Goal: Task Accomplishment & Management: Manage account settings

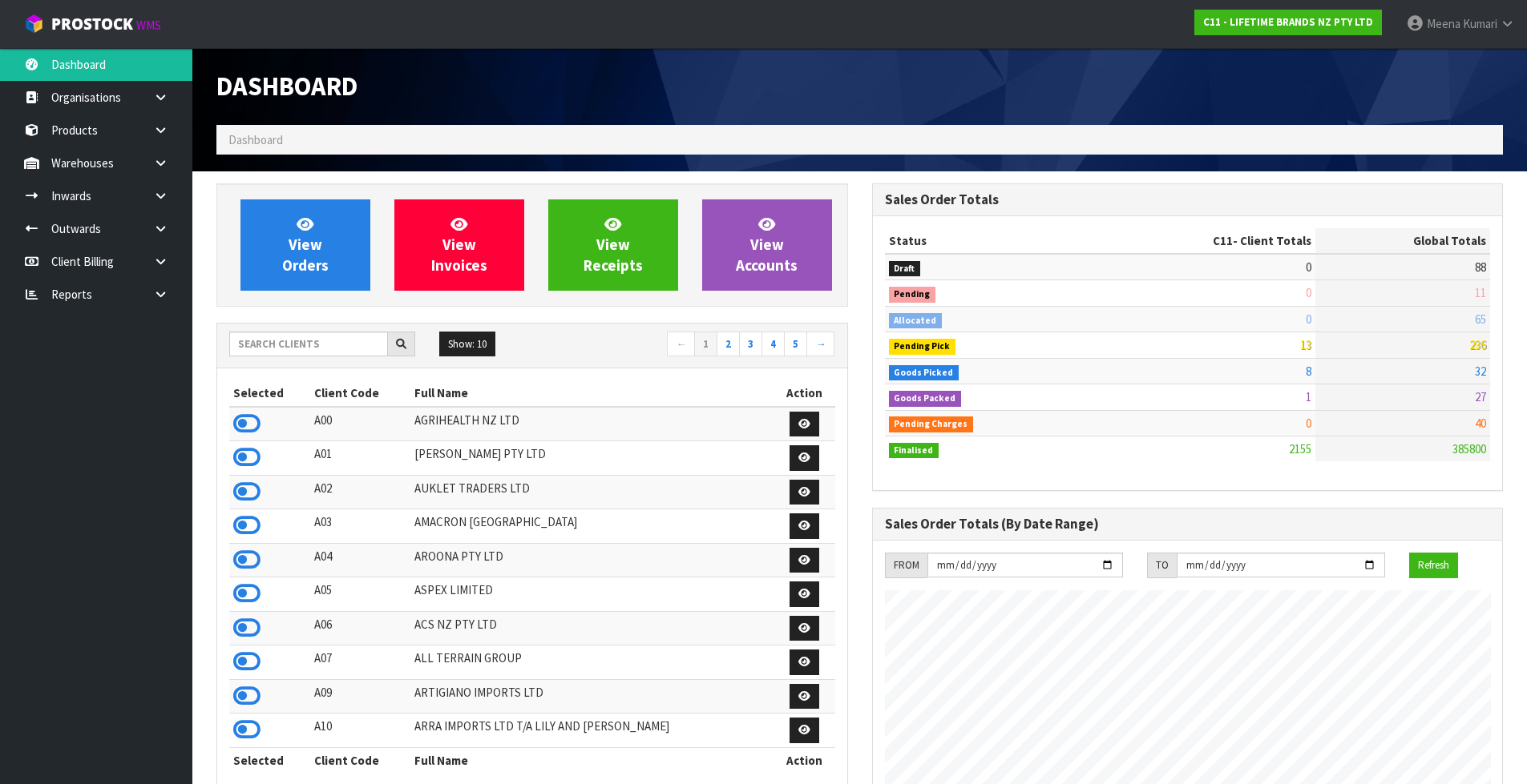
scroll to position [1214, 655]
click at [322, 343] on input "text" at bounding box center [308, 344] width 159 height 25
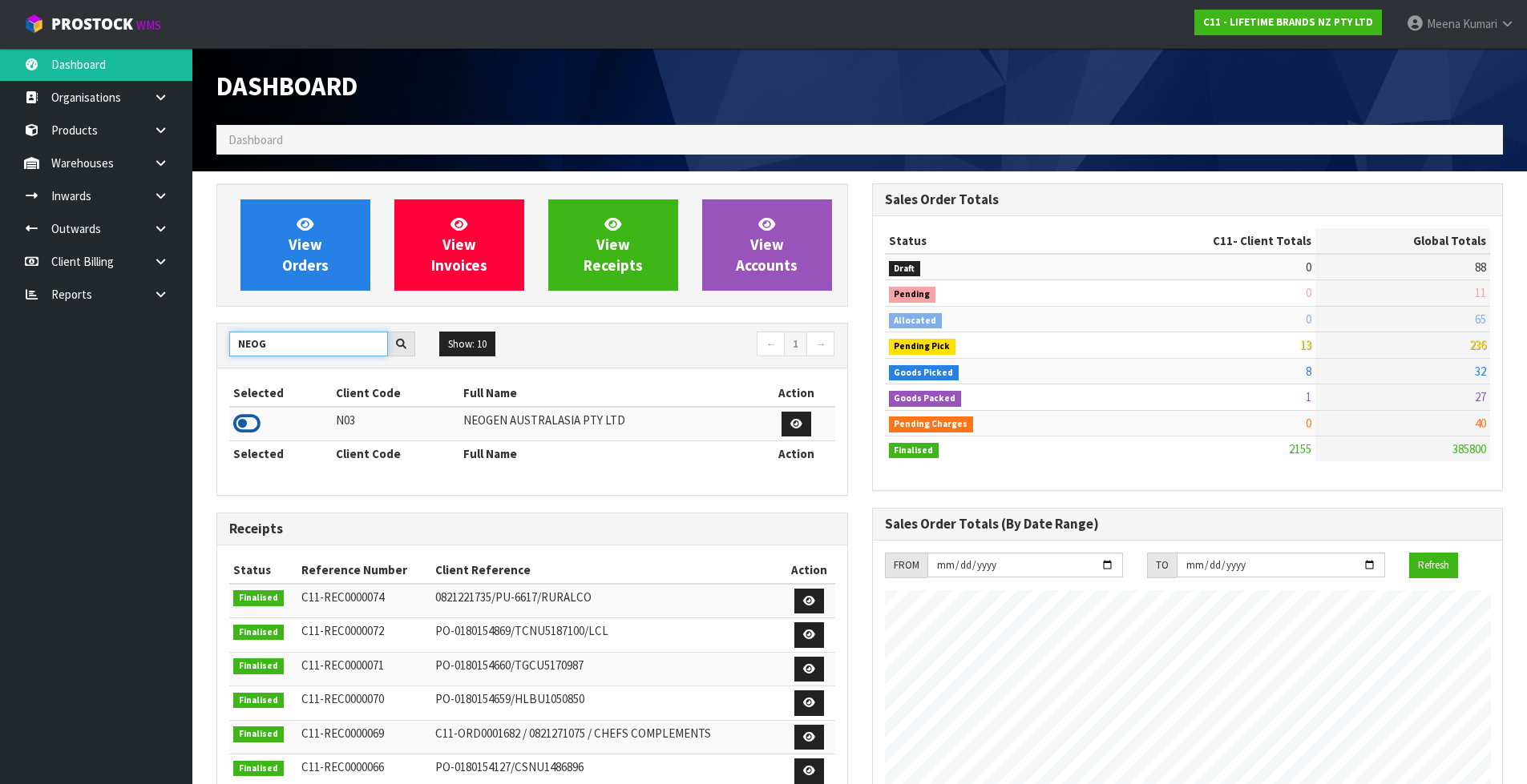
type input "NEOG"
click at [241, 421] on icon at bounding box center [247, 423] width 27 height 24
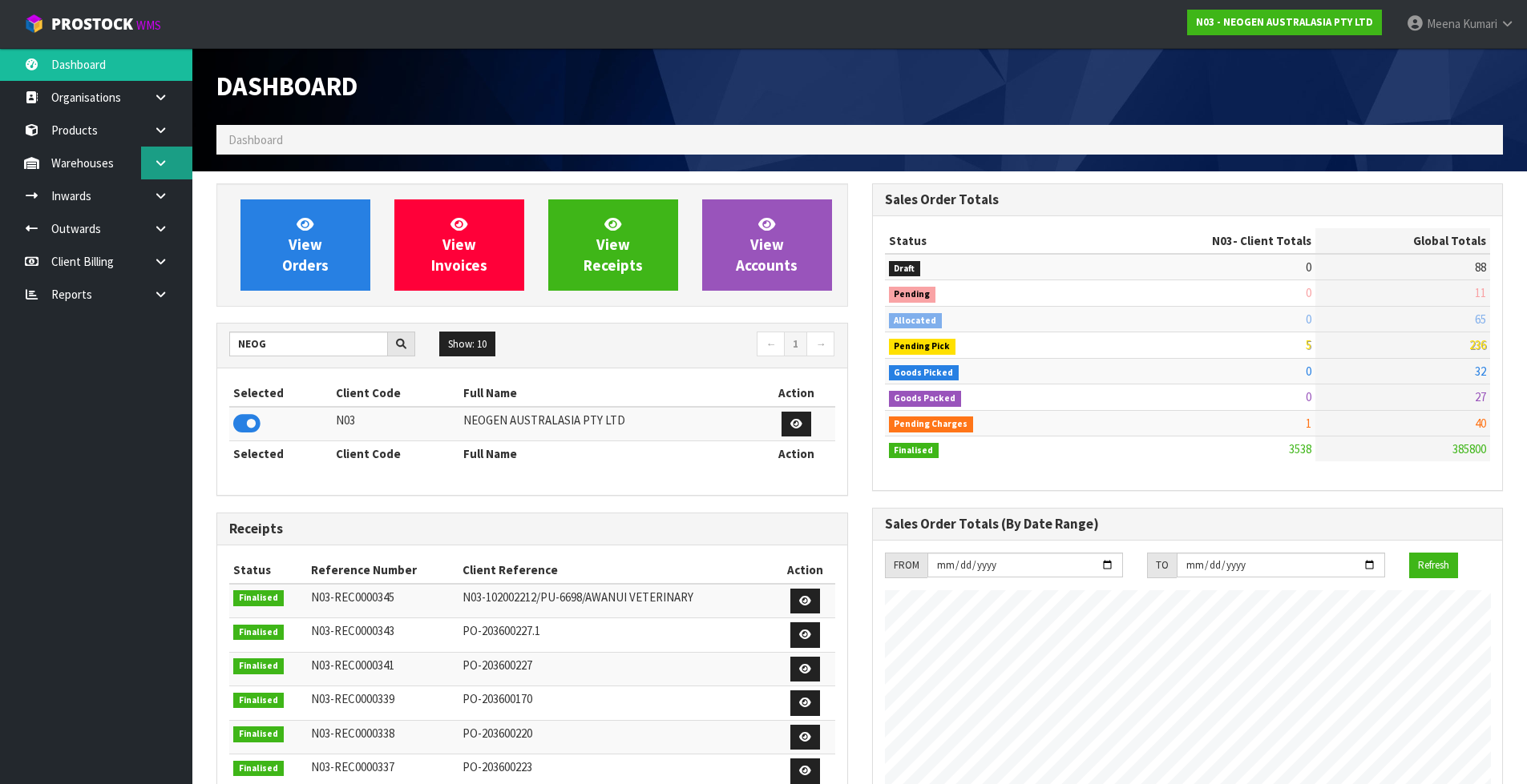
click at [158, 160] on icon at bounding box center [160, 163] width 16 height 12
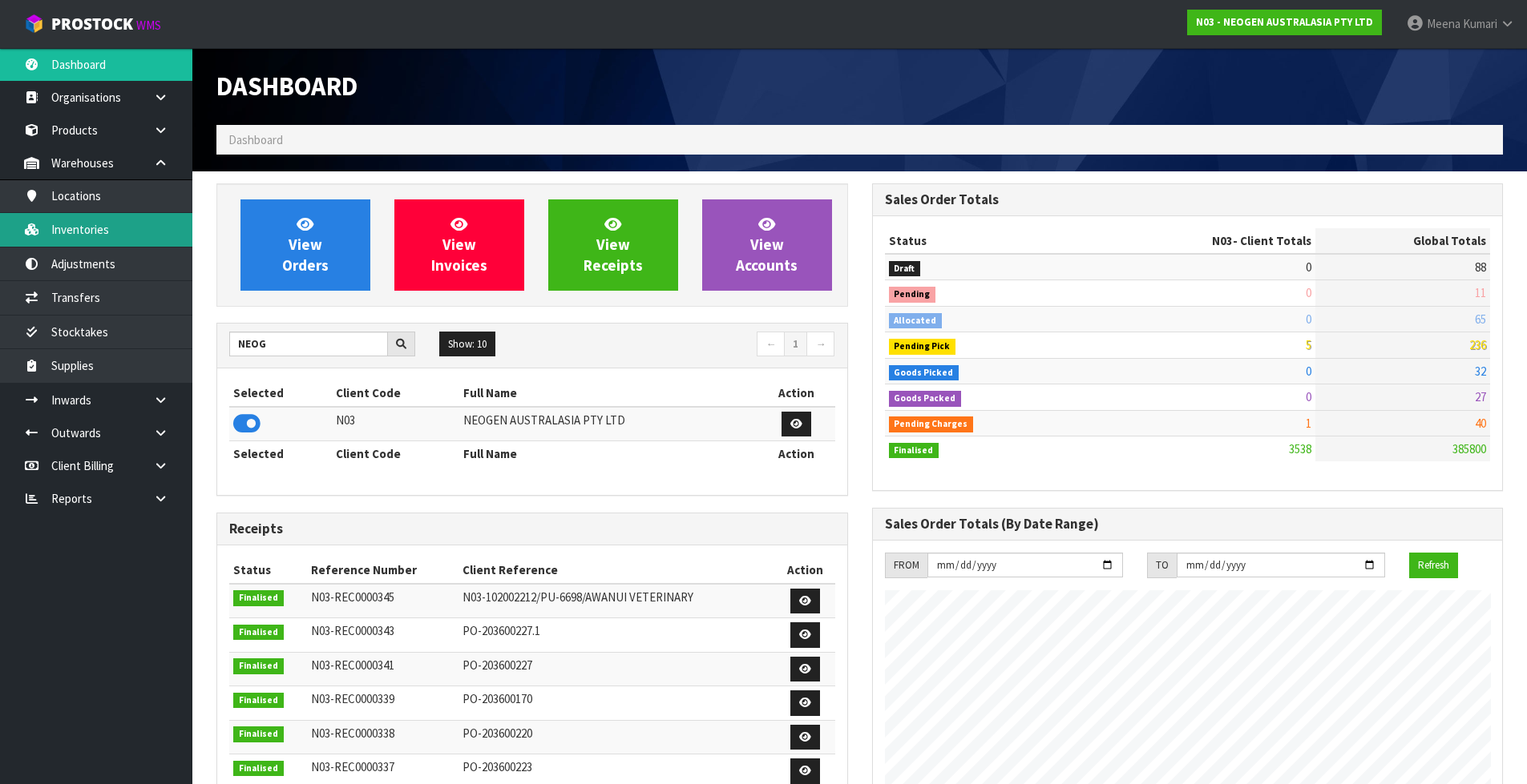
click at [142, 228] on link "Inventories" at bounding box center [96, 229] width 192 height 33
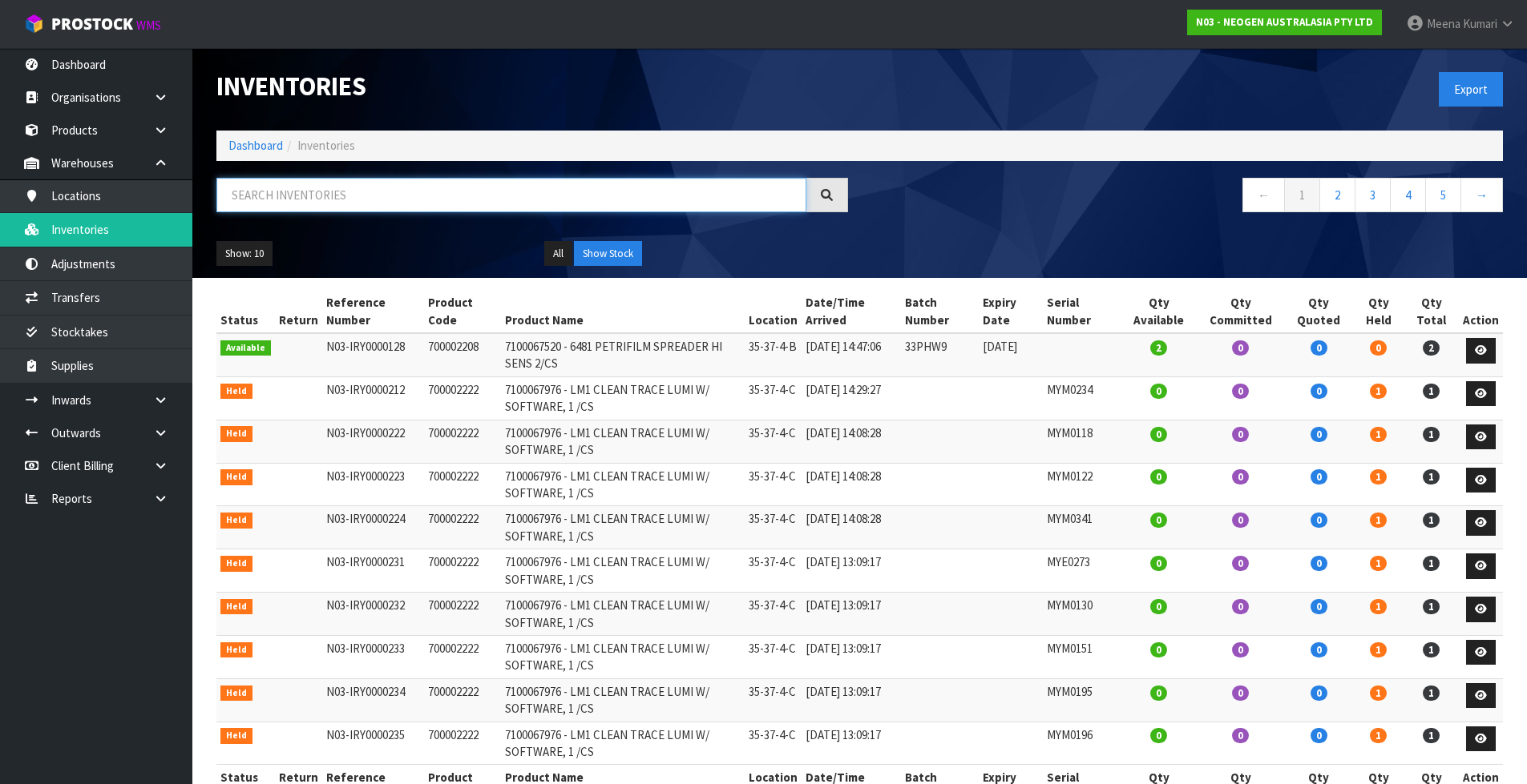
click at [651, 205] on input "text" at bounding box center [511, 195] width 590 height 35
paste input "700002157"
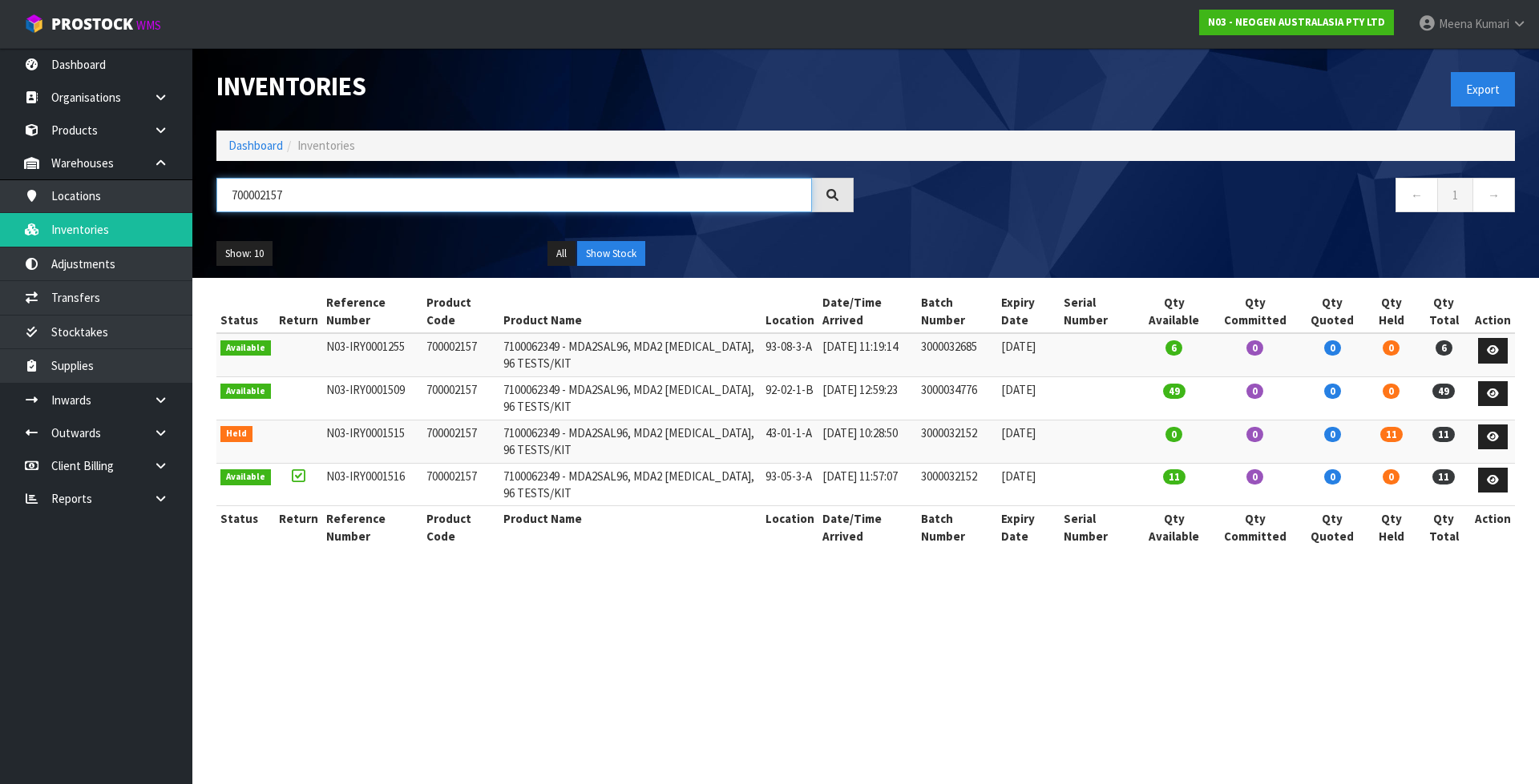
type input "700002157"
click at [335, 201] on input "700002157" at bounding box center [514, 195] width 595 height 35
click at [456, 349] on td "700002157" at bounding box center [461, 355] width 77 height 44
copy td "700002157"
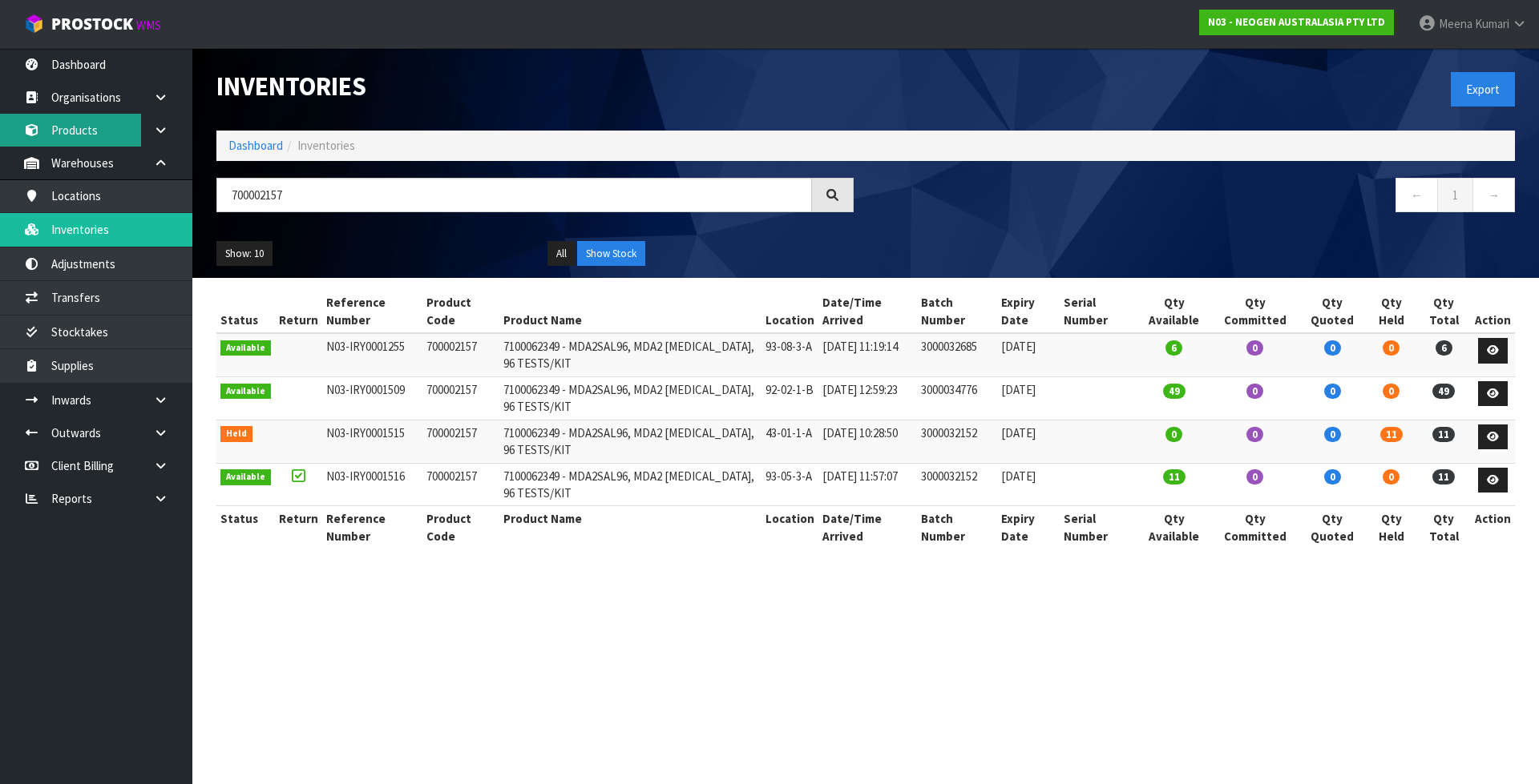
click at [105, 135] on link "Products" at bounding box center [96, 130] width 192 height 33
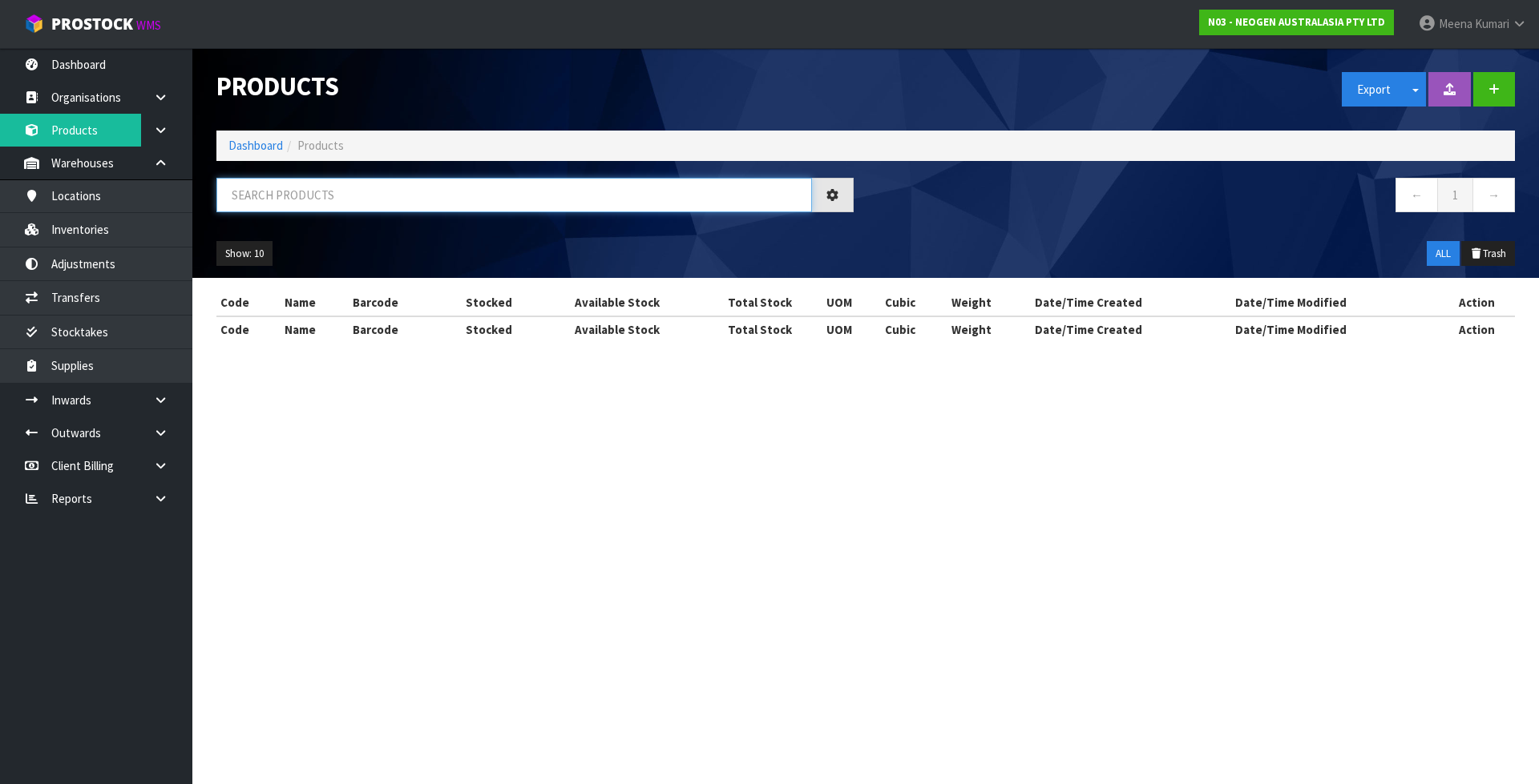
click at [394, 204] on input "text" at bounding box center [514, 195] width 595 height 35
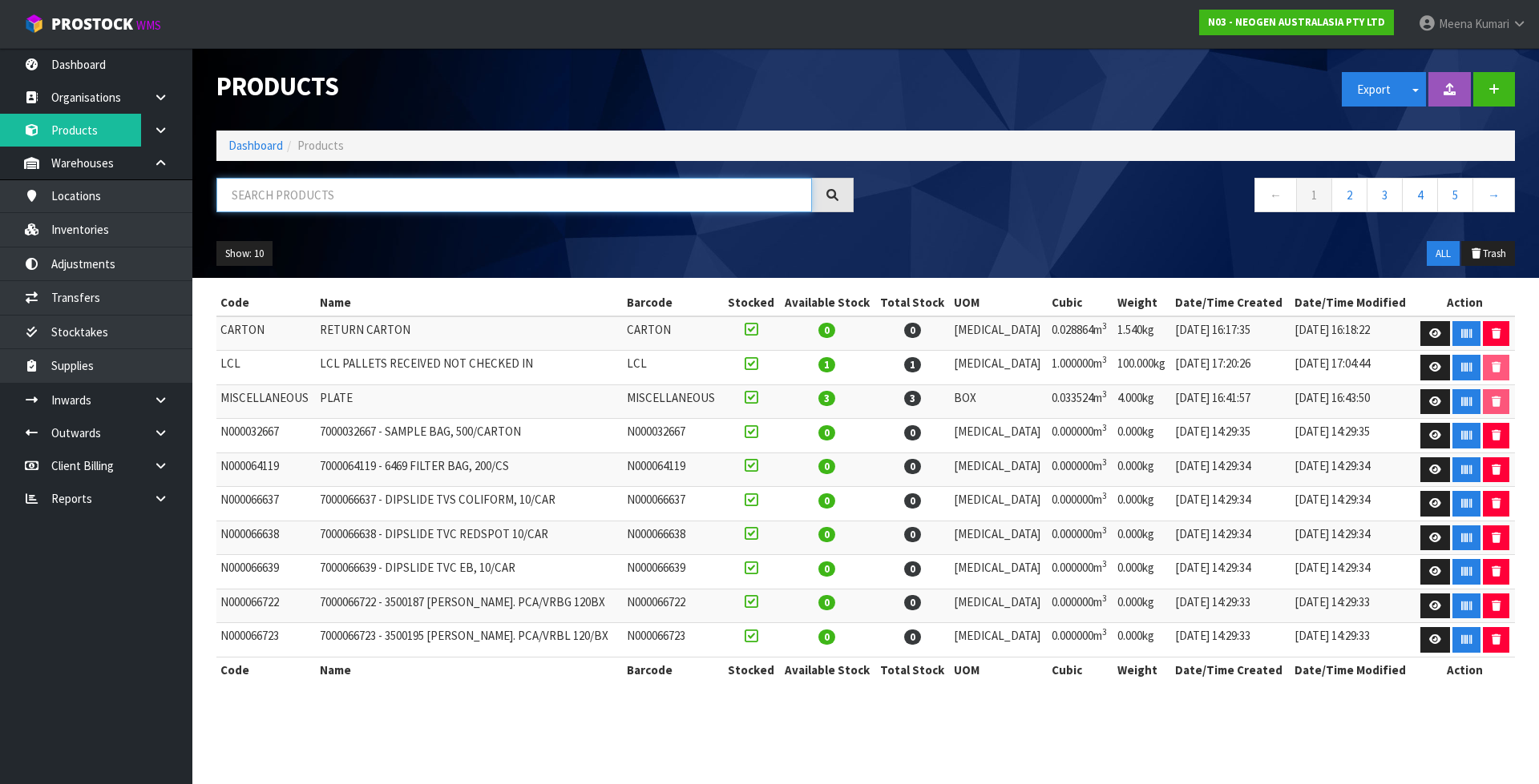
paste input "700002157"
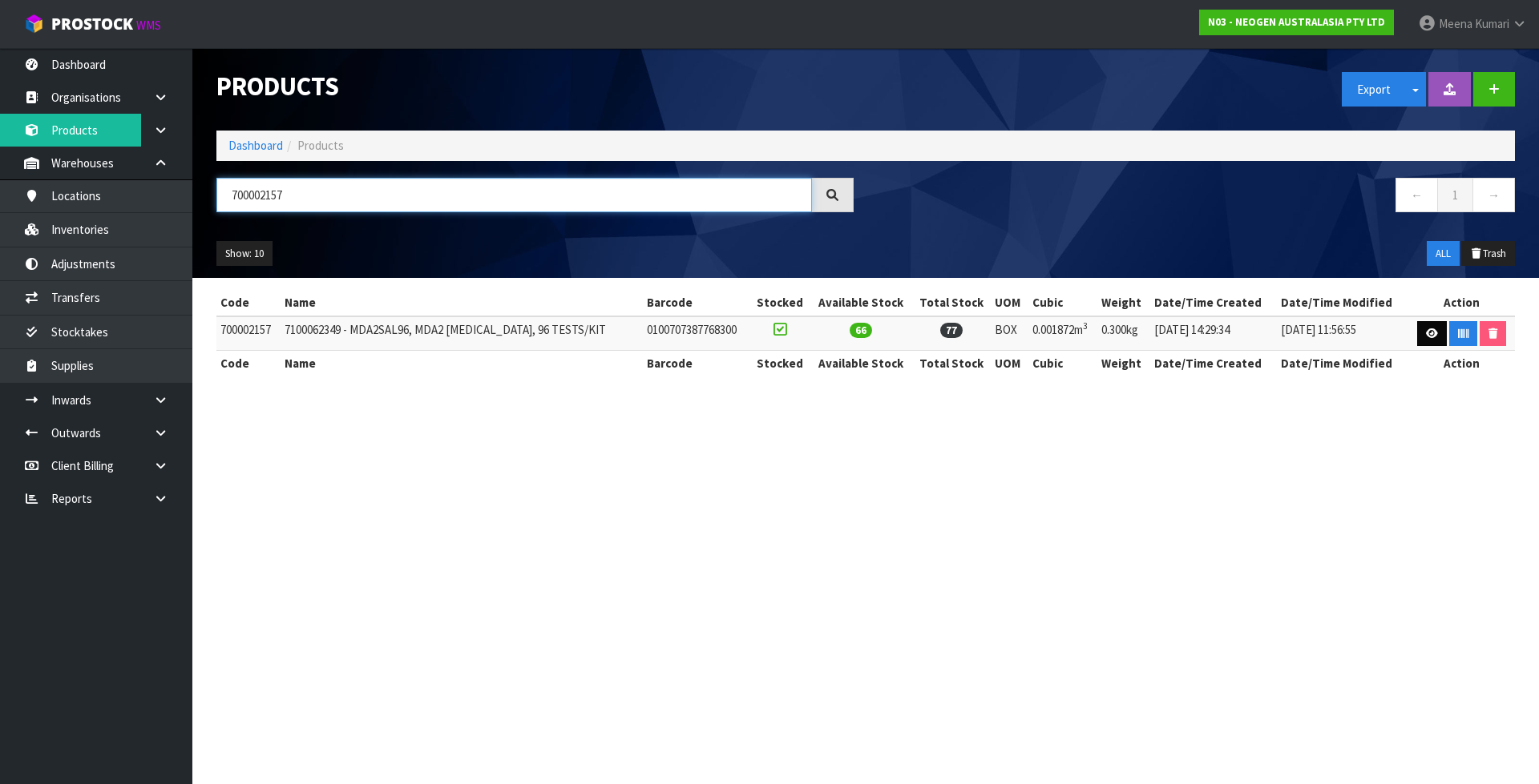
type input "700002157"
click at [1426, 330] on icon at bounding box center [1431, 334] width 12 height 11
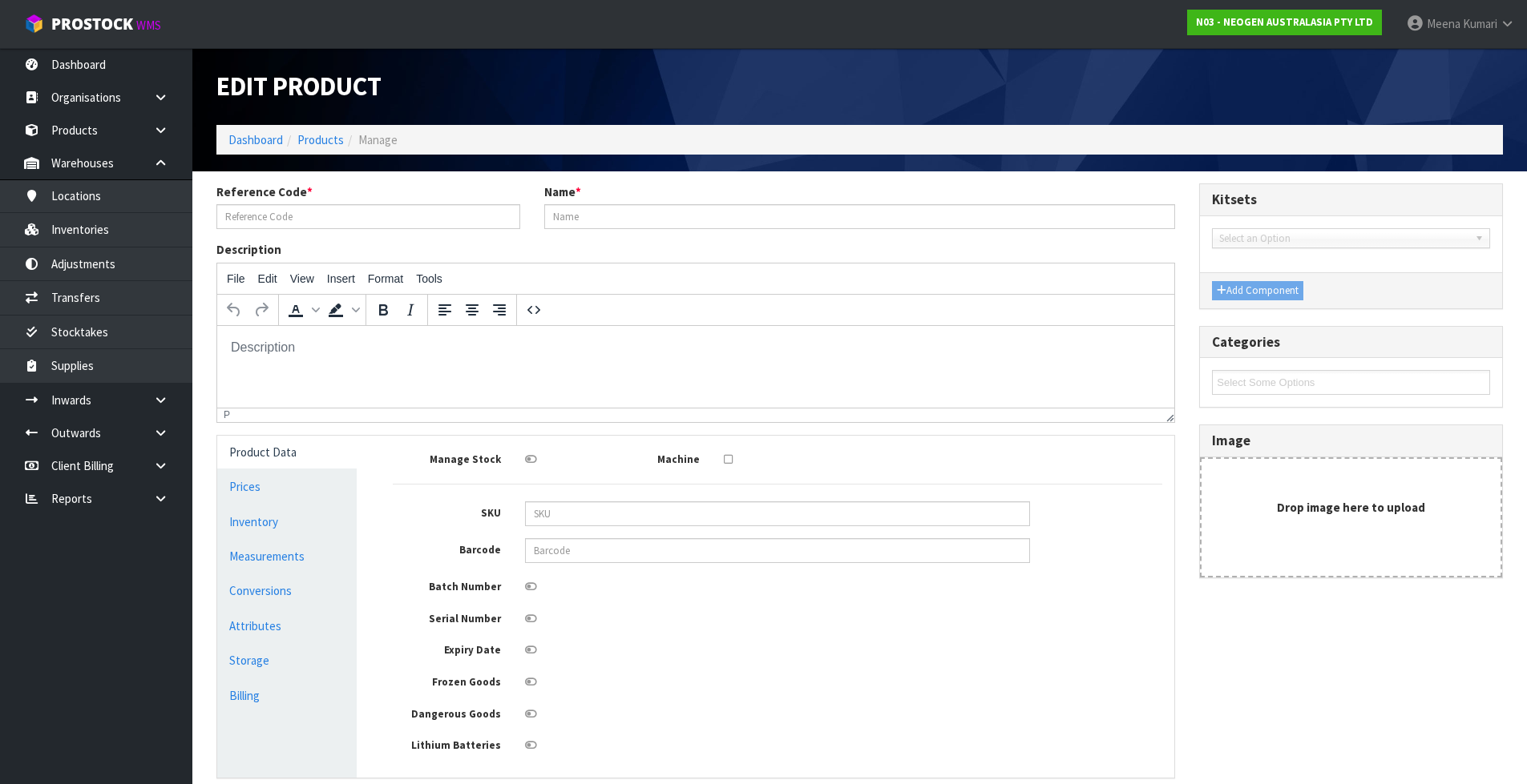
type input "700002157"
type input "7100062349 - MDA2SAL96, MDA2 [MEDICAL_DATA], 96 TESTS/KIT"
type input "0100707387768300"
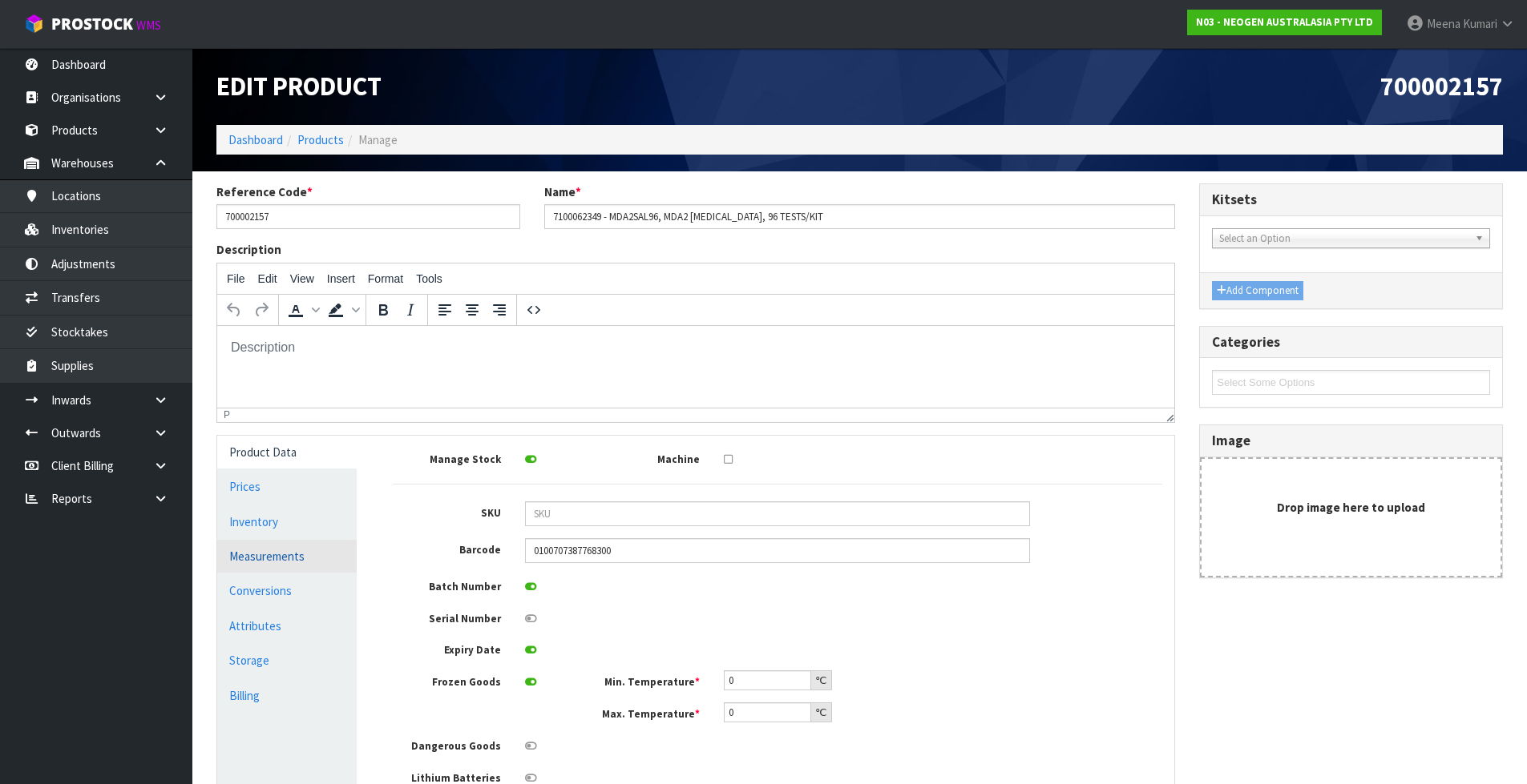
click at [298, 558] on link "Measurements" at bounding box center [287, 556] width 140 height 33
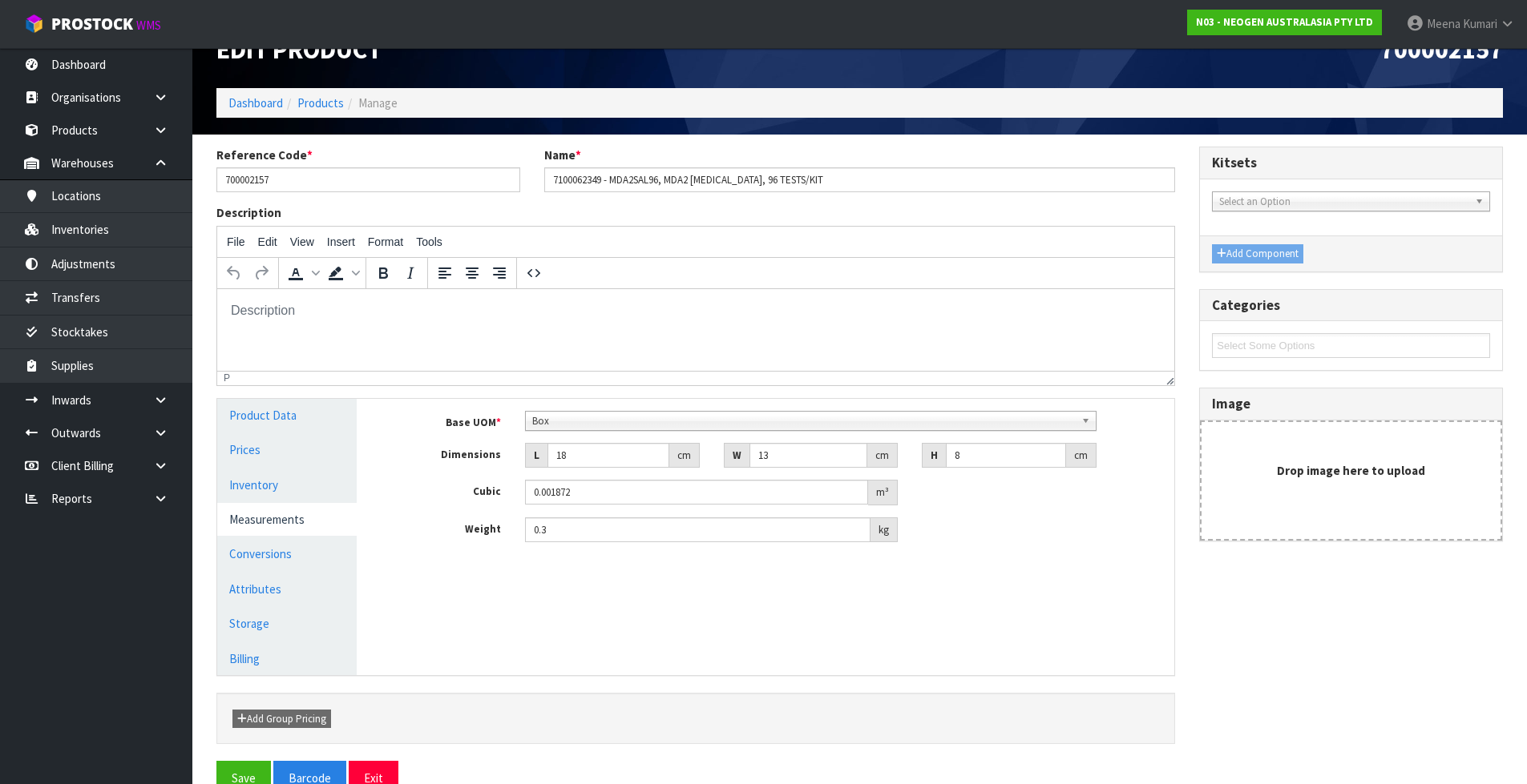
scroll to position [73, 0]
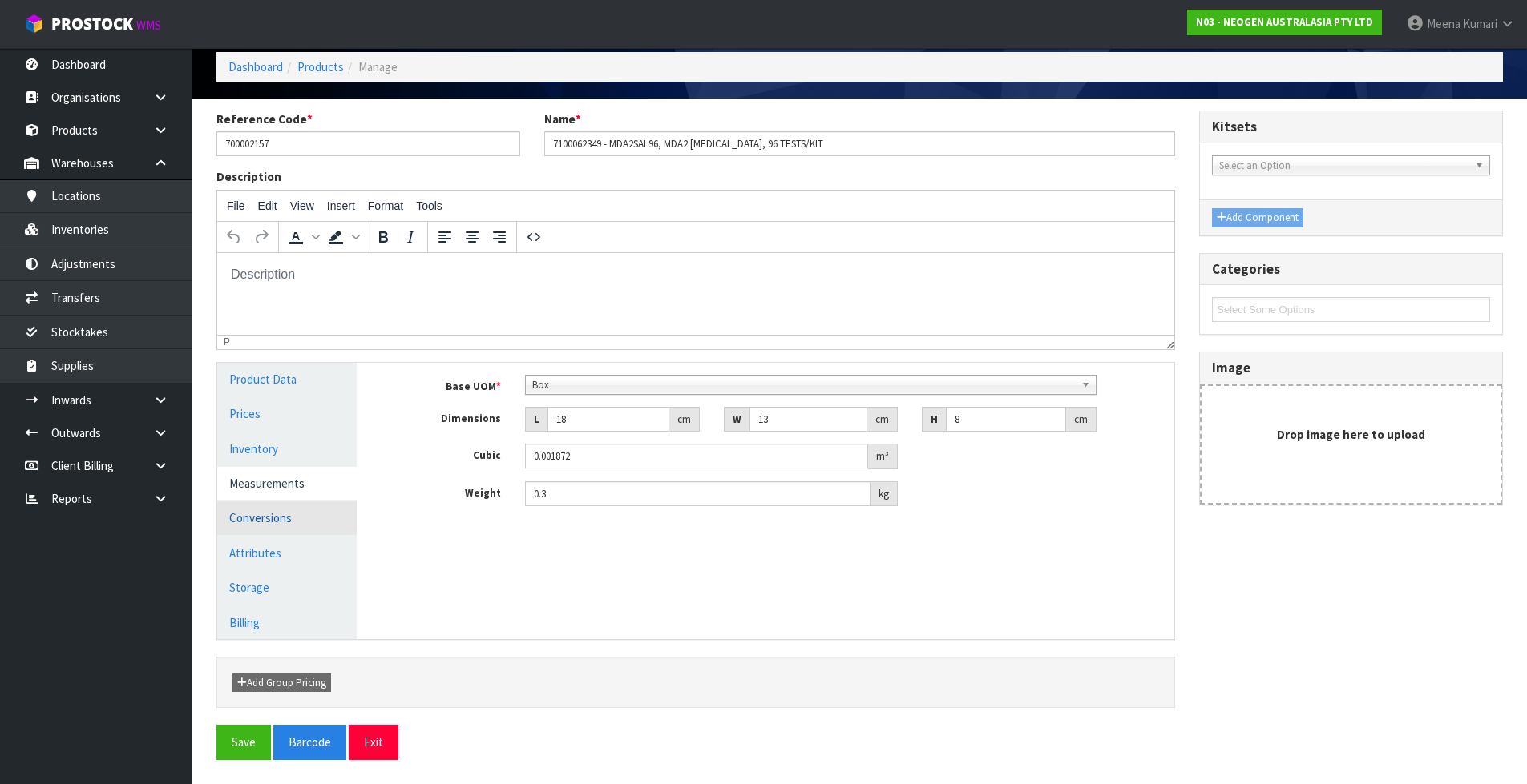
click at [291, 523] on link "Conversions" at bounding box center [287, 518] width 140 height 33
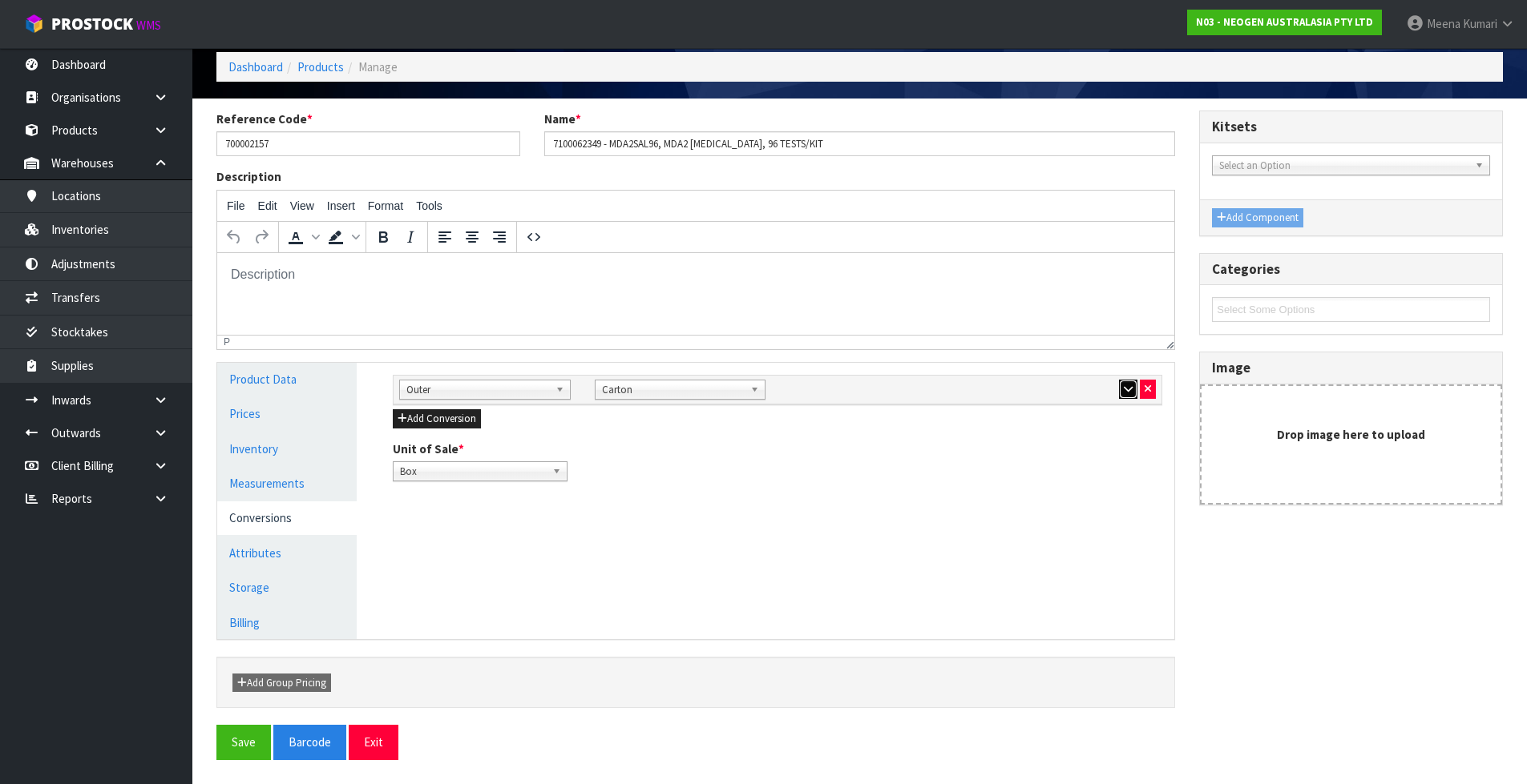
click at [1124, 390] on icon "button" at bounding box center [1128, 389] width 9 height 11
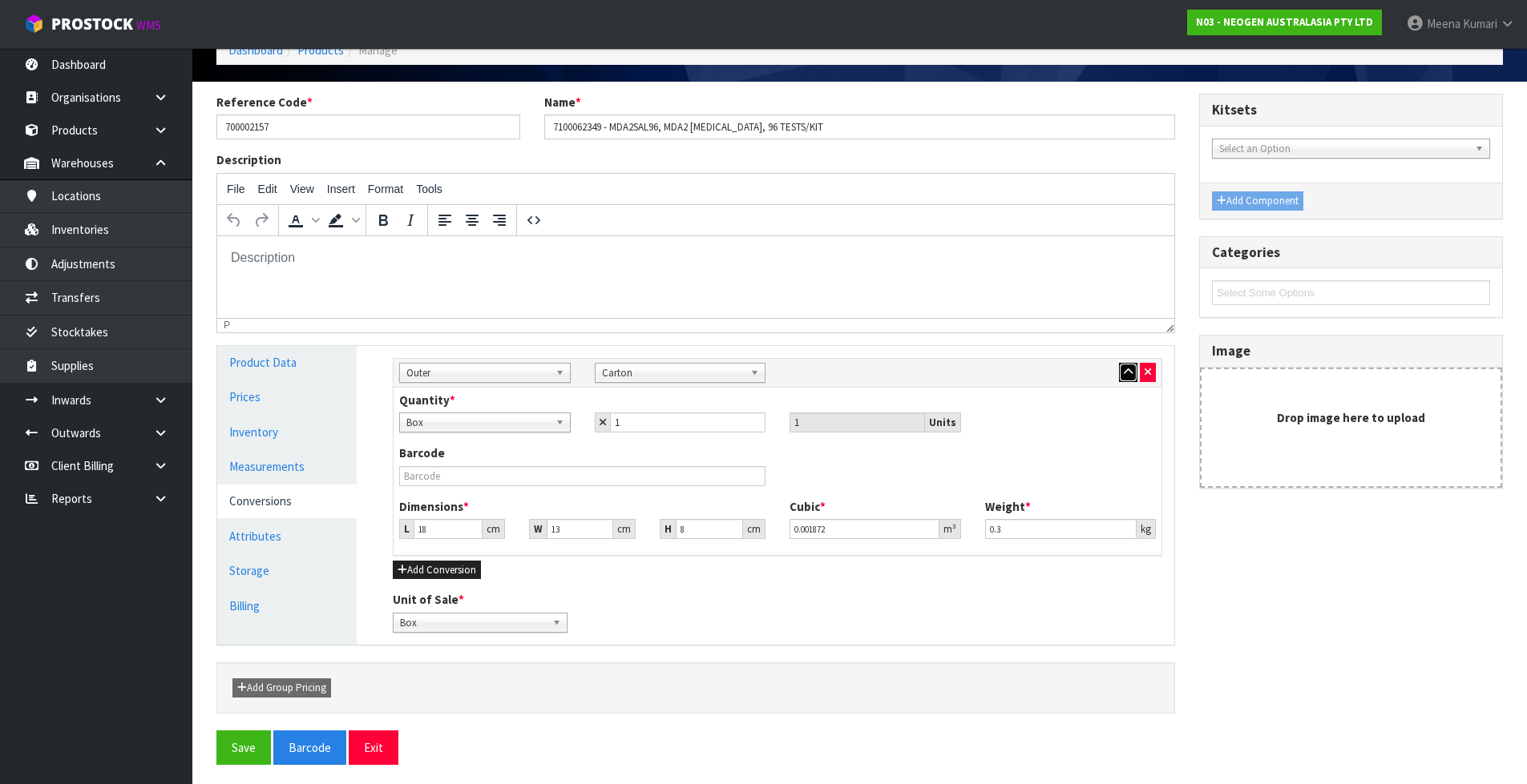
scroll to position [95, 0]
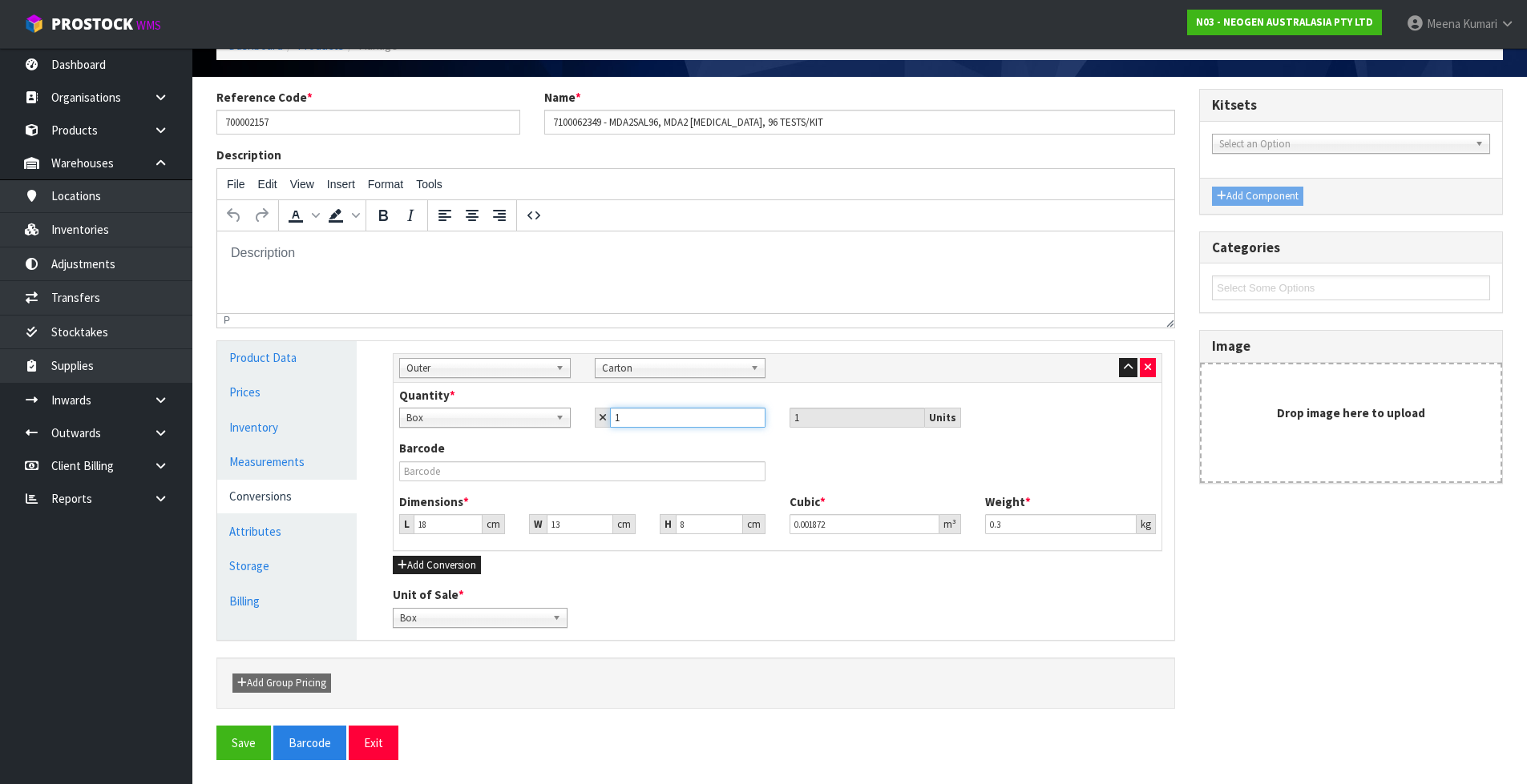
click at [710, 420] on input "1" at bounding box center [688, 417] width 156 height 20
type input "12"
click at [220, 466] on link "Measurements" at bounding box center [287, 462] width 140 height 33
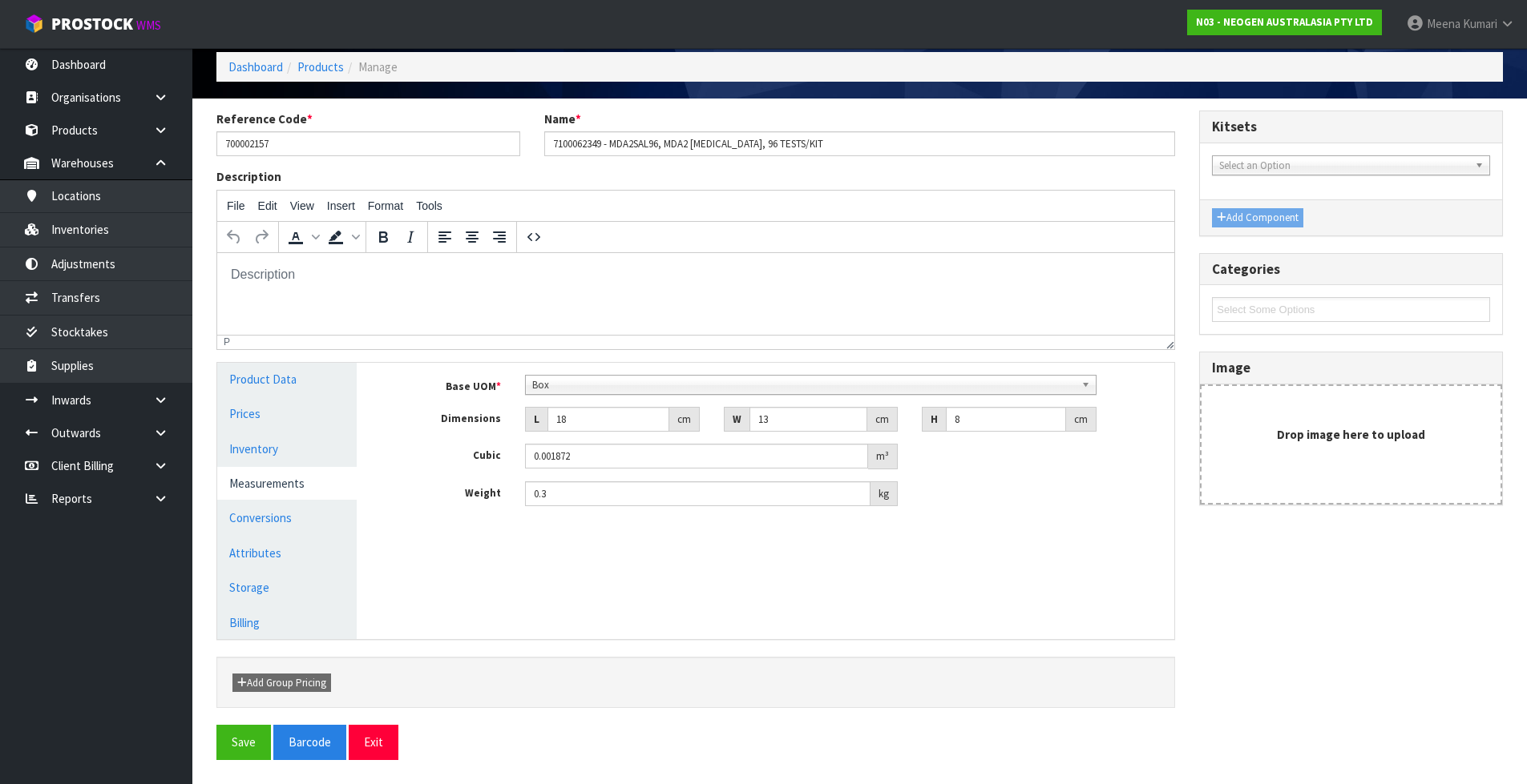
scroll to position [73, 0]
click at [286, 554] on link "Attributes" at bounding box center [287, 553] width 140 height 33
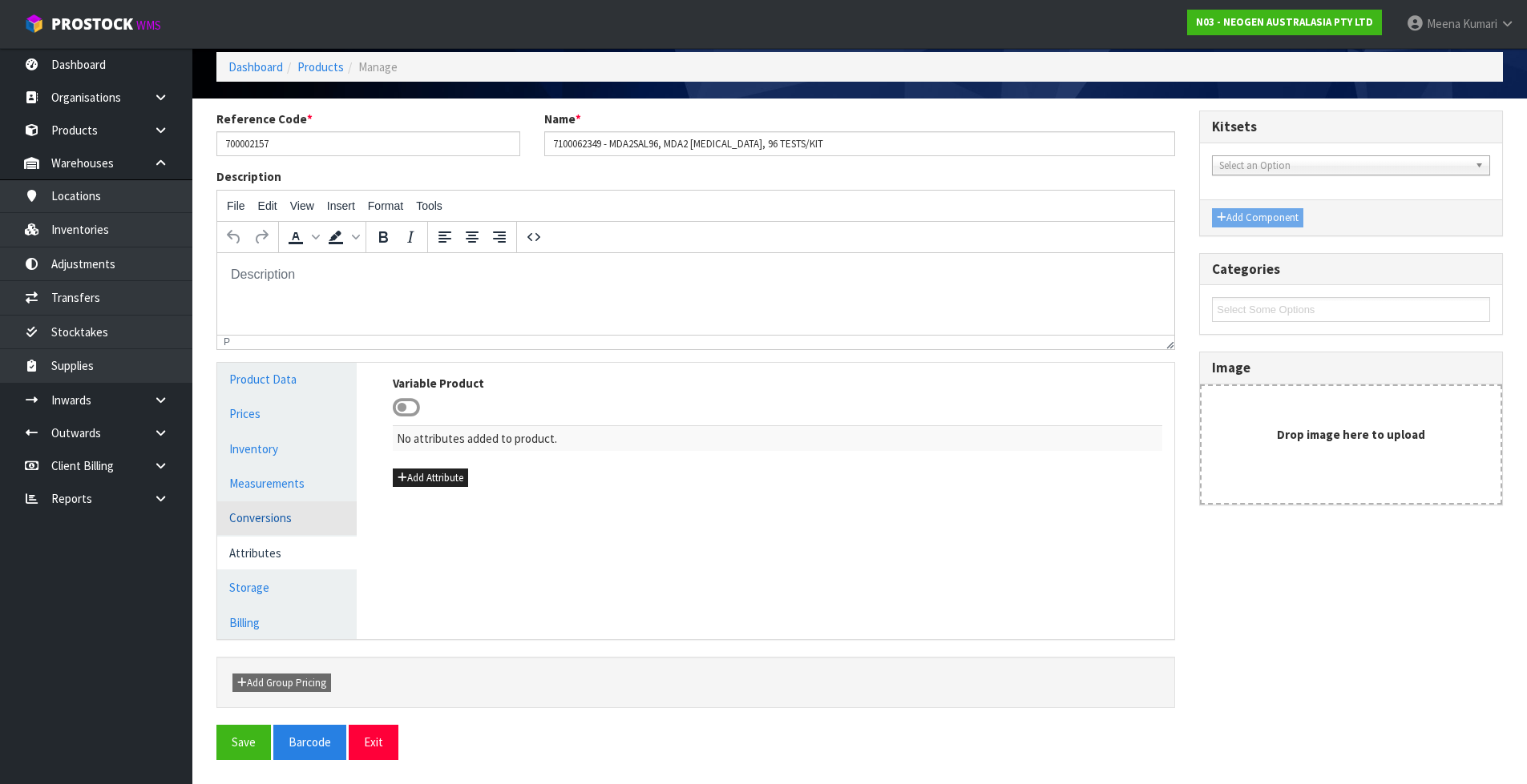
click at [275, 524] on link "Conversions" at bounding box center [287, 518] width 140 height 33
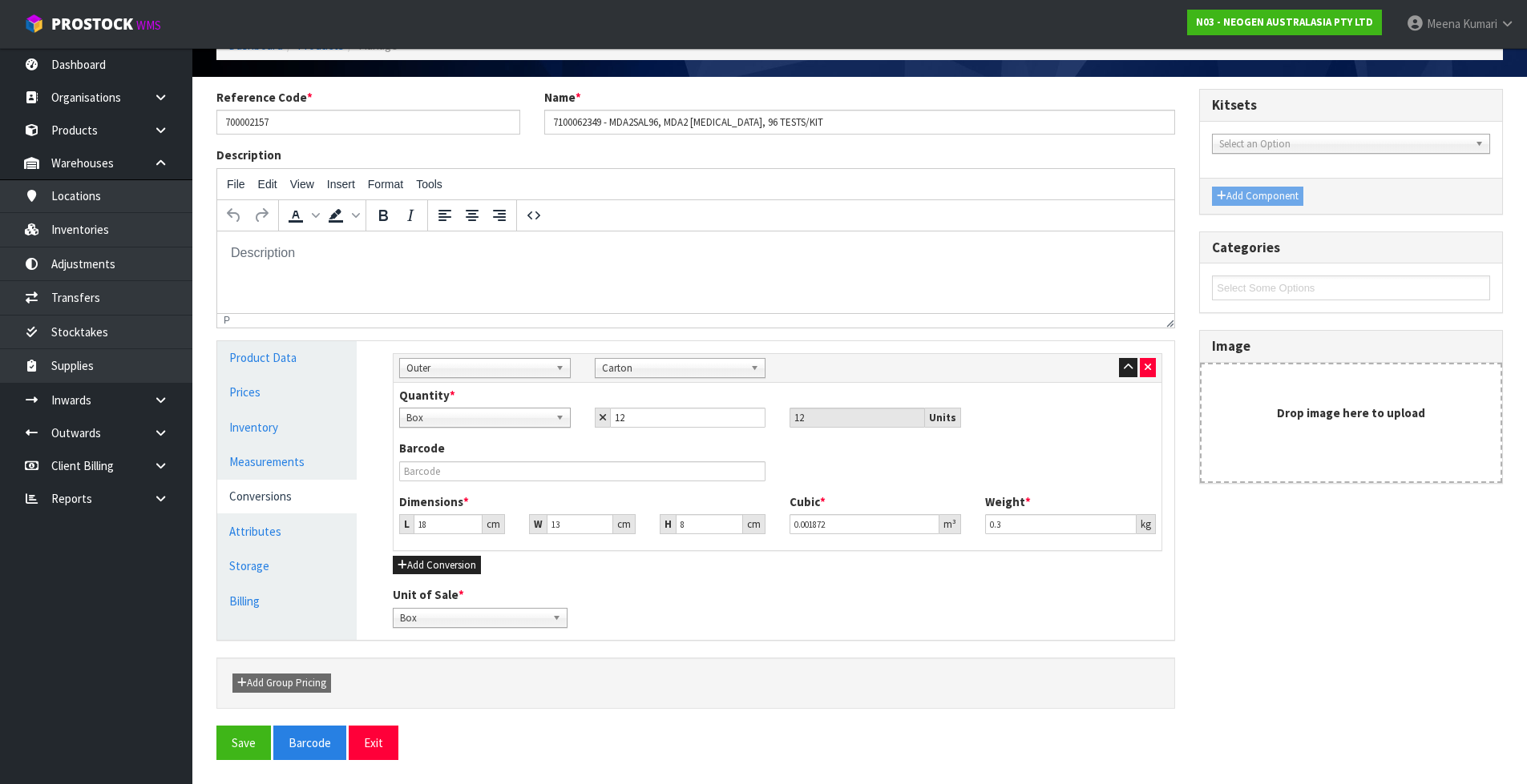
click at [667, 481] on div "Barcode" at bounding box center [777, 466] width 780 height 53
click at [666, 478] on input "text" at bounding box center [581, 471] width 366 height 20
type input "5"
type input "0.00052"
type input "56"
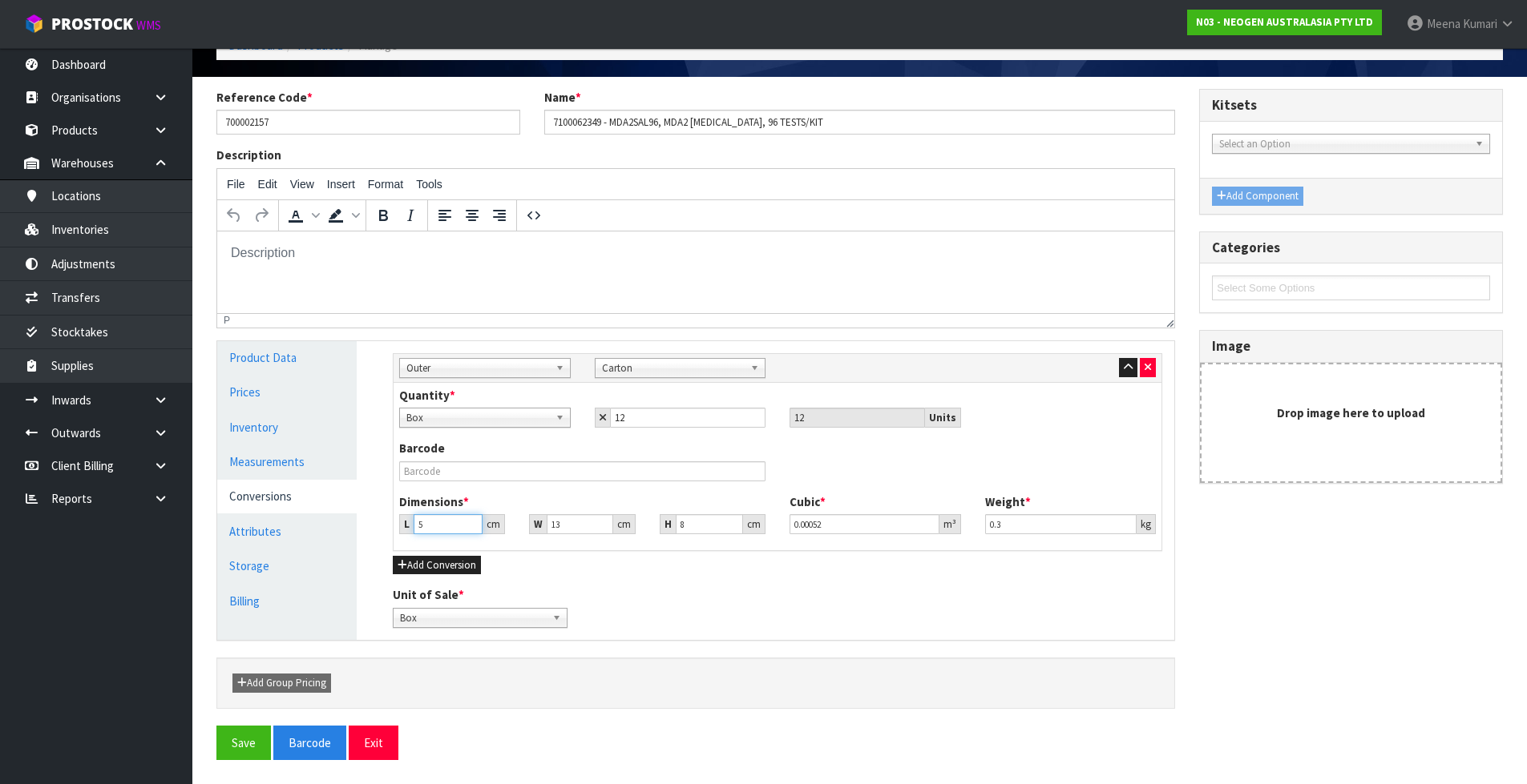
type input "0.005824"
type input "56"
type input "2"
type input "0.000896"
type input "26"
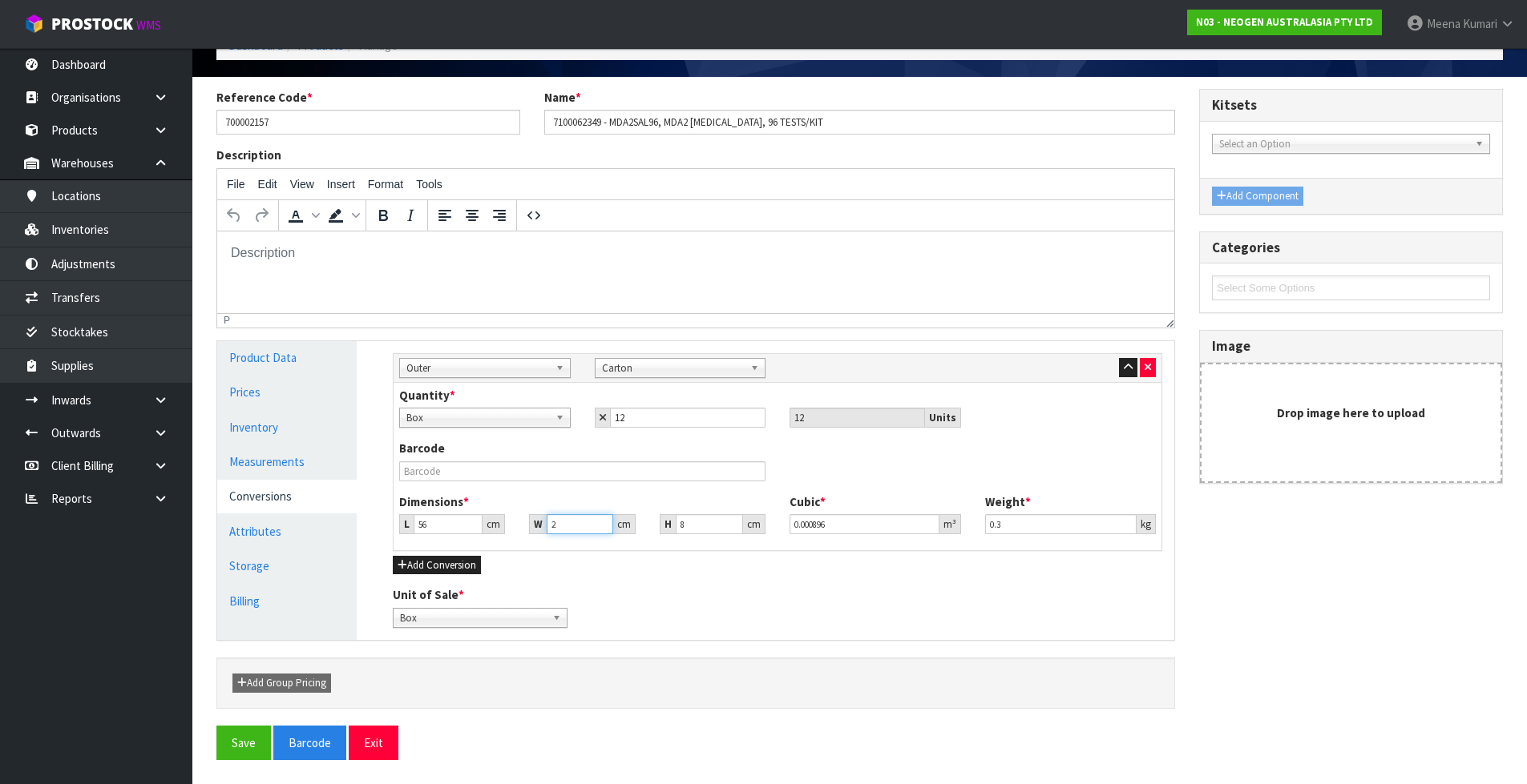
type input "0.011648"
type input "26"
type input "2"
type input "0.002912"
type input "28"
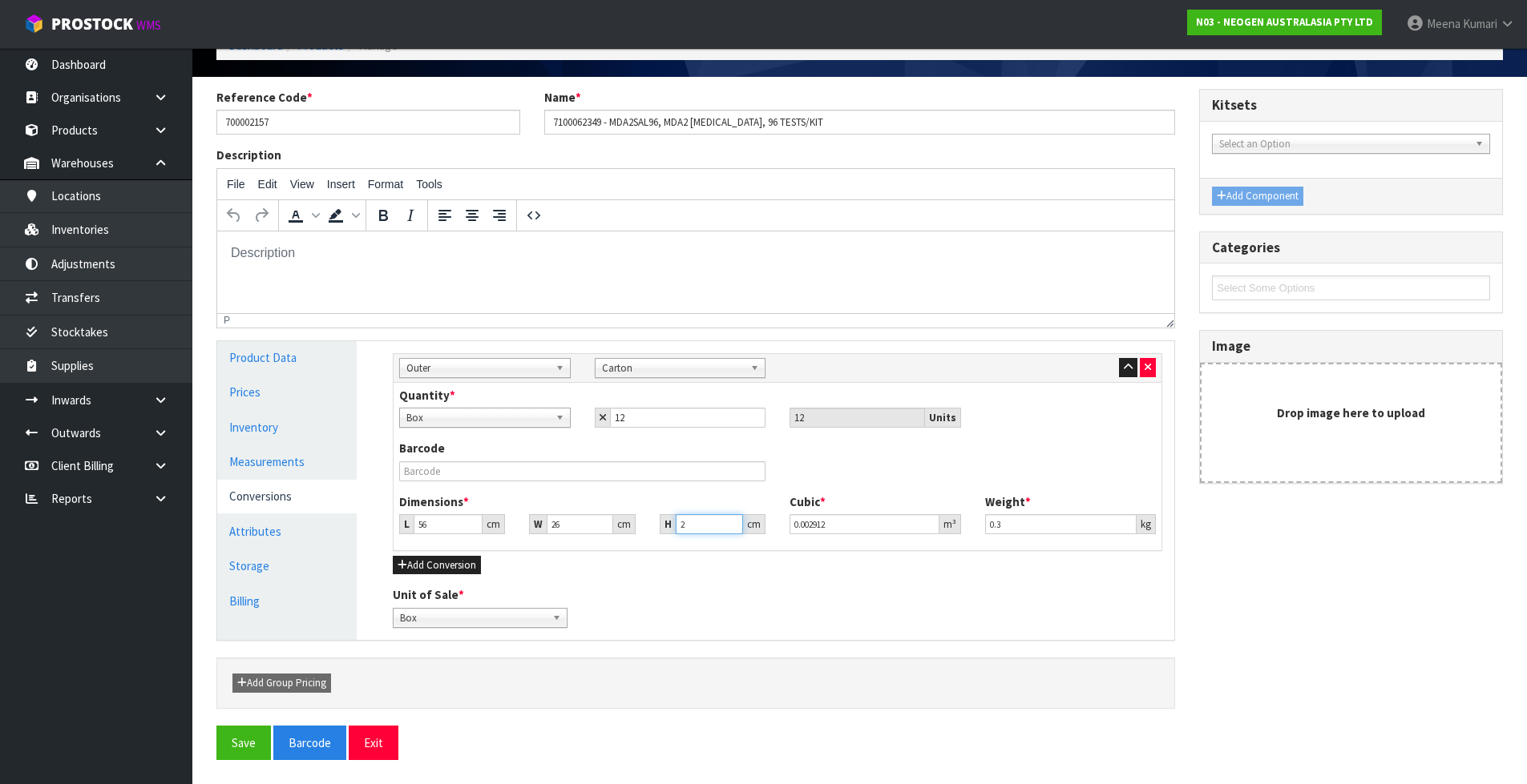
type input "0.040768"
type input "28"
type input "4.25"
click at [255, 738] on button "Save" at bounding box center [243, 743] width 54 height 35
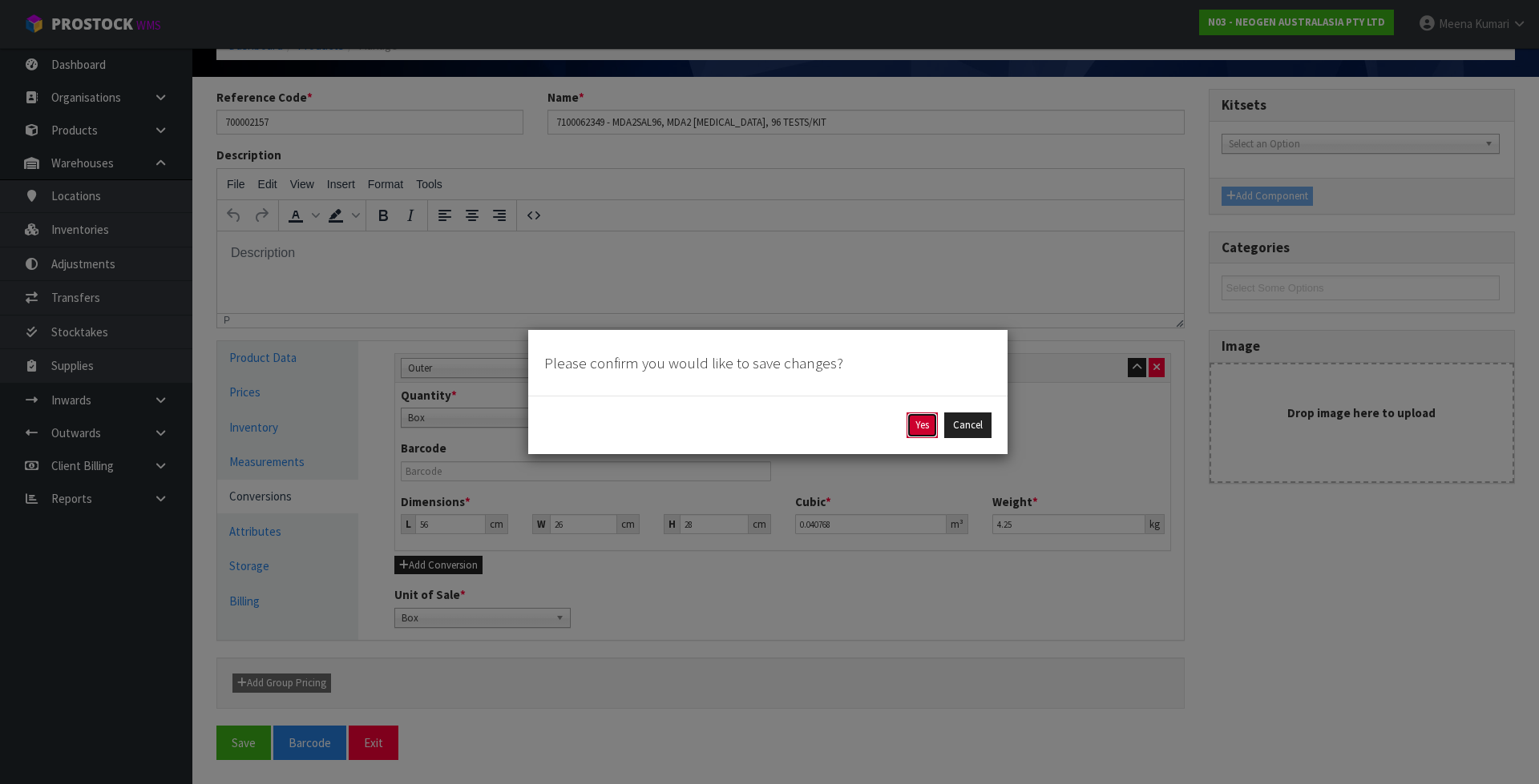
click at [919, 425] on button "Yes" at bounding box center [922, 425] width 31 height 25
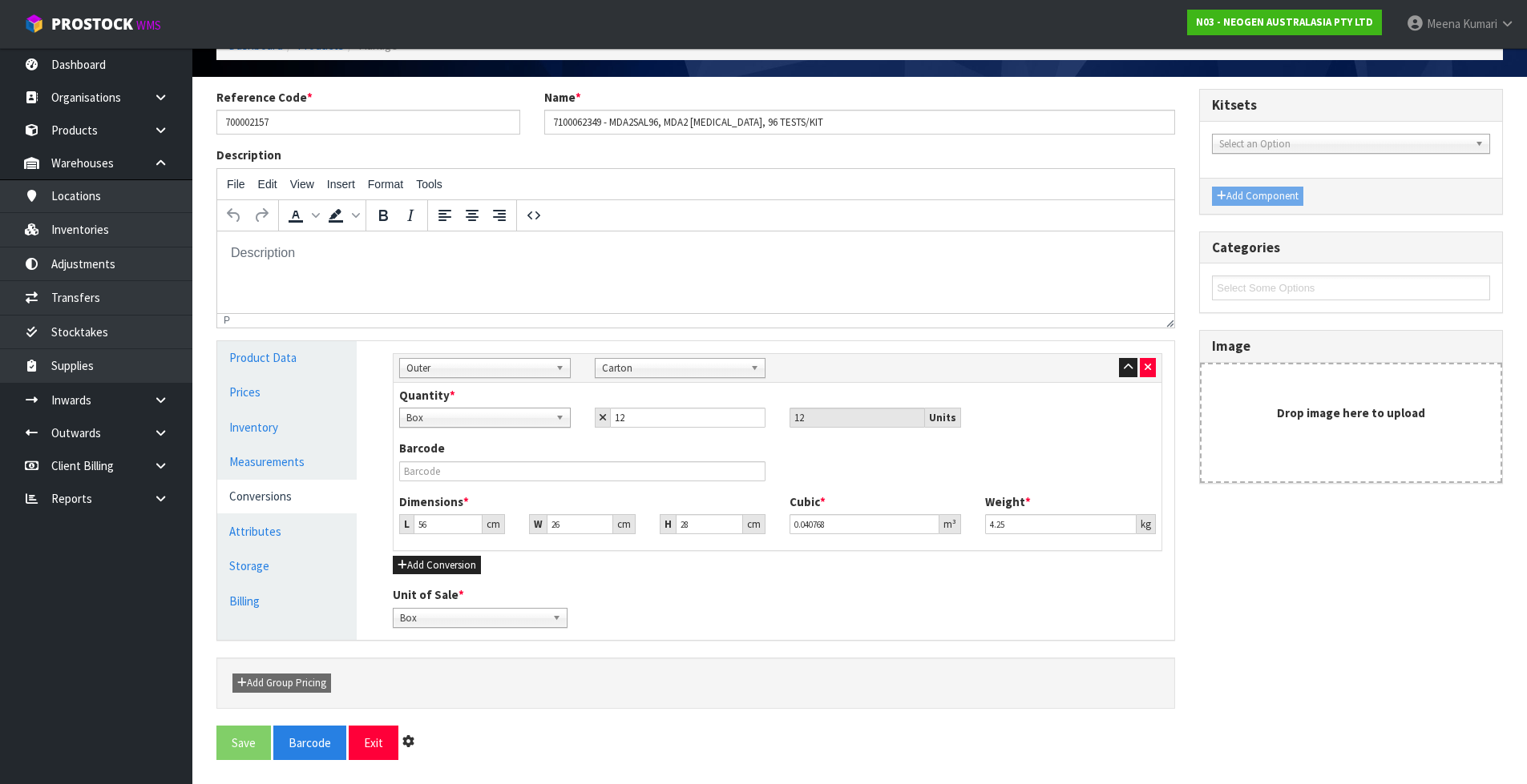
scroll to position [0, 0]
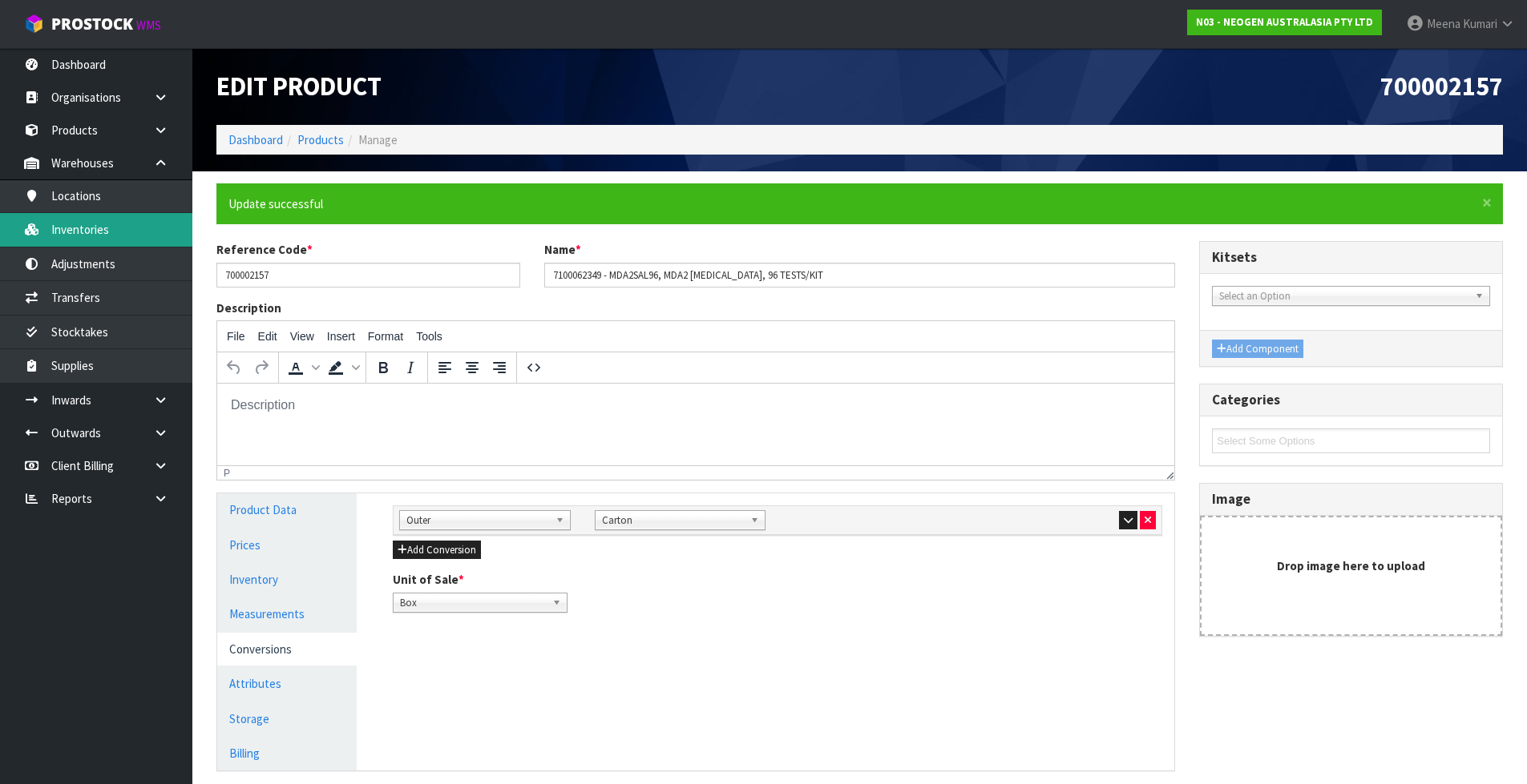
click at [99, 239] on link "Inventories" at bounding box center [96, 229] width 192 height 33
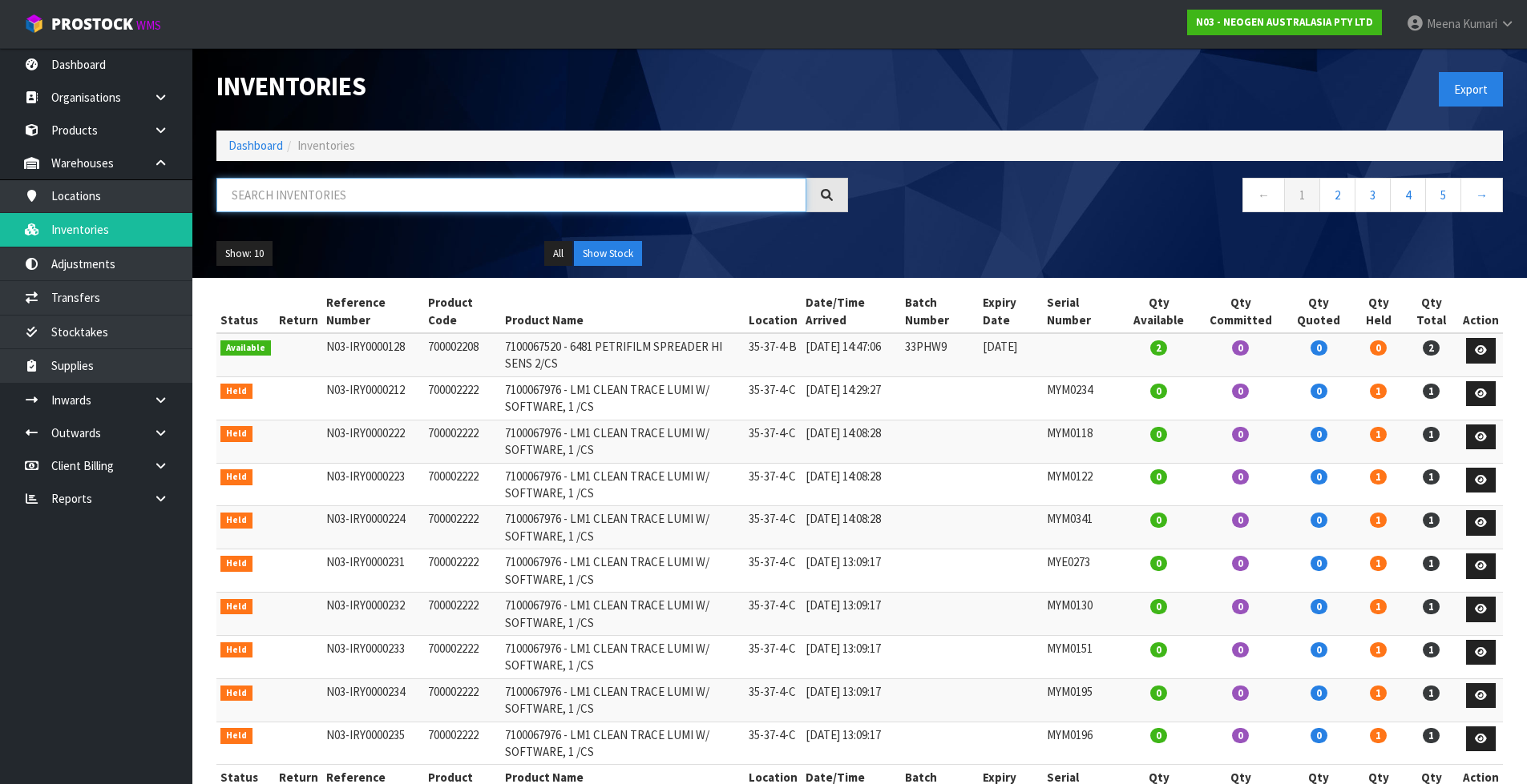
click at [367, 191] on input "text" at bounding box center [511, 195] width 590 height 35
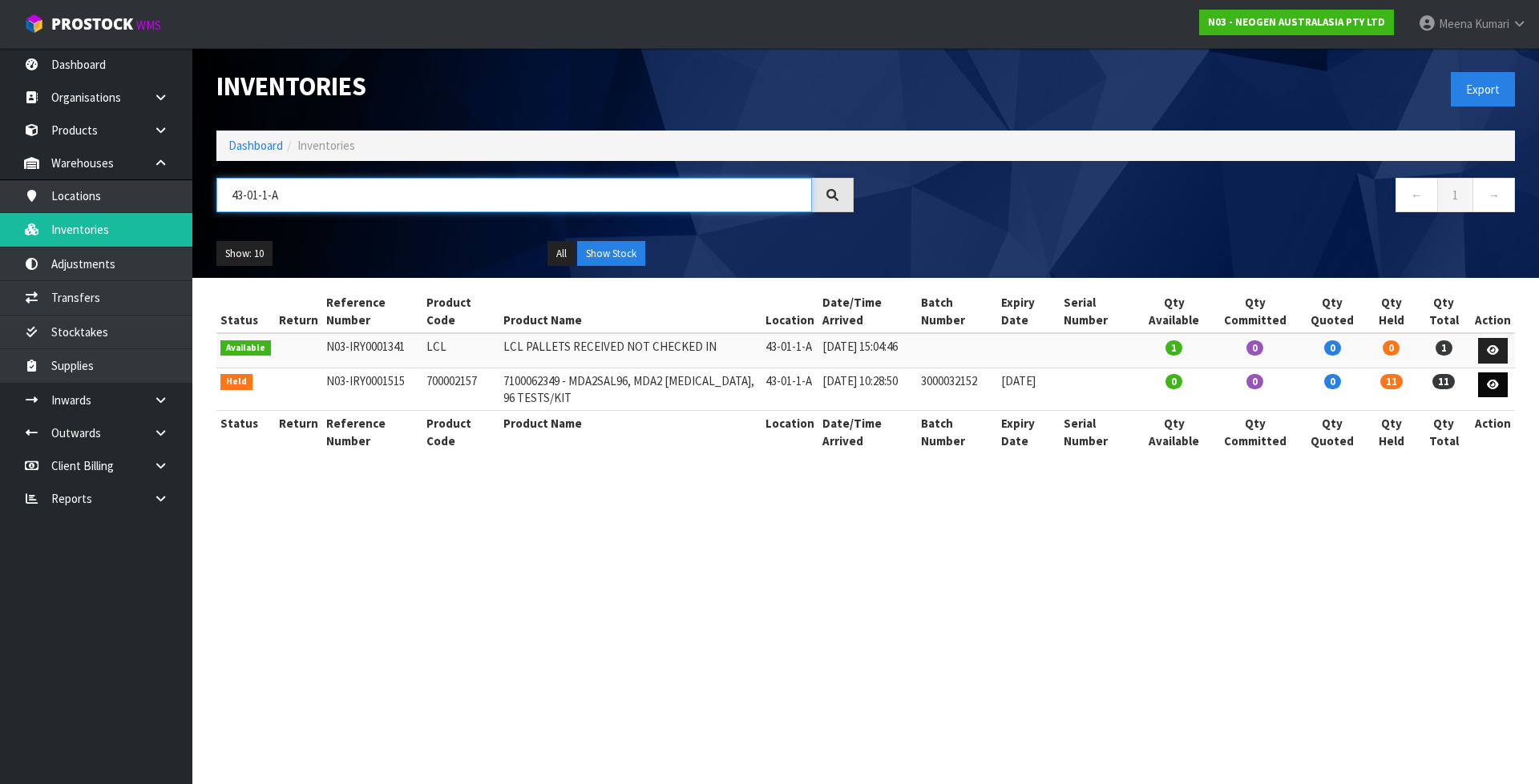
type input "43-01-1-A"
click at [1492, 390] on icon at bounding box center [1492, 385] width 12 height 11
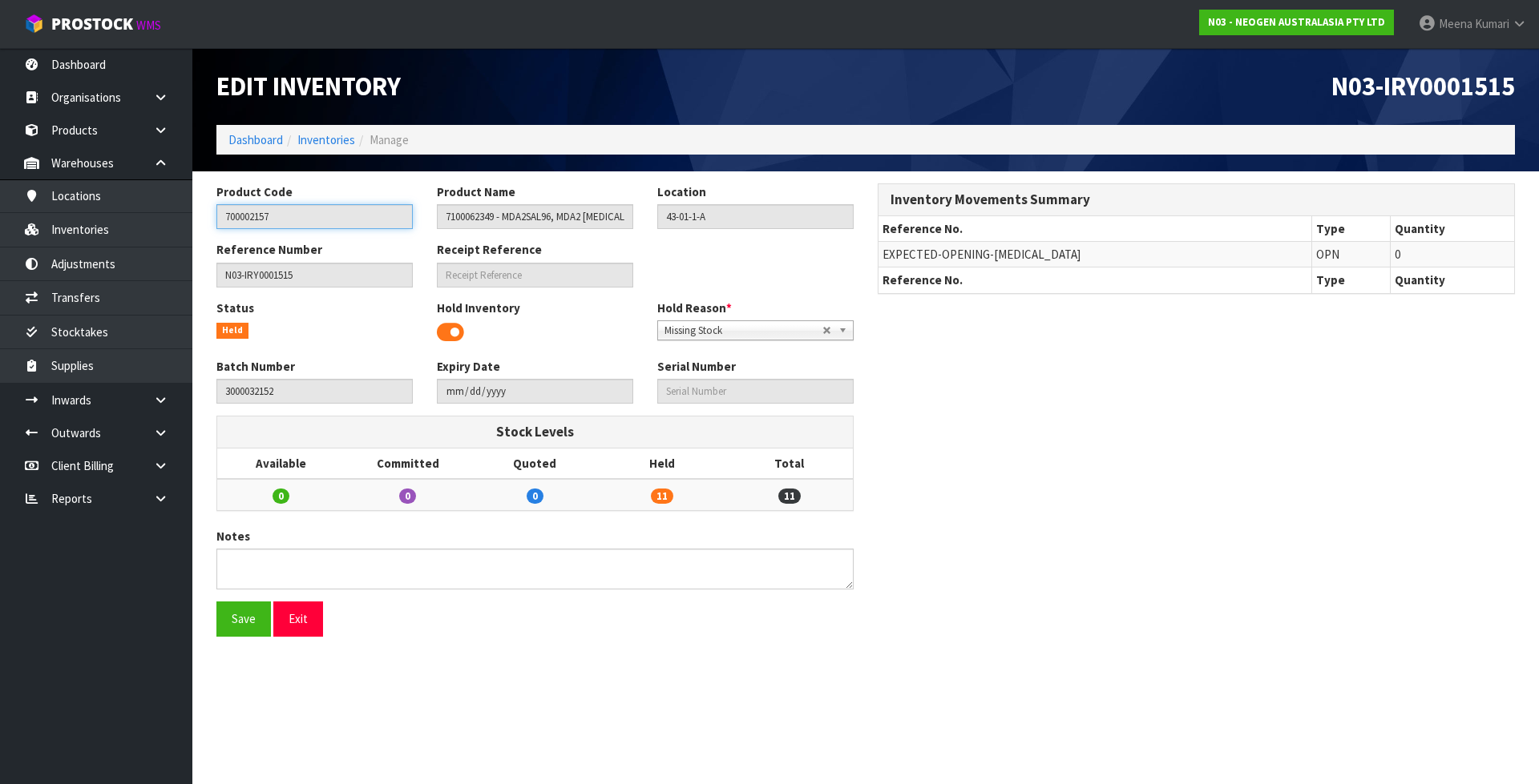
click at [280, 219] on input "700002157" at bounding box center [314, 217] width 196 height 25
click at [279, 219] on input "700002157" at bounding box center [314, 217] width 196 height 25
click at [91, 272] on link "Adjustments" at bounding box center [96, 264] width 192 height 33
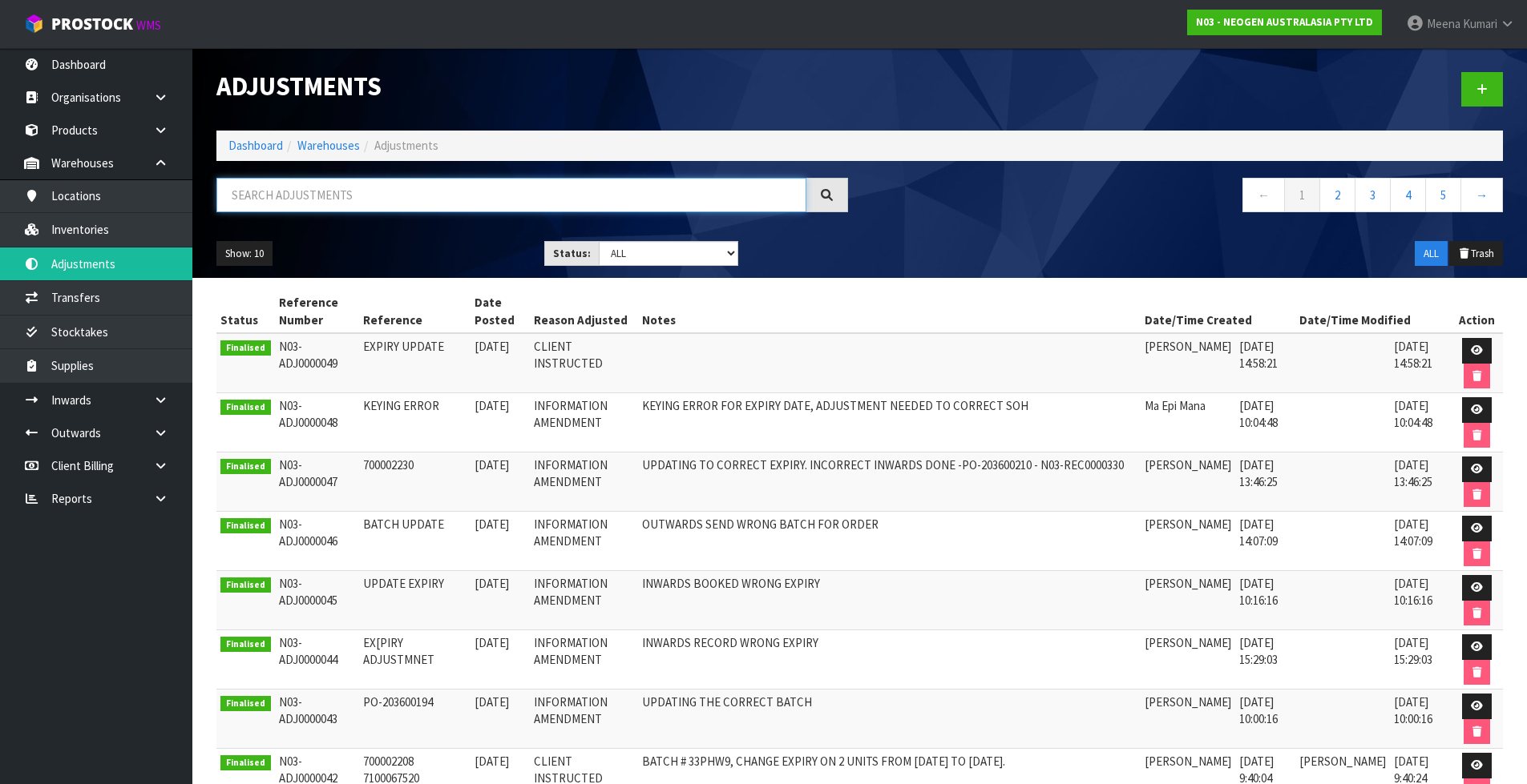
click at [518, 208] on input "text" at bounding box center [511, 195] width 590 height 35
click at [156, 411] on link at bounding box center [167, 400] width 51 height 33
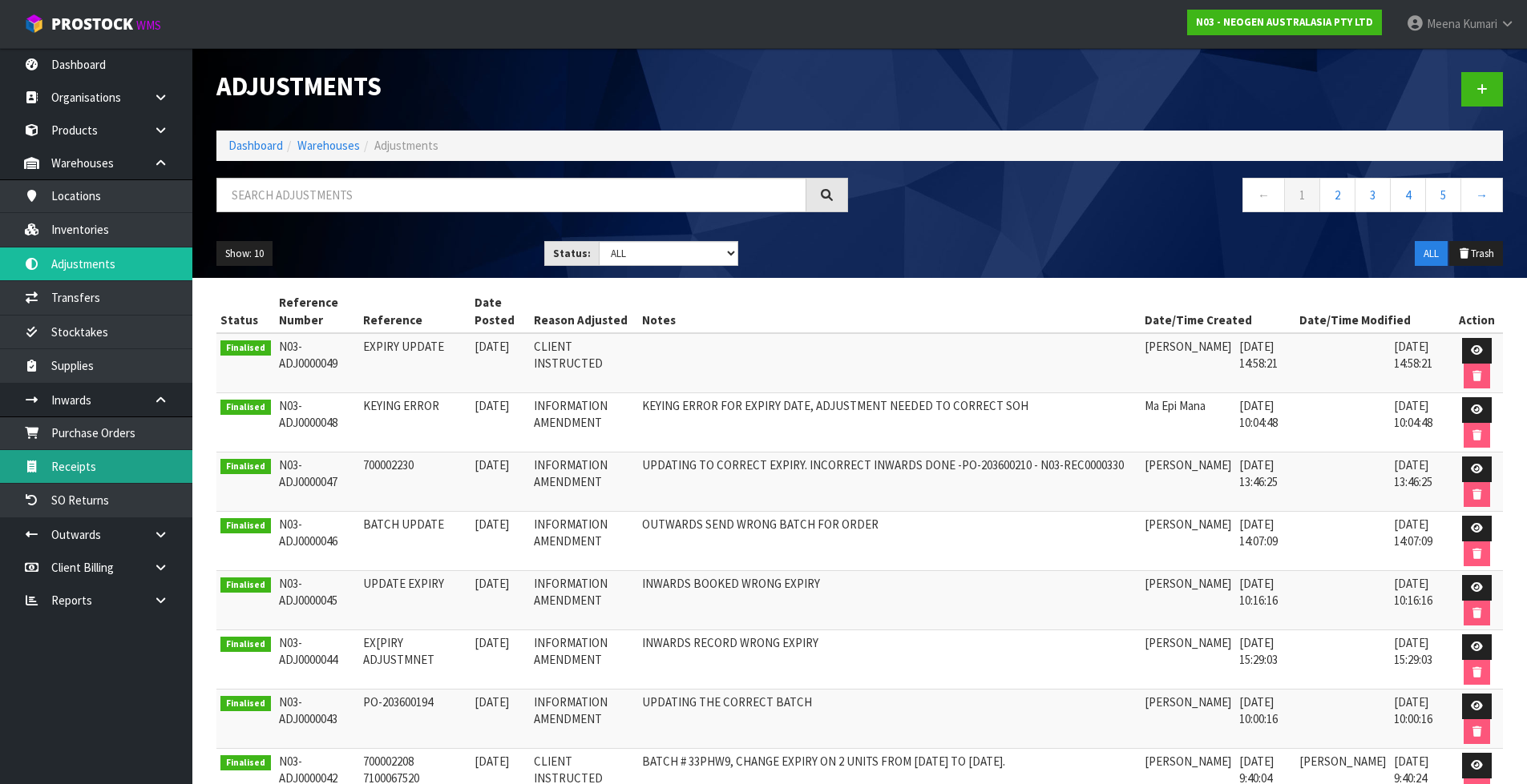
click at [134, 480] on link "Receipts" at bounding box center [96, 467] width 192 height 33
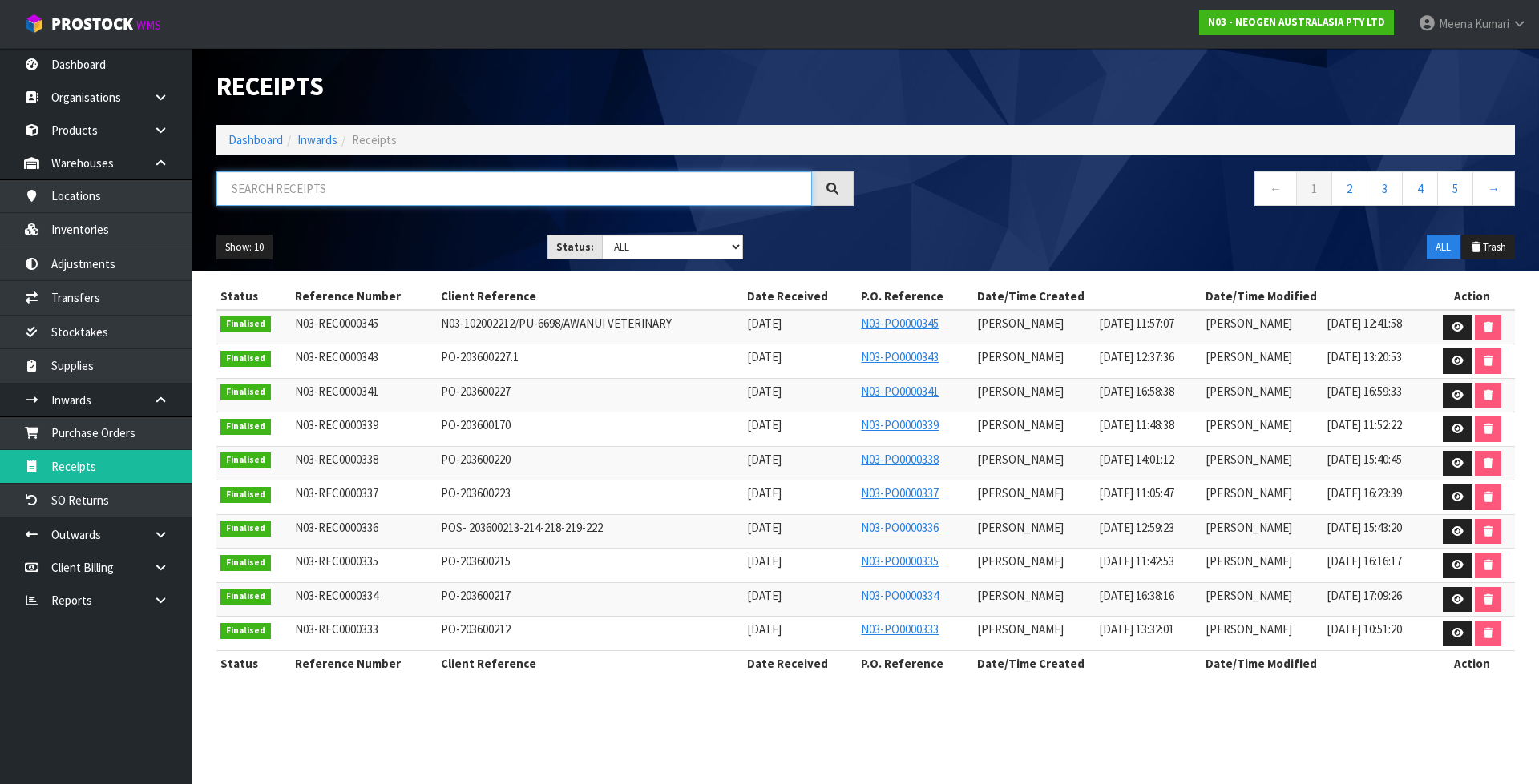
click at [340, 203] on input "text" at bounding box center [514, 189] width 595 height 35
type input "2157"
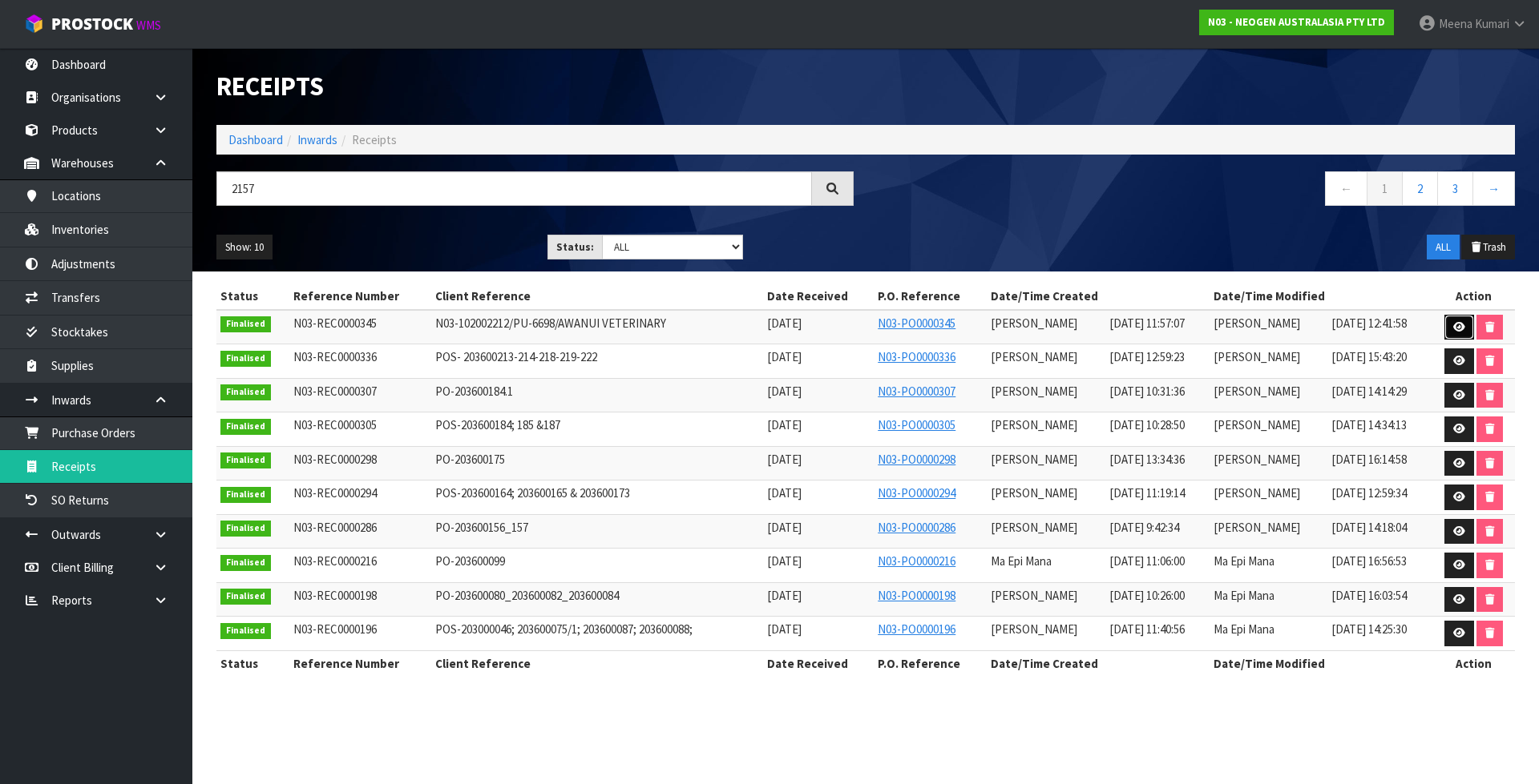
click at [1458, 324] on icon at bounding box center [1458, 327] width 12 height 11
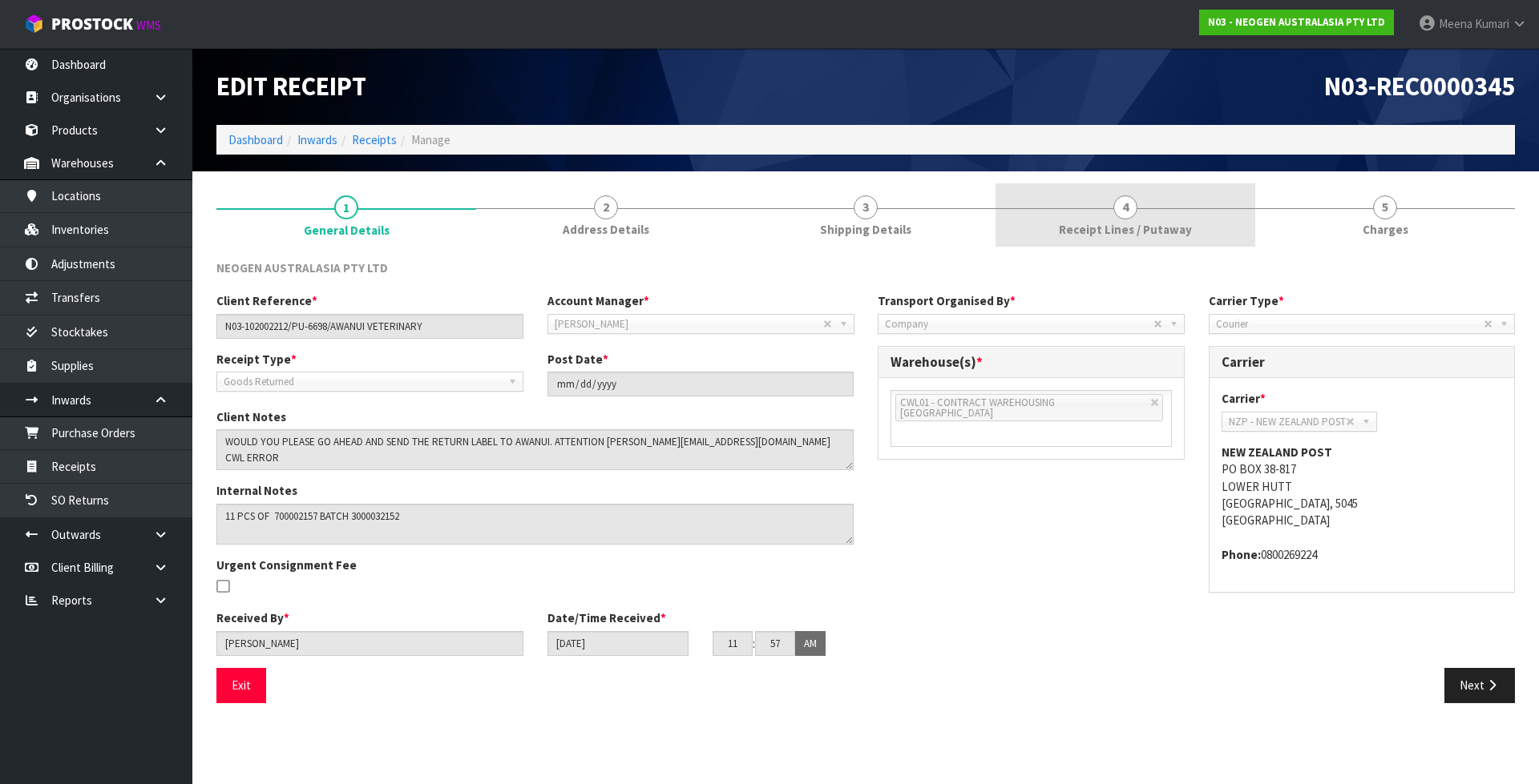
click at [1028, 246] on link "4 Receipt Lines / Putaway" at bounding box center [1125, 214] width 260 height 63
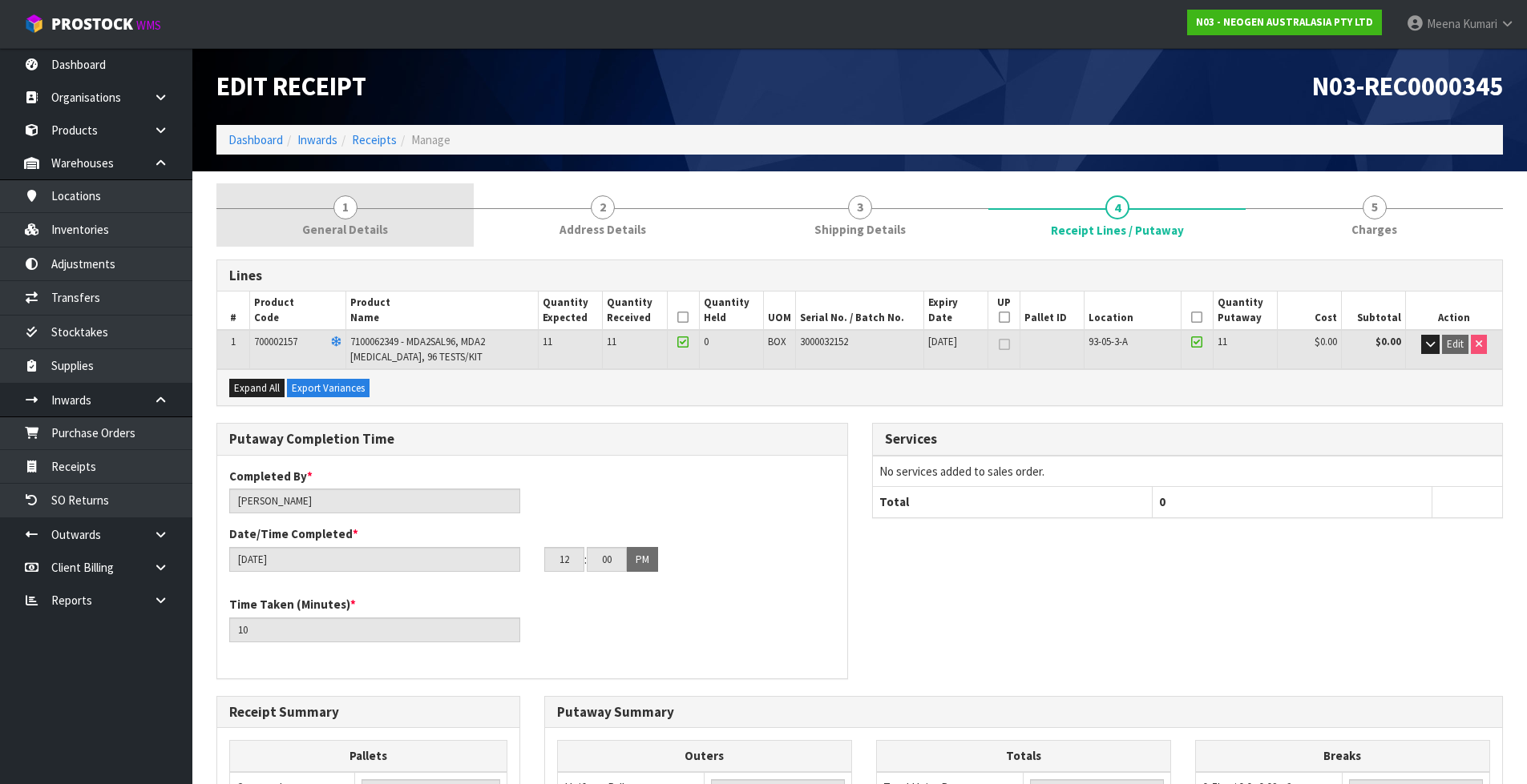
click at [361, 233] on span "General Details" at bounding box center [345, 229] width 86 height 16
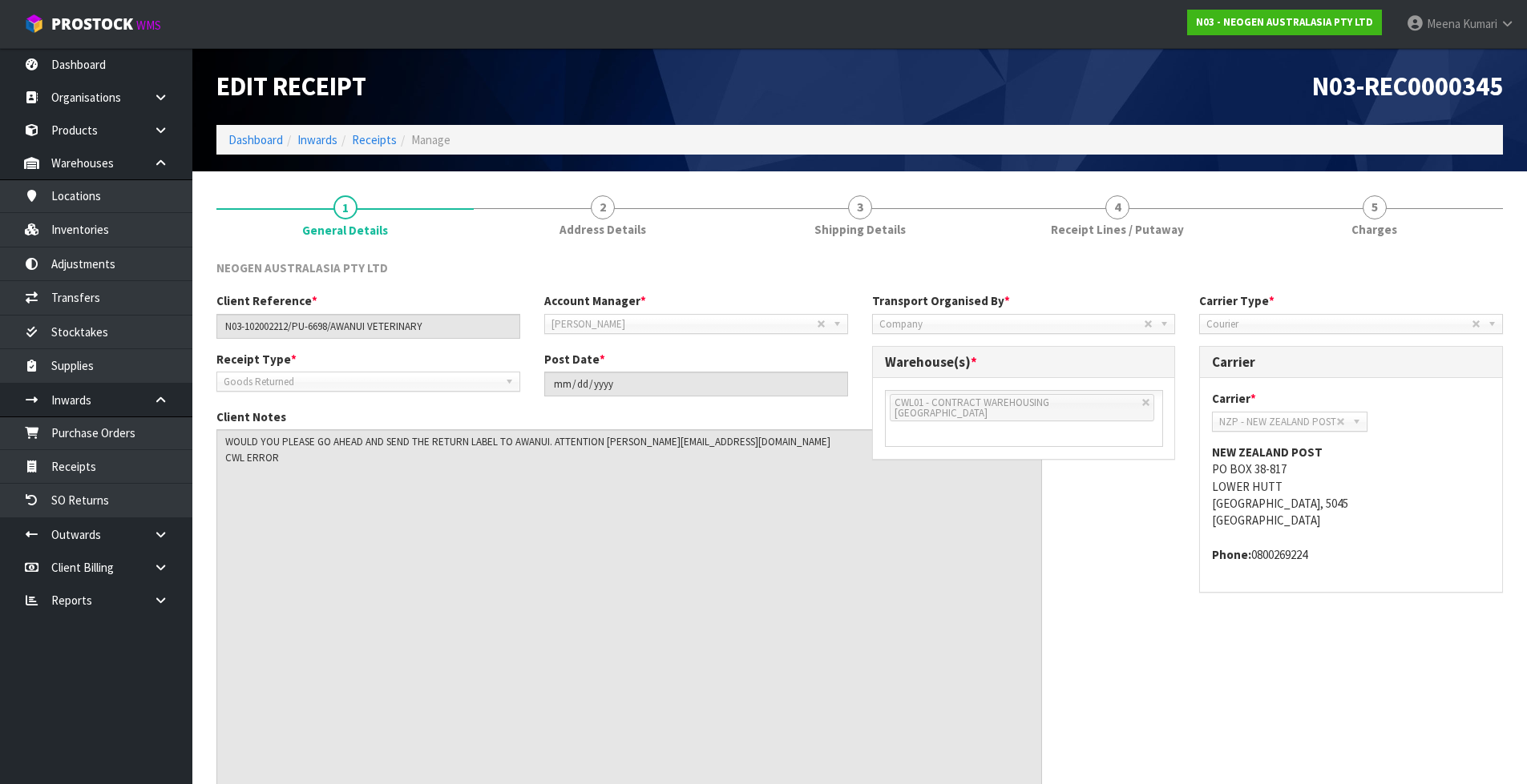
drag, startPoint x: 851, startPoint y: 465, endPoint x: 1039, endPoint y: 820, distance: 401.7
click at [1039, 783] on html "Toggle navigation ProStock WMS N03 - NEOGEN AUSTRALASIA PTY LTD Meena Kumari Lo…" at bounding box center [763, 392] width 1527 height 784
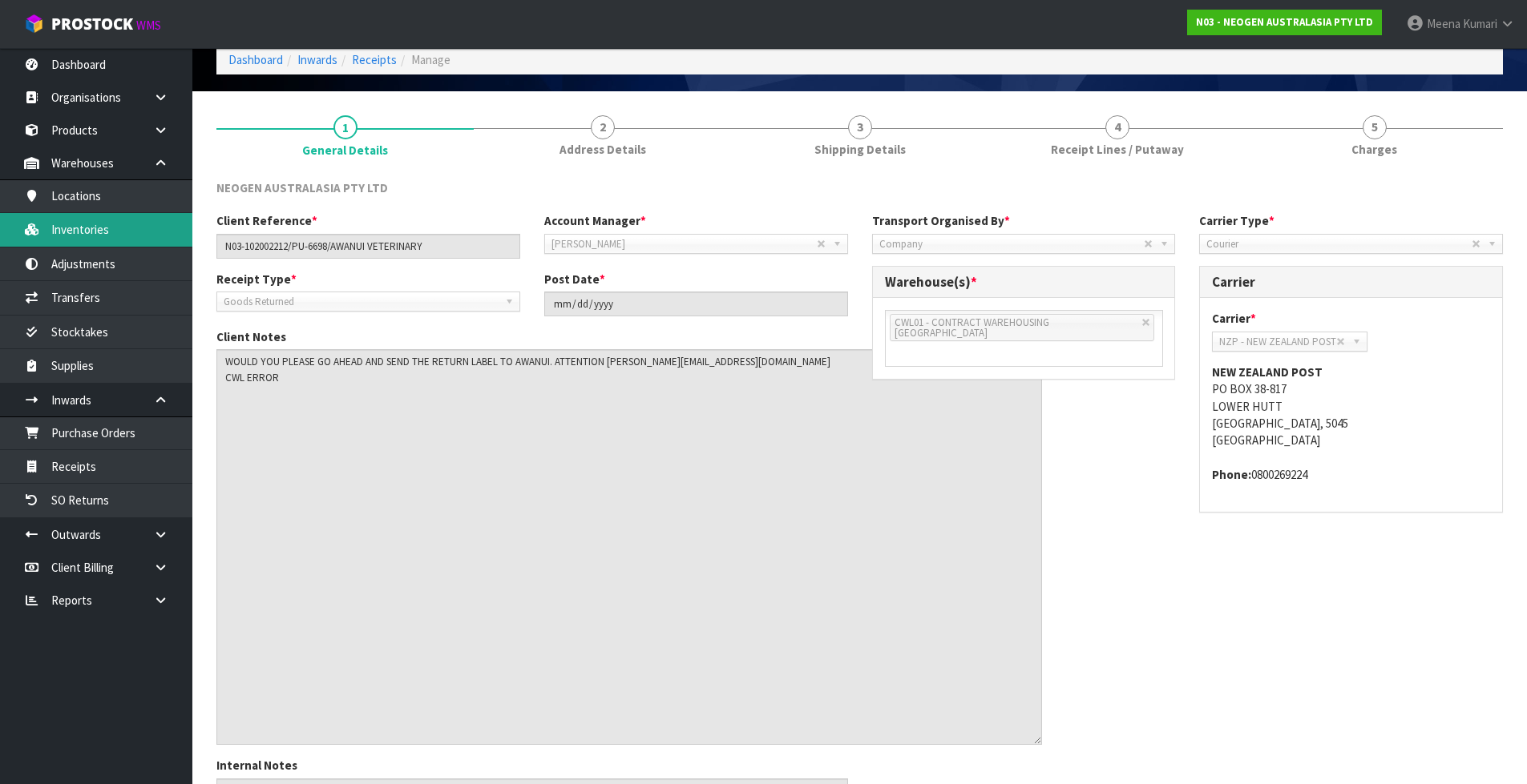
click at [139, 246] on link "Inventories" at bounding box center [96, 229] width 192 height 33
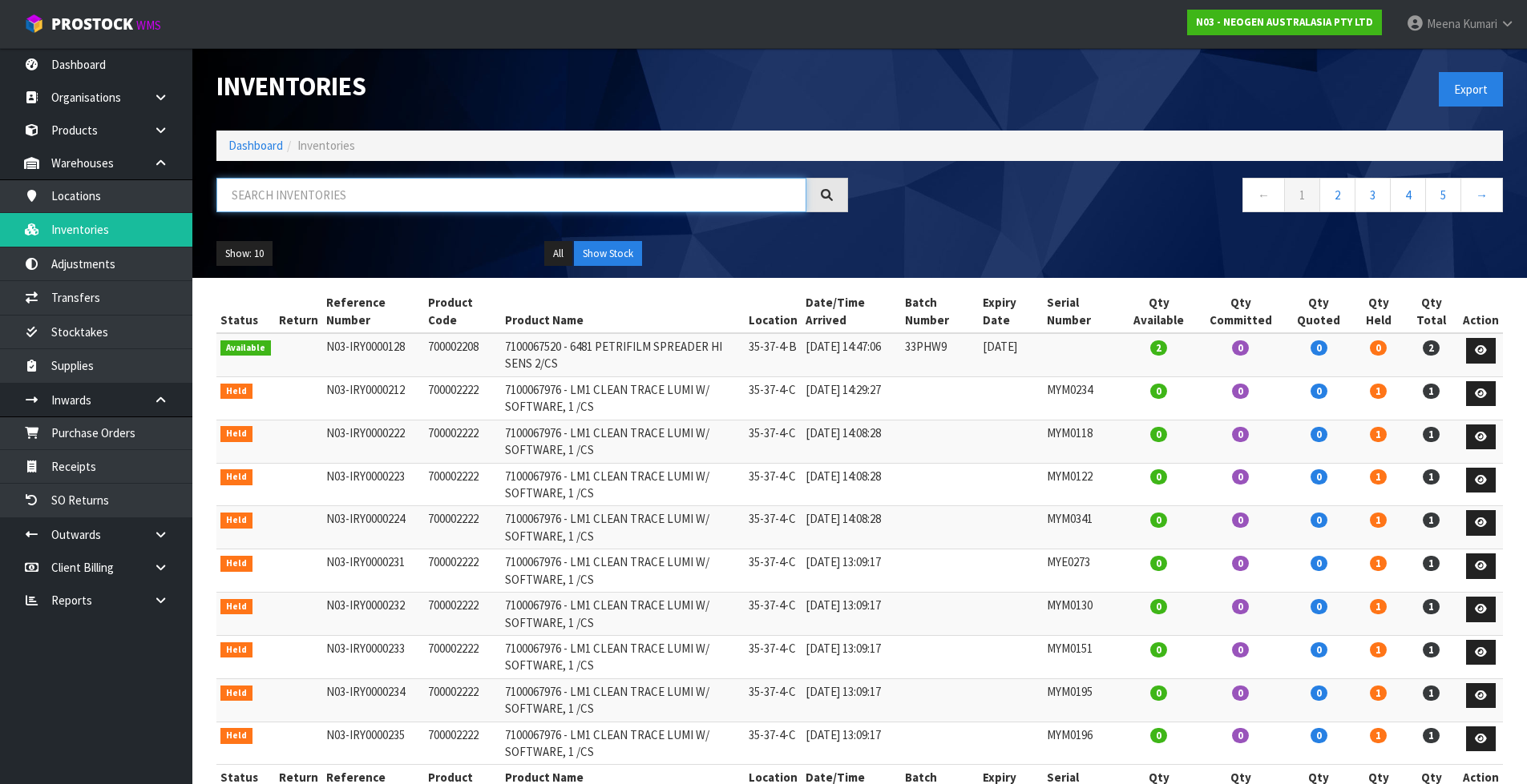
click at [370, 205] on input "text" at bounding box center [511, 195] width 590 height 35
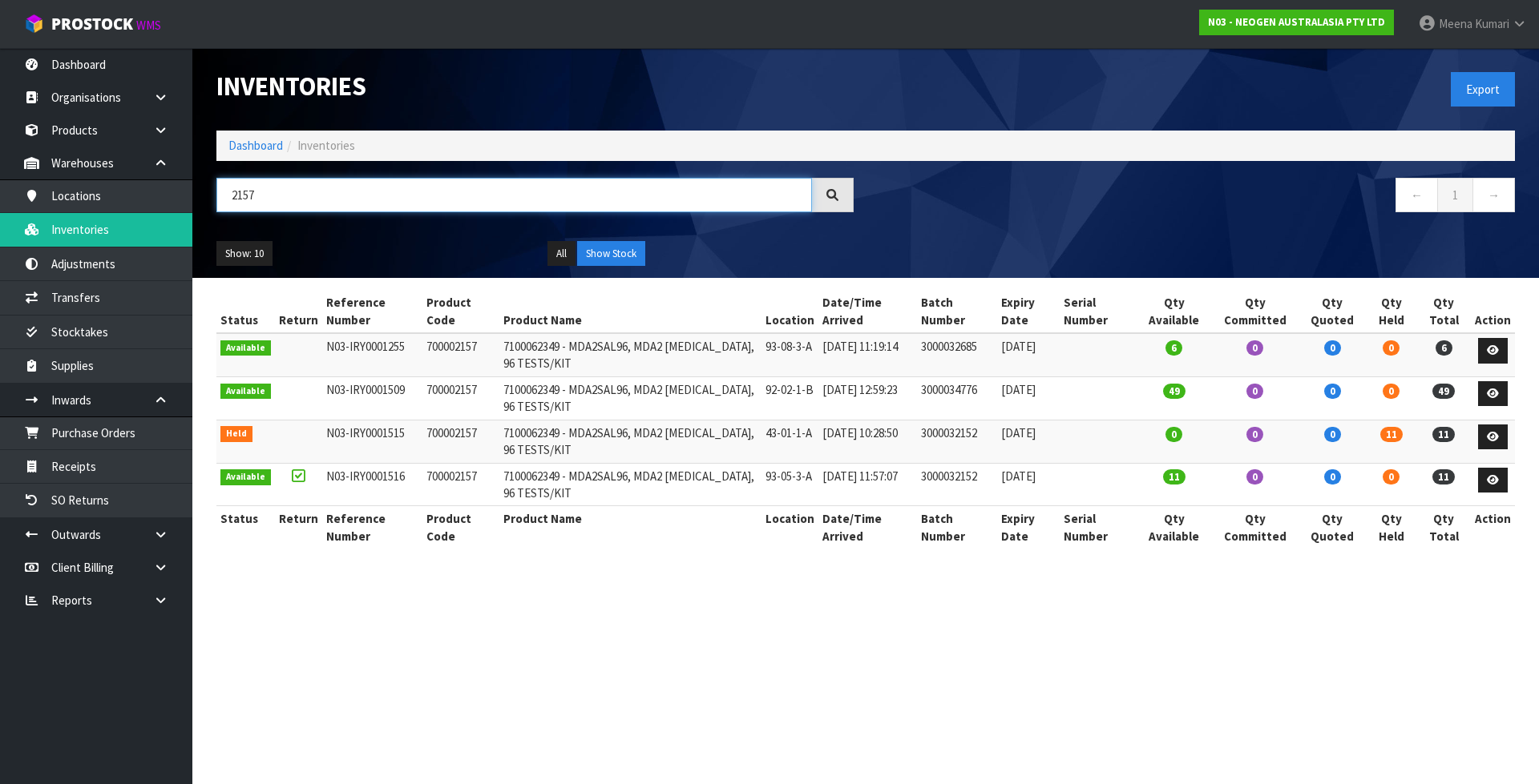
type input "2157"
click at [432, 436] on td "700002157" at bounding box center [461, 441] width 77 height 44
click at [433, 436] on td "700002157" at bounding box center [461, 441] width 77 height 44
copy td "700002157"
click at [112, 257] on link "Adjustments" at bounding box center [96, 264] width 192 height 33
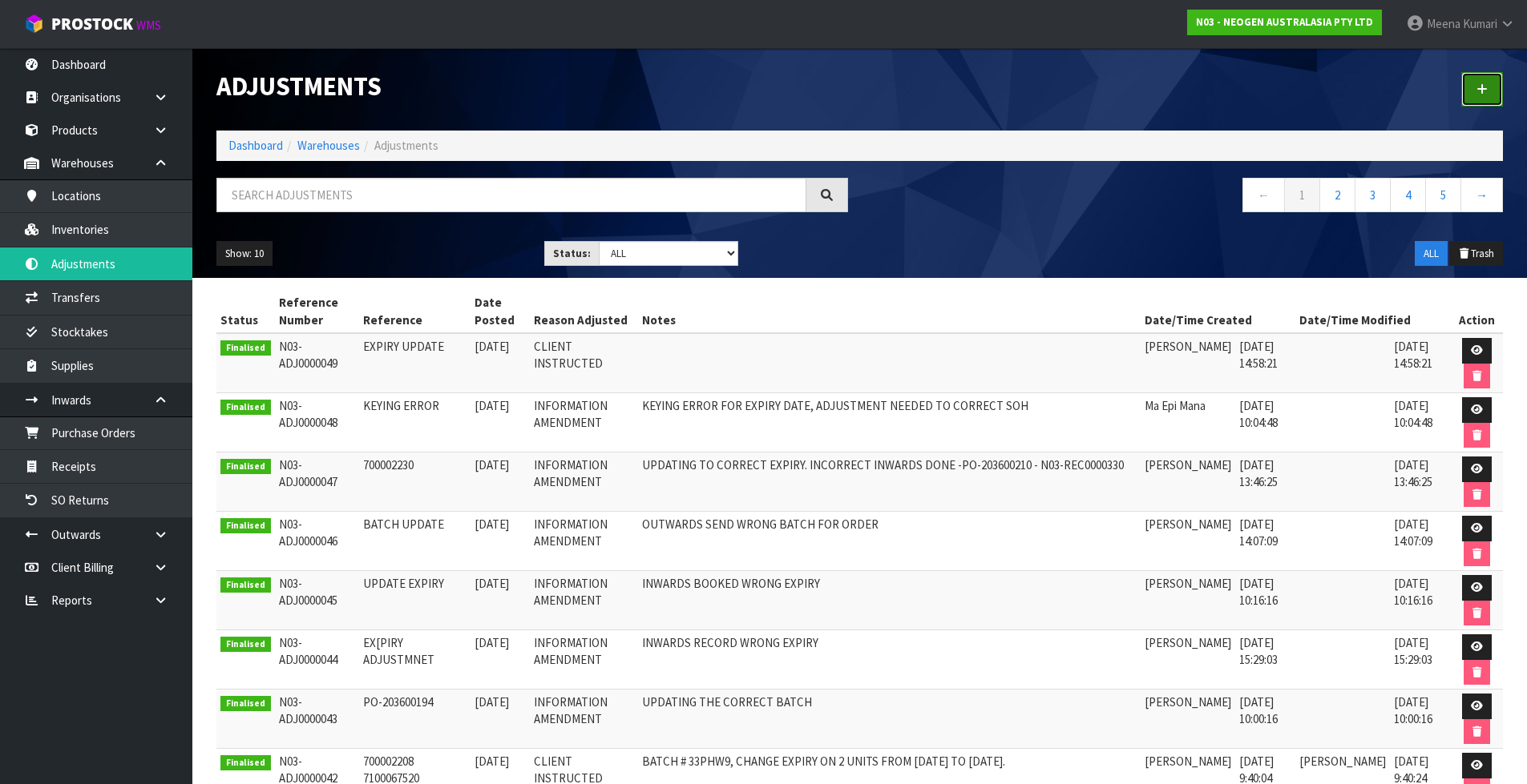
click at [1480, 88] on icon at bounding box center [1483, 89] width 12 height 12
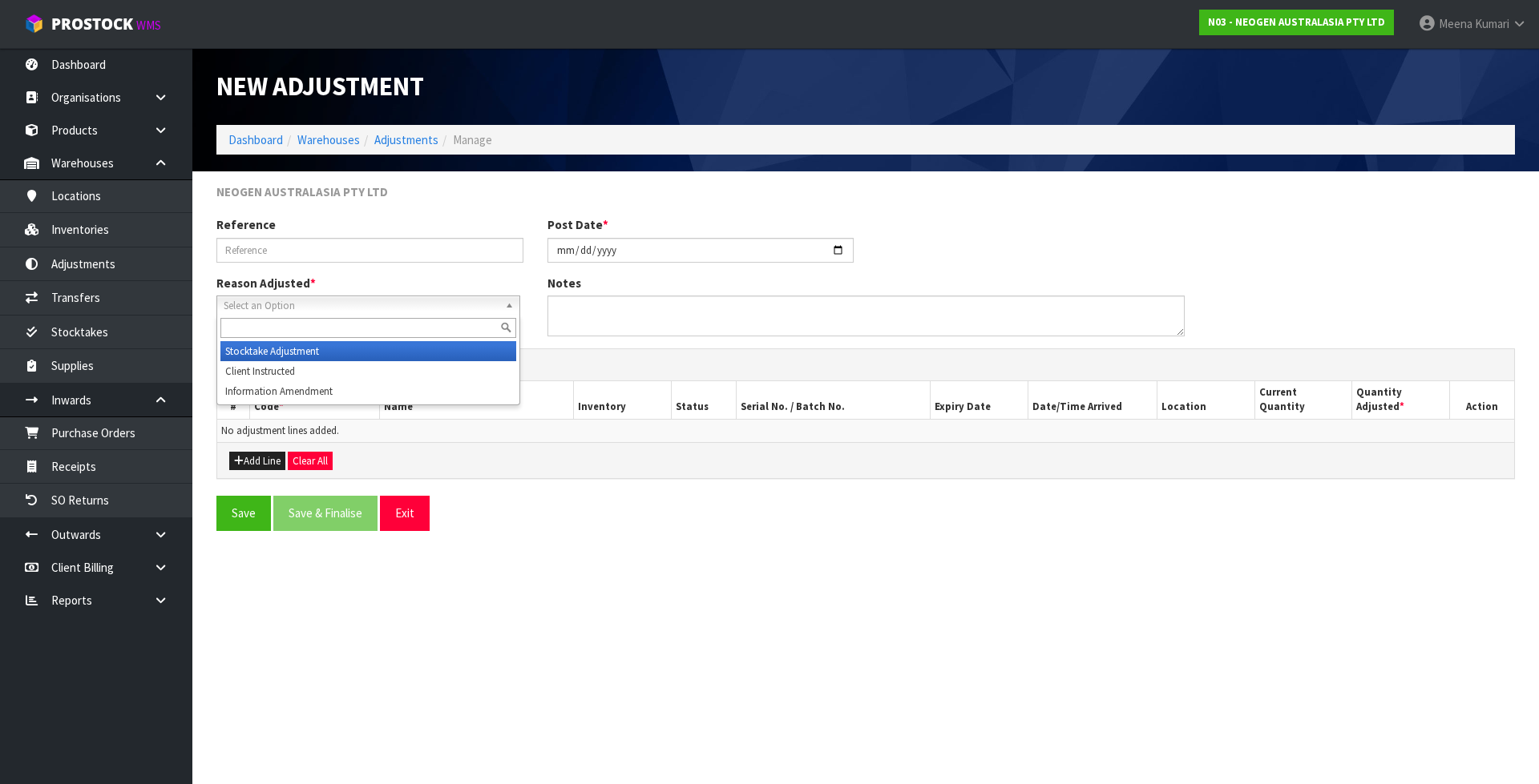
click at [342, 310] on span "Select an Option" at bounding box center [361, 306] width 275 height 19
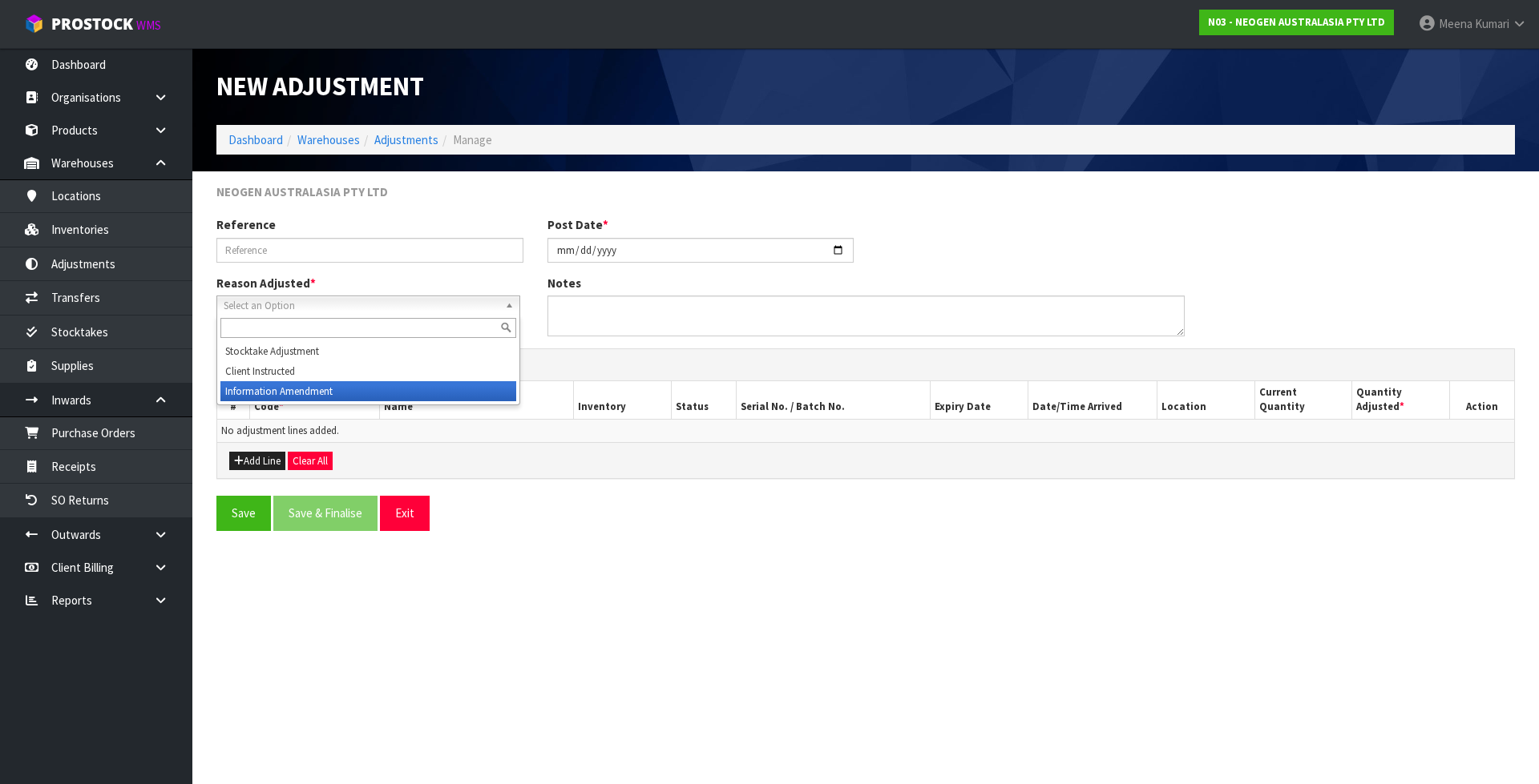
click at [333, 382] on li "Information Amendment" at bounding box center [368, 391] width 296 height 20
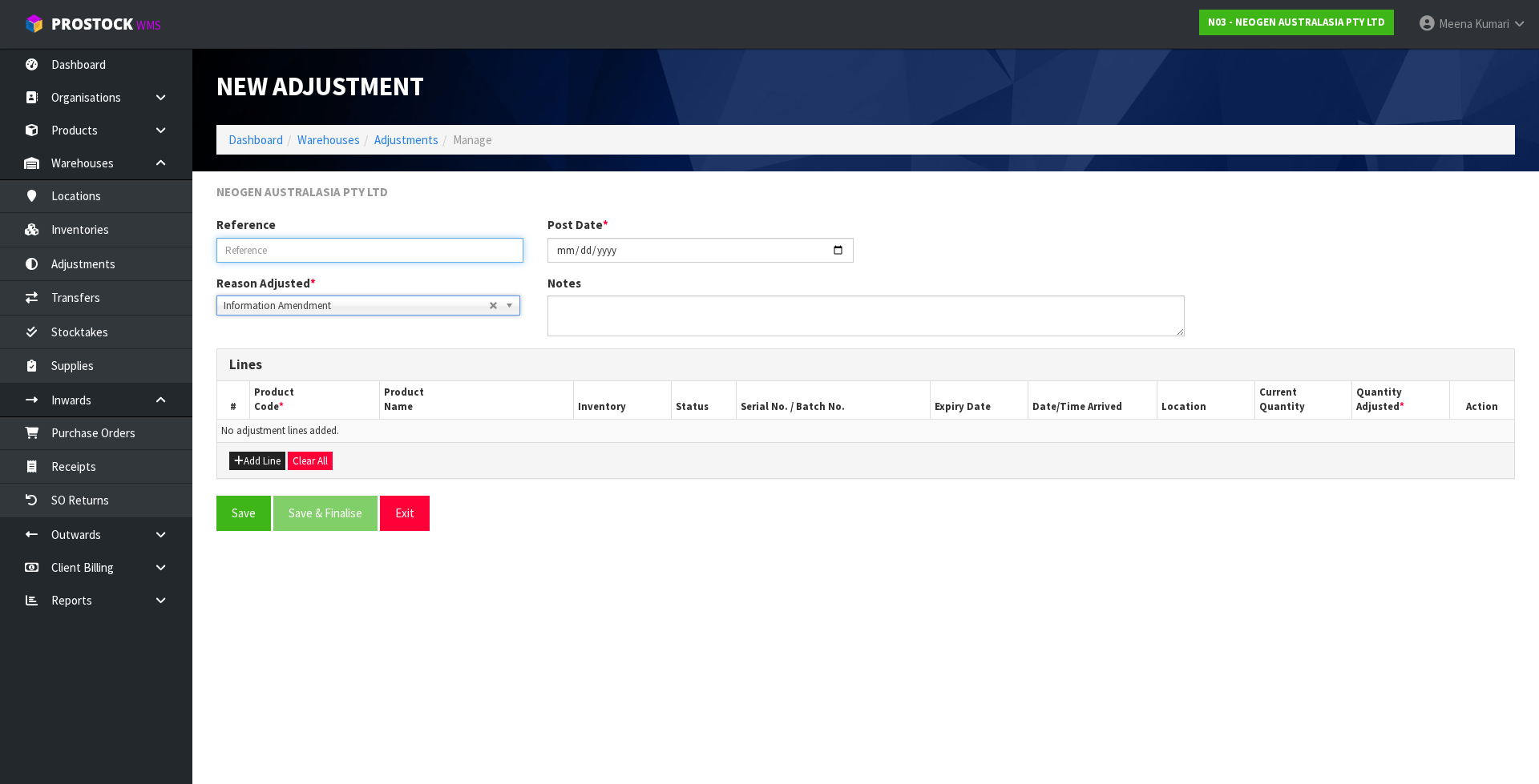
click at [304, 251] on input "text" at bounding box center [369, 251] width 307 height 25
type input "C"
type input "CODE ADJUSTEMNT"
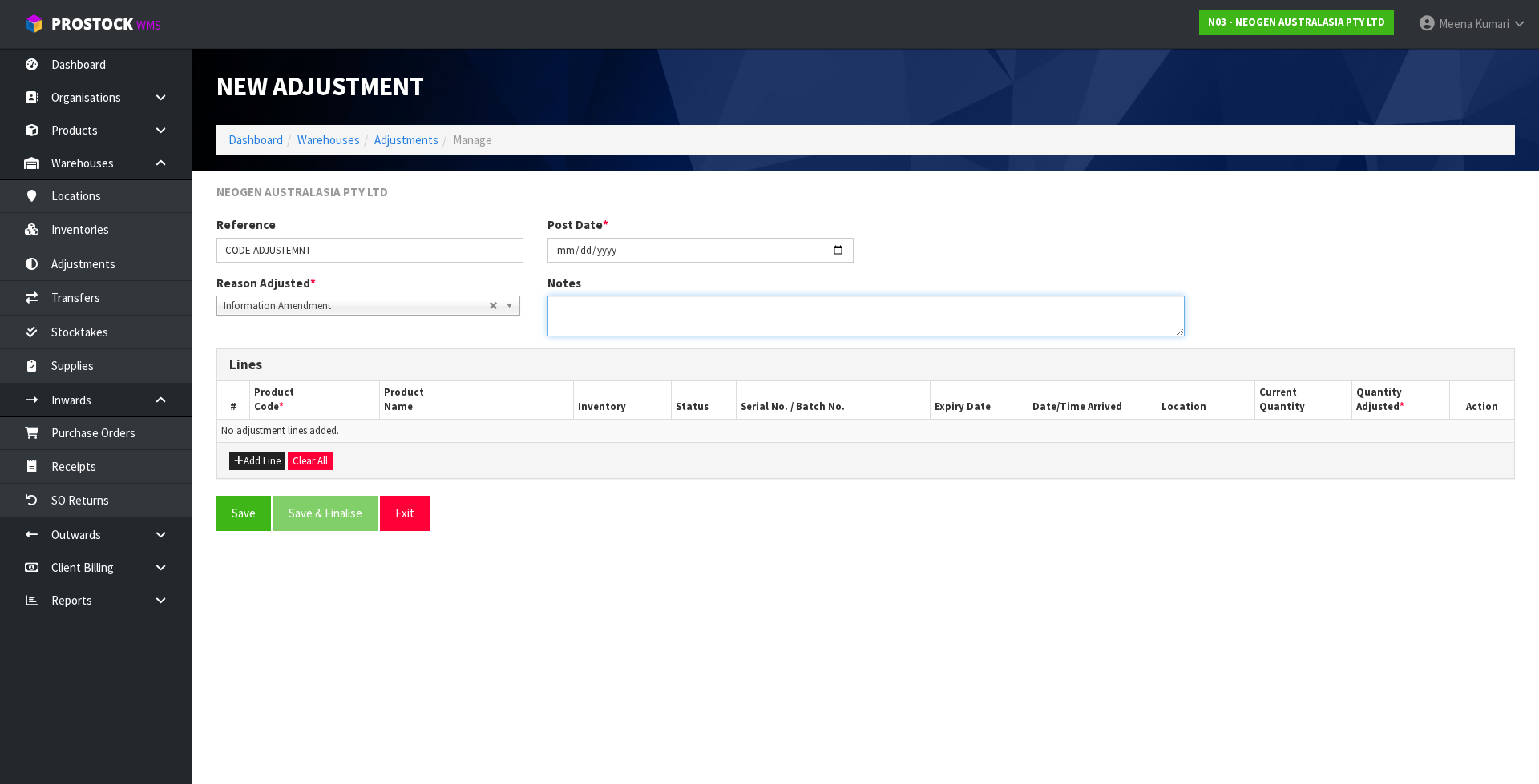
click at [721, 310] on textarea at bounding box center [866, 316] width 637 height 41
type textarea "EXTRA 11 UNIT SEND BY OUTWARDS INWARD BOOKED IT AGAIN IN SYSTEM"
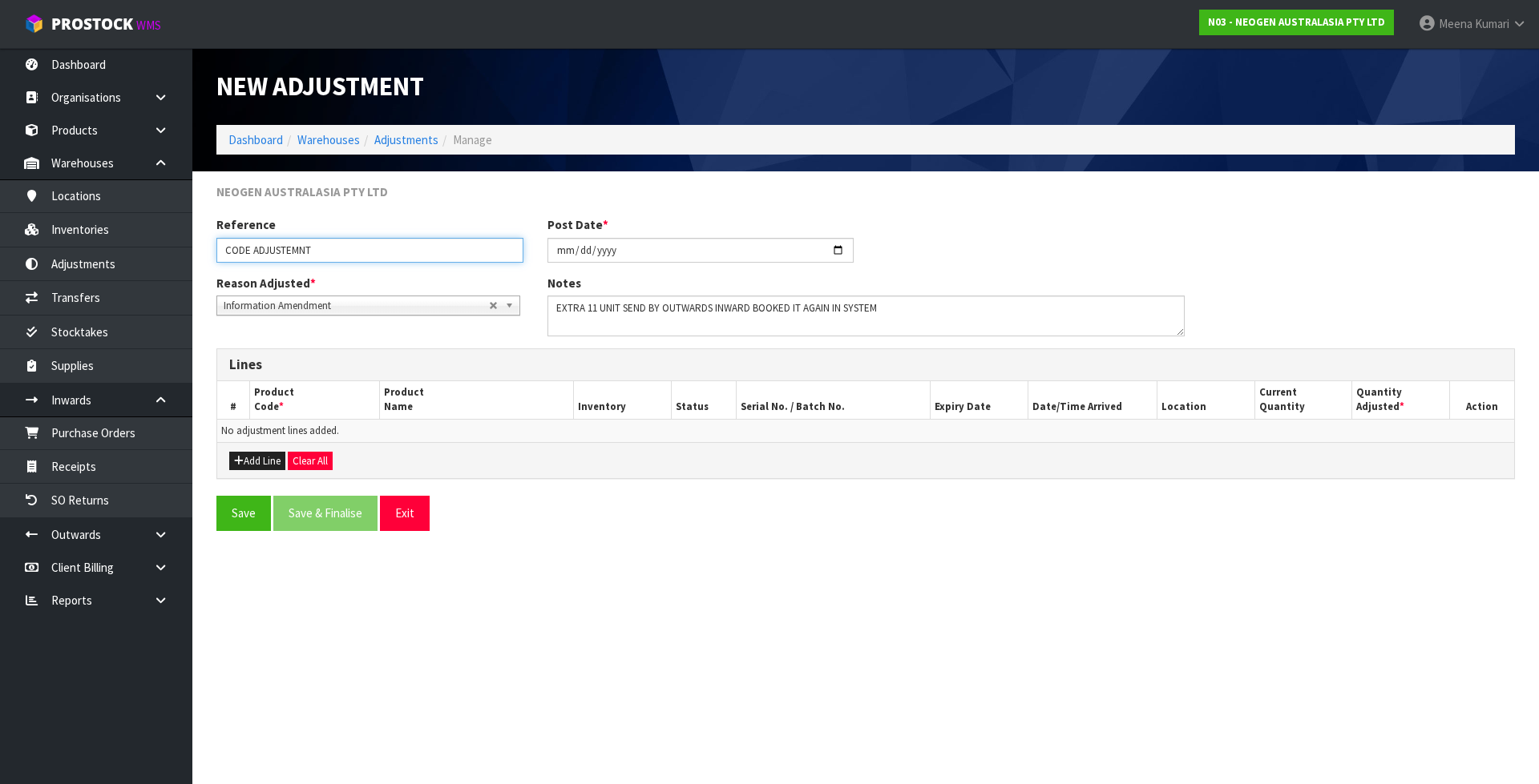
click at [368, 257] on input "CODE ADJUSTEMNT" at bounding box center [369, 251] width 307 height 25
click at [368, 256] on input "CODE ADJUSTEMNT" at bounding box center [369, 251] width 307 height 25
click at [261, 467] on button "Add Line" at bounding box center [257, 461] width 56 height 19
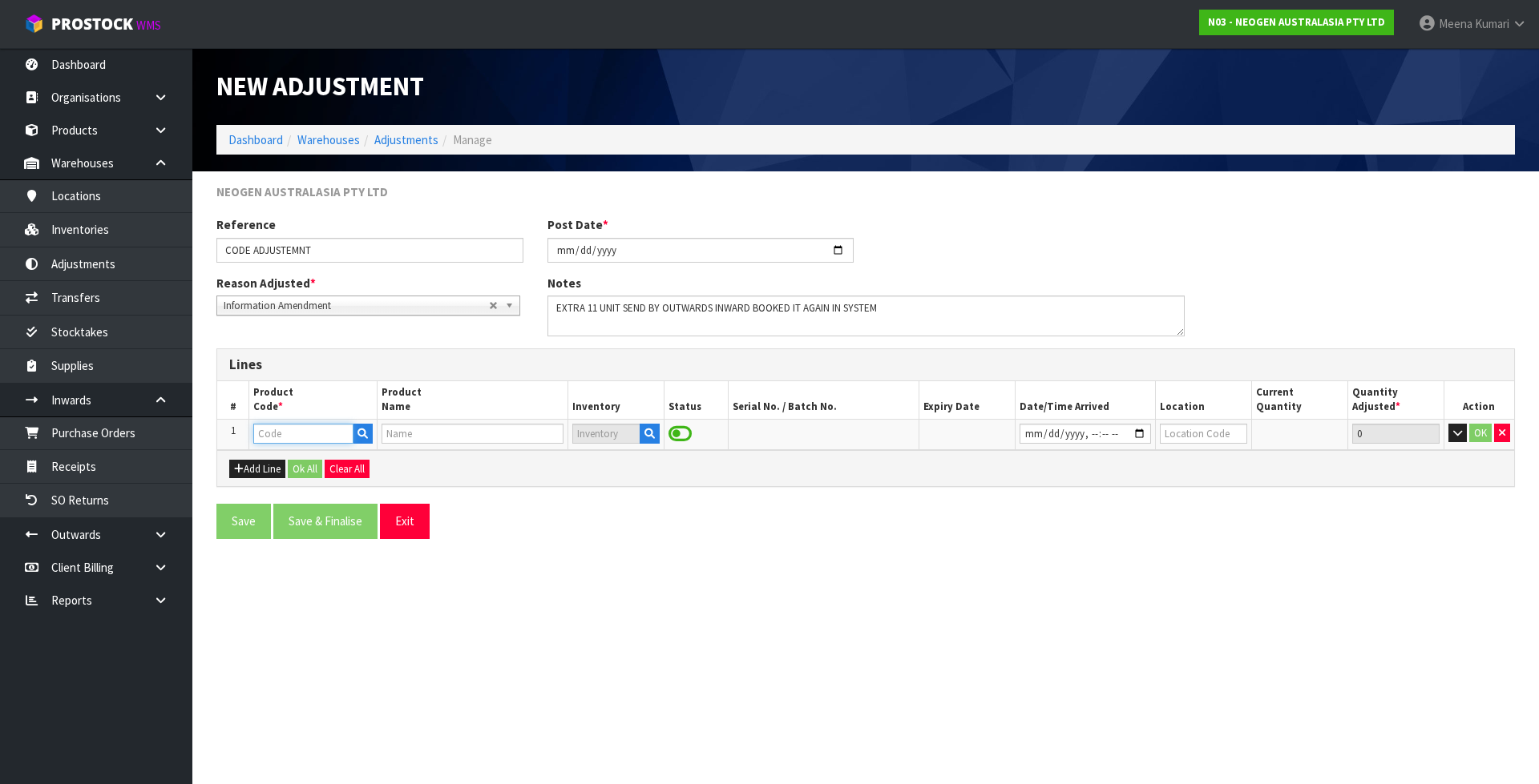
click at [302, 437] on input "text" at bounding box center [303, 434] width 99 height 20
paste input "700002157"
type input "700002157"
type input "7100062349 - MDA2SAL96, MDA2 [MEDICAL_DATA], 96 TESTS/KIT"
type input "700002157"
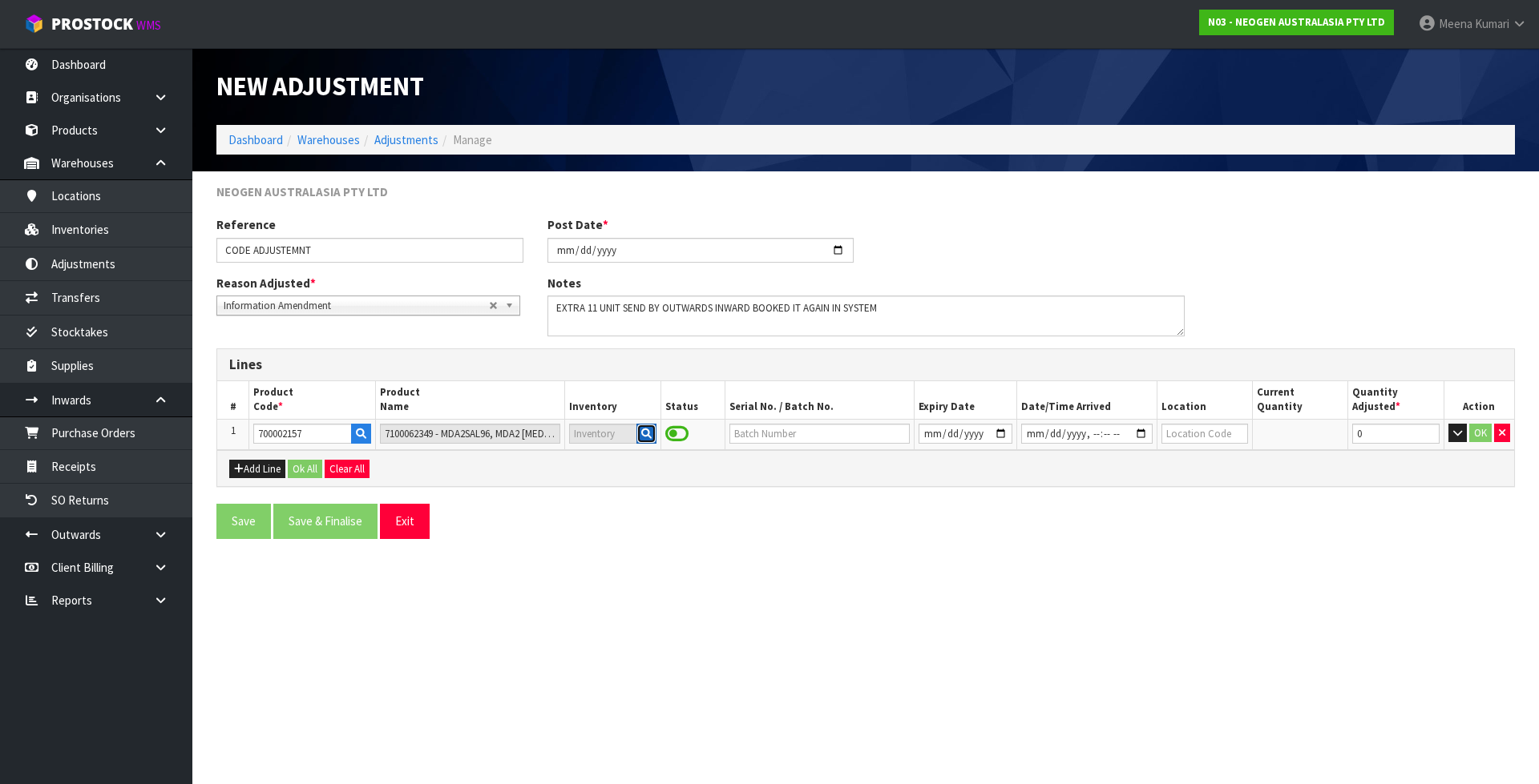
click at [647, 436] on icon "button" at bounding box center [646, 434] width 11 height 11
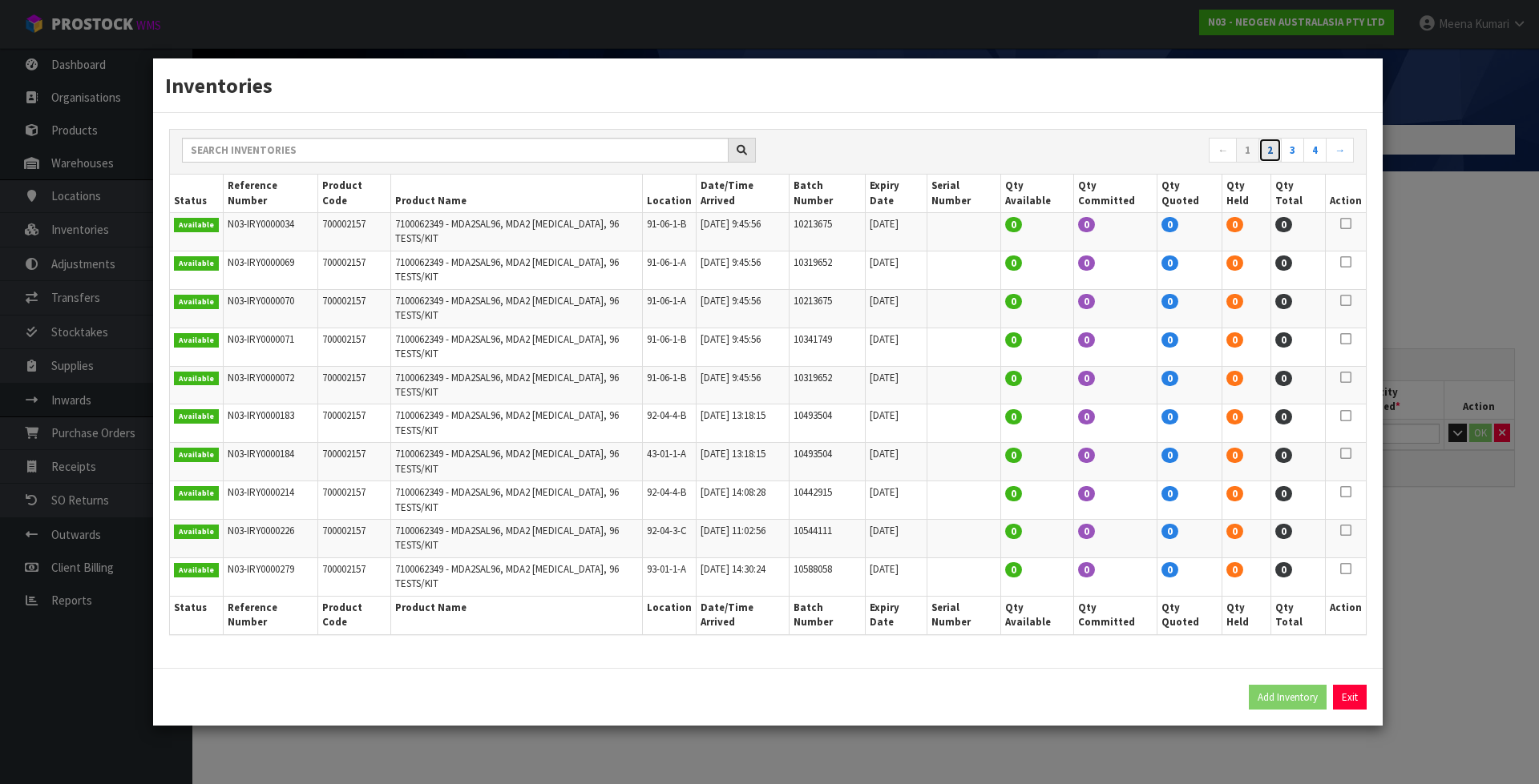
click at [1267, 164] on link "2" at bounding box center [1269, 150] width 23 height 25
click at [1293, 164] on link "3" at bounding box center [1292, 150] width 23 height 25
click at [1310, 164] on link "4" at bounding box center [1315, 150] width 23 height 25
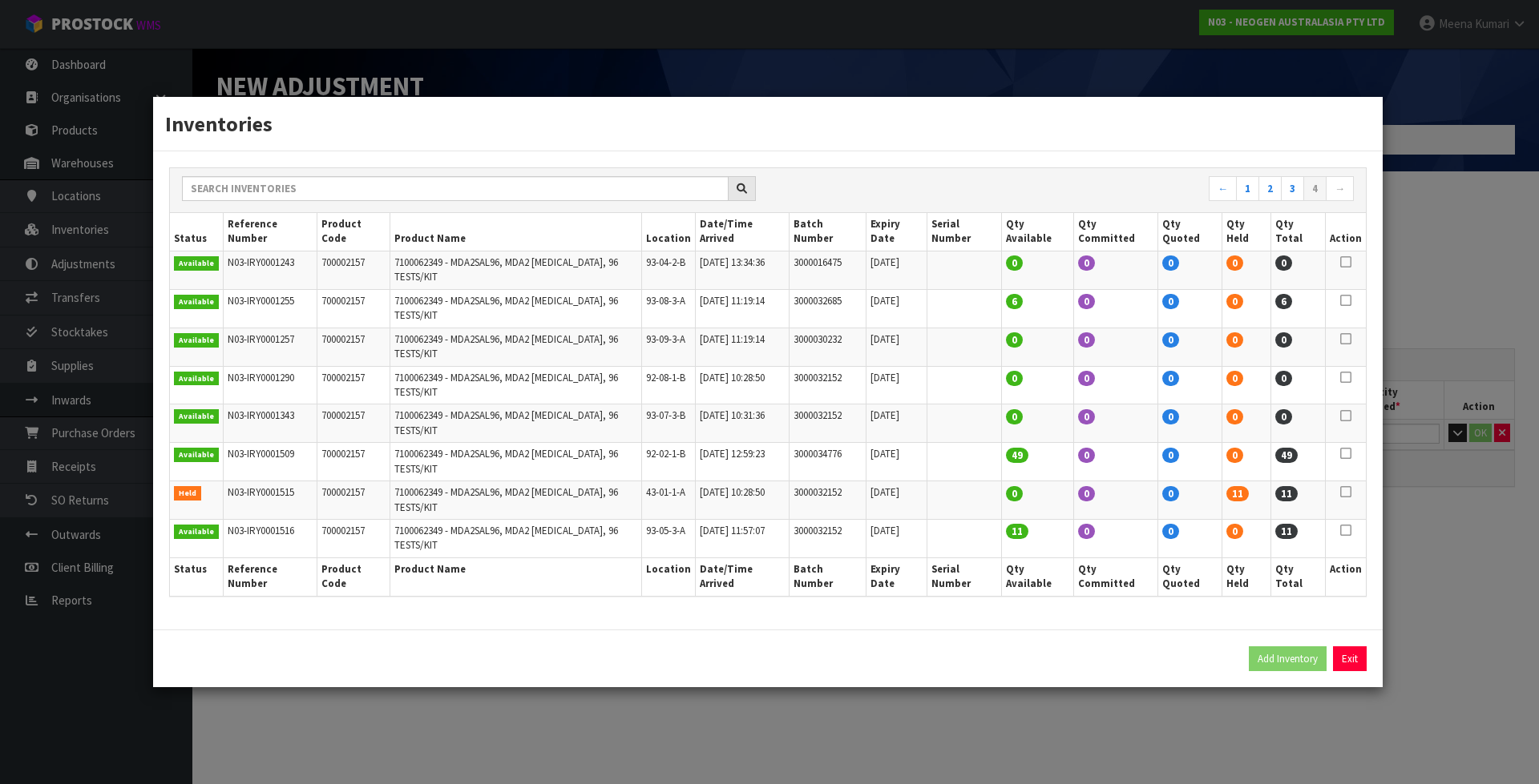
click at [1349, 492] on icon at bounding box center [1346, 492] width 12 height 1
click at [1270, 630] on div "Add Inventory Exit" at bounding box center [767, 658] width 1229 height 58
click at [1271, 647] on button "Add Inventory" at bounding box center [1287, 659] width 78 height 25
type input "N03-IRY0001515"
type input "2025-07-11T10:28:50"
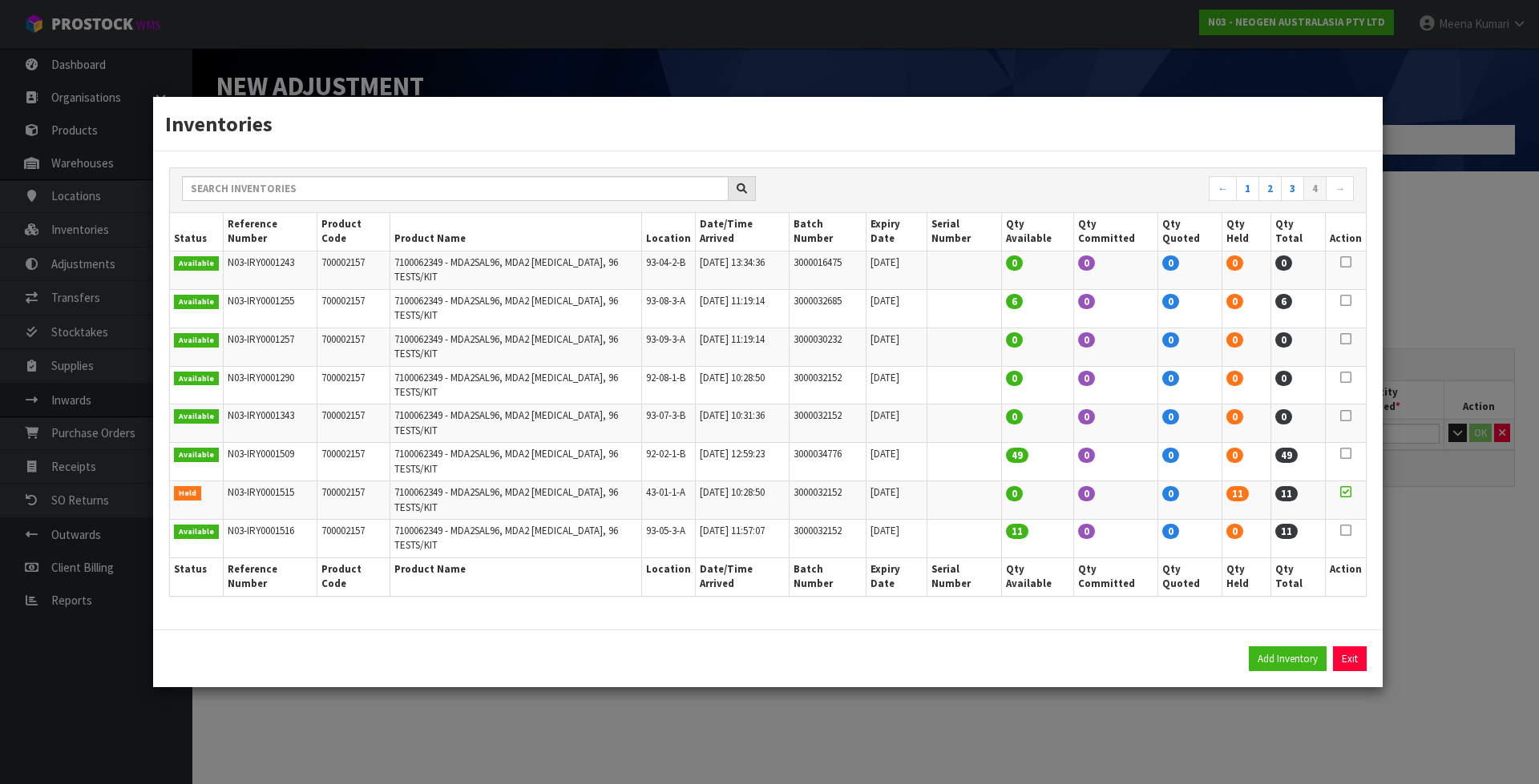
type input "43-01-1-A"
type input "3000032152"
type input "2026-11-13"
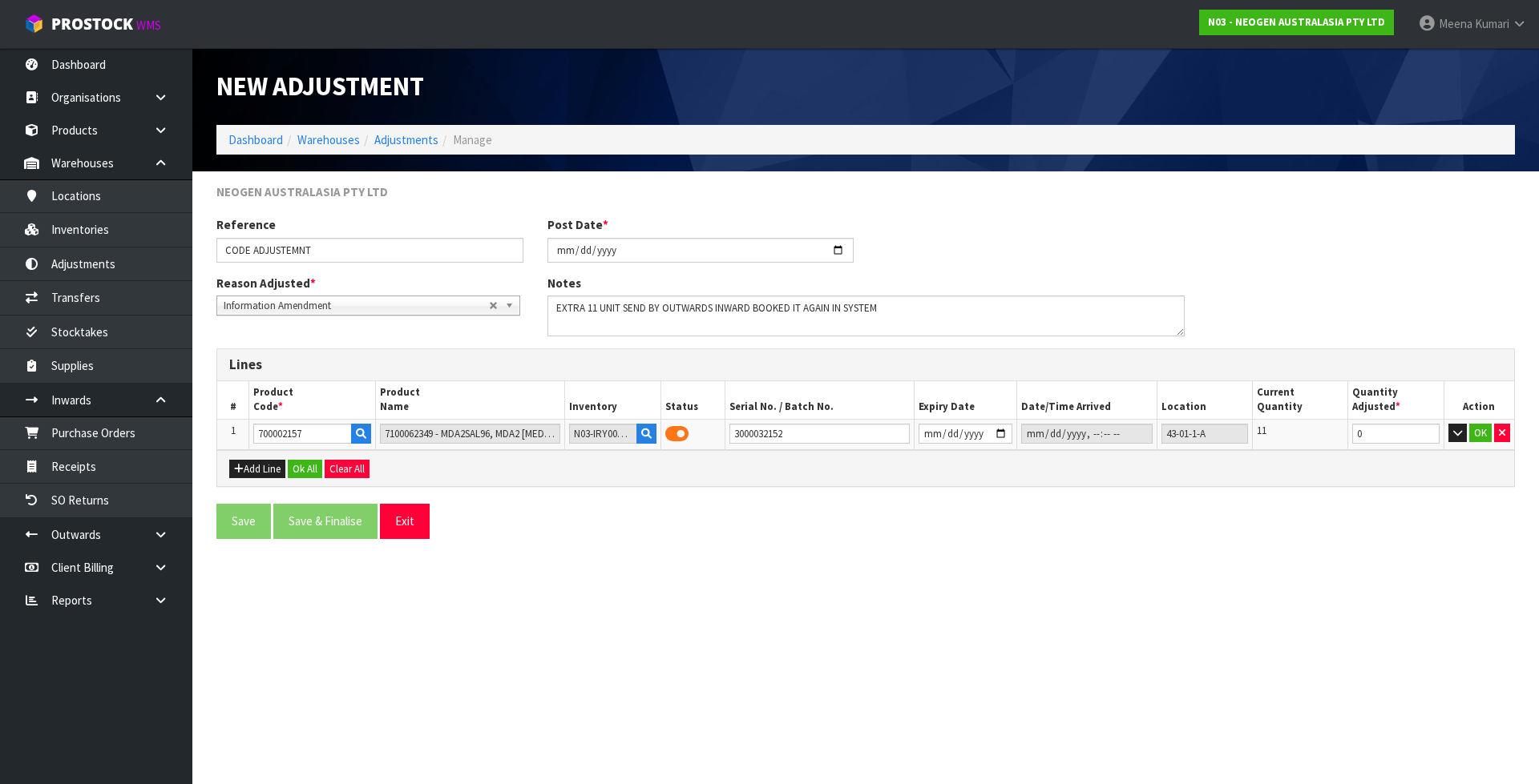
click at [1244, 656] on section "New Adjustment Dashboard Warehouses Adjustments Manage NEOGEN AUSTRALASIA PTY L…" at bounding box center [770, 392] width 1539 height 784
drag, startPoint x: 1364, startPoint y: 437, endPoint x: 1287, endPoint y: 445, distance: 77.4
click at [1287, 445] on tr "1 700002157 7100062349 - MDA2SAL96, MDA2 SALMONELLA, 96 TESTS/KIT N03-IRY000151…" at bounding box center [865, 434] width 1296 height 30
type input "-11"
click at [1485, 431] on button "OK" at bounding box center [1480, 433] width 22 height 19
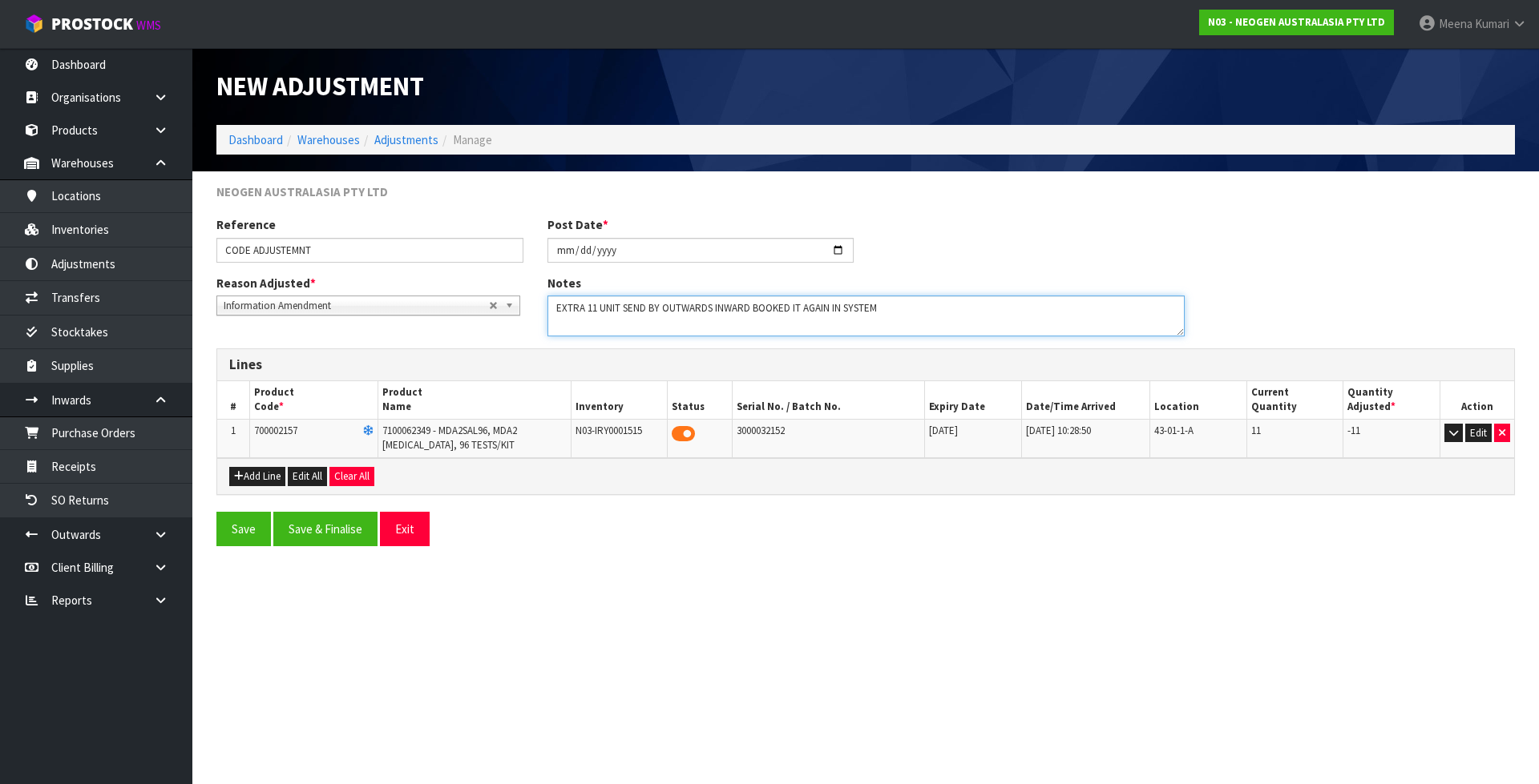
click at [713, 306] on textarea at bounding box center [866, 316] width 637 height 41
click at [1113, 310] on textarea at bounding box center [866, 316] width 637 height 41
type textarea "EXTRA 11 UNIT SEND BY OUTWARDS FOR ORDER NEED TO BE PUT BACK TO LOCATION . INWA…"
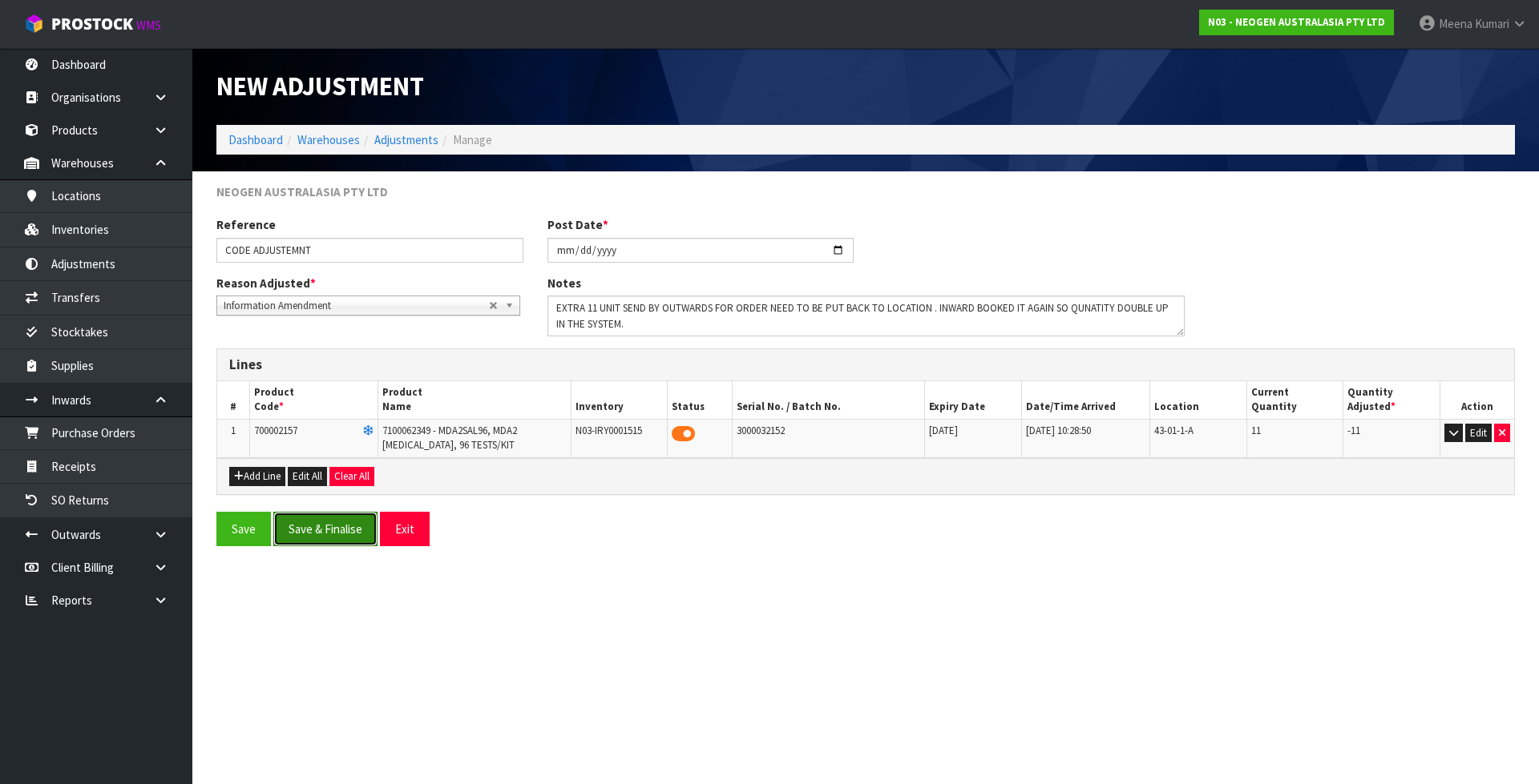
click at [335, 528] on button "Save & Finalise" at bounding box center [325, 529] width 104 height 35
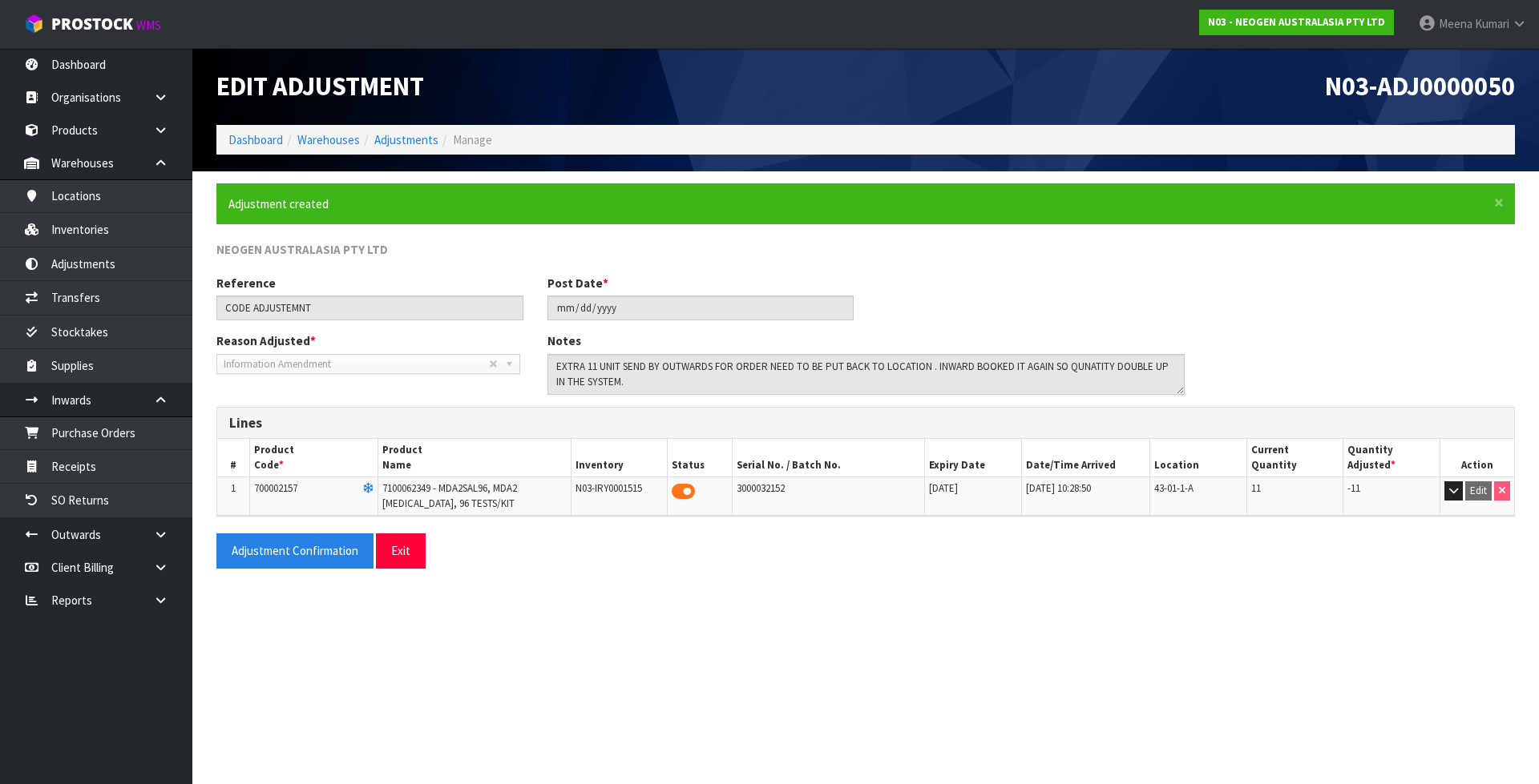
click at [302, 491] on td "700002157" at bounding box center [313, 496] width 128 height 39
click at [285, 488] on span "700002157" at bounding box center [275, 488] width 44 height 14
copy span "700002157"
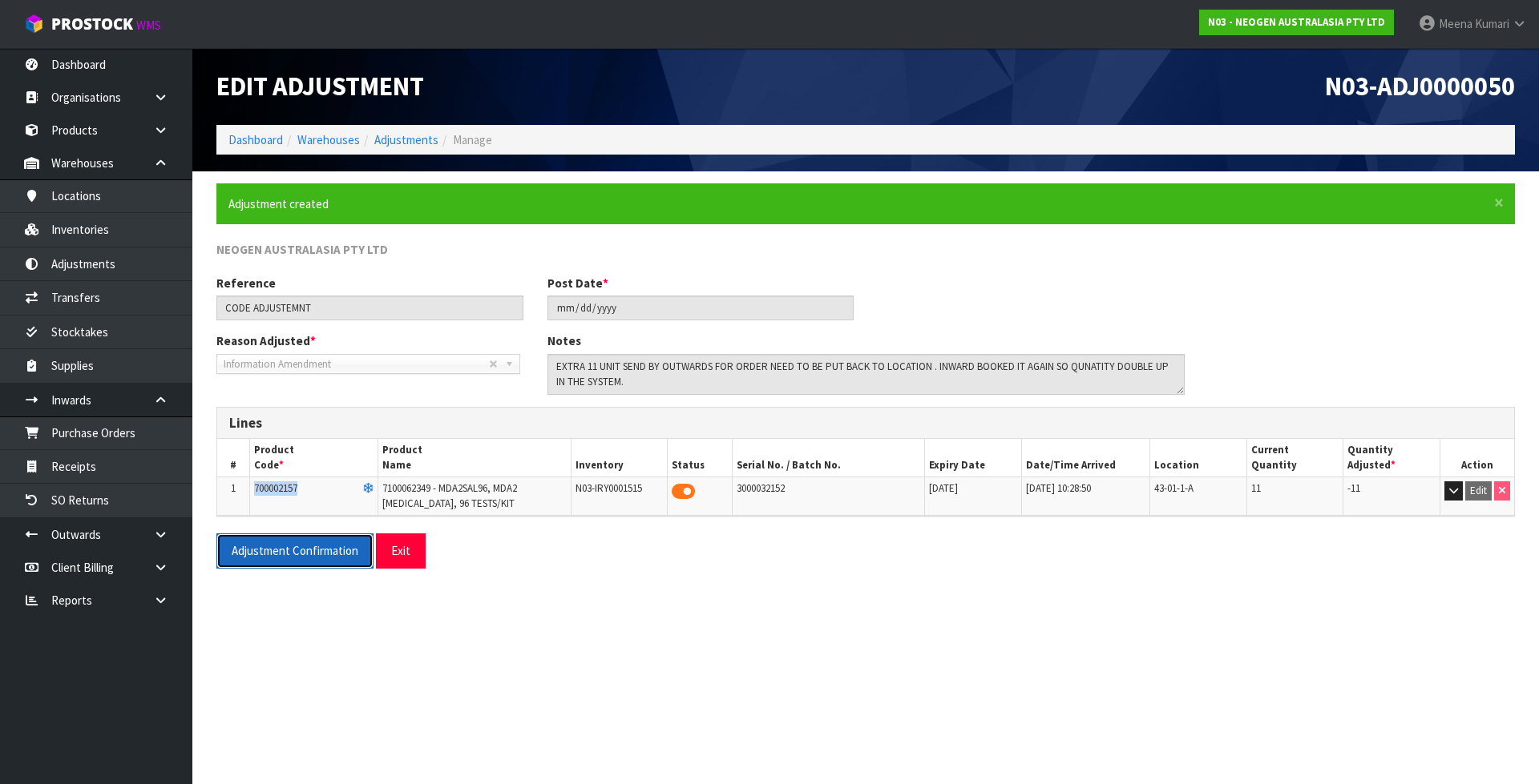
click at [307, 545] on button "Adjustment Confirmation" at bounding box center [294, 551] width 157 height 35
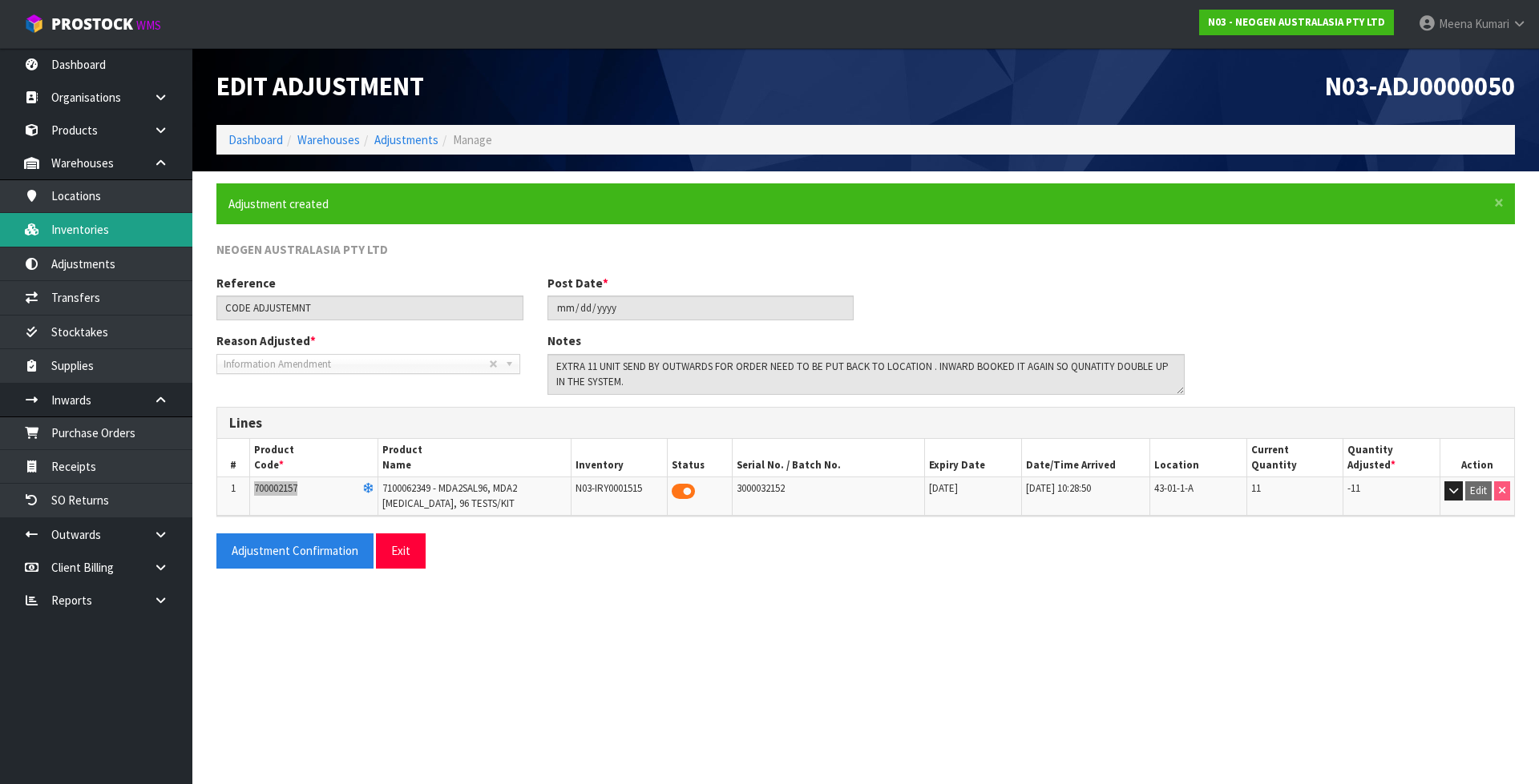
click at [118, 228] on link "Inventories" at bounding box center [96, 229] width 192 height 33
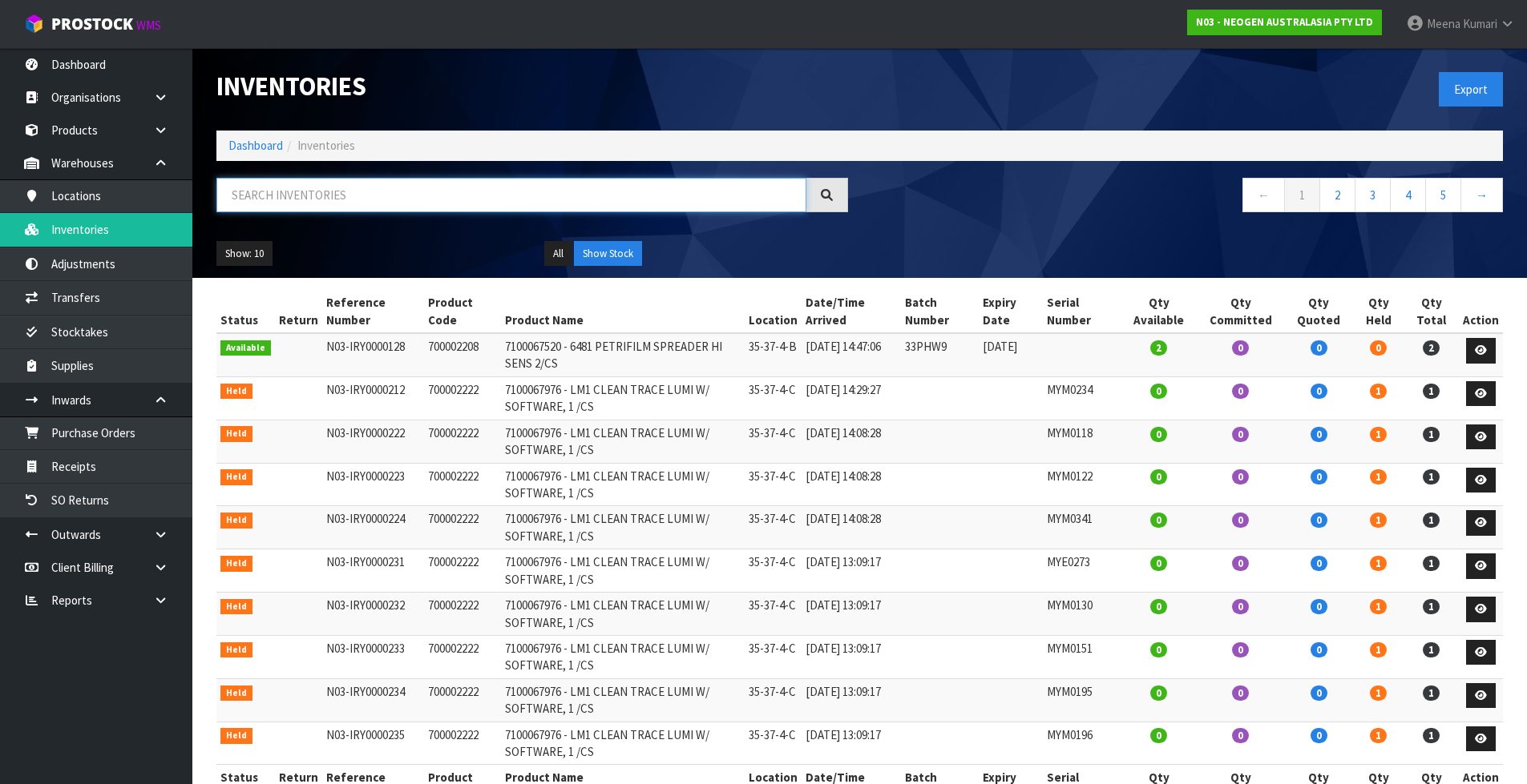
click at [397, 196] on input "text" at bounding box center [511, 195] width 590 height 35
paste input "700002157"
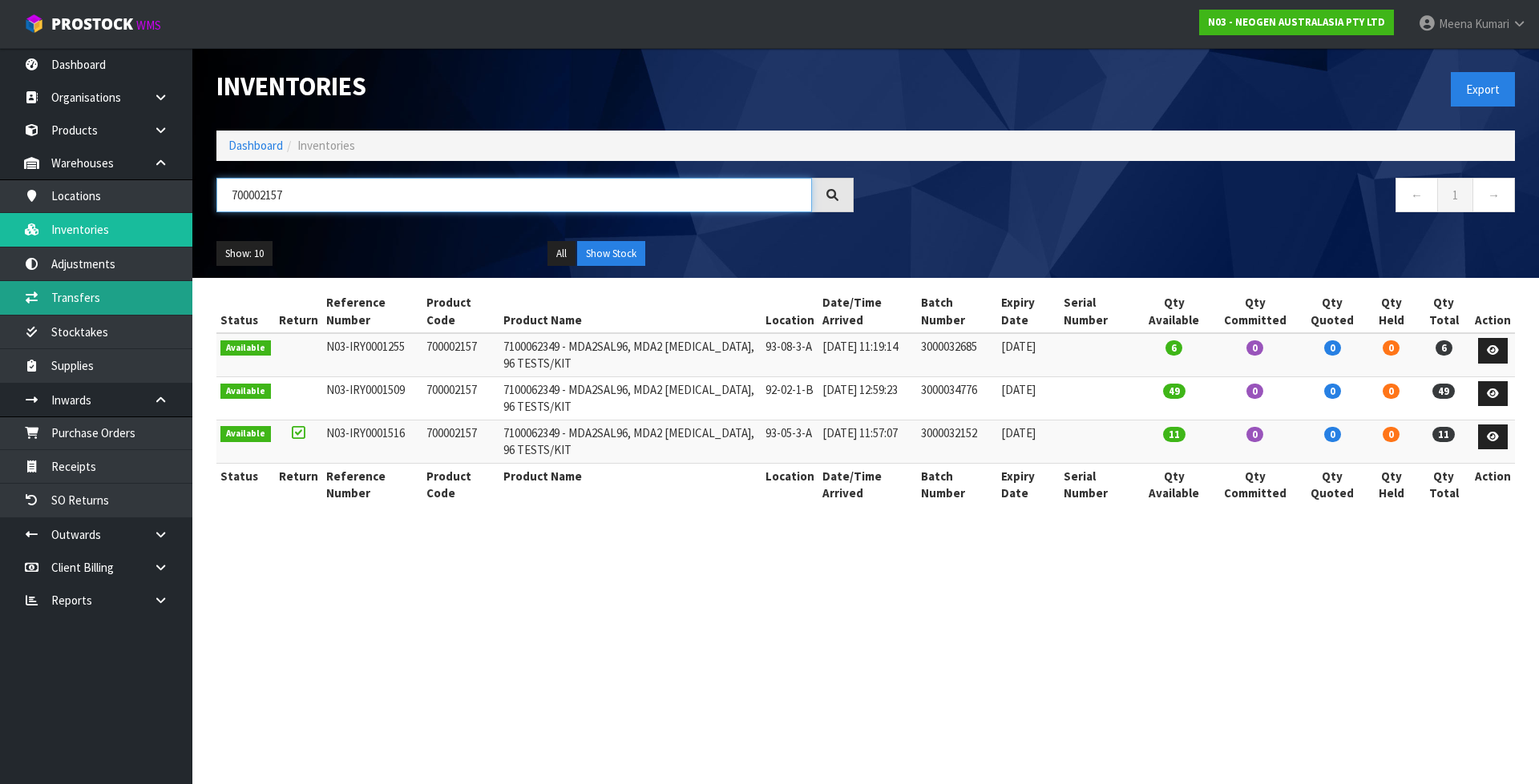
type input "700002157"
click at [265, 150] on link "Dashboard" at bounding box center [256, 145] width 54 height 16
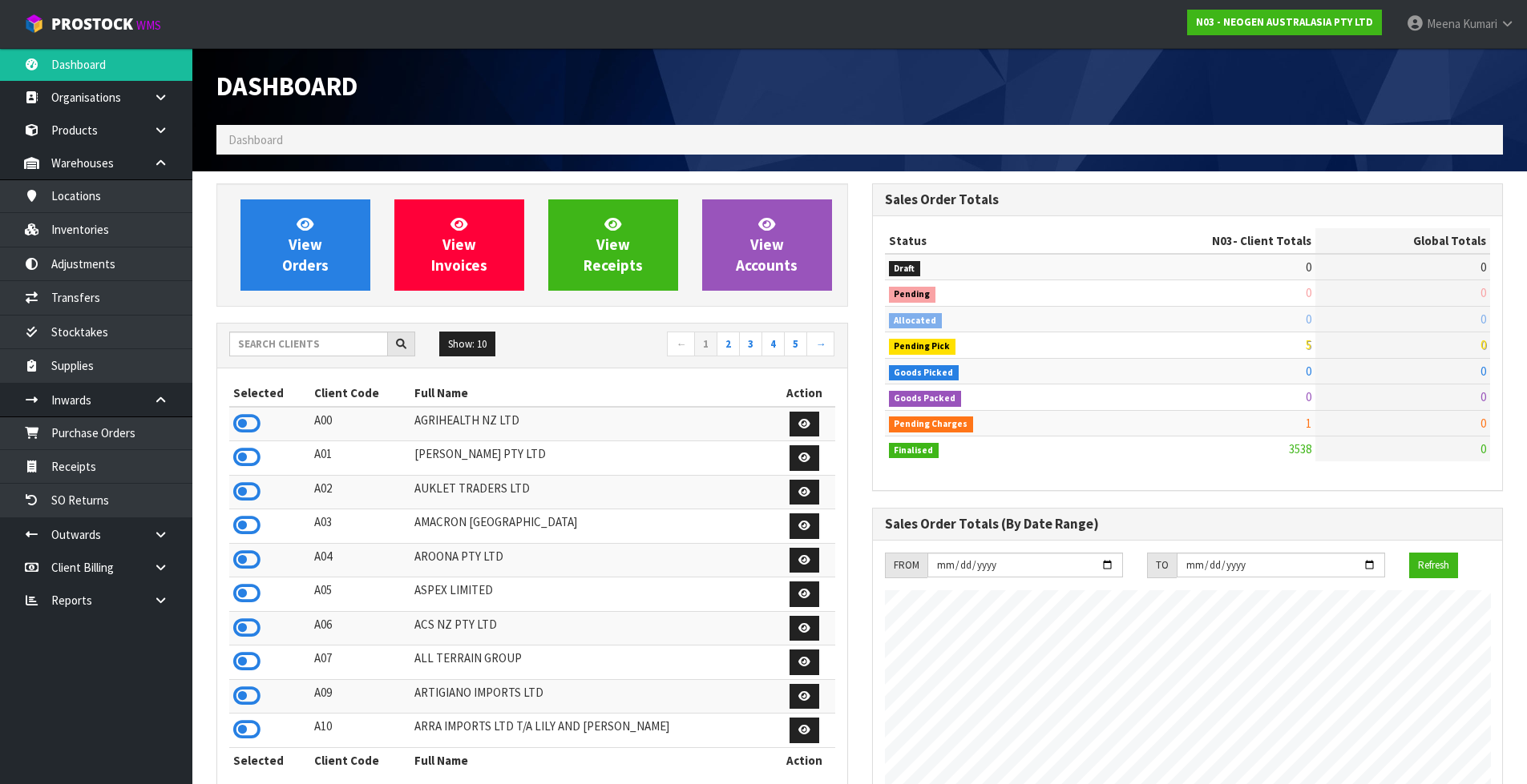
scroll to position [1214, 655]
click at [280, 348] on input "text" at bounding box center [308, 344] width 159 height 25
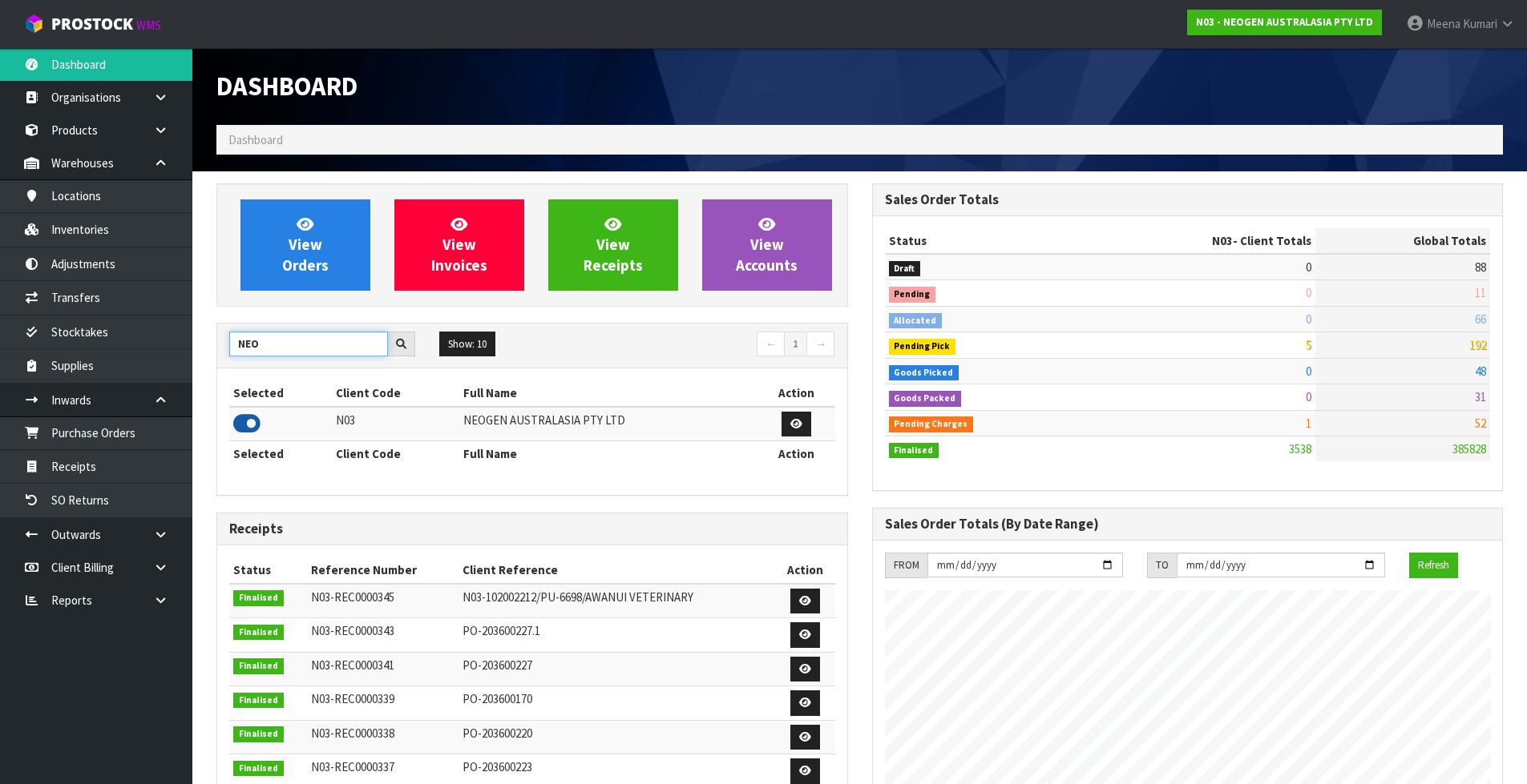
type input "NEO"
click at [249, 424] on icon at bounding box center [247, 423] width 27 height 24
click at [149, 224] on link "Inventories" at bounding box center [96, 229] width 192 height 33
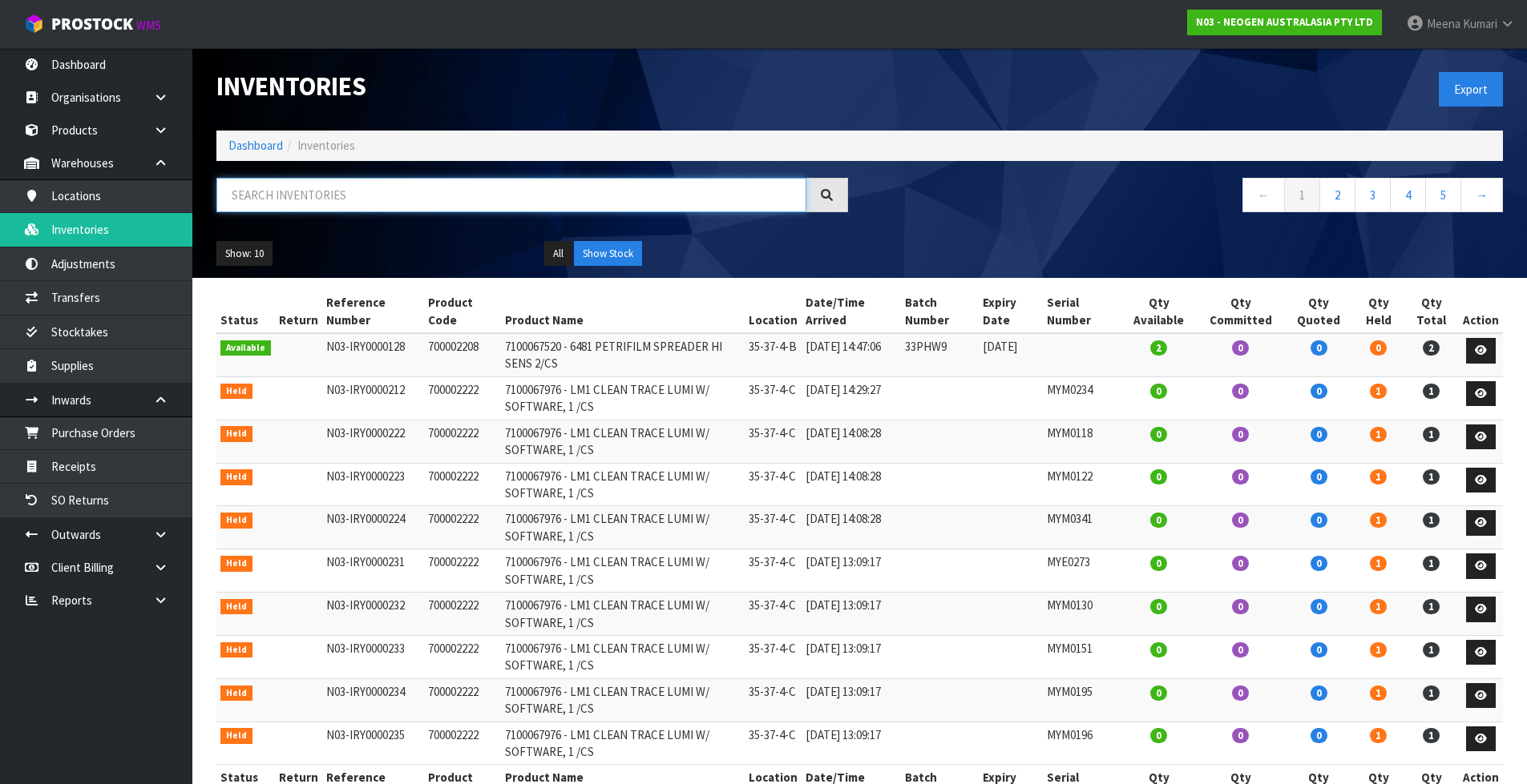
click at [386, 183] on input "text" at bounding box center [511, 195] width 590 height 35
paste input "NR110007CH"
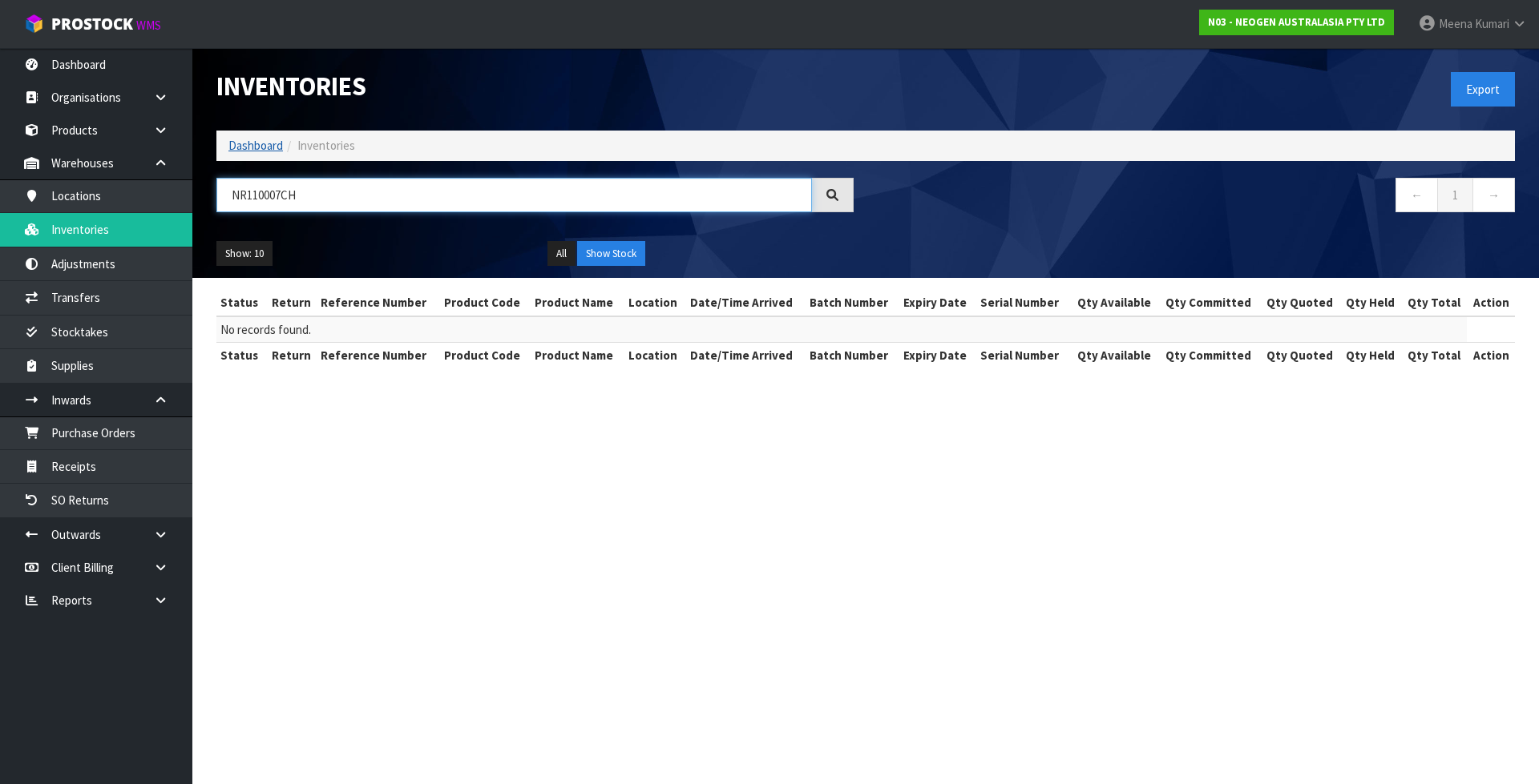
type input "NR110007CH"
click at [266, 144] on link "Dashboard" at bounding box center [256, 145] width 54 height 16
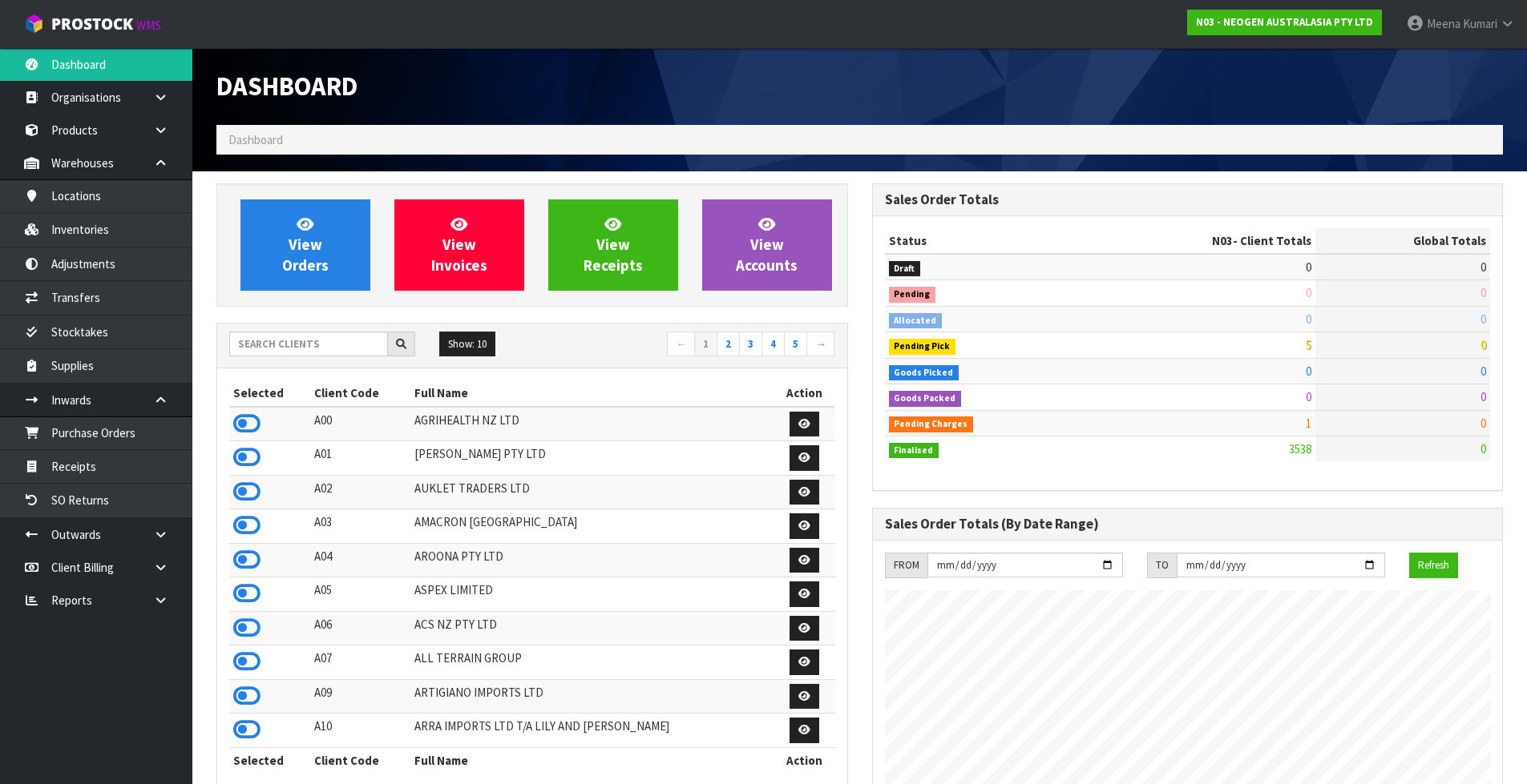
scroll to position [1214, 655]
click at [299, 339] on input "text" at bounding box center [308, 344] width 159 height 25
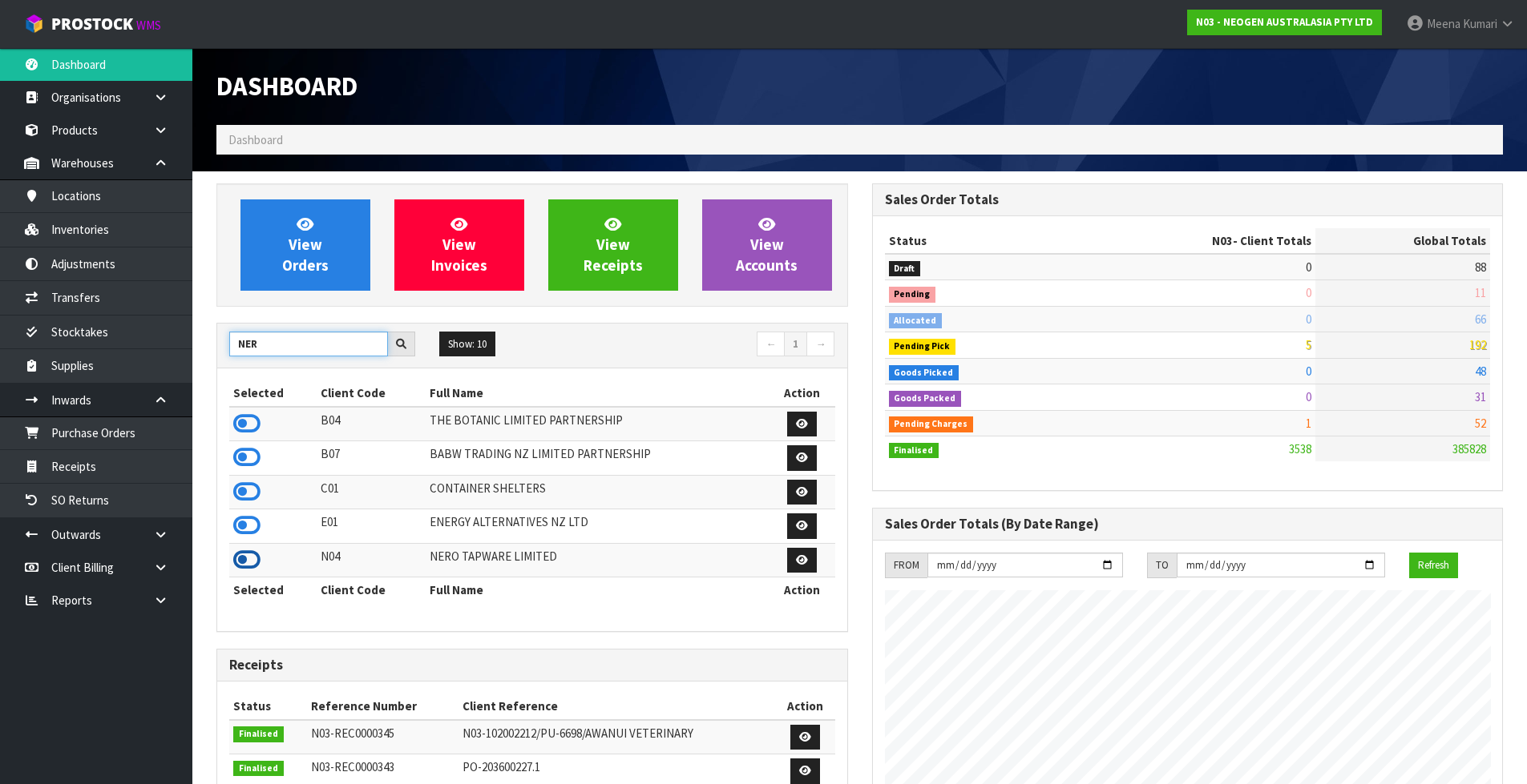
type input "NER"
click at [248, 563] on icon at bounding box center [247, 560] width 27 height 24
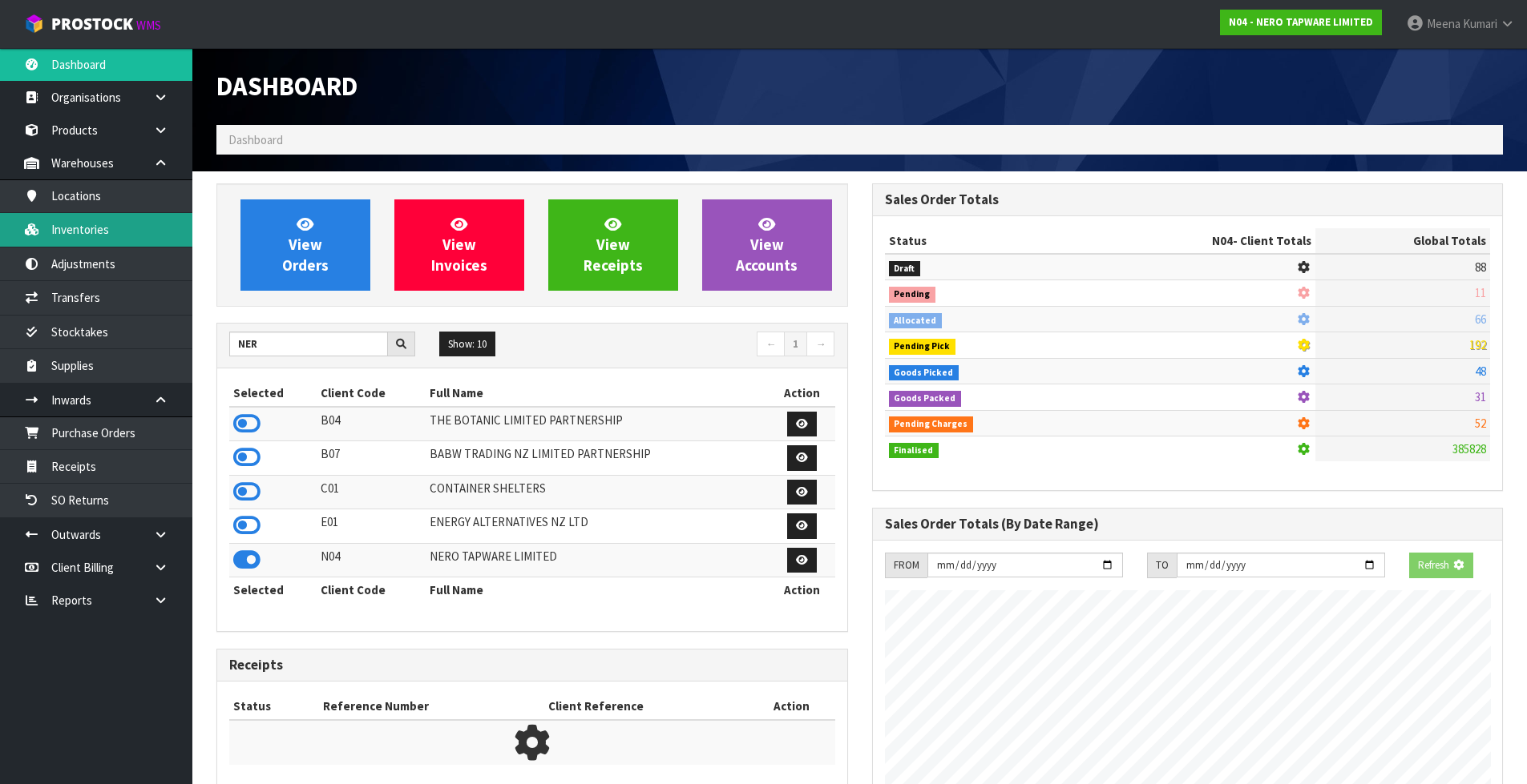
scroll to position [1248, 655]
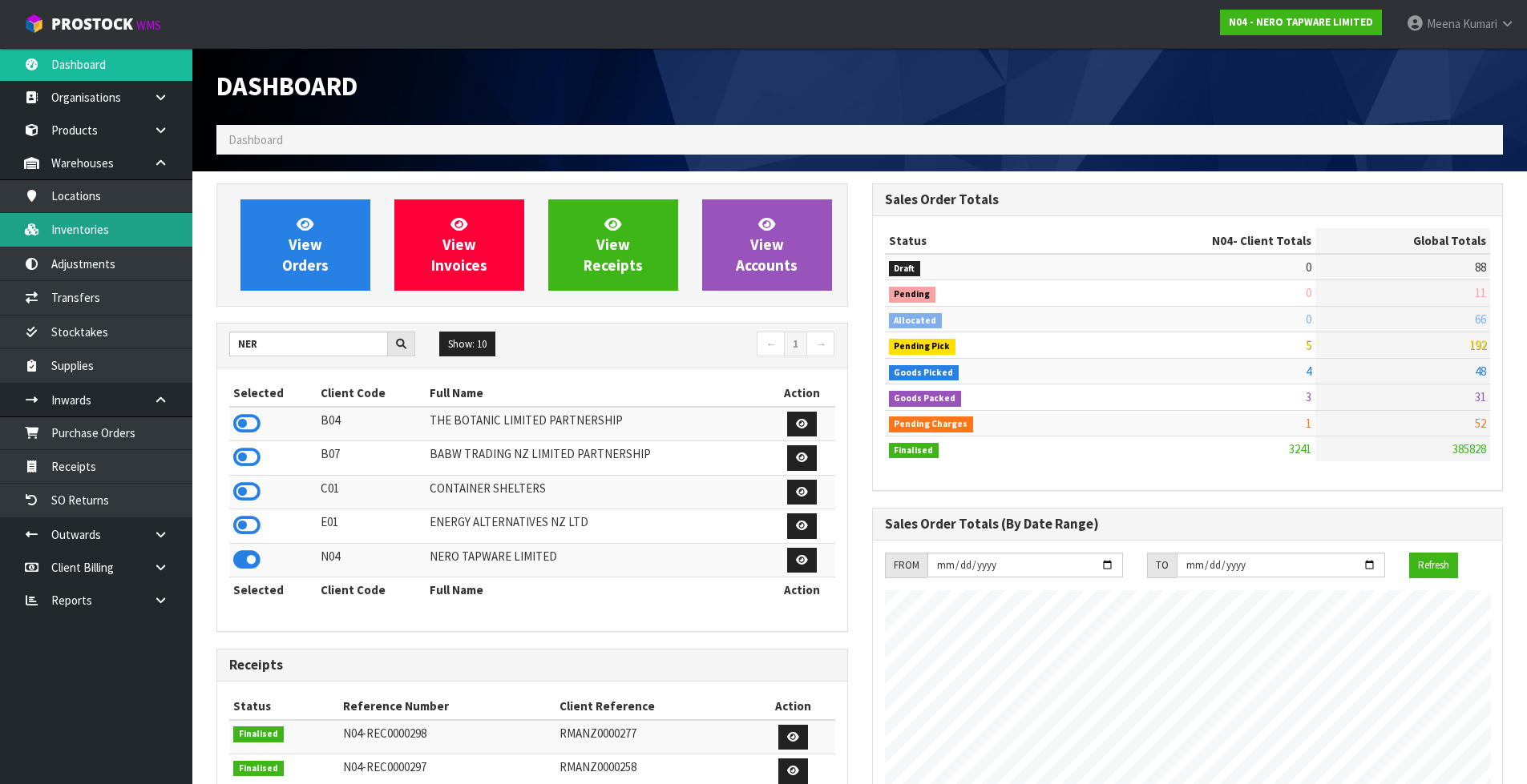
click at [118, 229] on link "Inventories" at bounding box center [96, 229] width 192 height 33
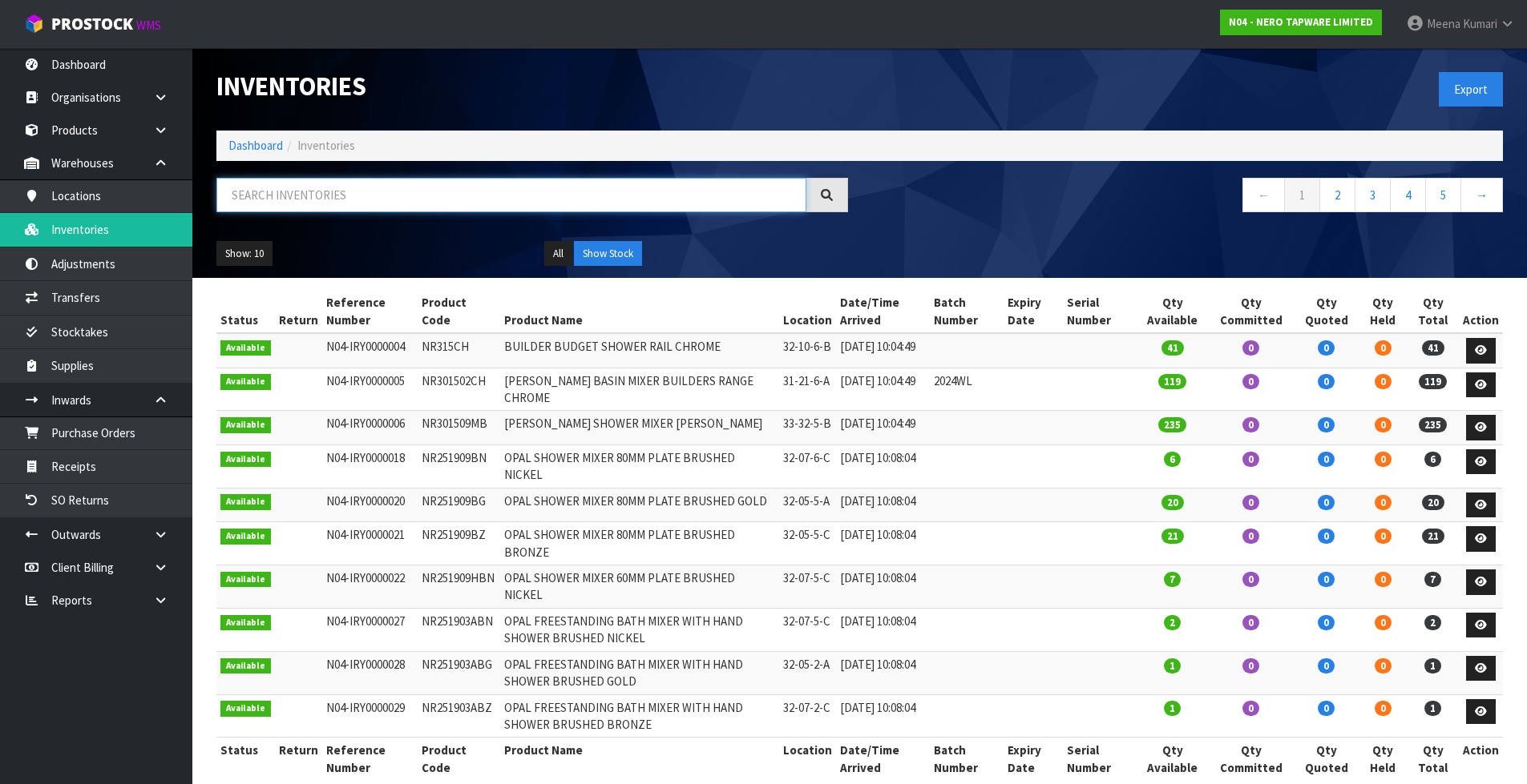
click at [298, 203] on input "text" at bounding box center [511, 195] width 590 height 35
paste input "NR110007CH"
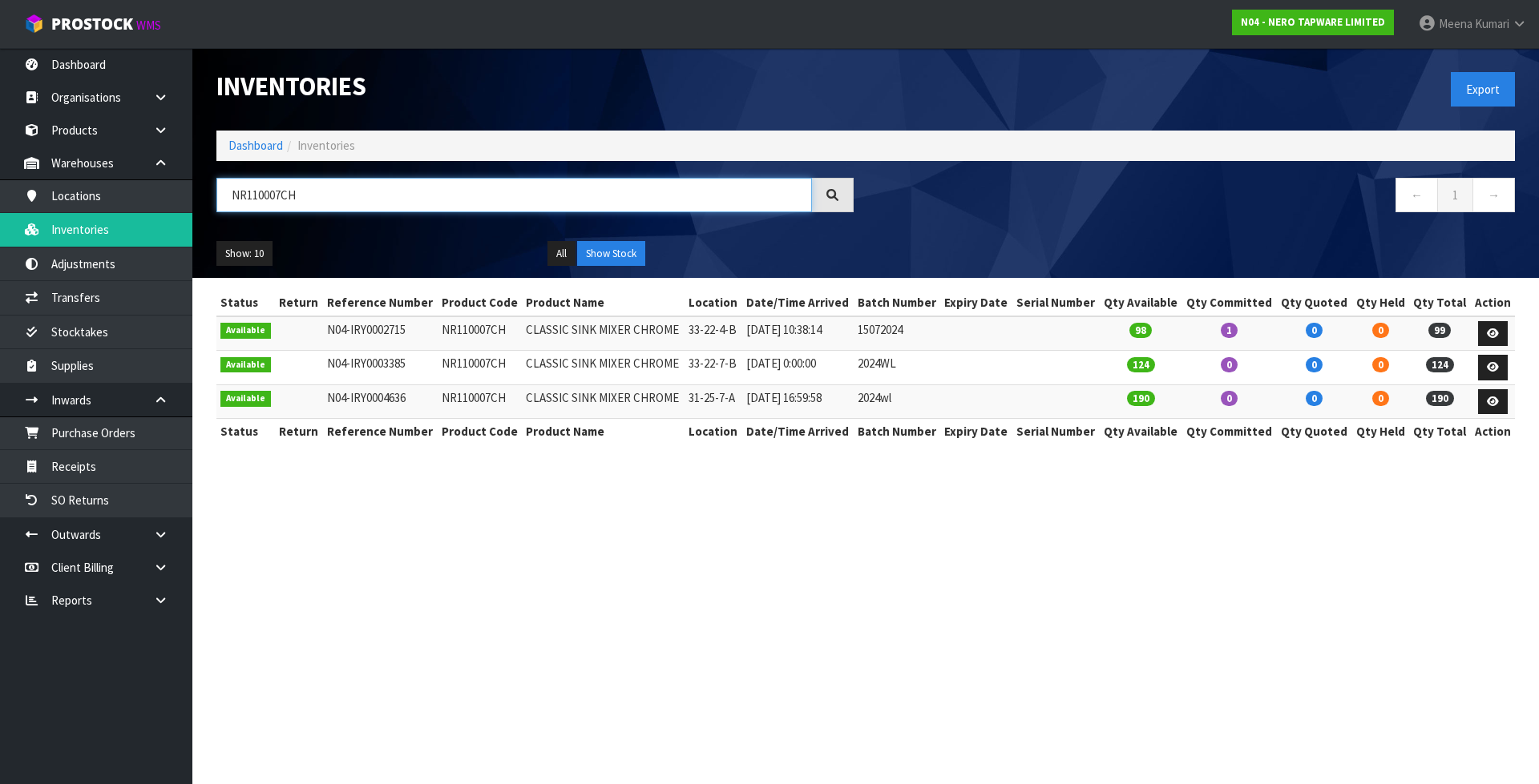
type input "NR110007CH"
click at [467, 331] on td "NR110007CH" at bounding box center [479, 334] width 85 height 35
copy td "NR110007CH"
click at [155, 535] on icon at bounding box center [160, 534] width 16 height 12
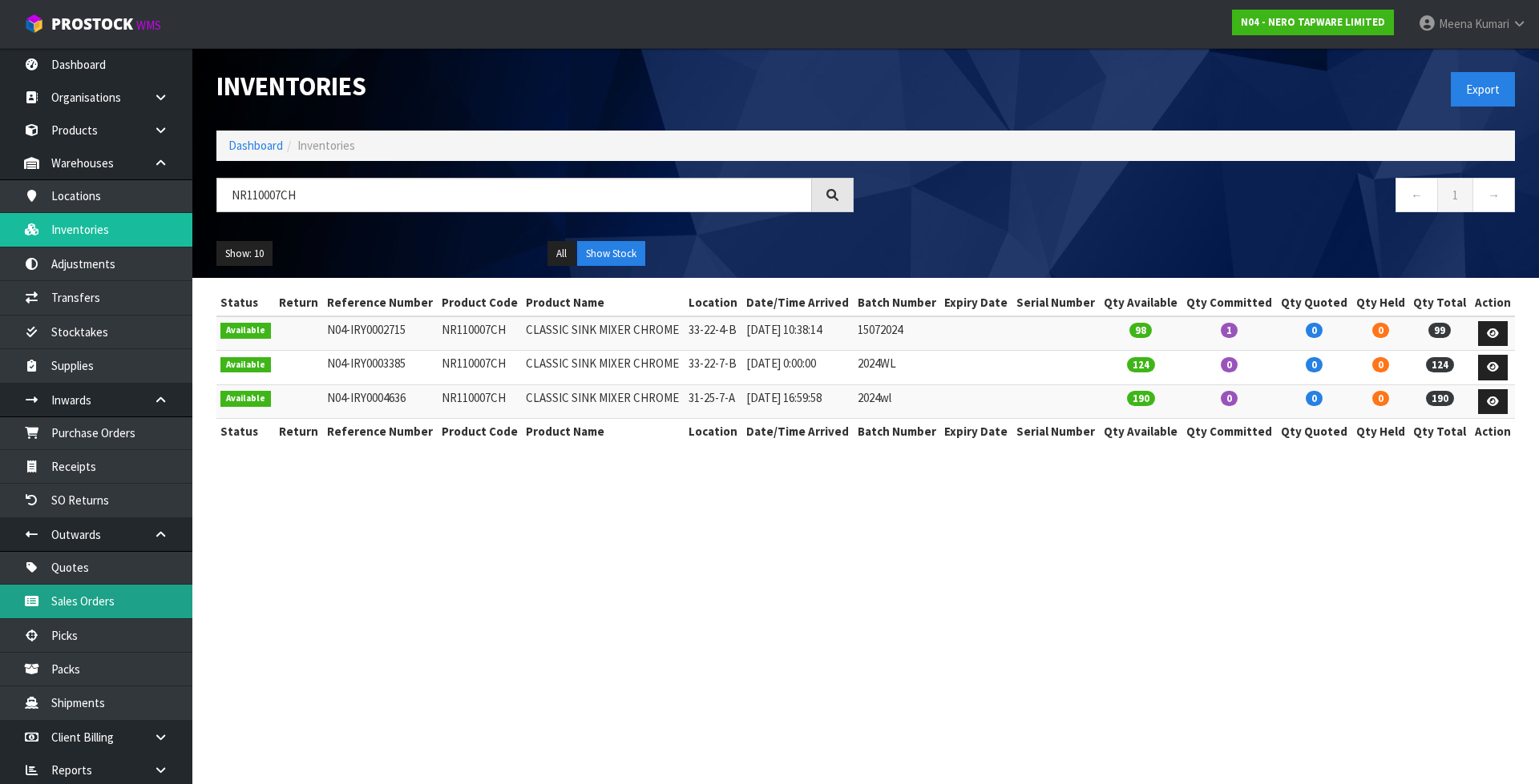
click at [150, 603] on link "Sales Orders" at bounding box center [96, 602] width 192 height 33
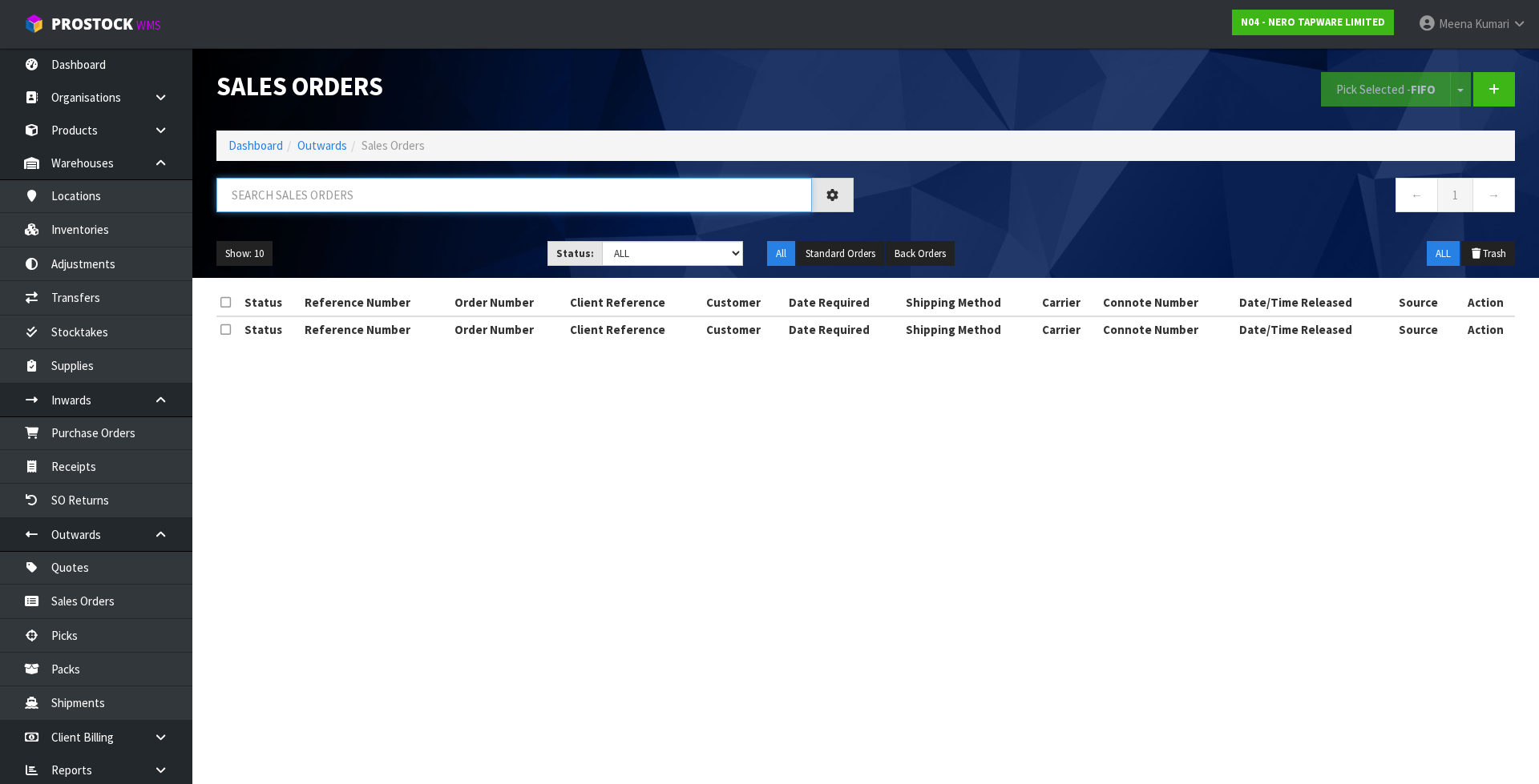
click at [395, 196] on input "text" at bounding box center [514, 195] width 595 height 35
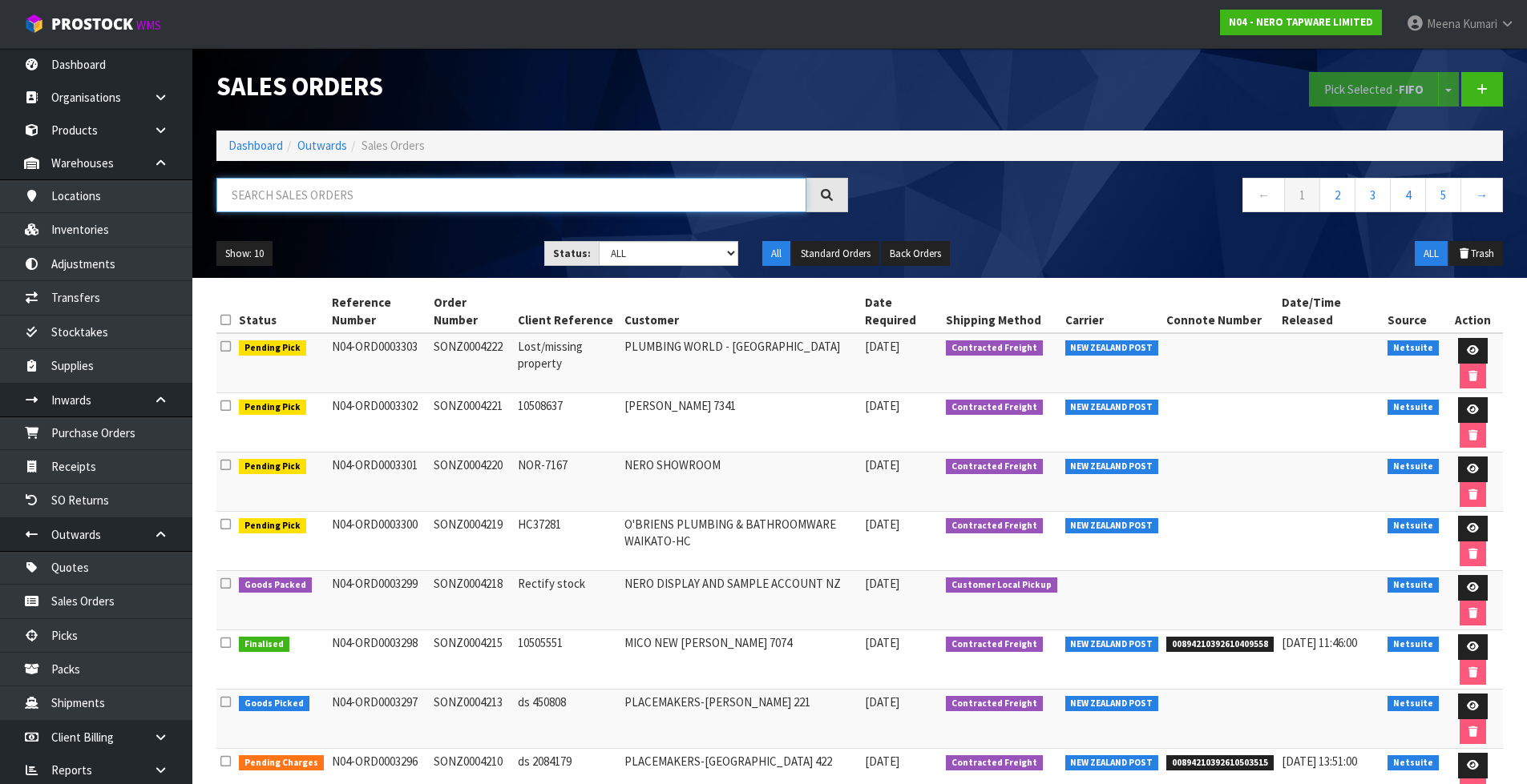
paste input "NR110007CH"
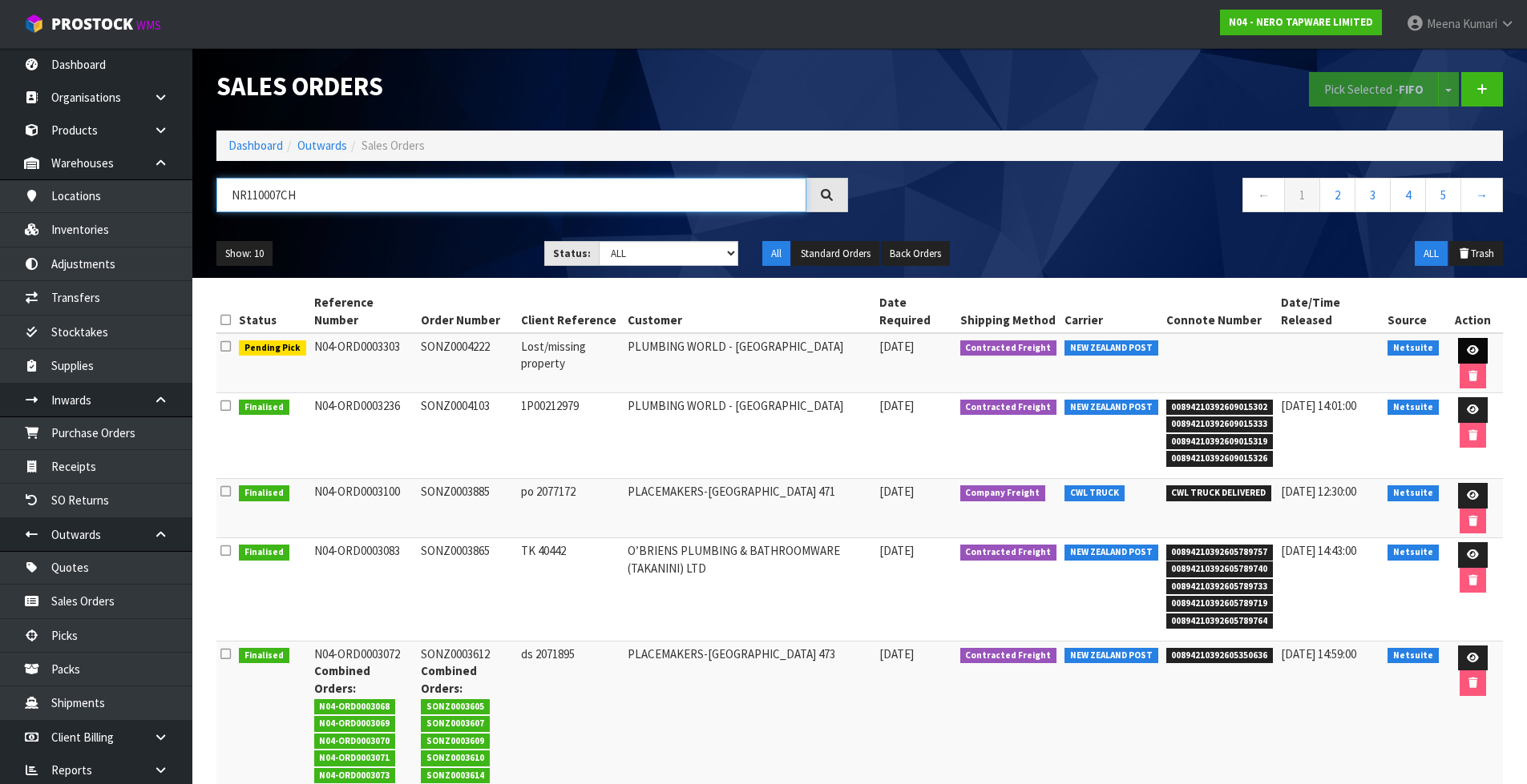
type input "NR110007CH"
click at [1468, 348] on icon at bounding box center [1473, 350] width 12 height 11
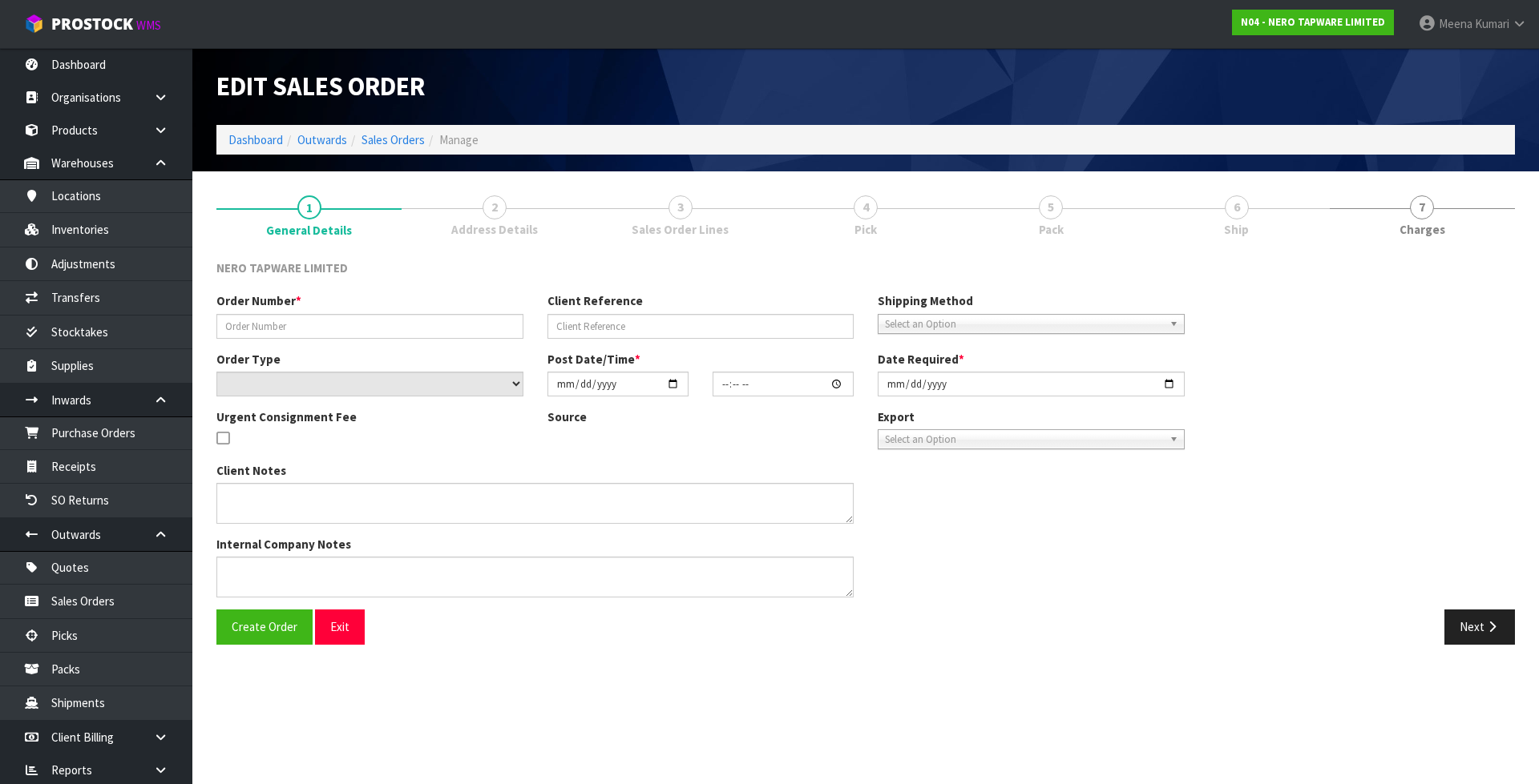
type input "SONZ0004222"
type input "Lost/missing property"
select select "number:0"
type input "2025-10-15"
type input "13:00:05.000"
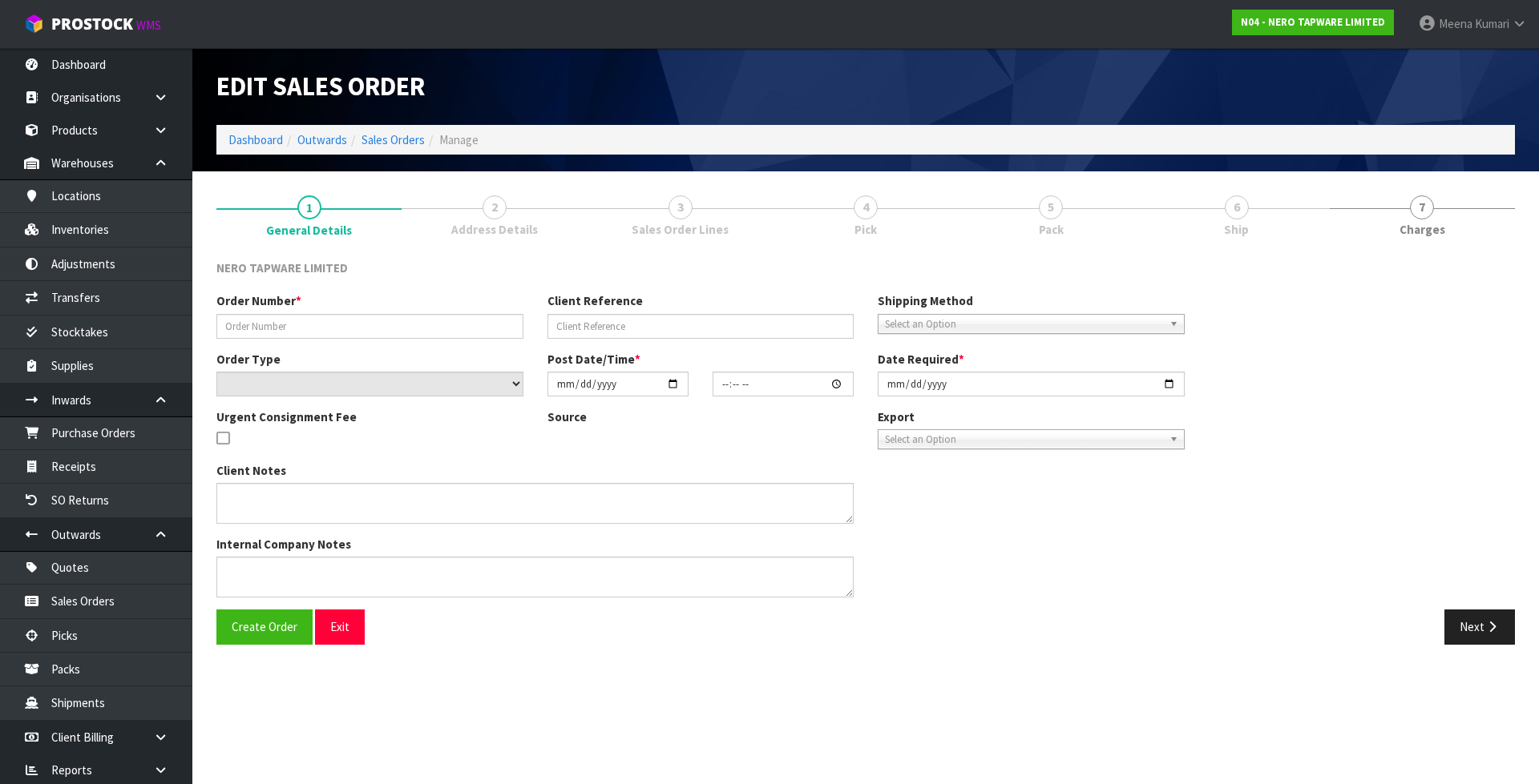
type input "2025-10-15"
type textarea "related to SONZ0004103"
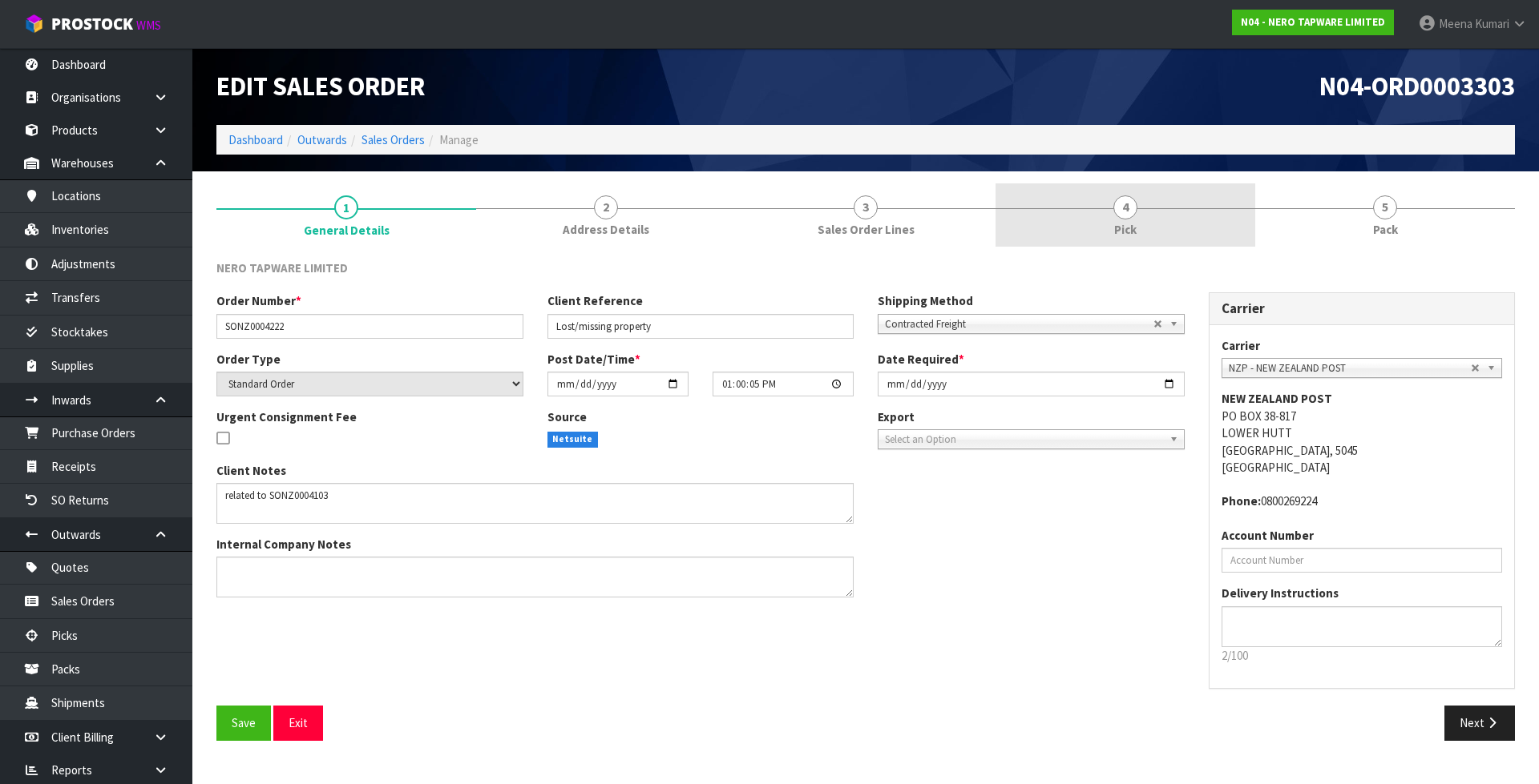
click at [1112, 238] on link "4 Pick" at bounding box center [1125, 214] width 260 height 63
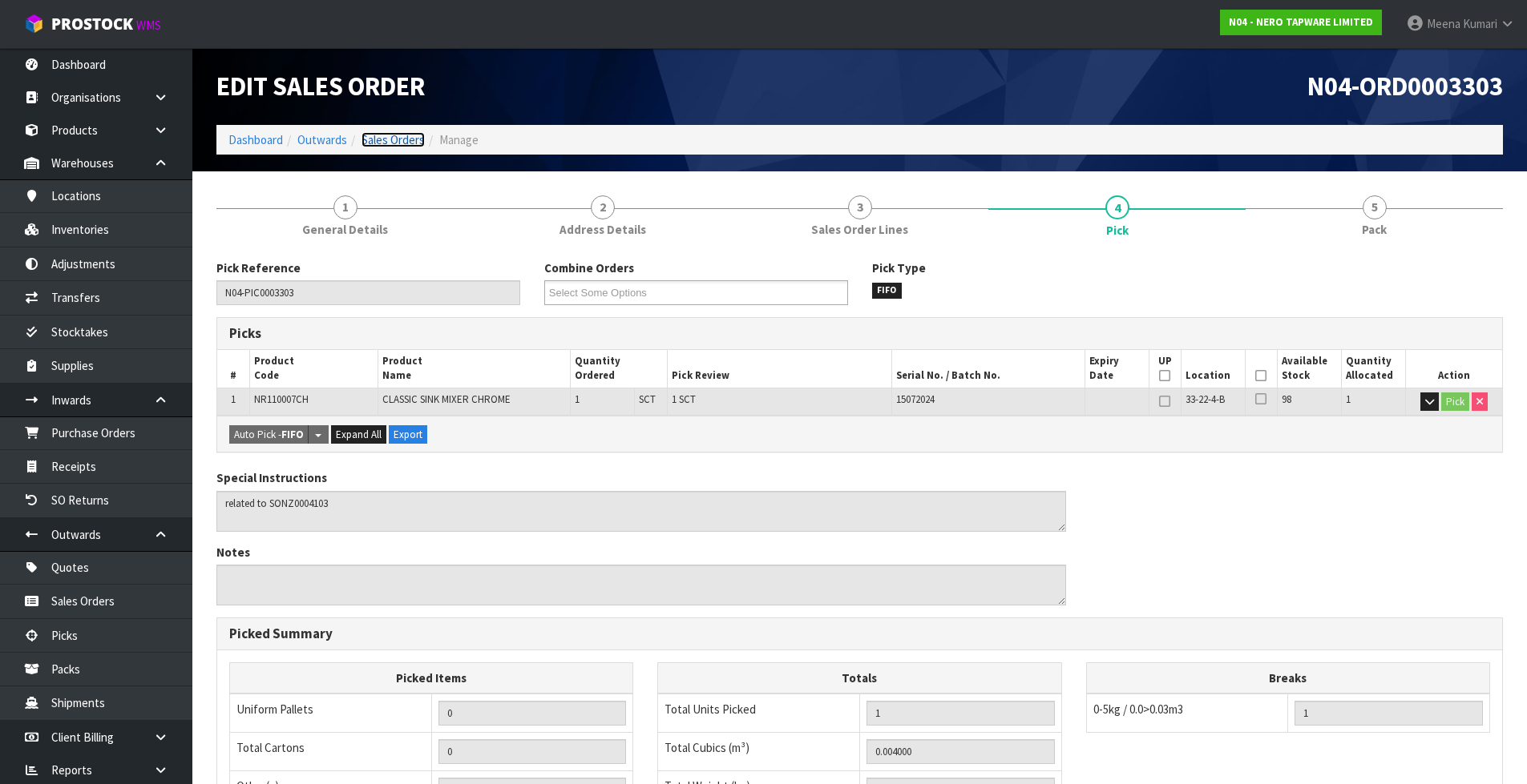
click at [385, 142] on link "Sales Orders" at bounding box center [393, 140] width 63 height 16
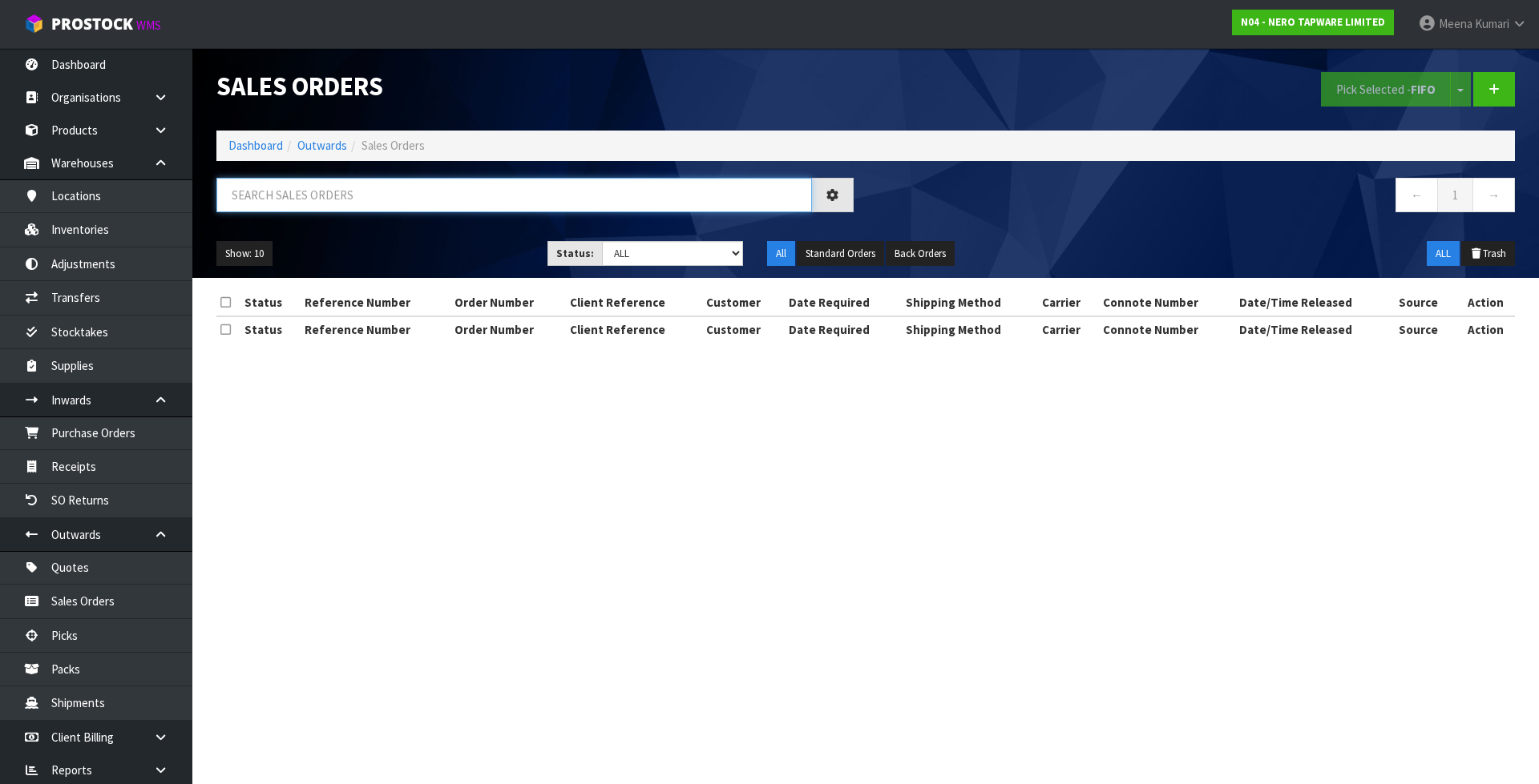
click at [392, 198] on input "text" at bounding box center [514, 195] width 595 height 35
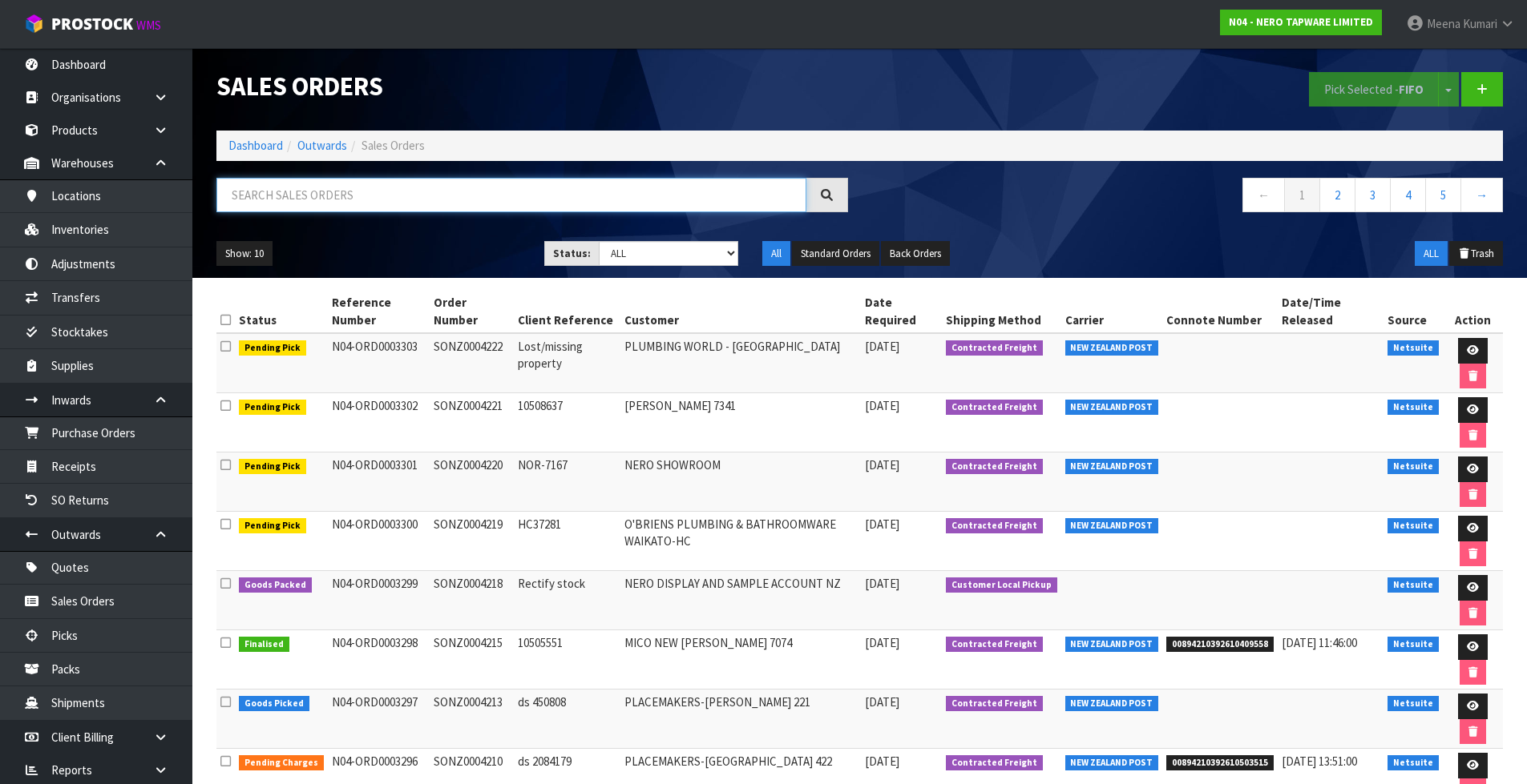
paste input "NR110007CH"
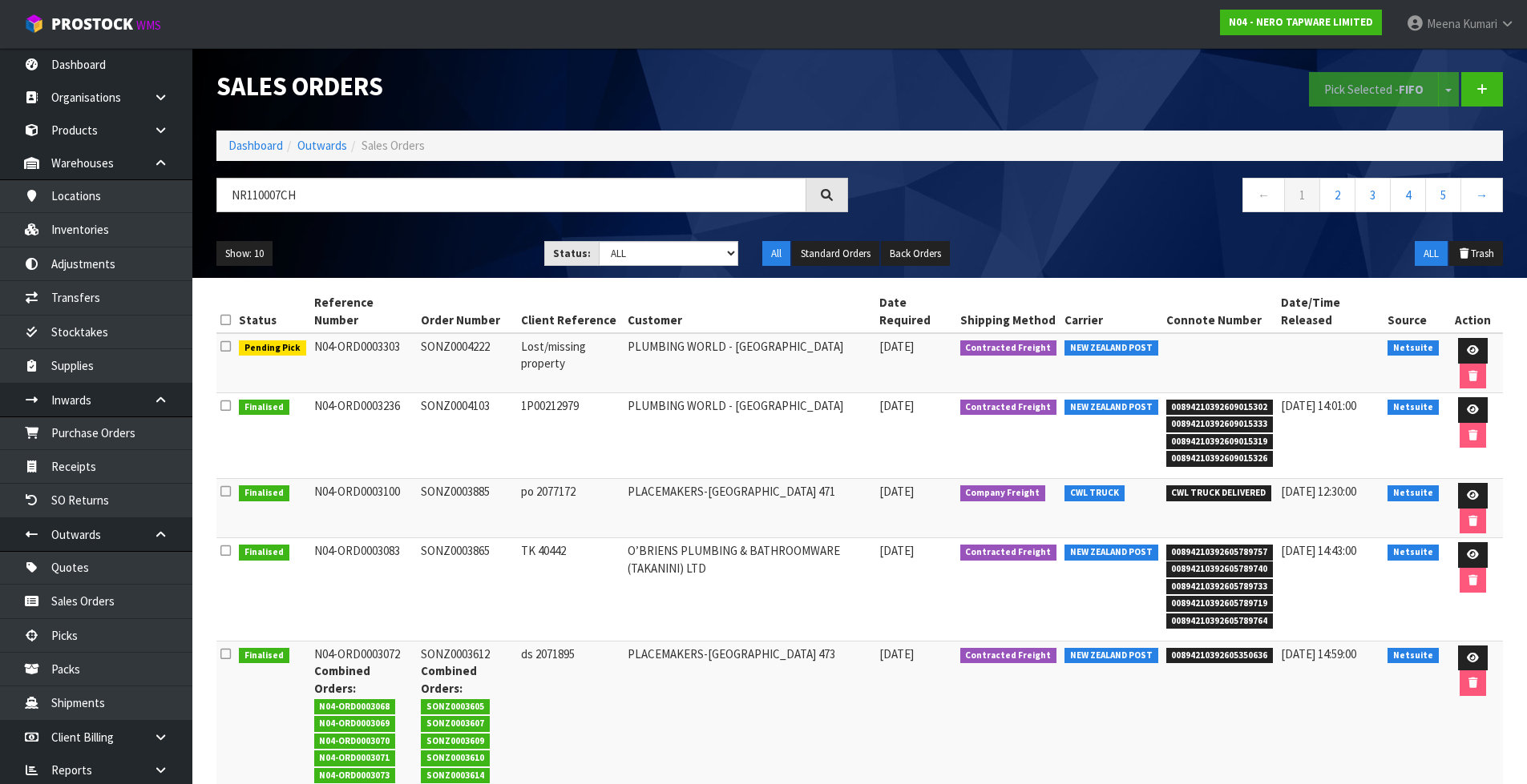
click at [354, 353] on td "N04-ORD0003303" at bounding box center [363, 363] width 108 height 60
copy td "ORD0003303"
click at [382, 194] on input "NR110007CH" at bounding box center [511, 195] width 590 height 35
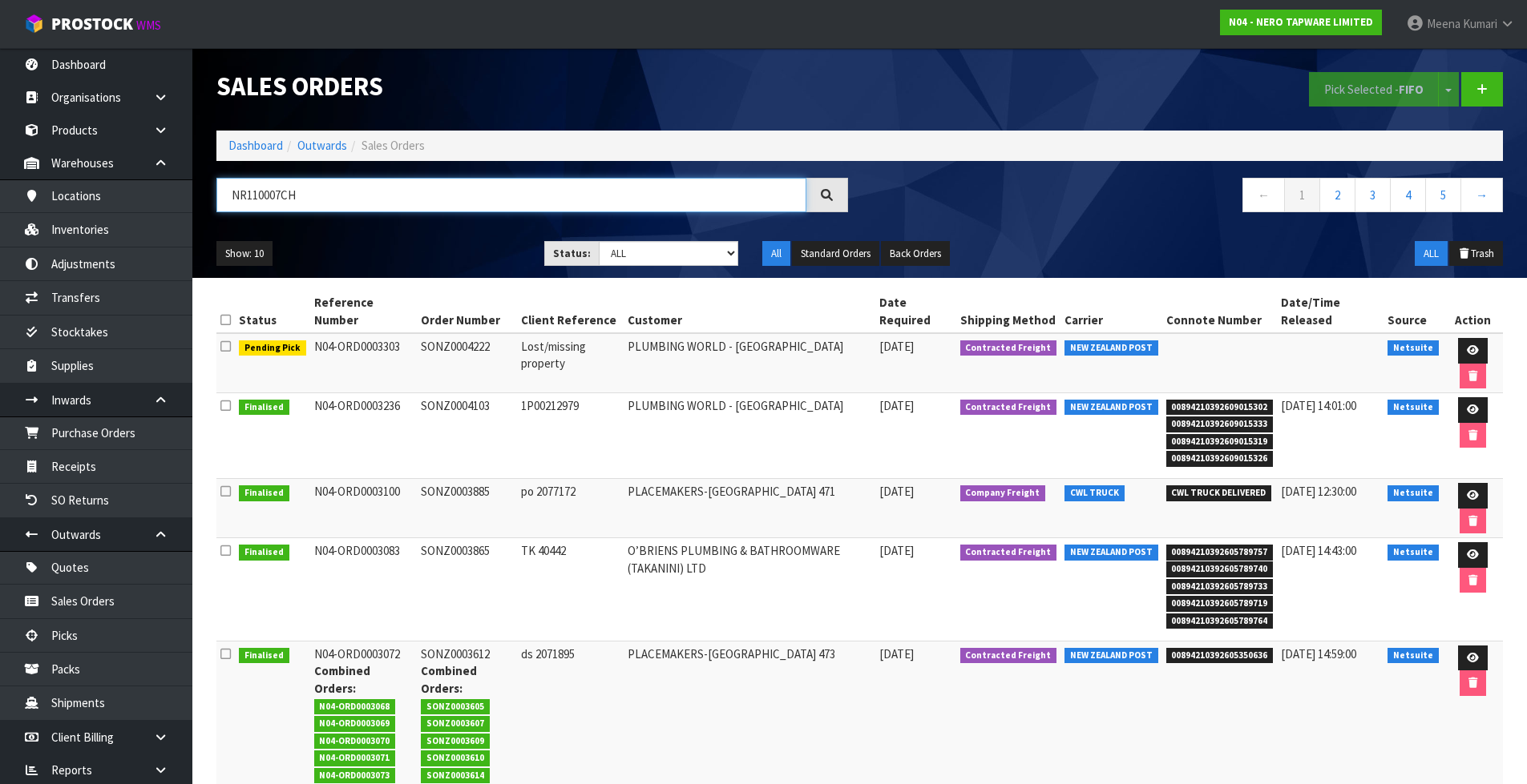
paste input "ORD0003303"
type input "ORD0003303"
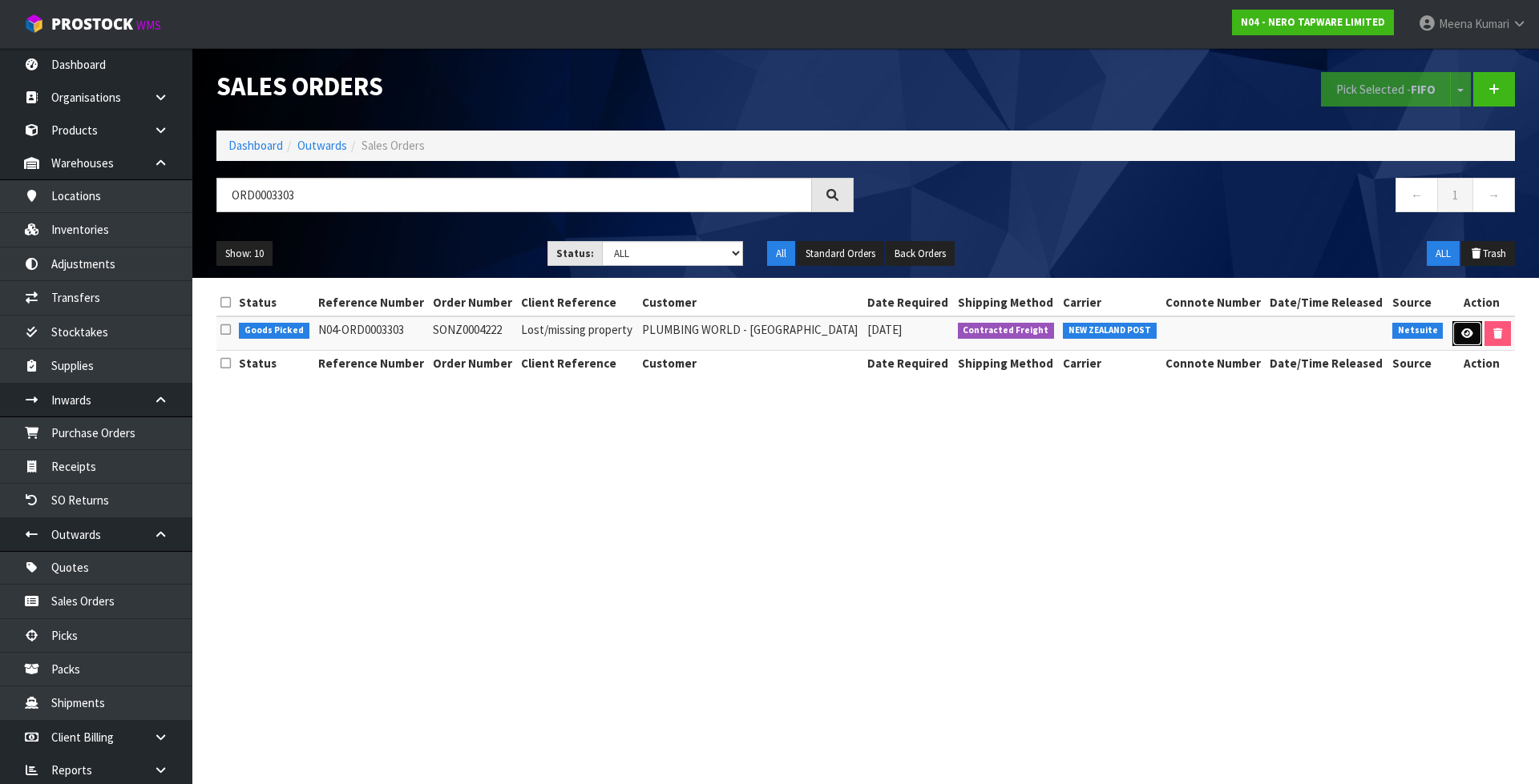
click at [1463, 338] on icon at bounding box center [1467, 334] width 12 height 11
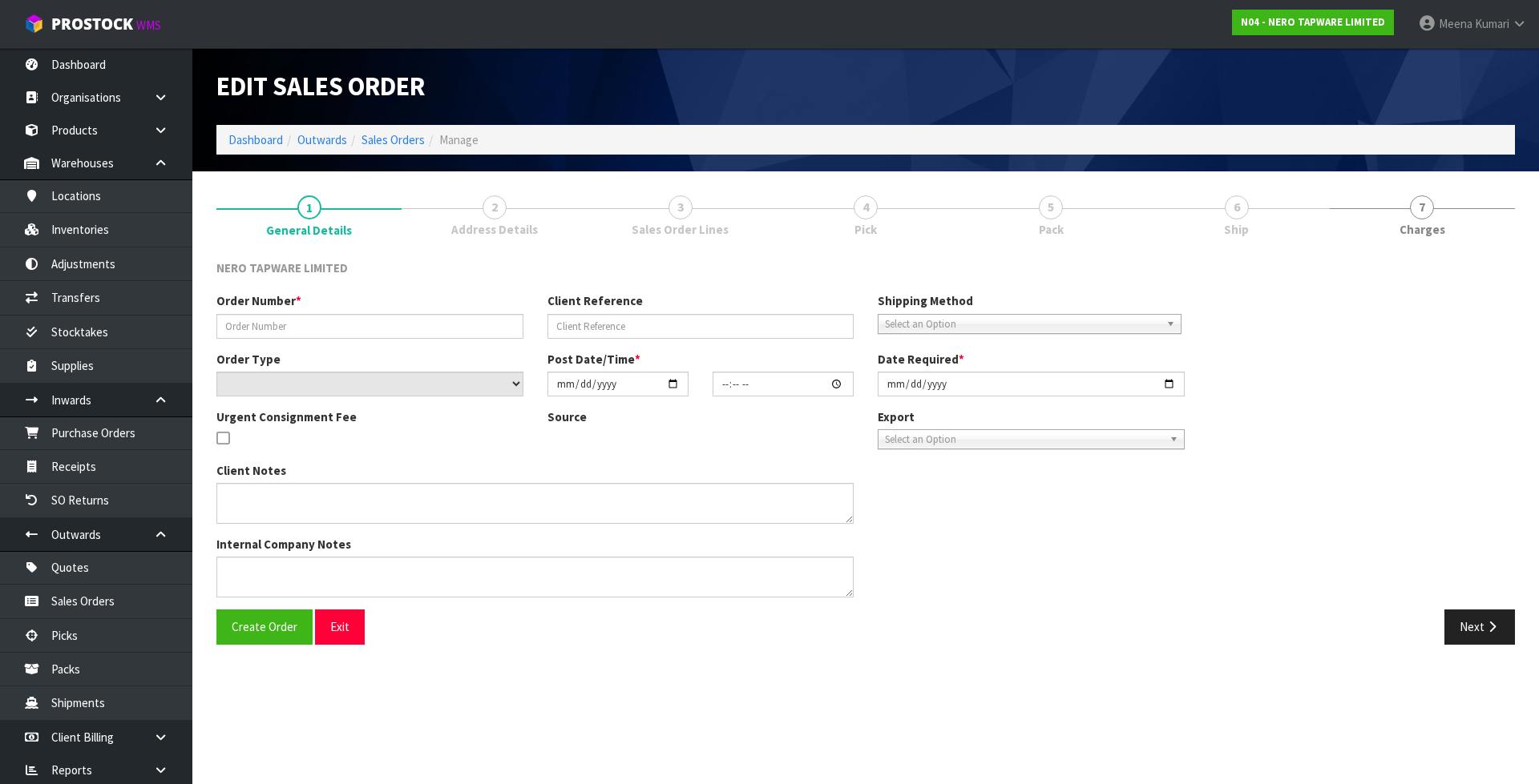
type input "SONZ0004222"
type input "Lost/missing property"
select select "number:0"
type input "2025-10-15"
type input "13:00:05.000"
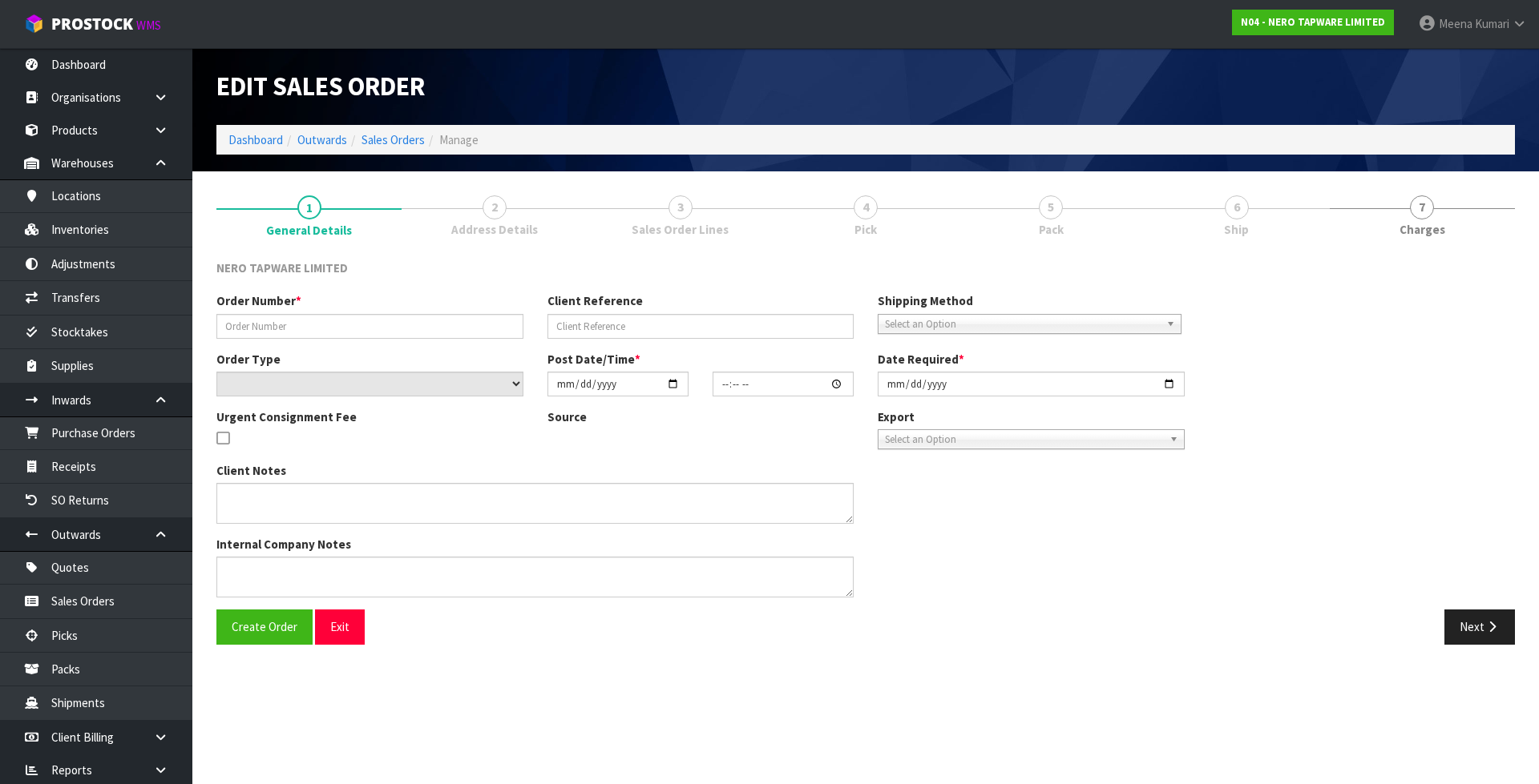
type input "2025-10-15"
type textarea "related to SONZ0004103"
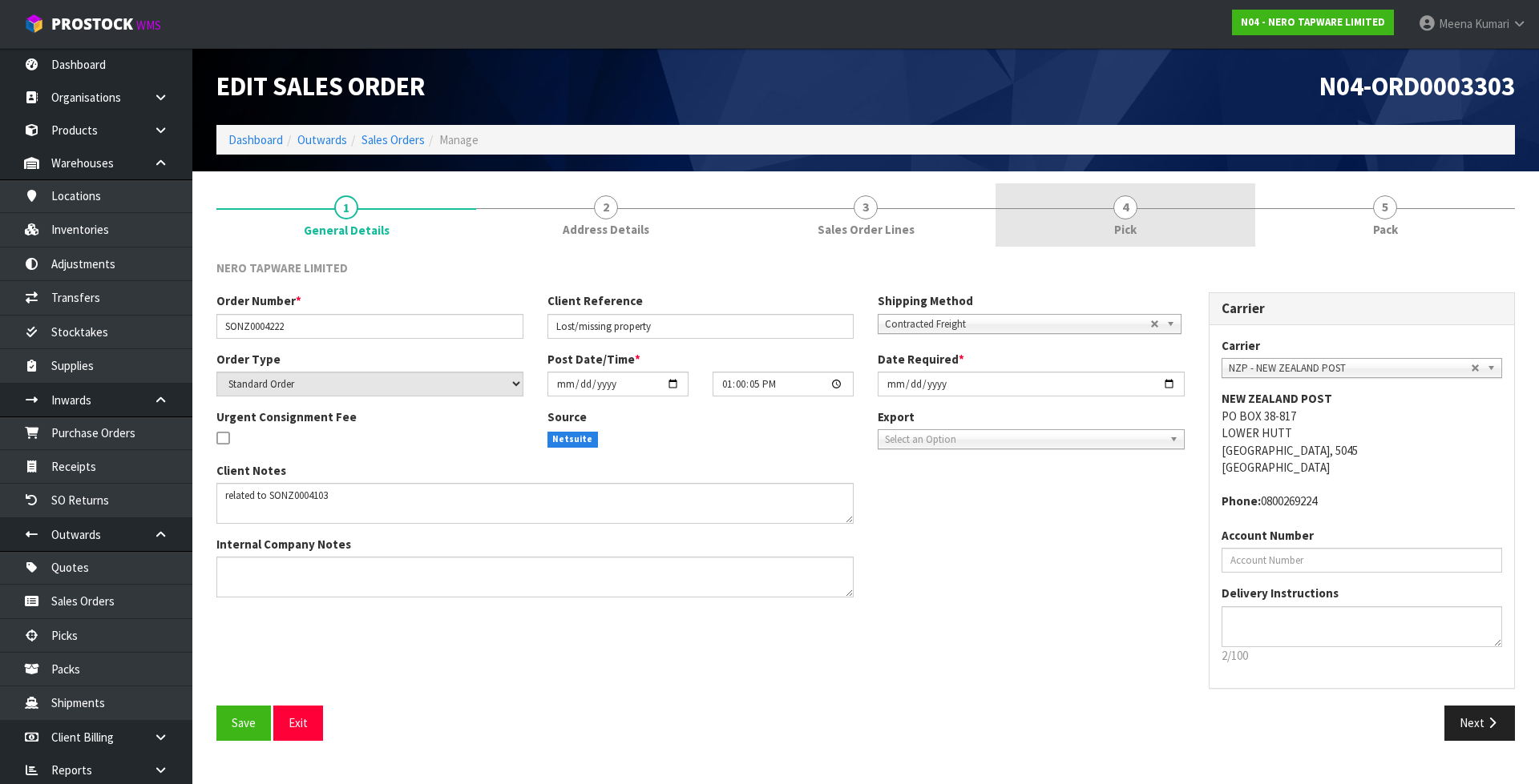
click at [1102, 224] on link "4 Pick" at bounding box center [1125, 214] width 260 height 63
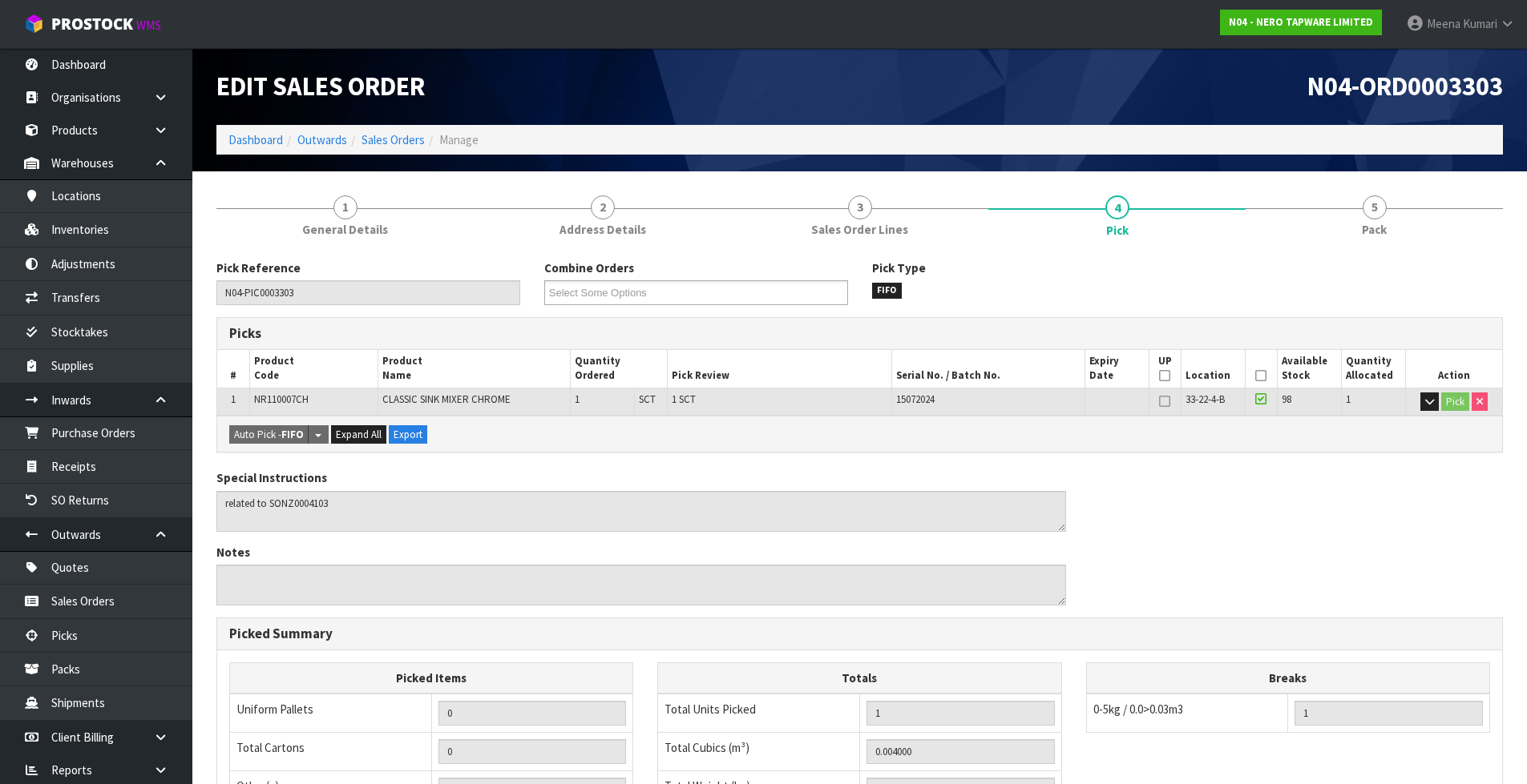
click at [293, 395] on span "NR110007CH" at bounding box center [281, 399] width 54 height 14
copy span "NR110007CH"
click at [131, 238] on link "Inventories" at bounding box center [96, 229] width 192 height 33
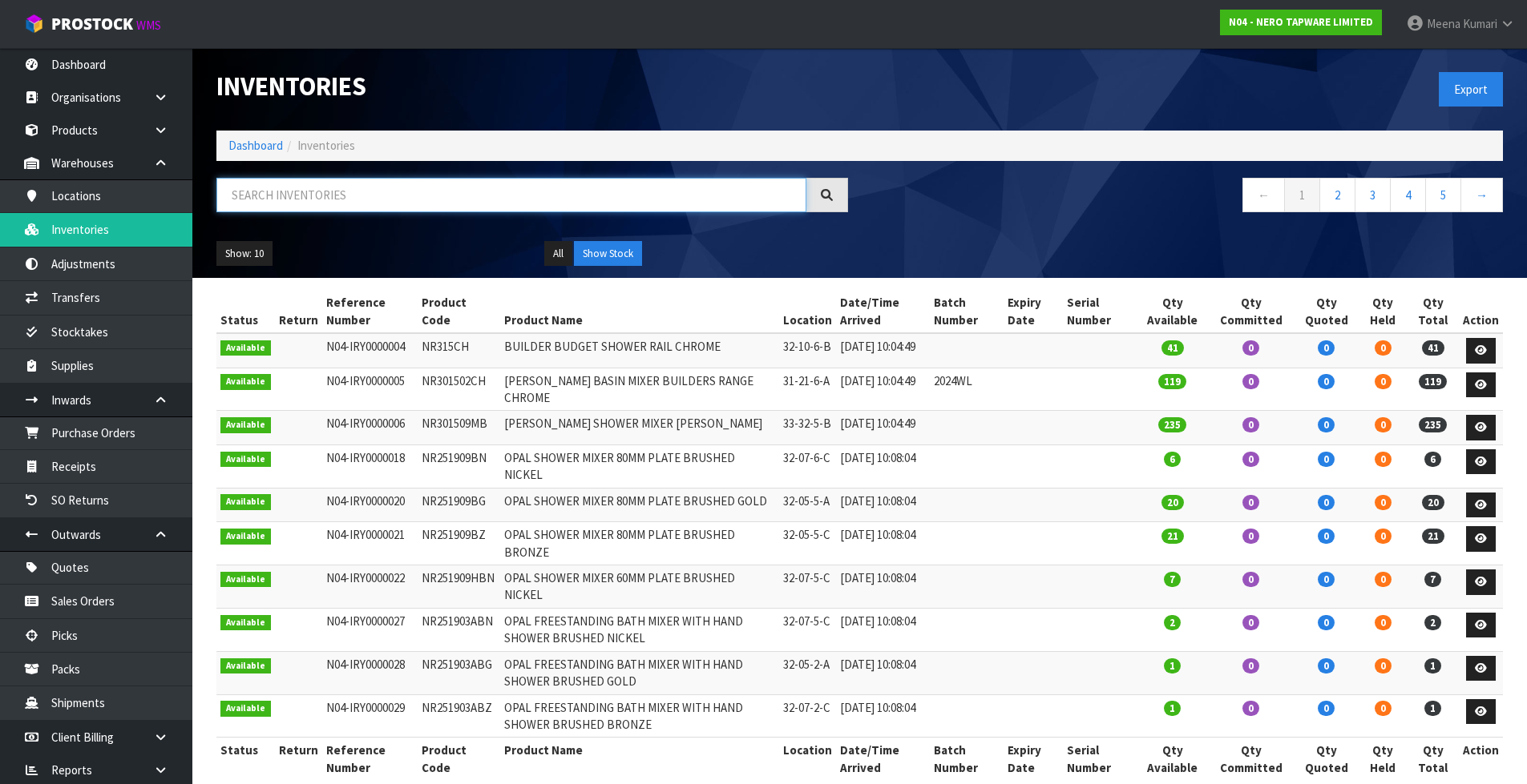
click at [310, 184] on input "text" at bounding box center [511, 195] width 590 height 35
paste input "NR110007CH"
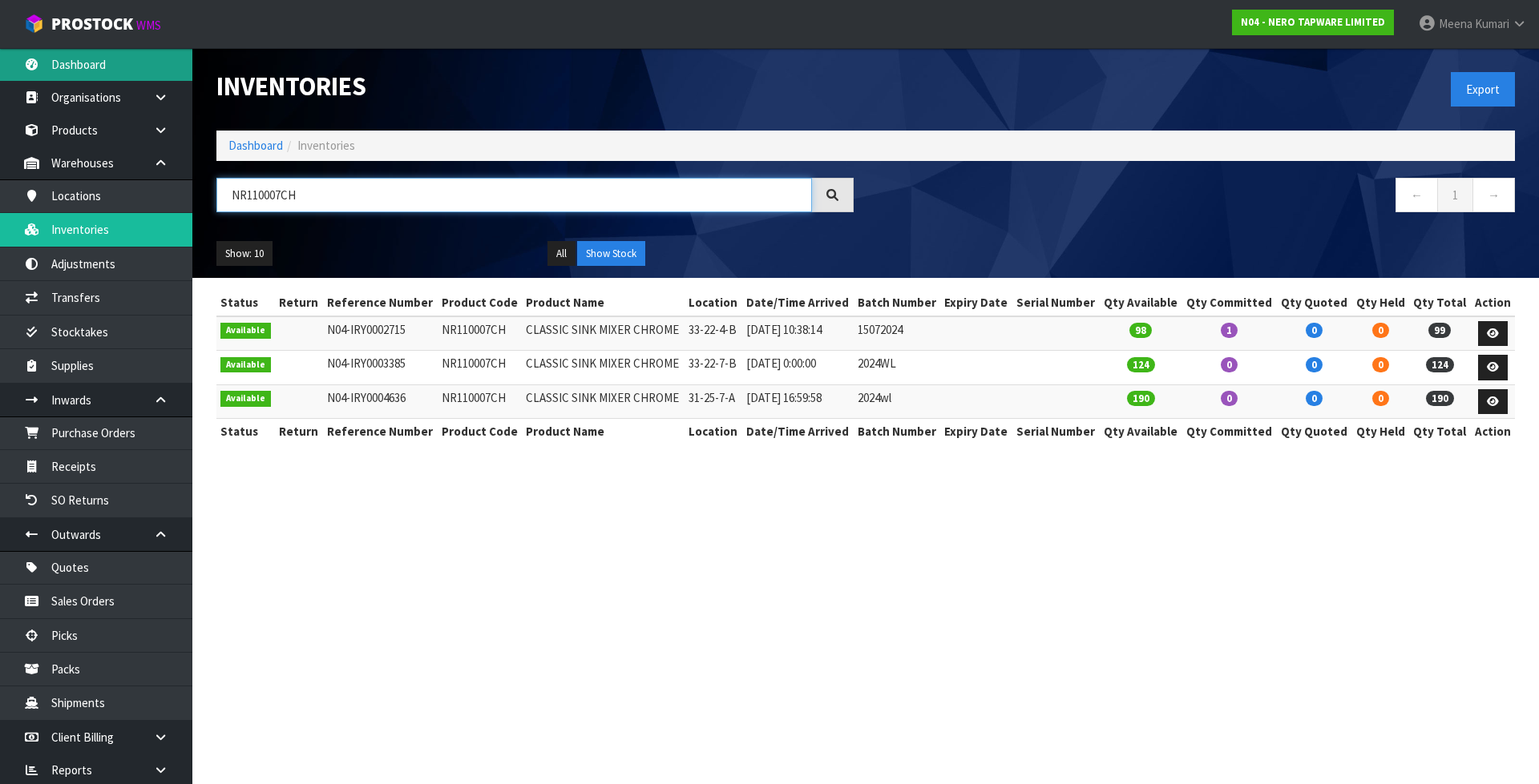
type input "NR110007CH"
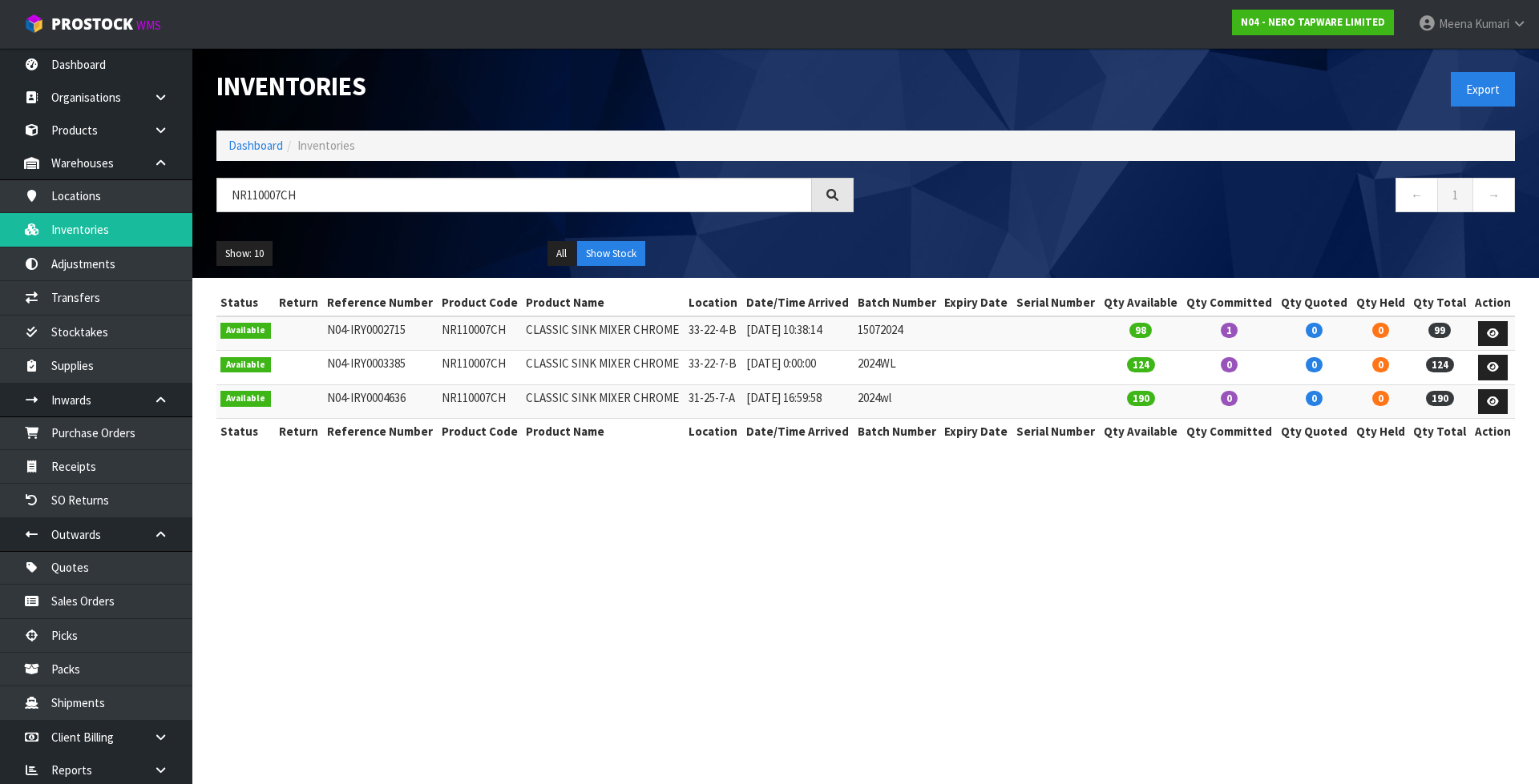
click at [446, 330] on td "NR110007CH" at bounding box center [479, 334] width 85 height 35
copy td "NR110007CH"
click at [709, 335] on td "33-22-4-B" at bounding box center [713, 334] width 58 height 35
click at [706, 334] on td "33-22-4-B" at bounding box center [713, 334] width 58 height 35
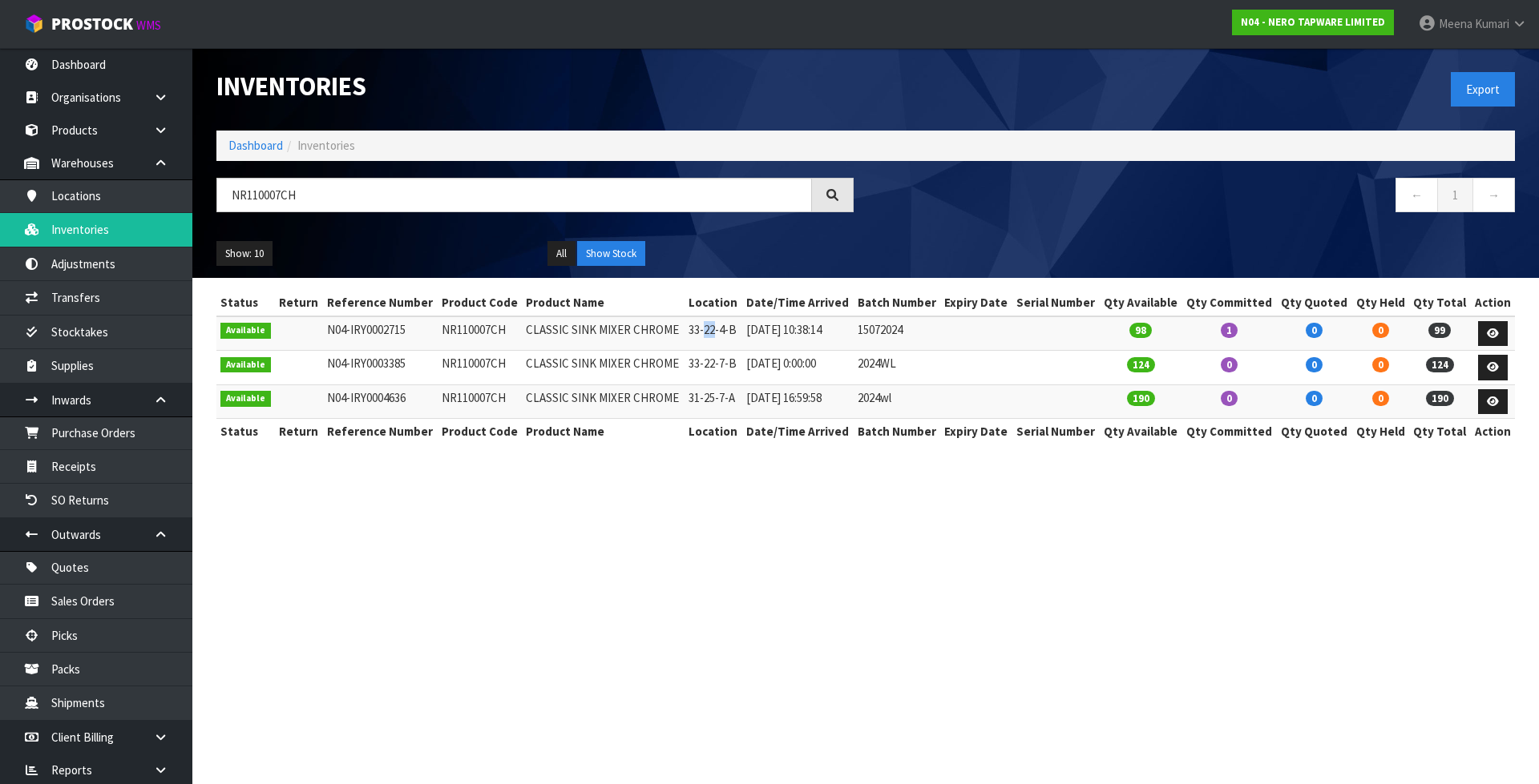
click at [706, 334] on td "33-22-4-B" at bounding box center [713, 334] width 58 height 35
click at [691, 330] on td "33-22-4-B" at bounding box center [713, 334] width 58 height 35
copy tr "33-22-4-B"
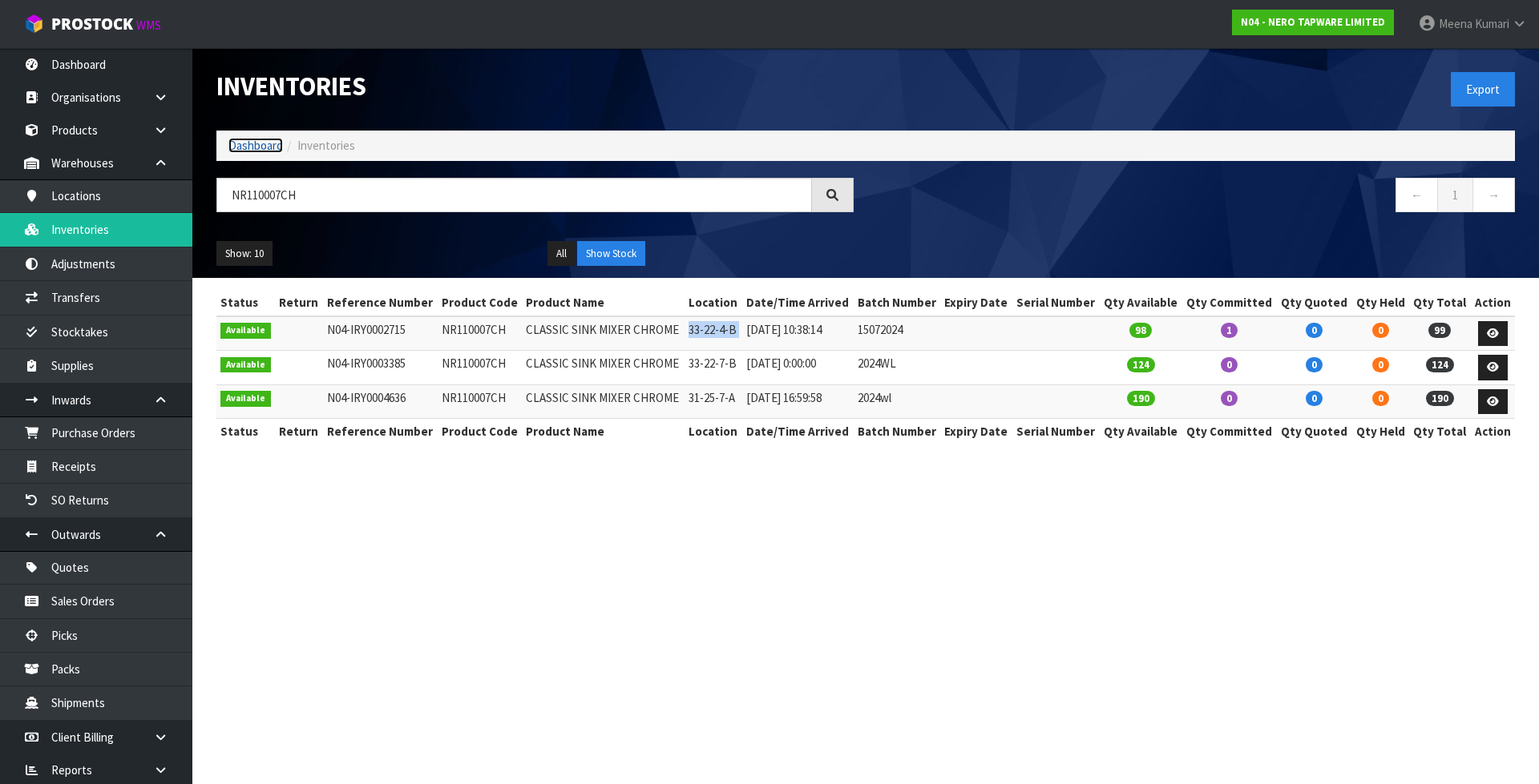
click at [241, 144] on link "Dashboard" at bounding box center [256, 145] width 54 height 16
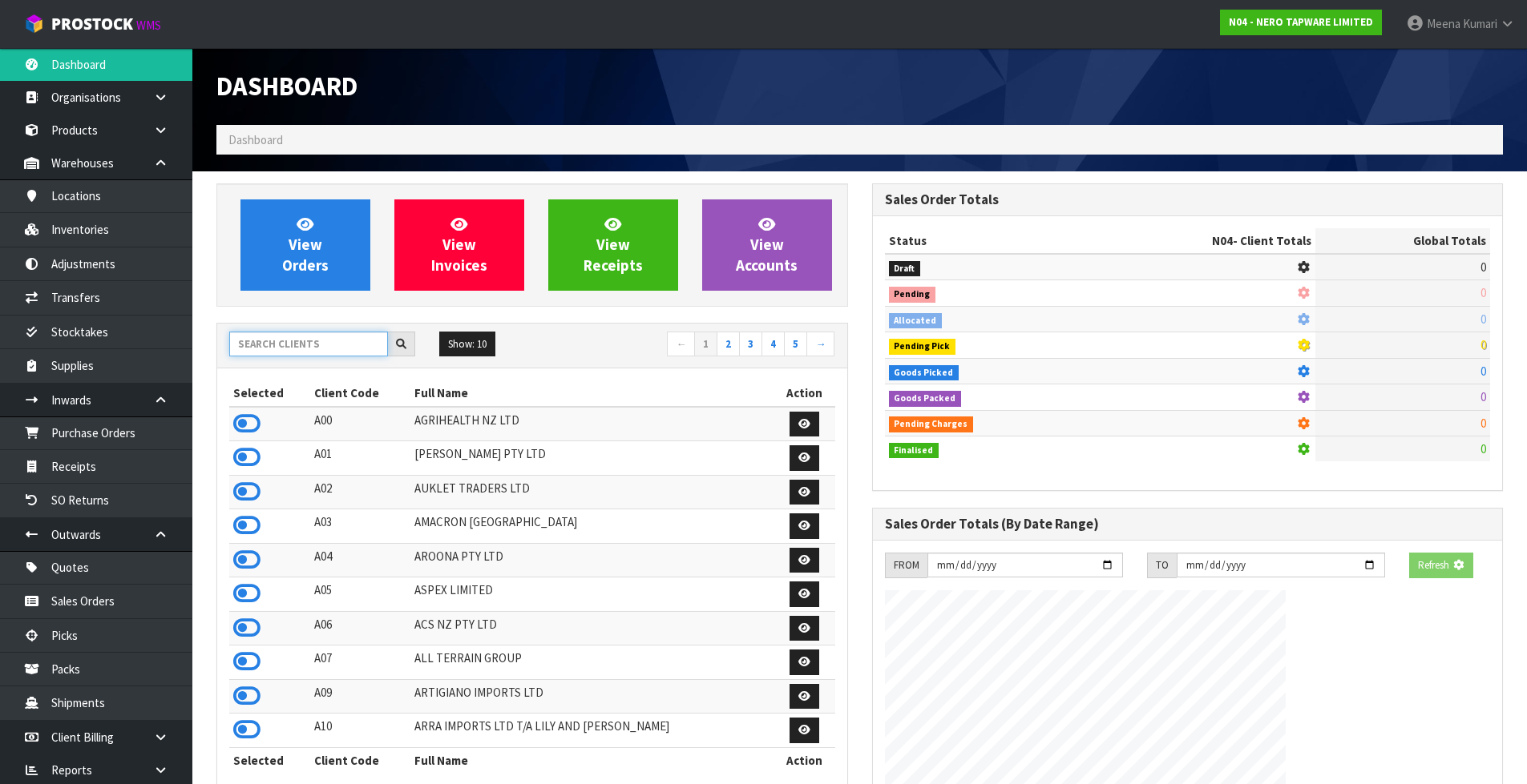
click at [327, 346] on input "text" at bounding box center [308, 344] width 159 height 25
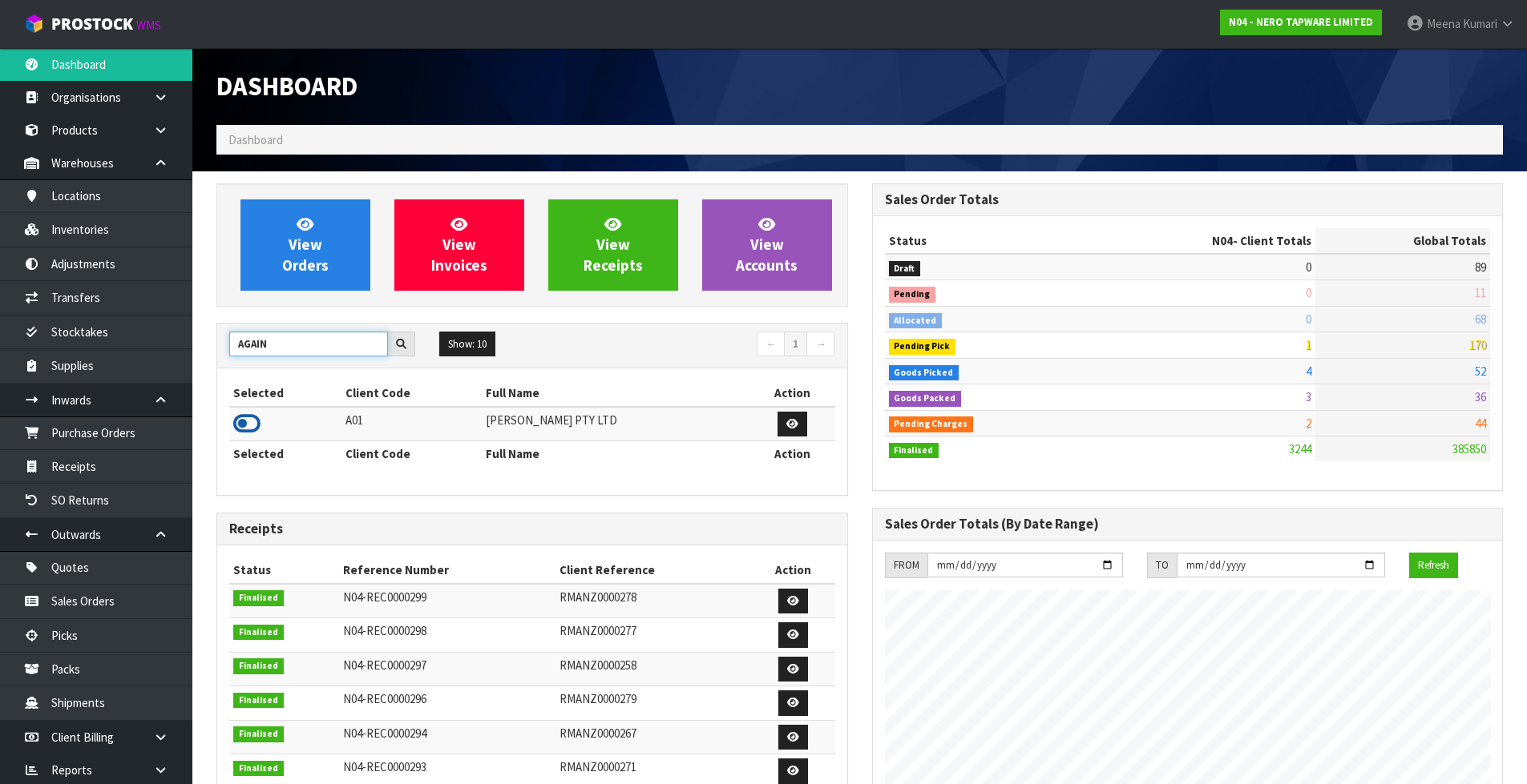
type input "AGAIN"
click at [245, 419] on icon at bounding box center [247, 423] width 27 height 24
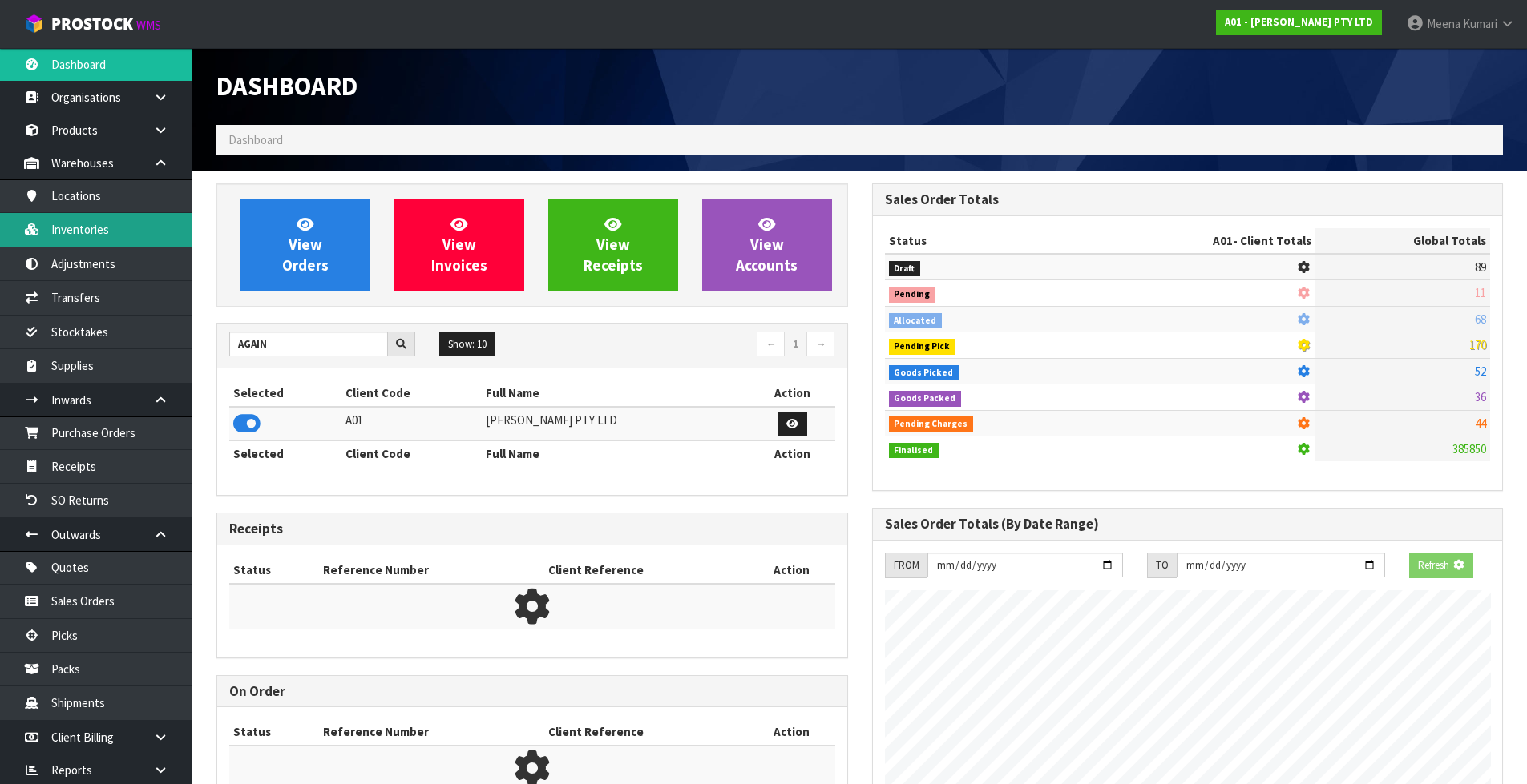
scroll to position [1005, 655]
click at [127, 224] on link "Inventories" at bounding box center [96, 229] width 192 height 33
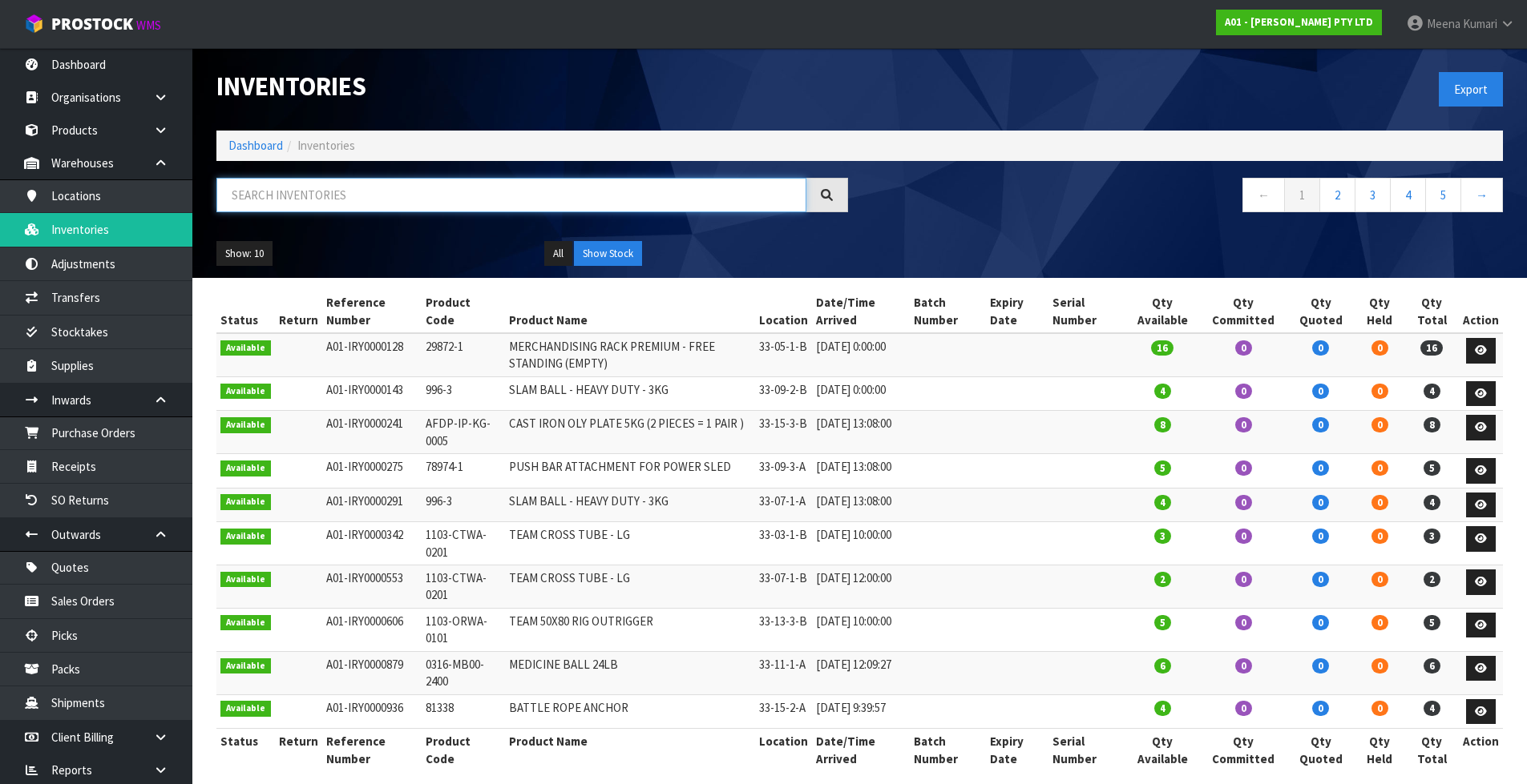
click at [610, 188] on input "text" at bounding box center [511, 195] width 590 height 35
paste input "0143-BD00-0003"
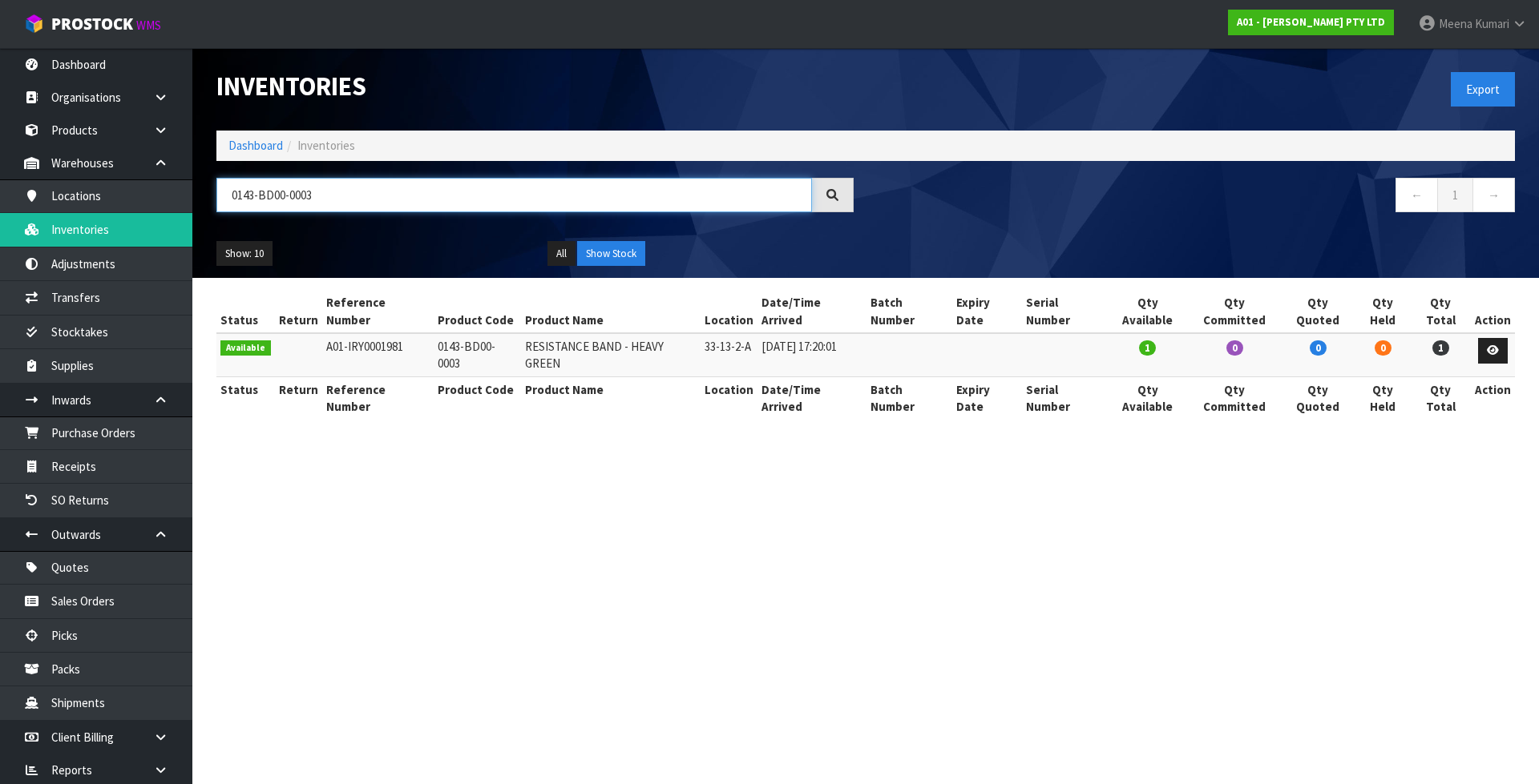
type input "0143-BD00-0003"
click at [267, 767] on section "Inventories Export Dashboard Inventories 0143-BD00-0003 ← 1 → Show: 10 5 10 25 …" at bounding box center [770, 392] width 1539 height 784
click at [330, 191] on input "0143-BD00-0003" at bounding box center [514, 195] width 595 height 35
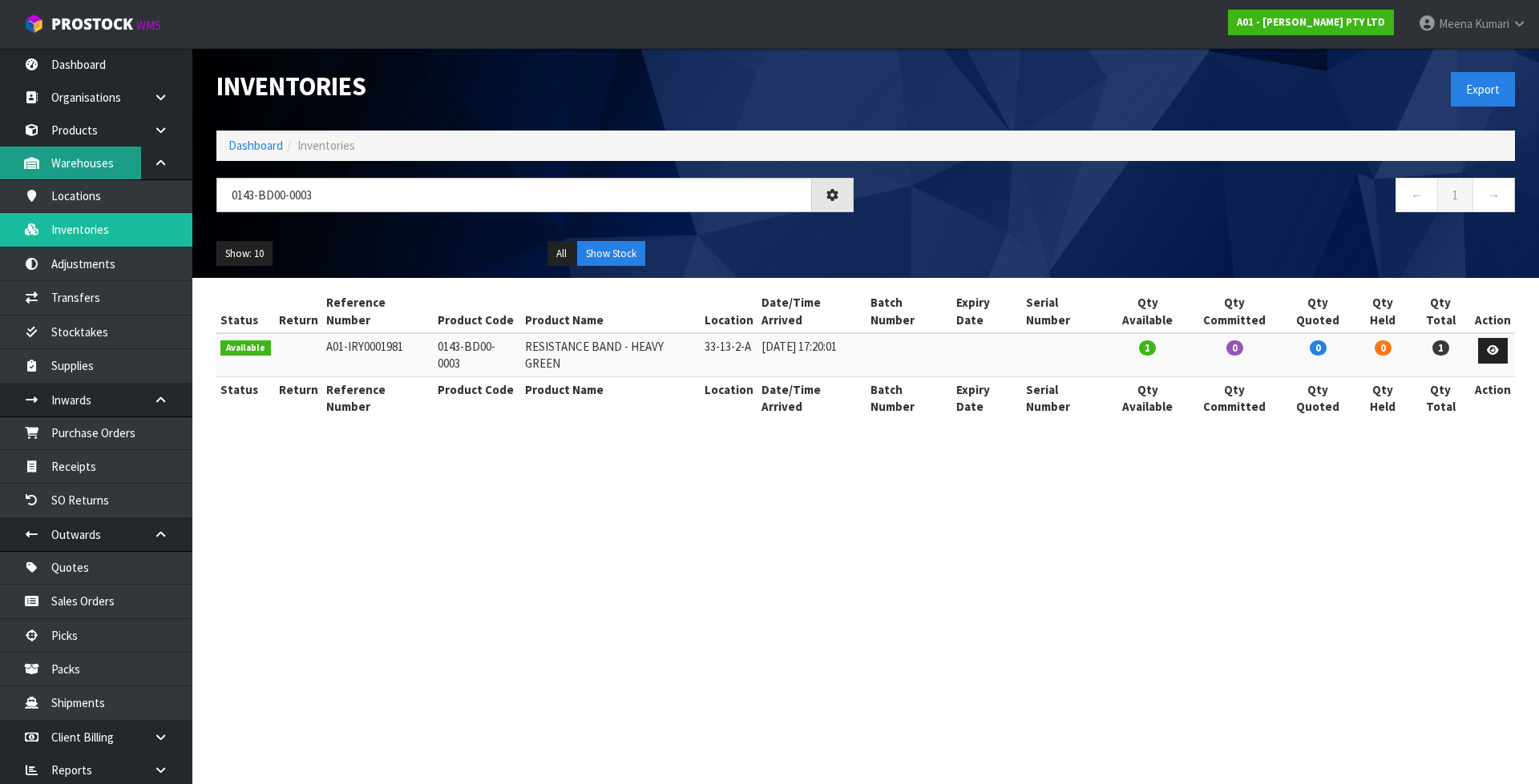
click at [103, 152] on link "Warehouses" at bounding box center [96, 163] width 192 height 33
click at [98, 135] on link "Products" at bounding box center [96, 130] width 192 height 33
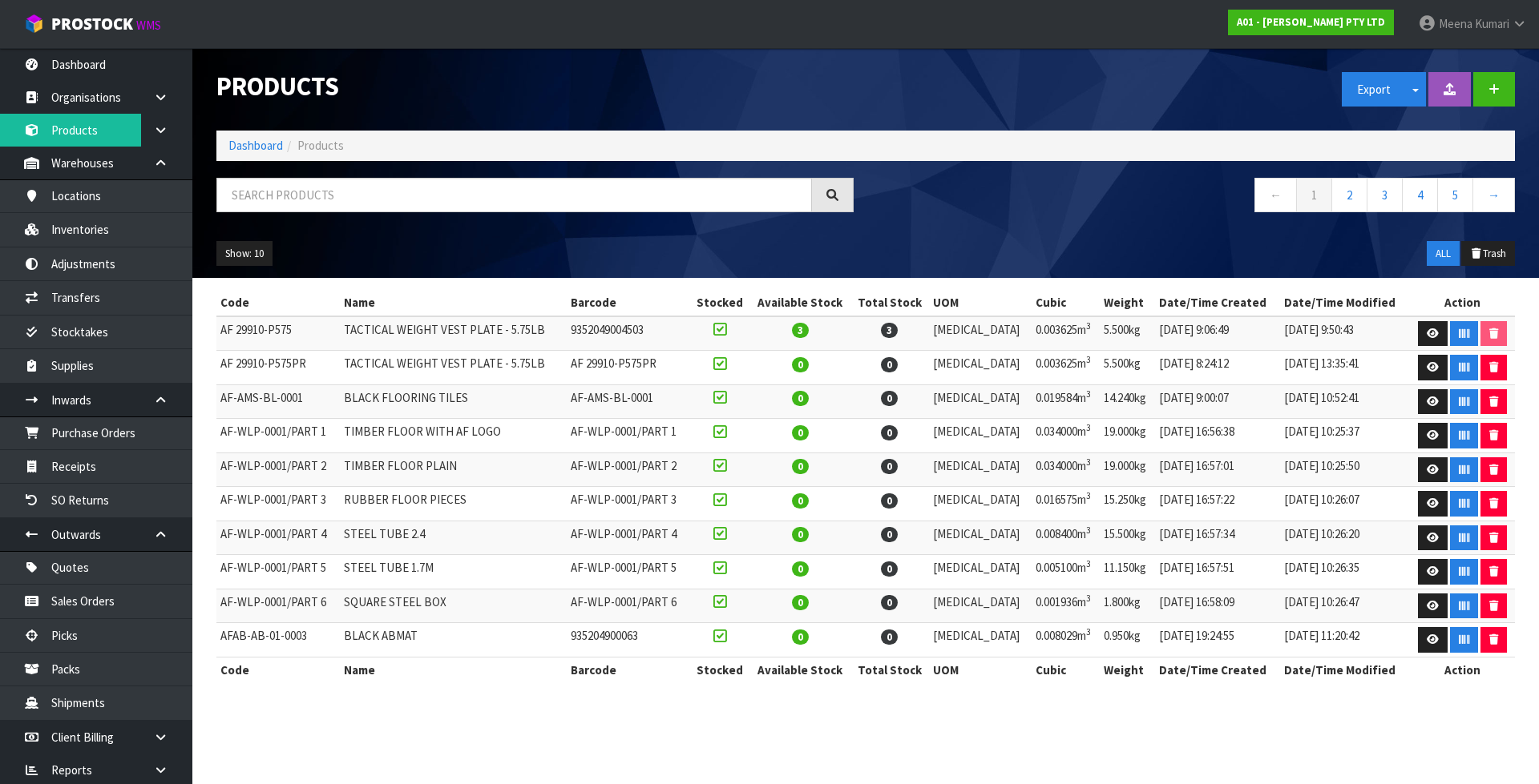
click at [260, 174] on div "Products Export Split button! SOH Summary Measurements Dangerous Goods Import P…" at bounding box center [866, 163] width 1322 height 230
click at [267, 187] on input "text" at bounding box center [514, 195] width 595 height 35
paste input "0143-BD00-0003"
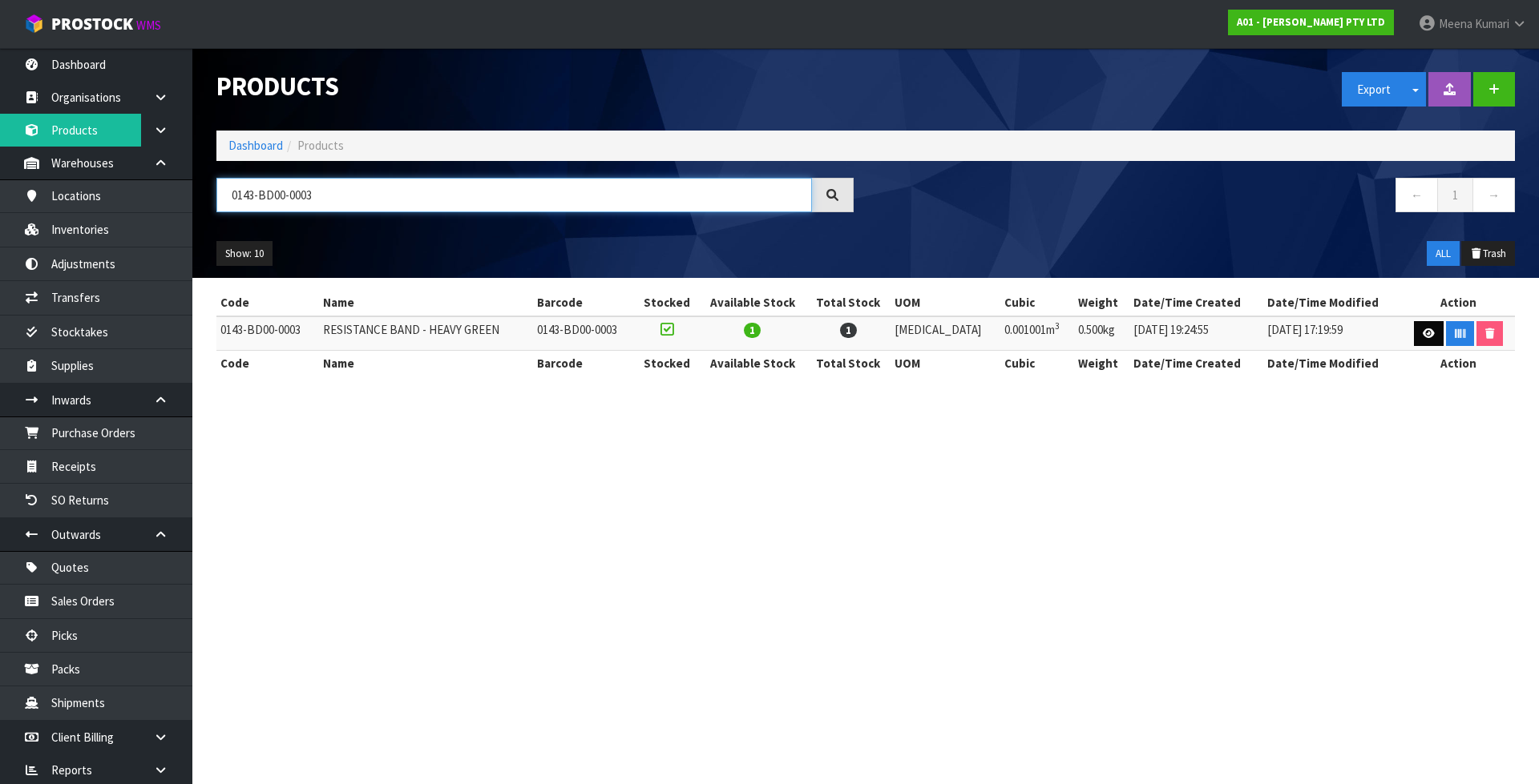
type input "0143-BD00-0003"
click at [1426, 337] on icon at bounding box center [1428, 334] width 12 height 11
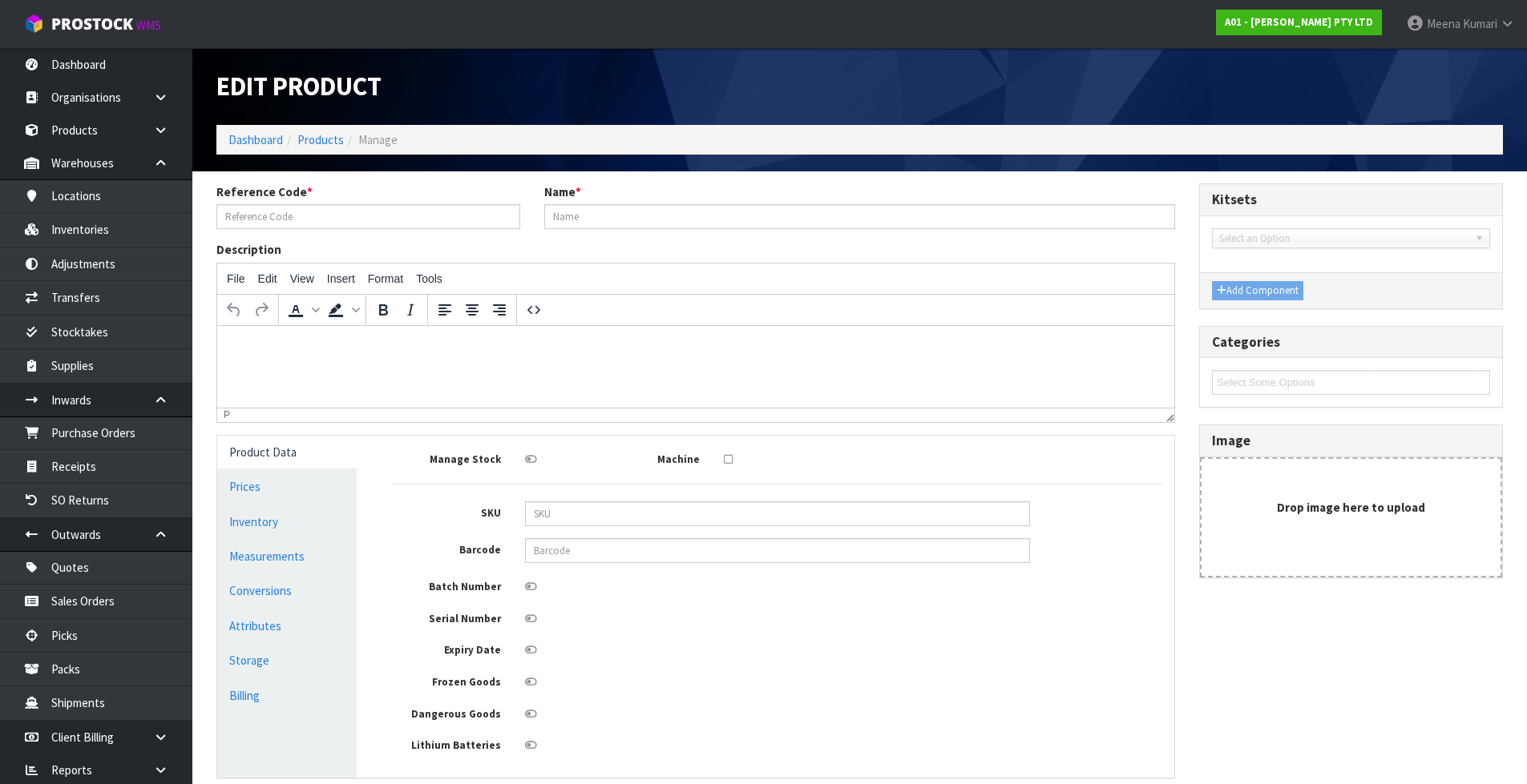
type input "0143-BD00-0003"
type input "RESISTANCE BAND - HEAVY GREEN"
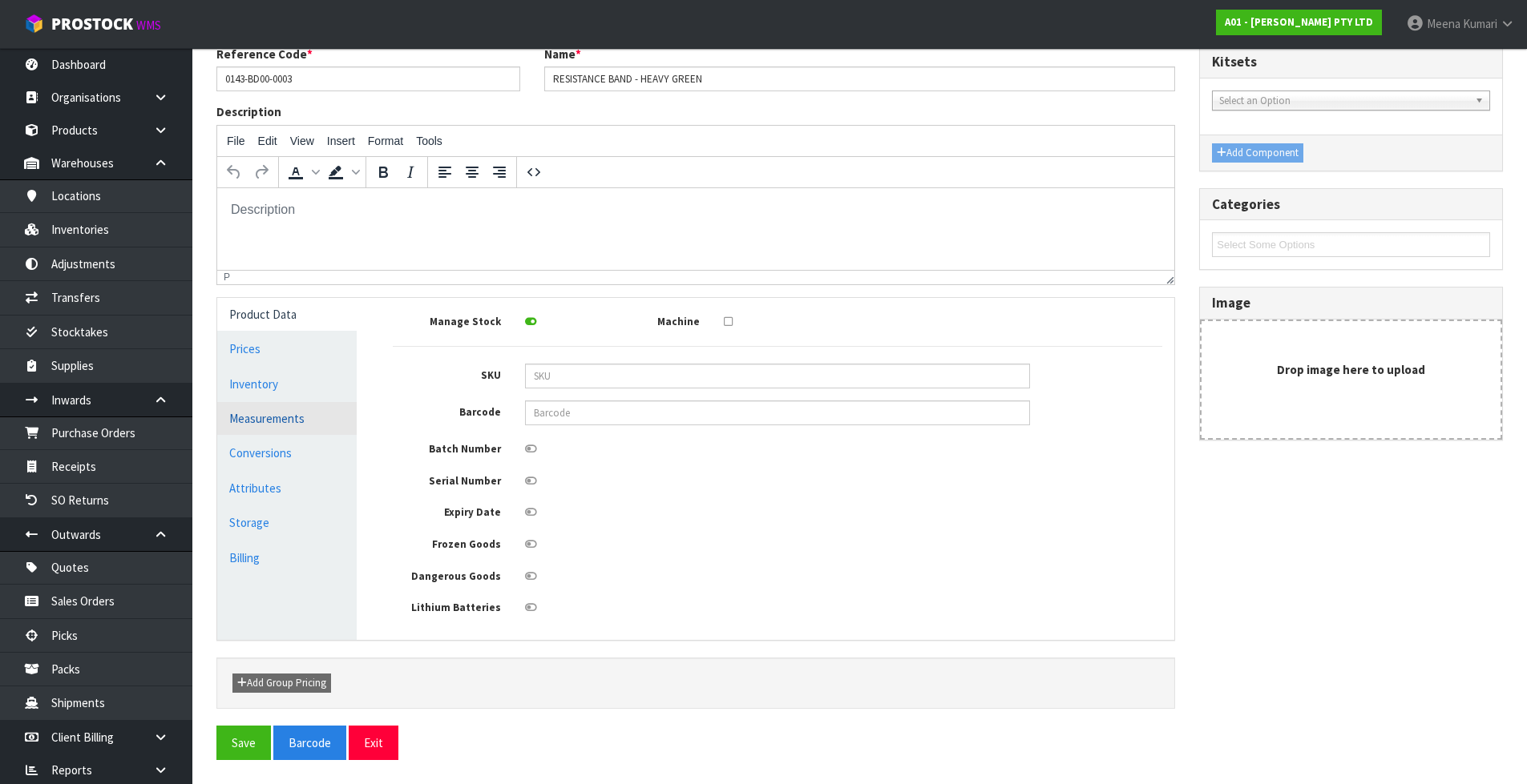
click at [242, 413] on link "Measurements" at bounding box center [287, 418] width 140 height 33
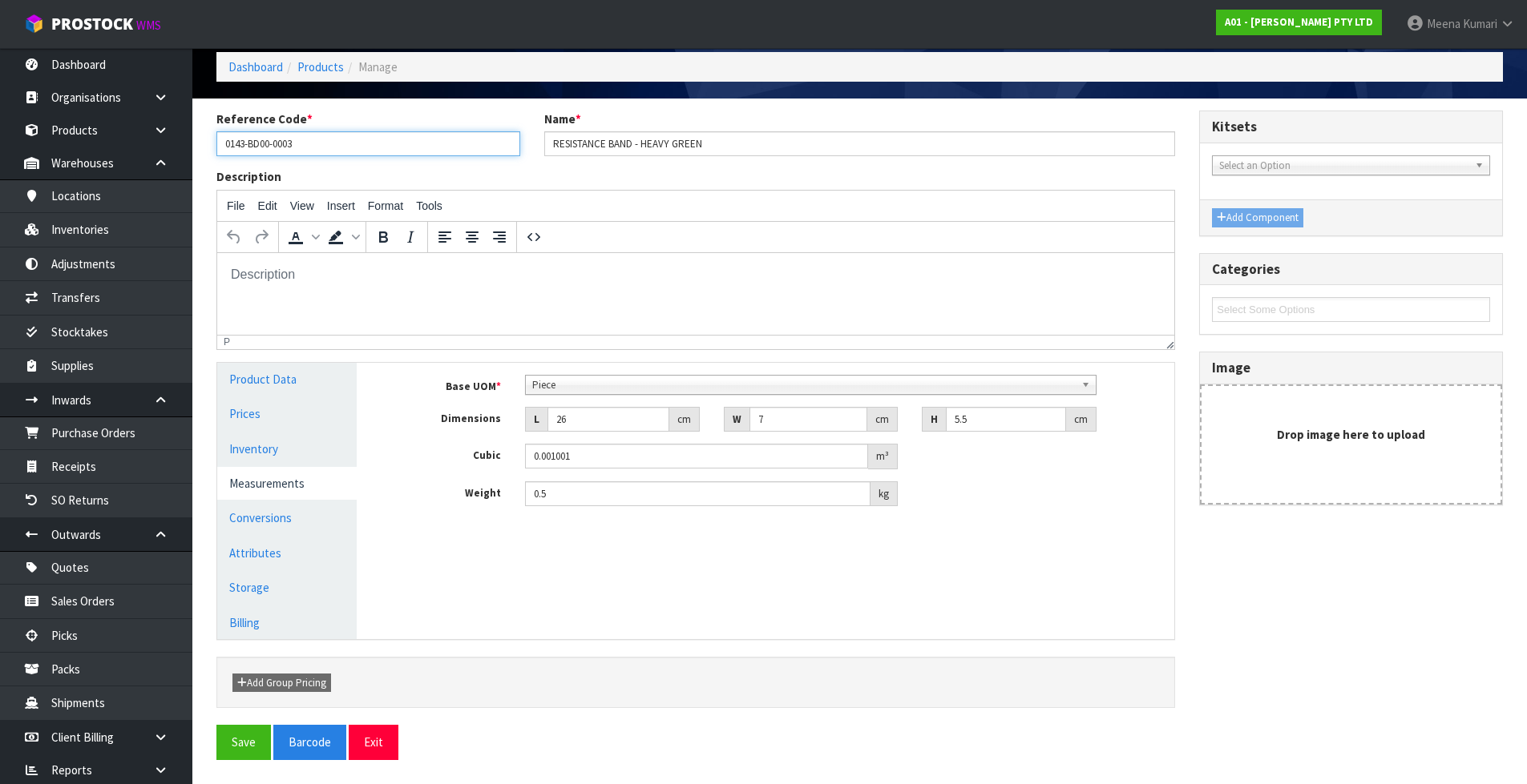
click at [329, 145] on input "0143-BD00-0003" at bounding box center [368, 144] width 303 height 25
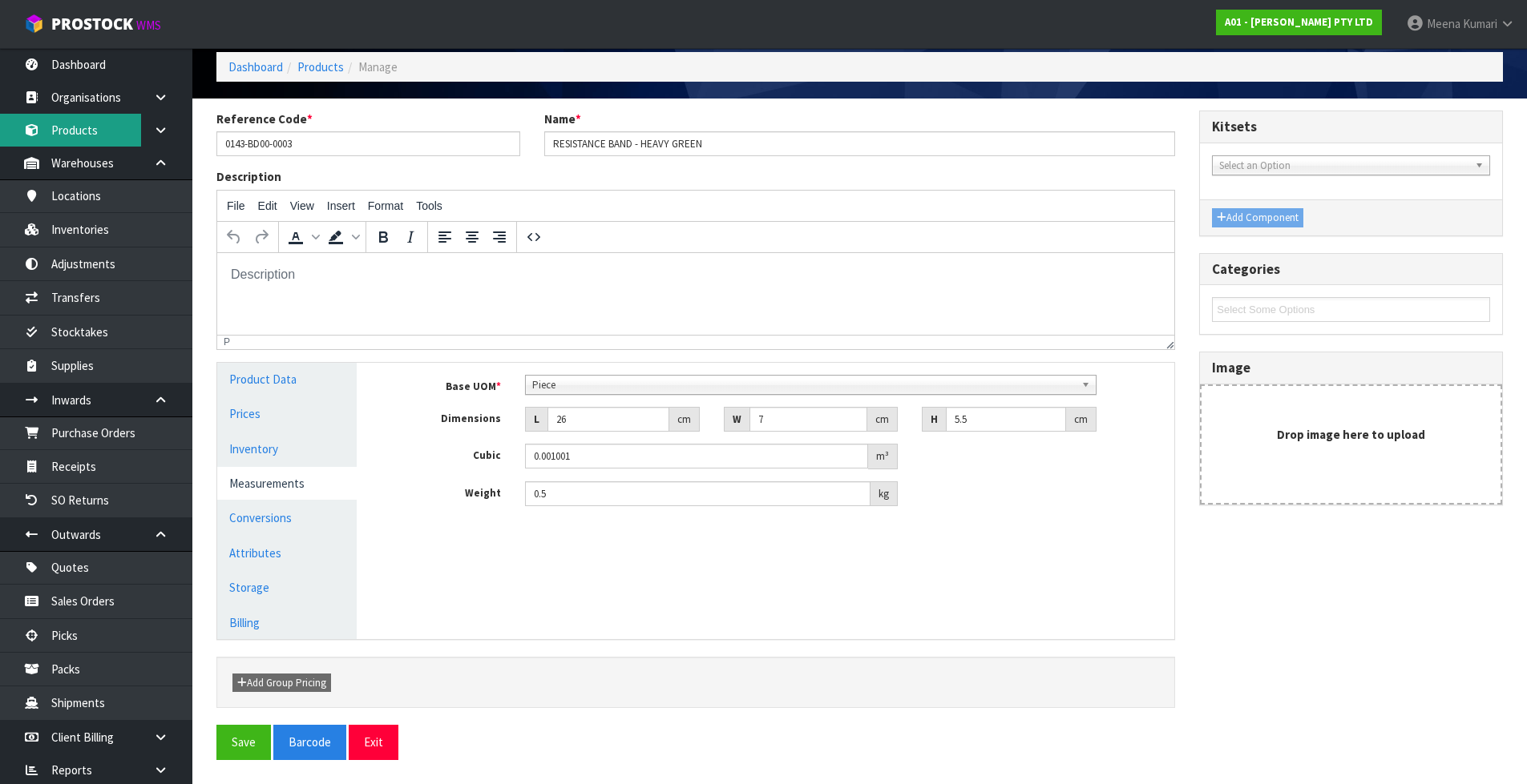
click at [120, 116] on link "Products" at bounding box center [96, 130] width 192 height 33
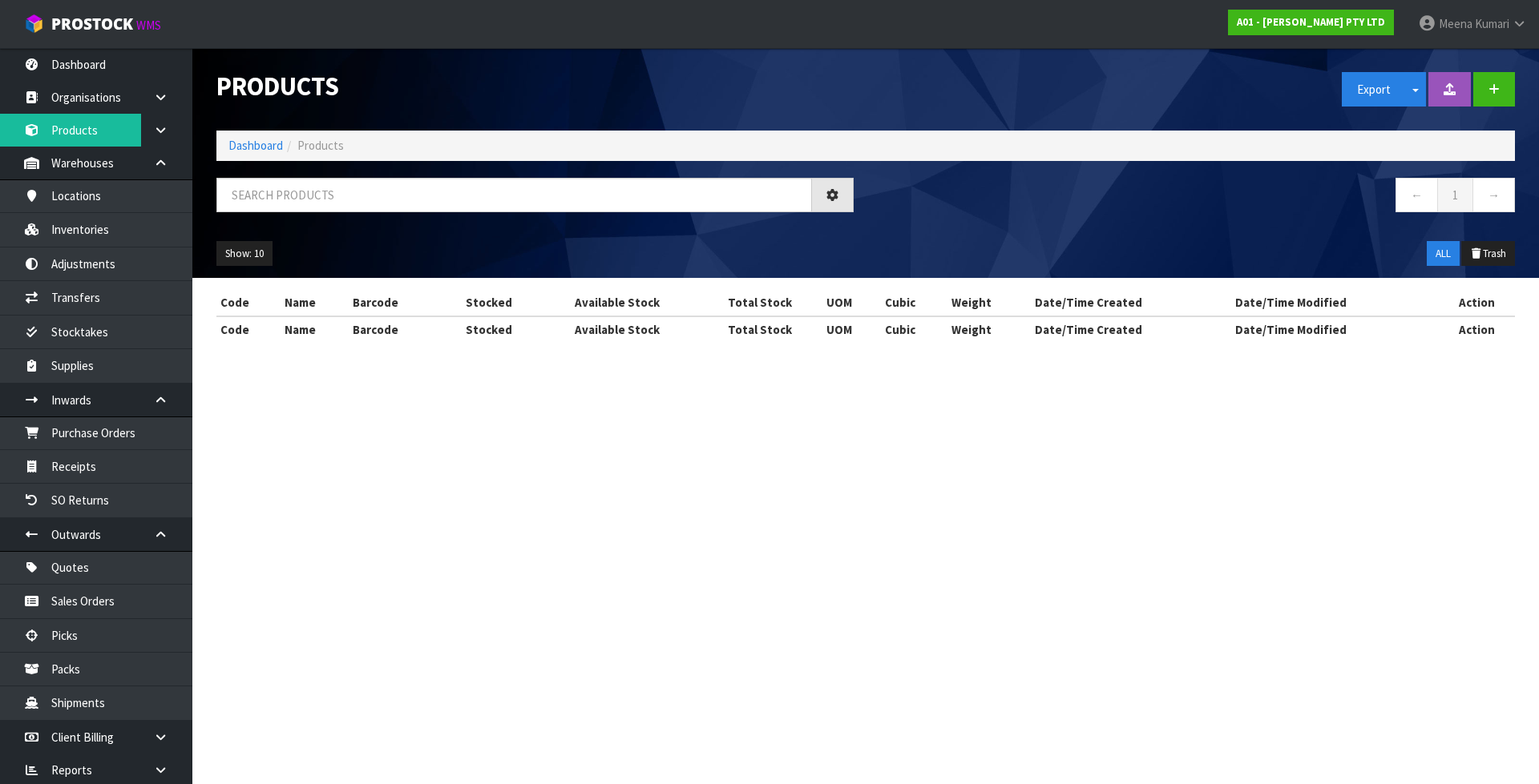
click at [414, 166] on div "Products Export Split button! SOH Summary Measurements Dangerous Goods Import P…" at bounding box center [866, 163] width 1322 height 230
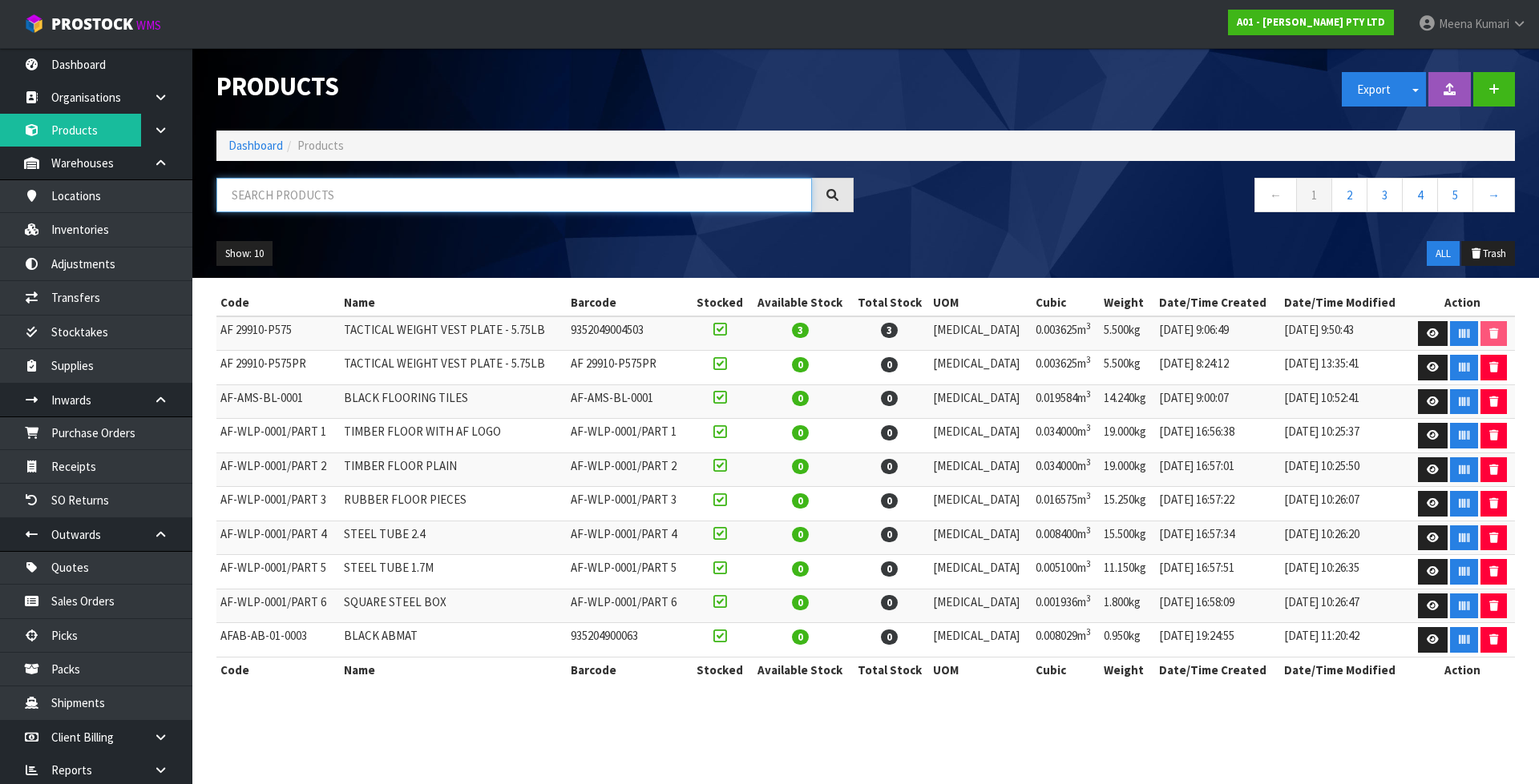
click at [410, 182] on input "text" at bounding box center [514, 195] width 595 height 35
click at [690, 196] on input "text" at bounding box center [514, 195] width 595 height 35
type input "0143-BD00-003"
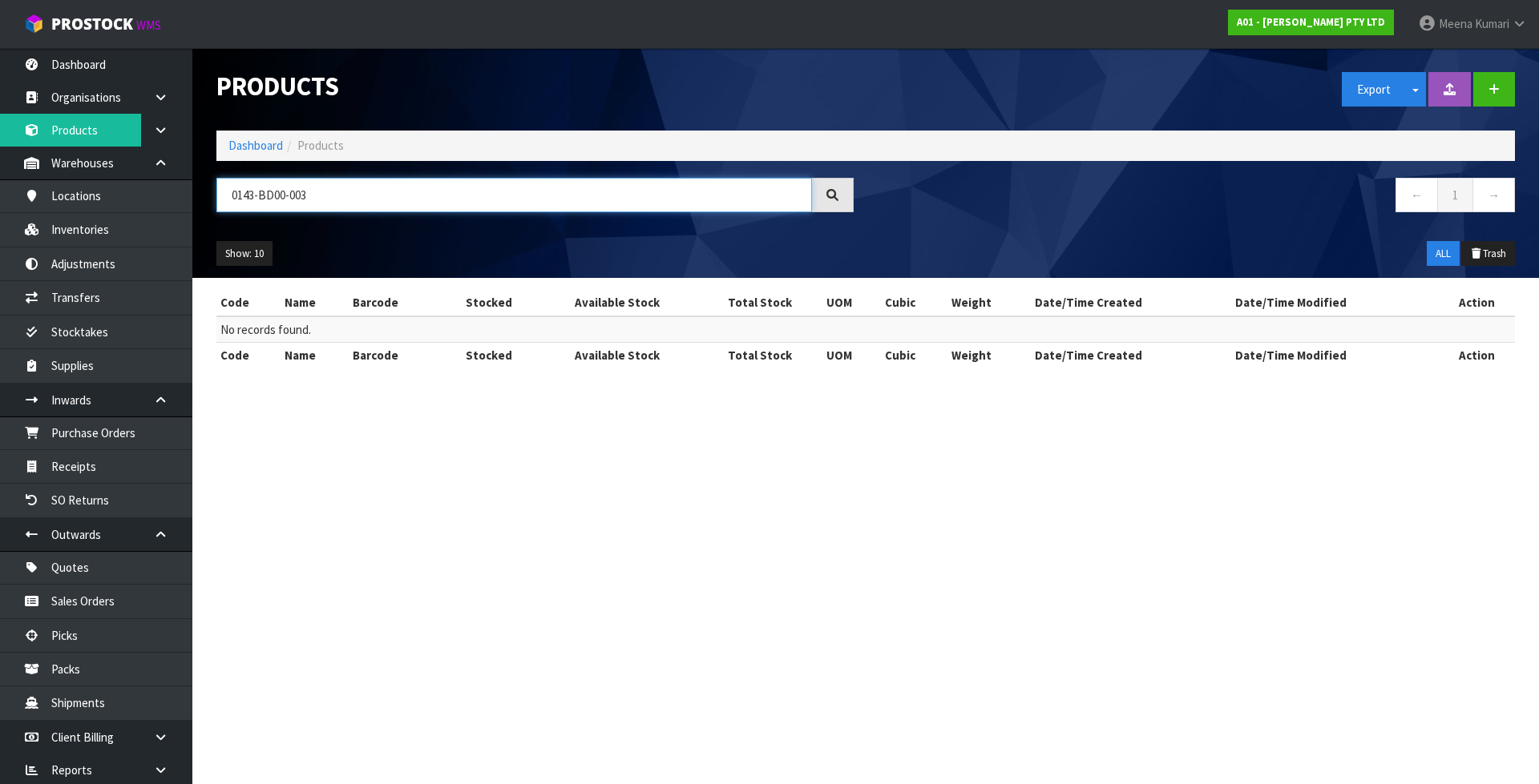
click at [365, 210] on input "0143-BD00-003" at bounding box center [514, 195] width 595 height 35
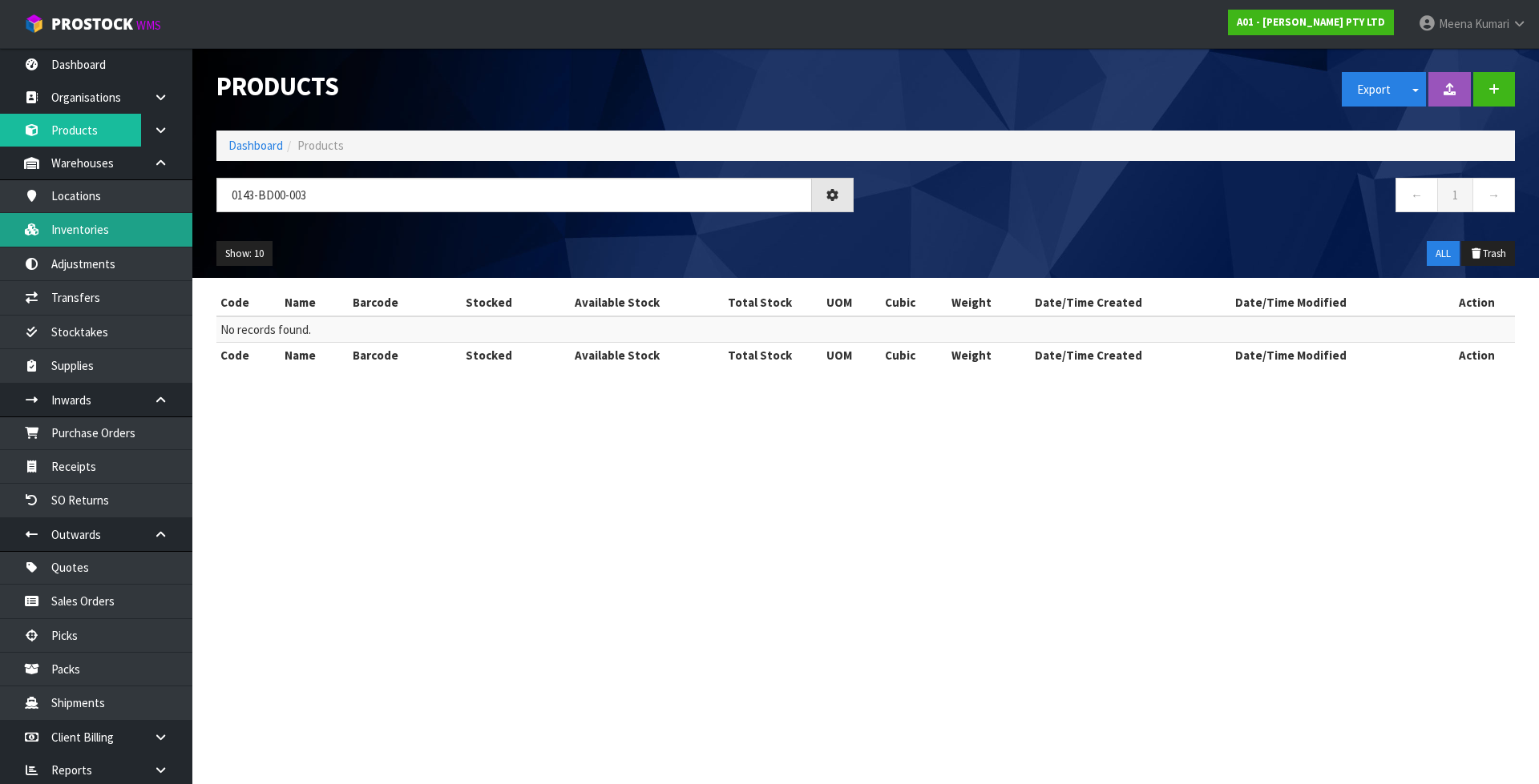
click at [123, 242] on link "Inventories" at bounding box center [96, 229] width 192 height 33
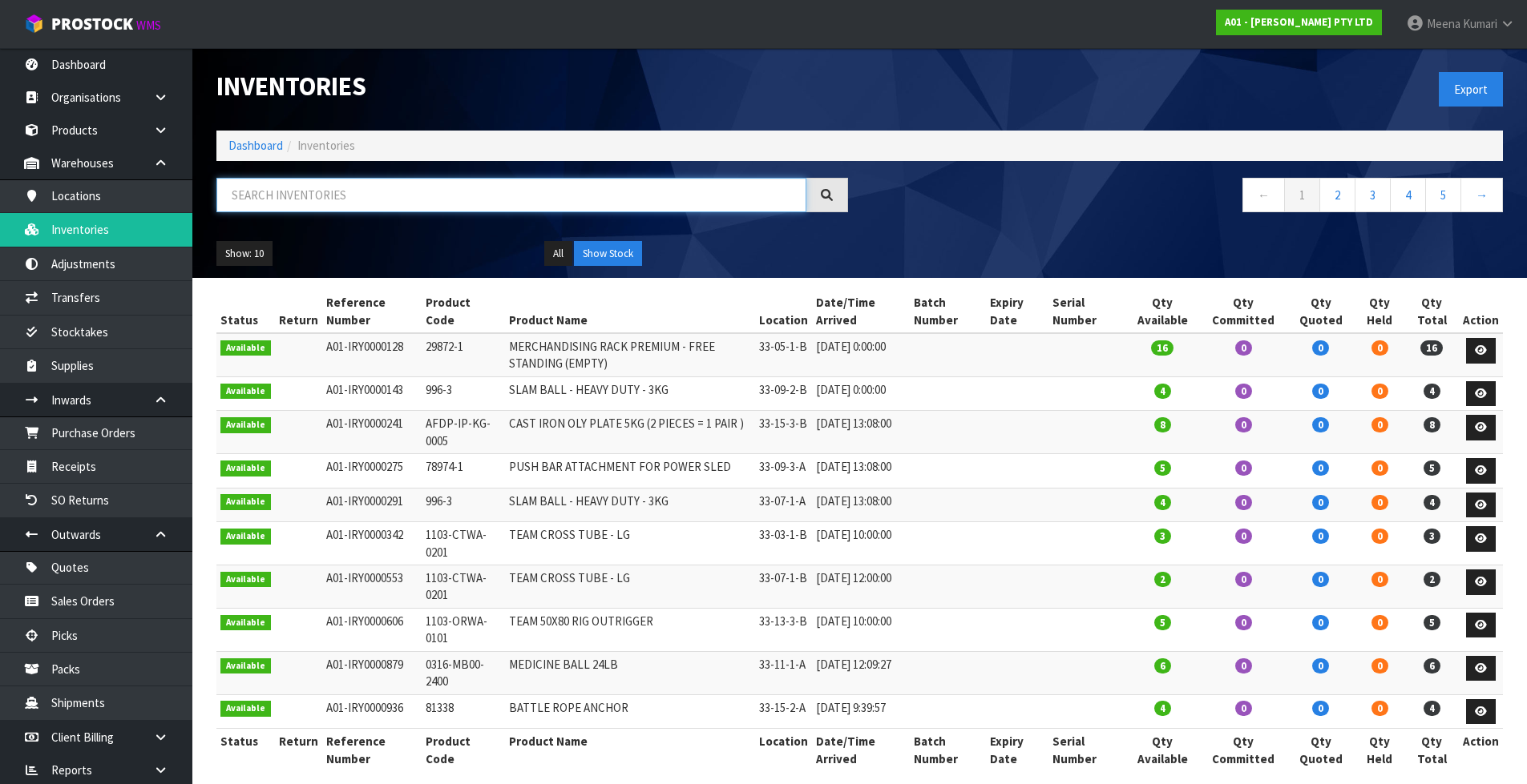
click at [345, 197] on input "text" at bounding box center [511, 195] width 590 height 35
paste input "0143-BD00-003"
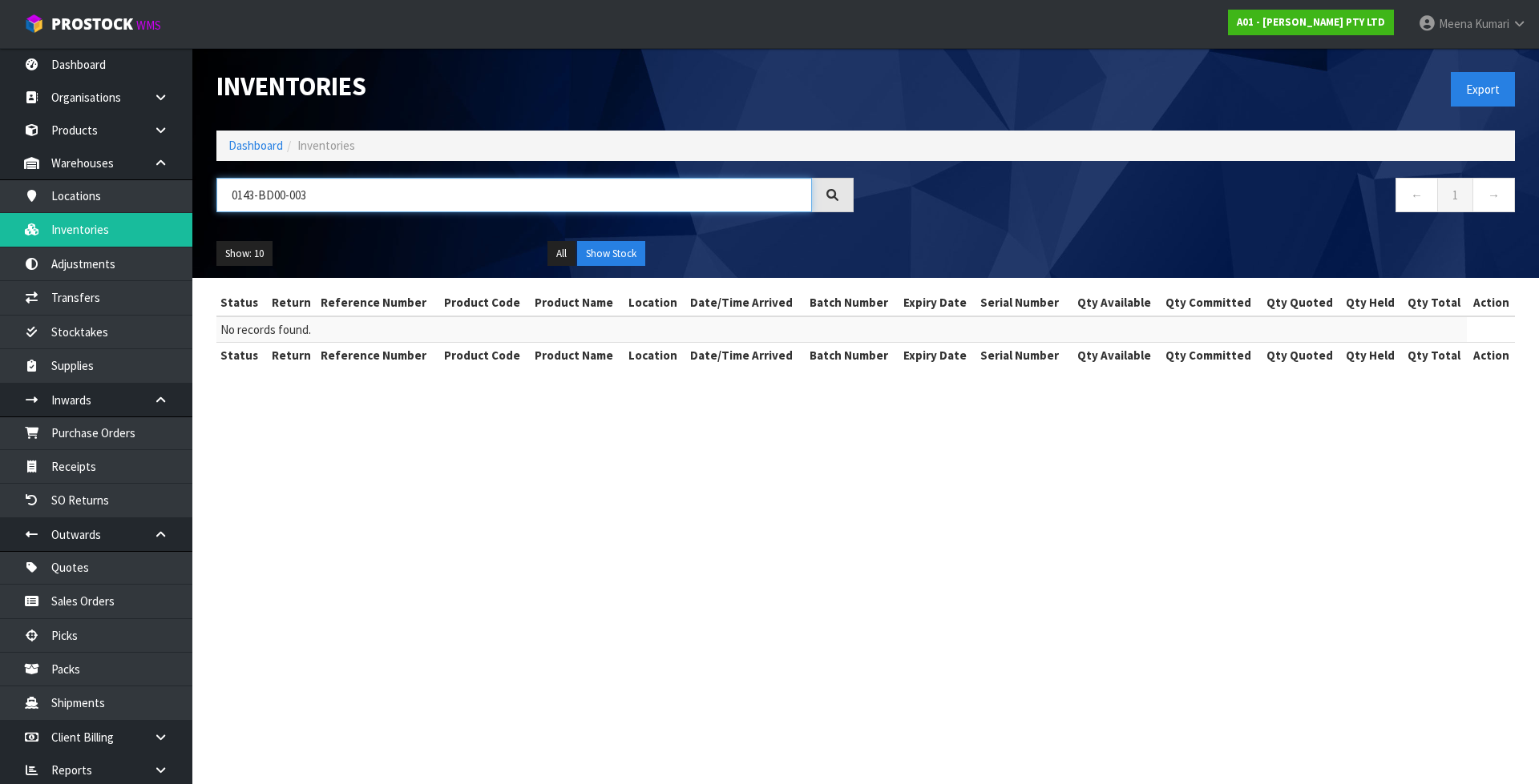
click at [404, 196] on input "0143-BD00-003" at bounding box center [514, 195] width 595 height 35
paste input "0"
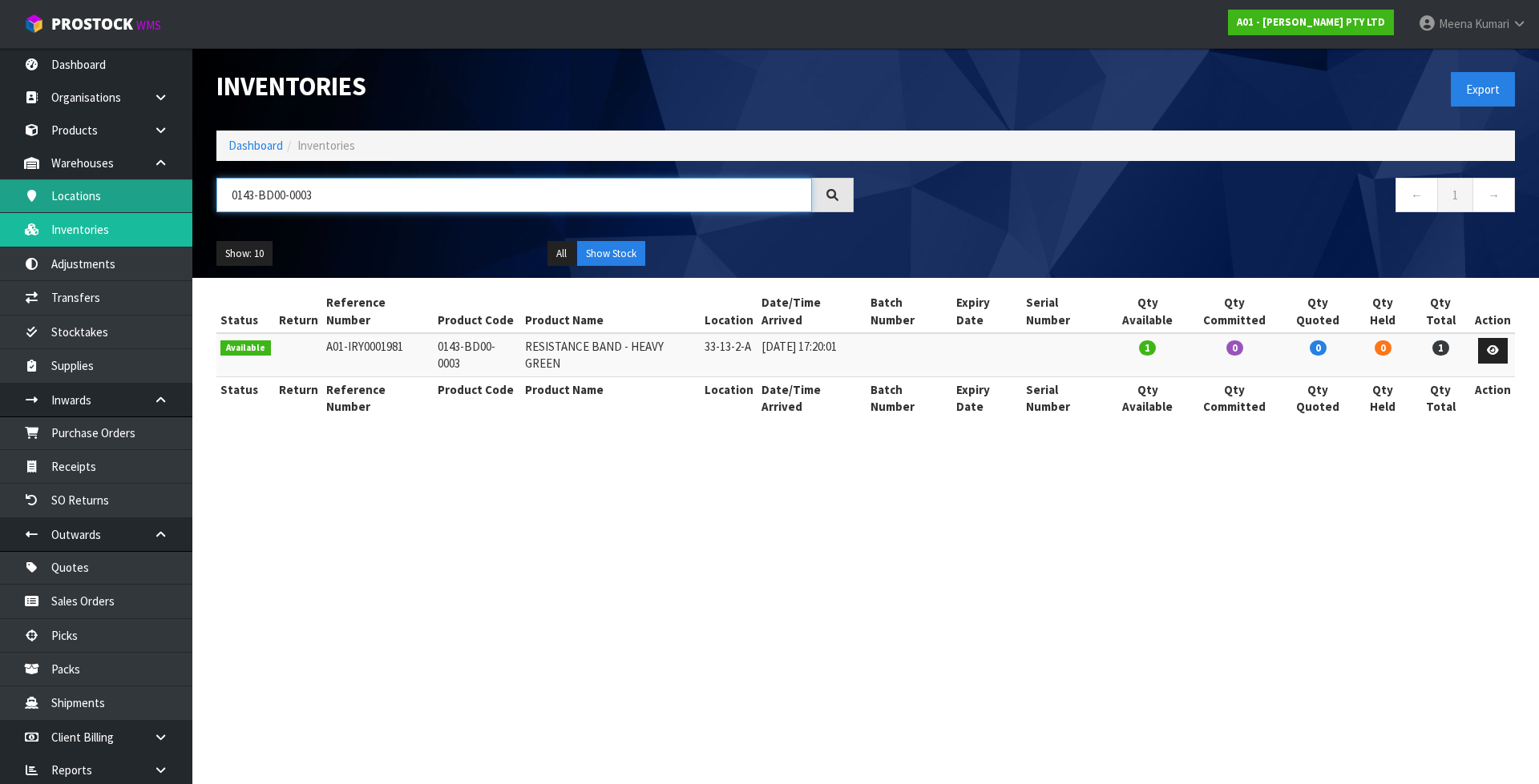
type input "0143-BD00-0003"
click at [246, 146] on link "Dashboard" at bounding box center [256, 145] width 54 height 16
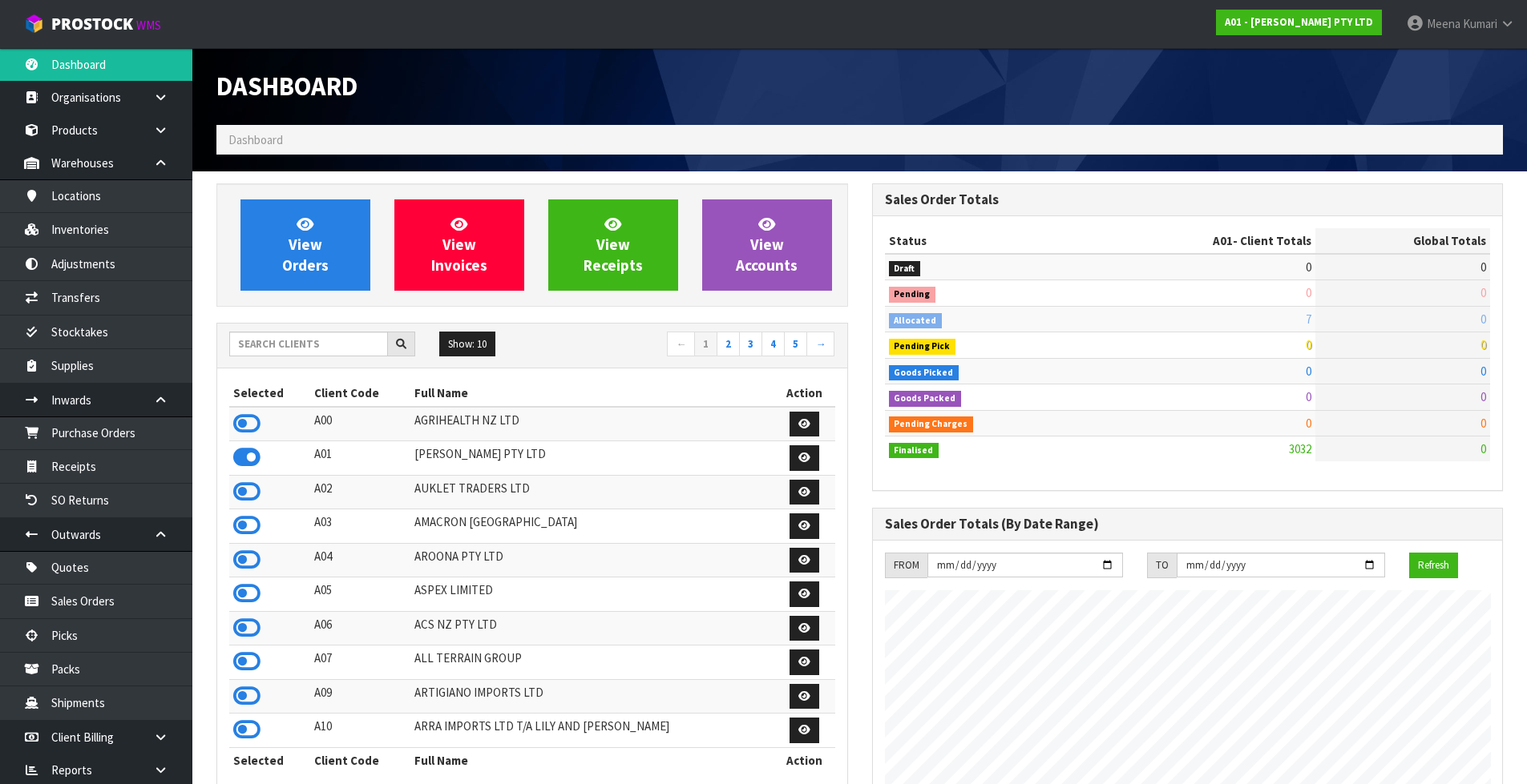
scroll to position [1005, 655]
click at [332, 344] on input "text" at bounding box center [308, 344] width 159 height 25
click at [312, 348] on input "text" at bounding box center [308, 344] width 159 height 25
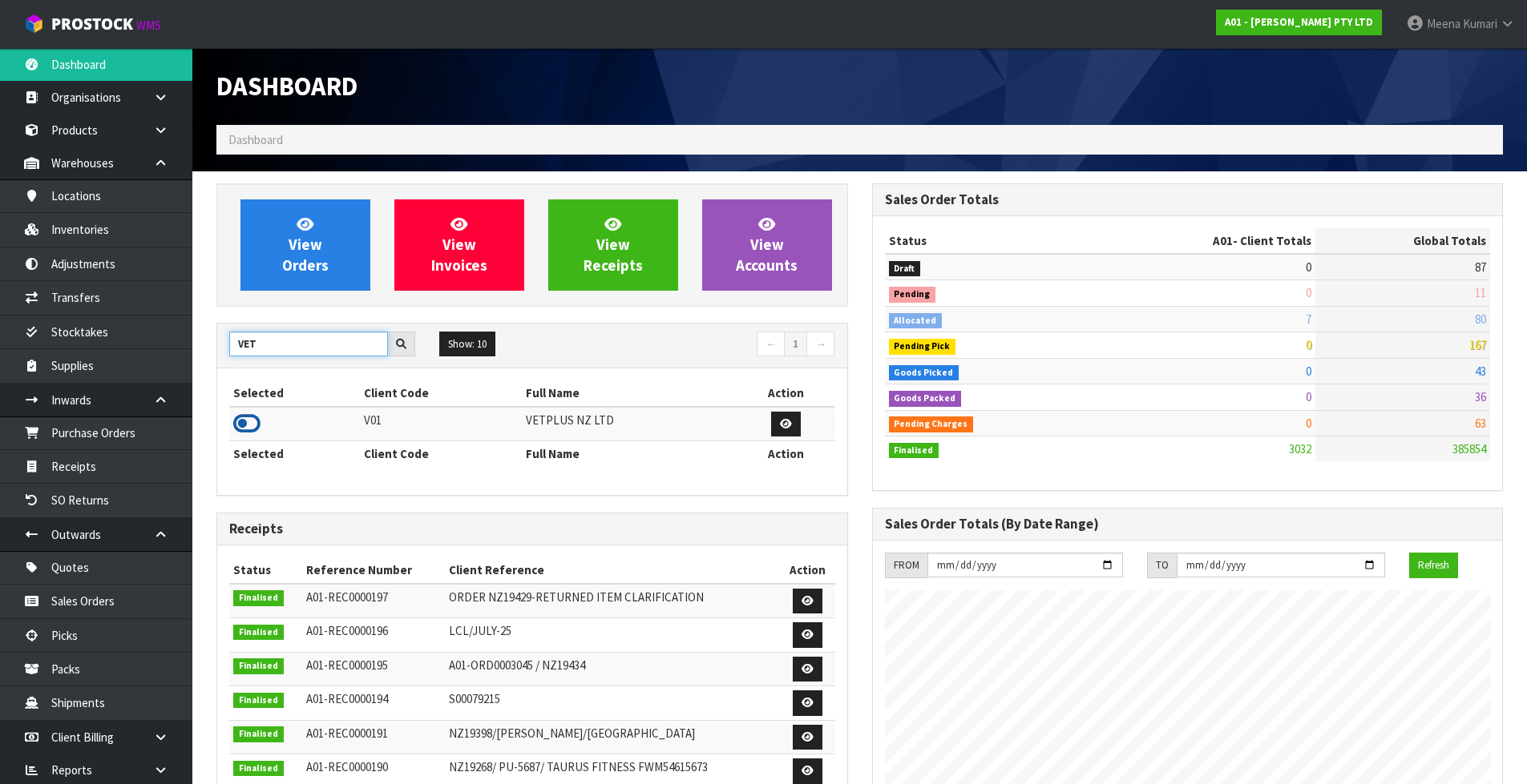
type input "VET"
click at [241, 424] on icon at bounding box center [247, 423] width 27 height 24
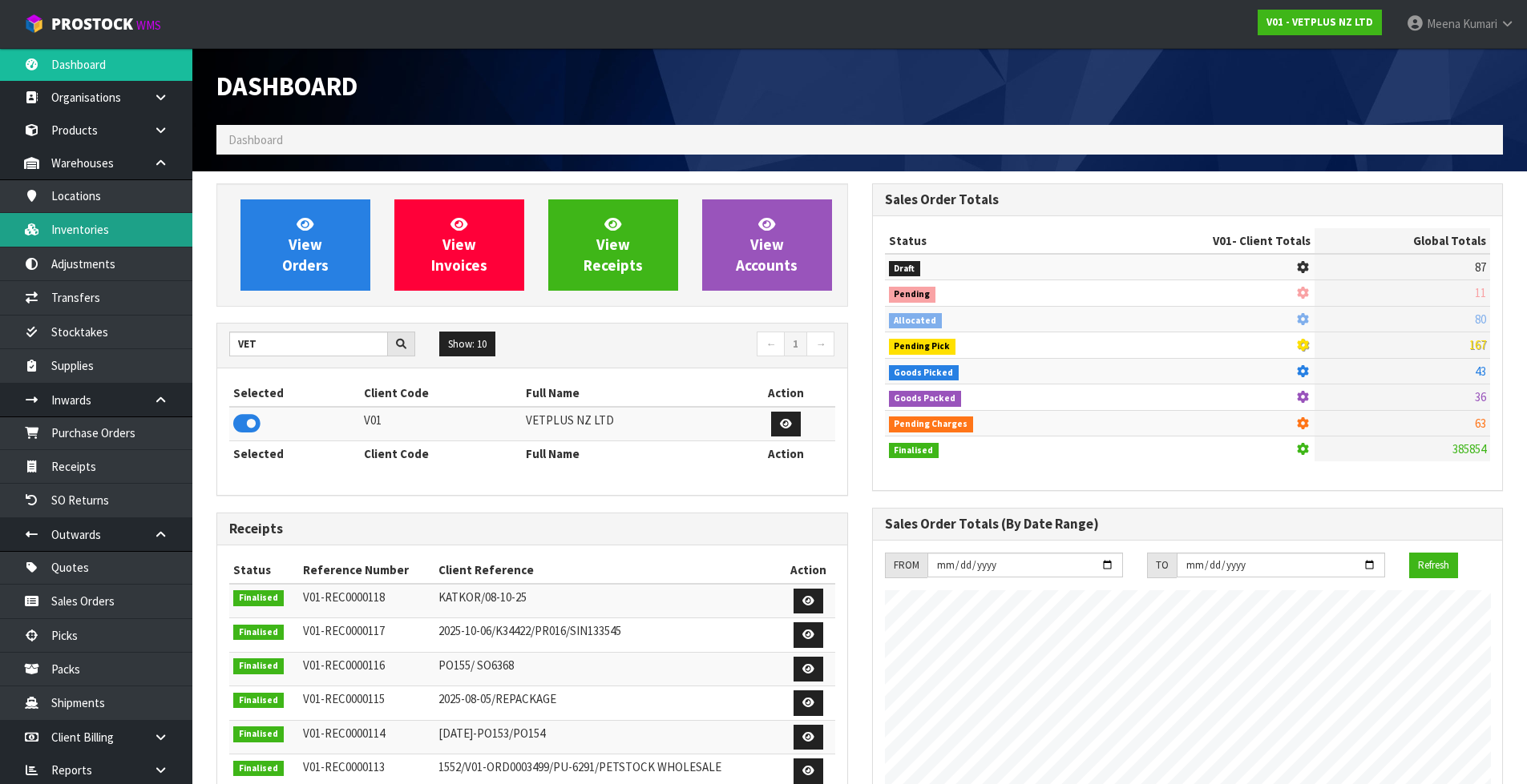
scroll to position [1214, 655]
click at [86, 231] on link "Inventories" at bounding box center [96, 229] width 192 height 33
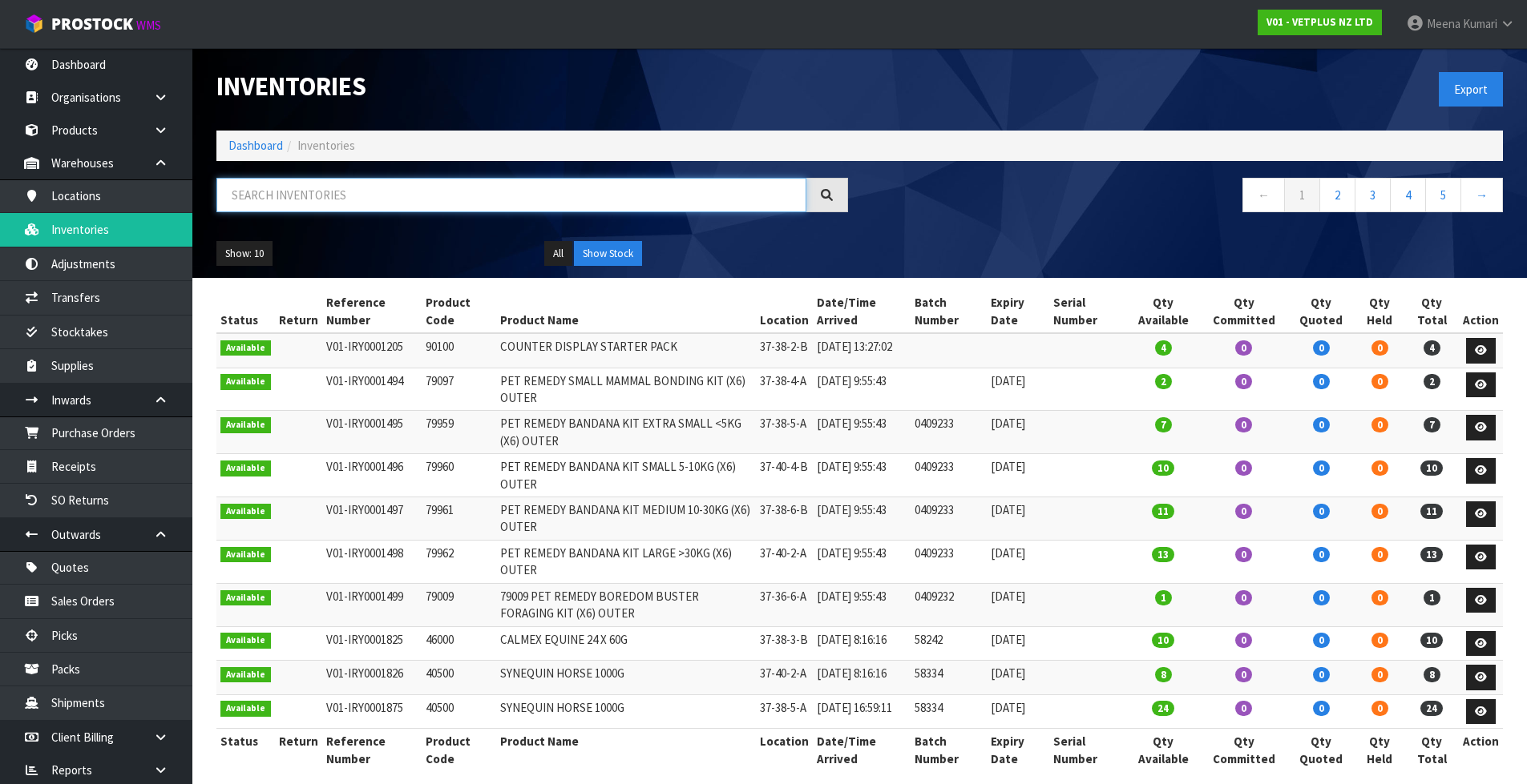
click at [363, 188] on input "text" at bounding box center [511, 195] width 590 height 35
paste input "79745"
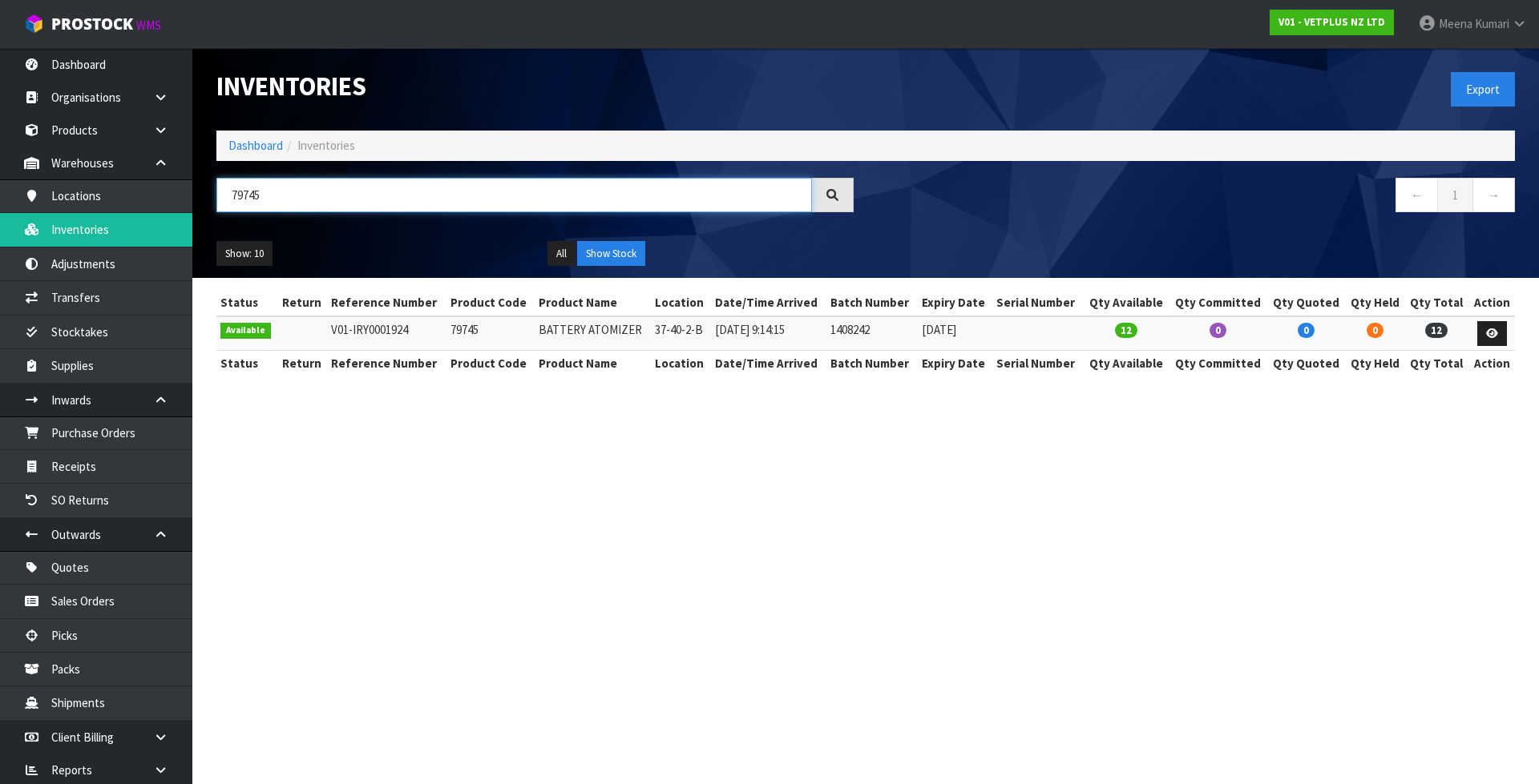
drag, startPoint x: 290, startPoint y: 201, endPoint x: 291, endPoint y: 191, distance: 10.0
click at [290, 201] on input "79745" at bounding box center [514, 195] width 595 height 35
click at [291, 191] on input "79745" at bounding box center [514, 195] width 595 height 35
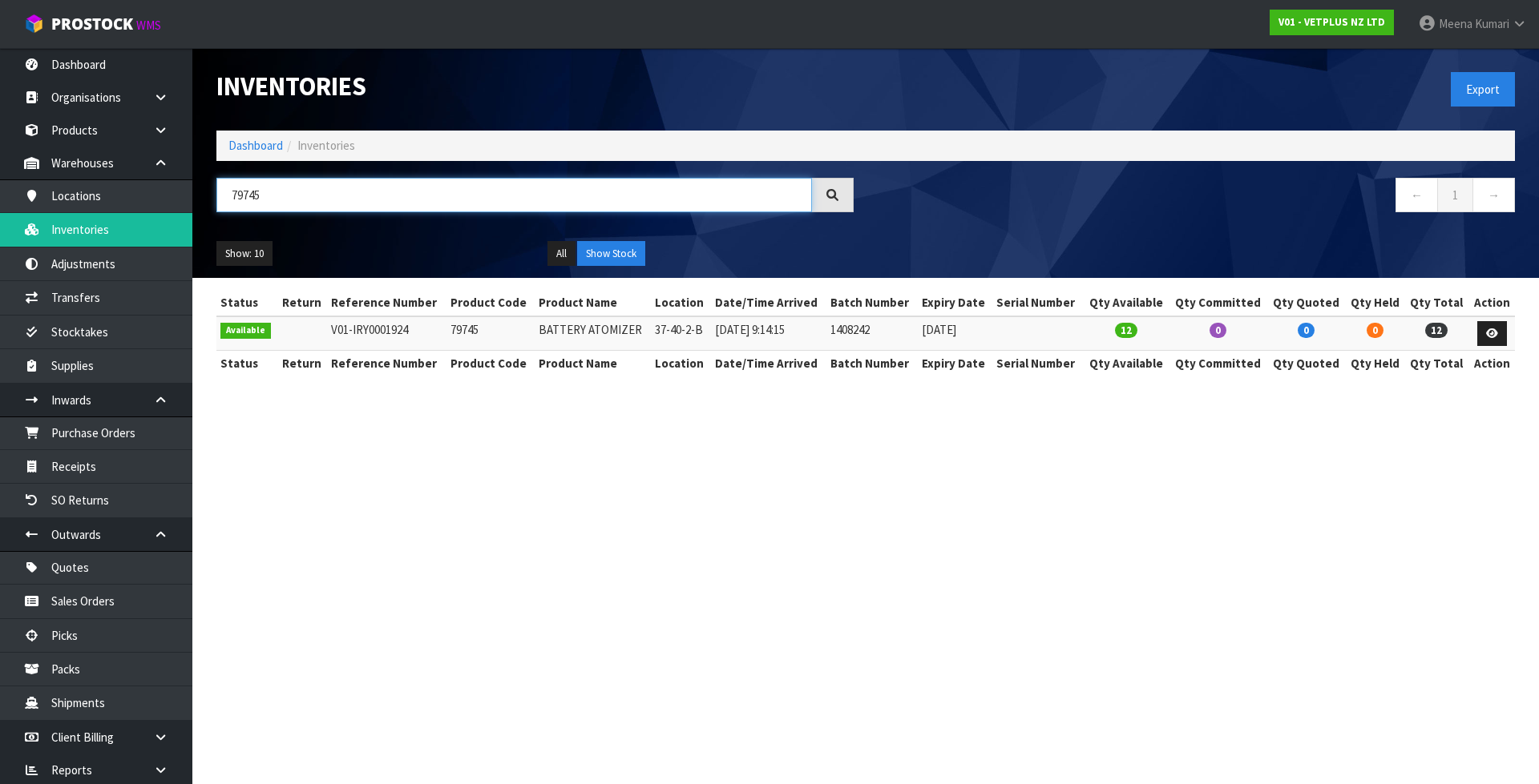
paste input "4"
type input "79744"
click at [430, 203] on input "79744" at bounding box center [514, 195] width 595 height 35
click at [422, 204] on input "79744" at bounding box center [514, 195] width 595 height 35
click at [423, 205] on input "79744" at bounding box center [514, 195] width 595 height 35
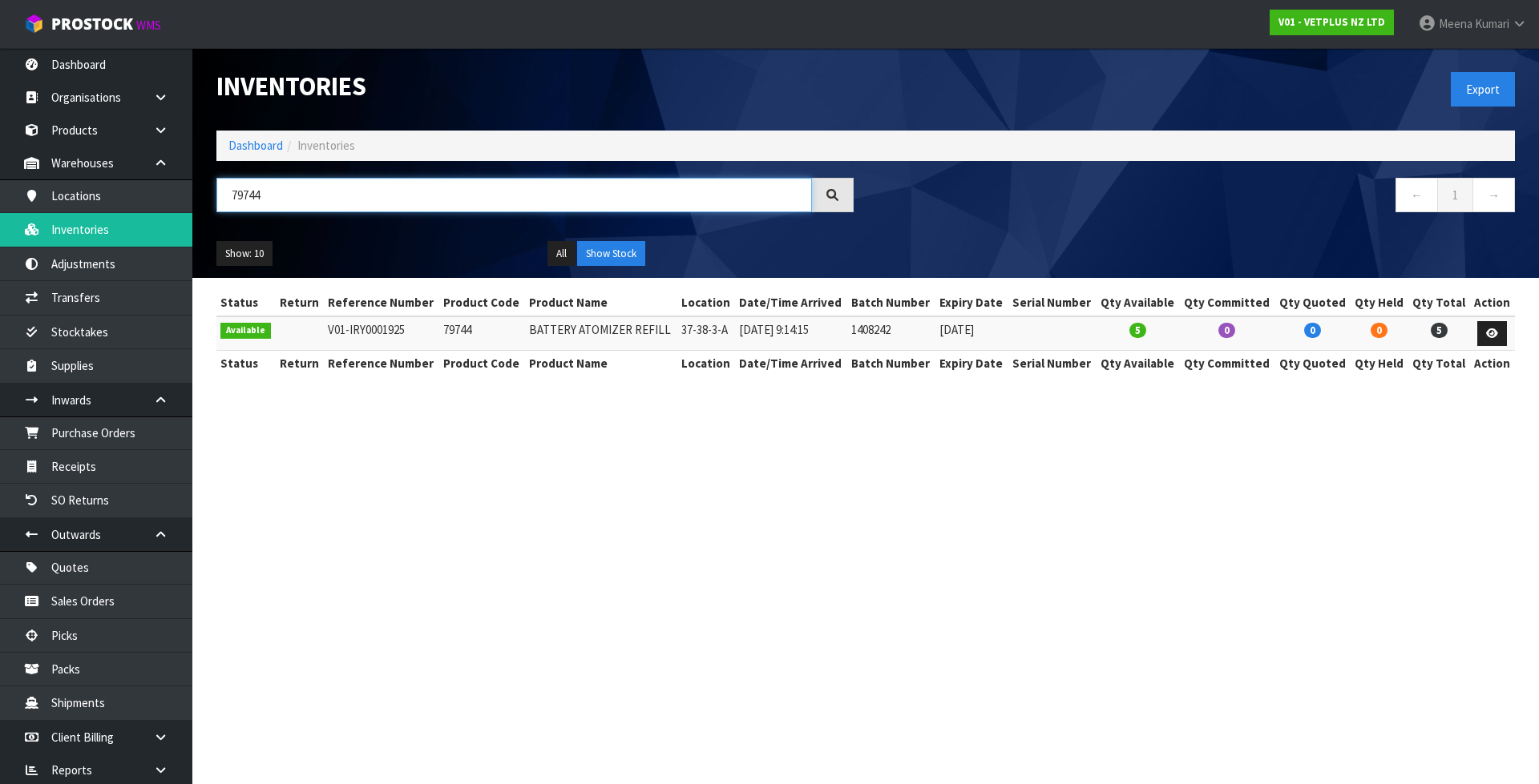
click at [423, 205] on input "79744" at bounding box center [514, 195] width 595 height 35
click at [101, 135] on link "Products" at bounding box center [96, 130] width 192 height 33
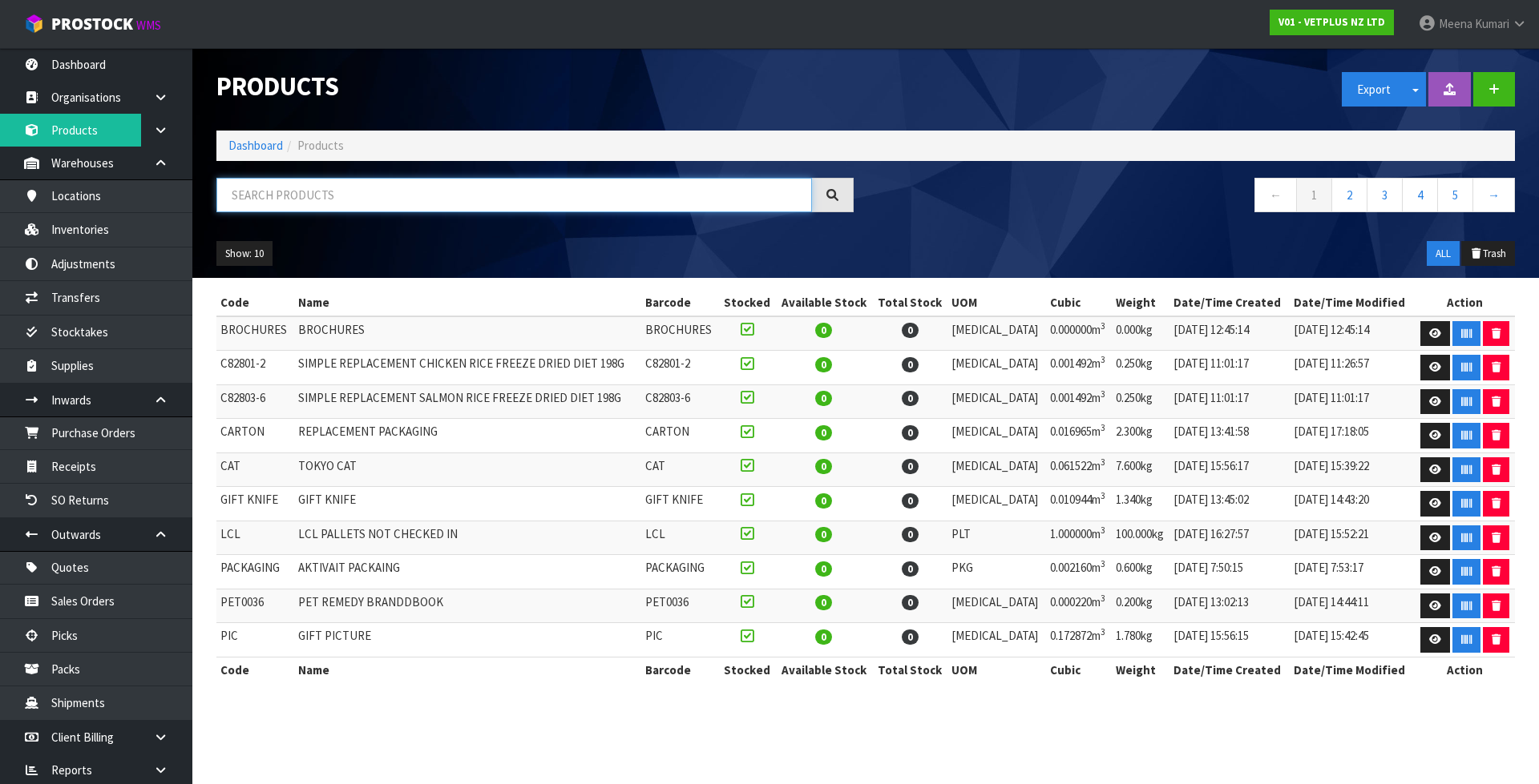
click at [377, 206] on input "text" at bounding box center [514, 195] width 595 height 35
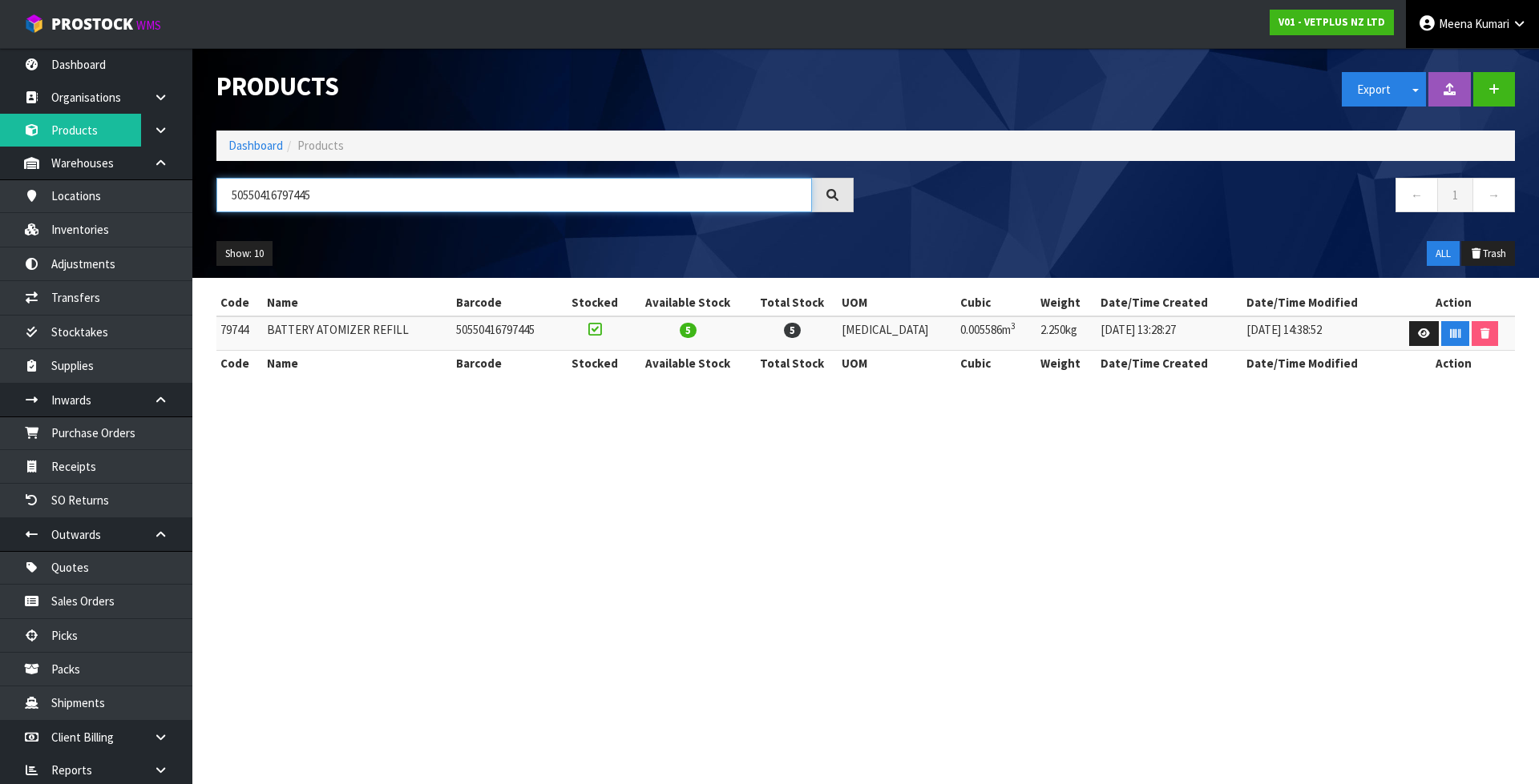
type input "50550416797445"
click at [266, 141] on link "Dashboard" at bounding box center [256, 145] width 54 height 16
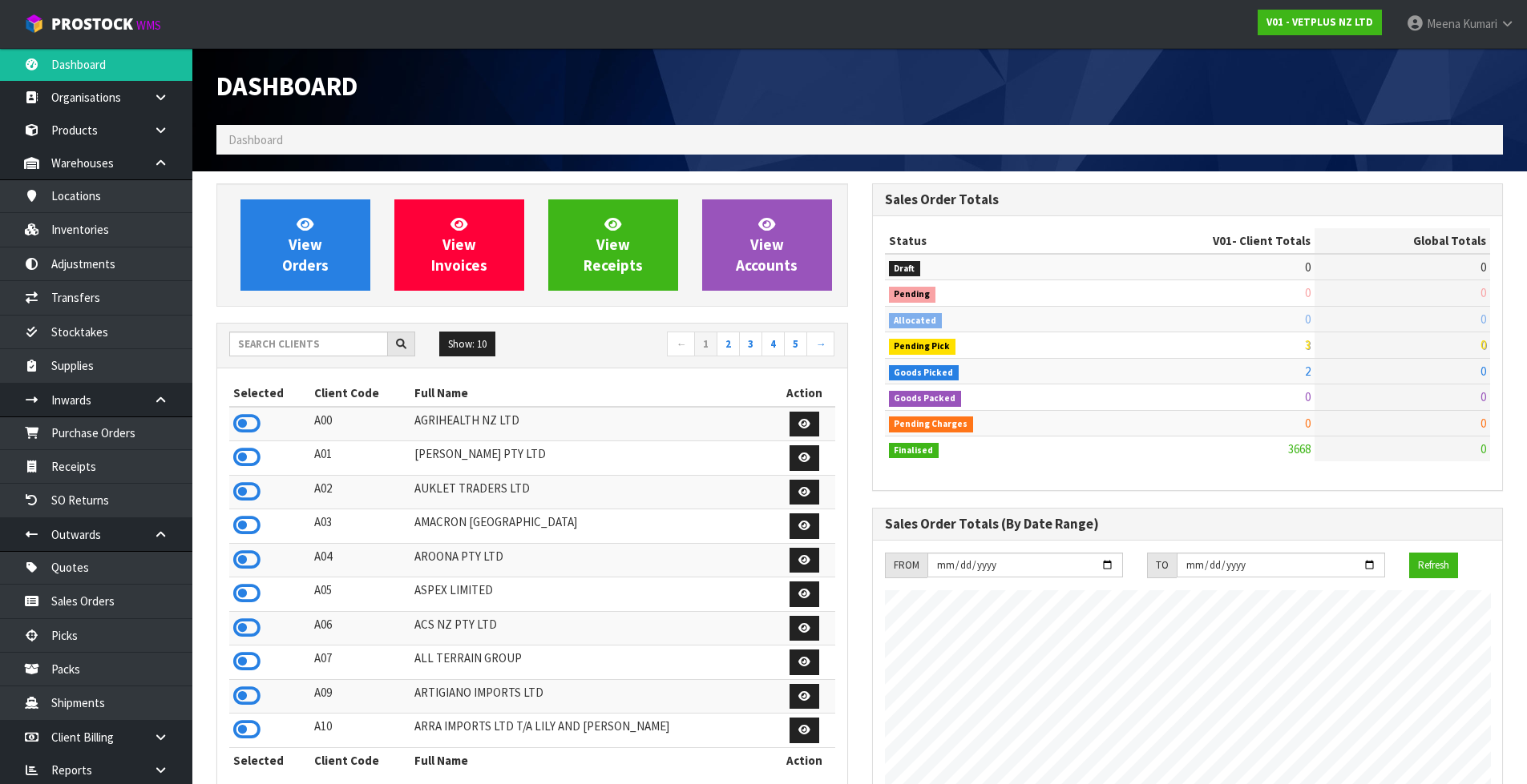
scroll to position [1214, 655]
click at [294, 324] on div "Show: 10 5 10 25 50 ← 1 2 3 4 5 →" at bounding box center [532, 346] width 630 height 45
click at [286, 339] on input "text" at bounding box center [308, 344] width 159 height 25
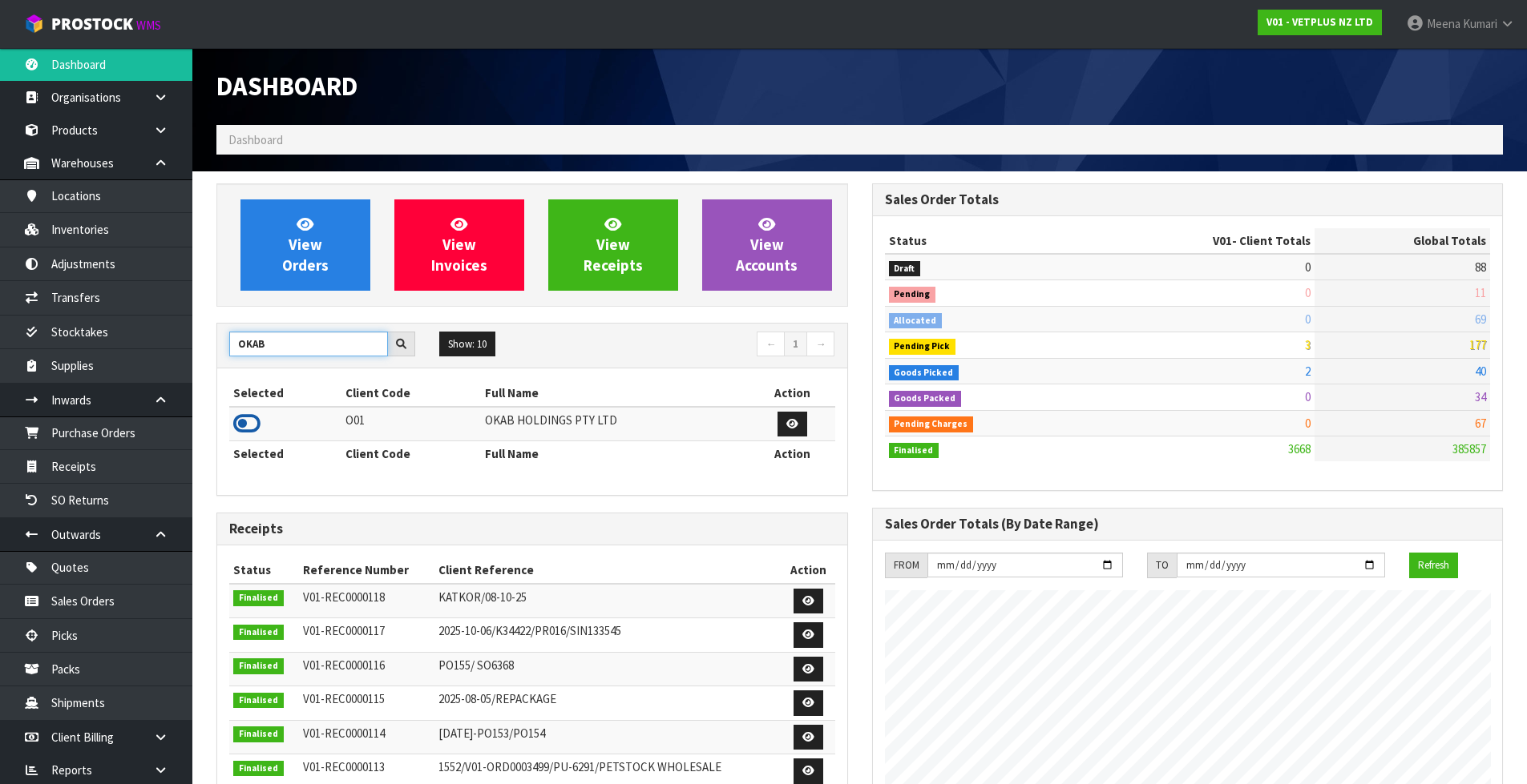
type input "OKAB"
click at [255, 423] on icon at bounding box center [247, 423] width 27 height 24
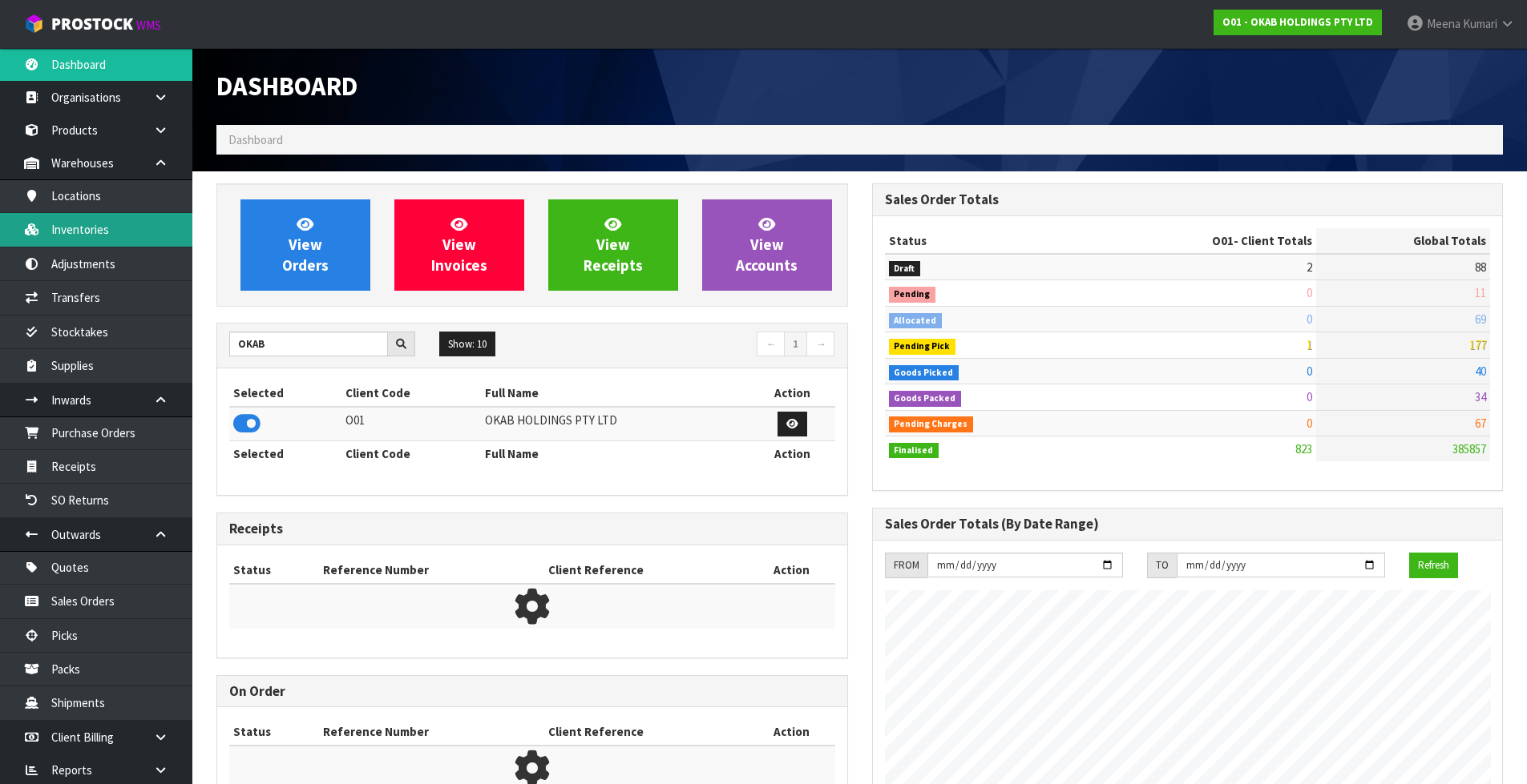
scroll to position [1152, 655]
click at [118, 238] on link "Inventories" at bounding box center [96, 229] width 192 height 33
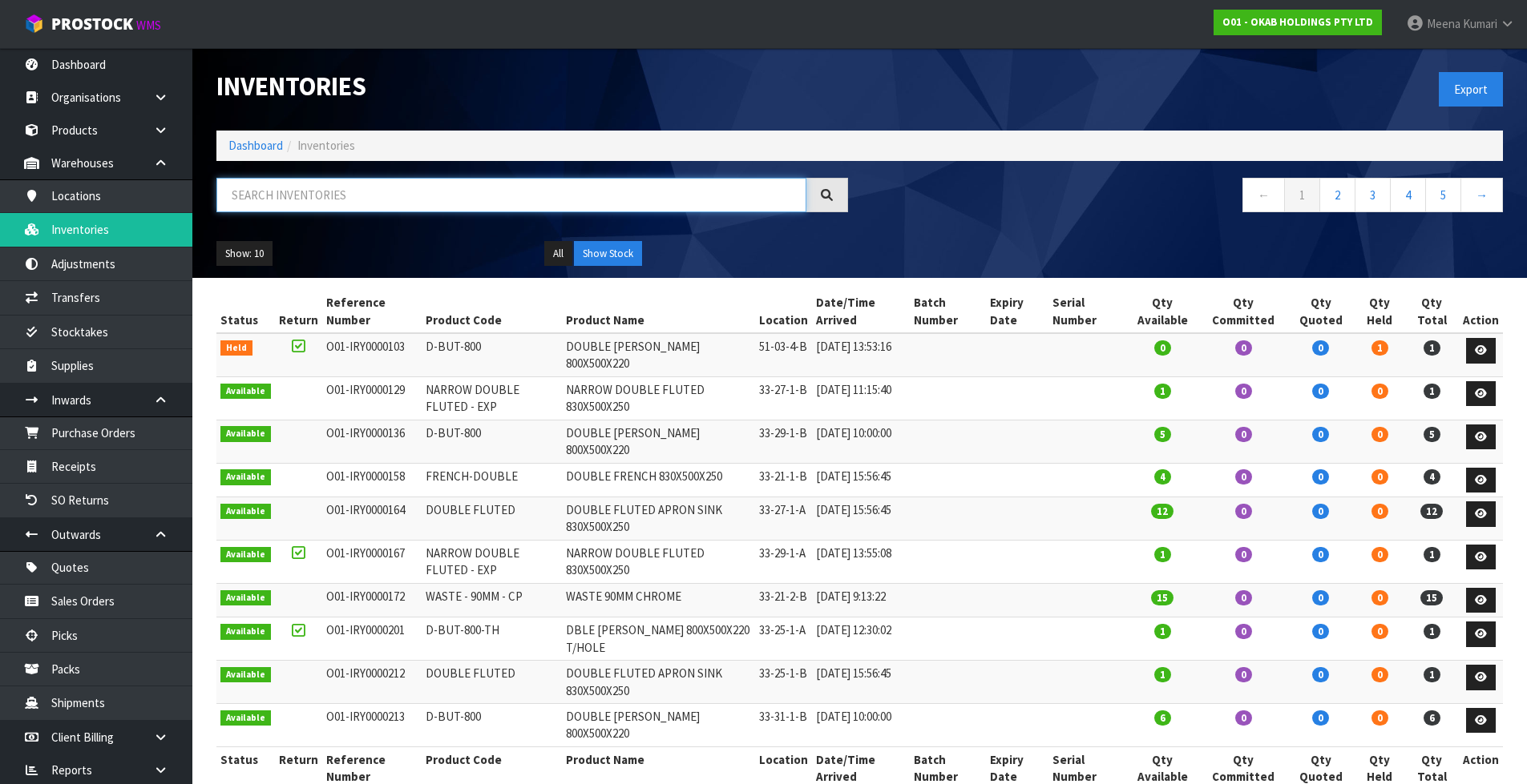
drag, startPoint x: 144, startPoint y: 232, endPoint x: 380, endPoint y: 208, distance: 237.2
click at [380, 208] on input "text" at bounding box center [511, 195] width 590 height 35
paste input "BUT-755 GRID"
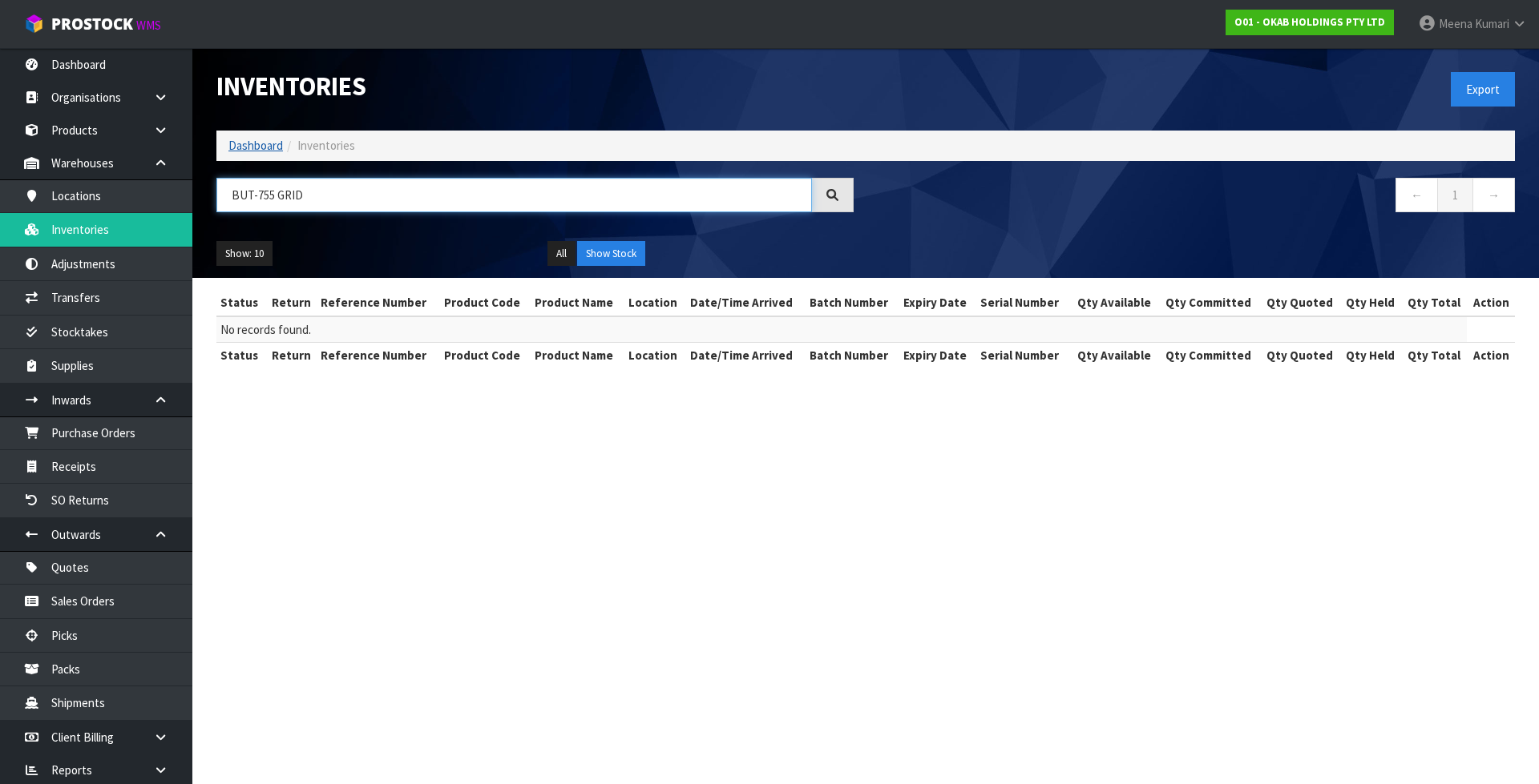
type input "BUT-755 GRID"
click at [258, 143] on link "Dashboard" at bounding box center [256, 145] width 54 height 16
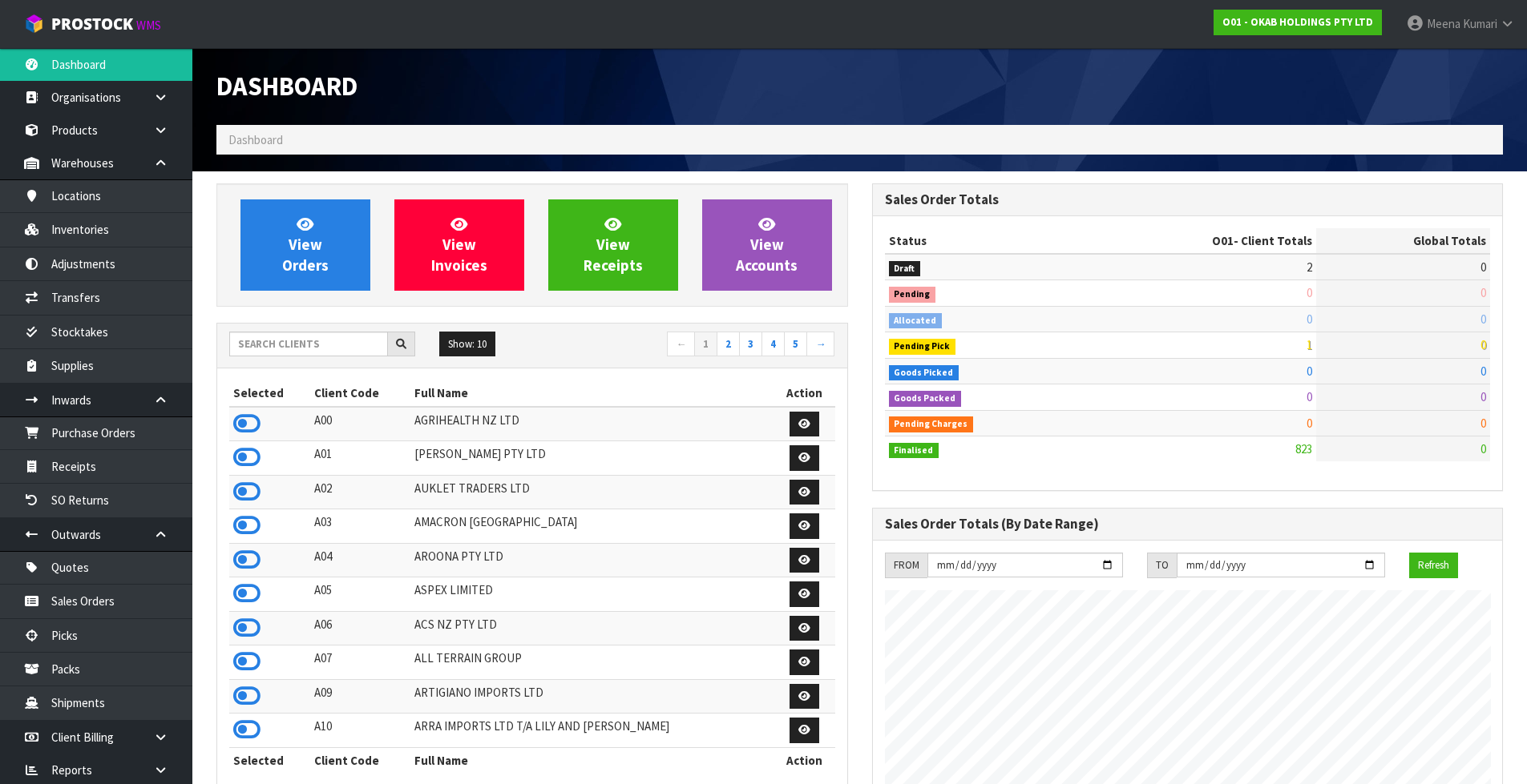
scroll to position [1152, 655]
click at [49, 228] on link "Inventories" at bounding box center [96, 229] width 192 height 33
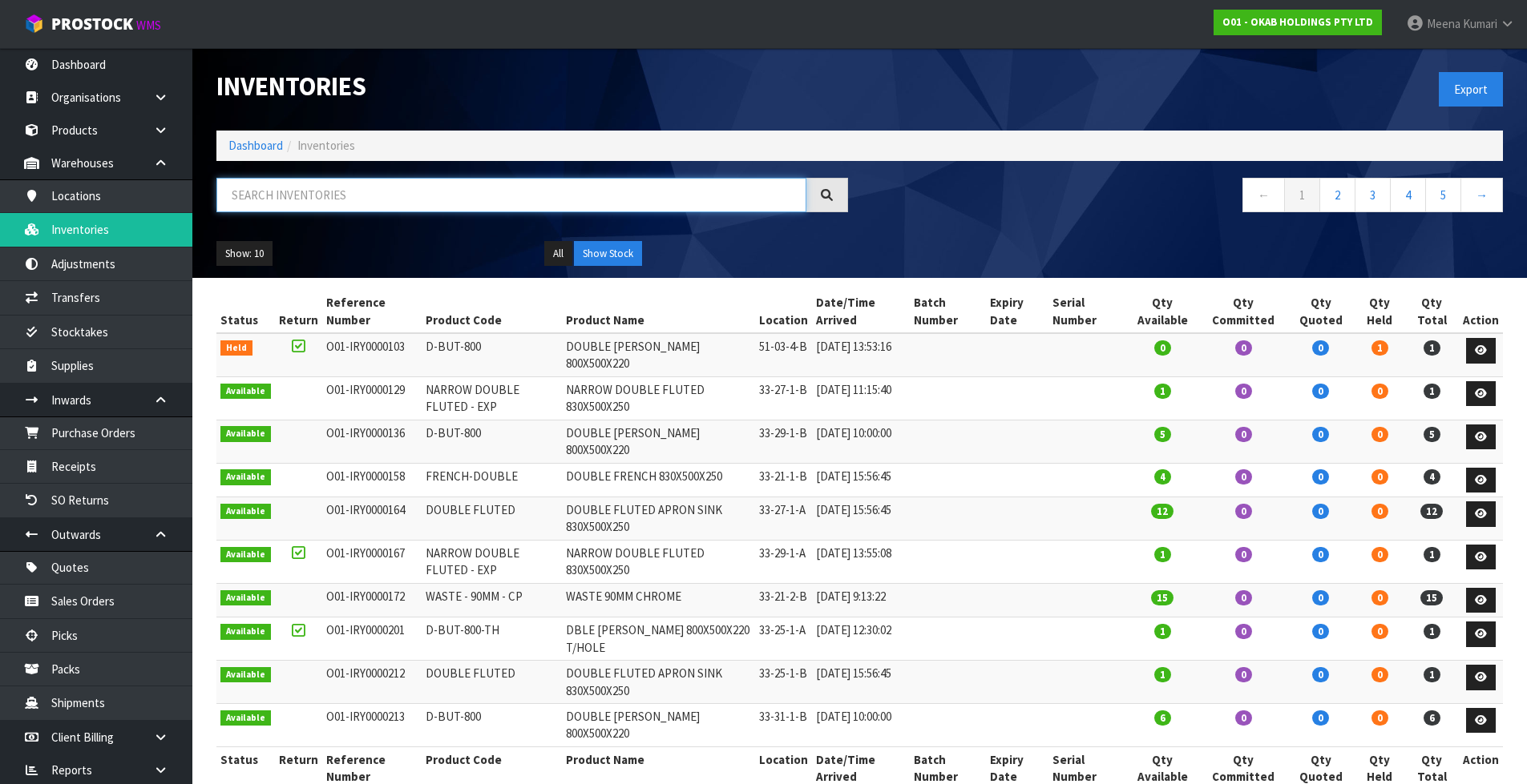
click at [450, 196] on input "text" at bounding box center [511, 195] width 590 height 35
paste input "BUT-755 GRID"
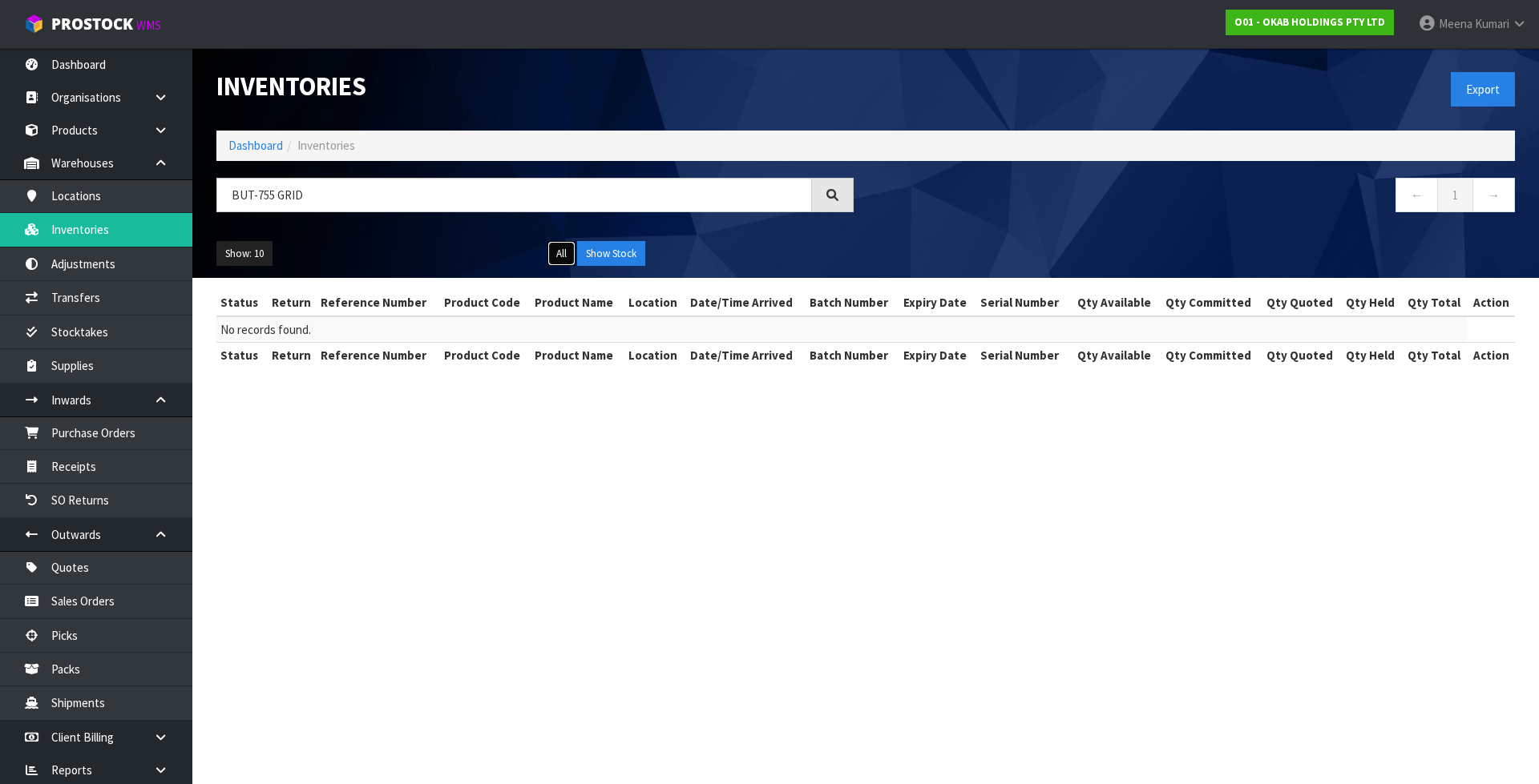
click at [553, 252] on button "All" at bounding box center [562, 253] width 28 height 25
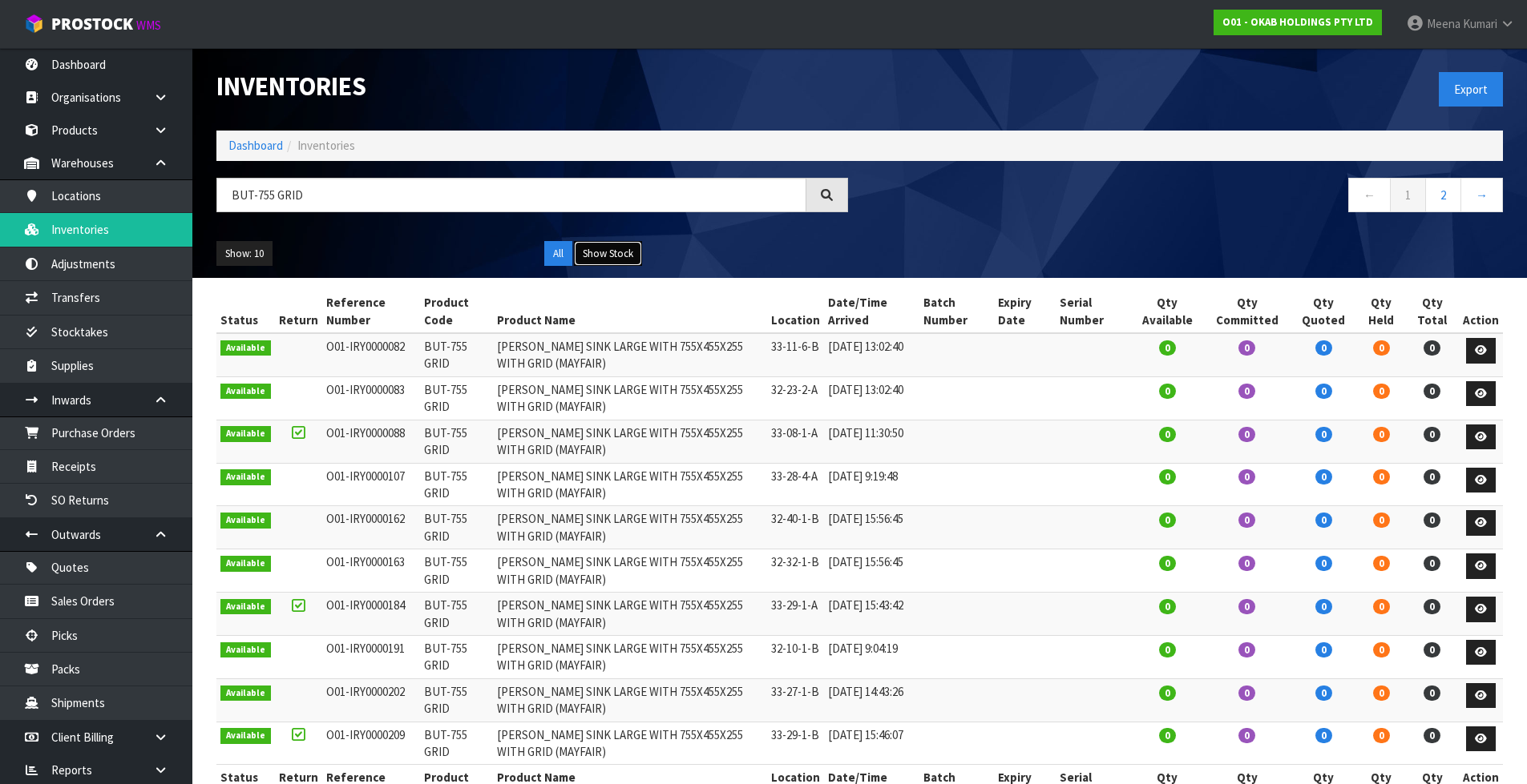
click at [605, 248] on button "Show Stock" at bounding box center [608, 253] width 68 height 25
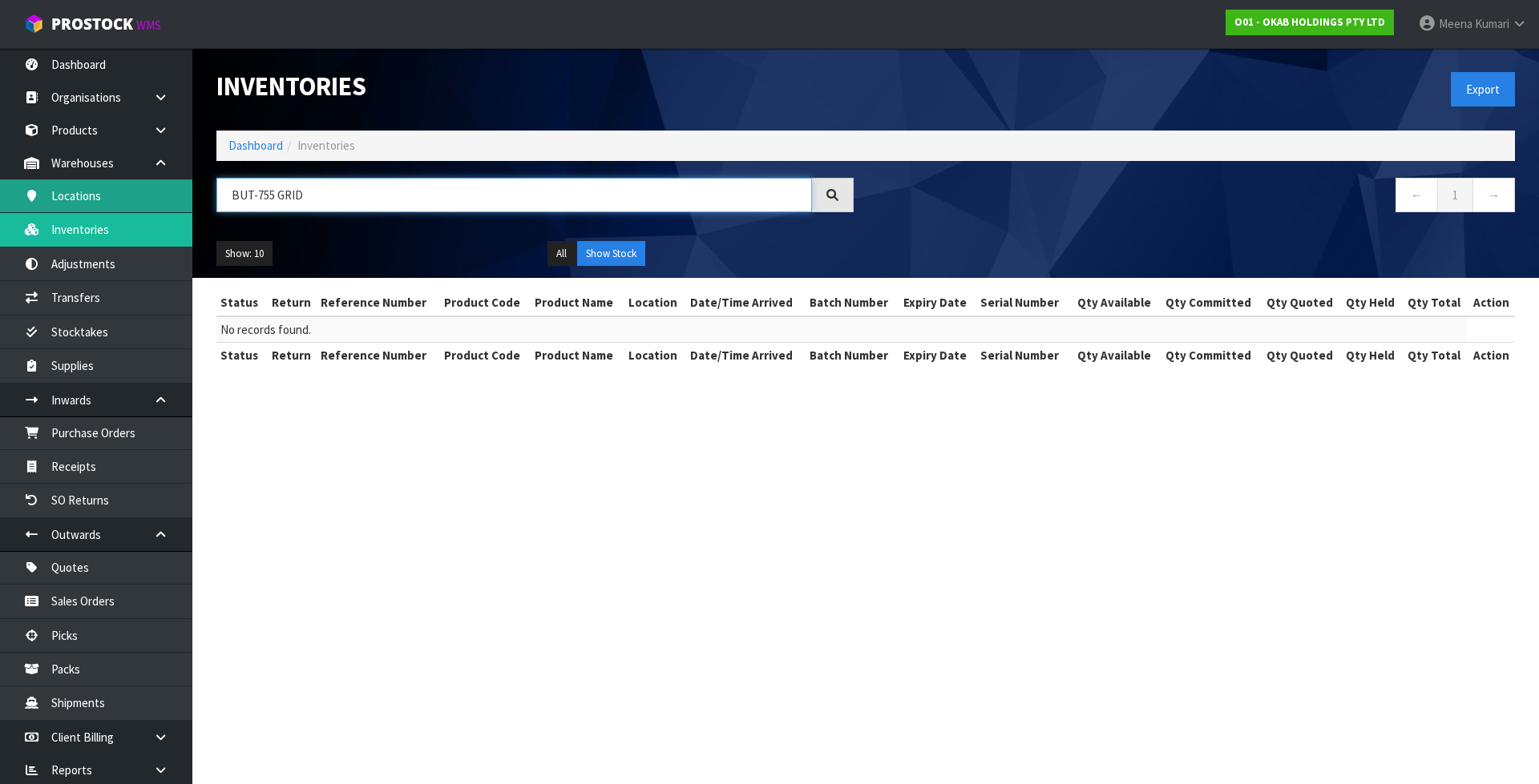
drag, startPoint x: 356, startPoint y: 196, endPoint x: 119, endPoint y: 196, distance: 237.0
click at [119, 196] on body "Toggle navigation ProStock WMS O01 - OKAB HOLDINGS PTY LTD Meena Kumari Logout …" at bounding box center [770, 392] width 1539 height 784
paste input "text"
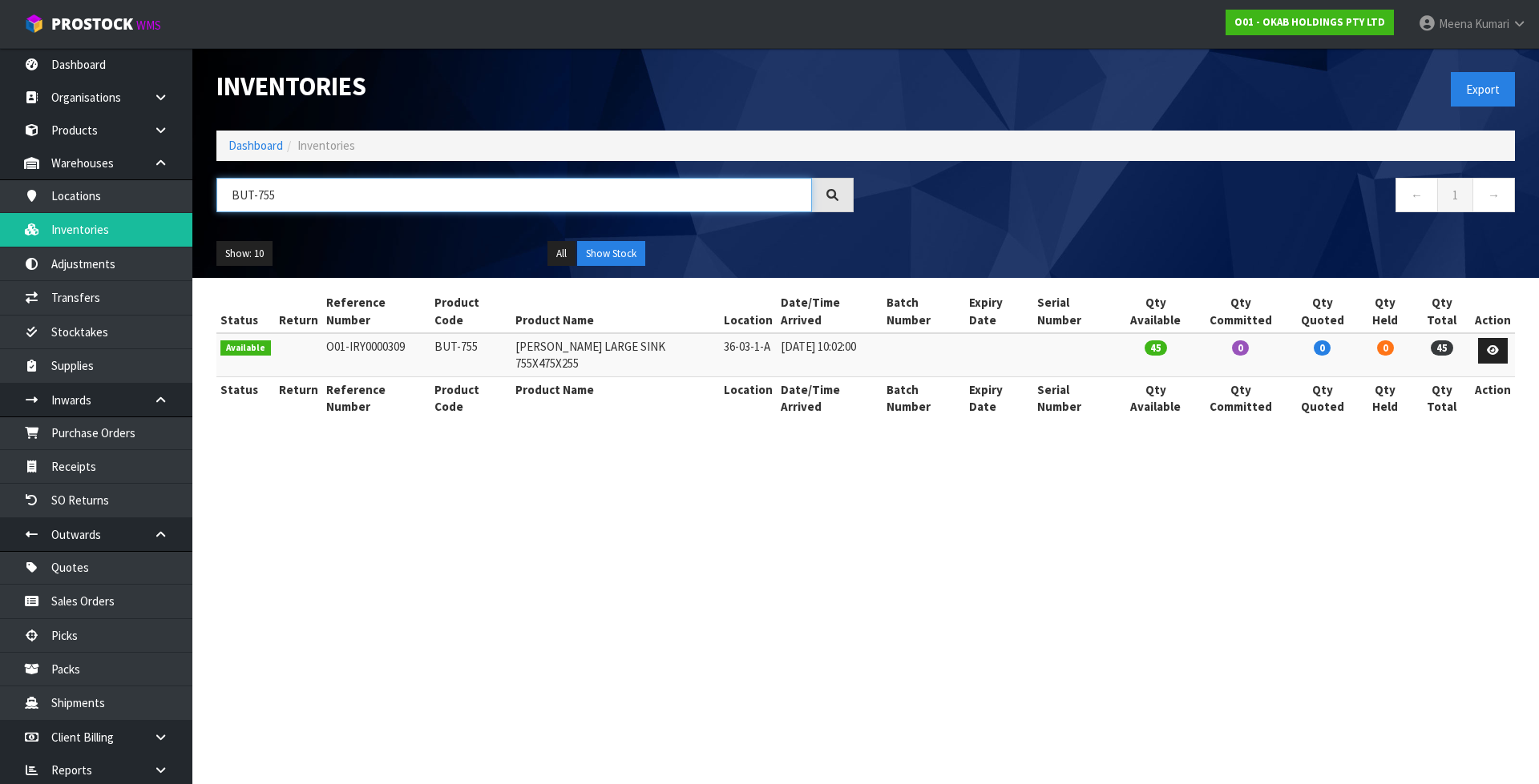
click at [309, 191] on input "BUT-755" at bounding box center [514, 195] width 595 height 35
paste input "LER LARGE GRID"
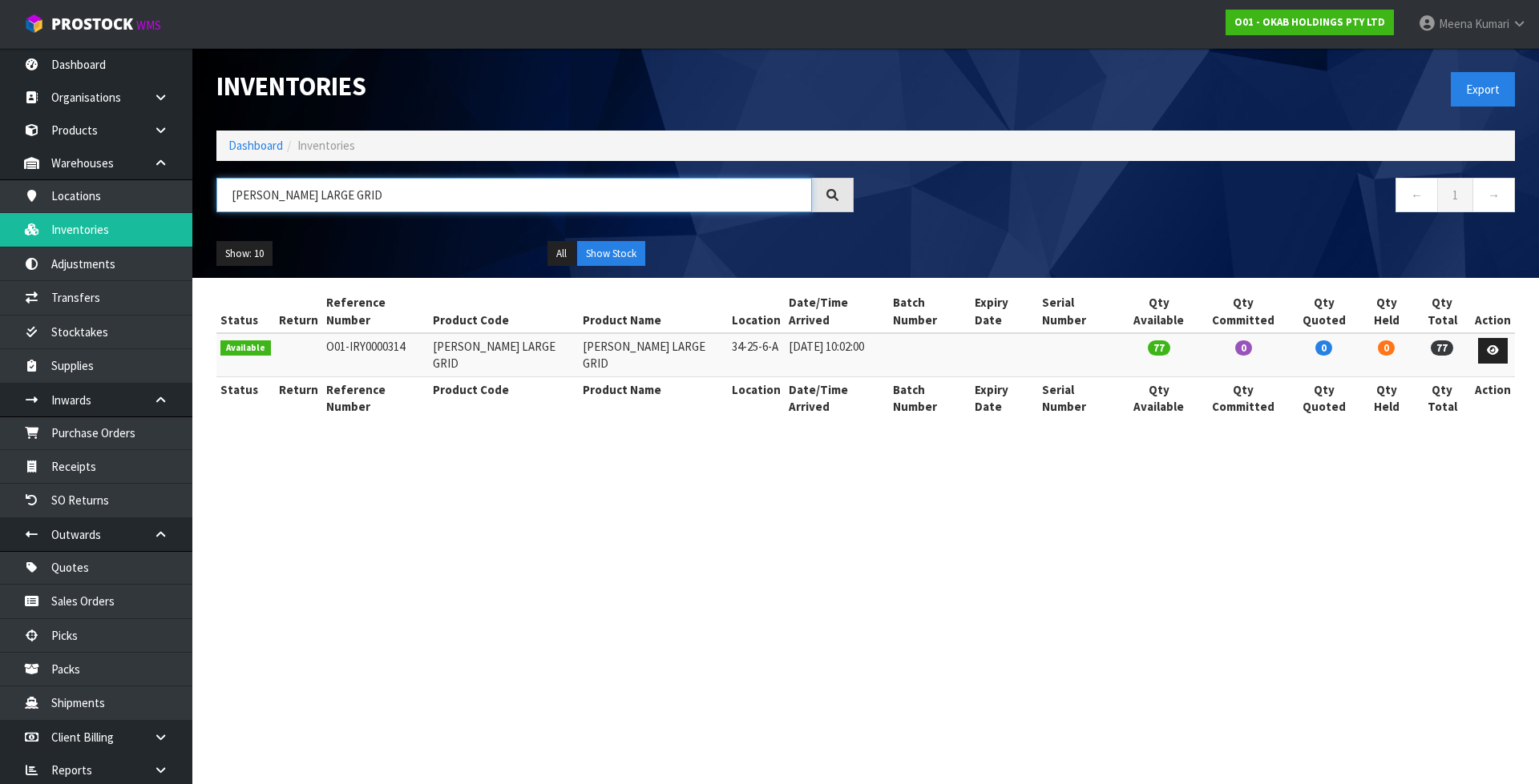
type input "BUTLER LARGE GRID"
click at [680, 699] on section "Inventories Export Dashboard Inventories BUTLER LARGE GRID ← 1 → Show: 10 5 10 …" at bounding box center [770, 392] width 1539 height 784
click at [258, 145] on link "Dashboard" at bounding box center [256, 145] width 54 height 16
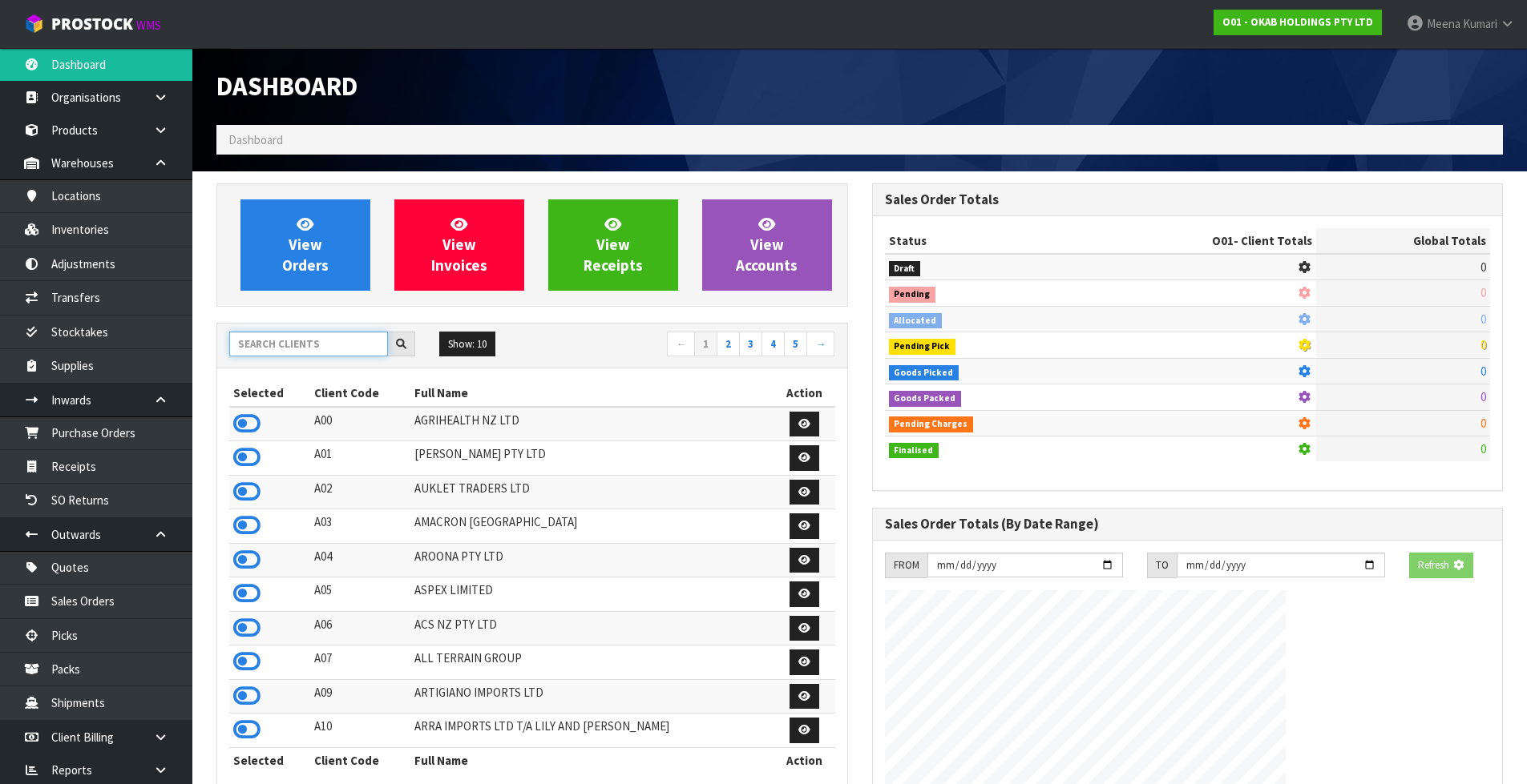
click at [277, 348] on input "text" at bounding box center [308, 344] width 159 height 25
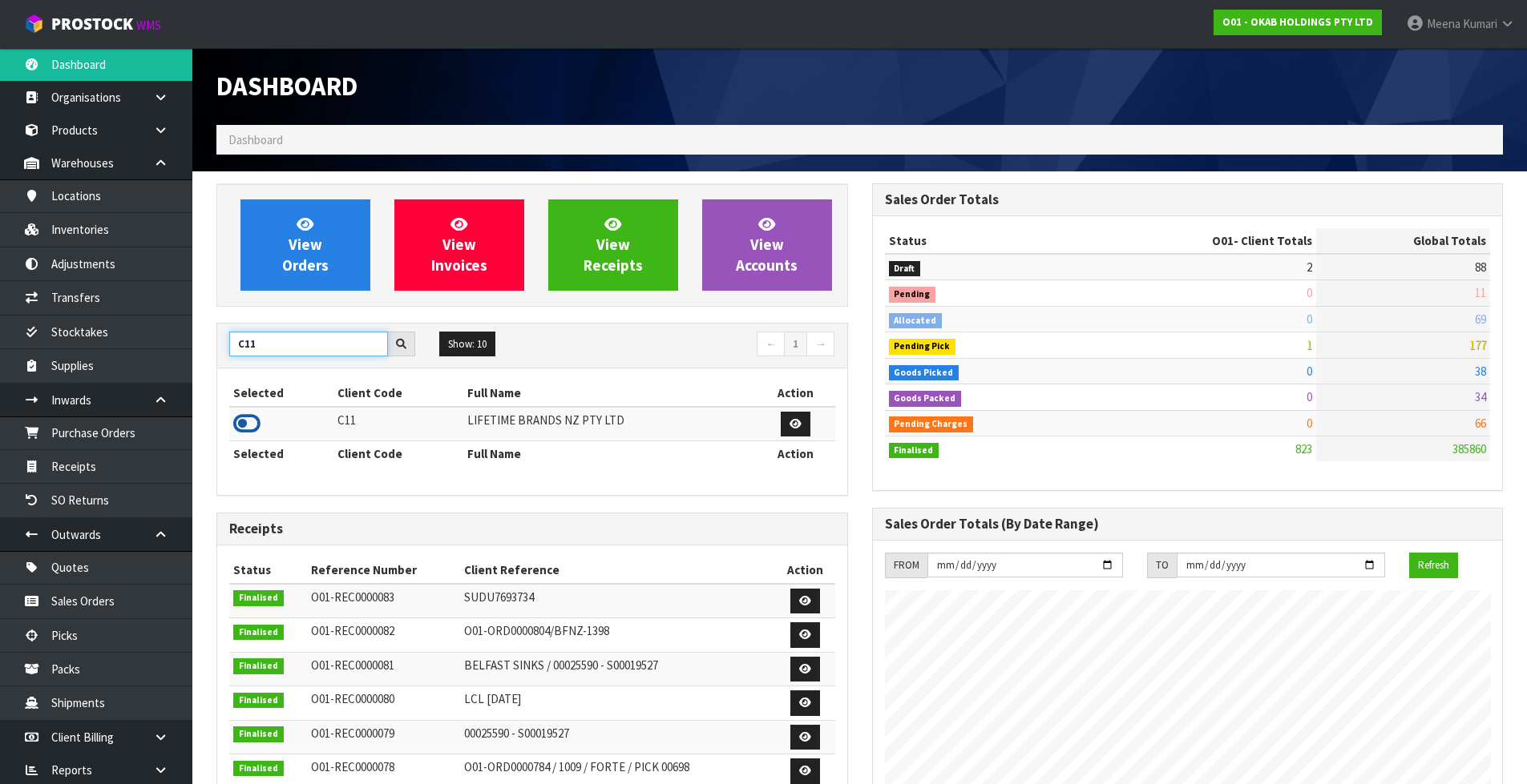
type input "C11"
click at [253, 417] on icon at bounding box center [247, 423] width 27 height 24
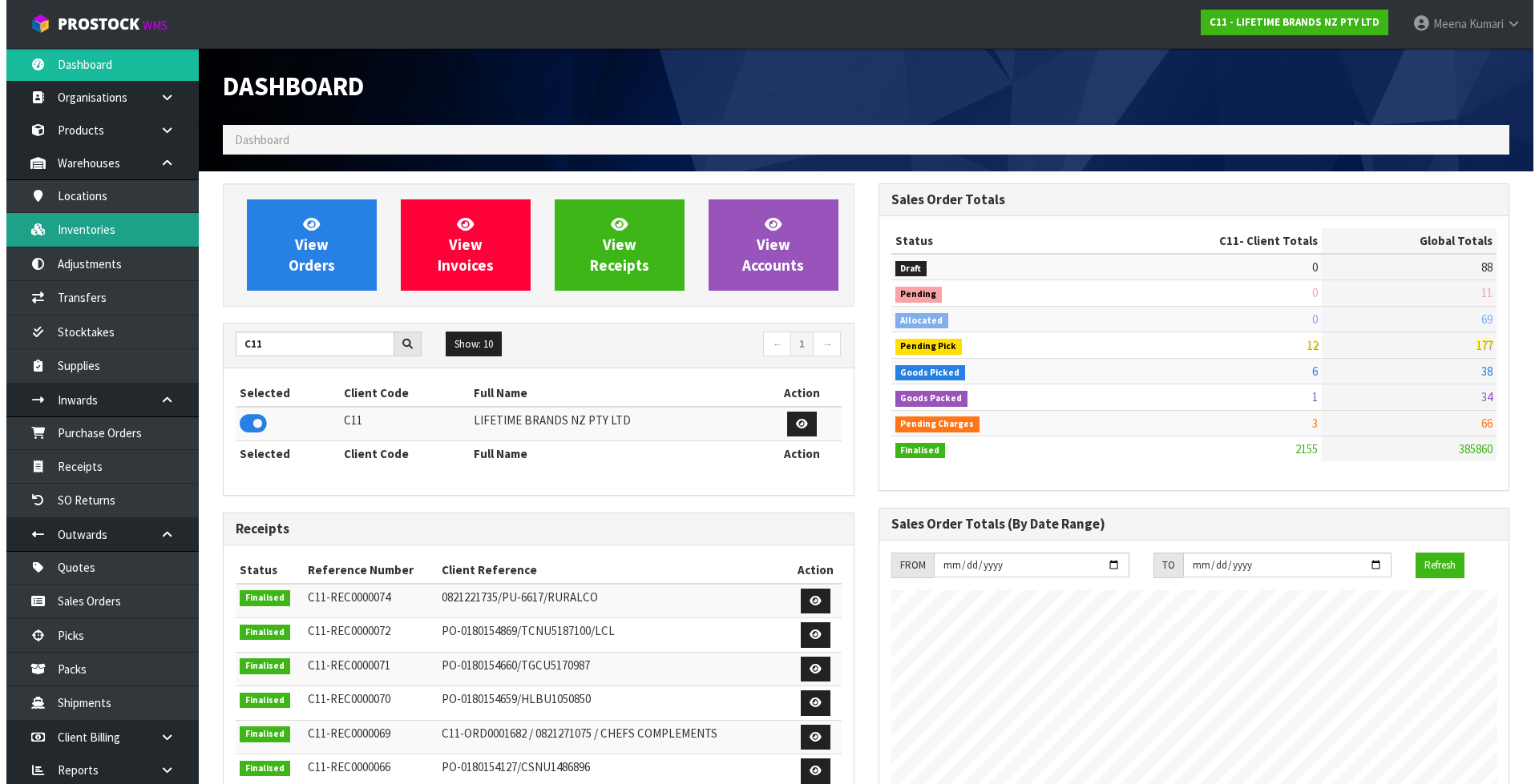
scroll to position [1214, 654]
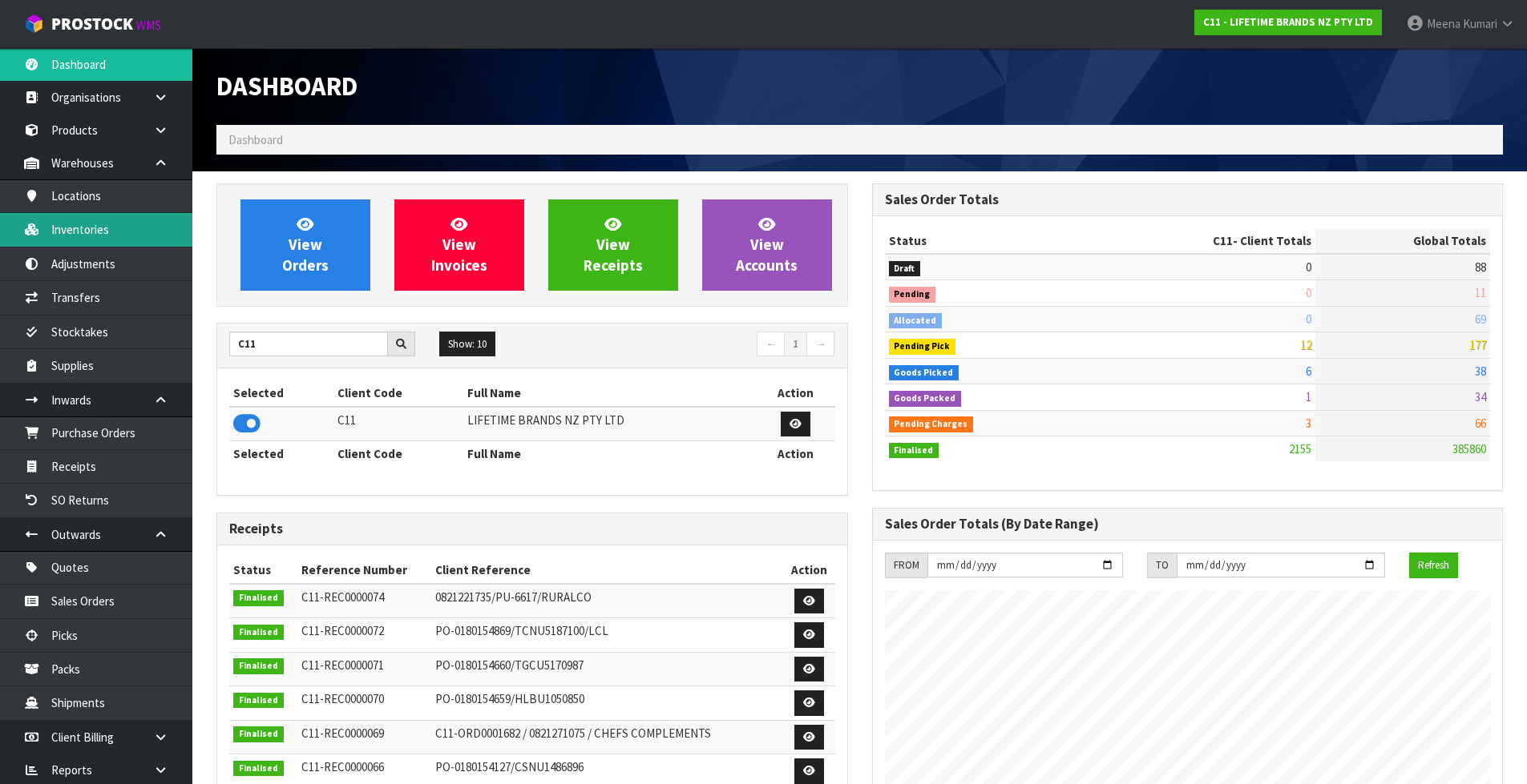
click at [164, 235] on link "Inventories" at bounding box center [96, 229] width 192 height 33
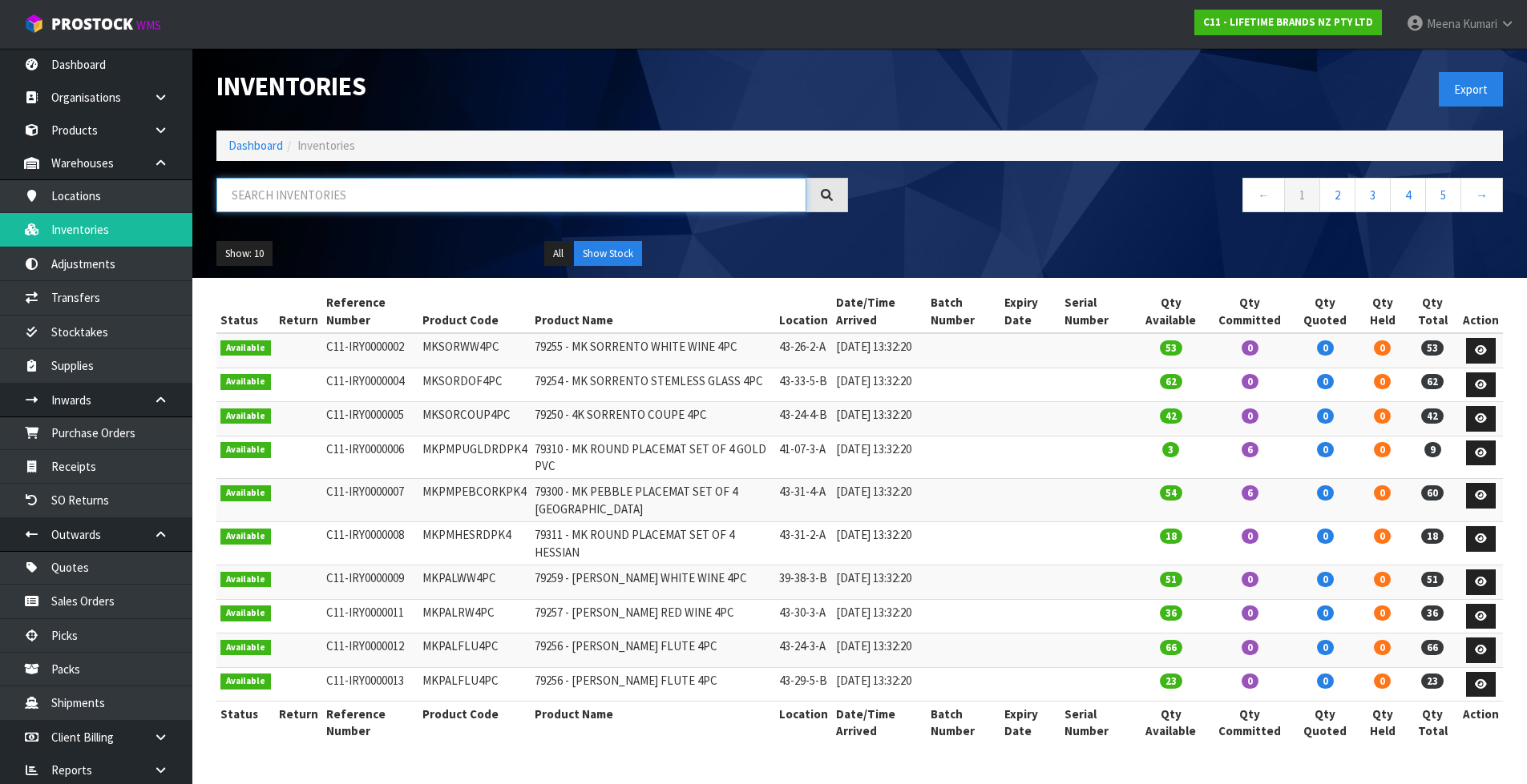
click at [531, 205] on input "text" at bounding box center [511, 195] width 590 height 35
paste input "MKPBOWLS43"
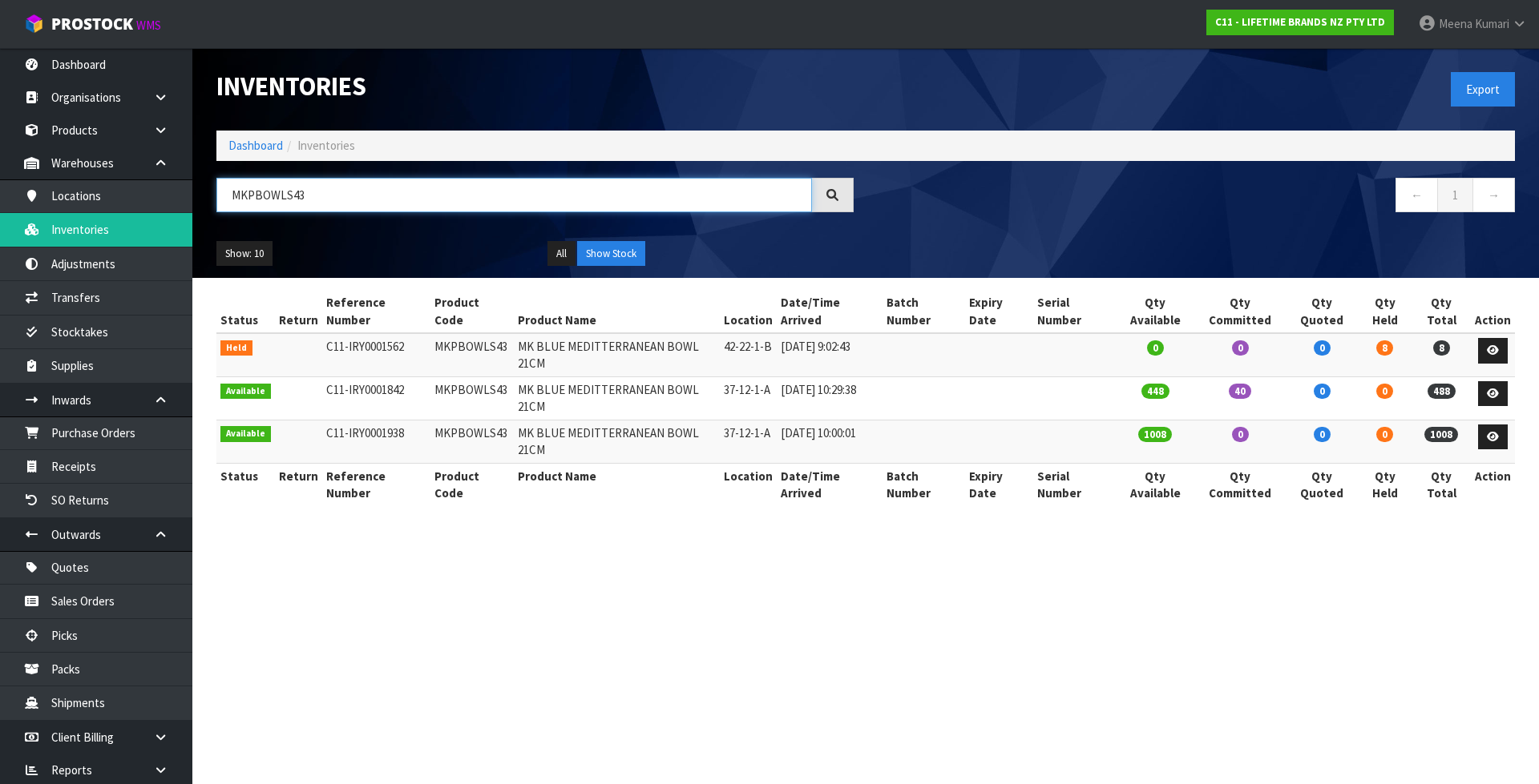
click at [315, 190] on input "MKPBOWLS43" at bounding box center [514, 195] width 595 height 35
paste input "32"
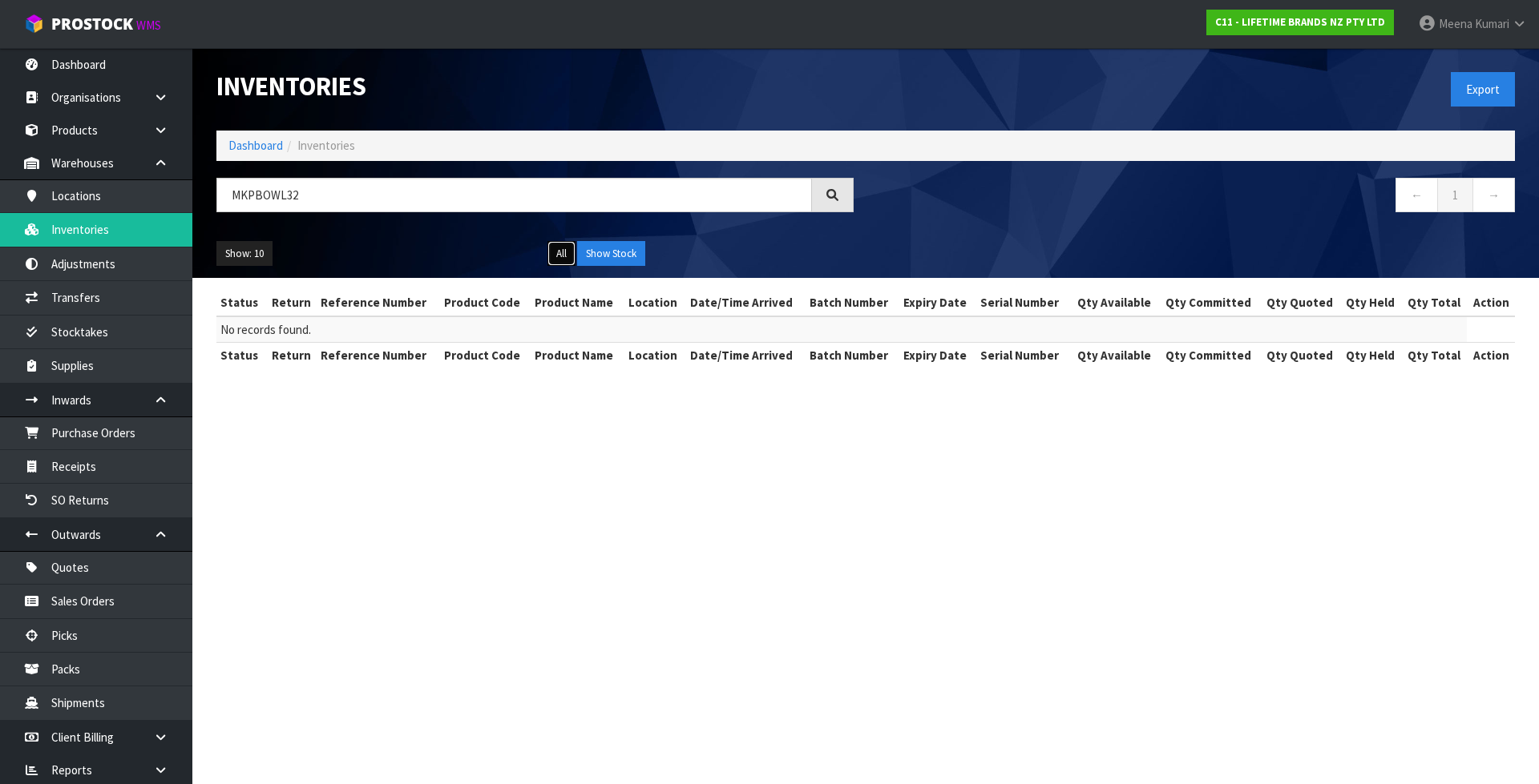
click at [565, 255] on button "All" at bounding box center [562, 253] width 28 height 25
click at [565, 254] on button "All" at bounding box center [562, 253] width 28 height 25
click at [608, 253] on button "Show Stock" at bounding box center [611, 253] width 68 height 25
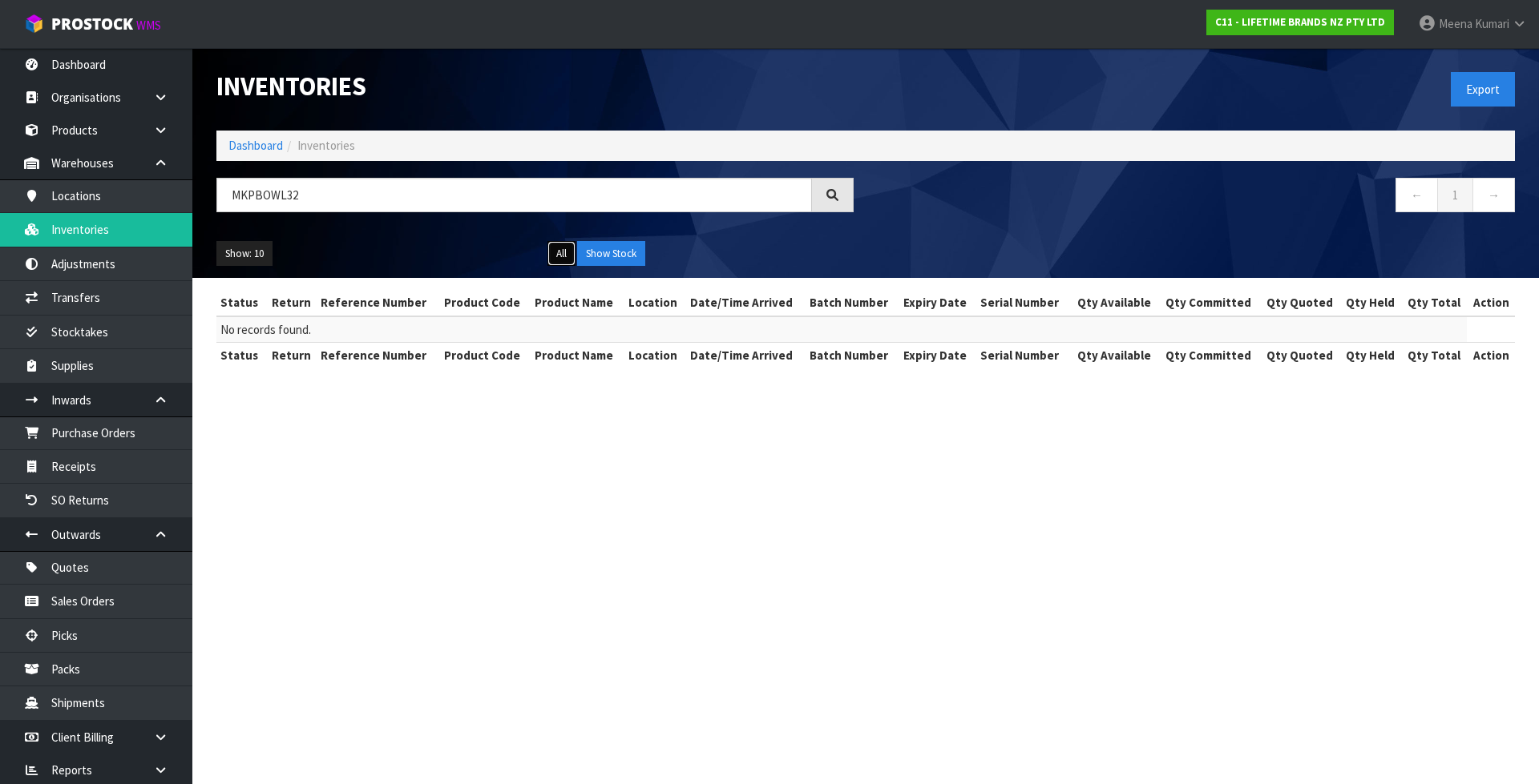
click at [567, 255] on button "All" at bounding box center [562, 253] width 28 height 25
click at [247, 195] on input "MKPBOWL32" at bounding box center [514, 195] width 595 height 35
click at [307, 196] on input "MKPBOWL32" at bounding box center [514, 195] width 595 height 35
click at [251, 196] on input "MKPBOWL32" at bounding box center [514, 195] width 595 height 35
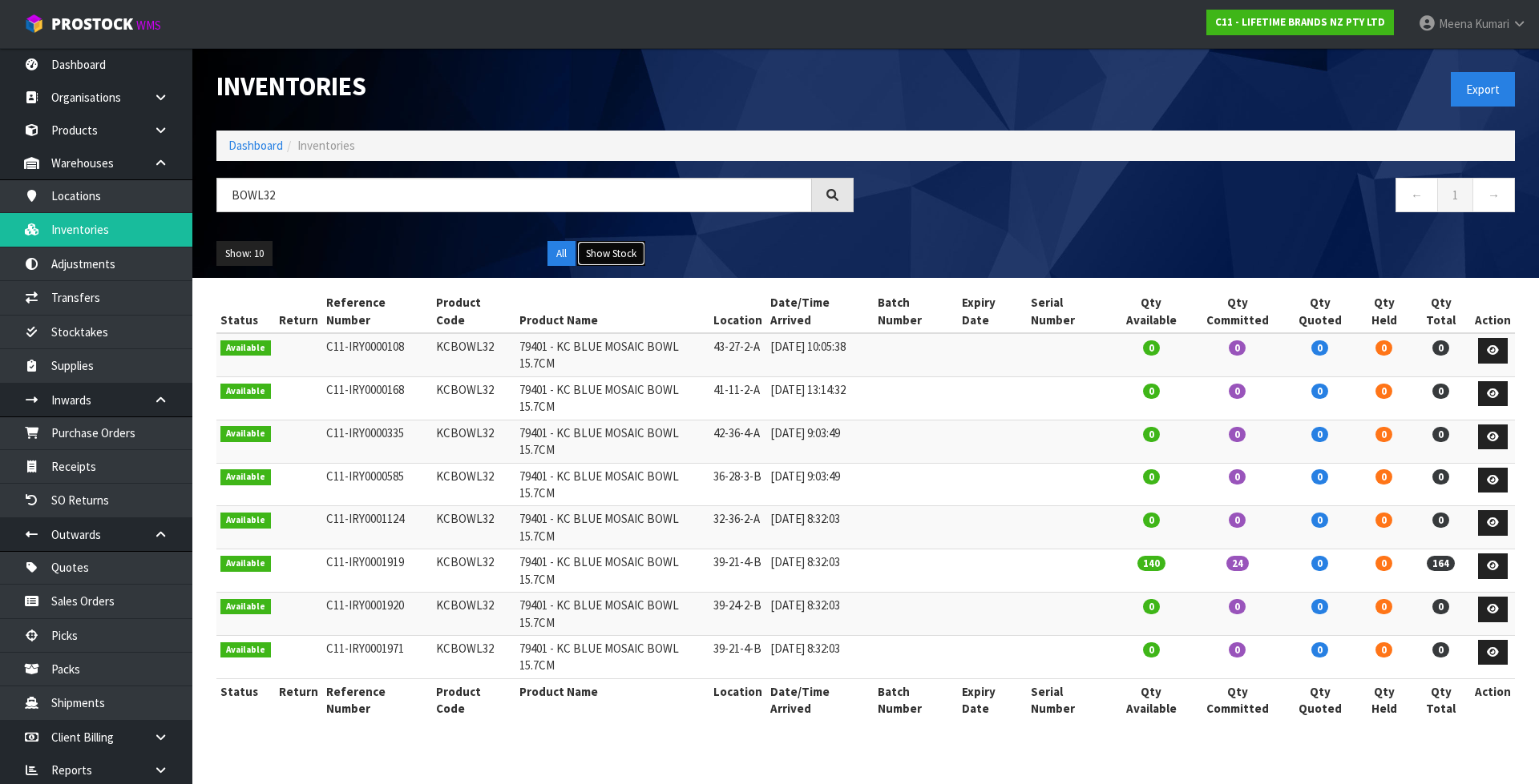
click at [621, 257] on button "Show Stock" at bounding box center [611, 253] width 68 height 25
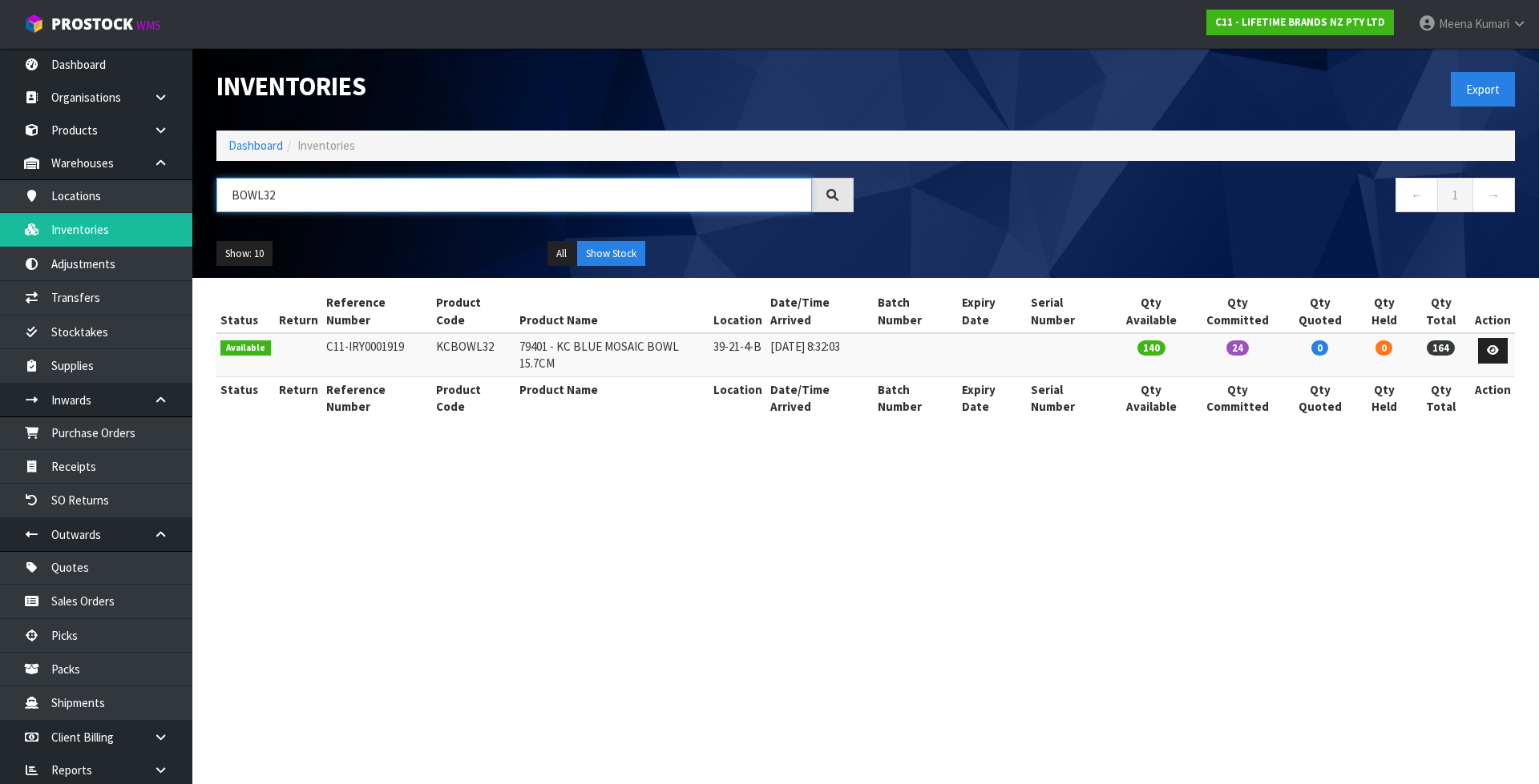
click at [360, 199] on input "BOWL32" at bounding box center [514, 195] width 595 height 35
paste input "MKPBOWLS43"
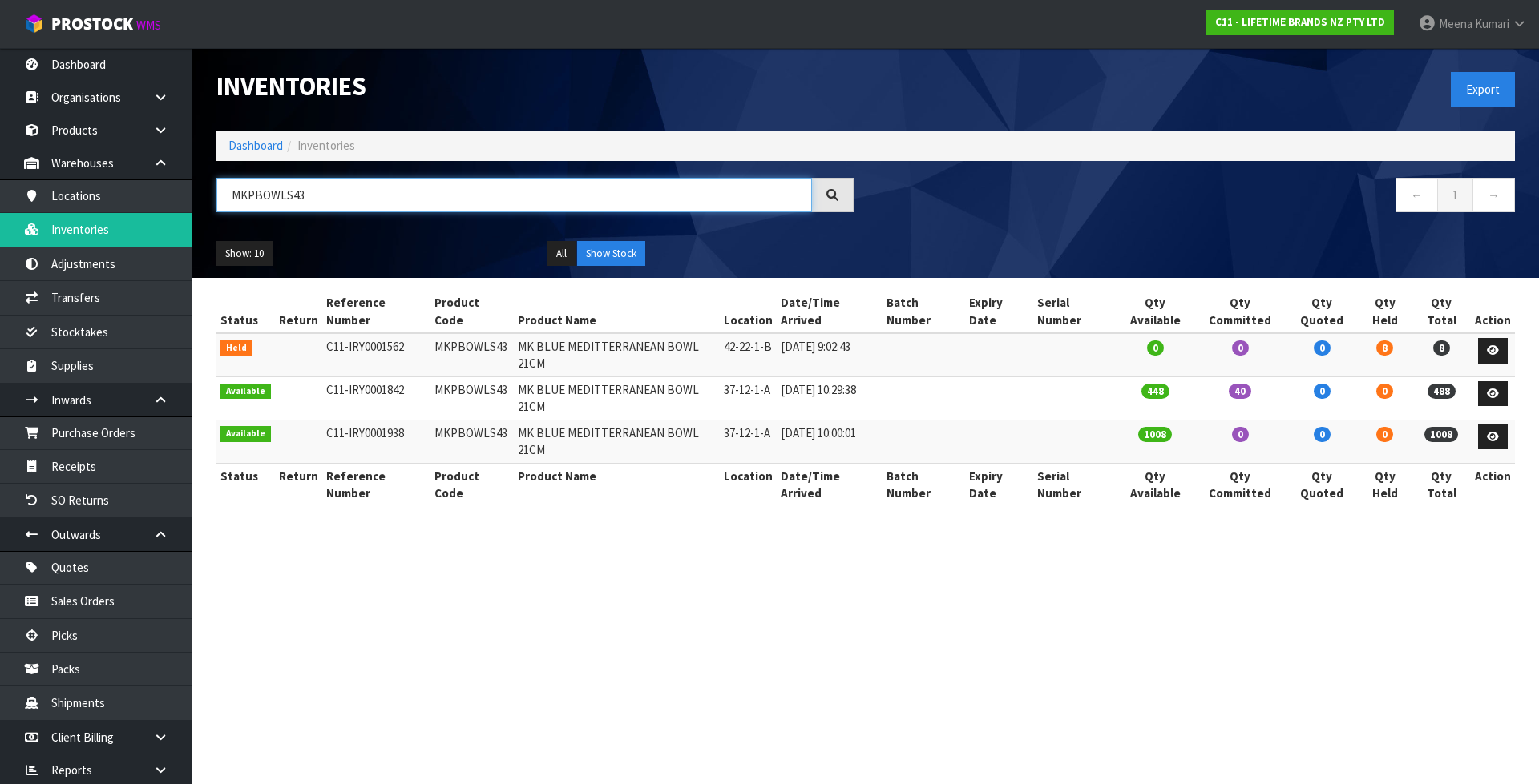
type input "MKPBOWLS43"
click at [465, 334] on td "MKPBOWLS43" at bounding box center [472, 355] width 84 height 44
copy td "MKPBOWLS43"
click at [928, 571] on section "Inventories Export Dashboard Inventories MKPBOWLS43 ← 1 → Show: 10 5 10 25 50 A…" at bounding box center [770, 392] width 1539 height 784
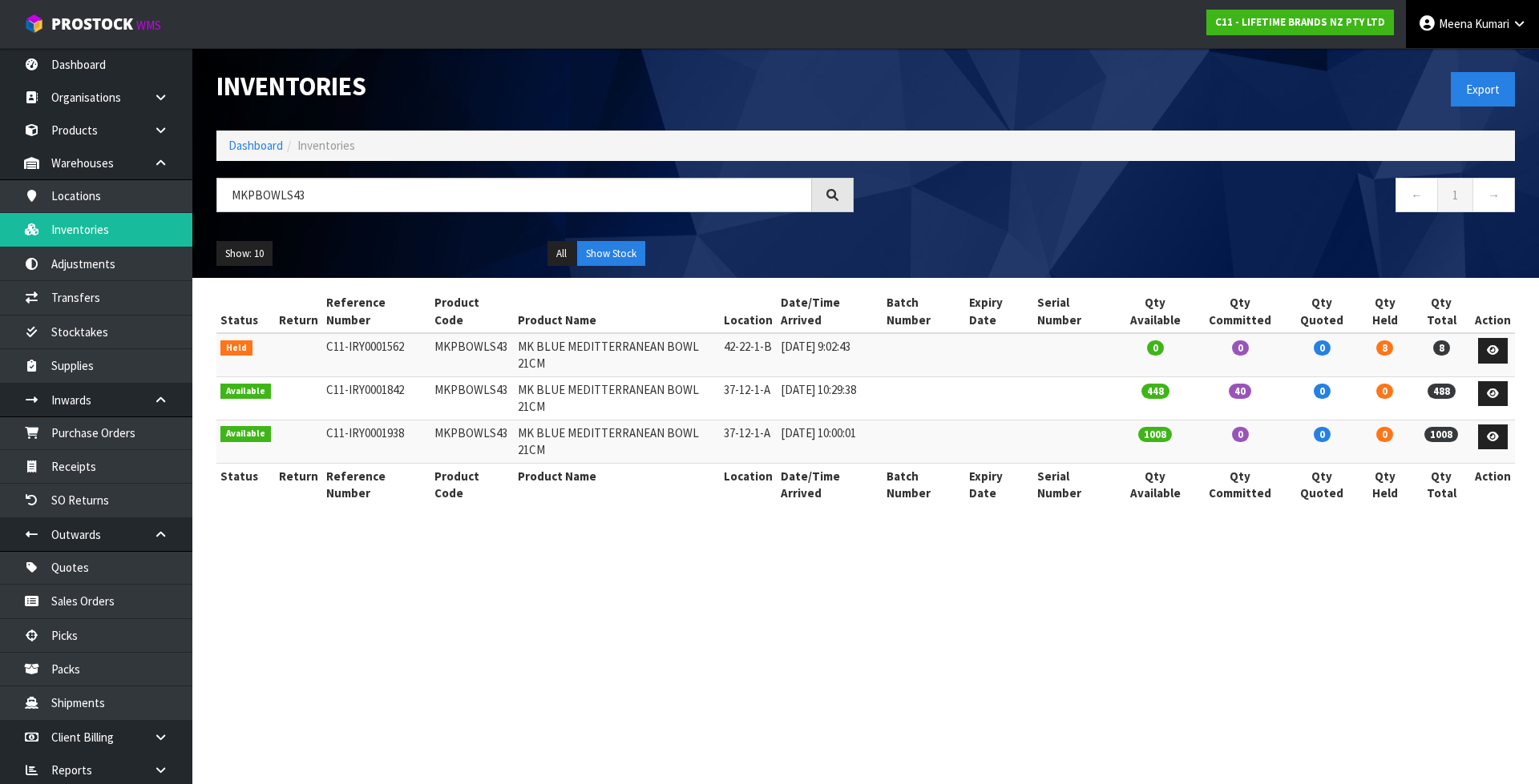
click at [1502, 29] on span "Kumari" at bounding box center [1492, 23] width 35 height 16
click at [1502, 62] on link "Logout" at bounding box center [1475, 63] width 127 height 21
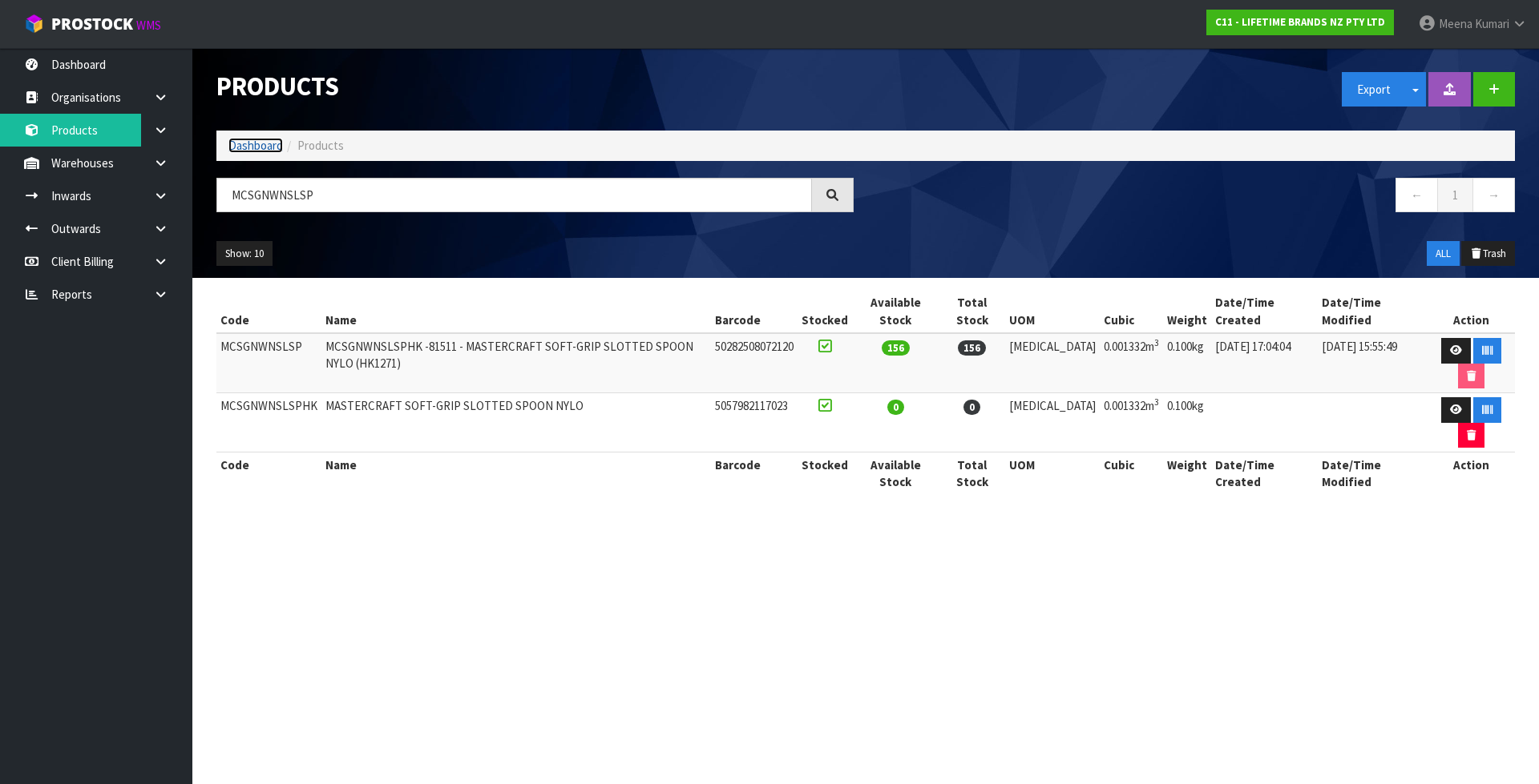
click at [270, 142] on link "Dashboard" at bounding box center [256, 145] width 54 height 16
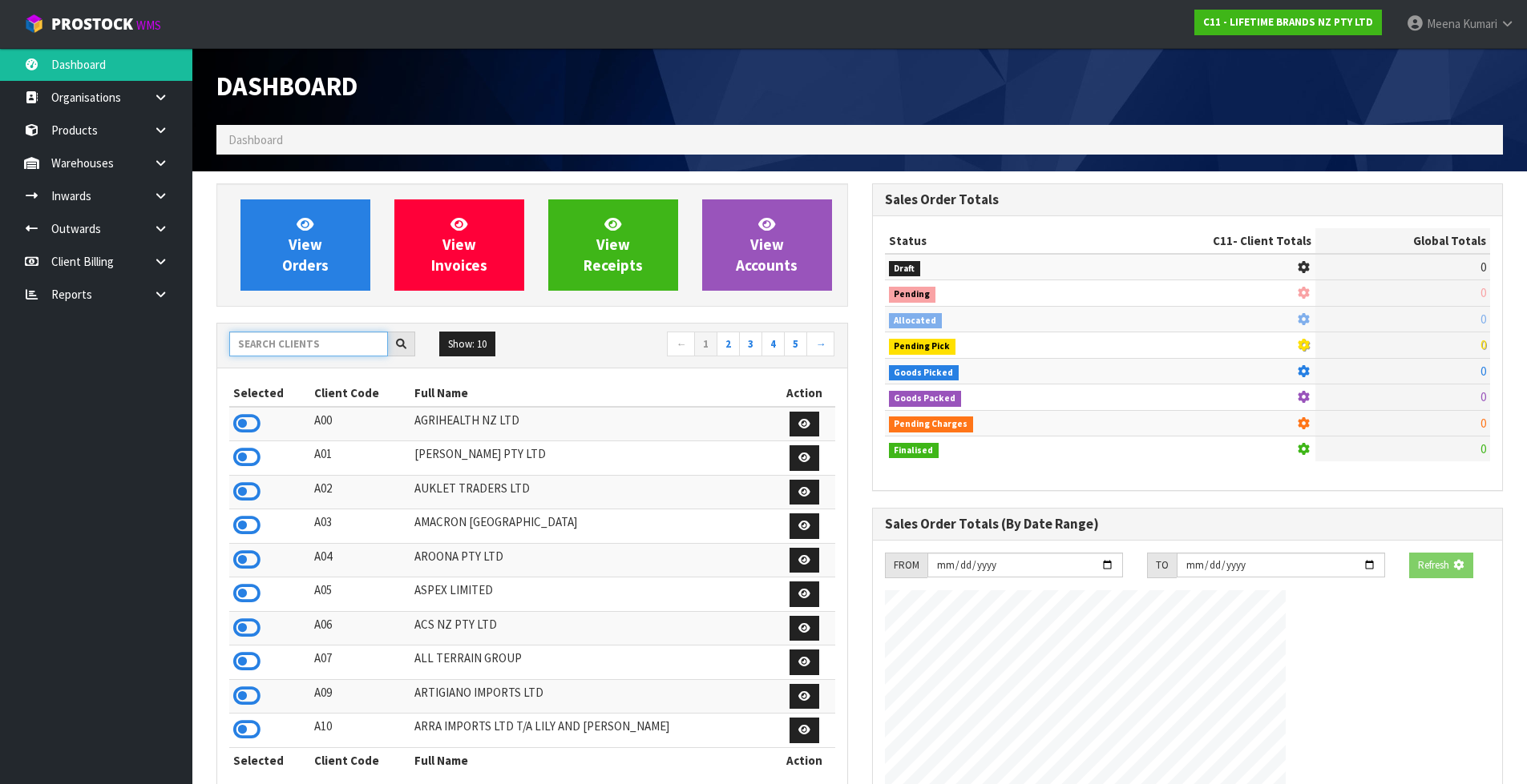
click at [344, 344] on input "text" at bounding box center [308, 344] width 159 height 25
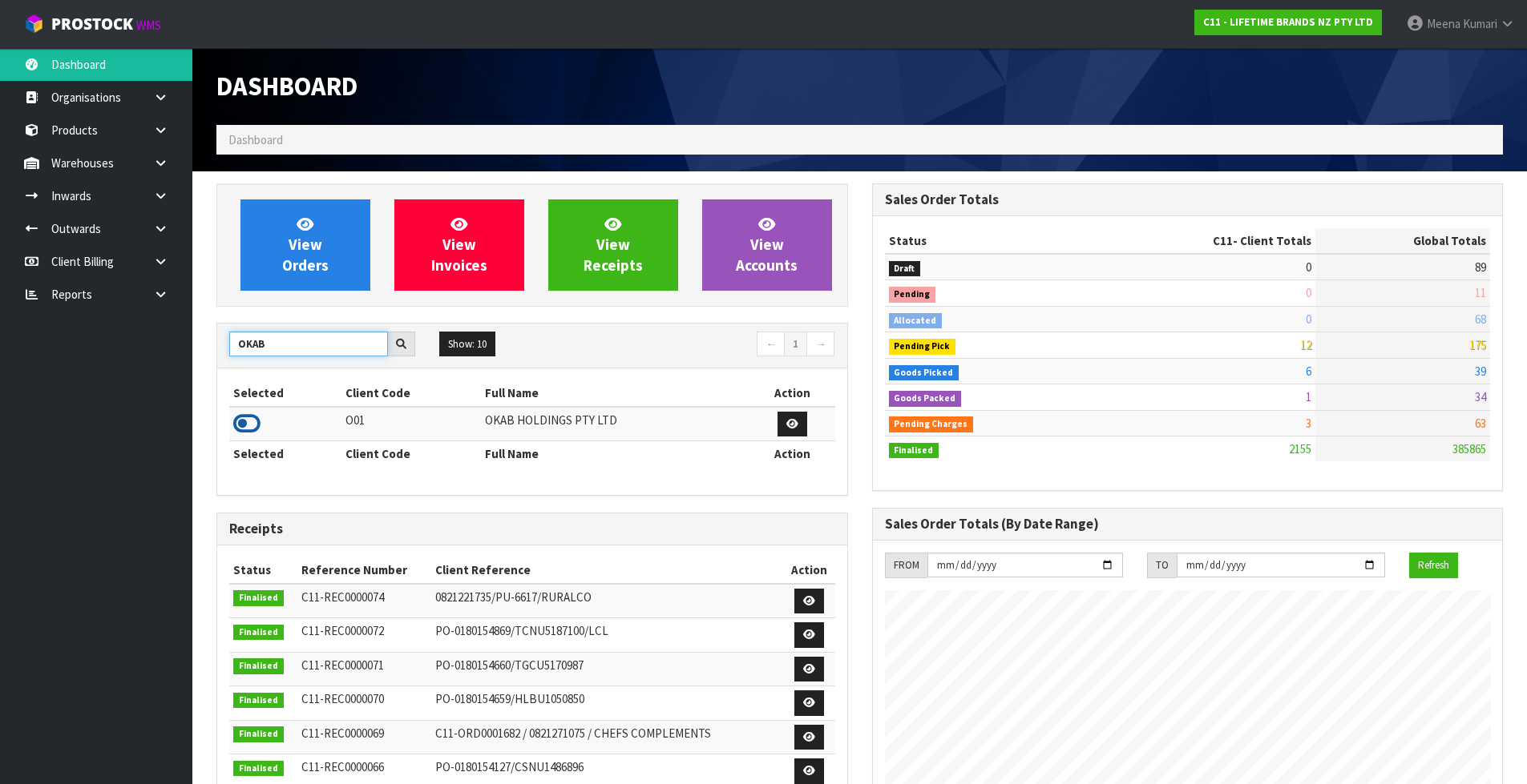
type input "OKAB"
click at [243, 421] on icon at bounding box center [247, 423] width 27 height 24
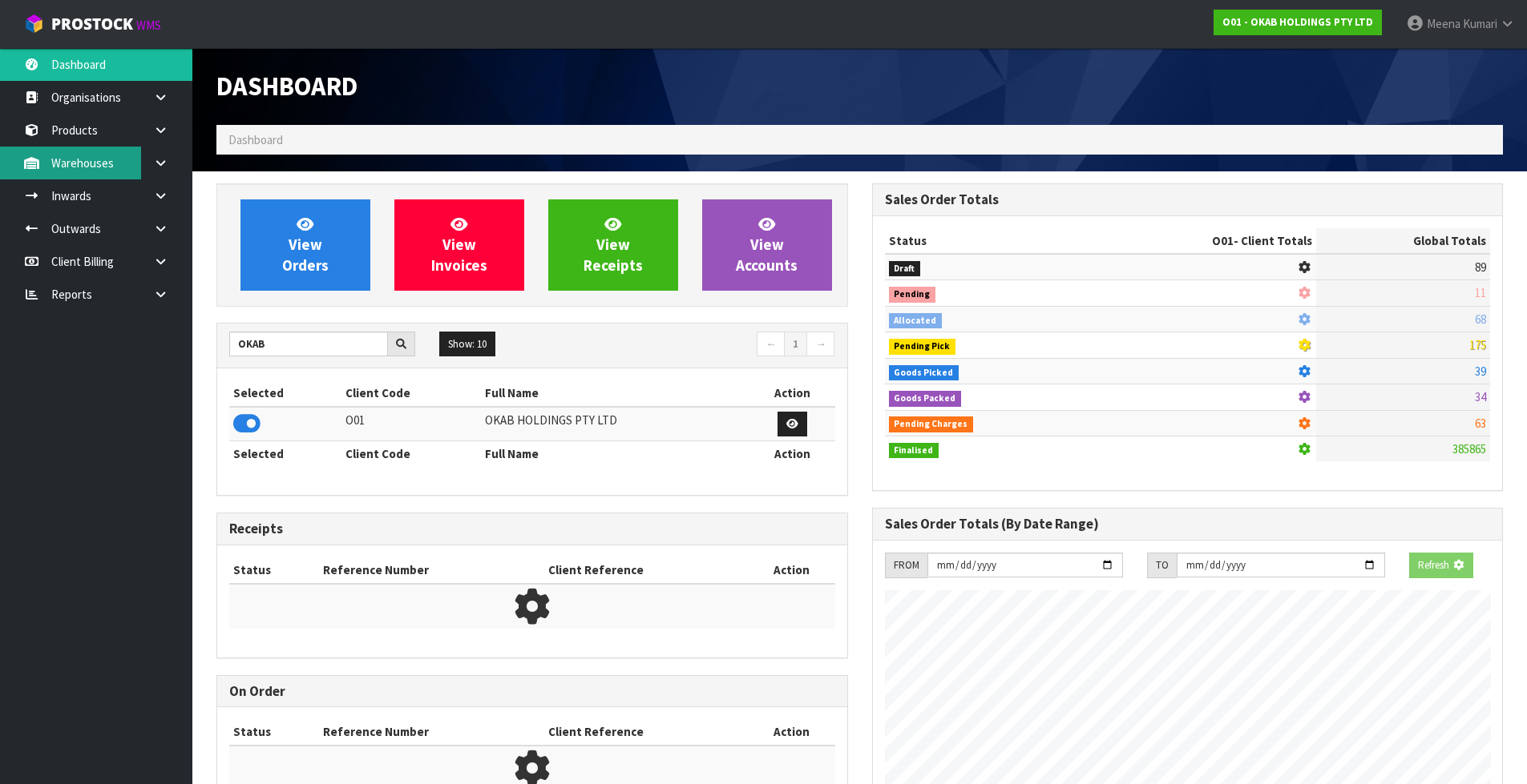
scroll to position [1152, 655]
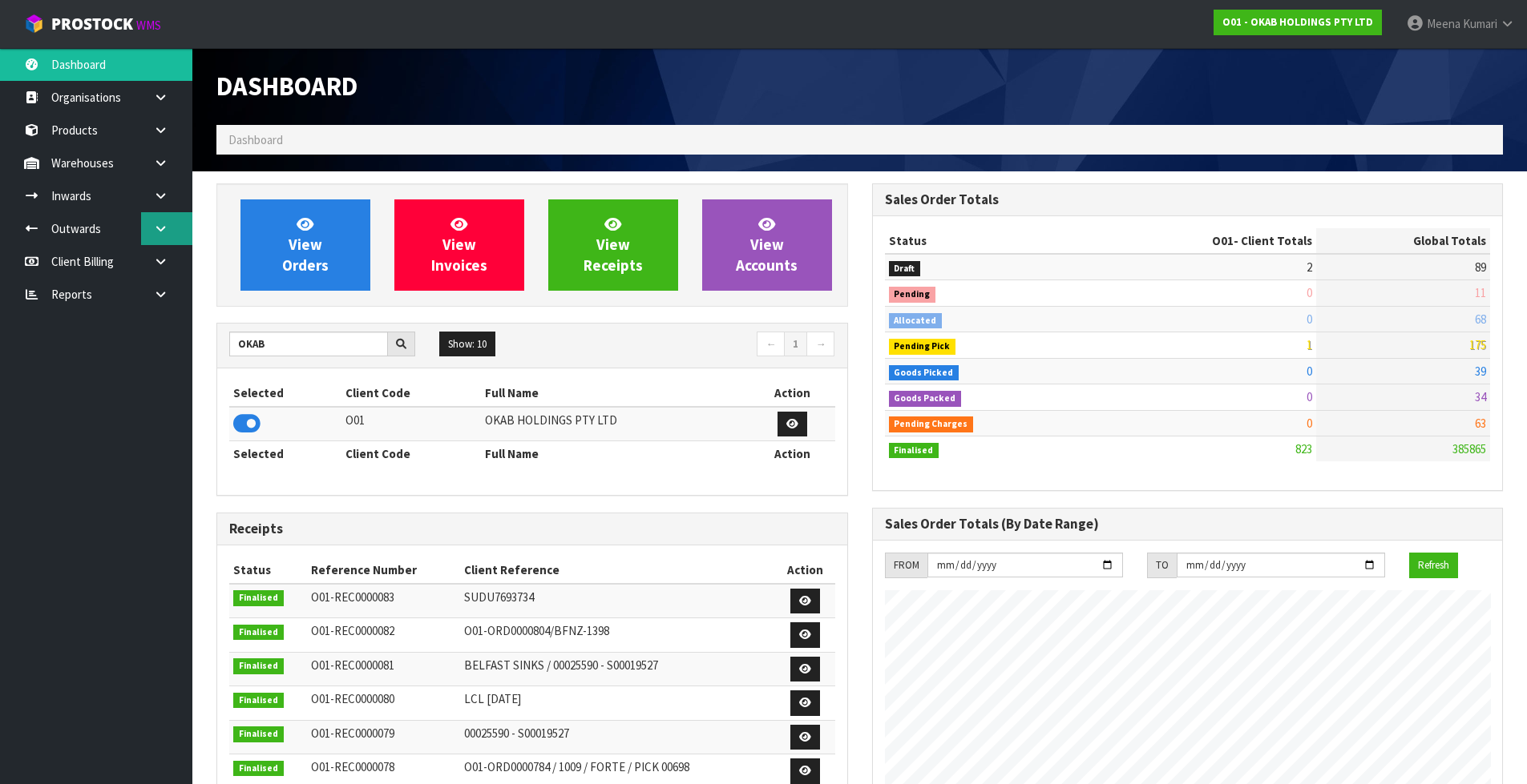
click at [156, 230] on icon at bounding box center [160, 228] width 16 height 12
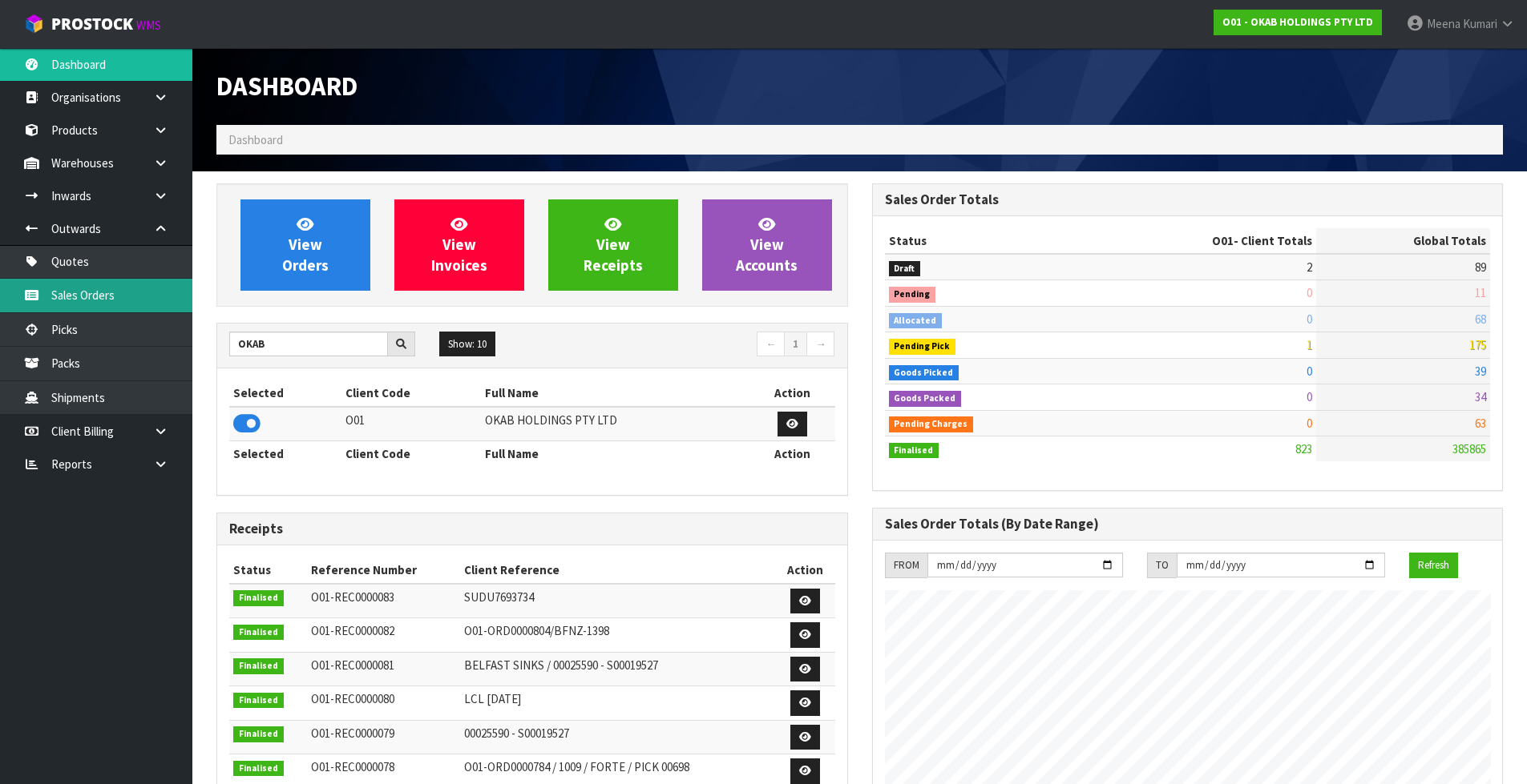
click at [146, 292] on link "Sales Orders" at bounding box center [96, 295] width 192 height 33
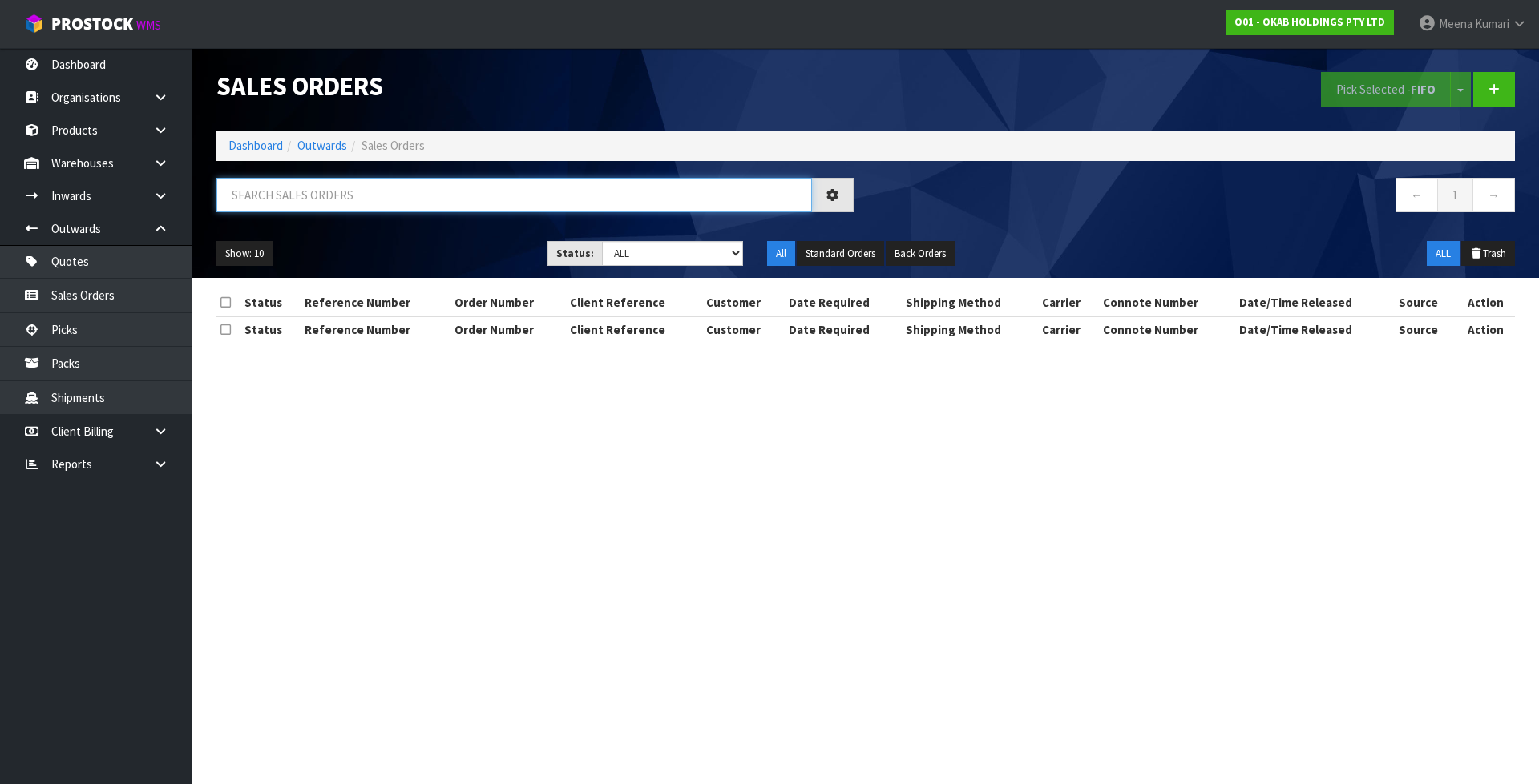
click at [375, 195] on input "text" at bounding box center [514, 195] width 595 height 35
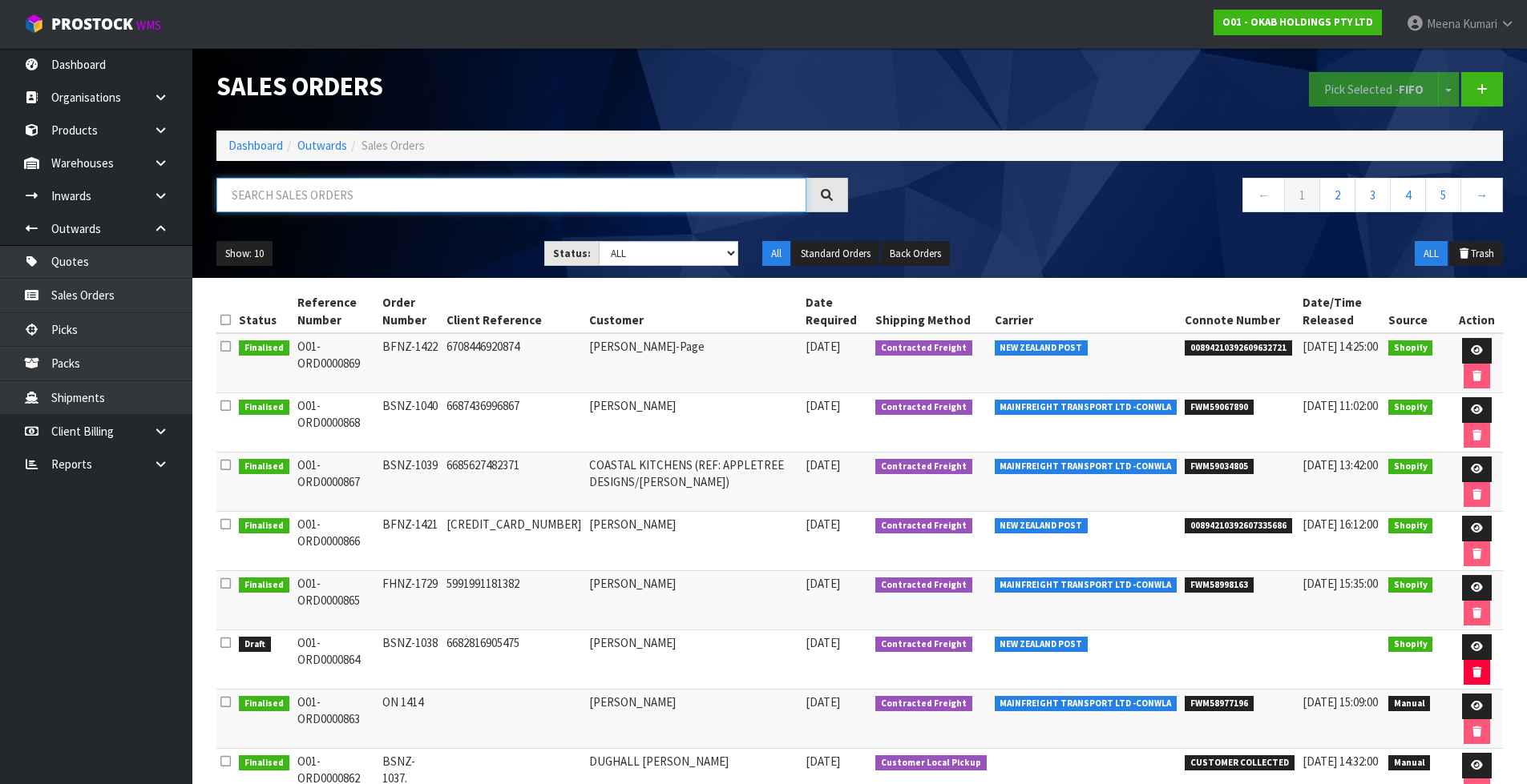
paste input "ORD0000858"
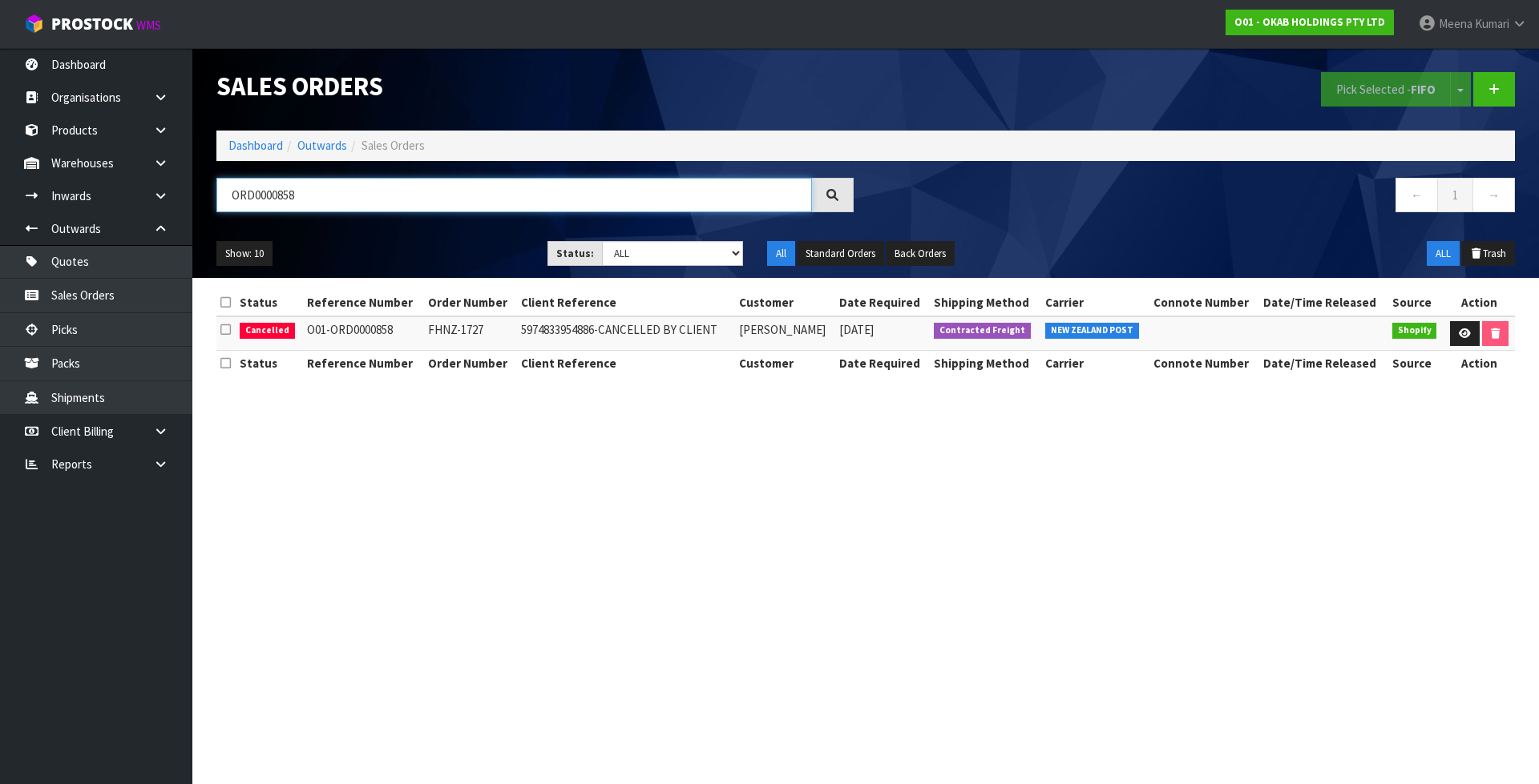
type input "ORD0000858"
click at [254, 145] on link "Dashboard" at bounding box center [256, 145] width 54 height 16
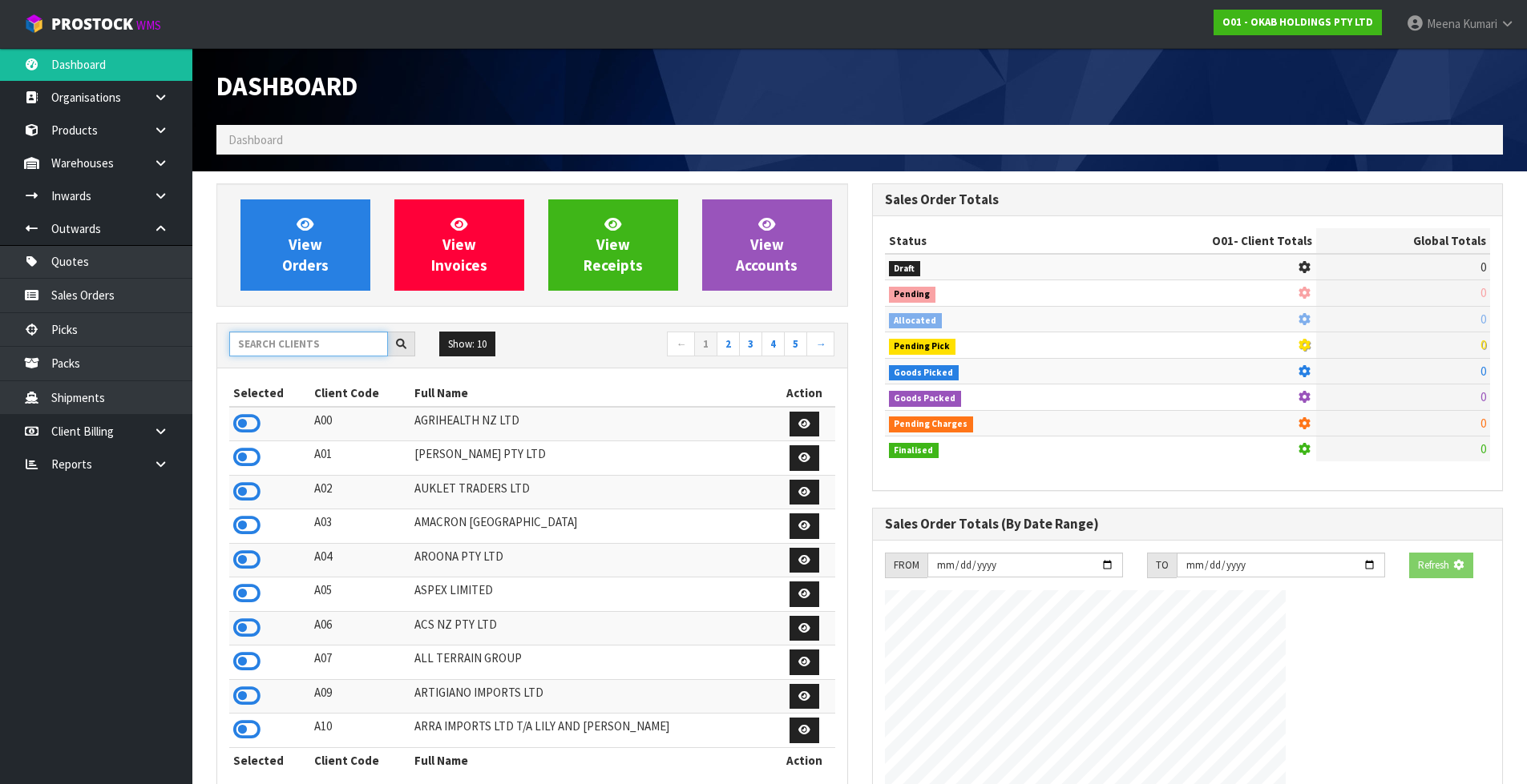
click at [285, 343] on input "text" at bounding box center [308, 344] width 159 height 25
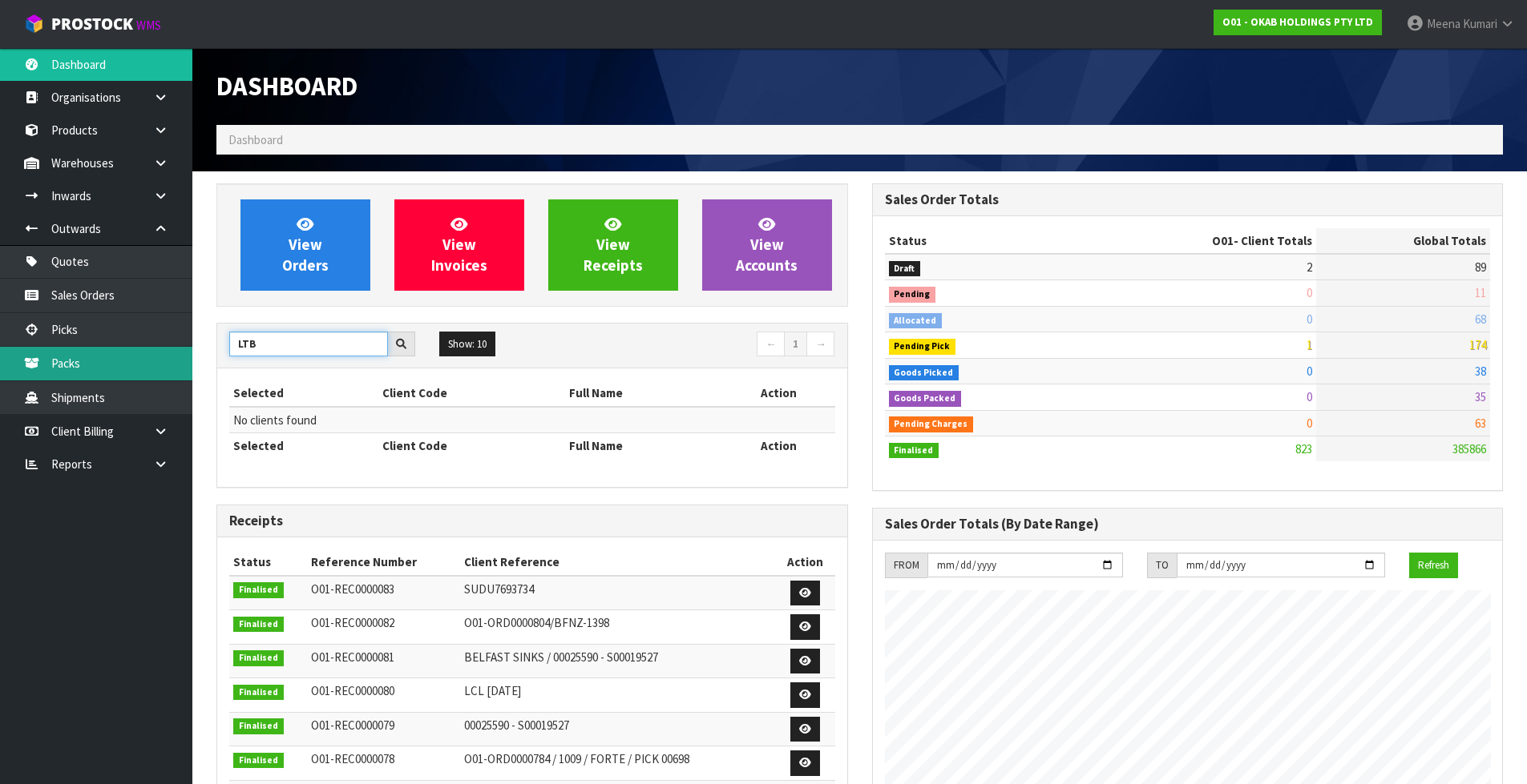
drag, startPoint x: 275, startPoint y: 345, endPoint x: 192, endPoint y: 349, distance: 83.1
click at [192, 349] on body "Toggle navigation ProStock WMS O01 - OKAB HOLDINGS PTY LTD Meena Kumari Logout …" at bounding box center [763, 392] width 1527 height 784
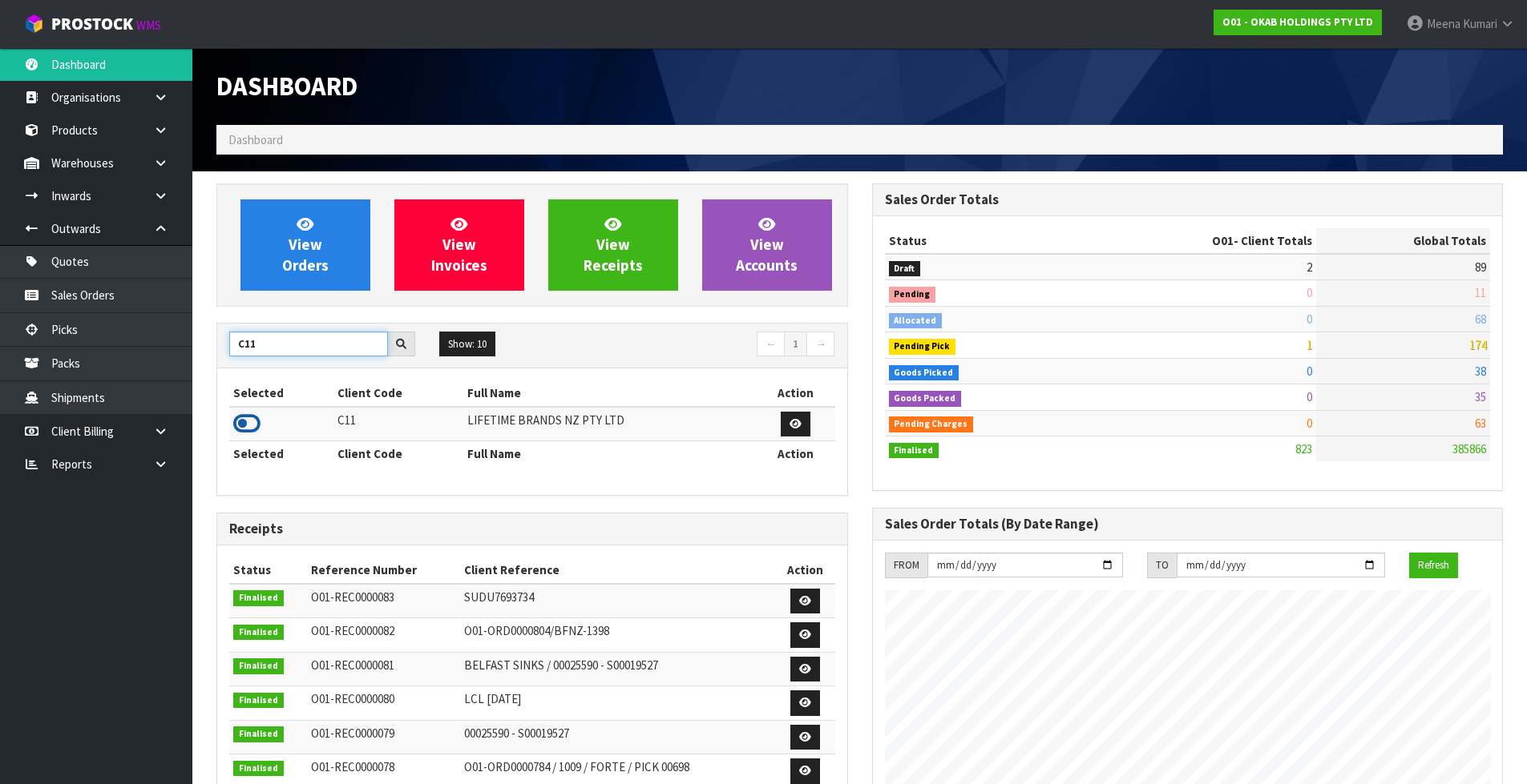
type input "C11"
click at [257, 421] on icon at bounding box center [247, 423] width 27 height 24
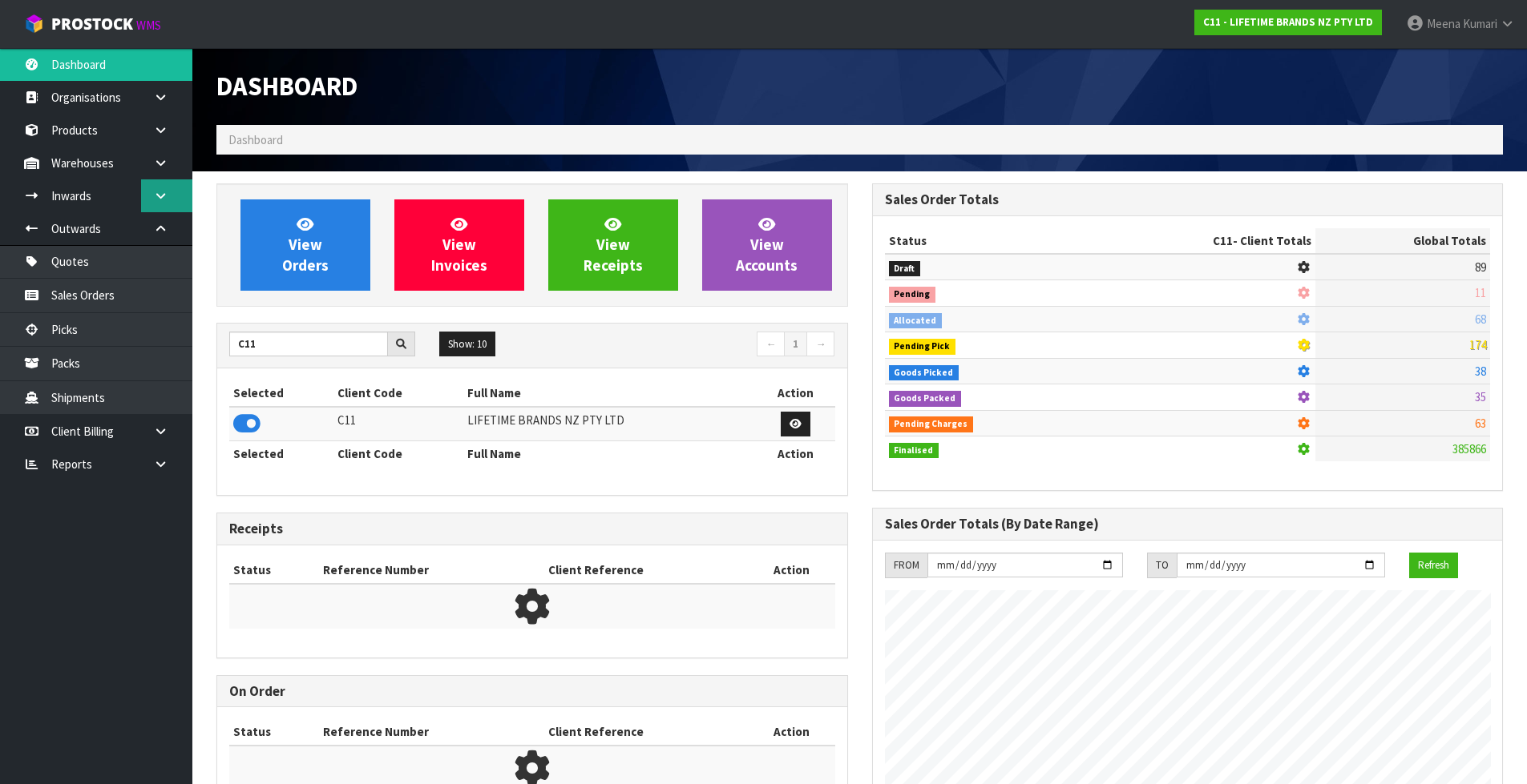
scroll to position [1214, 655]
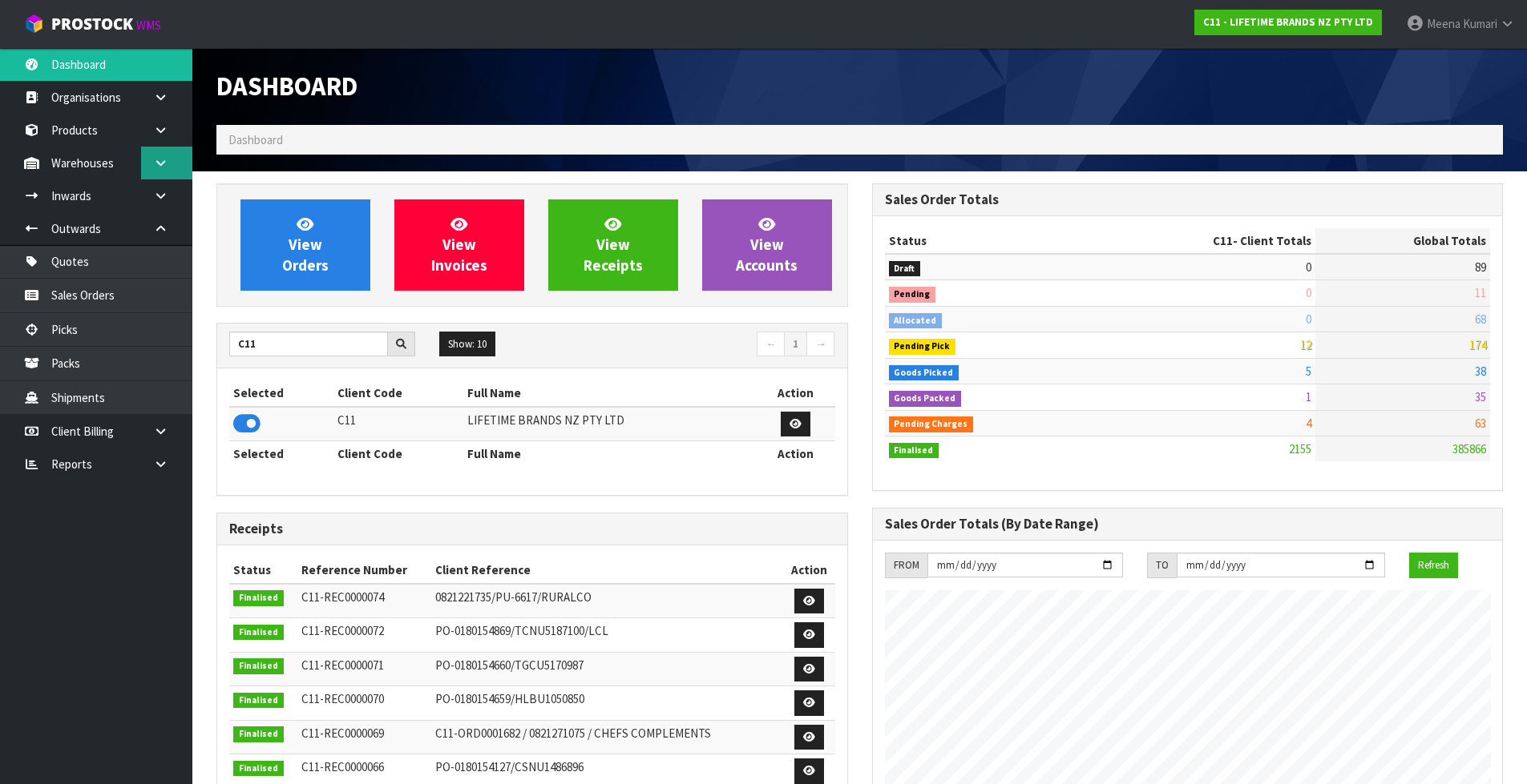
click at [153, 170] on link at bounding box center [167, 163] width 51 height 33
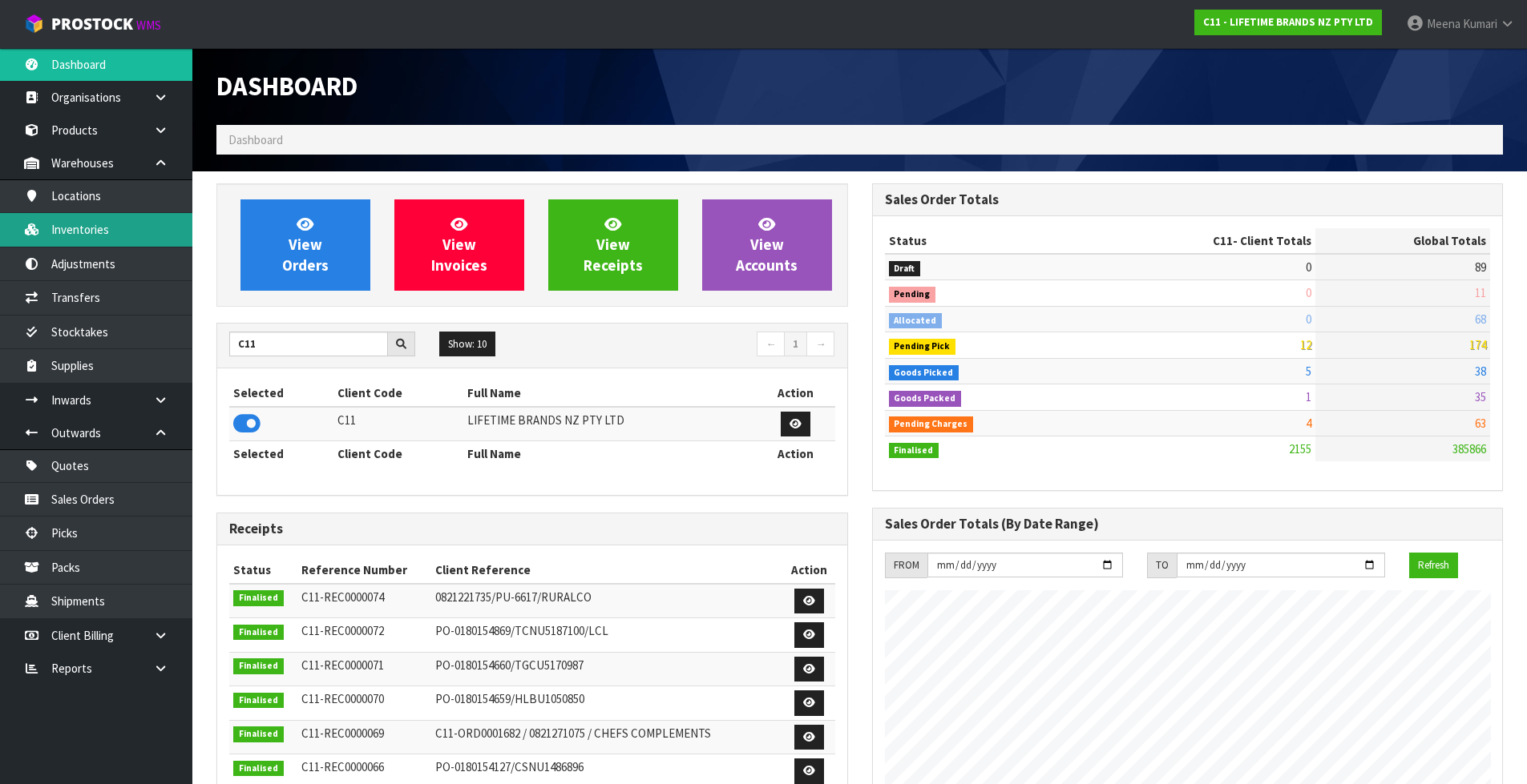
click at [143, 239] on link "Inventories" at bounding box center [96, 229] width 192 height 33
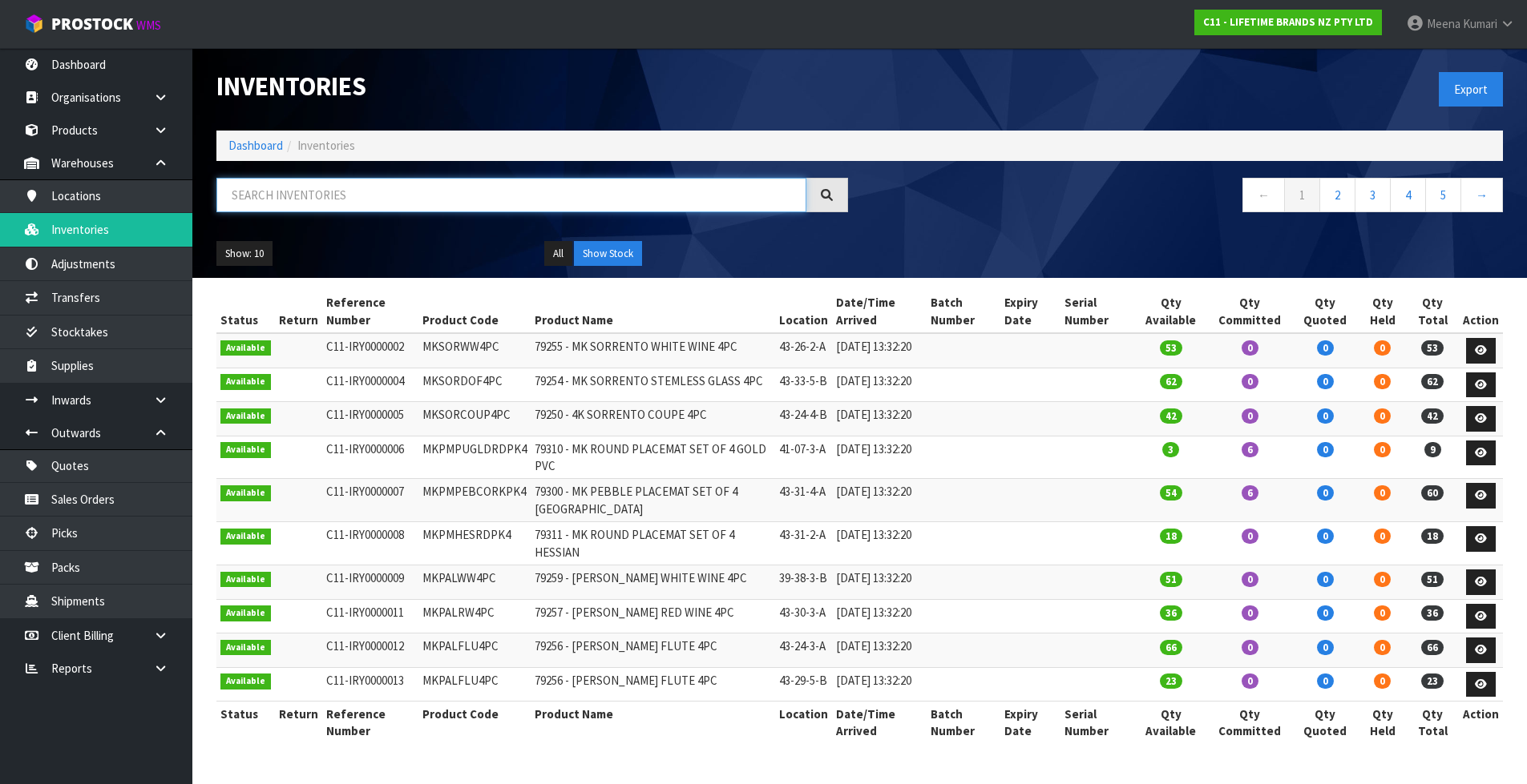
click at [421, 194] on input "text" at bounding box center [511, 195] width 590 height 35
paste input "KES199OHOBW"
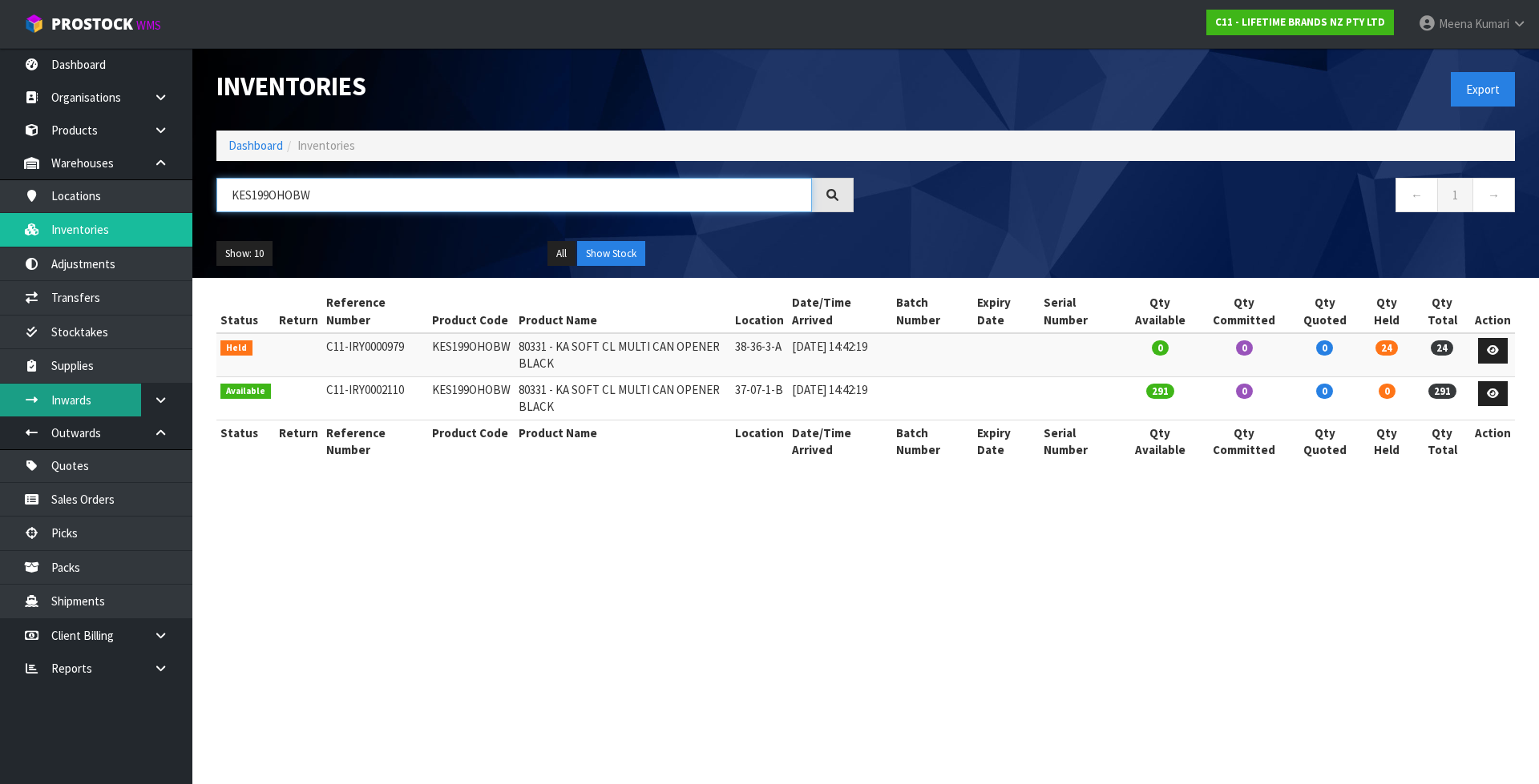
type input "KES199OHOBW"
click at [250, 142] on link "Dashboard" at bounding box center [256, 145] width 54 height 16
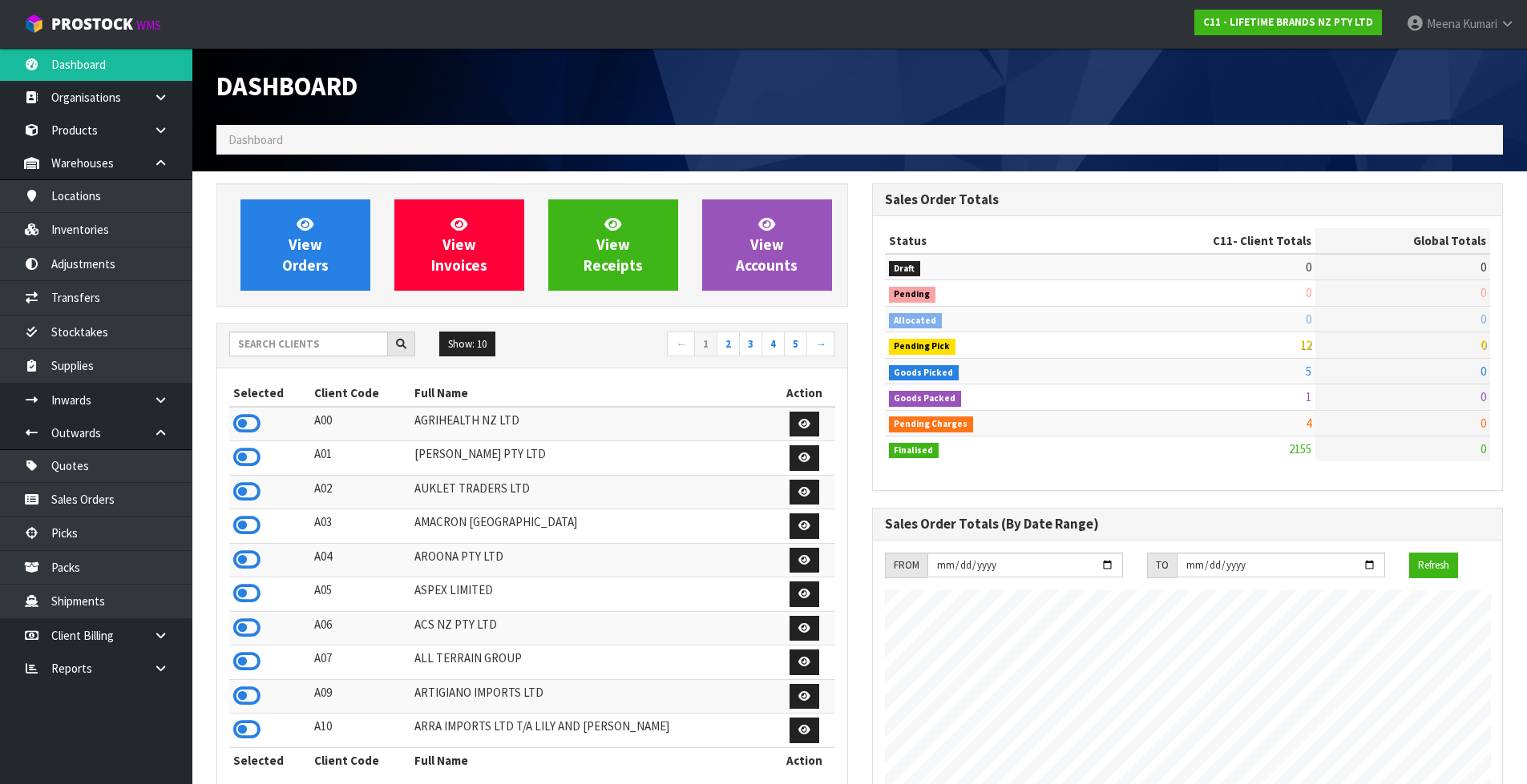
scroll to position [1214, 655]
click at [302, 354] on input "text" at bounding box center [308, 344] width 159 height 25
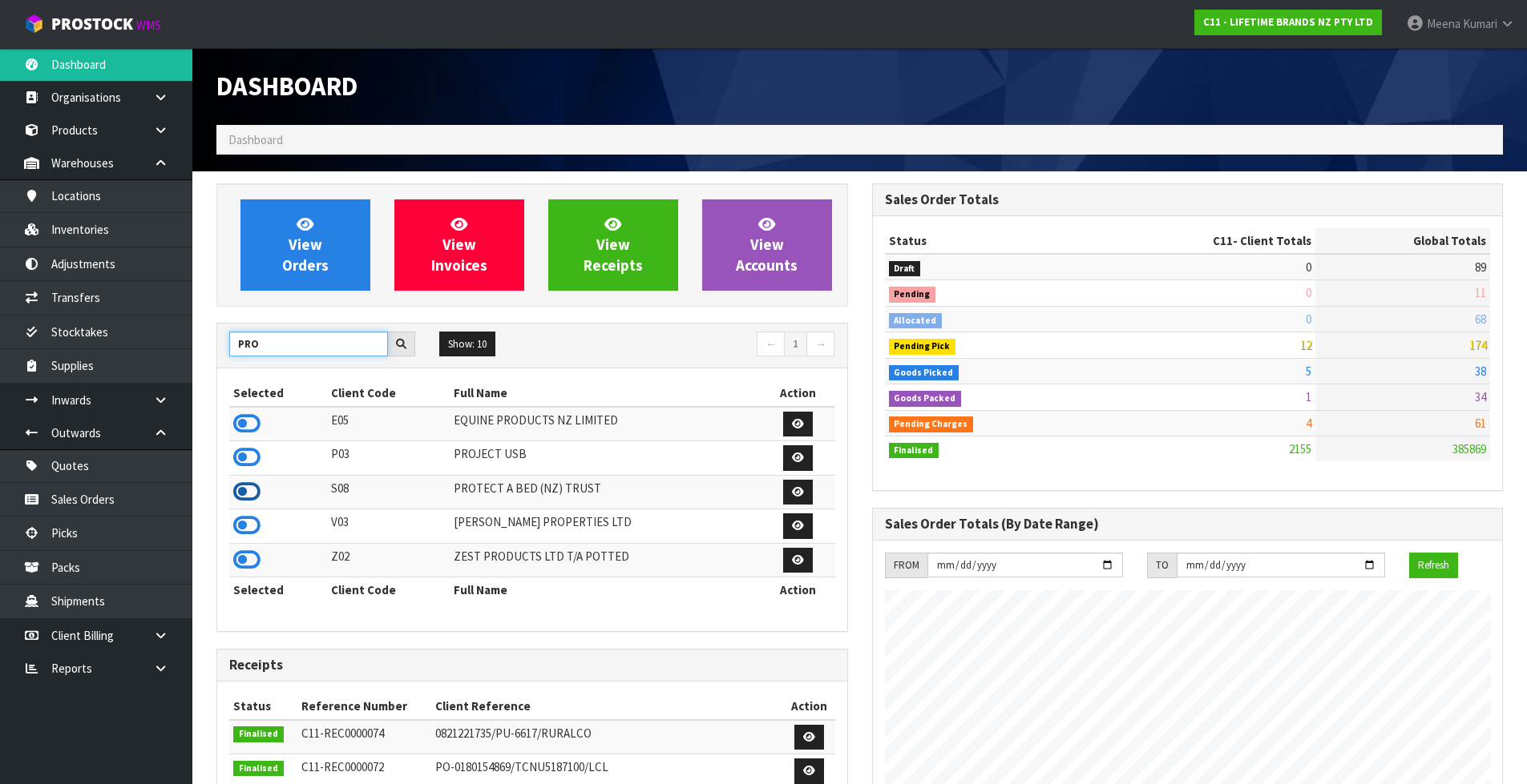
type input "PRO"
click at [242, 491] on icon at bounding box center [247, 491] width 27 height 24
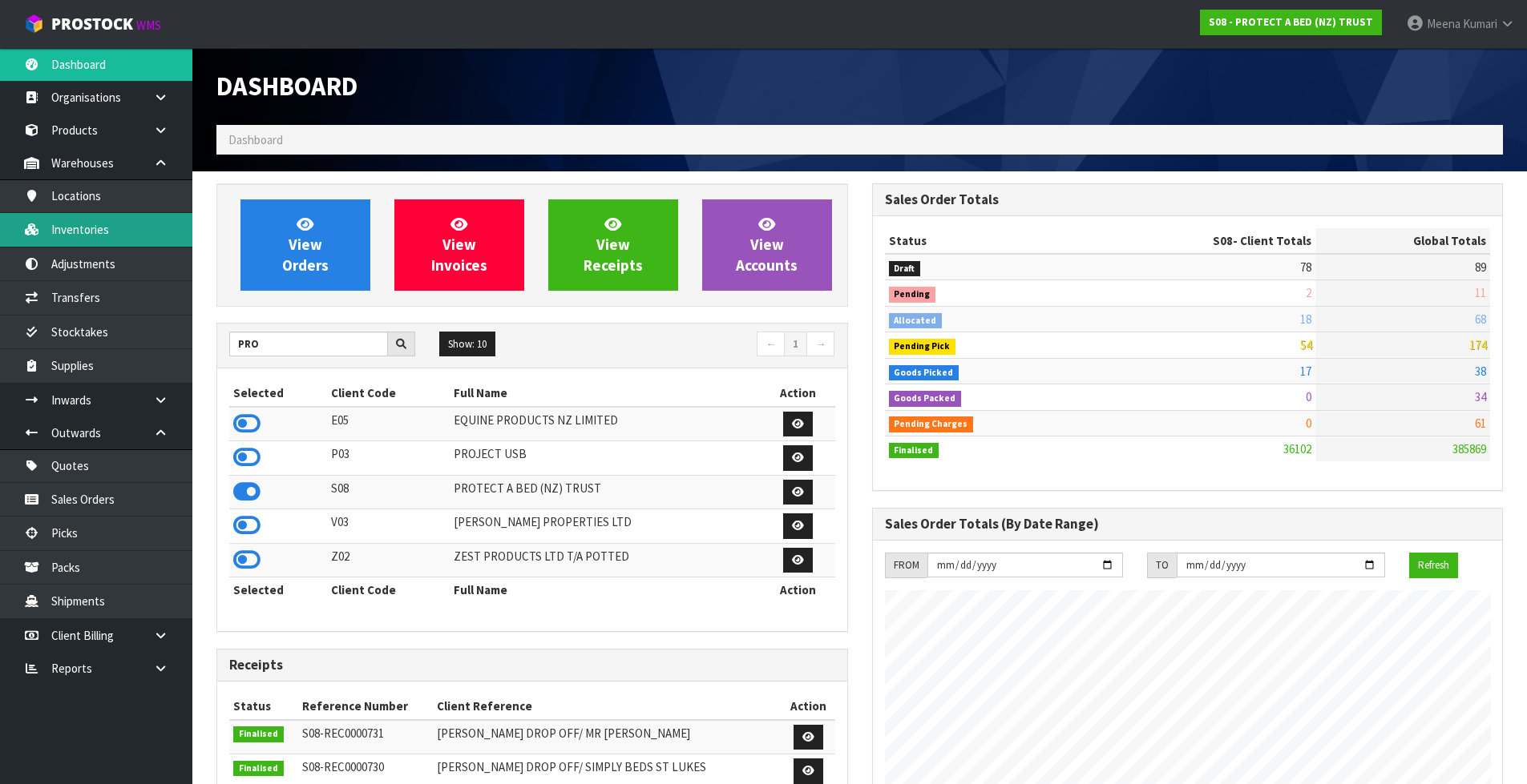
click at [138, 233] on link "Inventories" at bounding box center [96, 229] width 192 height 33
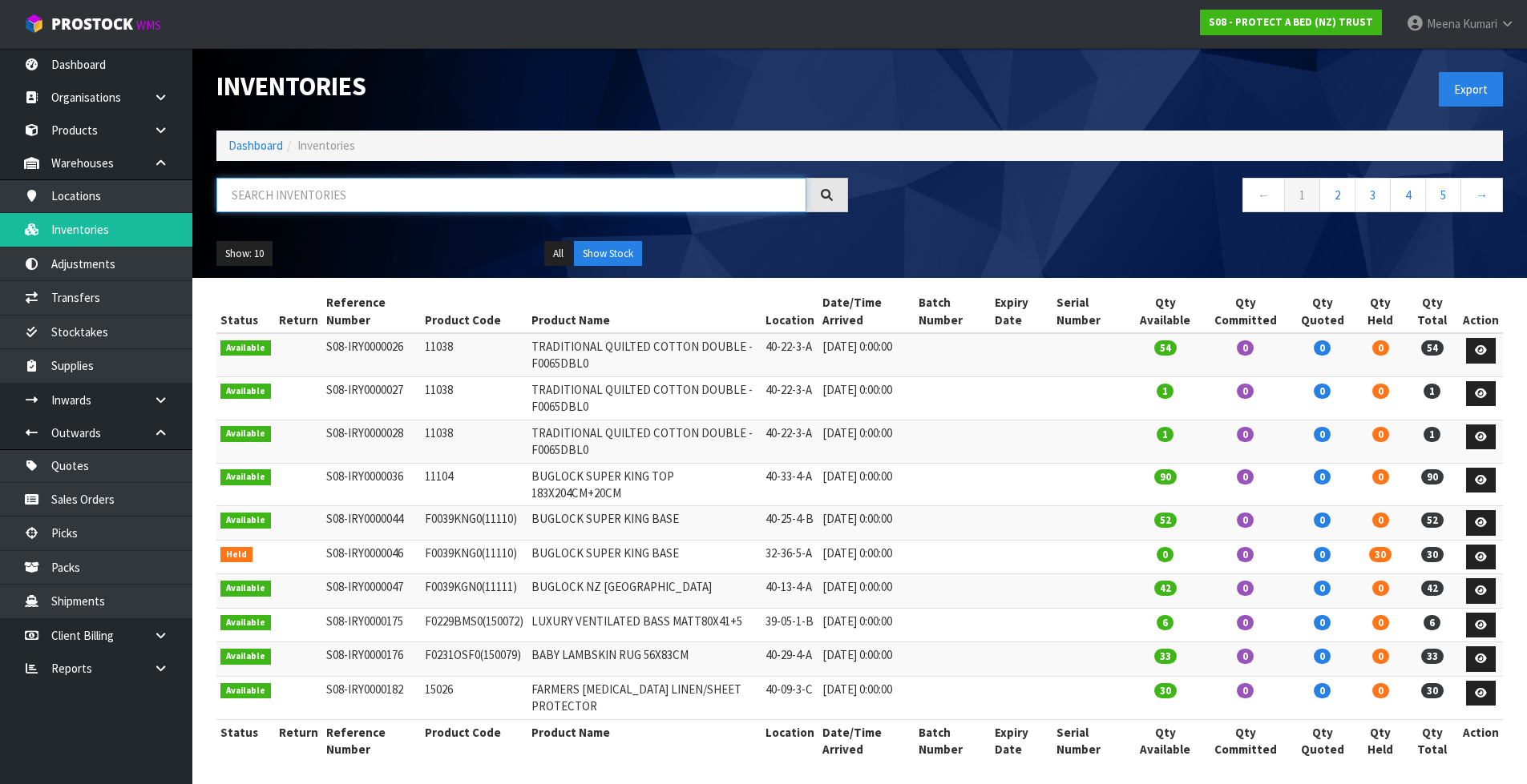
click at [556, 191] on input "text" at bounding box center [511, 195] width 590 height 35
paste input "F0091KSG0"
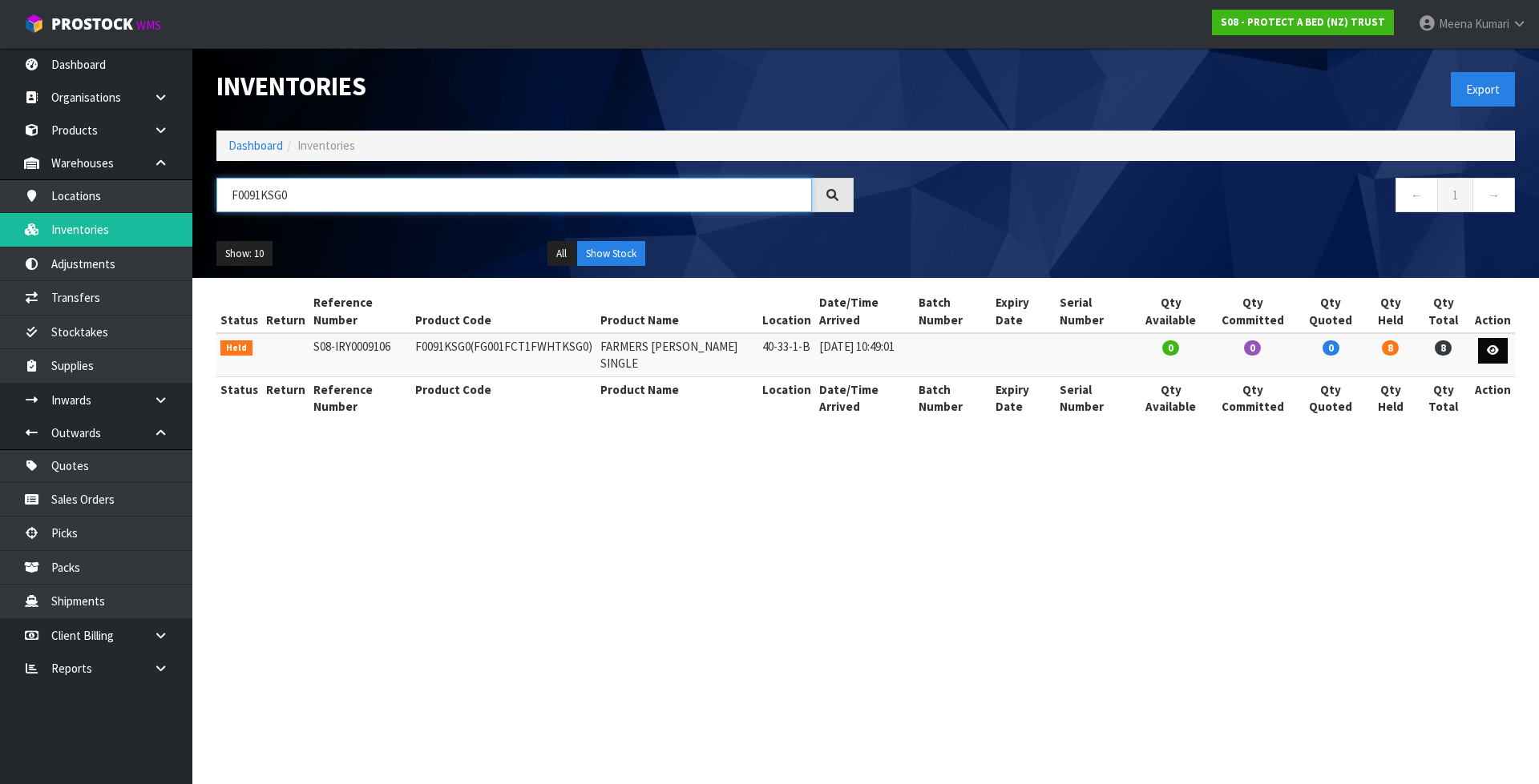
type input "F0091KSG0"
click at [1500, 348] on link at bounding box center [1493, 350] width 30 height 25
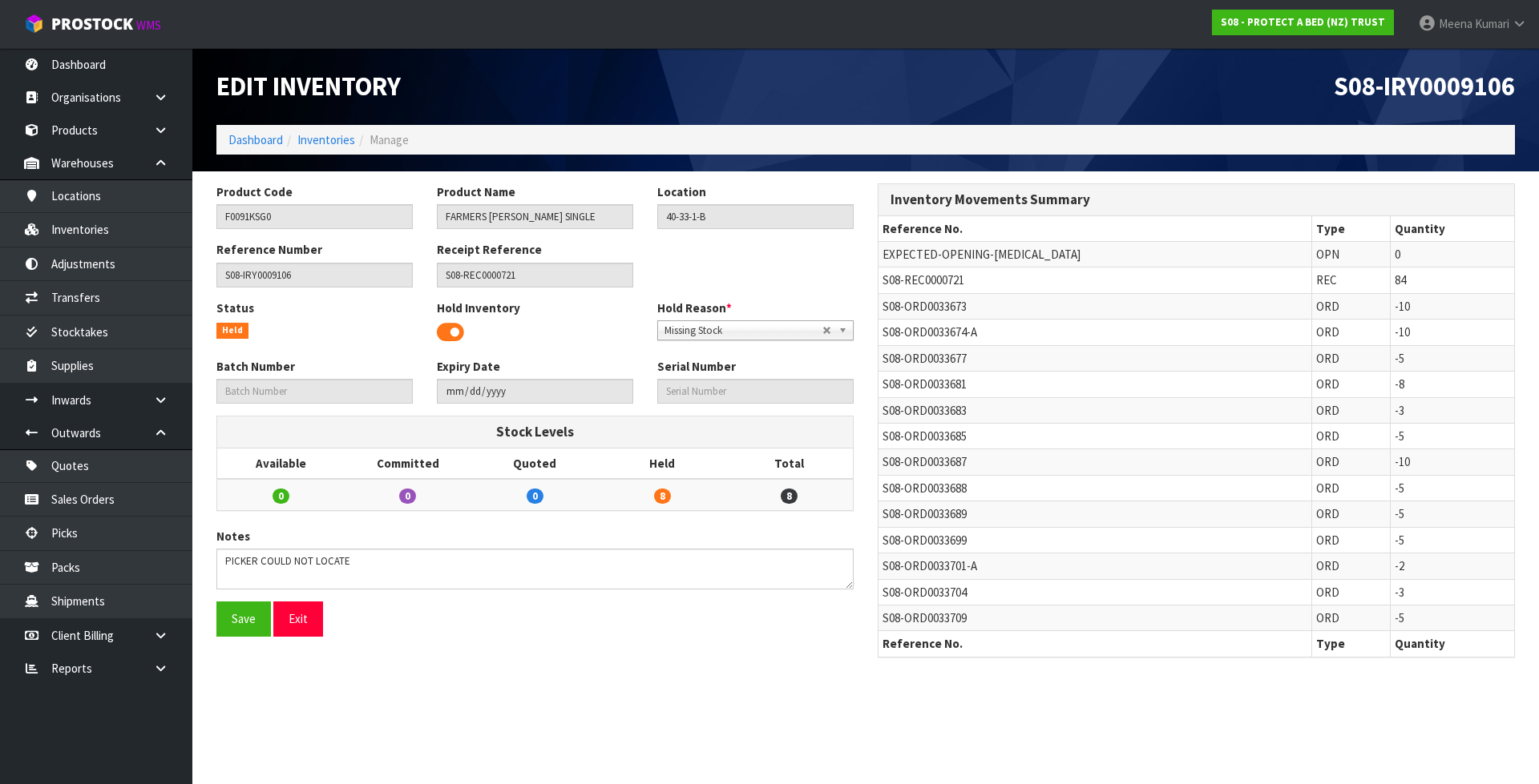
click at [447, 329] on span at bounding box center [450, 332] width 27 height 24
click at [230, 620] on button "Save" at bounding box center [243, 619] width 54 height 35
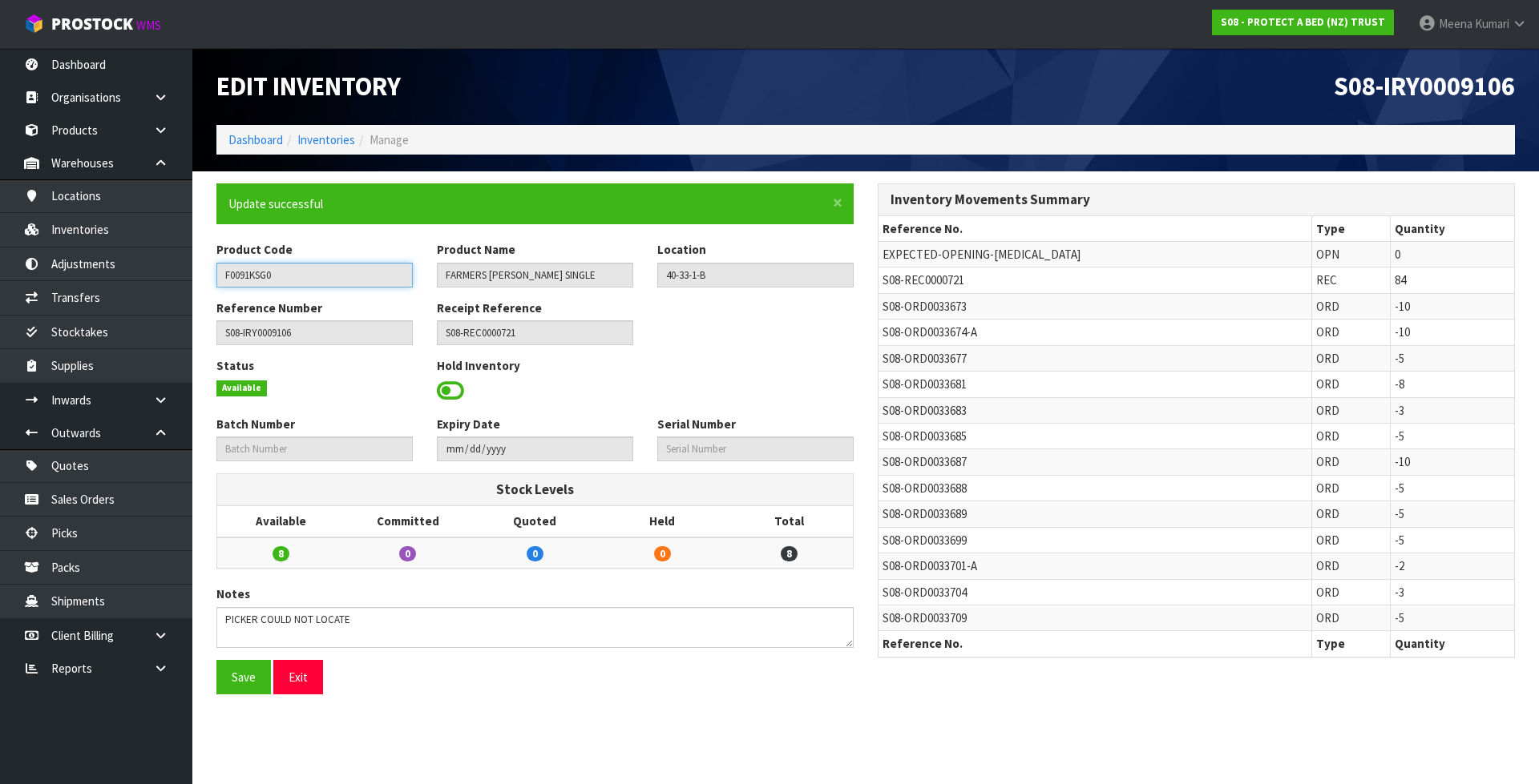
click at [274, 279] on input "F0091KSG0" at bounding box center [314, 275] width 196 height 25
click at [323, 137] on link "Inventories" at bounding box center [326, 140] width 58 height 16
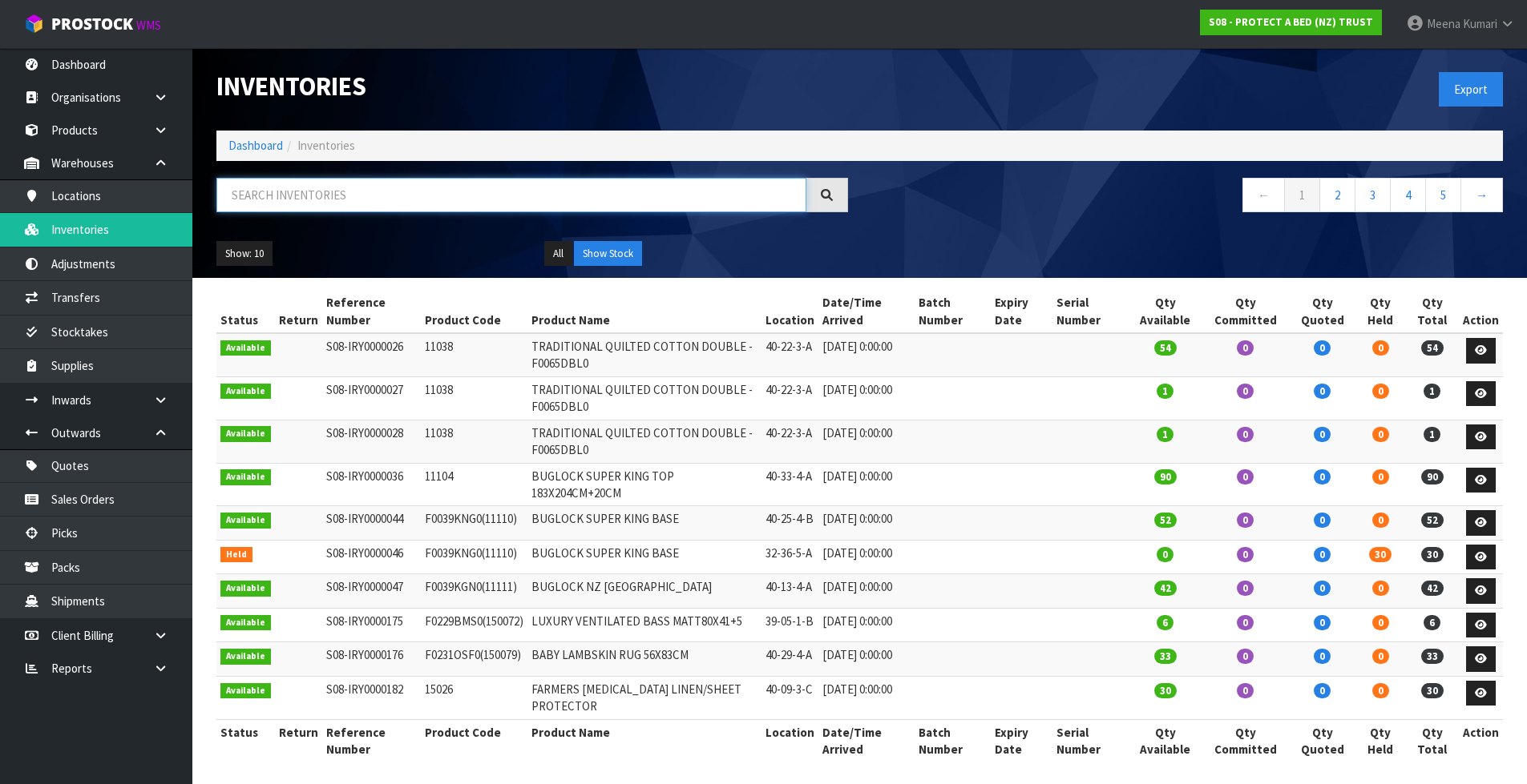
click at [330, 187] on input "text" at bounding box center [511, 195] width 590 height 35
paste input "F0091KSG0"
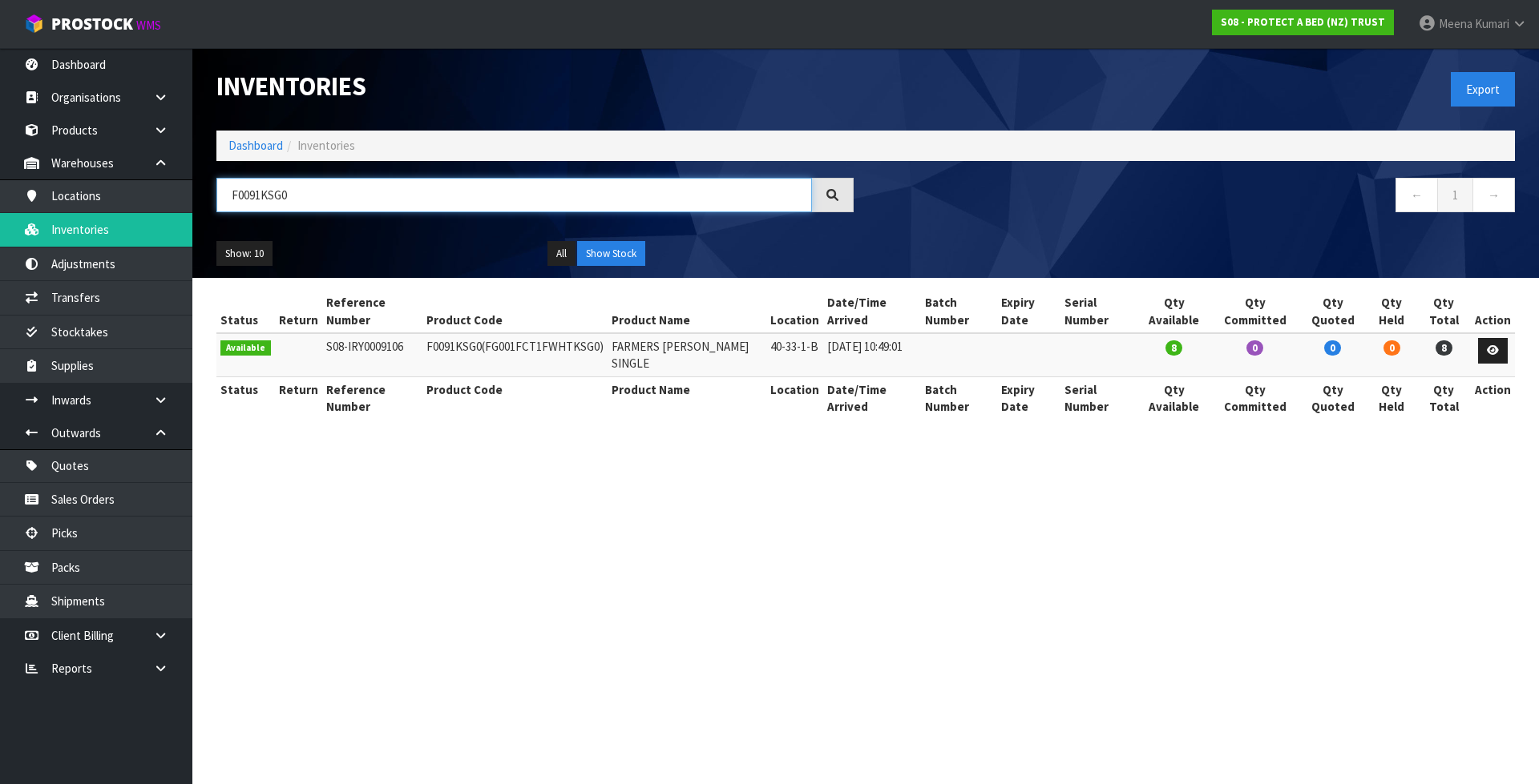
click at [381, 202] on input "F0091KSG0" at bounding box center [514, 195] width 595 height 35
paste input "L"
type input "F0091LSG0"
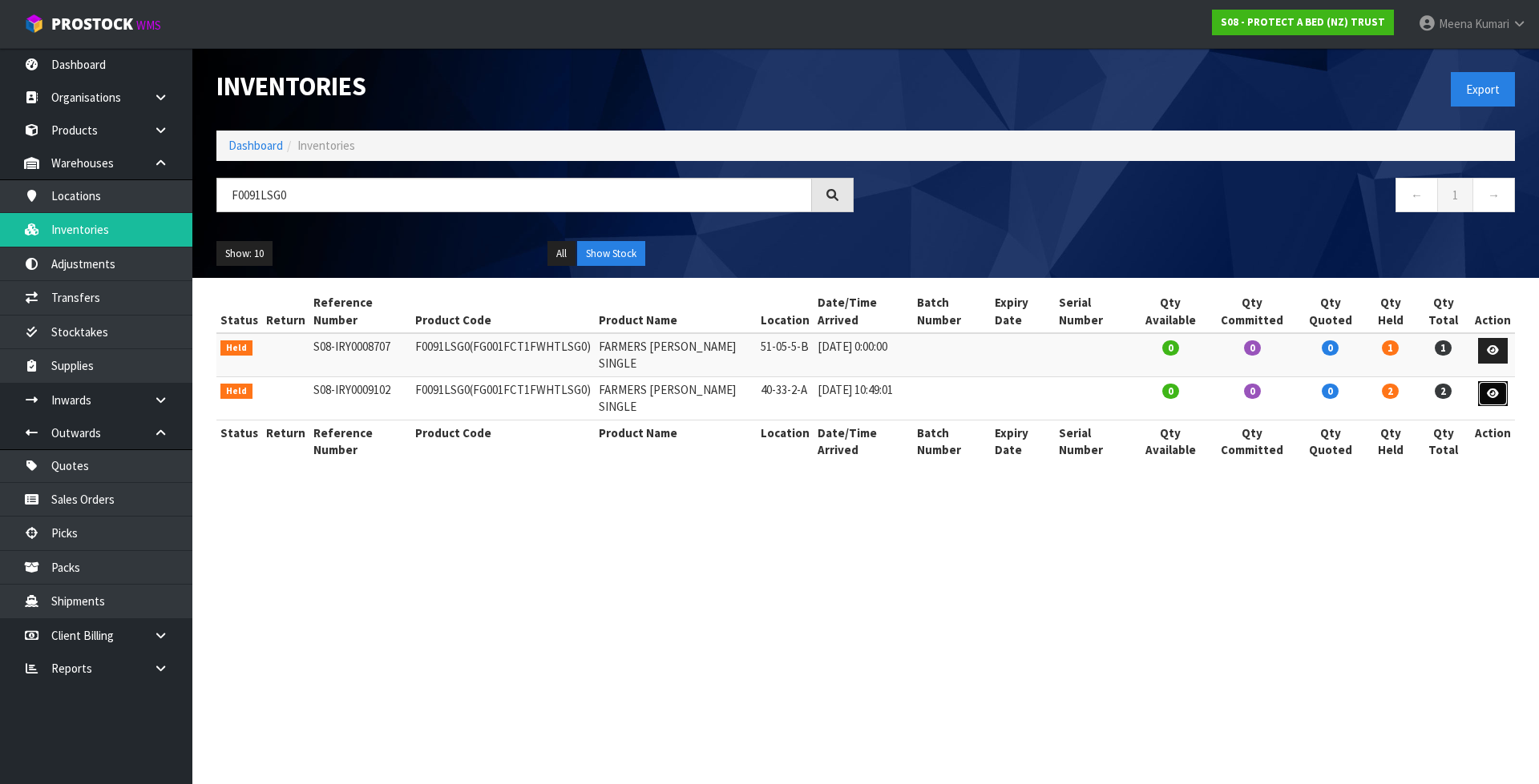
click at [1493, 381] on link at bounding box center [1493, 394] width 30 height 25
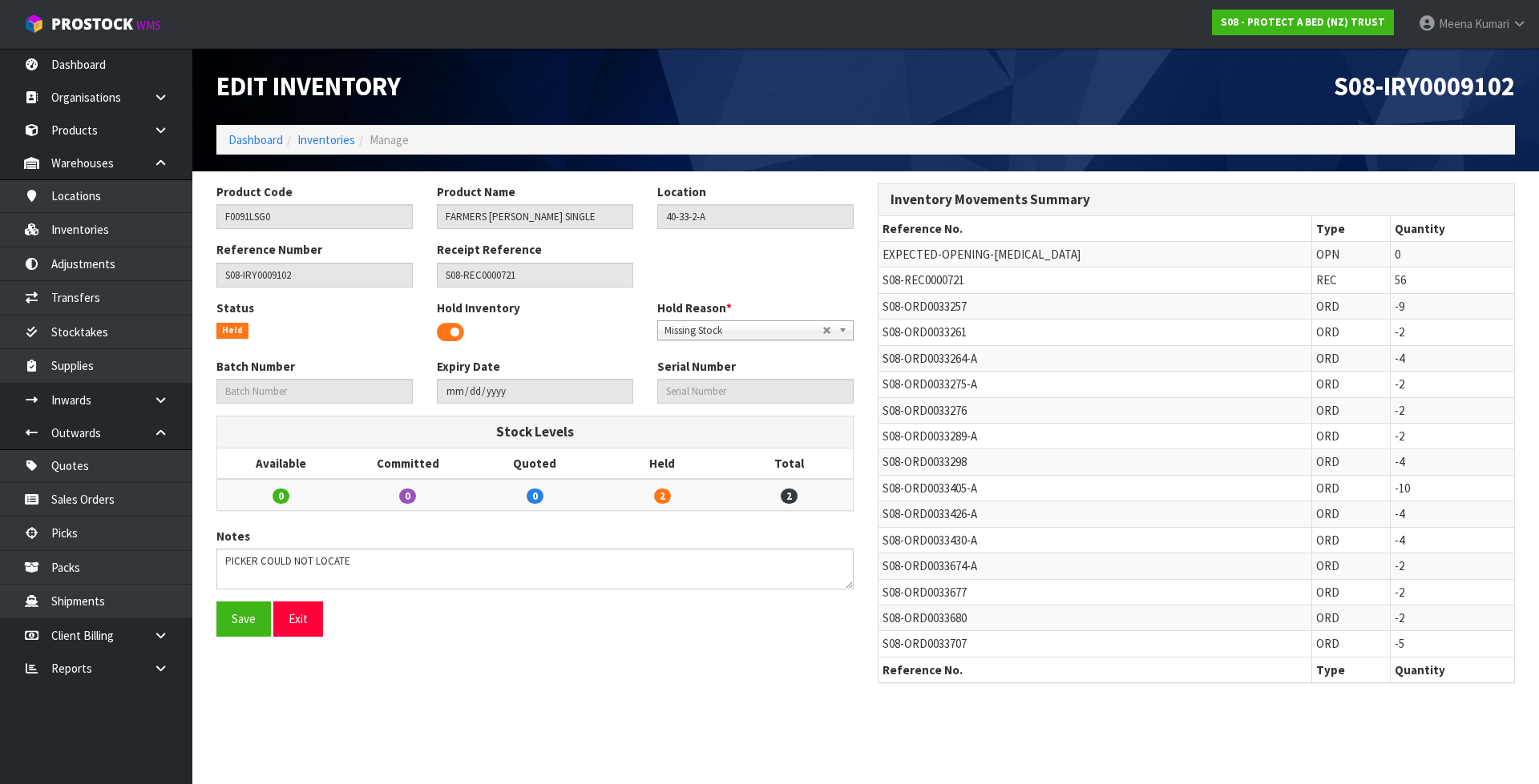
click at [443, 331] on span at bounding box center [450, 332] width 27 height 24
click at [233, 625] on button "Save" at bounding box center [243, 619] width 54 height 35
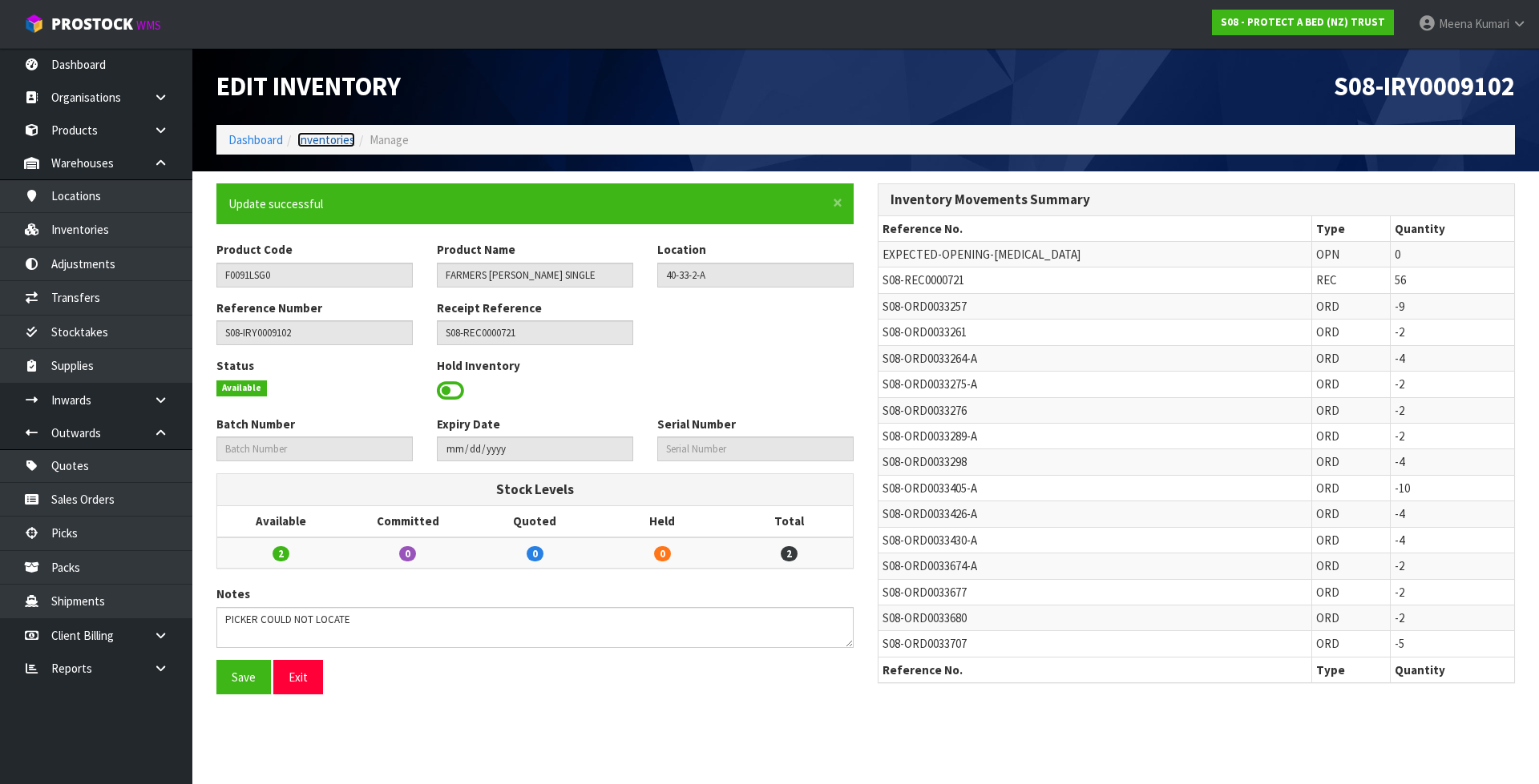
click at [328, 136] on link "Inventories" at bounding box center [326, 140] width 58 height 16
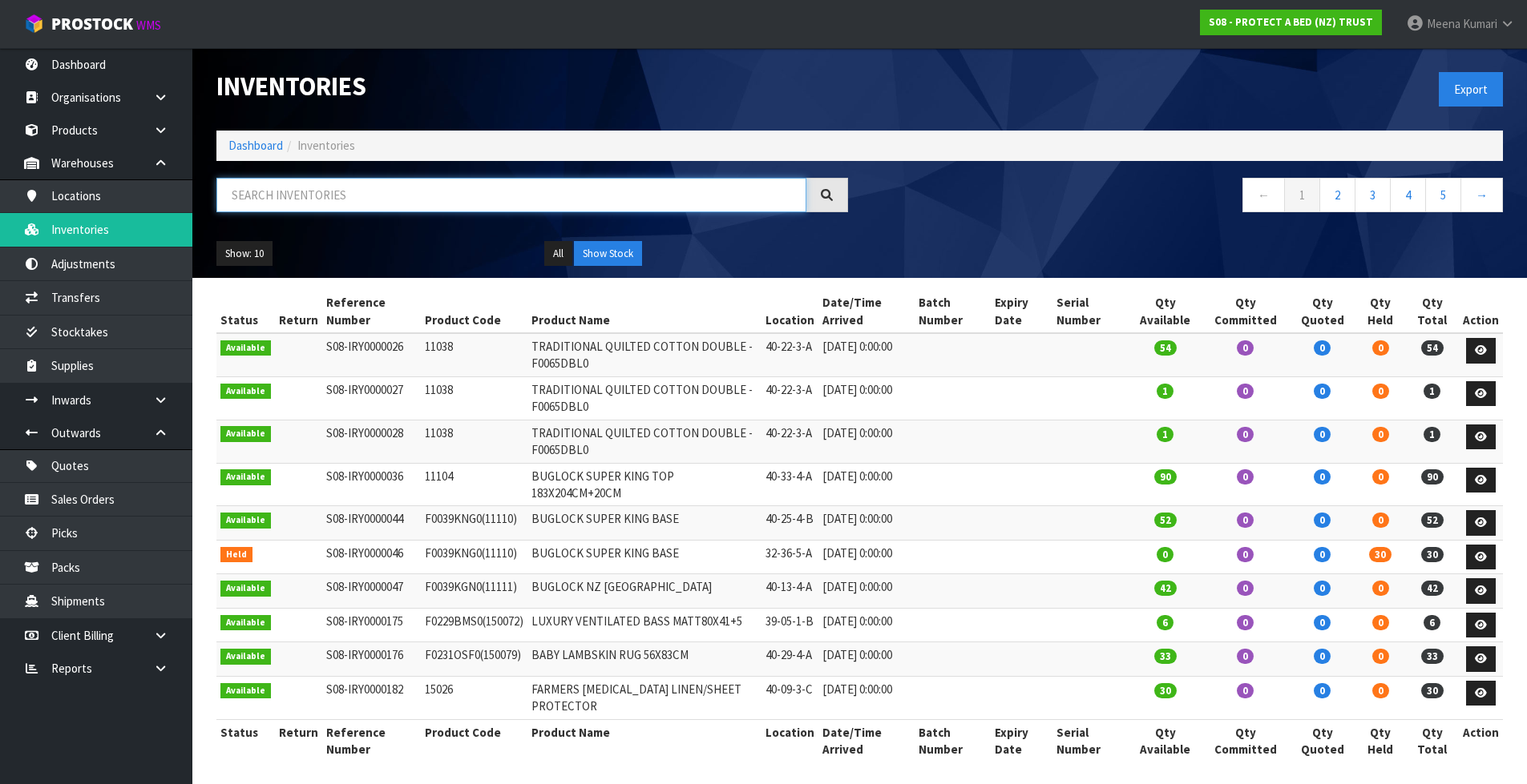
click at [307, 198] on input "text" at bounding box center [511, 195] width 590 height 35
paste input "F0091PPS0"
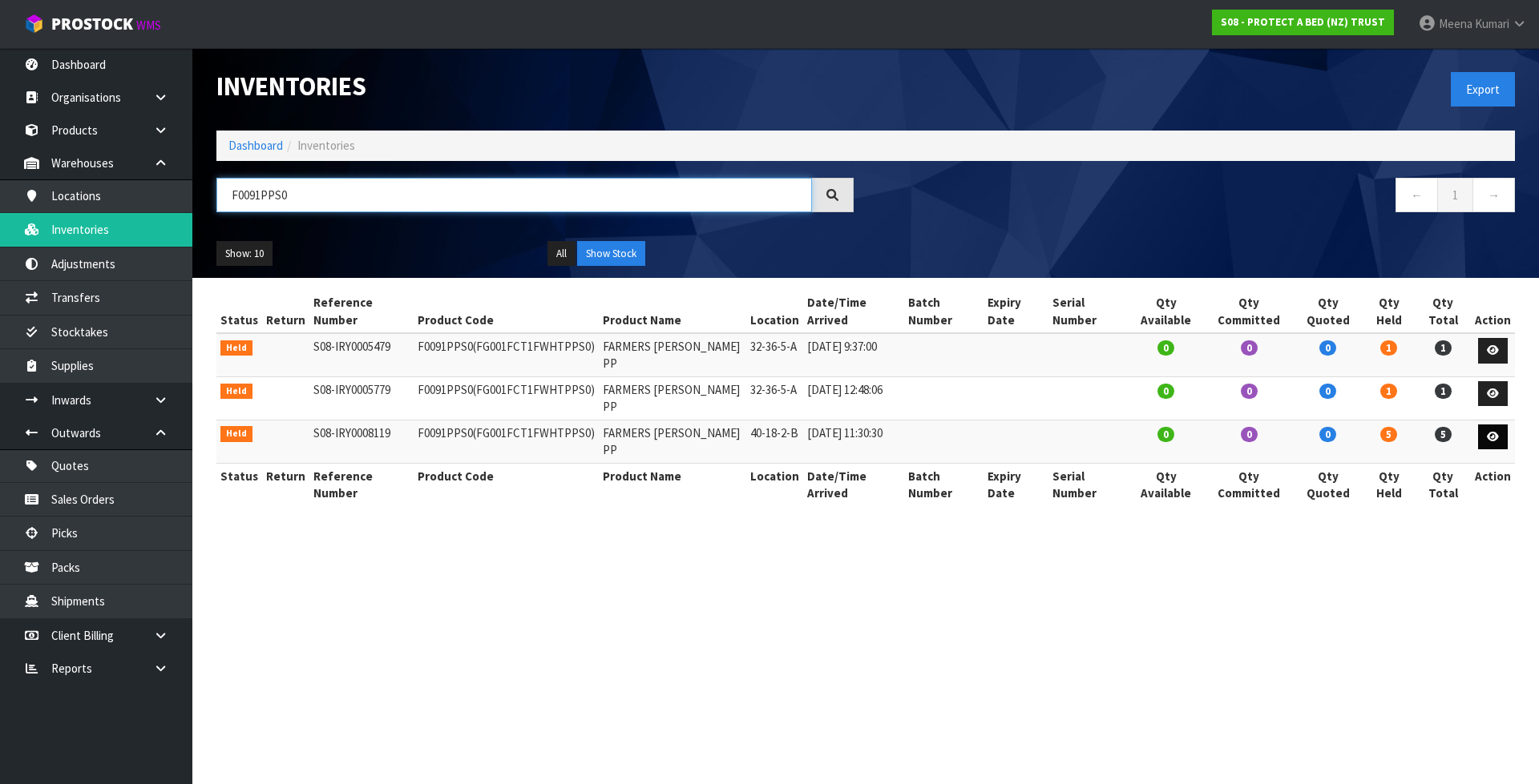
type input "F0091PPS0"
click at [1493, 431] on icon at bounding box center [1492, 436] width 12 height 11
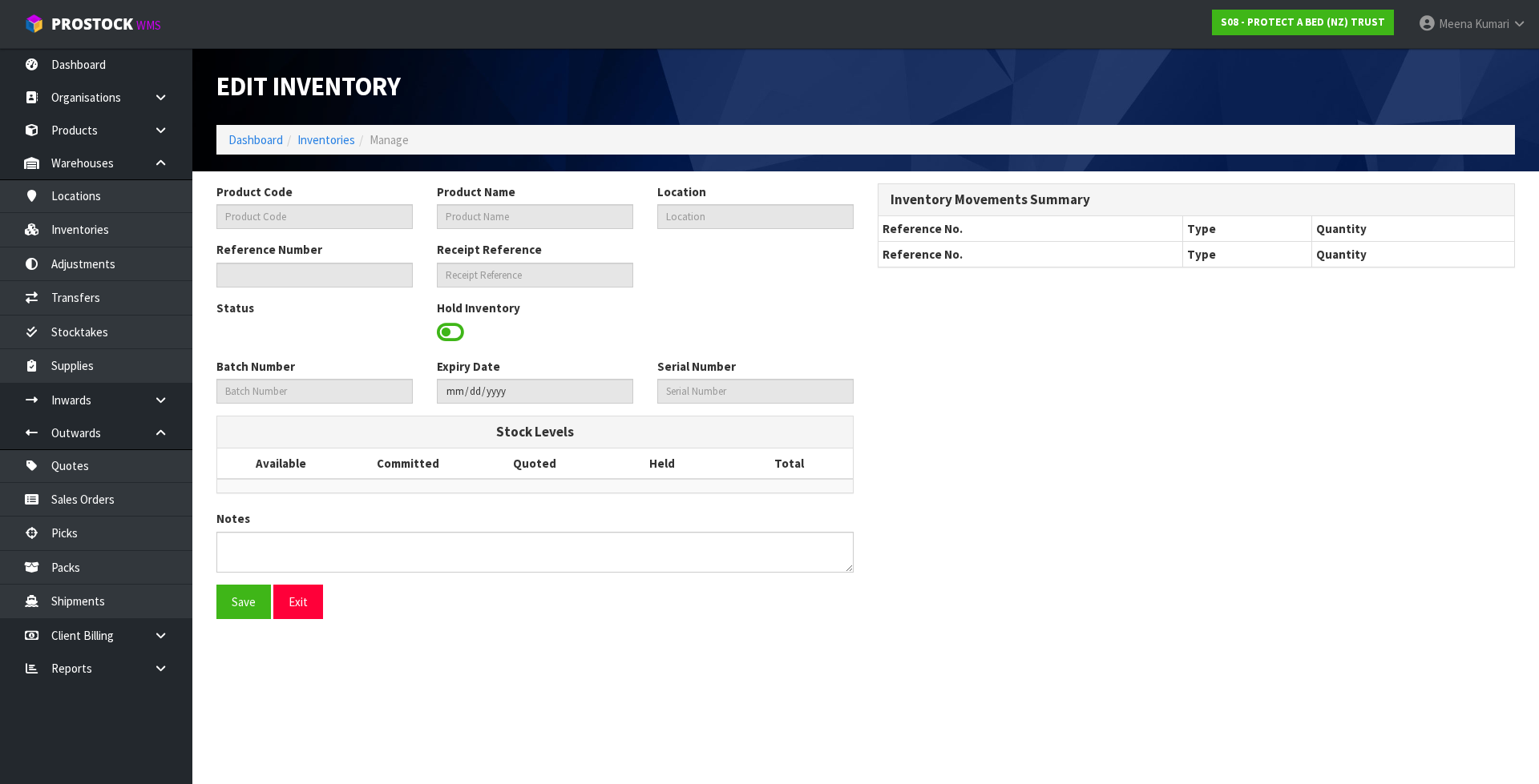
type input "F0091PPS0"
type input "FARMERS TERRY PP"
type input "40-18-2-B"
type input "S08-IRY0008119"
type input "S08-REC0000653"
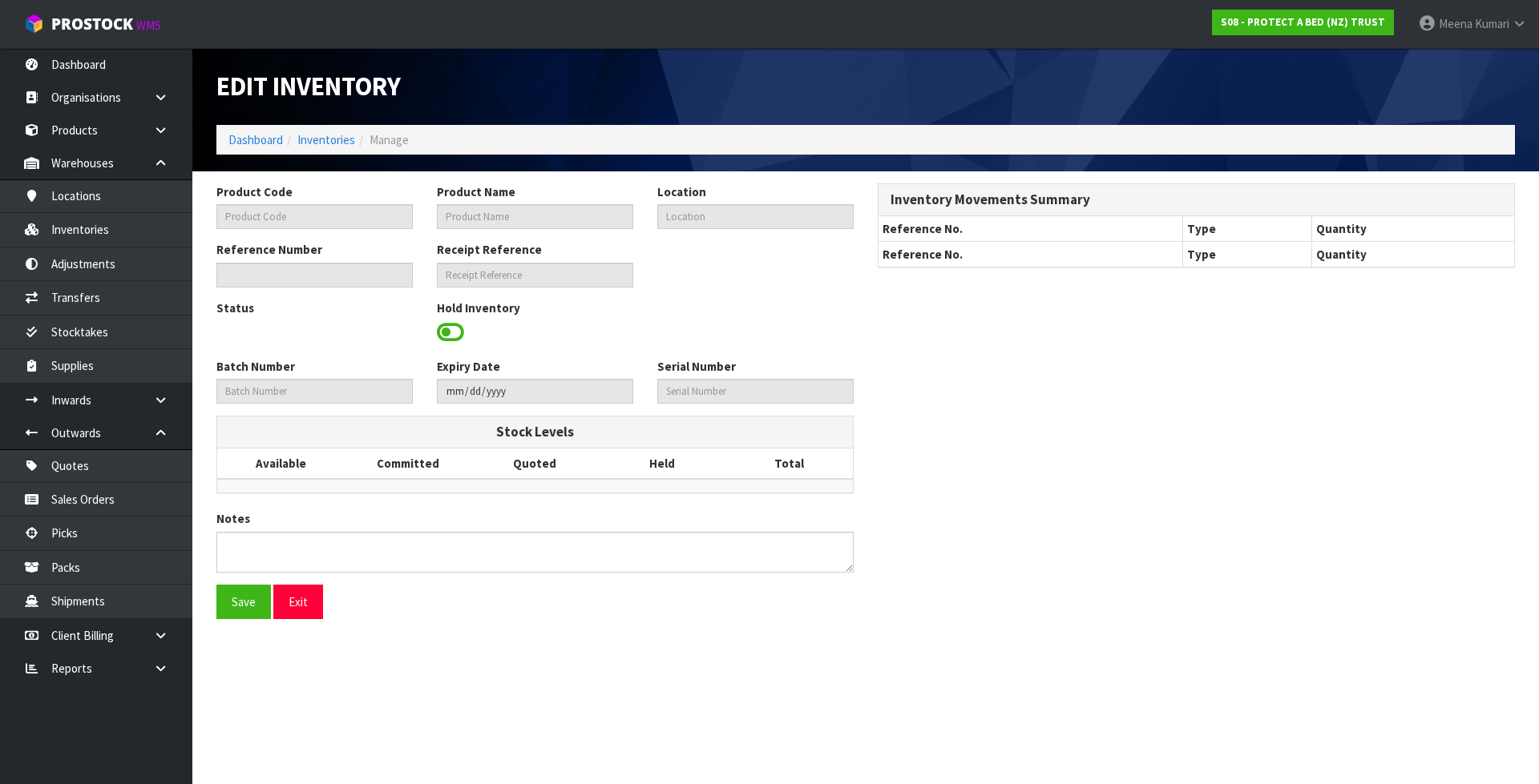
type textarea "PICKER COULD NOT LOCATE 5X"
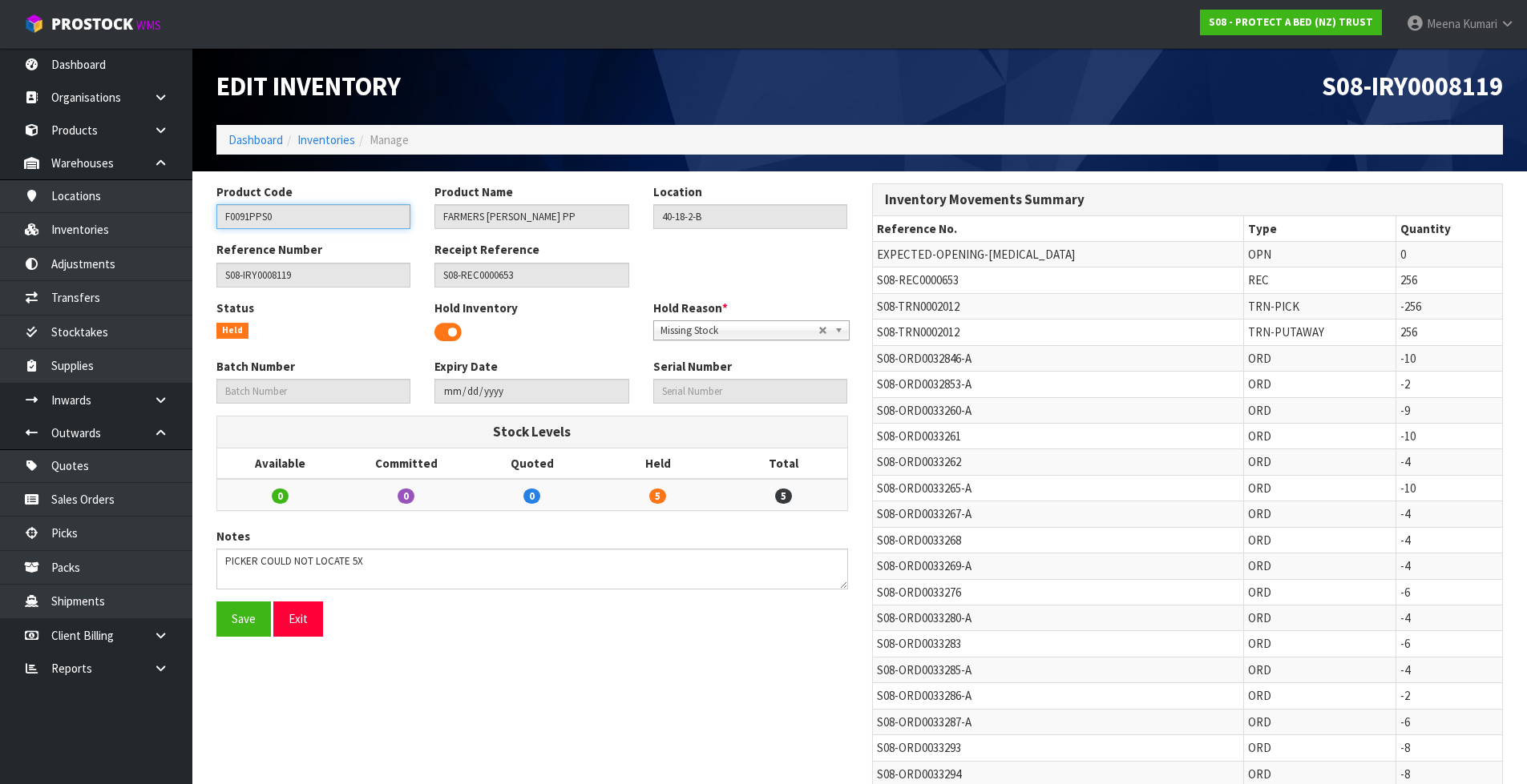
click at [266, 221] on input "F0091PPS0" at bounding box center [313, 217] width 194 height 25
click at [340, 141] on link "Inventories" at bounding box center [326, 140] width 58 height 16
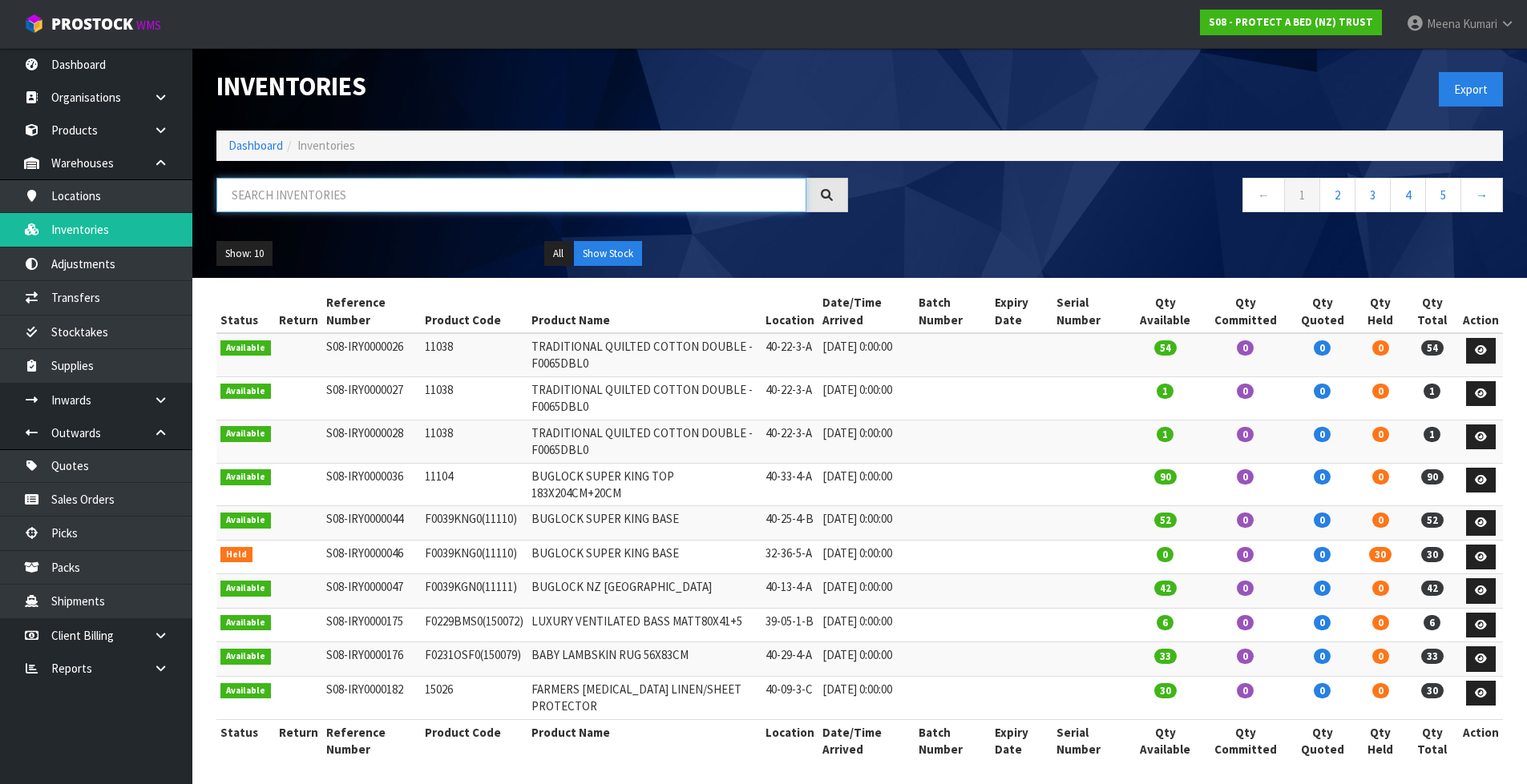
click at [328, 206] on input "text" at bounding box center [511, 195] width 590 height 35
paste input "70732"
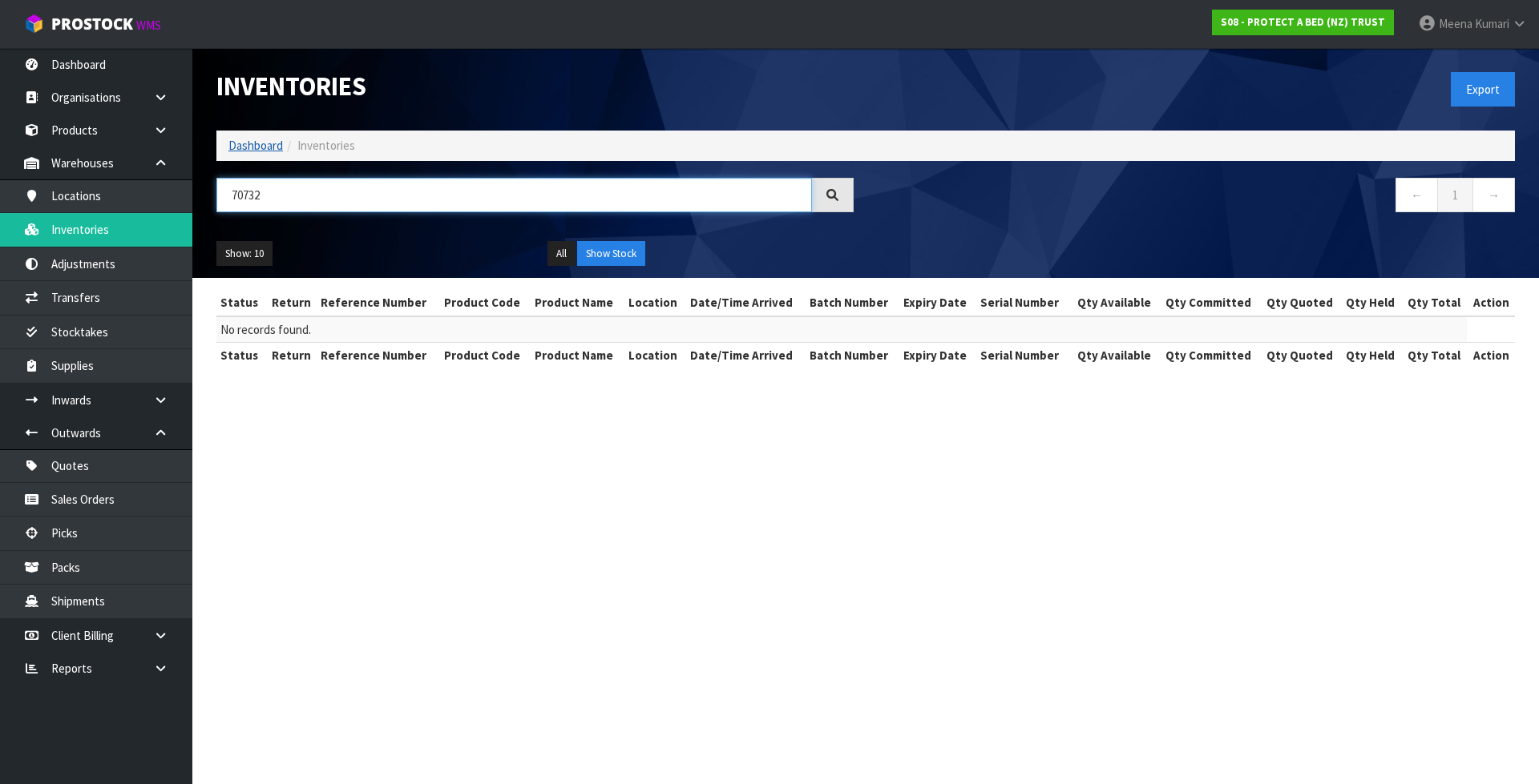
type input "70732"
click at [270, 148] on link "Dashboard" at bounding box center [256, 145] width 54 height 16
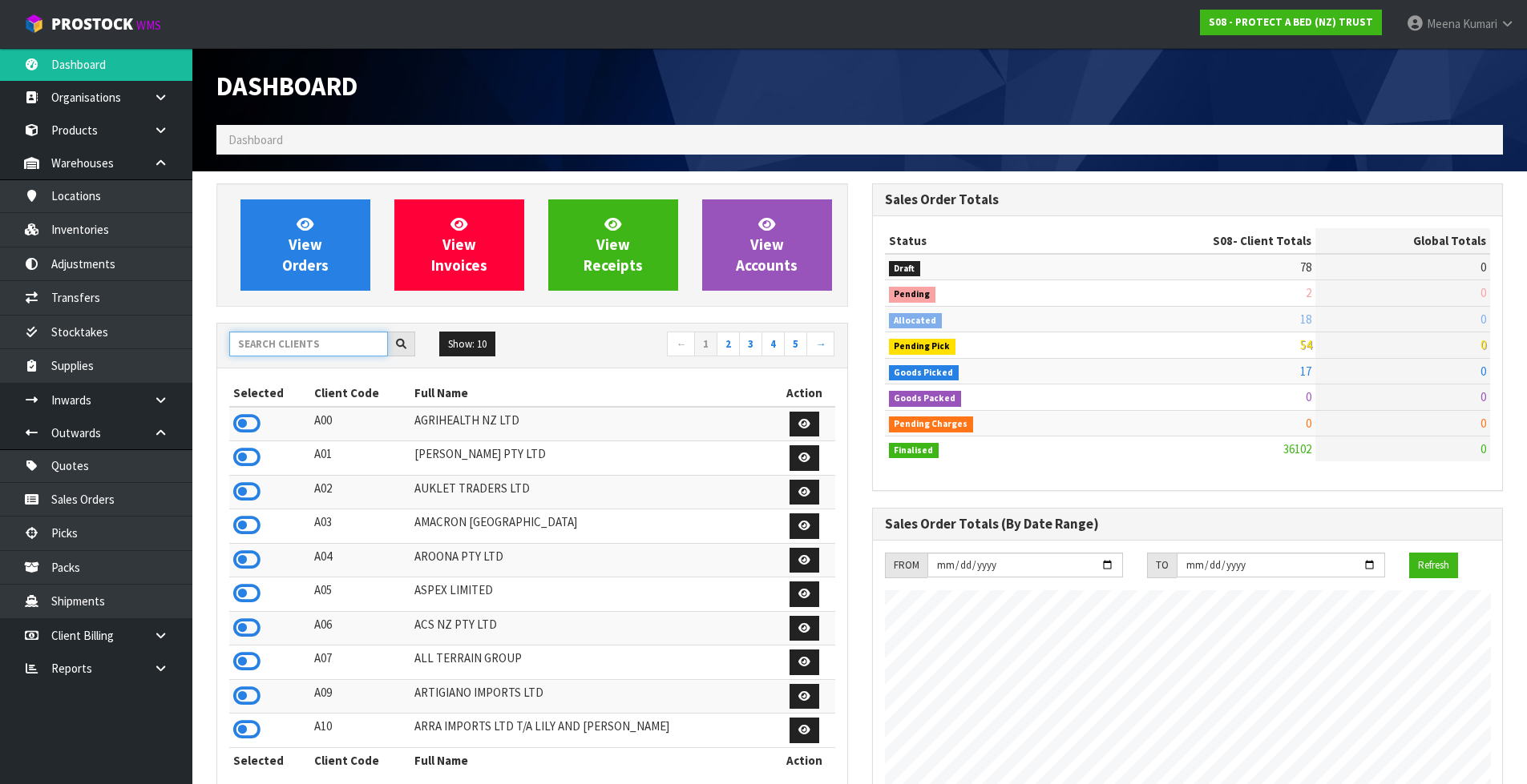
scroll to position [1214, 655]
click at [298, 339] on input "text" at bounding box center [308, 344] width 159 height 25
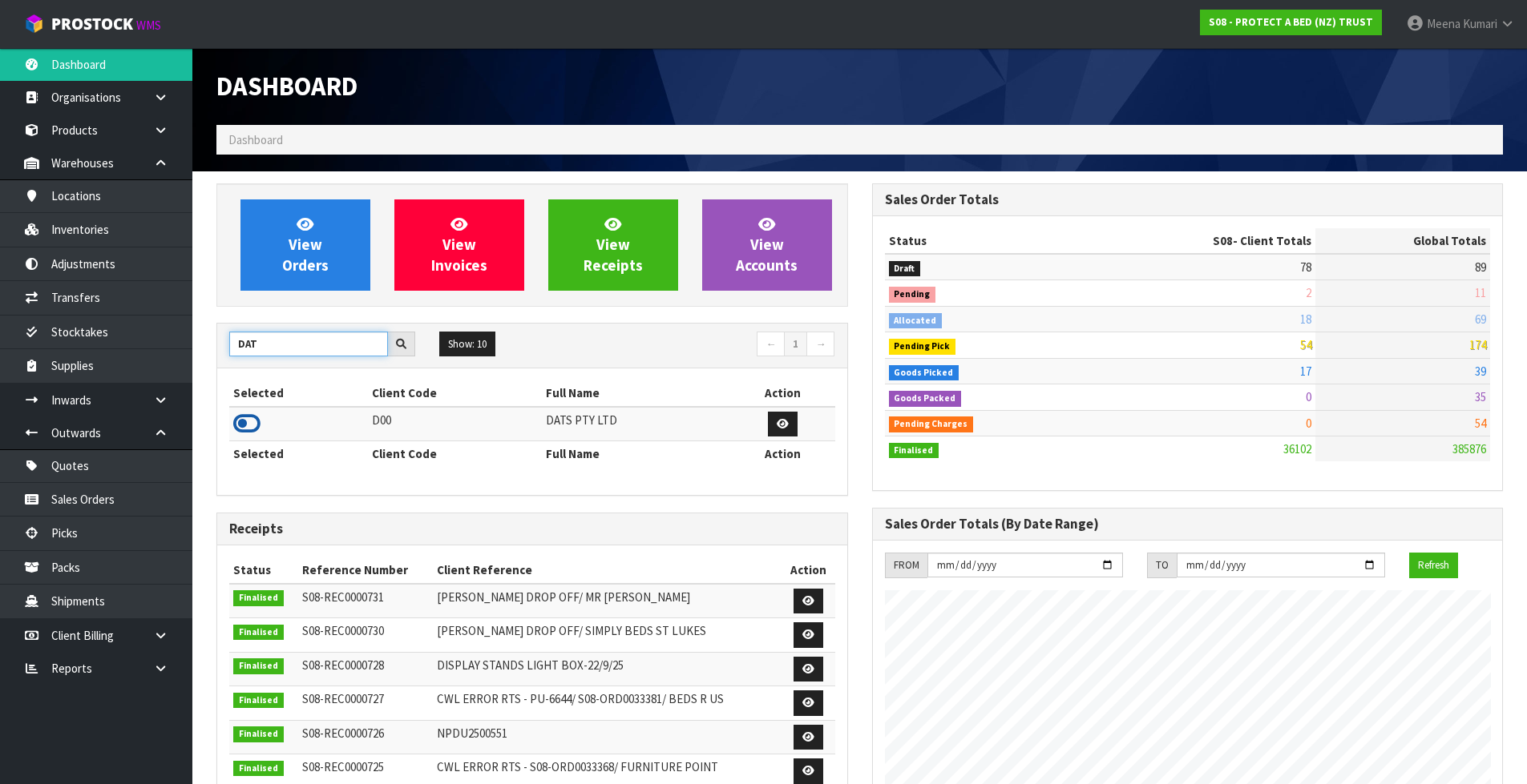
type input "DAT"
click at [243, 422] on icon at bounding box center [247, 423] width 27 height 24
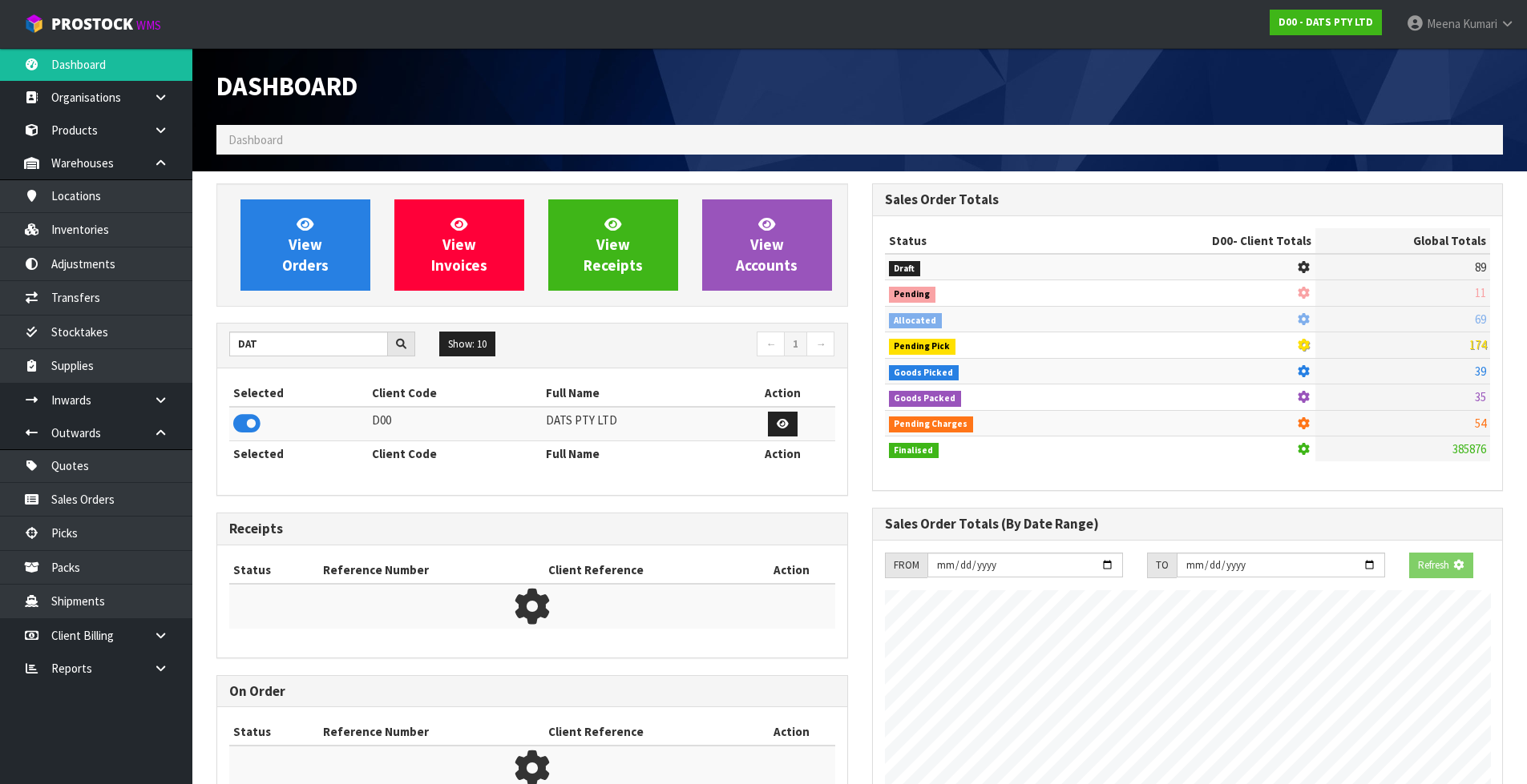
scroll to position [800112, 800935]
click at [96, 224] on link "Inventories" at bounding box center [96, 229] width 192 height 33
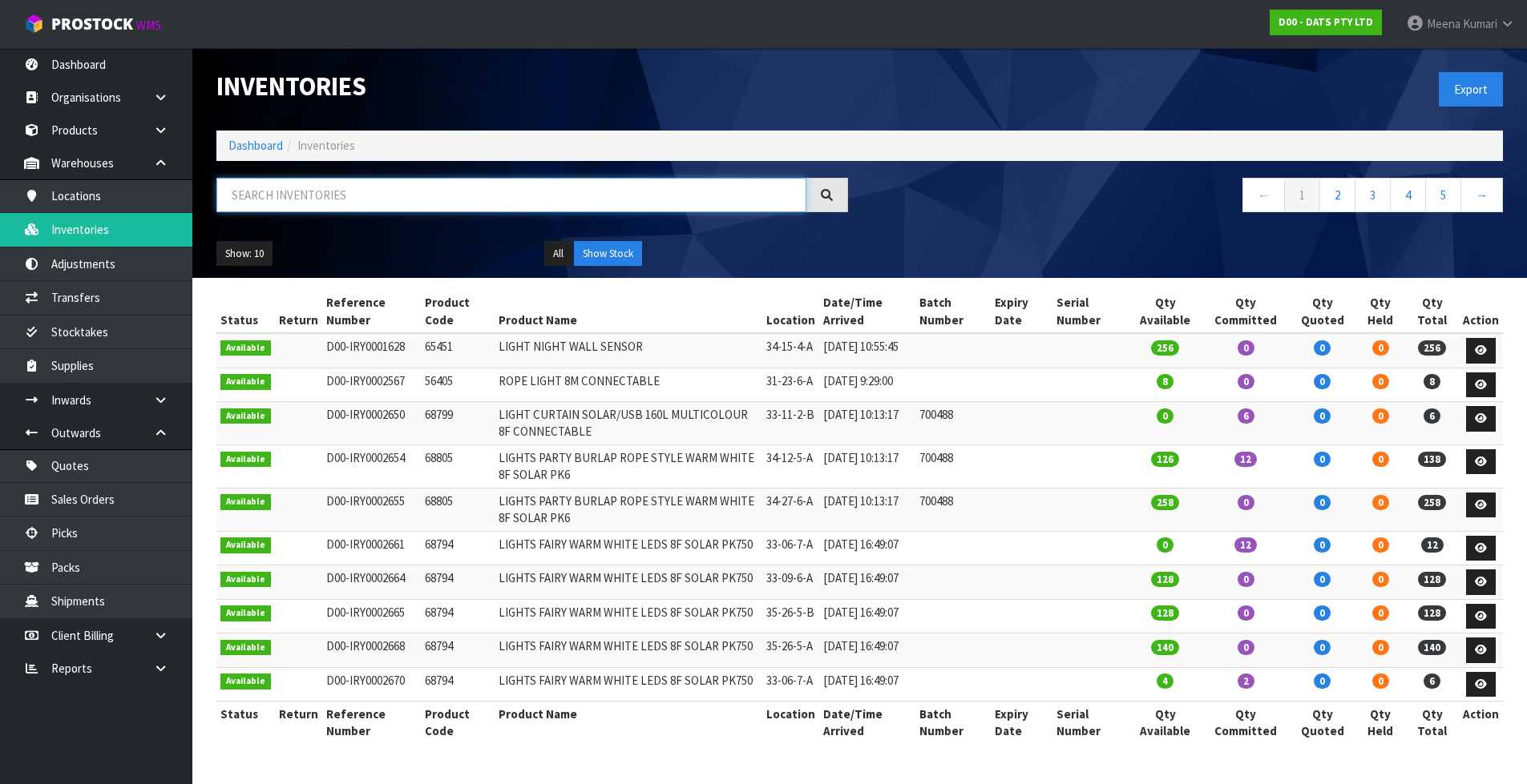
click at [473, 203] on input "text" at bounding box center [511, 195] width 590 height 35
paste input "70732"
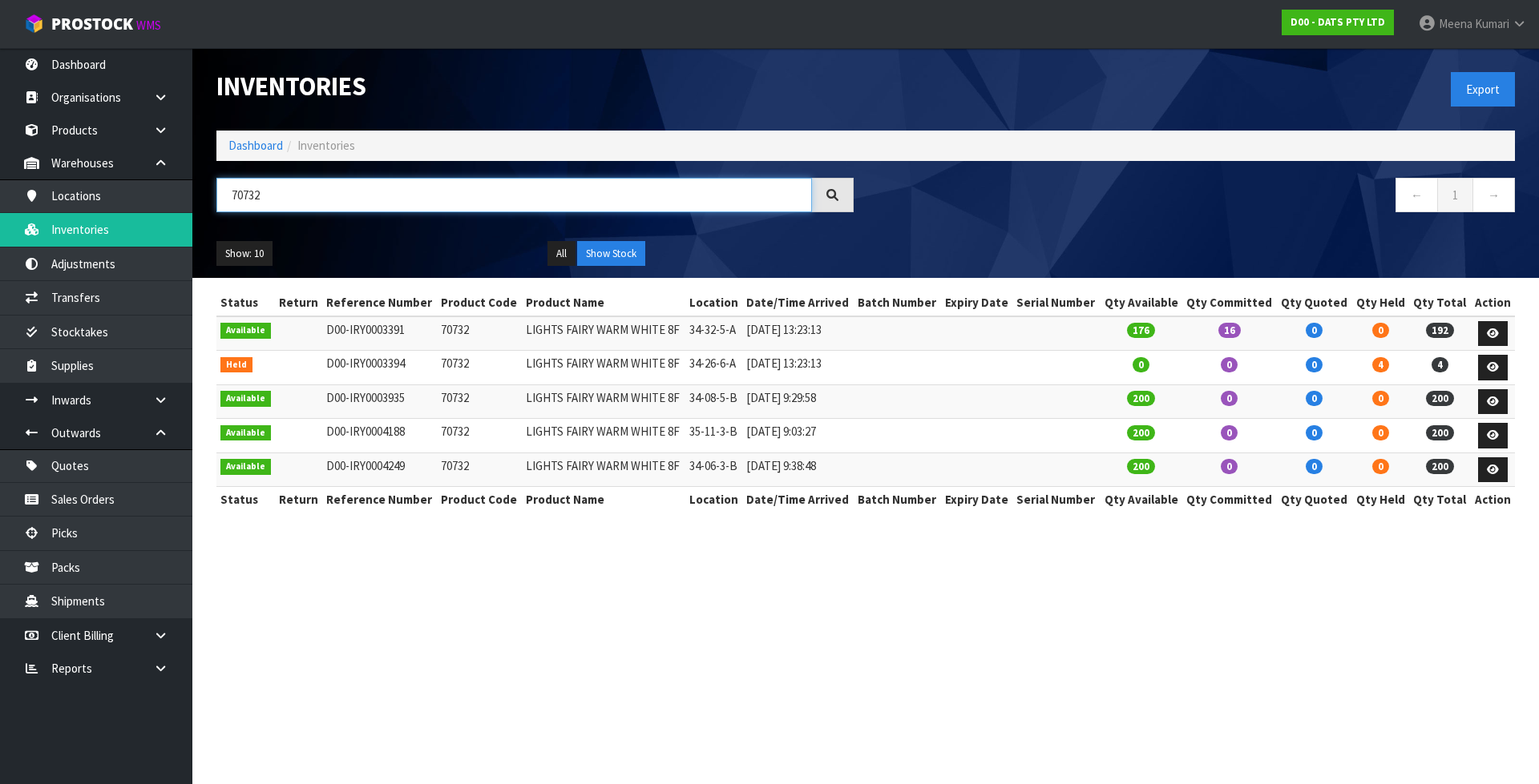
type input "70732"
click at [743, 609] on section "Inventories Export Dashboard Inventories 70732 ← 1 → Show: 10 5 10 25 50 All Sh…" at bounding box center [770, 392] width 1539 height 784
click at [261, 140] on link "Dashboard" at bounding box center [256, 145] width 54 height 16
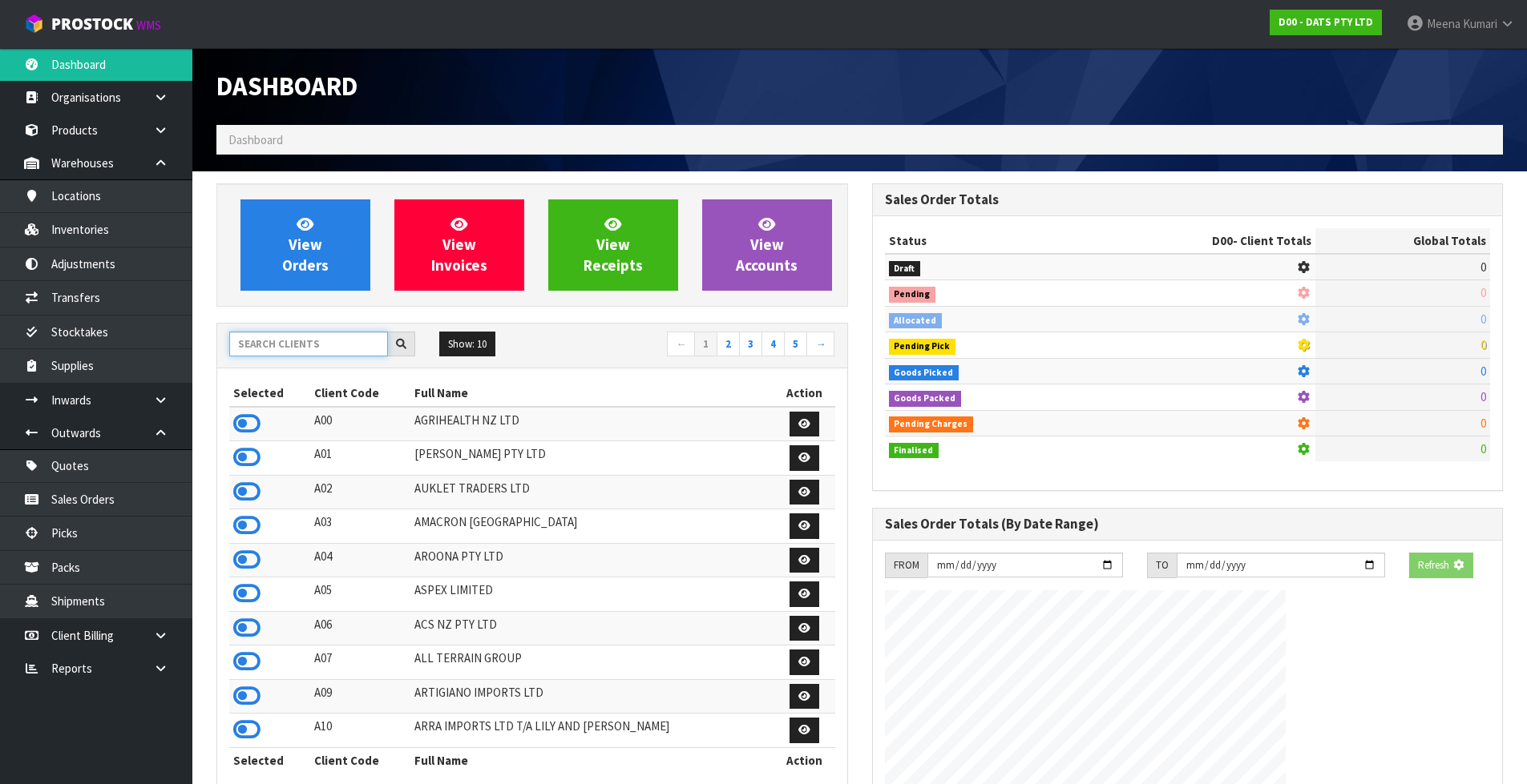
click at [304, 349] on input "text" at bounding box center [308, 344] width 159 height 25
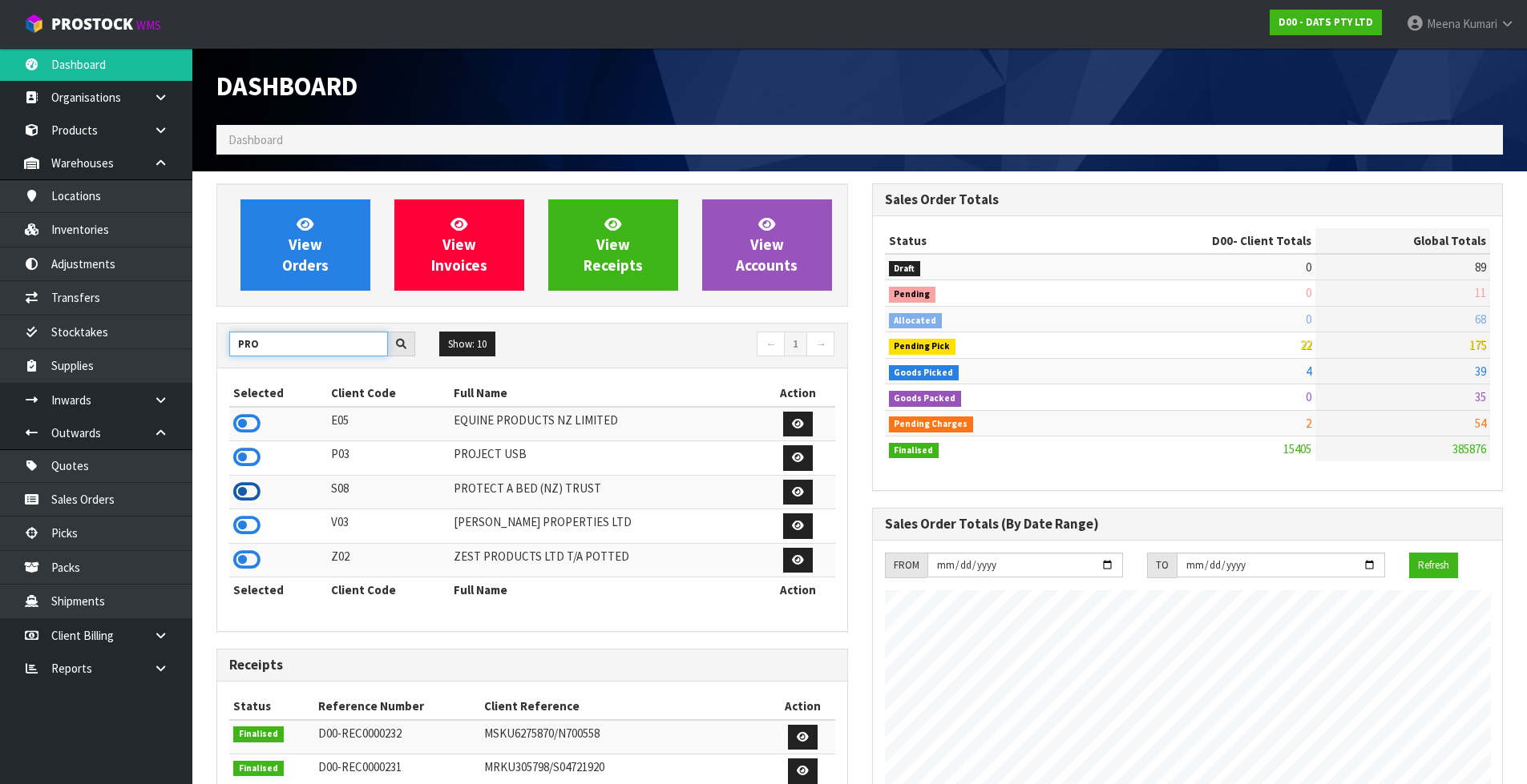
type input "PRO"
click at [246, 494] on icon at bounding box center [247, 491] width 27 height 24
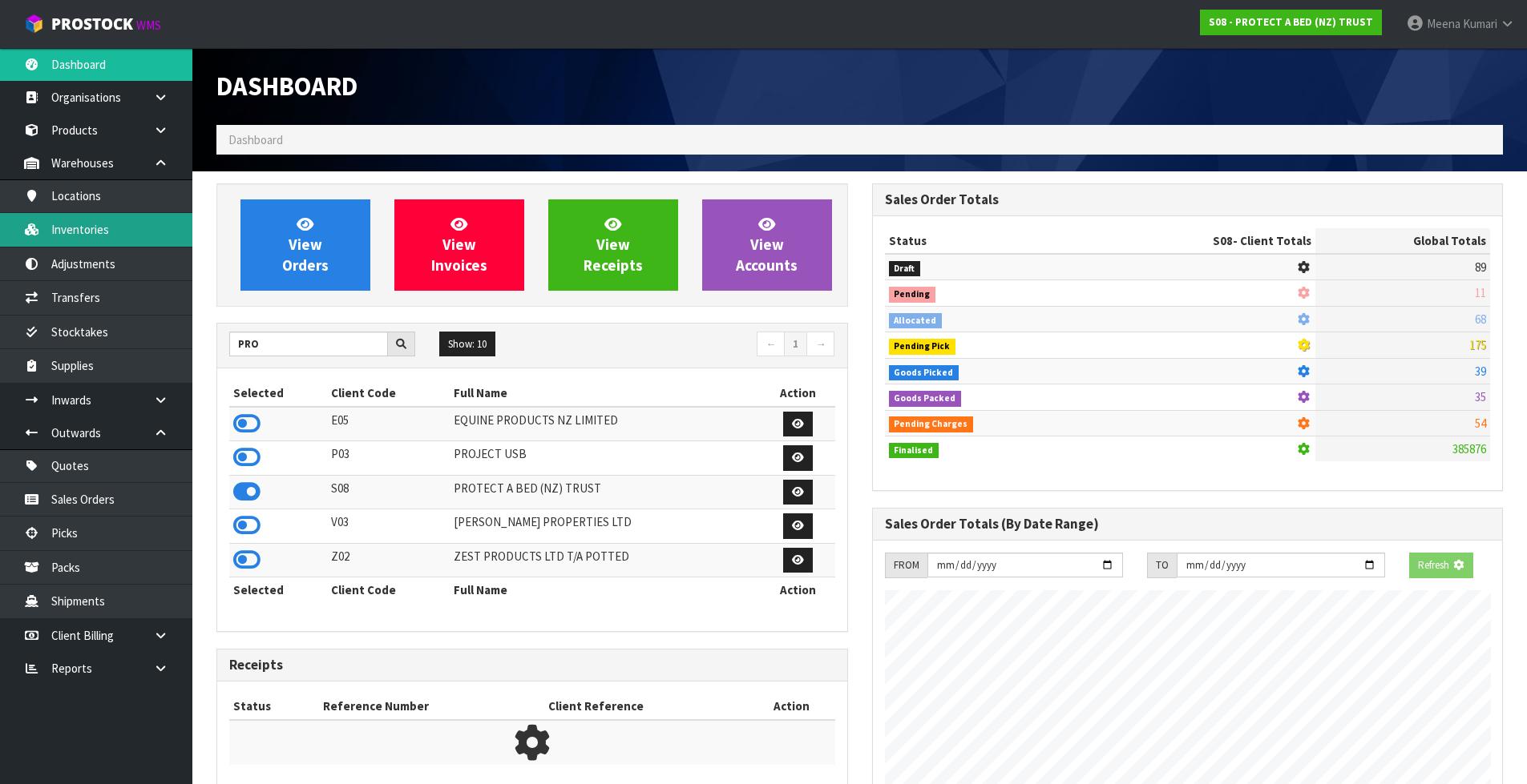
scroll to position [800112, 800935]
click at [151, 221] on link "Inventories" at bounding box center [96, 229] width 192 height 33
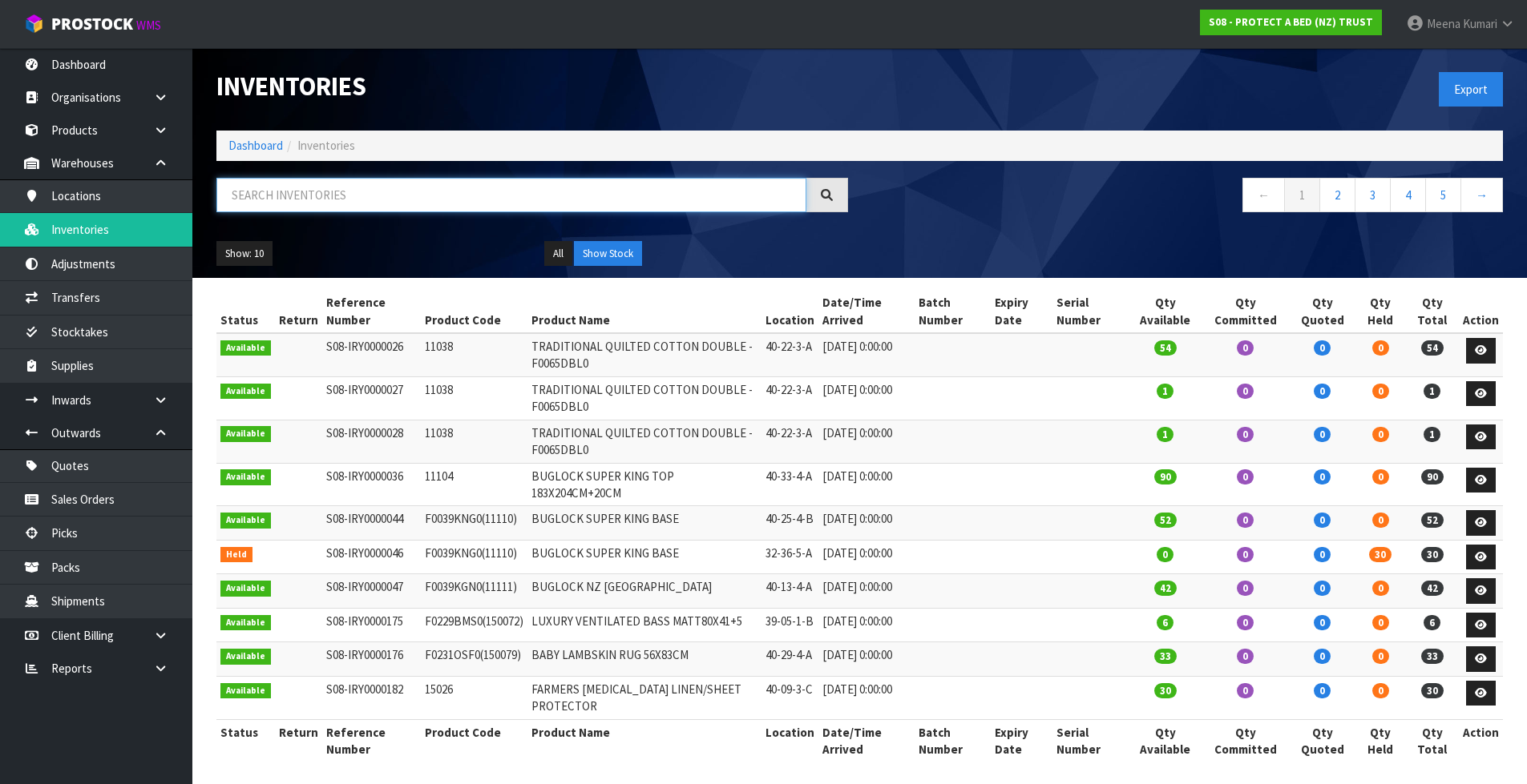
click at [308, 198] on input "text" at bounding box center [511, 195] width 590 height 35
paste input "F0588KGN0"
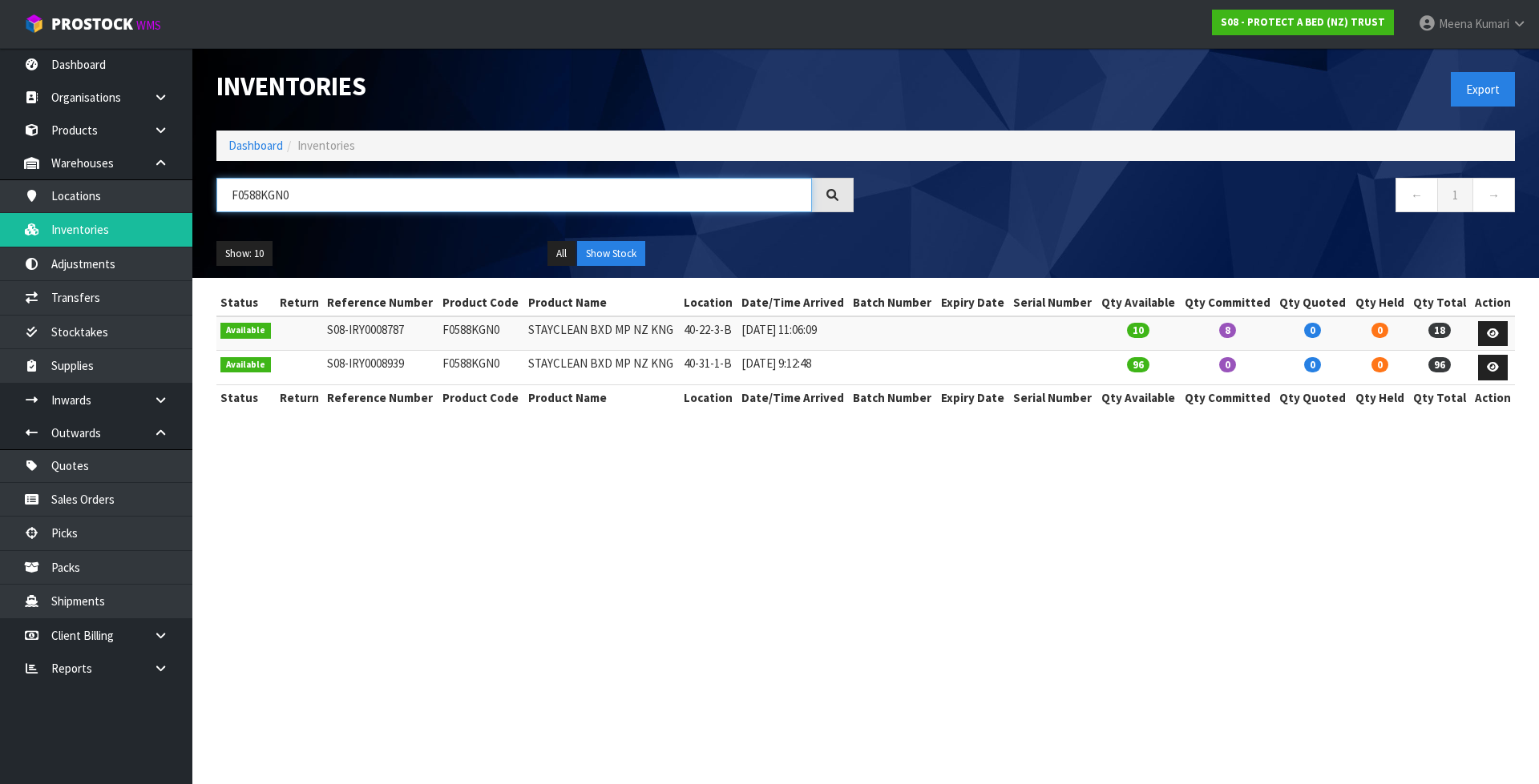
type input "F0588KGN0"
click at [1217, 521] on section "Inventories Export Dashboard Inventories F0588KGN0 ← 1 → Show: 10 5 10 25 50 Al…" at bounding box center [770, 392] width 1539 height 784
click at [281, 153] on link "Dashboard" at bounding box center [256, 145] width 54 height 16
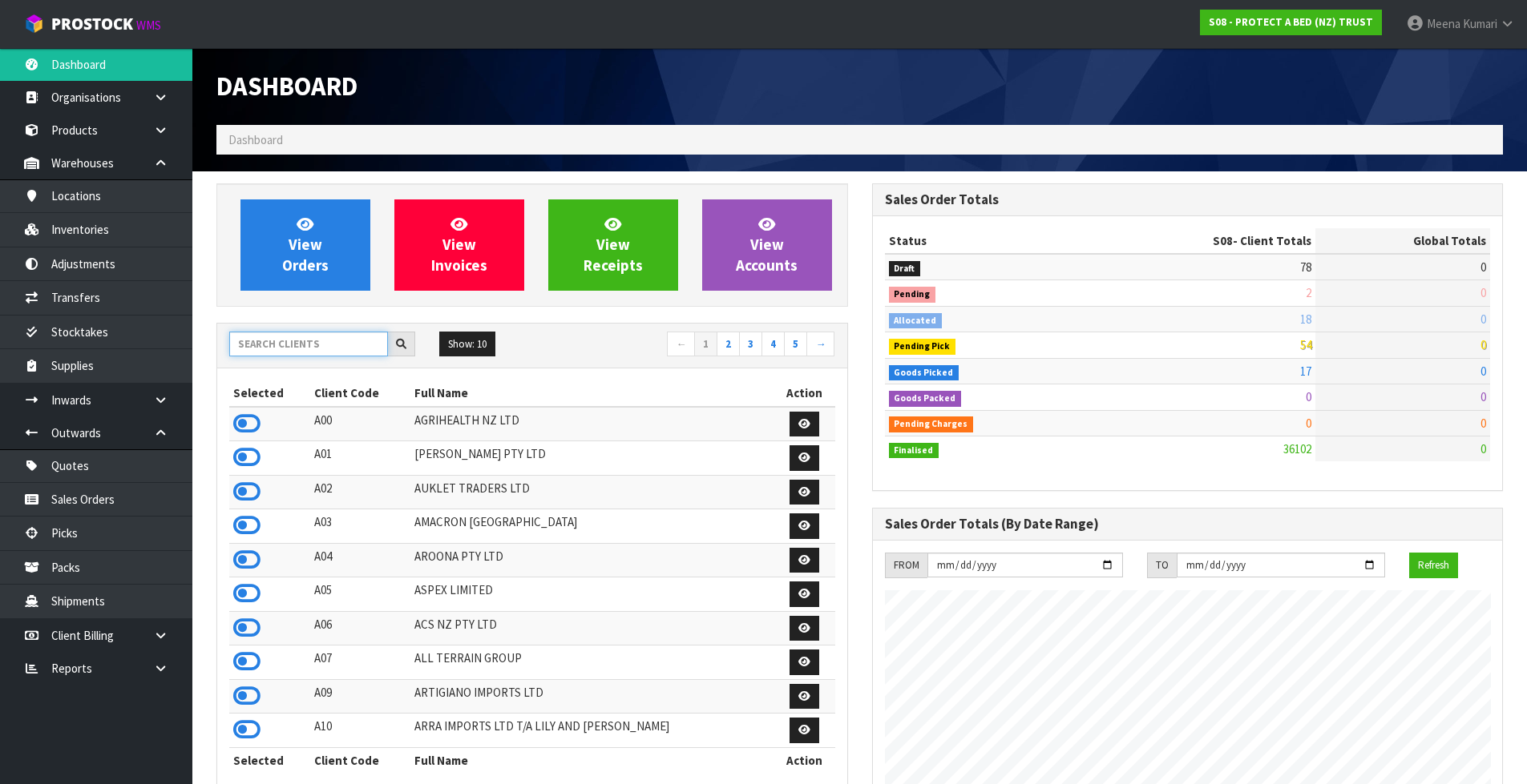
scroll to position [999, 655]
click at [259, 344] on input "text" at bounding box center [308, 344] width 159 height 25
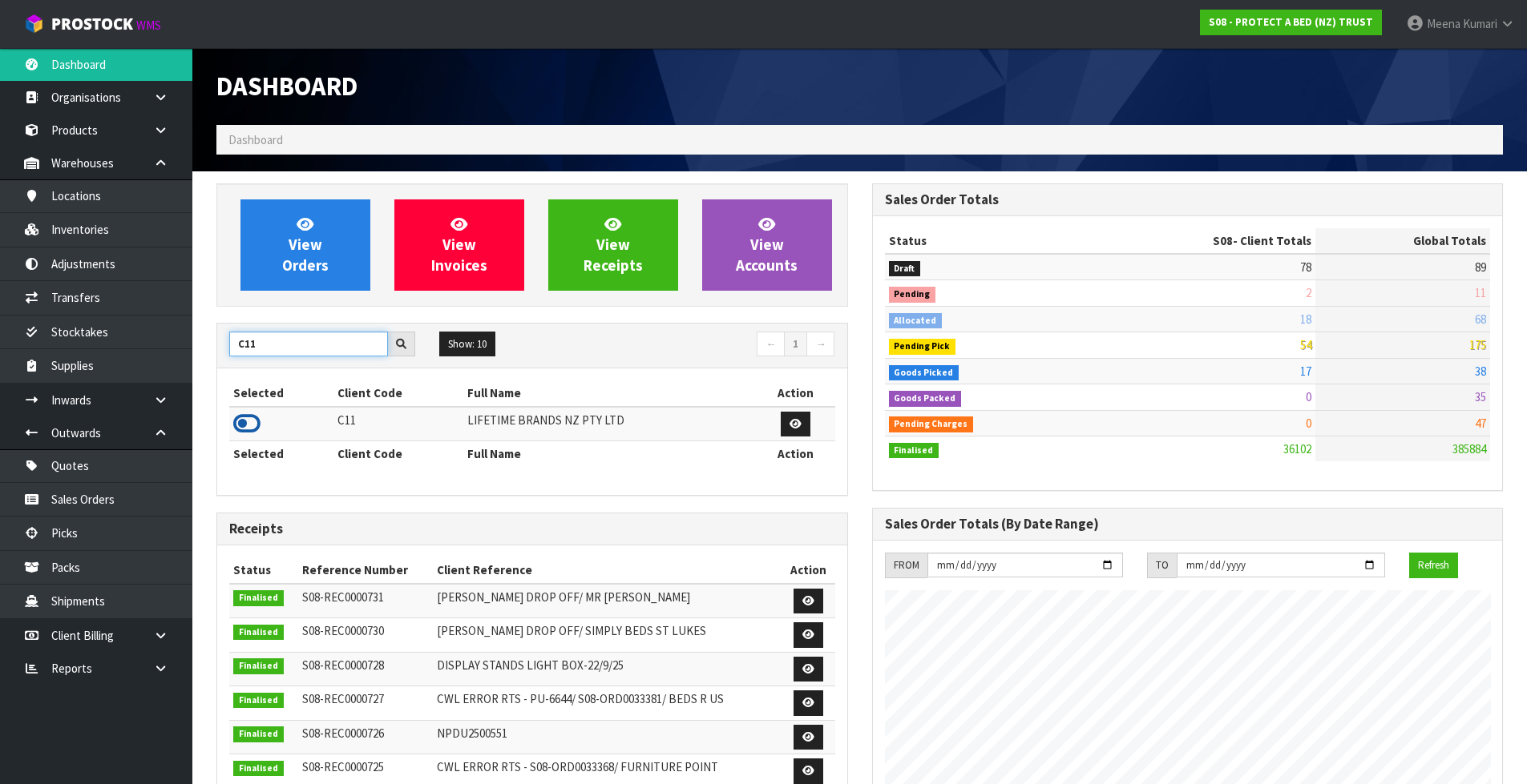
type input "C11"
click at [248, 422] on icon at bounding box center [247, 423] width 27 height 24
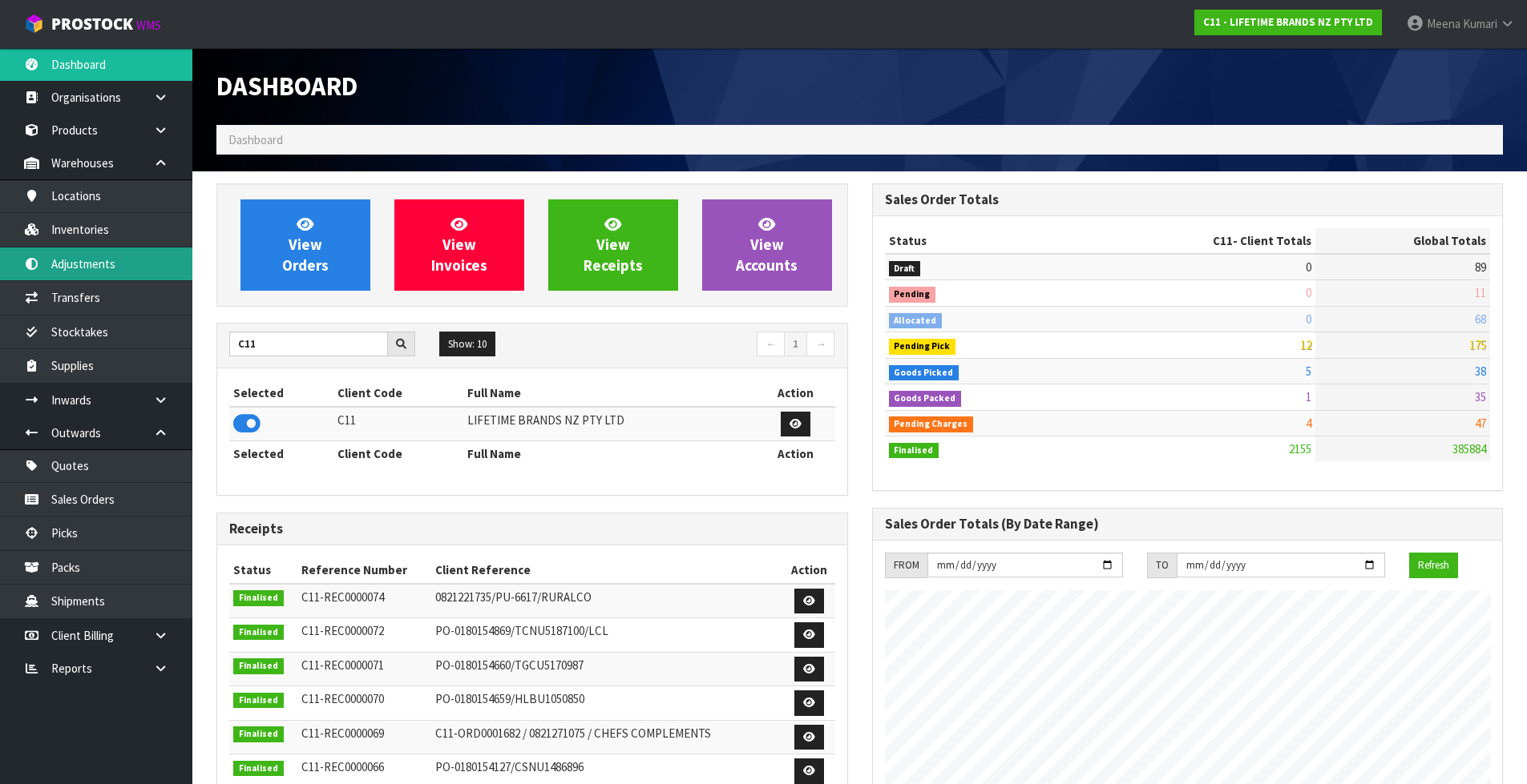
click at [150, 250] on link "Adjustments" at bounding box center [96, 264] width 192 height 33
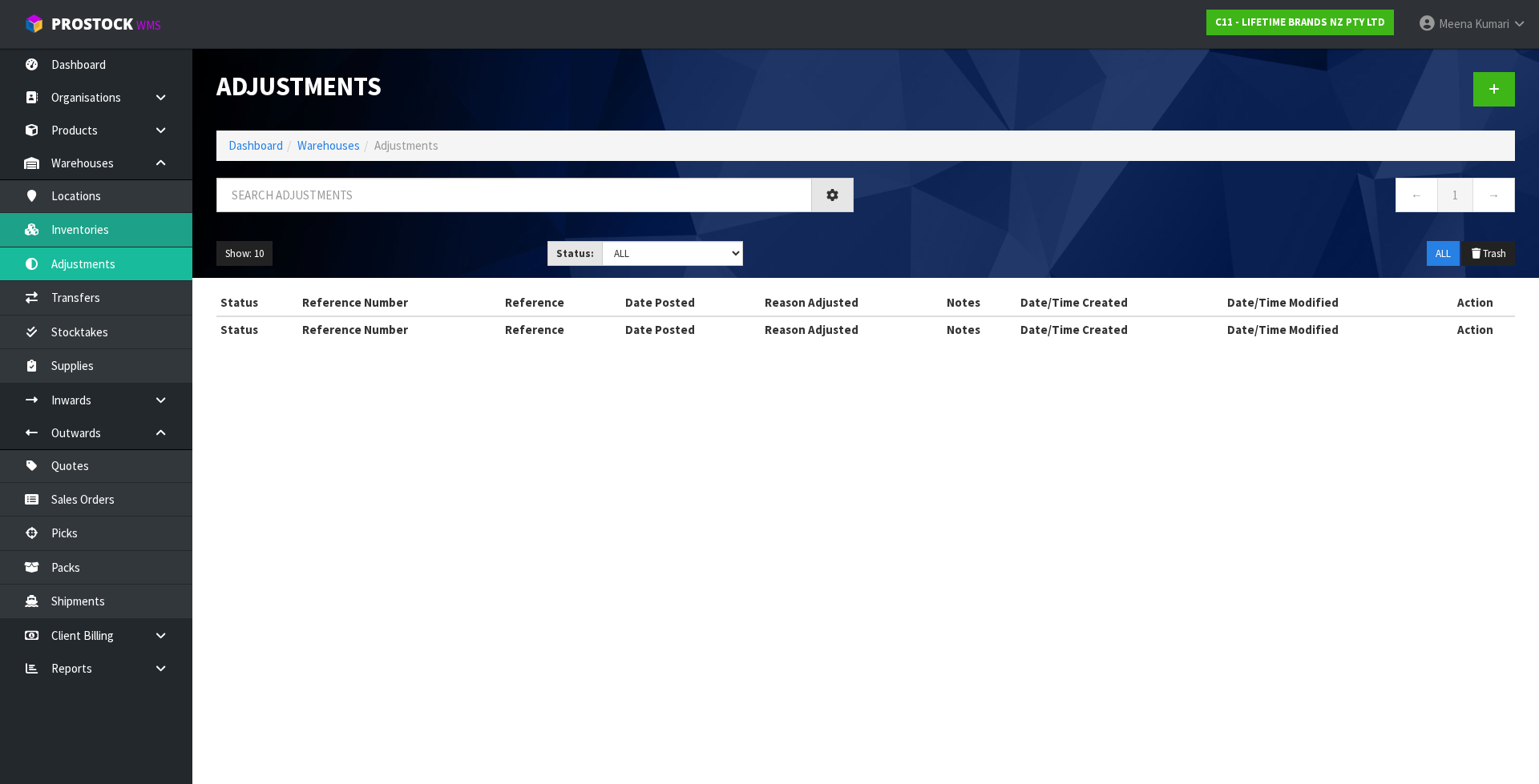
click at [141, 231] on body "Toggle navigation ProStock WMS C11 - LIFETIME BRANDS NZ PTY LTD Meena Kumari Lo…" at bounding box center [770, 392] width 1539 height 784
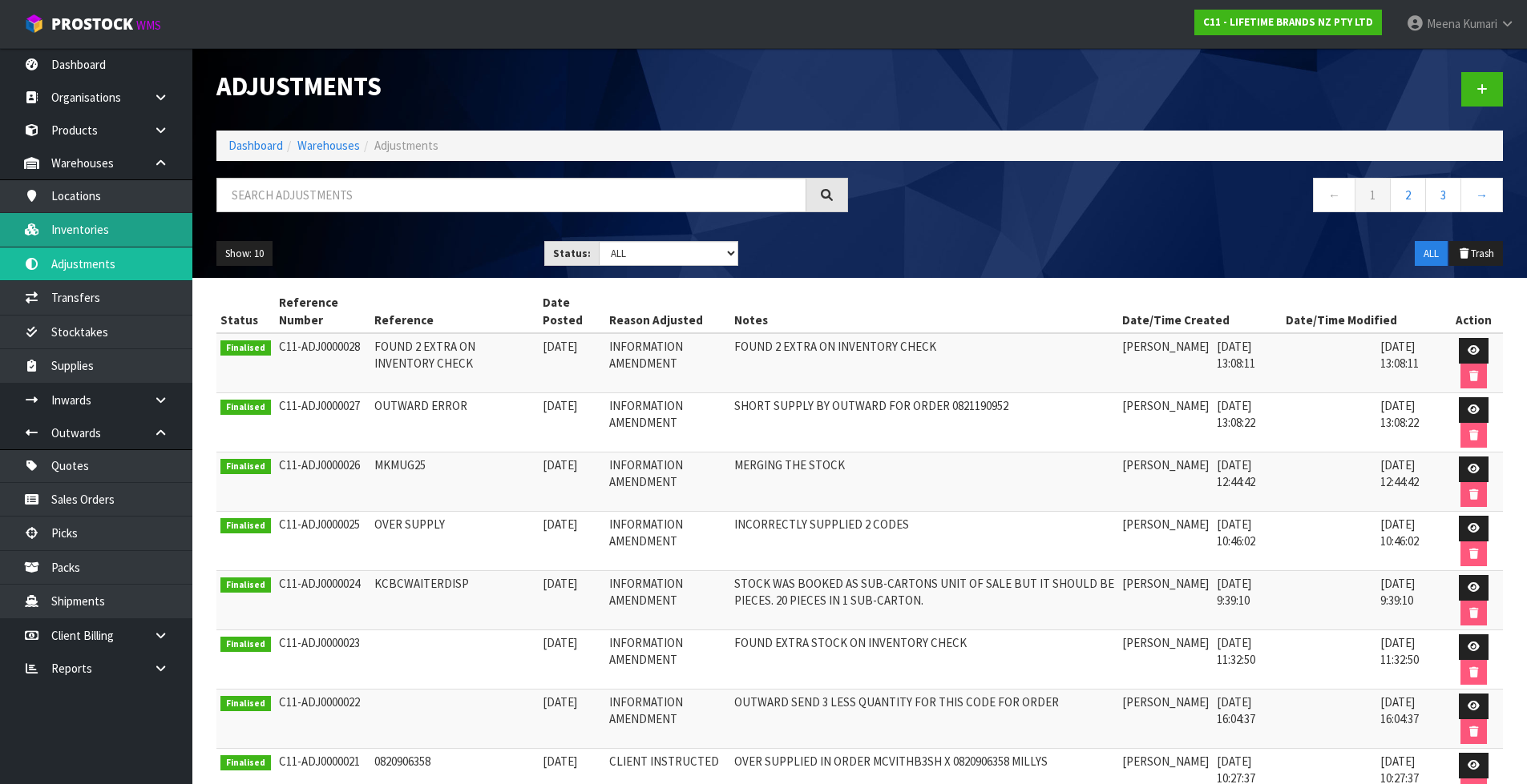
click at [136, 237] on link "Inventories" at bounding box center [96, 229] width 192 height 33
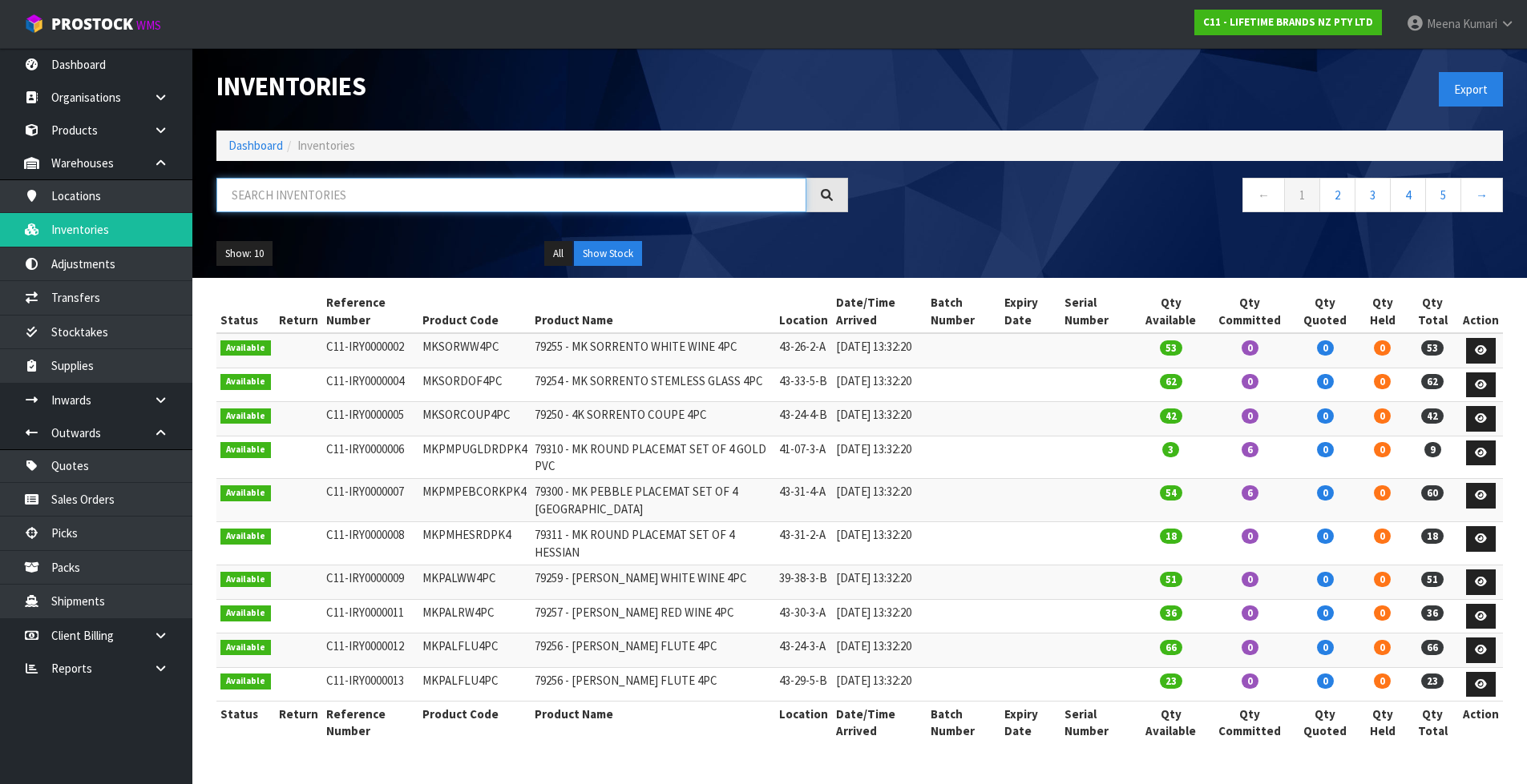
click at [337, 201] on input "text" at bounding box center [511, 195] width 590 height 35
paste input "KCBOWL12"
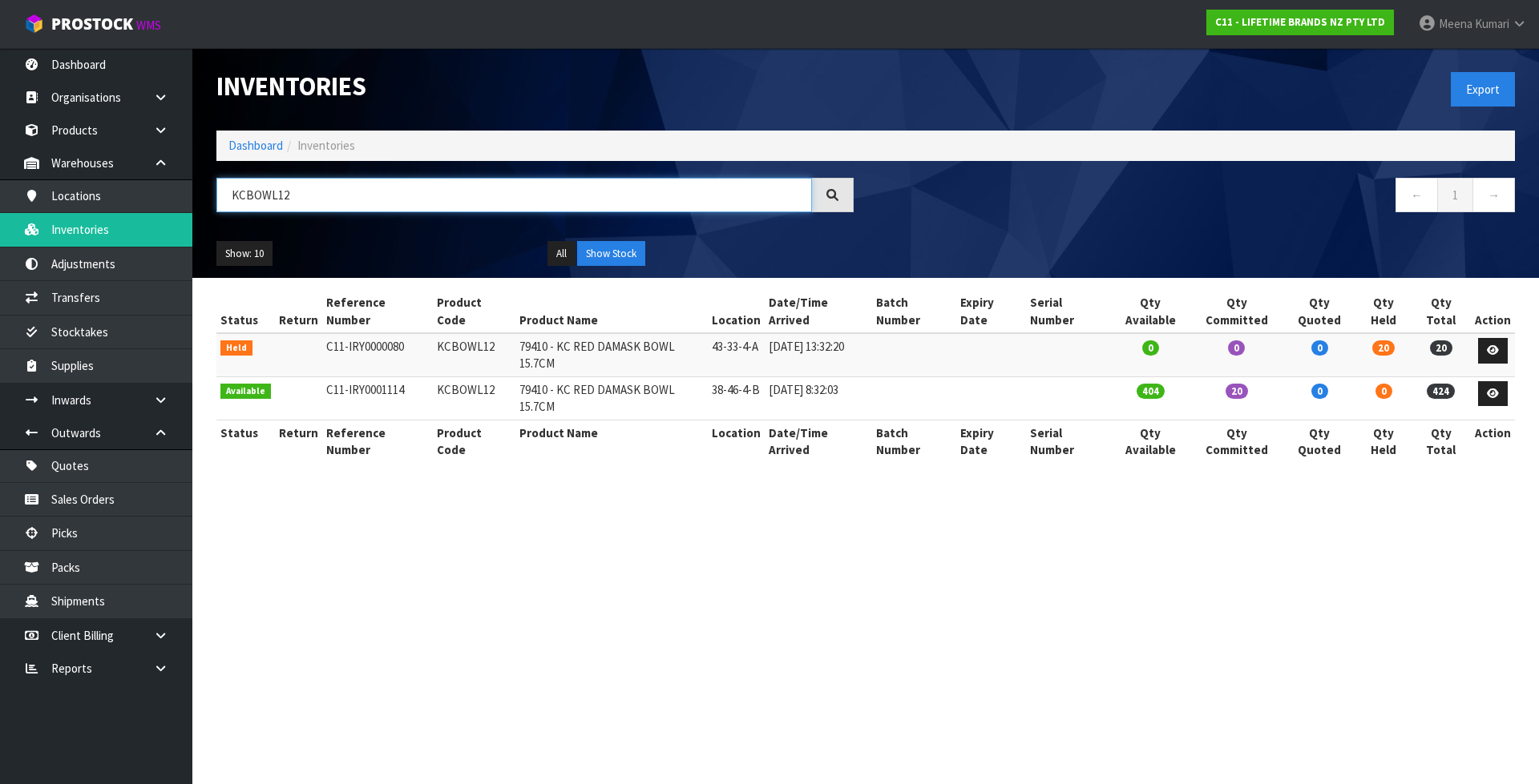
type input "KCBOWL12"
click at [474, 450] on section "Inventories Export Dashboard Inventories KCBOWL12 ← 1 → Show: 10 5 10 25 50 All…" at bounding box center [770, 392] width 1539 height 784
click at [253, 148] on link "Dashboard" at bounding box center [256, 145] width 54 height 16
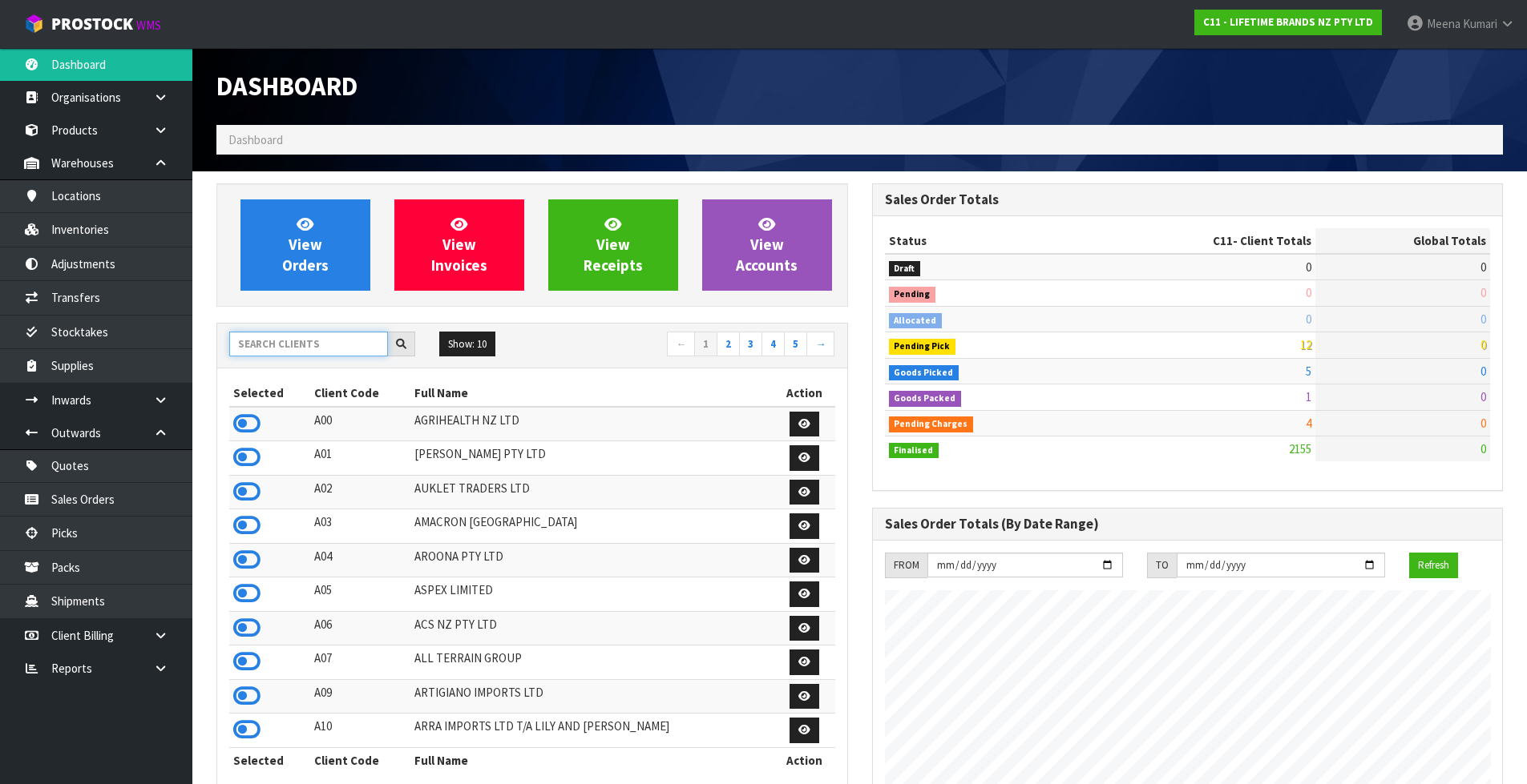
click at [276, 352] on input "text" at bounding box center [308, 344] width 159 height 25
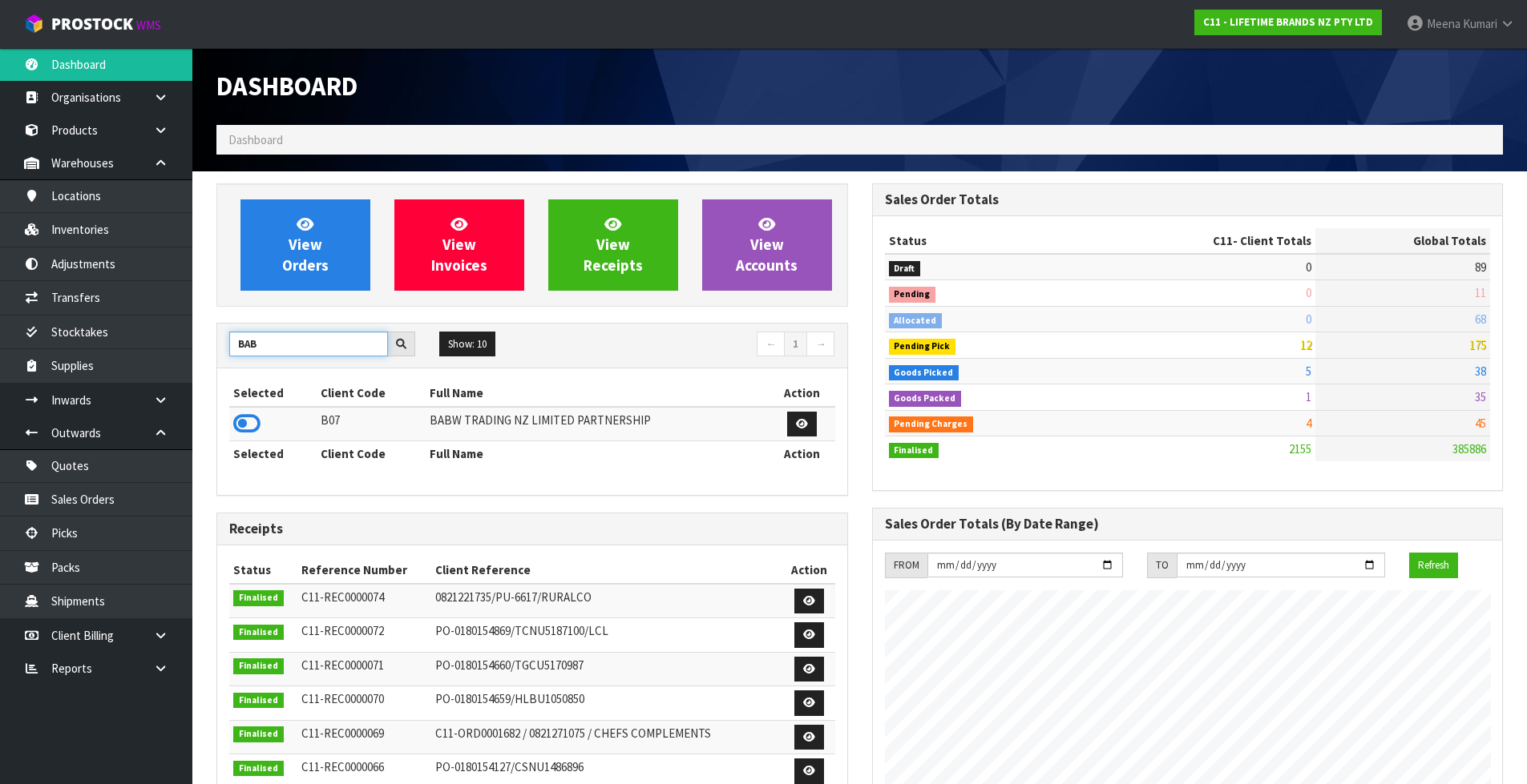
type input "BAB"
click at [261, 419] on td at bounding box center [273, 424] width 87 height 35
click at [255, 421] on icon at bounding box center [247, 423] width 27 height 24
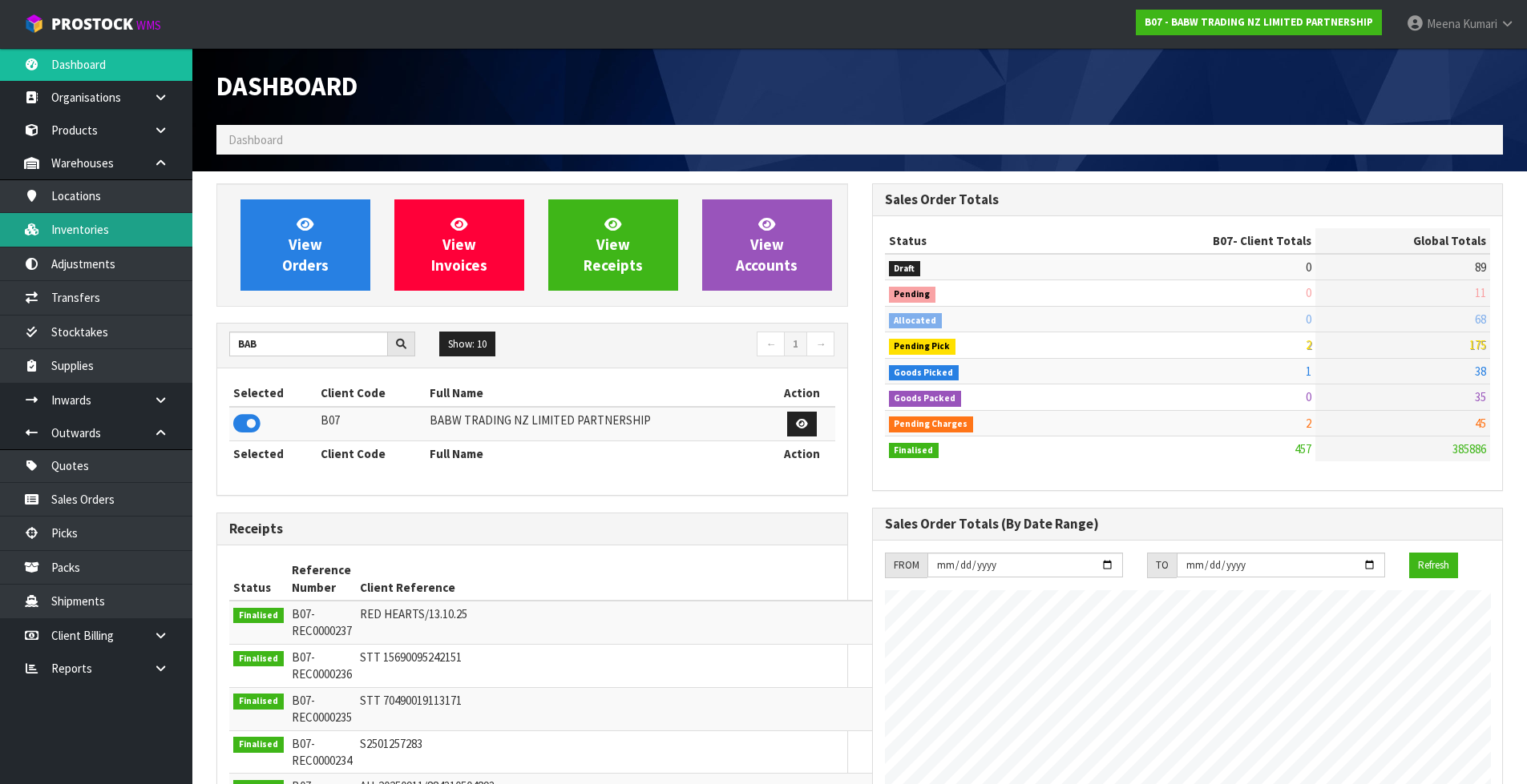
click at [150, 224] on link "Inventories" at bounding box center [96, 229] width 192 height 33
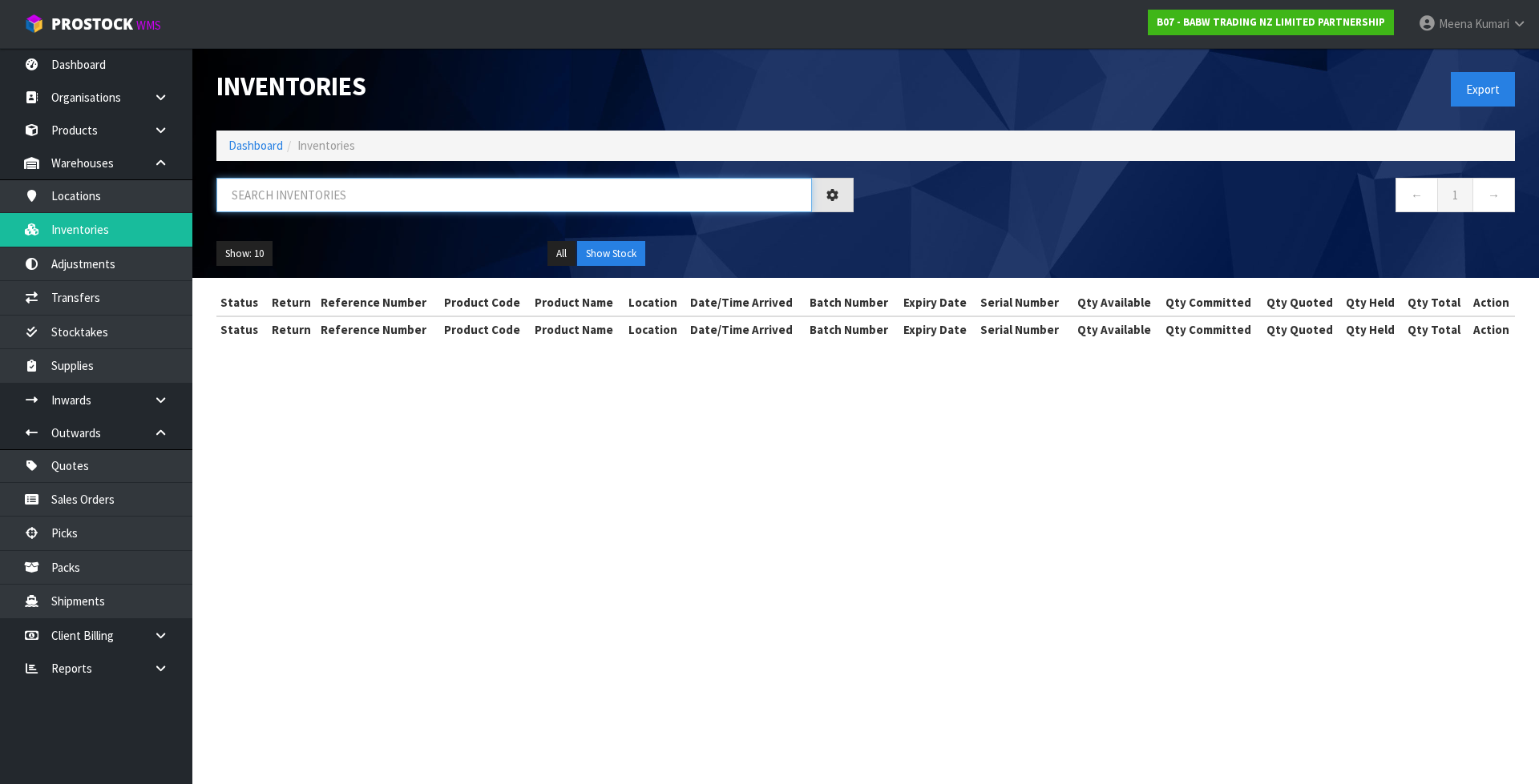
click at [380, 183] on input "text" at bounding box center [514, 195] width 595 height 35
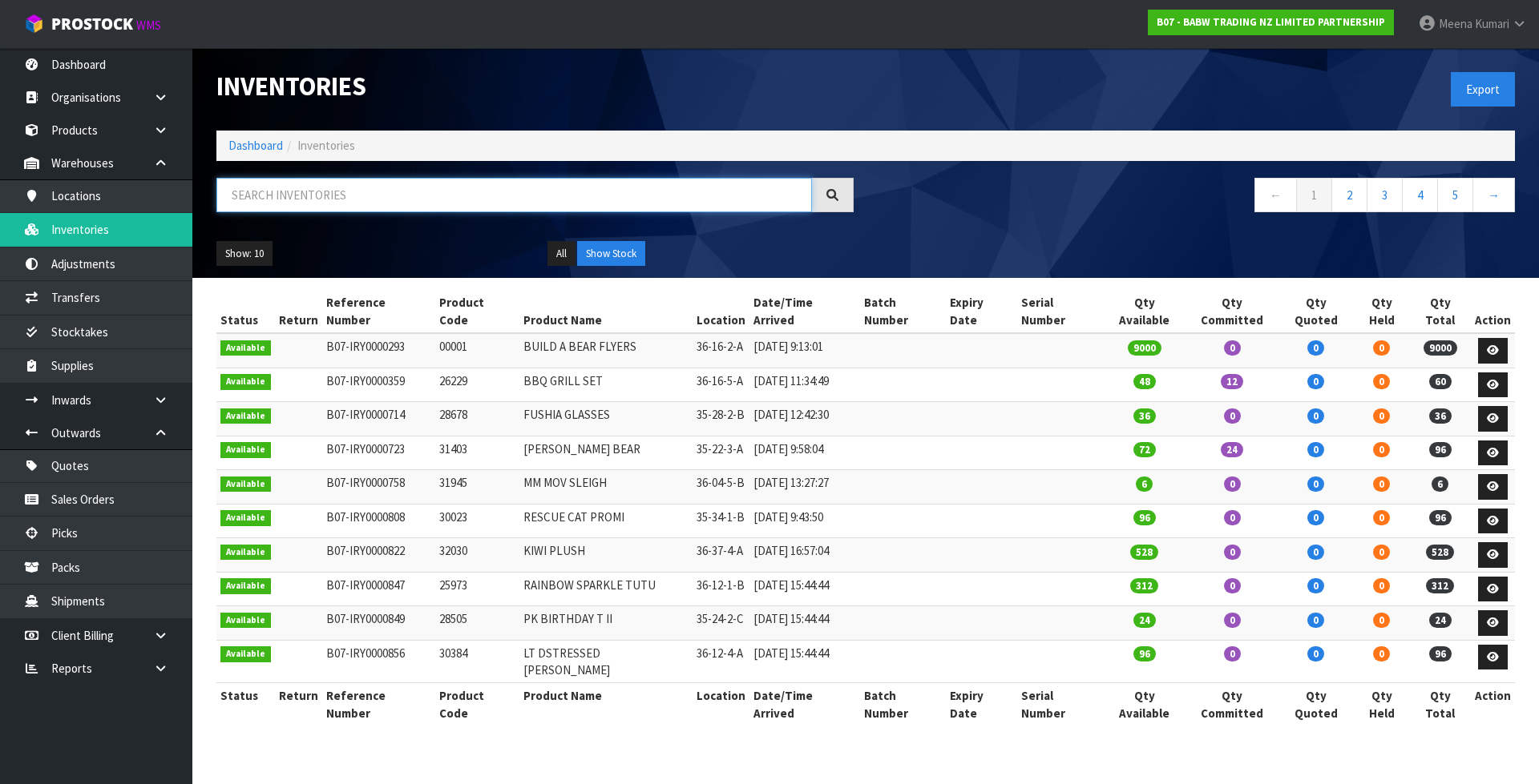
paste input "25866"
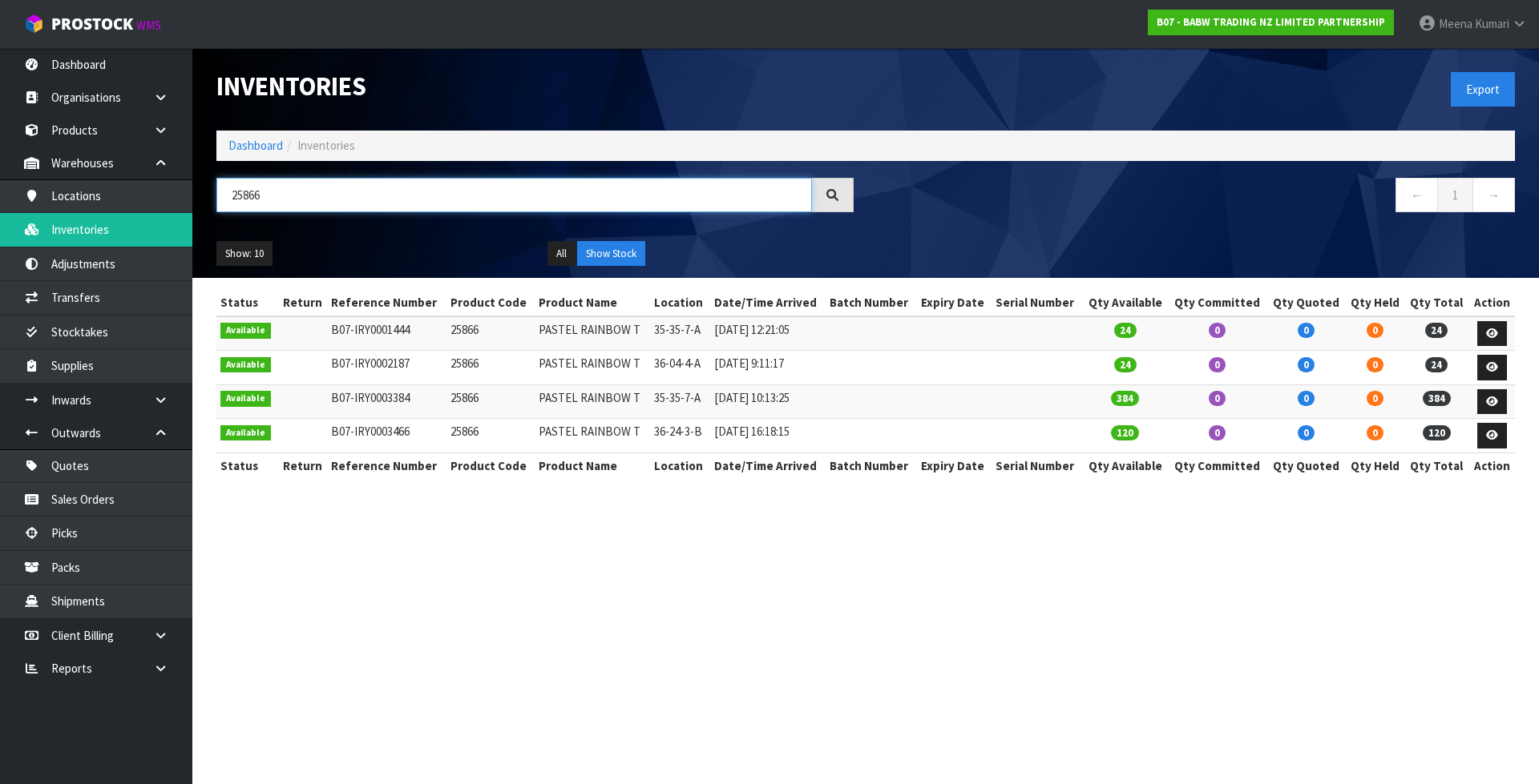
type input "25866"
click at [463, 332] on td "25866" at bounding box center [490, 334] width 88 height 35
copy td "25866"
click at [77, 288] on link "Transfers" at bounding box center [96, 297] width 192 height 33
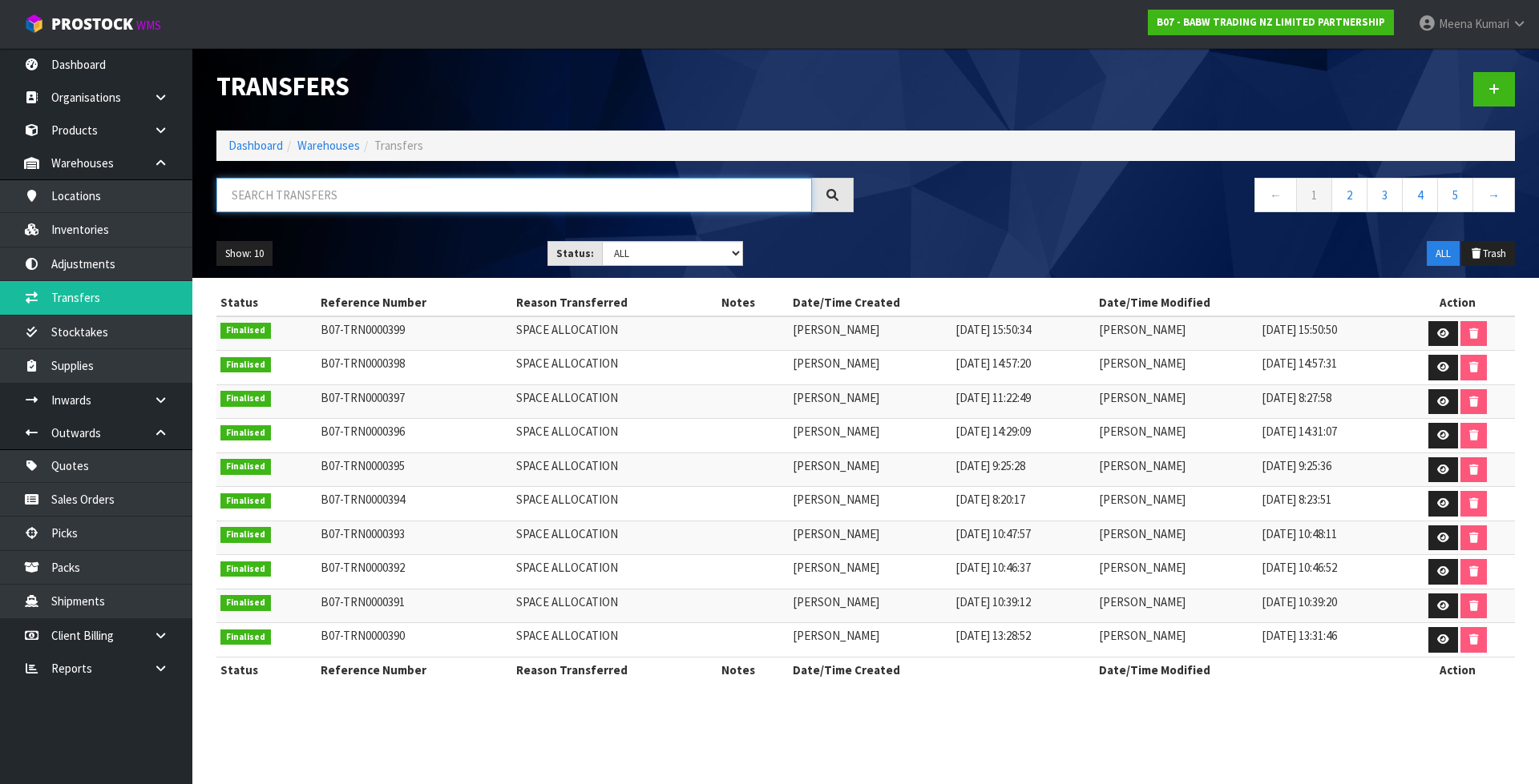
click at [320, 201] on input "text" at bounding box center [514, 195] width 595 height 35
paste input "25866"
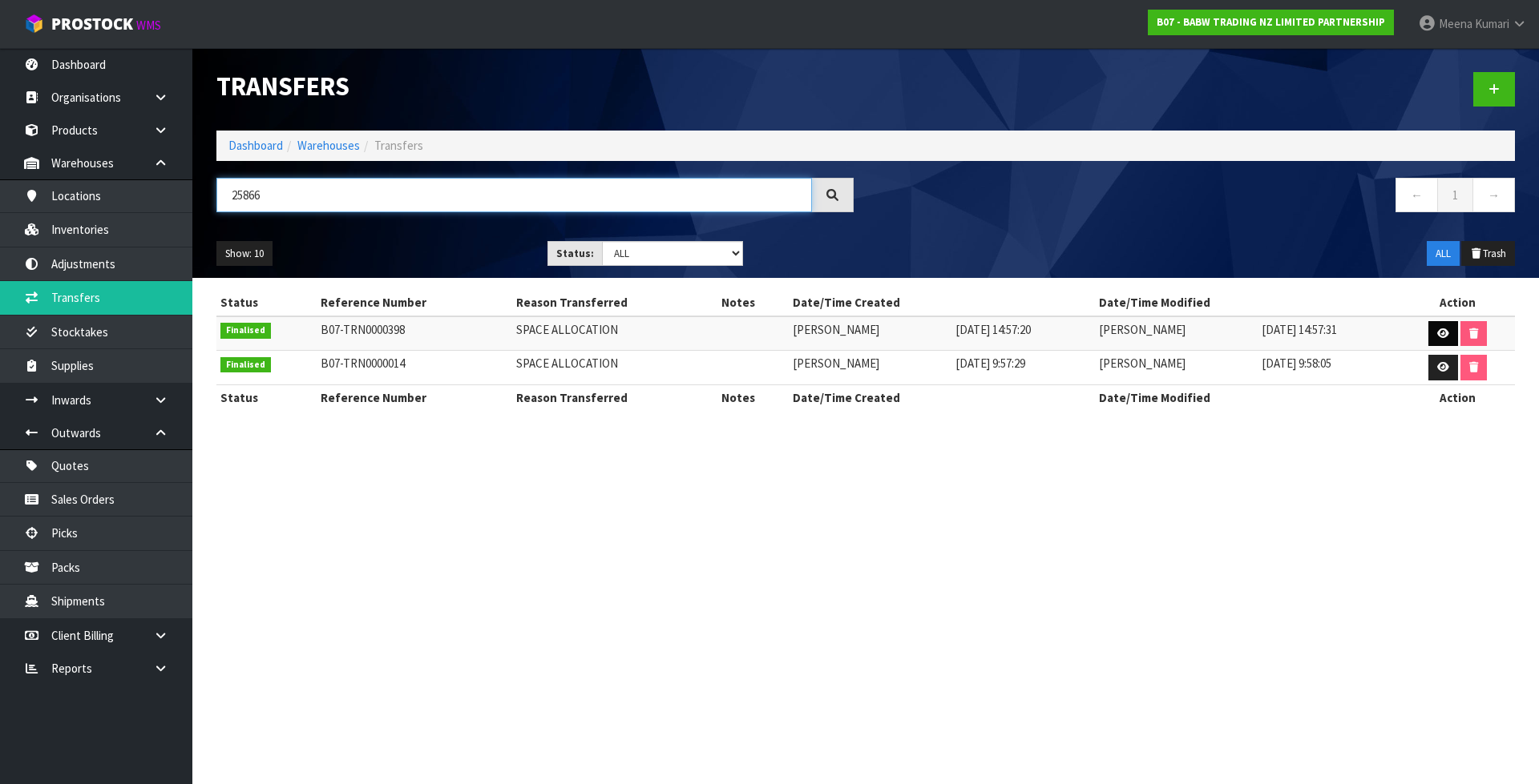
type input "25866"
click at [1439, 332] on icon at bounding box center [1443, 334] width 12 height 11
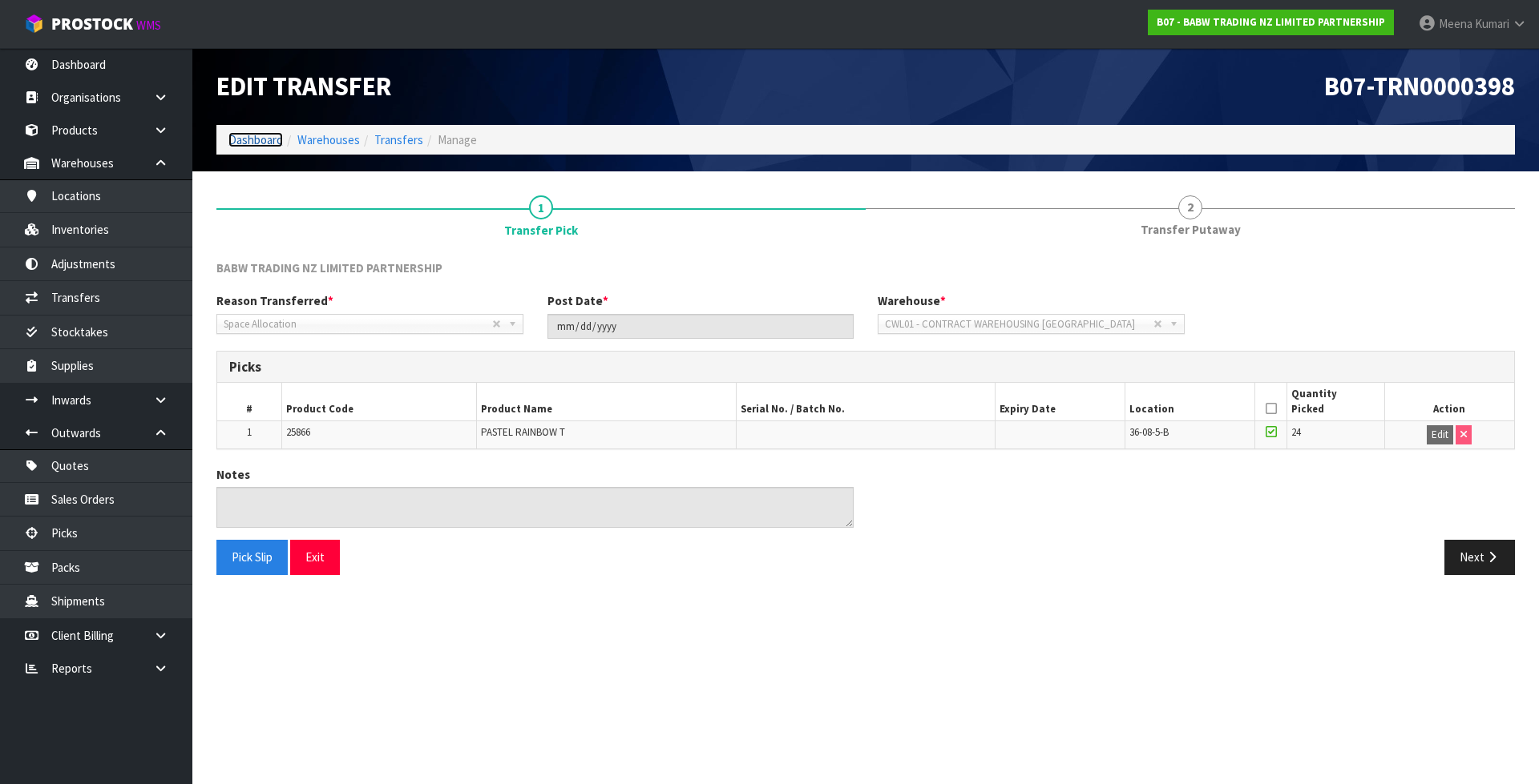
click at [267, 141] on link "Dashboard" at bounding box center [256, 140] width 54 height 16
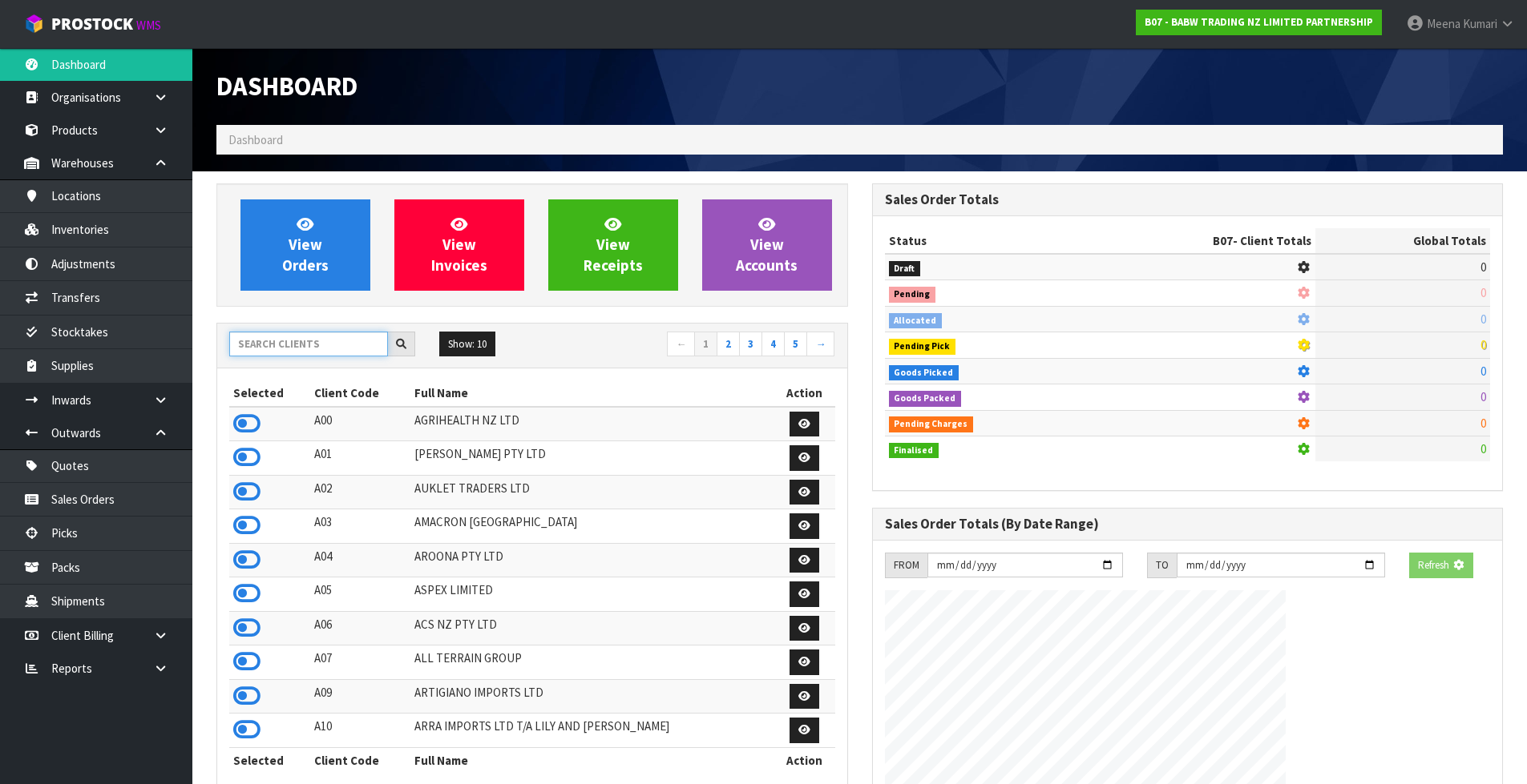
click at [312, 344] on input "text" at bounding box center [308, 344] width 159 height 25
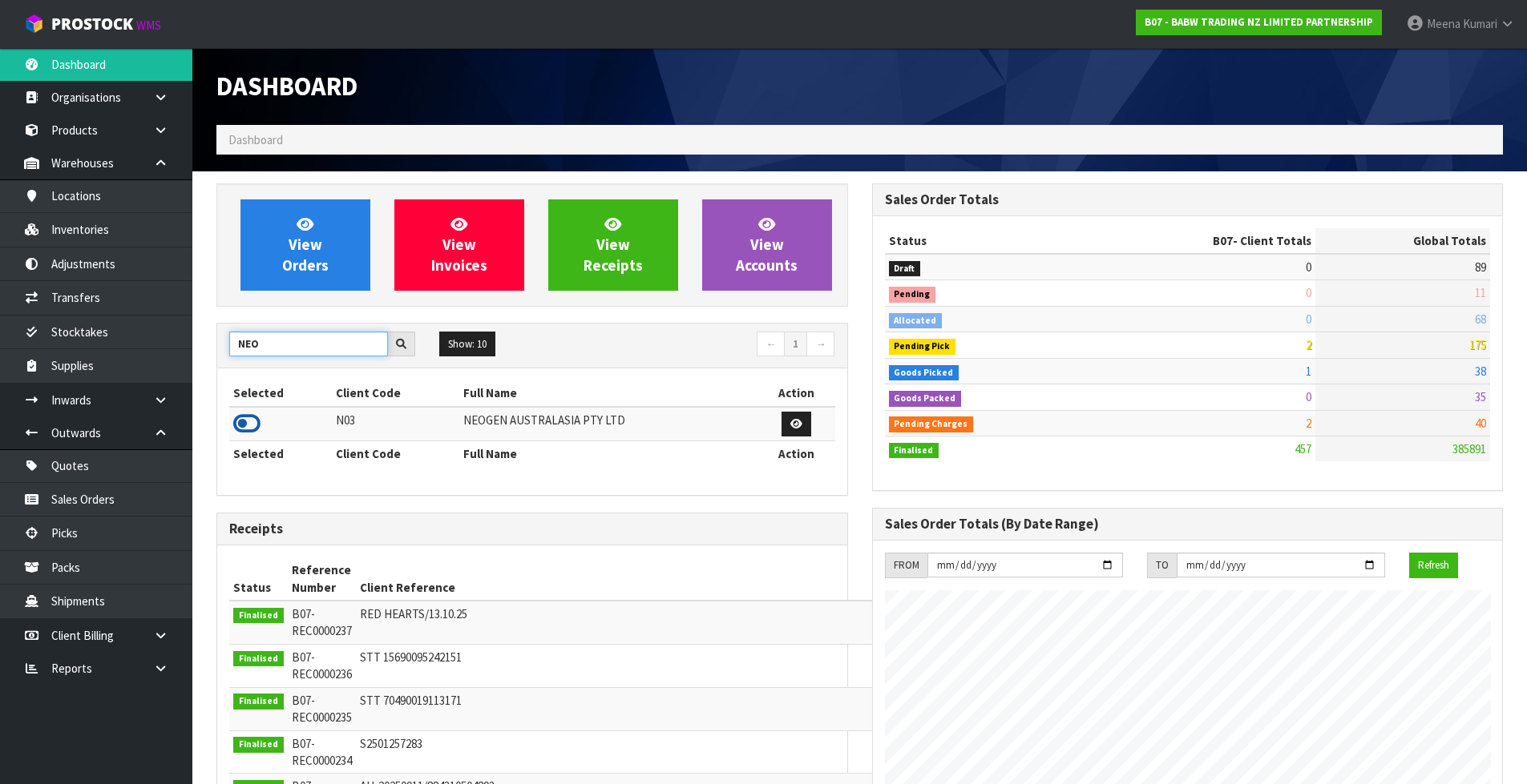
type input "NEO"
click at [242, 422] on icon at bounding box center [247, 423] width 27 height 24
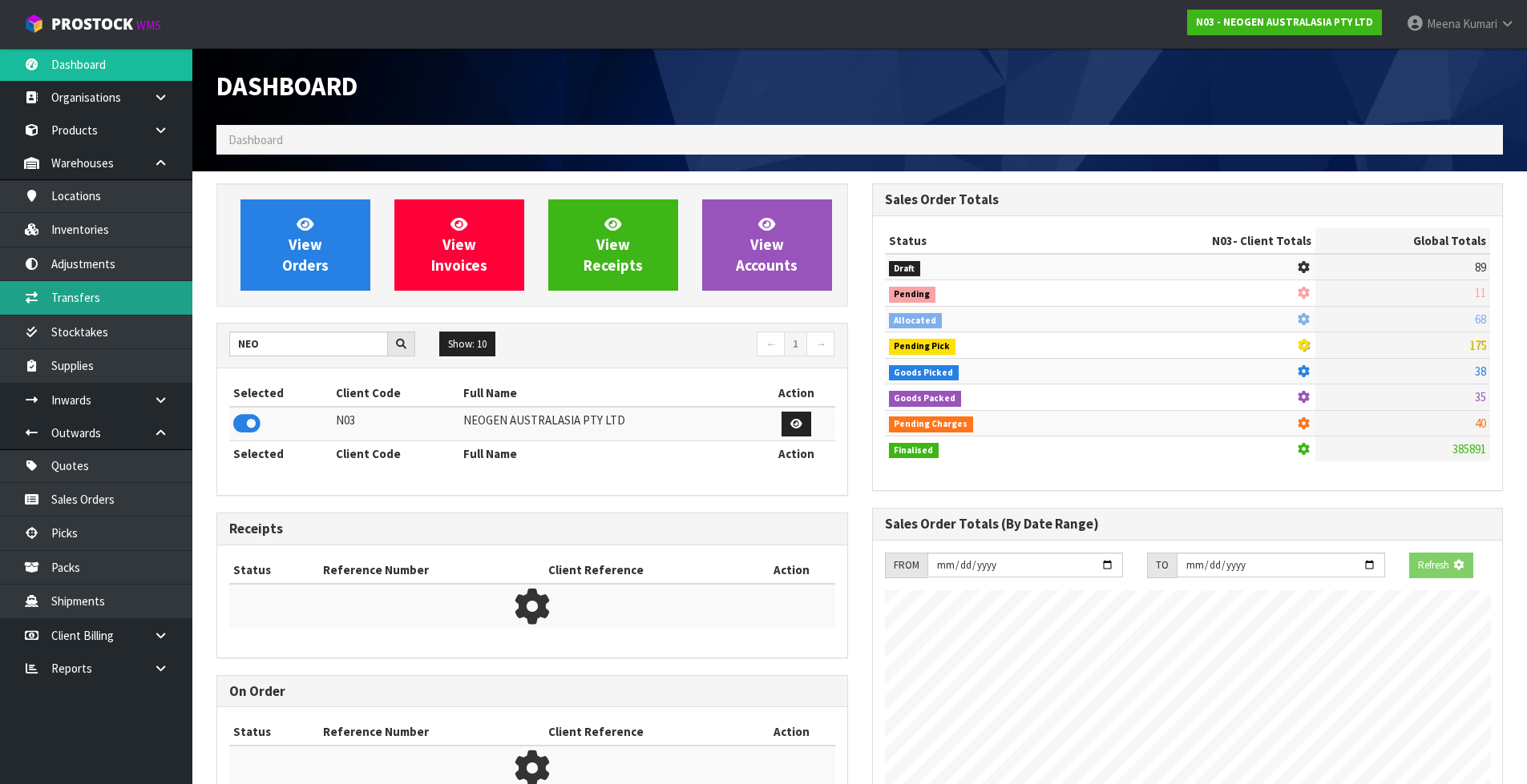
scroll to position [999, 655]
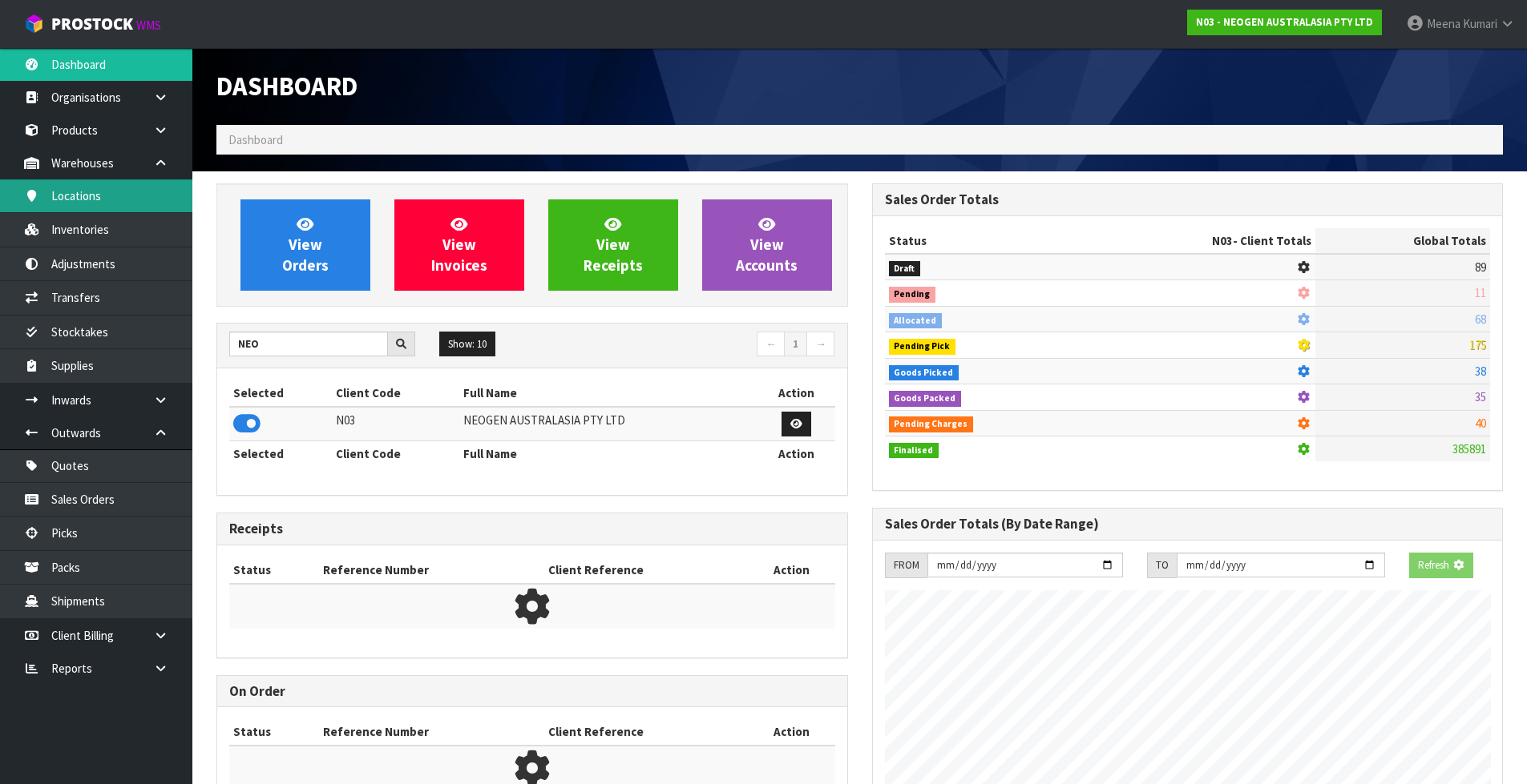
click at [113, 201] on link "Locations" at bounding box center [96, 196] width 192 height 33
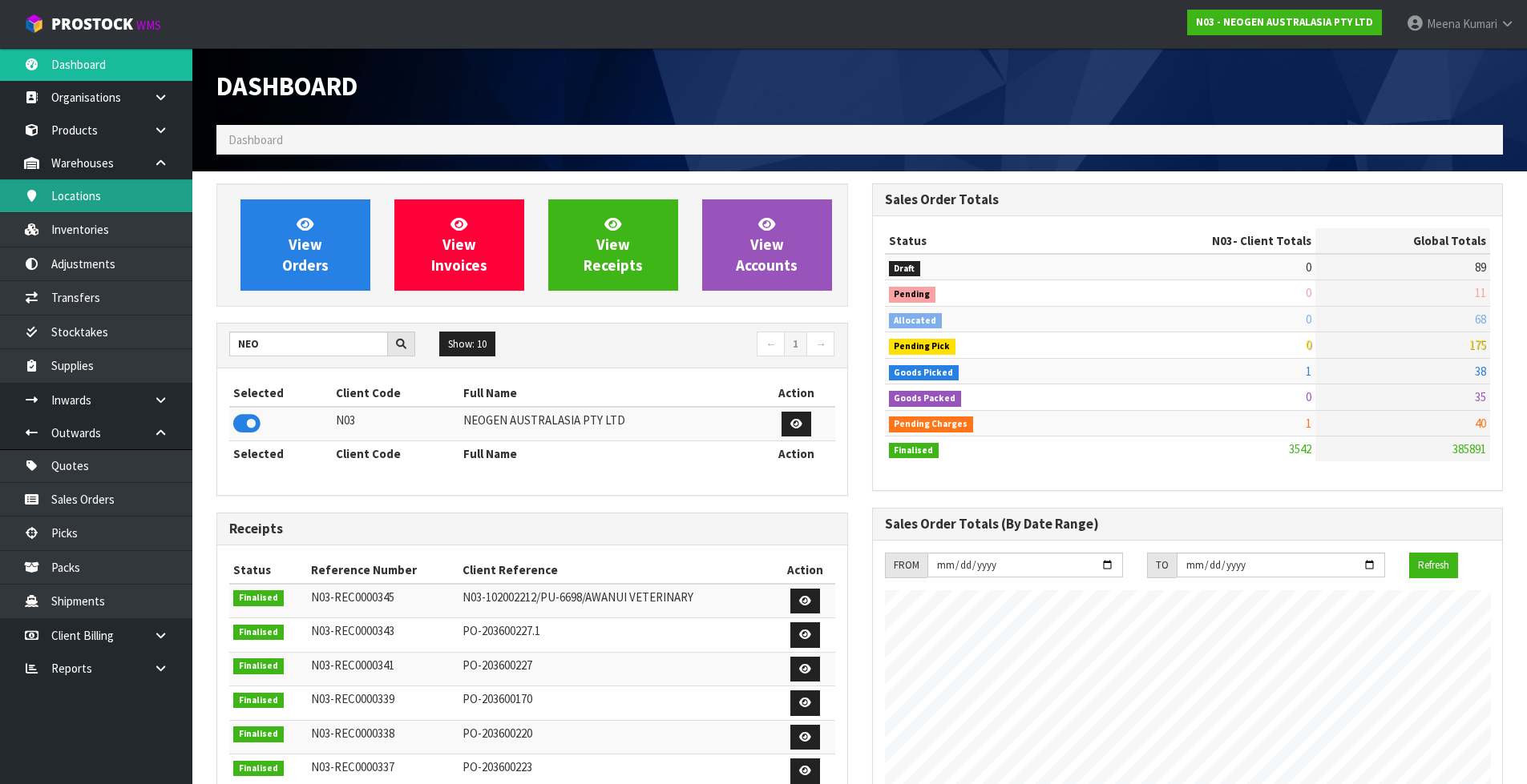
scroll to position [1214, 655]
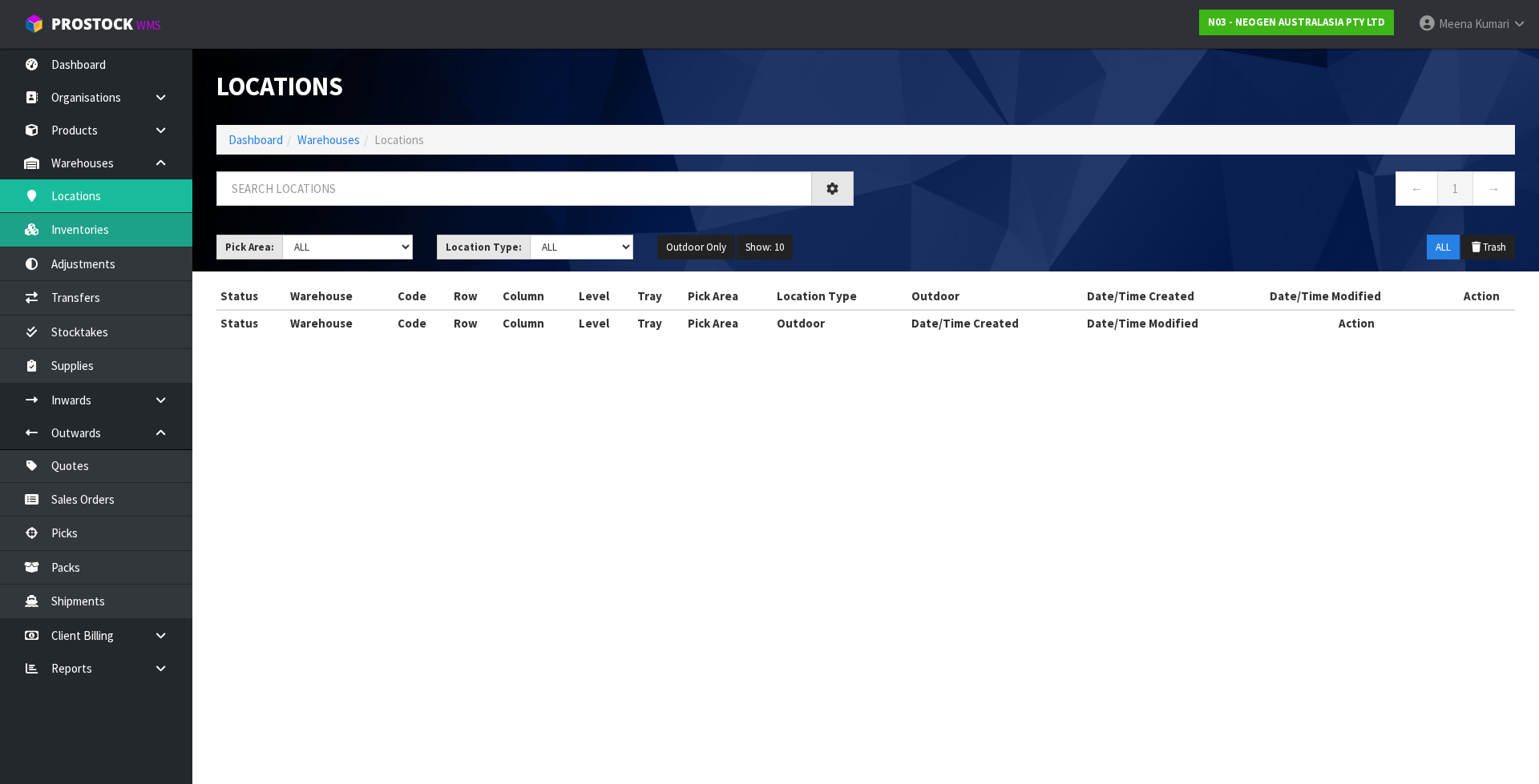
click at [119, 238] on link "Inventories" at bounding box center [96, 229] width 192 height 33
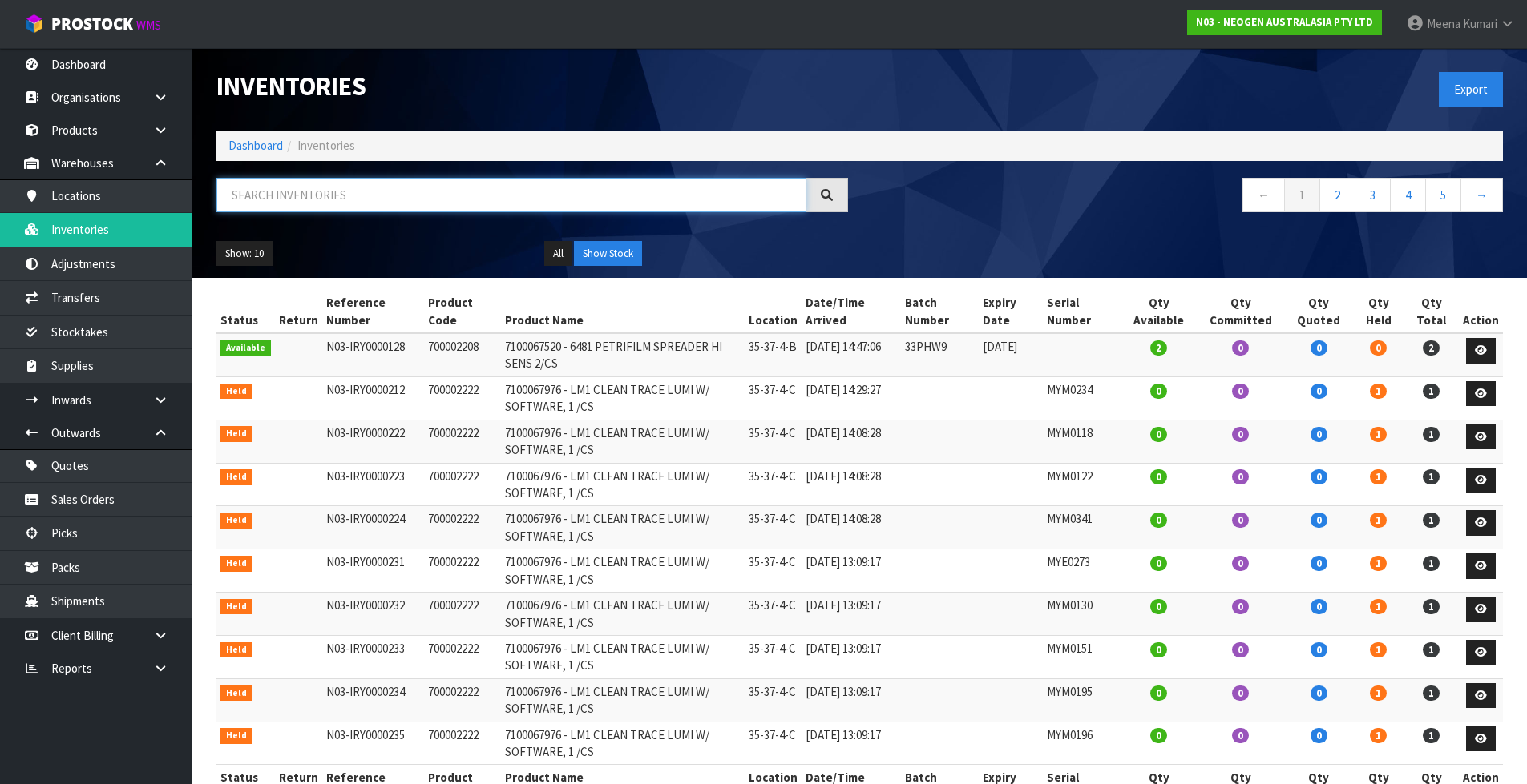
click at [316, 190] on input "text" at bounding box center [511, 195] width 590 height 35
paste input "418325135C"
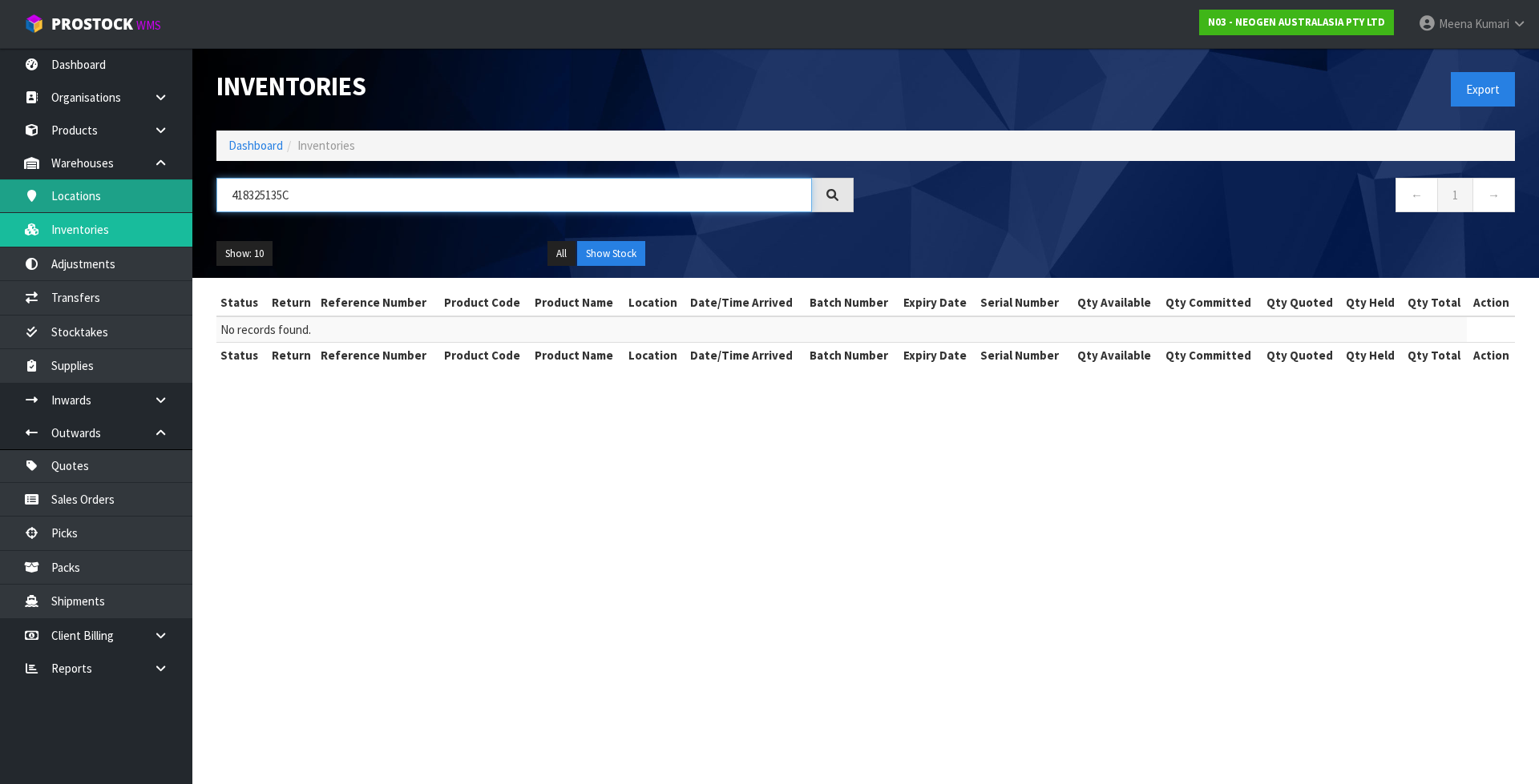
drag, startPoint x: 342, startPoint y: 205, endPoint x: 166, endPoint y: 185, distance: 177.1
click at [166, 185] on body "Toggle navigation ProStock WMS N03 - NEOGEN AUSTRALASIA PTY LTD Meena Kumari Lo…" at bounding box center [770, 392] width 1539 height 784
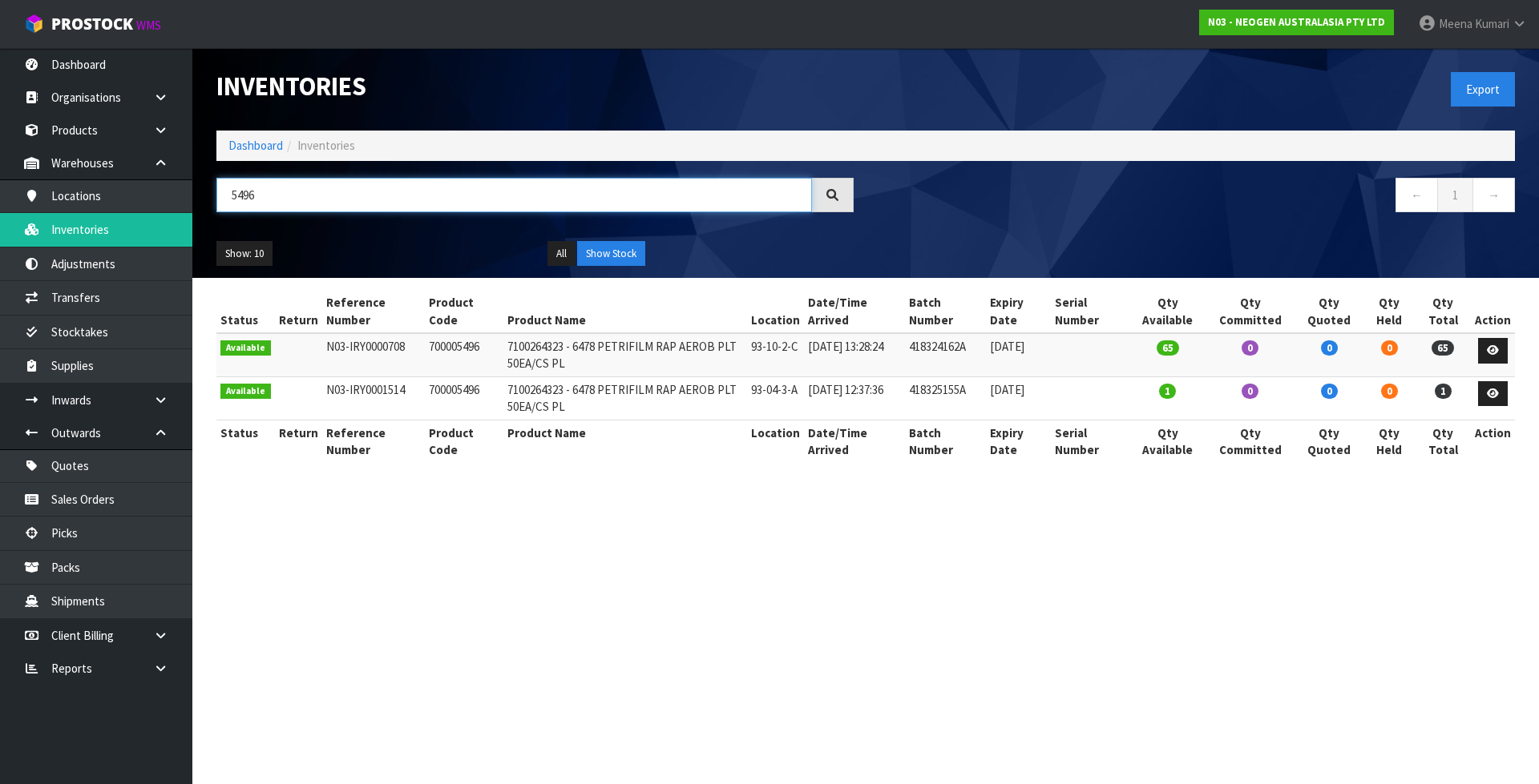
type input "5496"
click at [630, 261] on button "Show Stock" at bounding box center [611, 253] width 68 height 25
click at [554, 251] on button "All" at bounding box center [562, 253] width 28 height 25
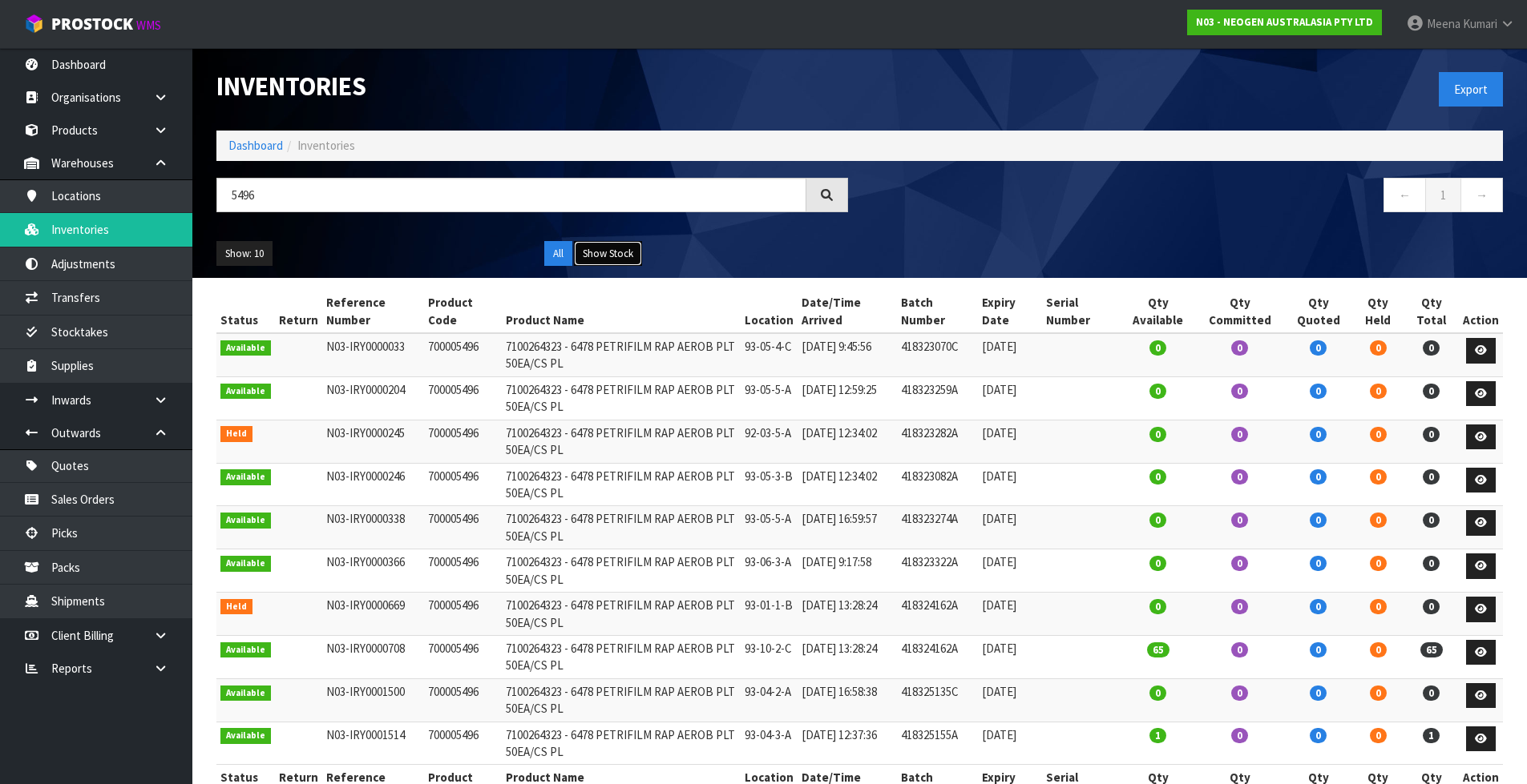
click at [588, 252] on button "Show Stock" at bounding box center [608, 253] width 68 height 25
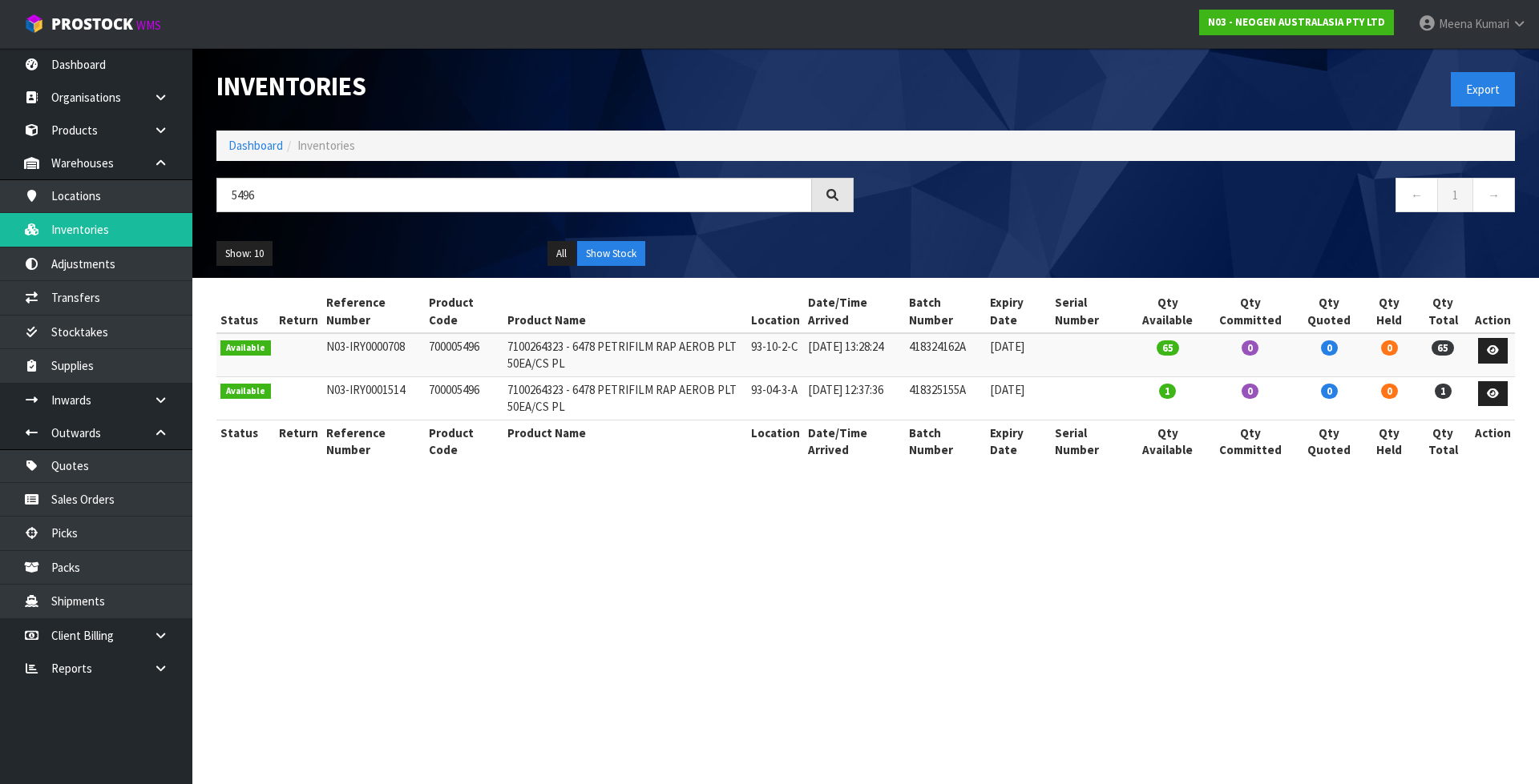
click at [853, 567] on section "Inventories Export Dashboard Inventories 5496 ← 1 → Show: 10 5 10 25 50 All Sho…" at bounding box center [770, 392] width 1539 height 784
click at [445, 355] on td "700005496" at bounding box center [464, 355] width 79 height 44
click at [447, 352] on td "700005496" at bounding box center [464, 355] width 79 height 44
copy td "700005496"
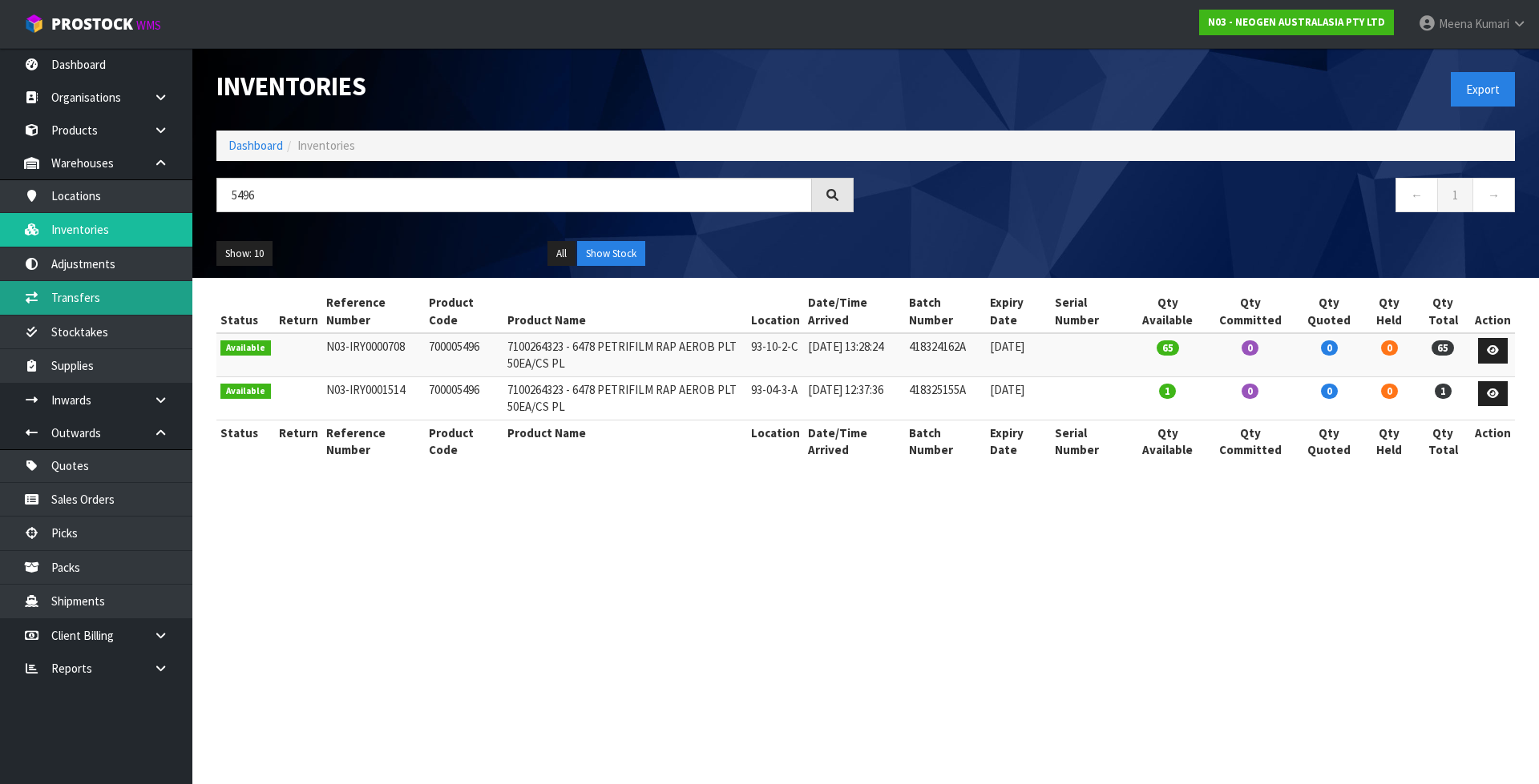
click at [150, 282] on link "Transfers" at bounding box center [96, 297] width 192 height 33
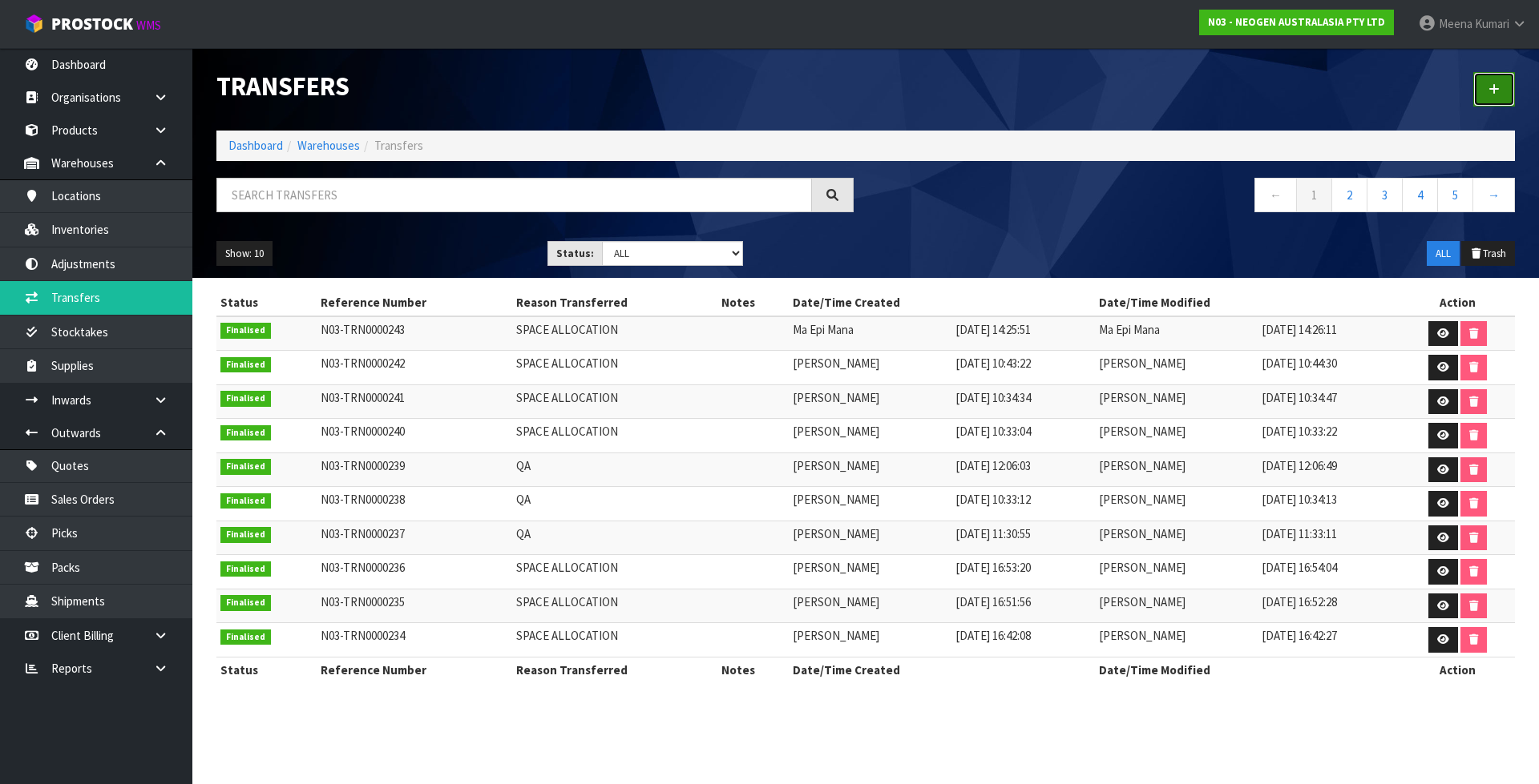
click at [1492, 99] on link at bounding box center [1494, 90] width 42 height 35
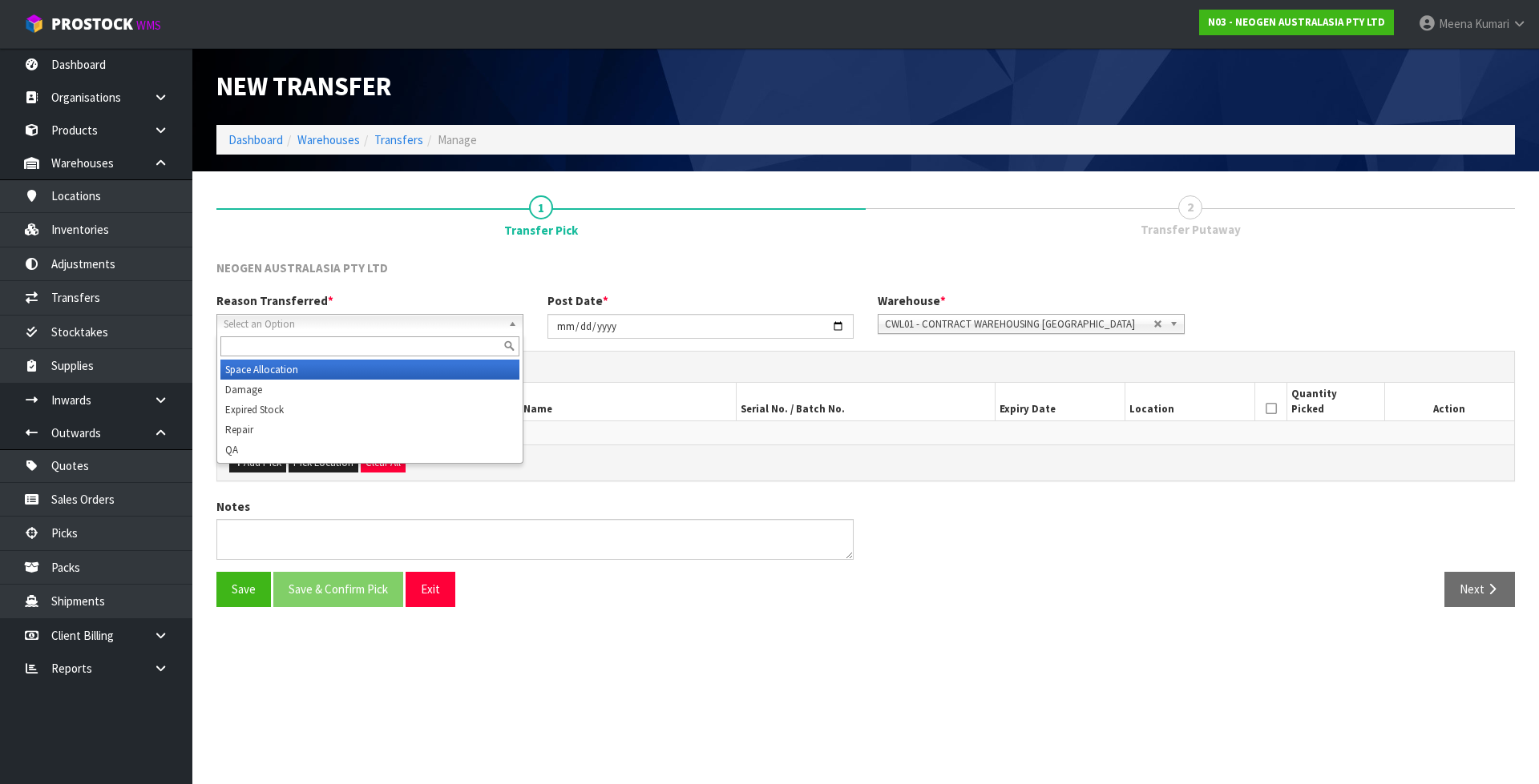
click at [356, 323] on span "Select an Option" at bounding box center [363, 324] width 278 height 19
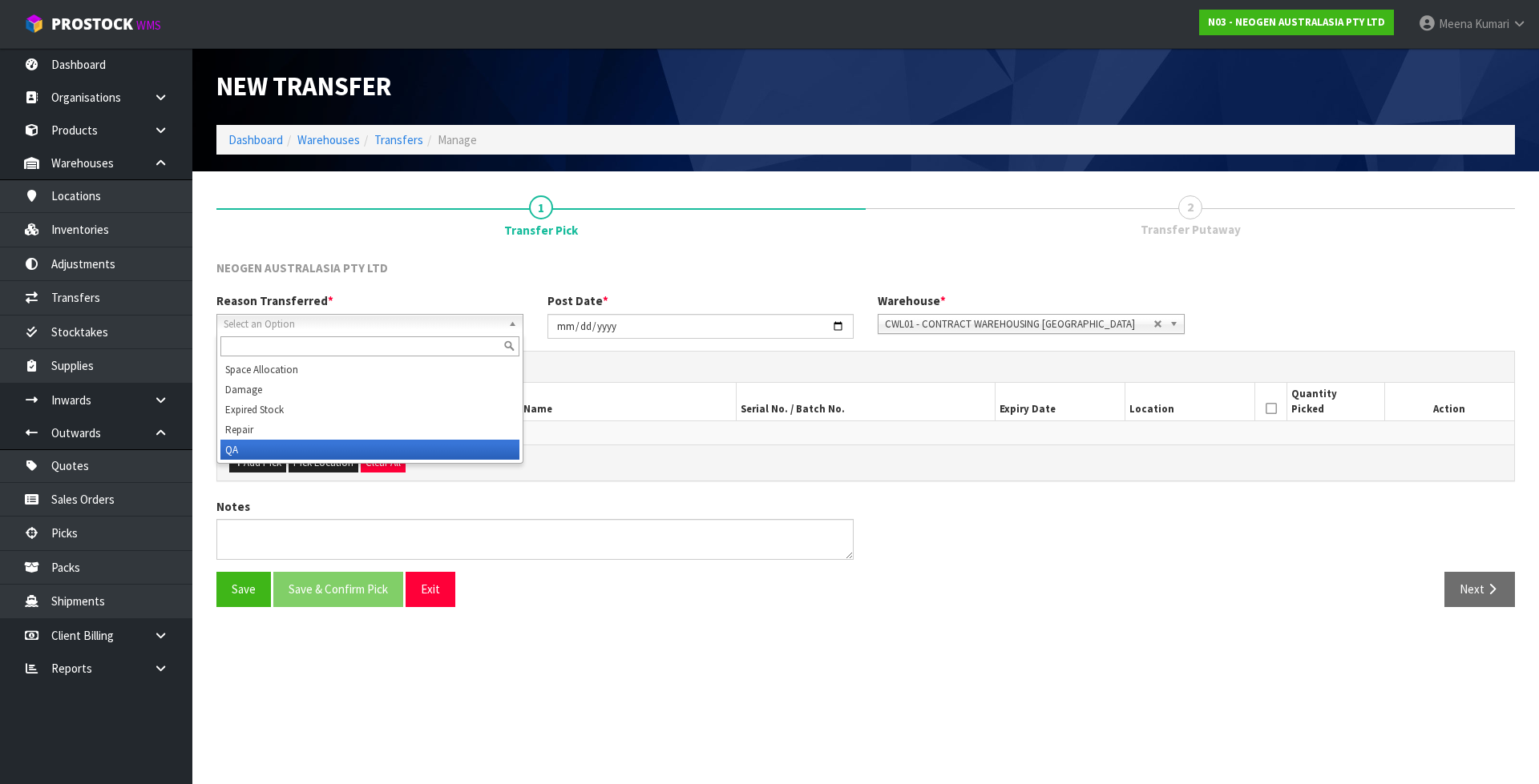
click at [348, 447] on li "QA" at bounding box center [370, 450] width 299 height 20
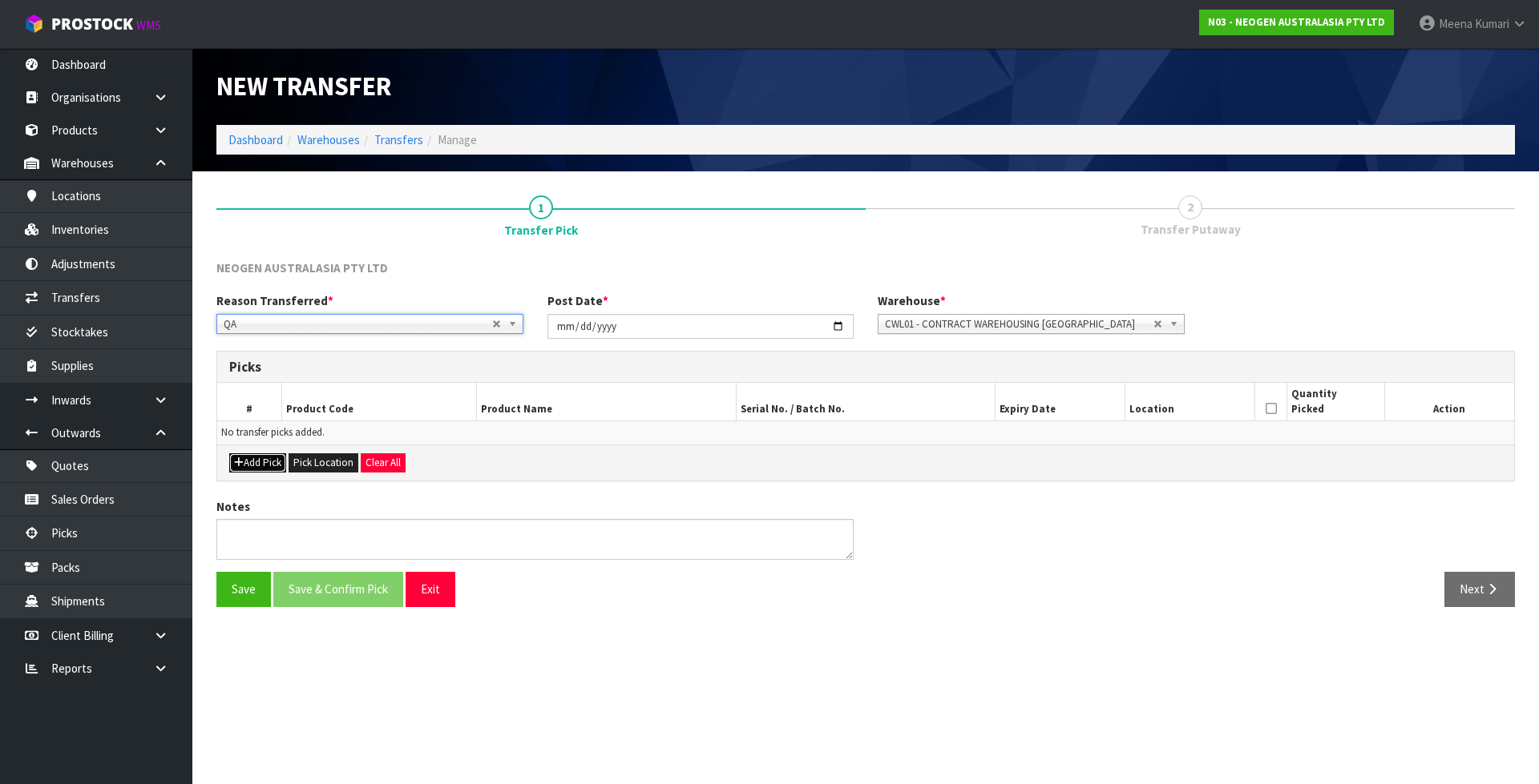
click at [251, 463] on button "Add Pick" at bounding box center [257, 463] width 57 height 19
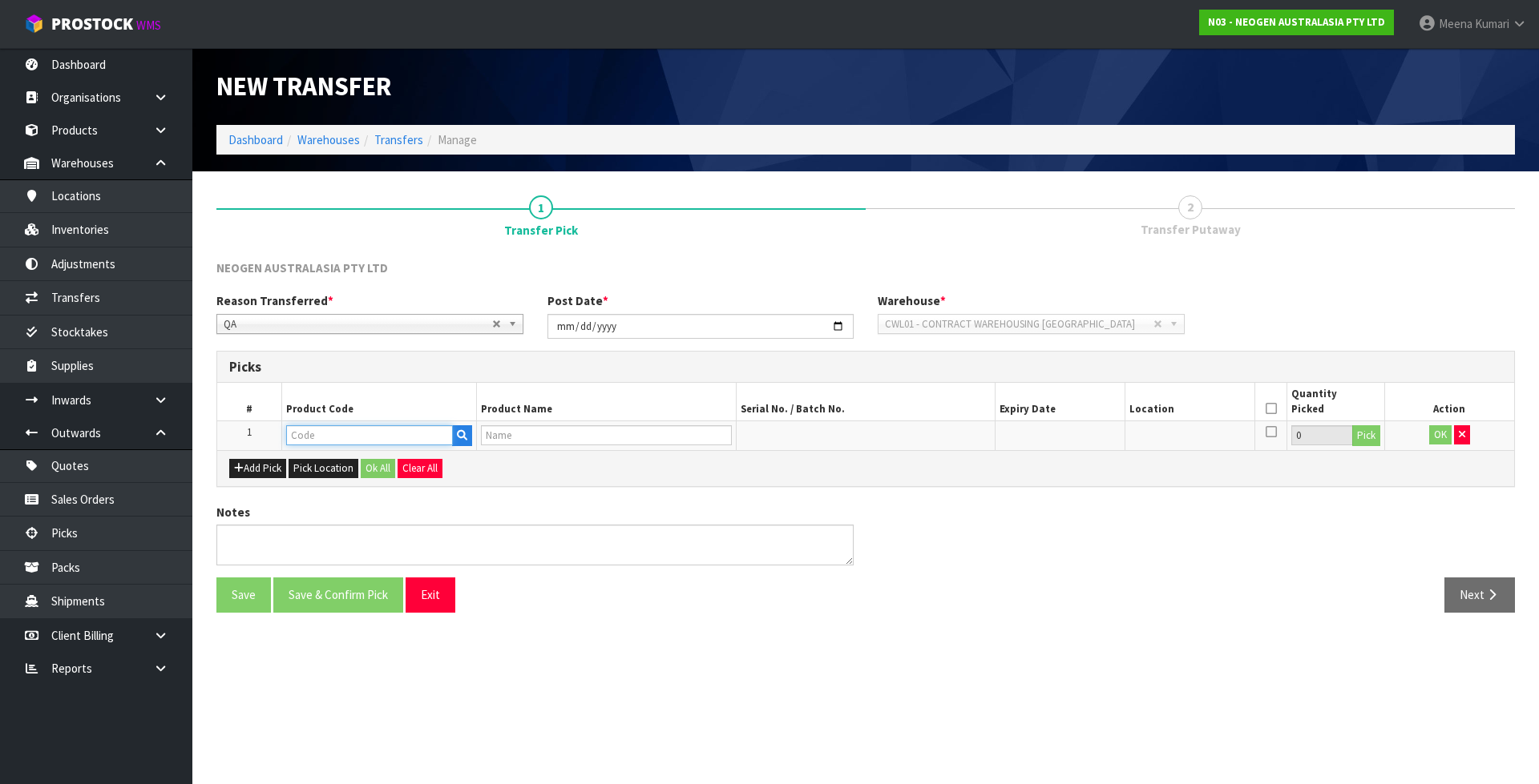
click at [409, 436] on input "text" at bounding box center [369, 436] width 167 height 20
paste input "700005496"
type input "700005496"
type input "7100264323 - 6478 PETRIFILM RAP AEROB PLT 50EA/CS PL"
type input "700005496"
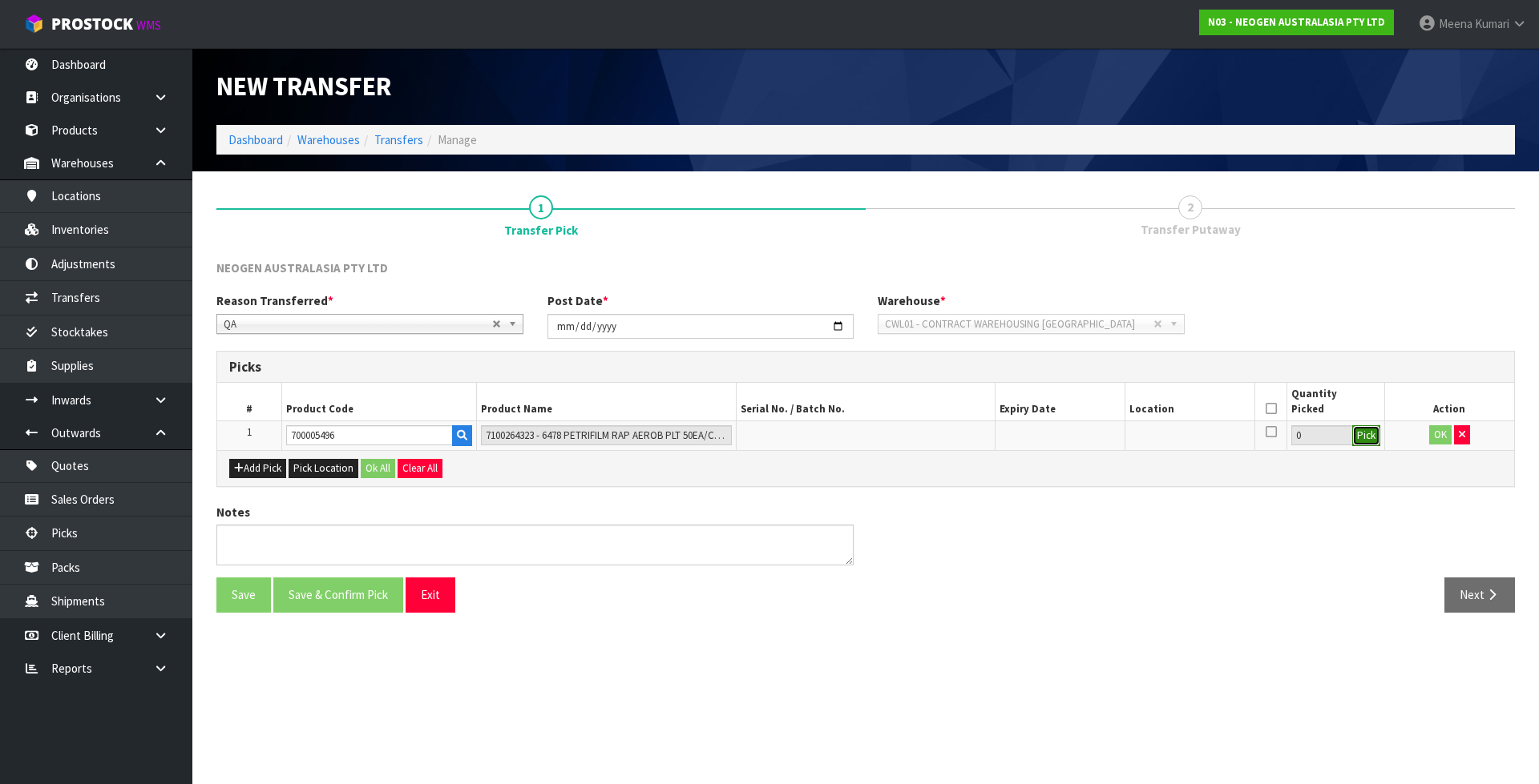
click at [1366, 445] on button "Pick" at bounding box center [1366, 436] width 28 height 21
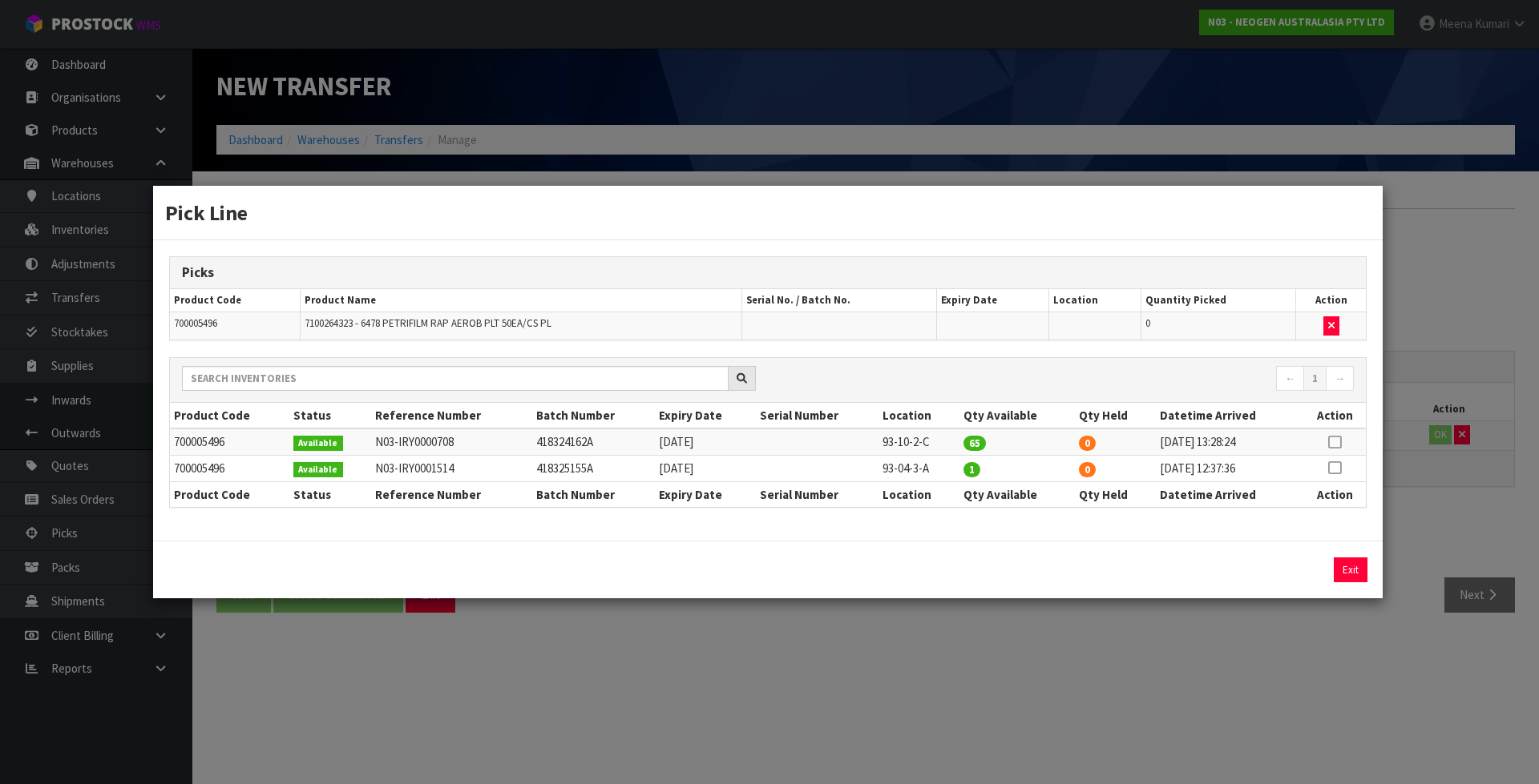
click at [1337, 468] on icon at bounding box center [1334, 468] width 13 height 1
click at [1285, 569] on button "Assign Pick" at bounding box center [1296, 570] width 66 height 25
type input "1"
click at [903, 473] on td "93-04-3-A" at bounding box center [918, 468] width 81 height 26
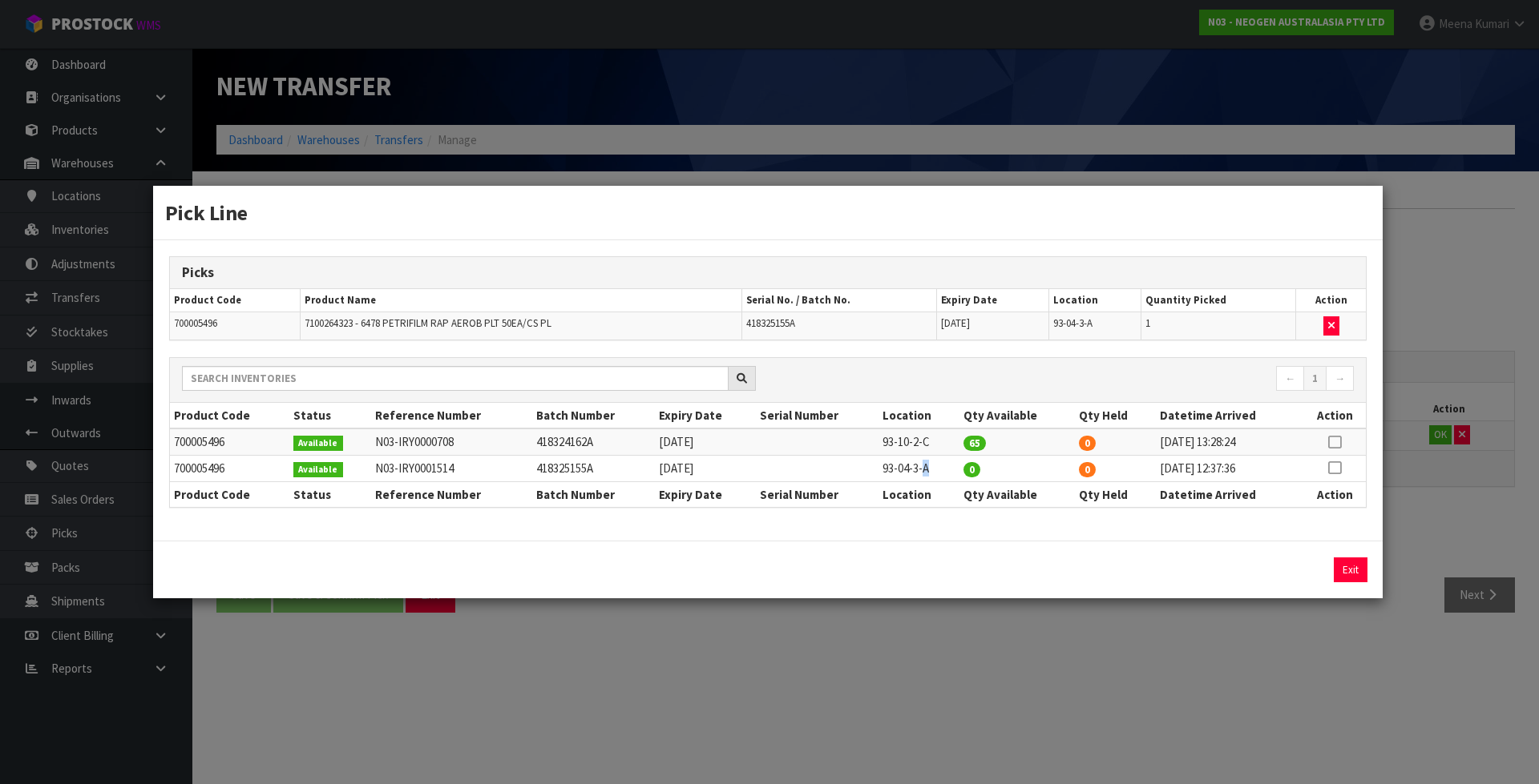
click at [903, 473] on td "93-04-3-A" at bounding box center [918, 468] width 81 height 26
copy tr "93-04-3-A"
click at [1083, 644] on div "Pick Line Picks Product Code Product Name Serial No. / Batch No. Expiry Date Lo…" at bounding box center [770, 392] width 1539 height 784
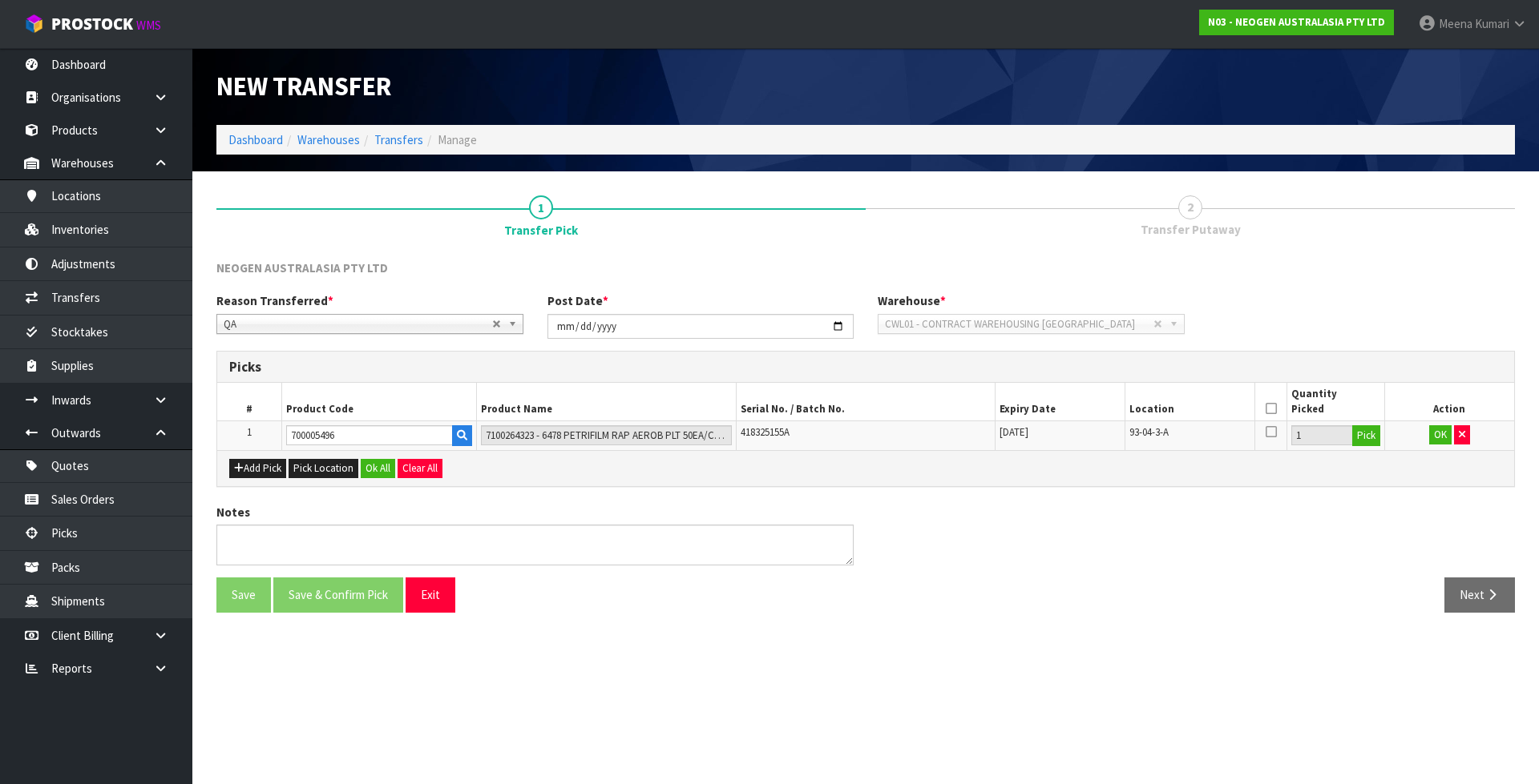
click at [1269, 408] on icon at bounding box center [1271, 408] width 12 height 1
click at [1437, 437] on button "OK" at bounding box center [1440, 435] width 22 height 19
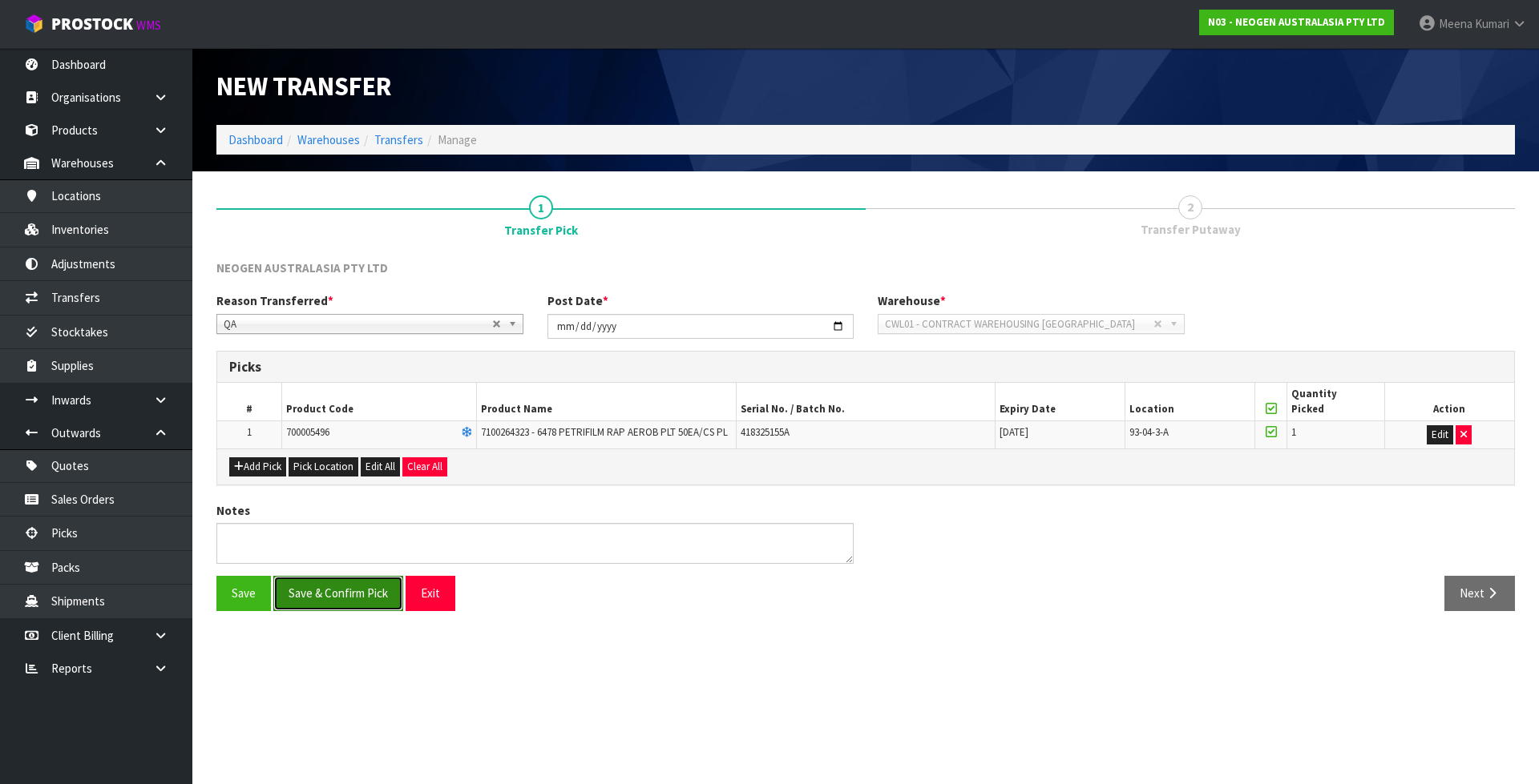
click at [359, 595] on button "Save & Confirm Pick" at bounding box center [338, 593] width 130 height 35
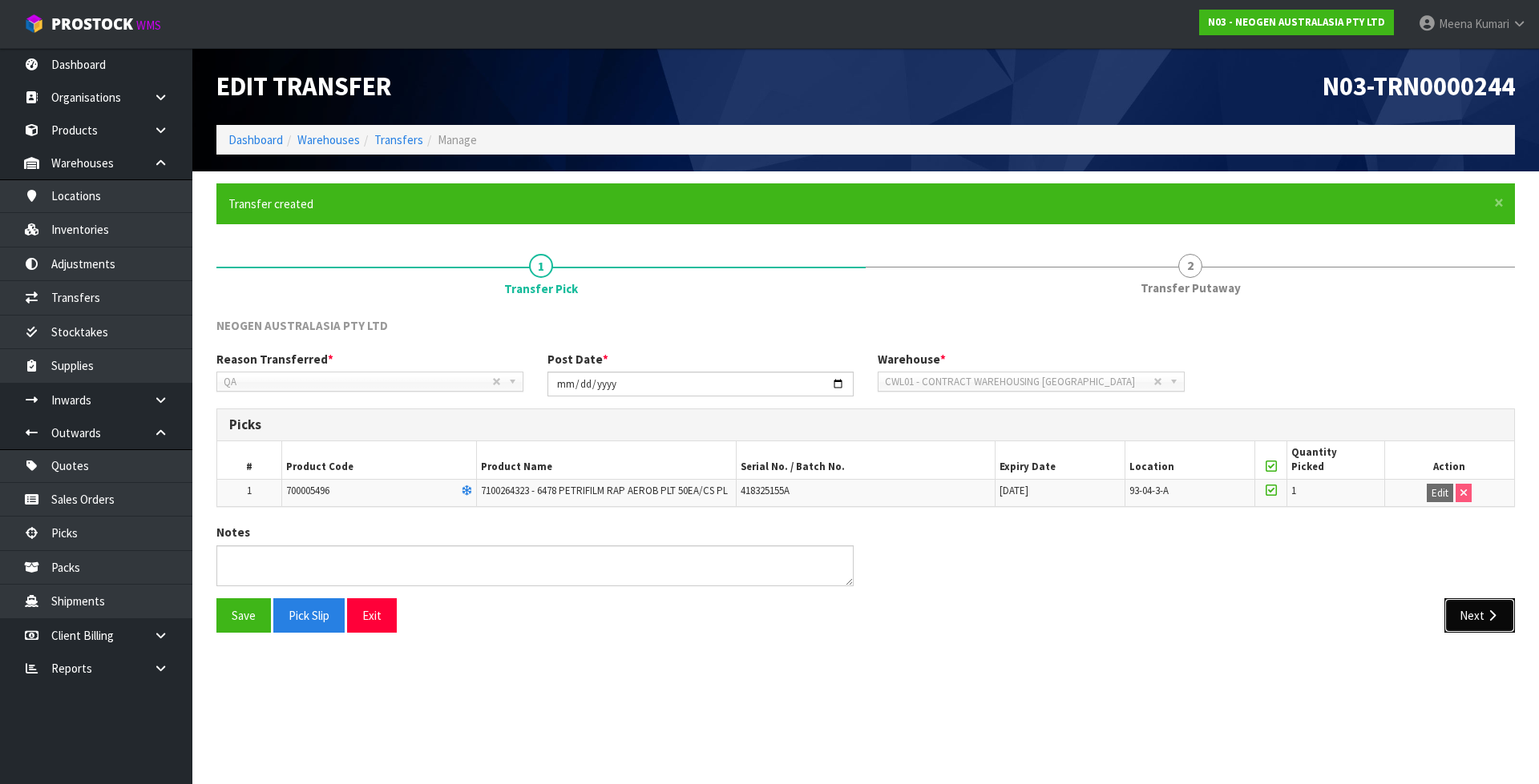
click at [1497, 599] on button "Next" at bounding box center [1480, 616] width 71 height 35
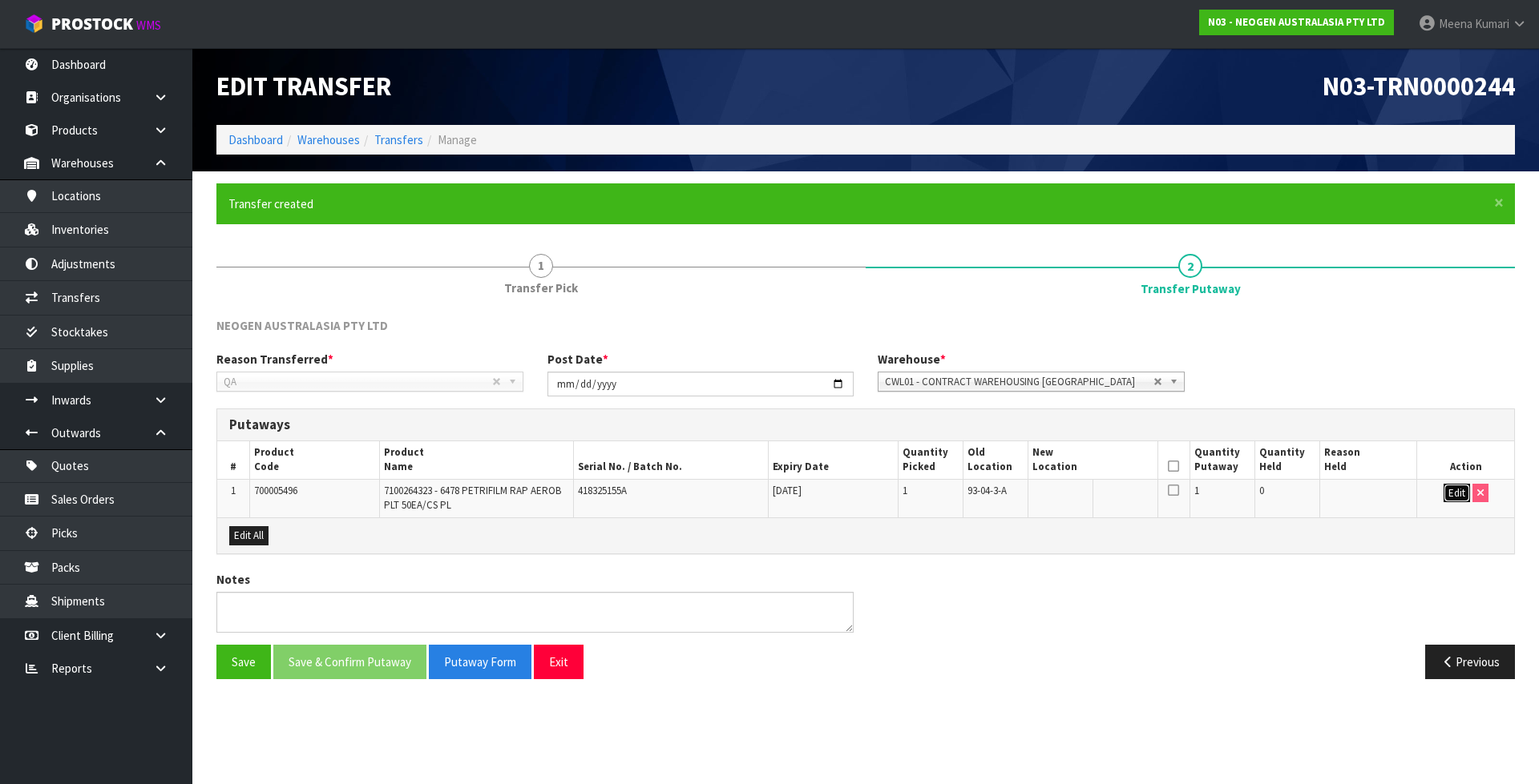
click at [1452, 488] on button "Edit" at bounding box center [1457, 493] width 26 height 19
click at [1084, 492] on input "text" at bounding box center [1084, 494] width 102 height 20
paste input "93-04-3-A"
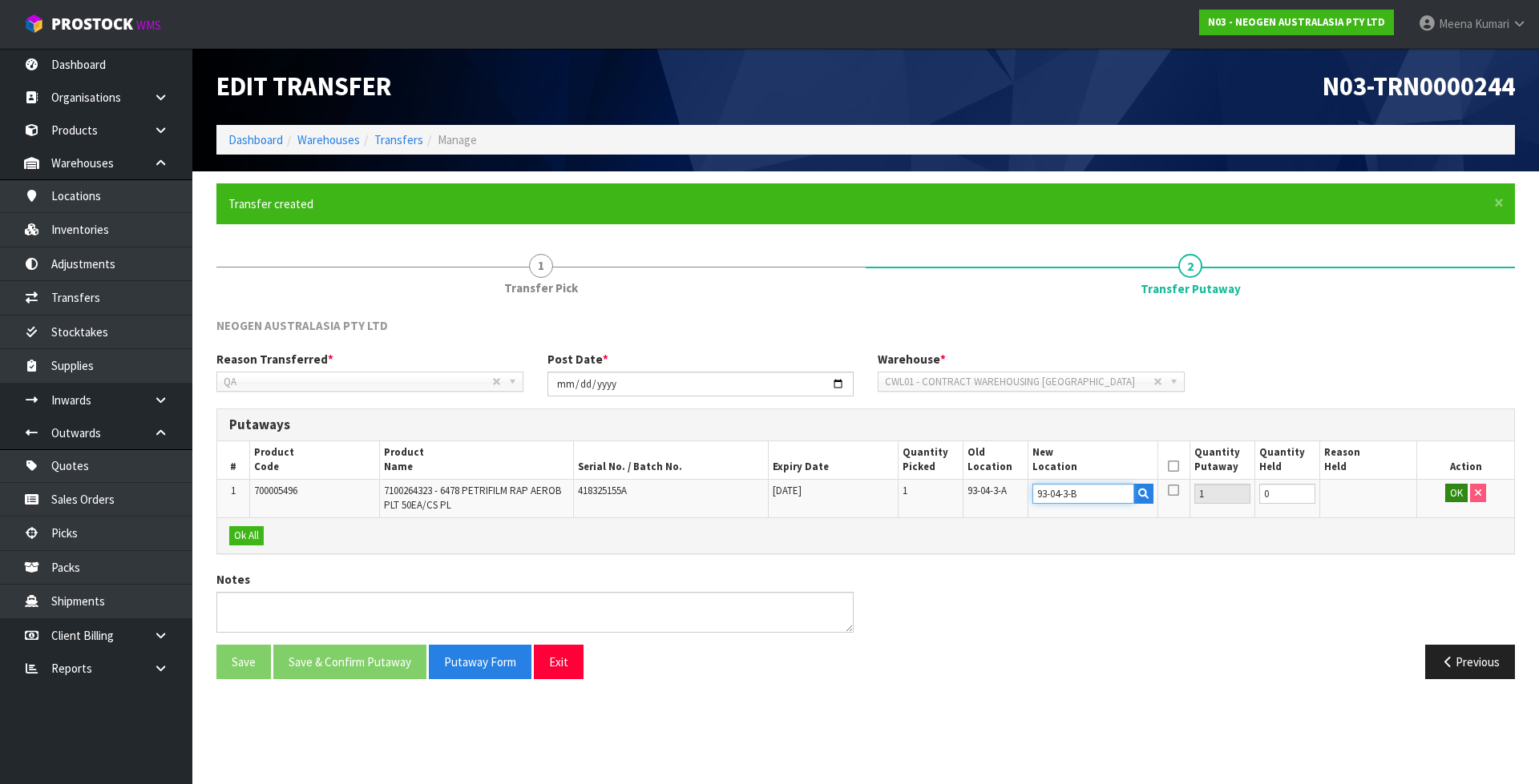
type input "93-04-3-B"
click at [1454, 494] on button "OK" at bounding box center [1456, 493] width 22 height 19
click at [1176, 465] on th at bounding box center [1173, 460] width 32 height 38
click at [1176, 466] on icon at bounding box center [1173, 466] width 12 height 1
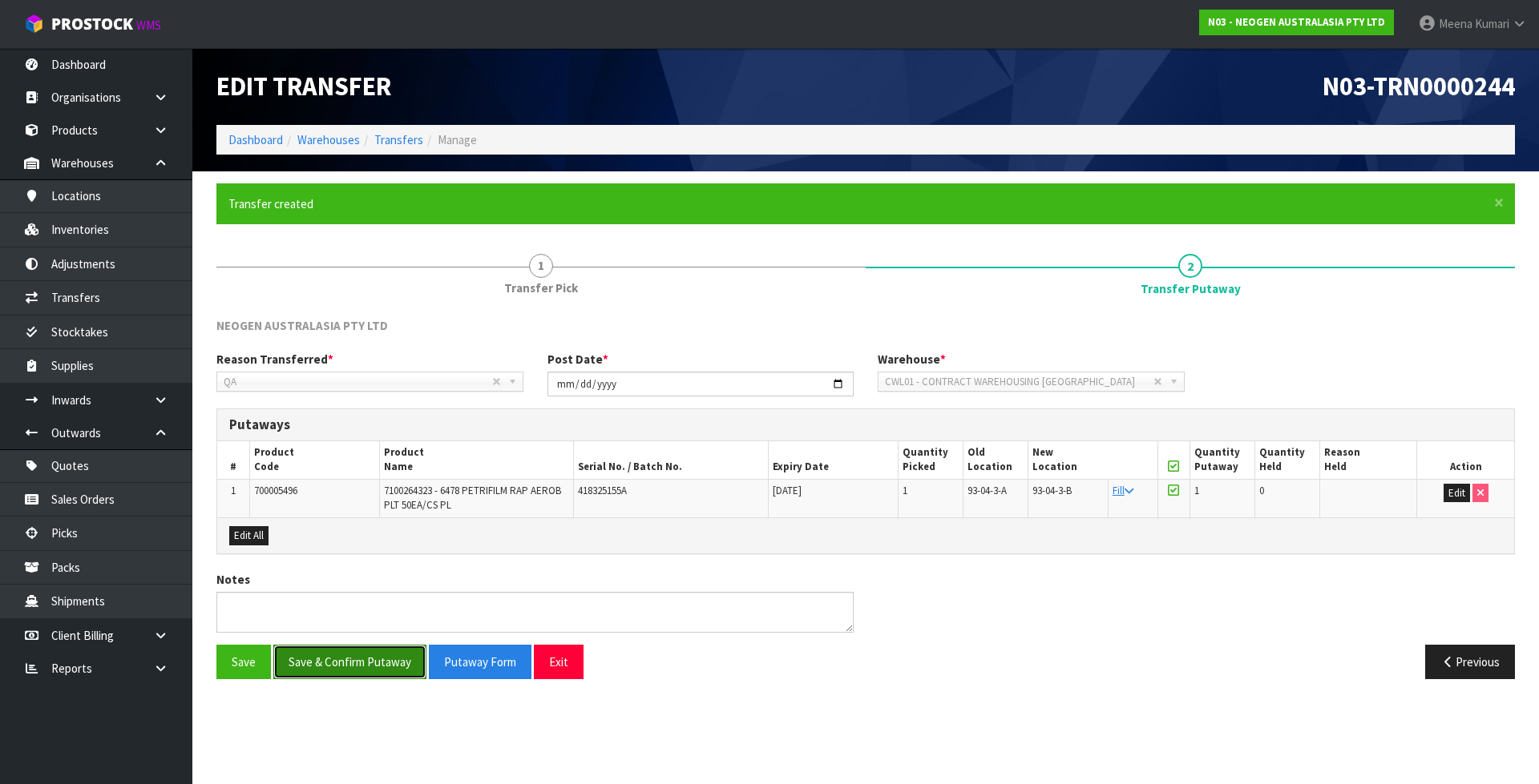
click at [367, 653] on button "Save & Confirm Putaway" at bounding box center [349, 662] width 153 height 35
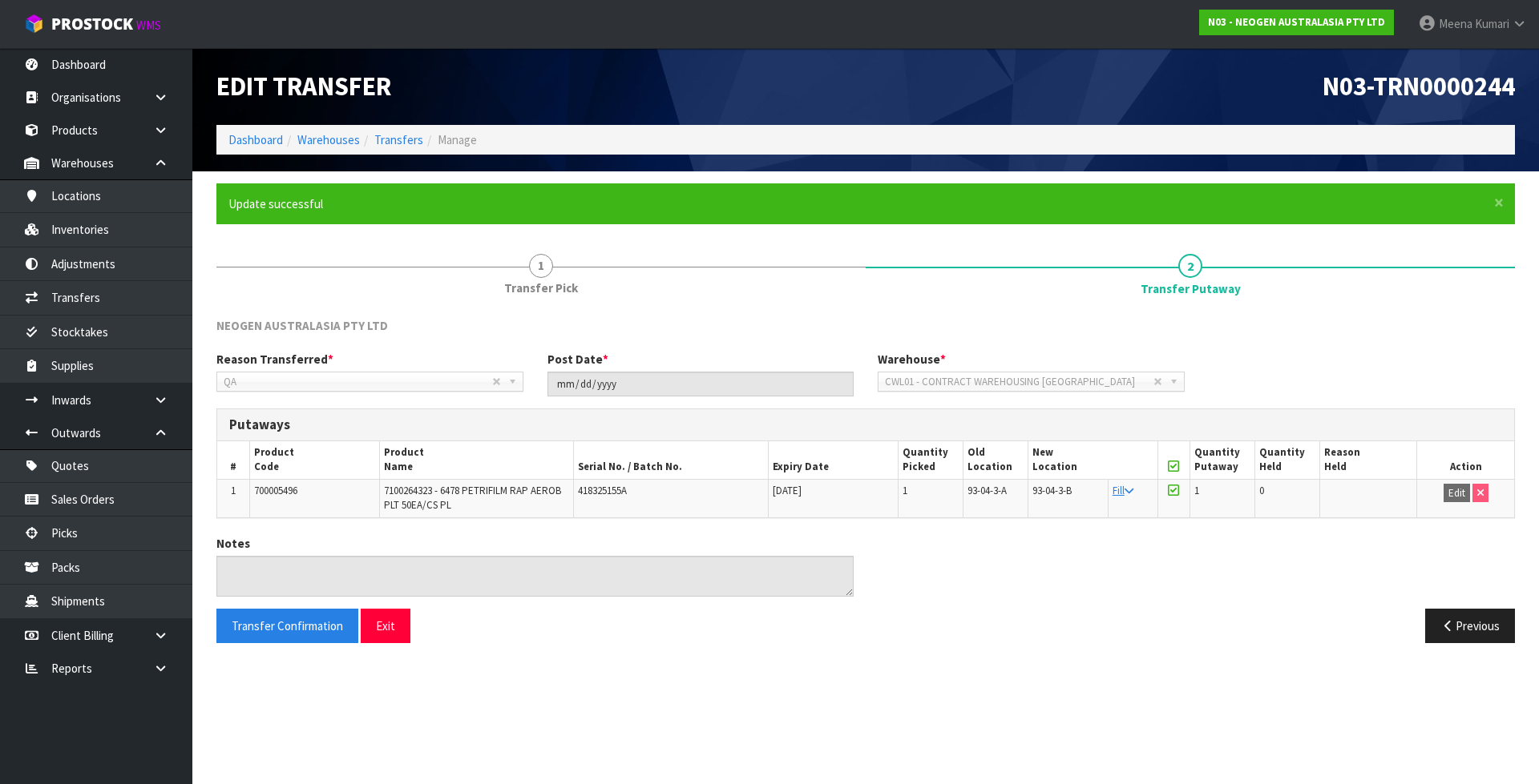
click at [275, 499] on td "700005496" at bounding box center [314, 498] width 130 height 38
click at [276, 498] on td "700005496" at bounding box center [314, 498] width 130 height 38
copy span "700005496"
click at [261, 141] on link "Dashboard" at bounding box center [256, 140] width 54 height 16
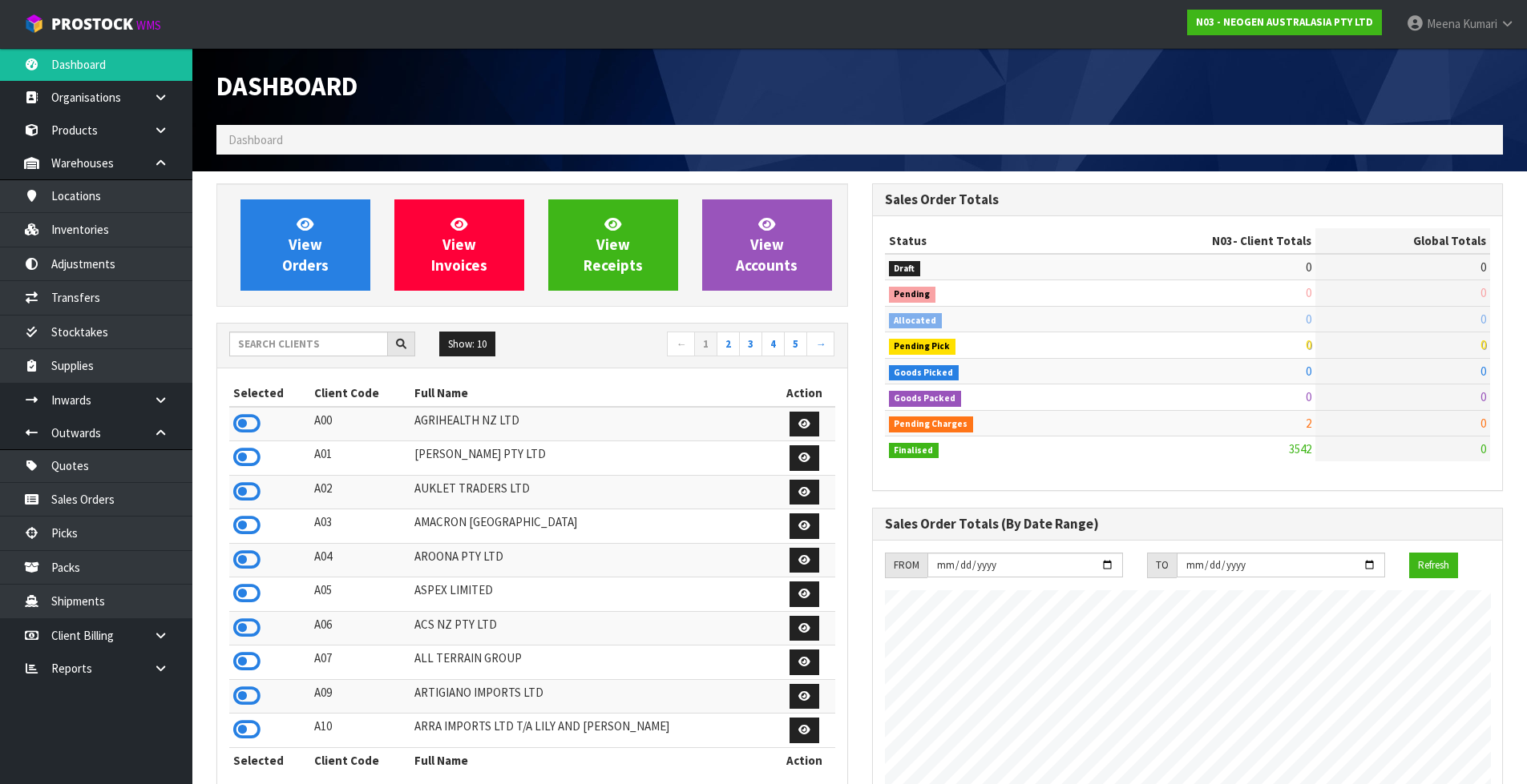
scroll to position [1214, 655]
click at [291, 340] on input "text" at bounding box center [308, 344] width 159 height 25
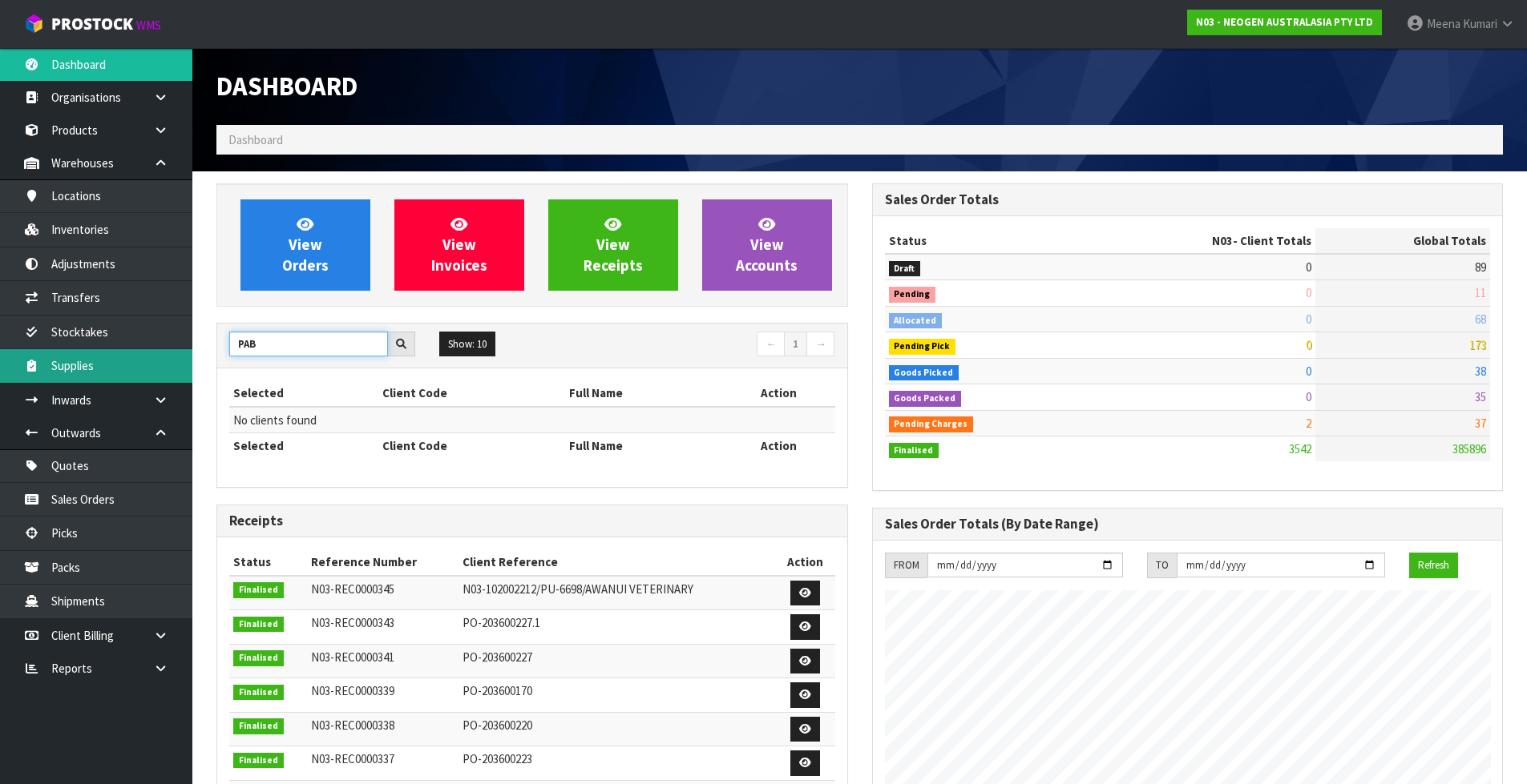
drag, startPoint x: 267, startPoint y: 340, endPoint x: 40, endPoint y: 374, distance: 229.5
click at [40, 374] on body "Toggle navigation ProStock WMS N03 - NEOGEN AUSTRALASIA PTY LTD Meena Kumari Lo…" at bounding box center [763, 392] width 1527 height 784
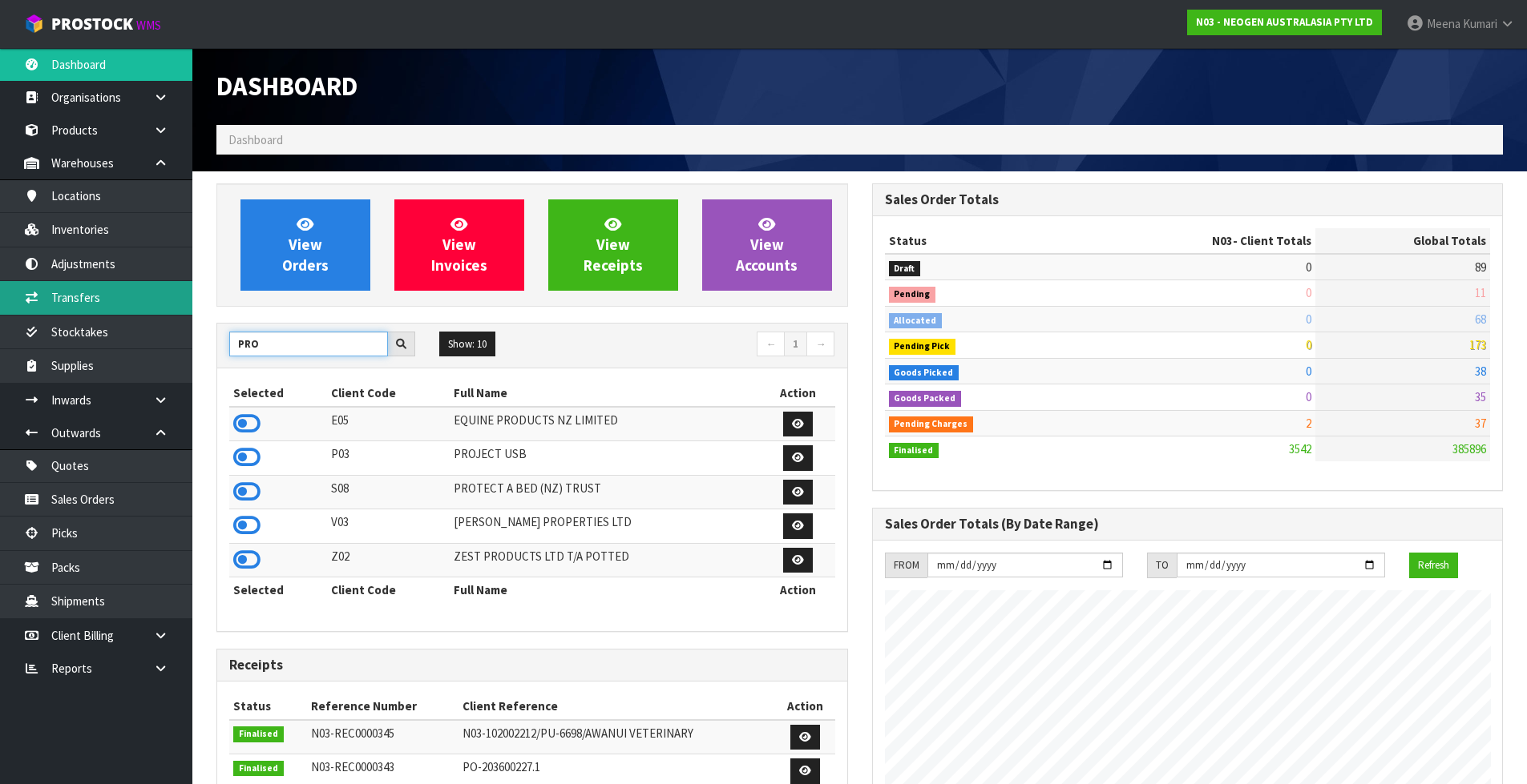
type input "PRO"
drag, startPoint x: 250, startPoint y: 491, endPoint x: 241, endPoint y: 482, distance: 12.7
click at [250, 491] on icon at bounding box center [247, 491] width 27 height 24
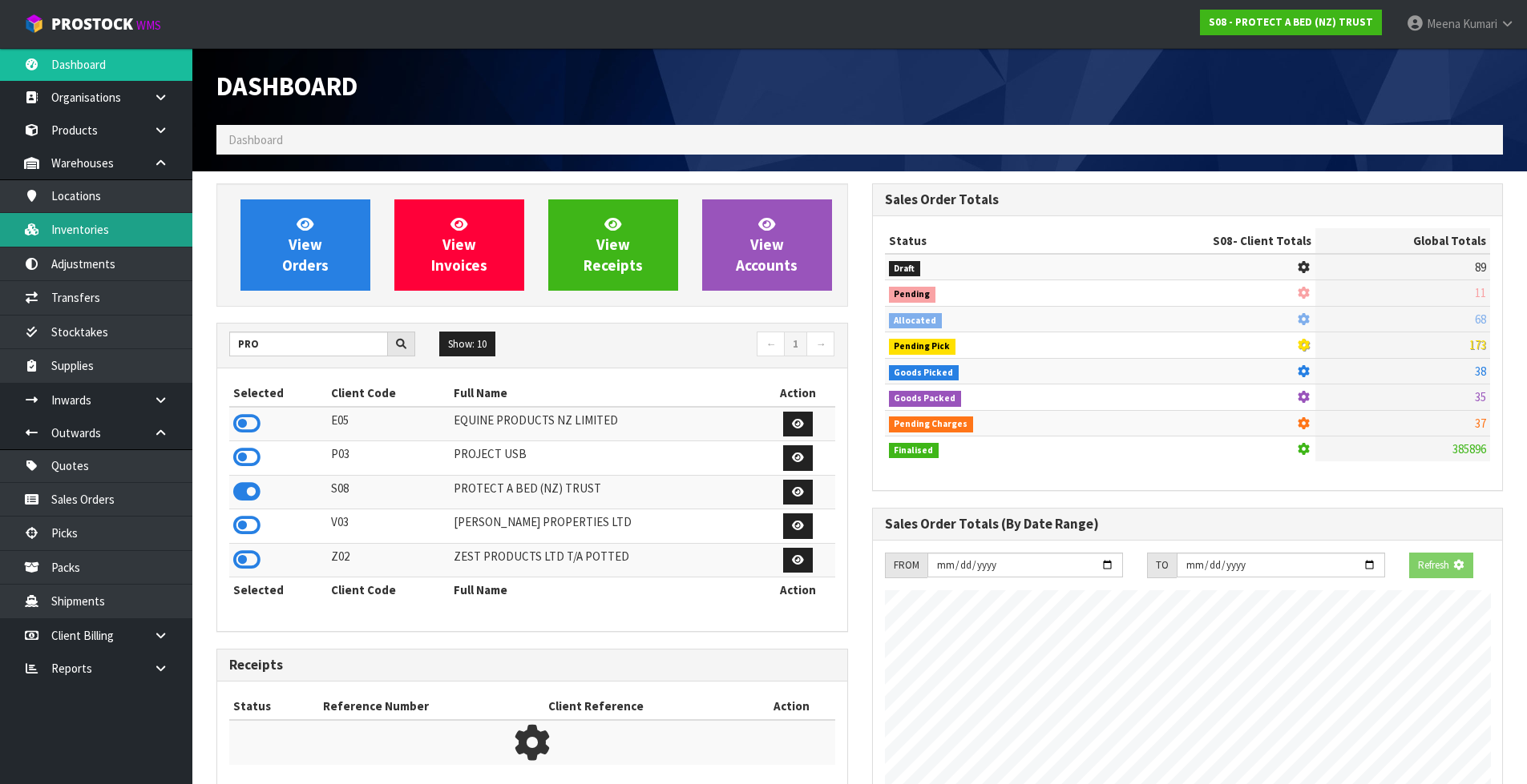
scroll to position [800112, 800935]
click at [91, 229] on link "Inventories" at bounding box center [96, 229] width 192 height 33
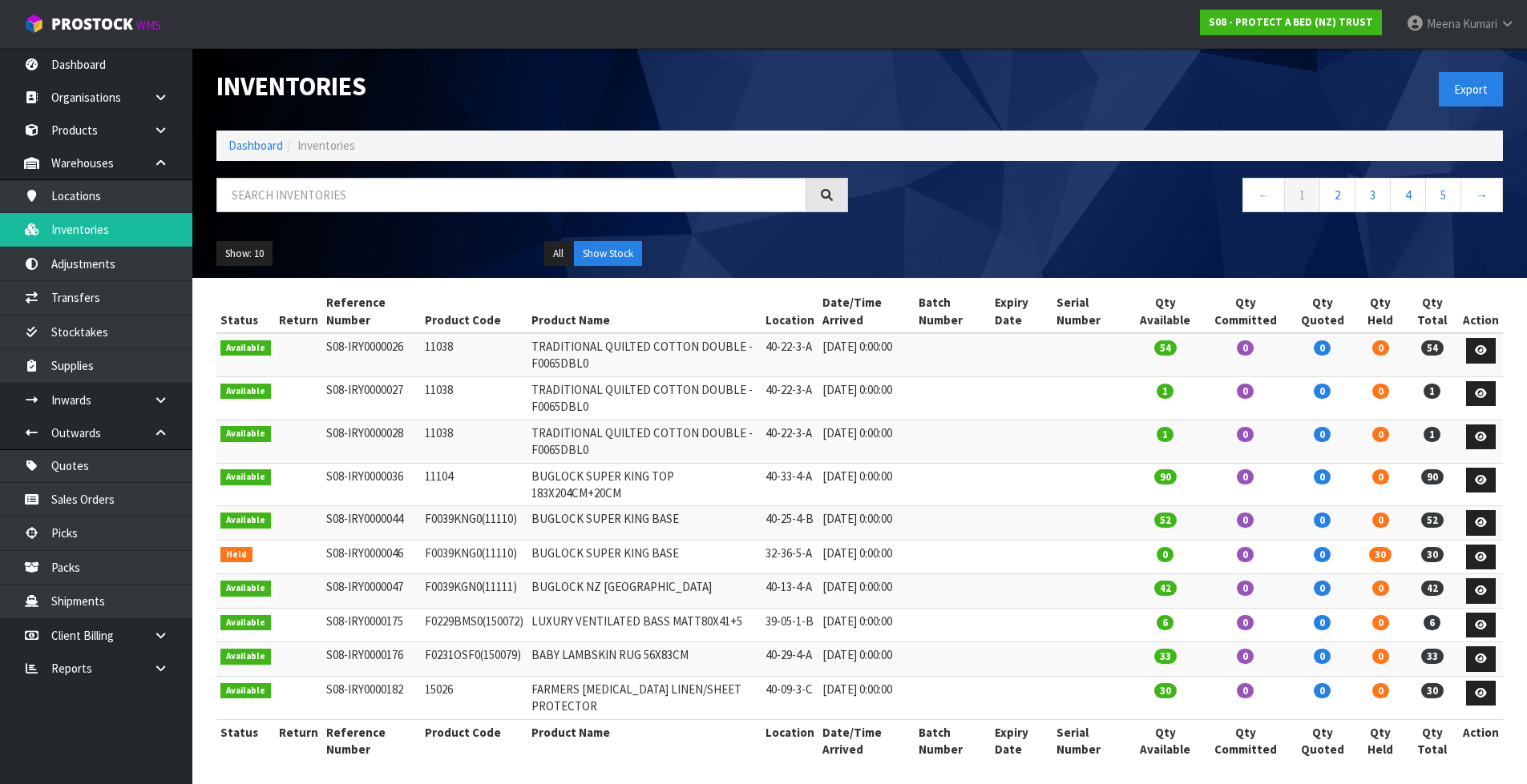
click at [502, 214] on div at bounding box center [532, 201] width 655 height 47
click at [498, 204] on input "text" at bounding box center [511, 195] width 590 height 35
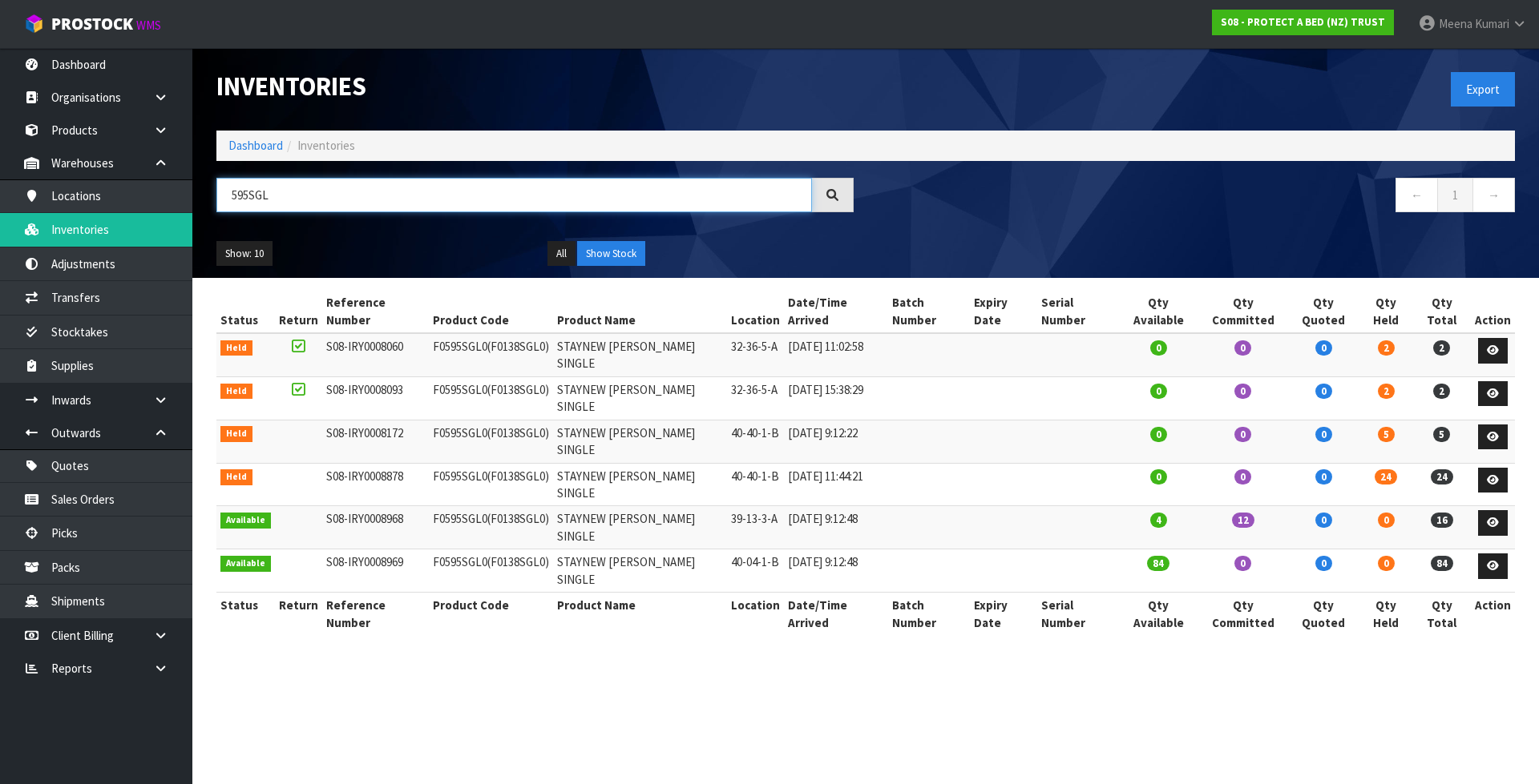
click at [223, 196] on input "595SGL" at bounding box center [514, 195] width 595 height 35
click at [298, 193] on input "F0595SGL" at bounding box center [514, 195] width 595 height 35
type input "F0595SGL0"
click at [1056, 683] on section "Inventories Export Dashboard Inventories F0595SGL0 ← 1 → Show: 10 5 10 25 50 Al…" at bounding box center [770, 392] width 1539 height 784
click at [1495, 554] on link at bounding box center [1493, 566] width 30 height 25
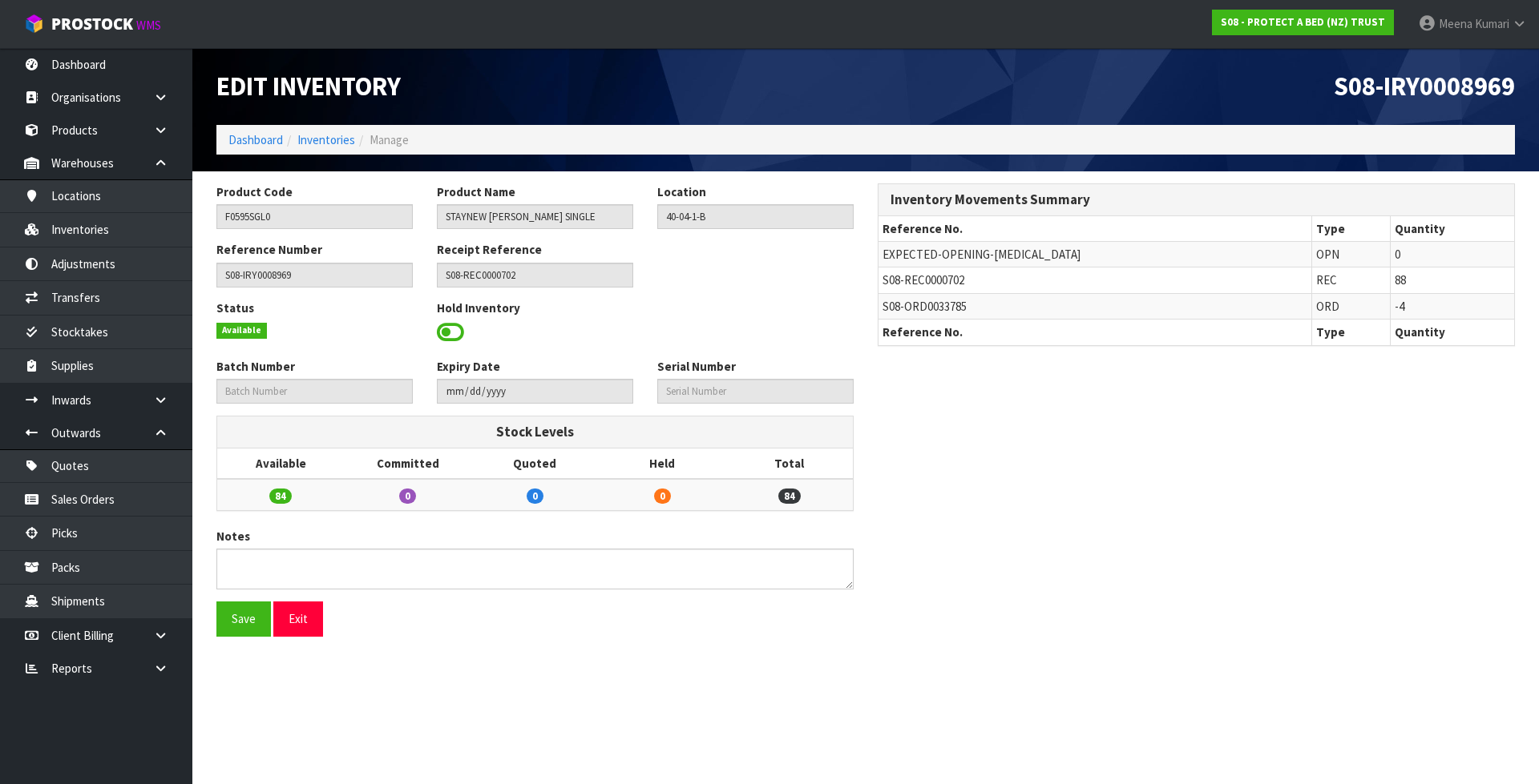
click at [933, 278] on span "S08-REC0000702" at bounding box center [922, 279] width 81 height 16
copy tr "S08-REC0000702"
click at [156, 406] on link at bounding box center [167, 400] width 51 height 33
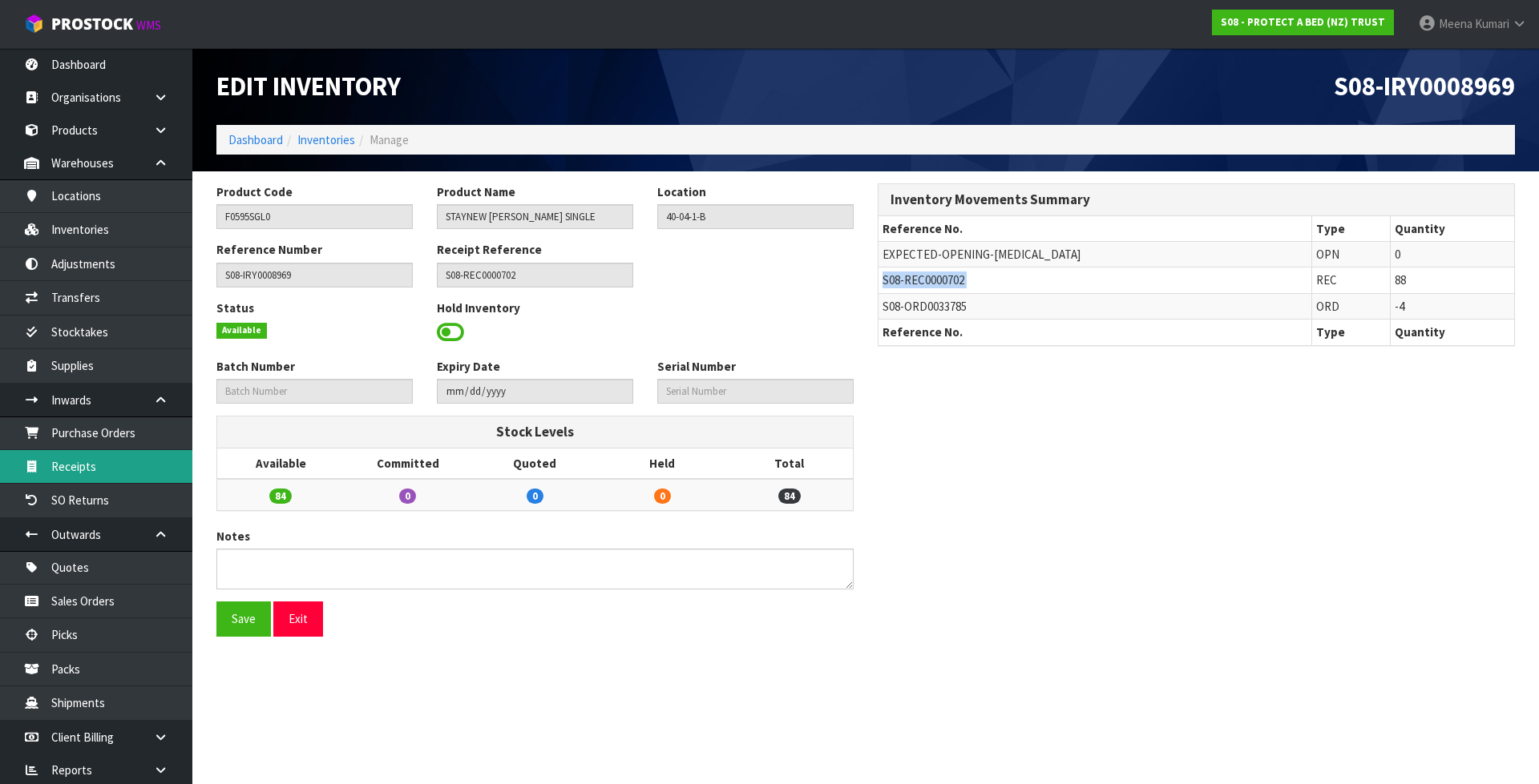
click at [124, 462] on link "Receipts" at bounding box center [96, 467] width 192 height 33
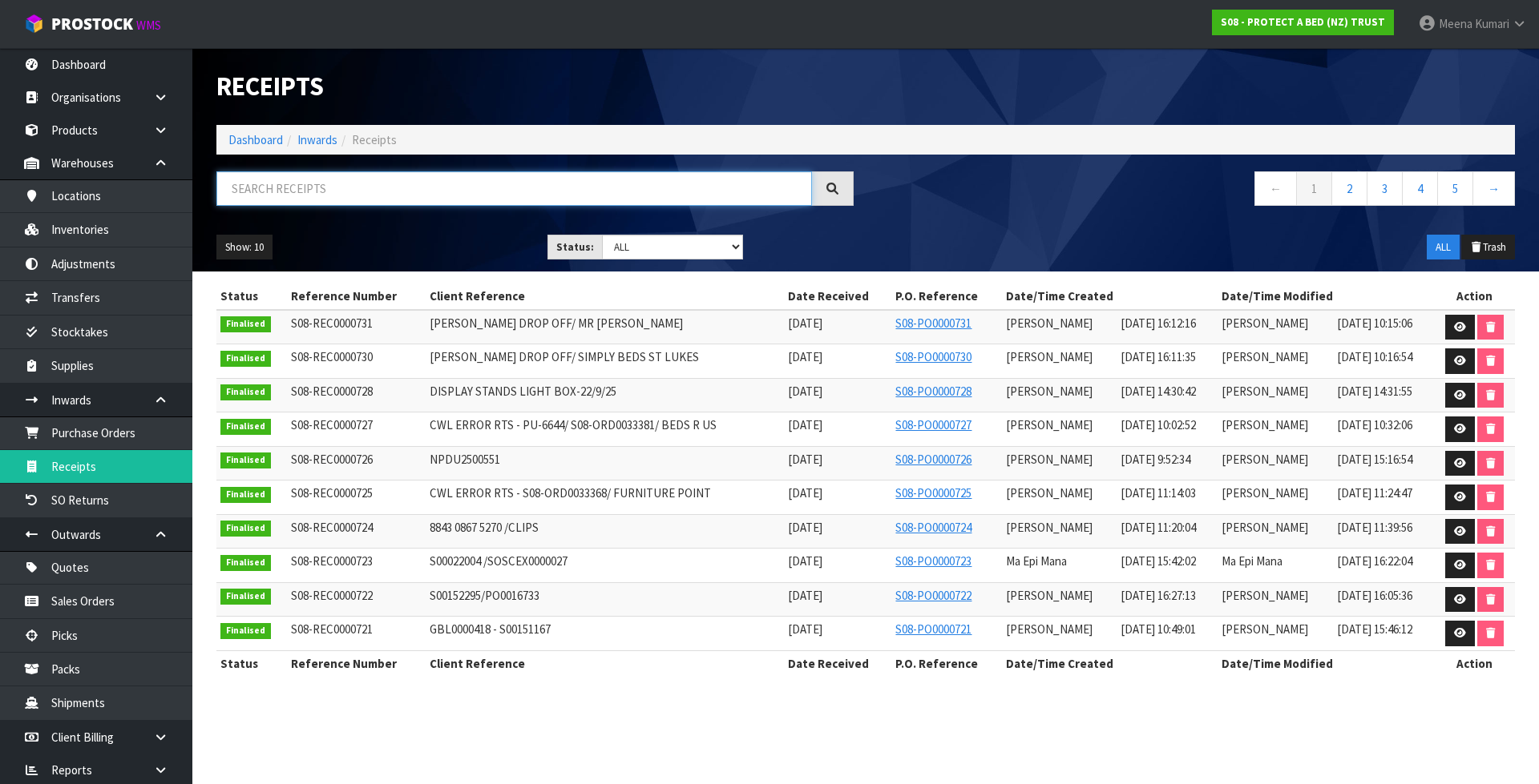
click at [322, 191] on input "text" at bounding box center [514, 189] width 595 height 35
paste input "S08-REC0000702"
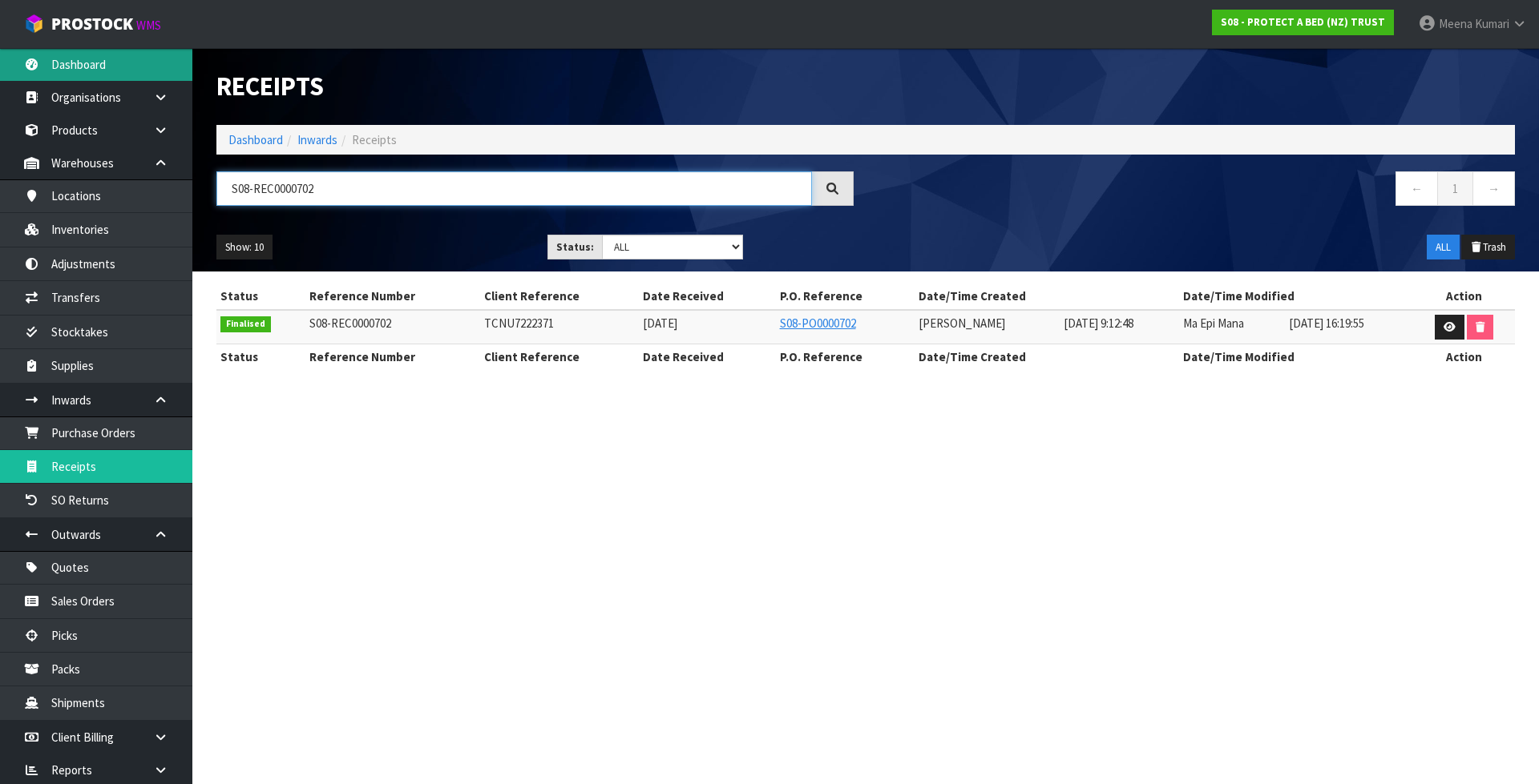
type input "S08-REC0000702"
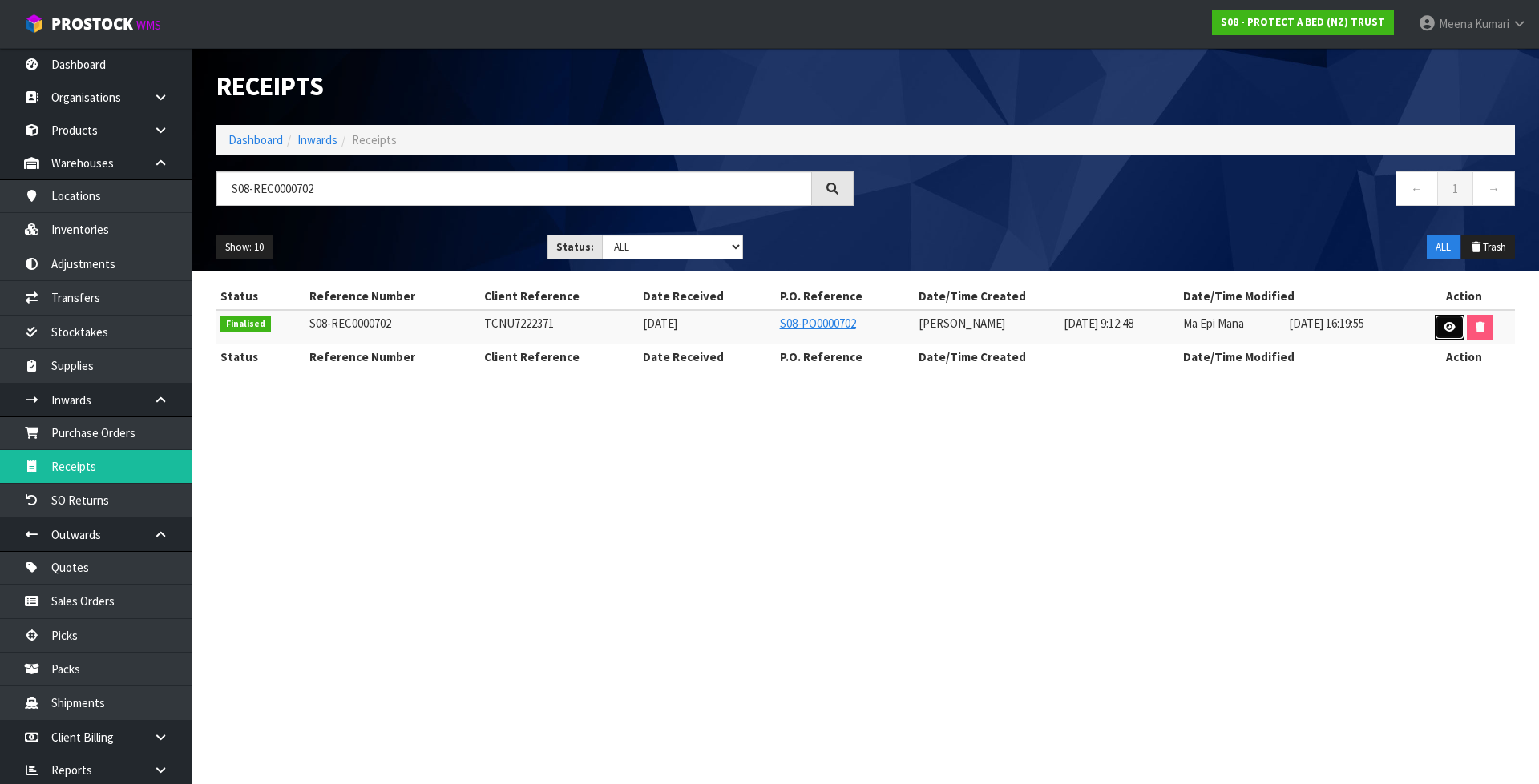
click at [1446, 323] on icon at bounding box center [1449, 327] width 12 height 11
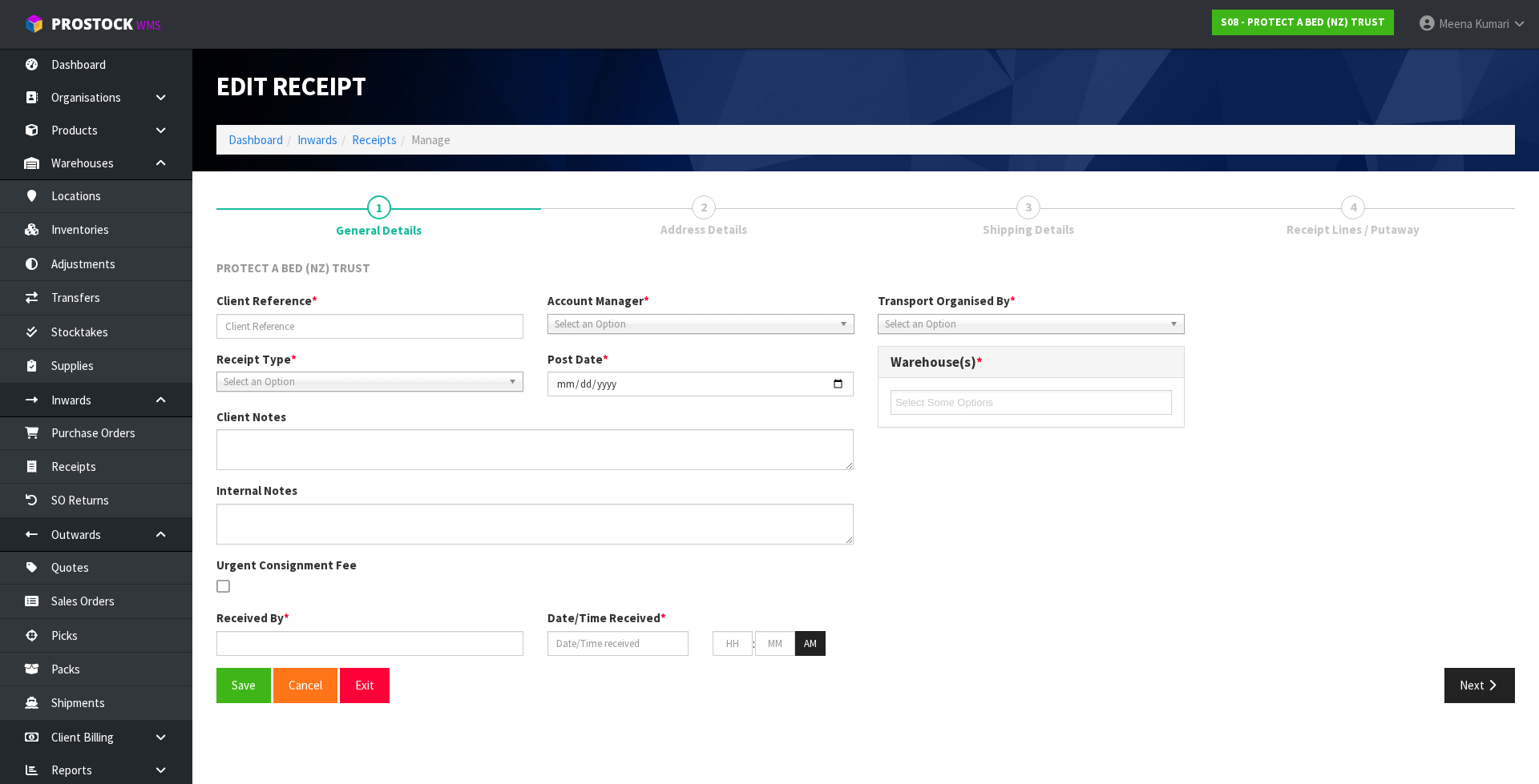
type input "TCNU7222371"
type input "2025-07-14"
type textarea "BARCODE FOR CODE F0595PPS0 HAS CHANGED"
type input "[PERSON_NAME]"
type input "14/07/2025"
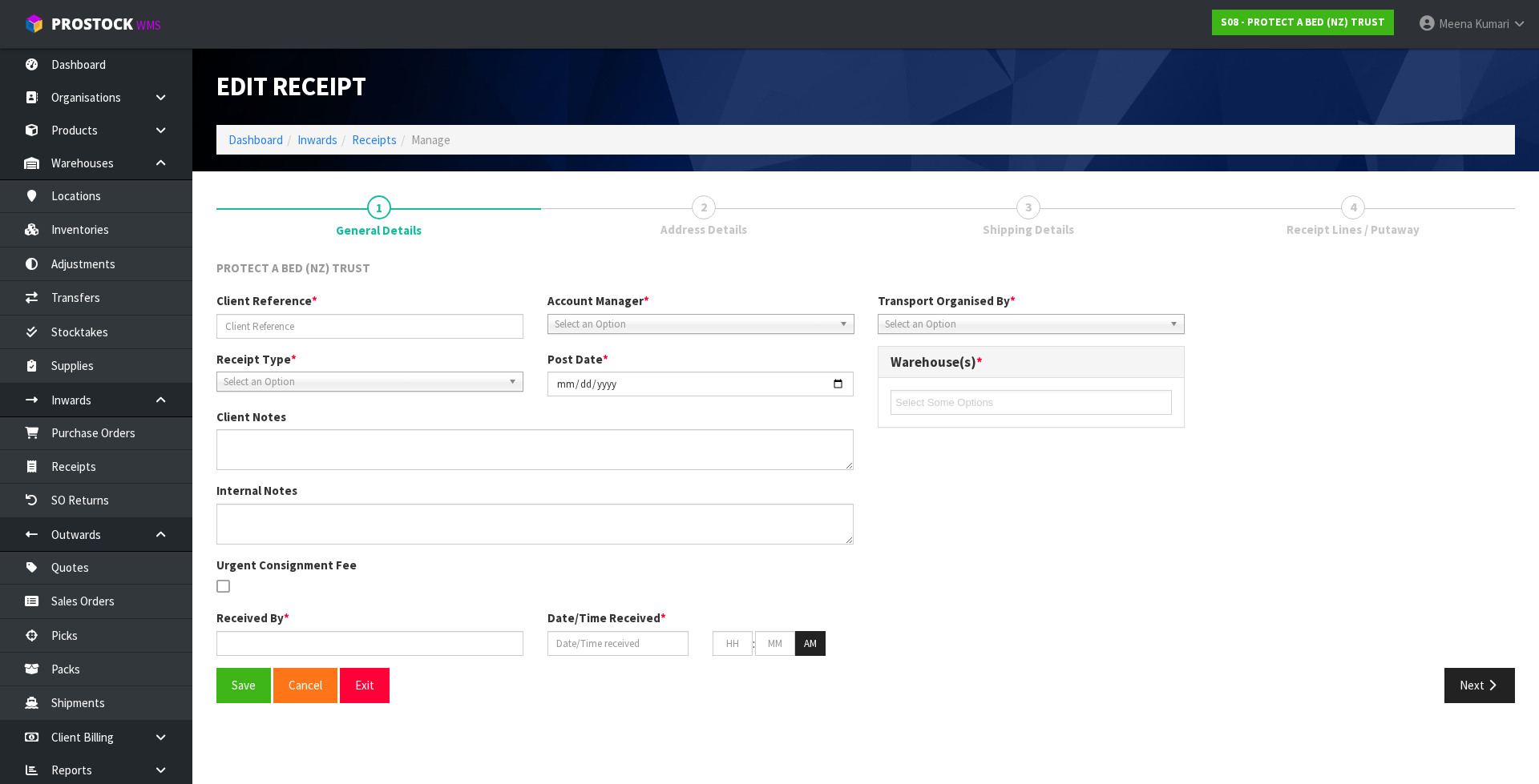
type input "09"
type input "12"
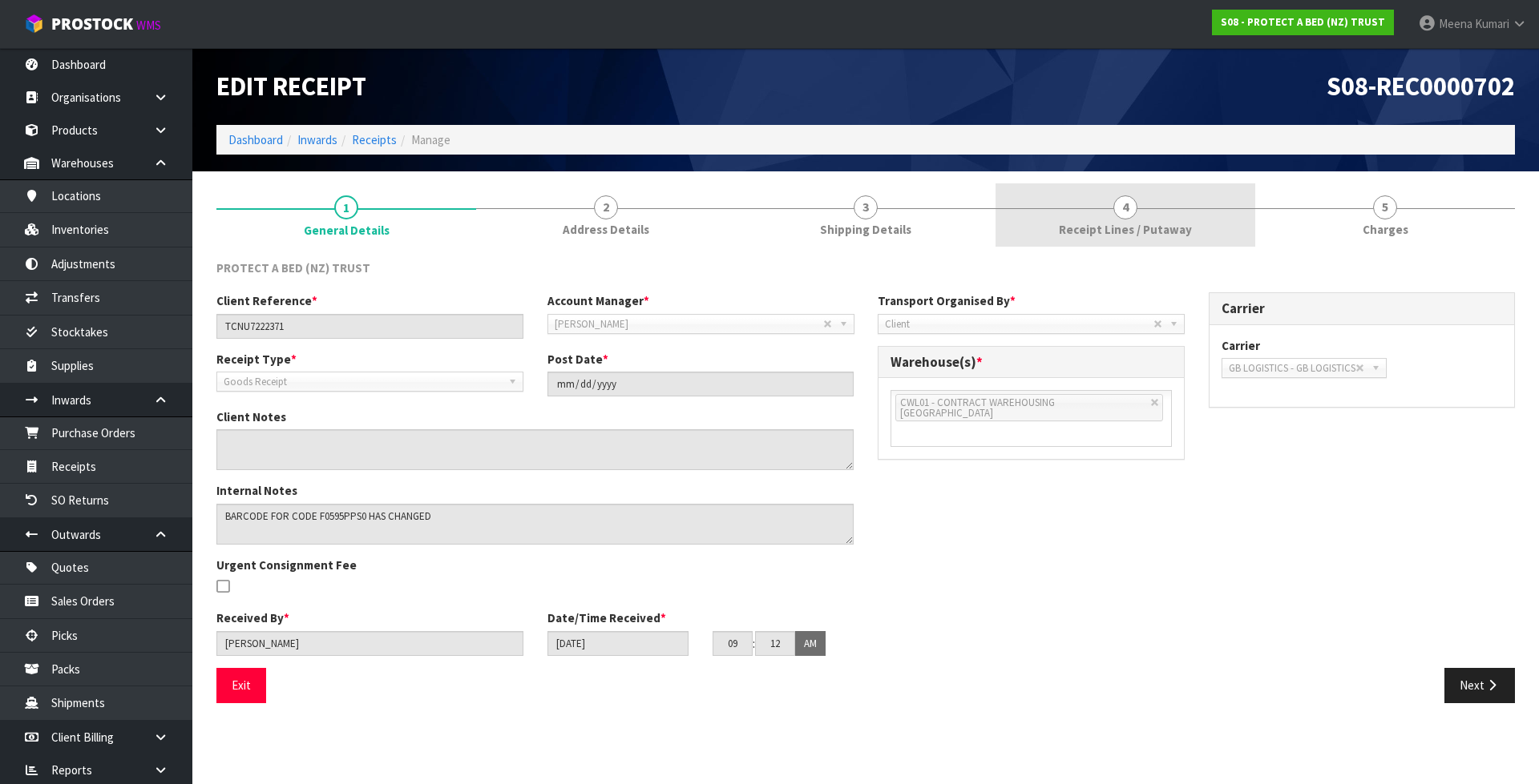
click at [1153, 223] on span "Receipt Lines / Putaway" at bounding box center [1125, 229] width 133 height 16
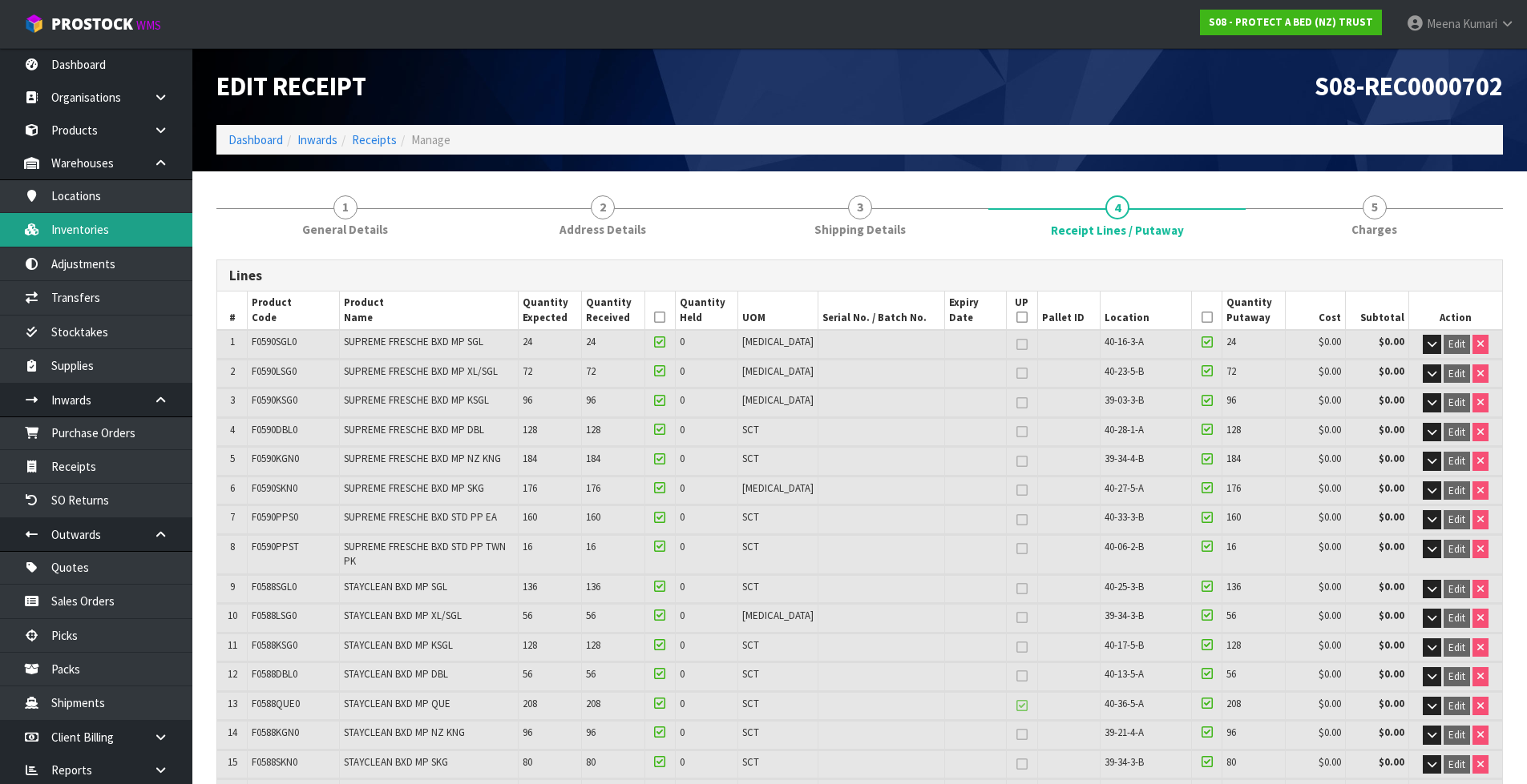
click at [103, 242] on link "Inventories" at bounding box center [96, 229] width 192 height 33
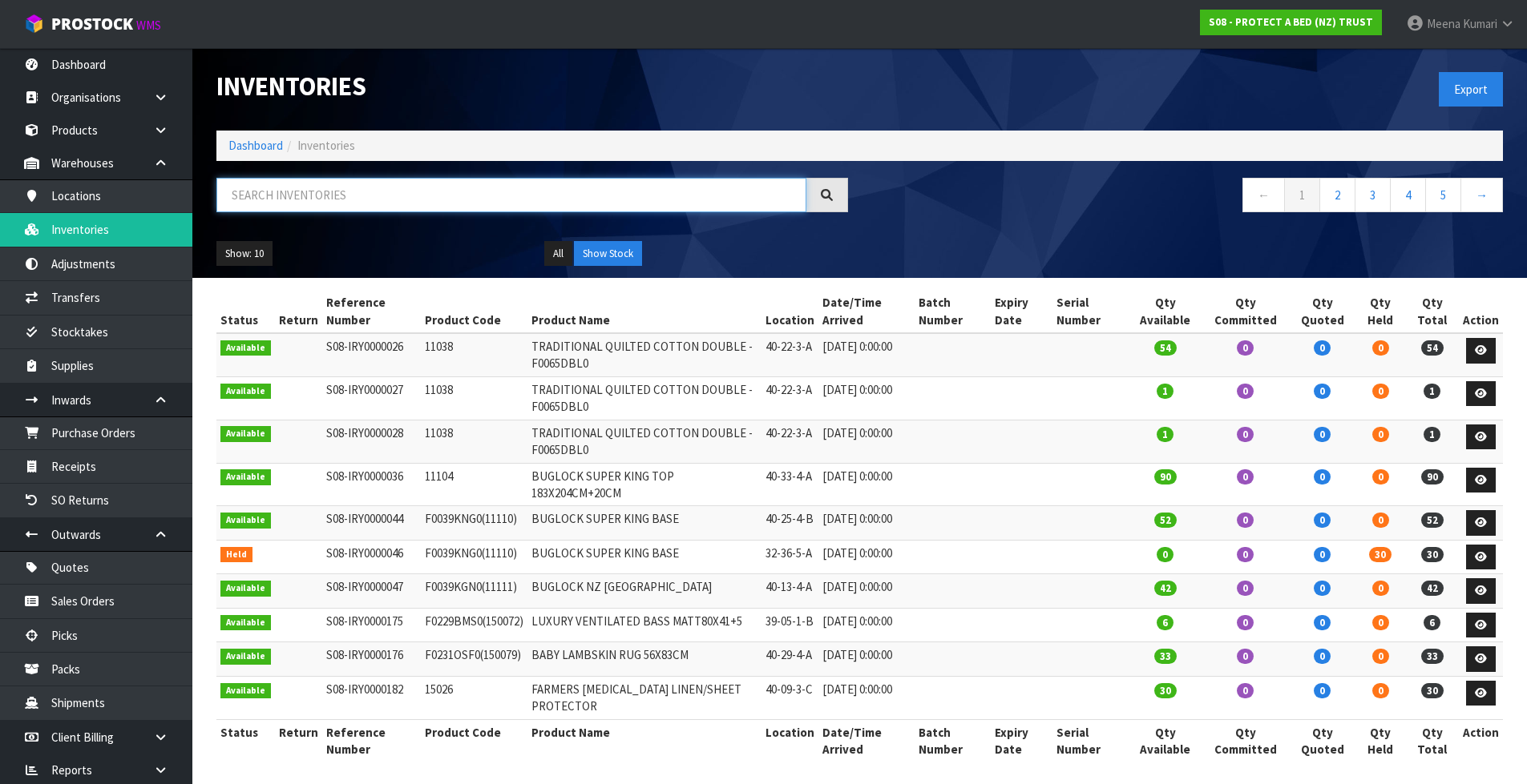
click at [331, 179] on input "text" at bounding box center [511, 195] width 590 height 35
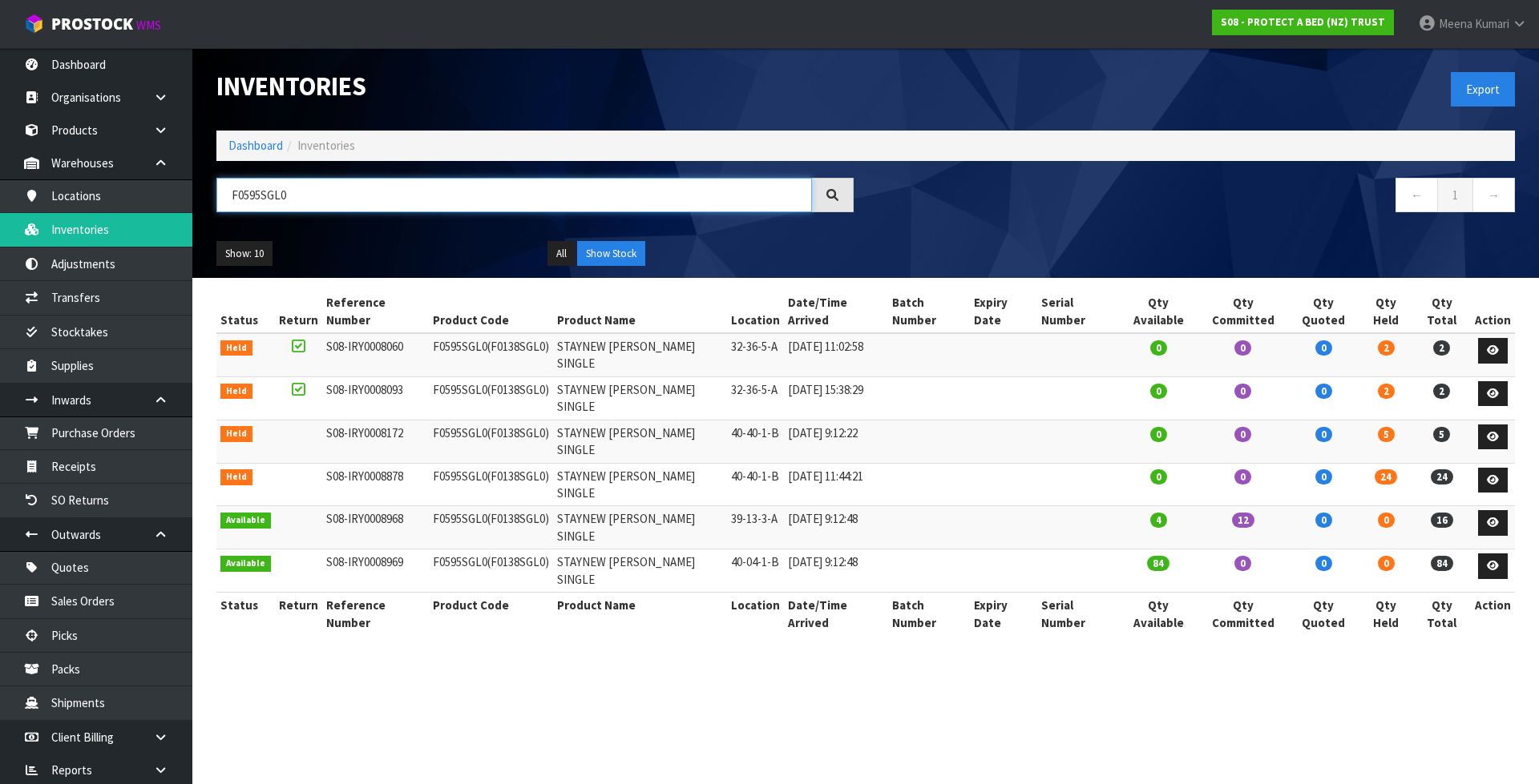
click at [287, 191] on input "F0595SGL0" at bounding box center [514, 195] width 595 height 35
type input "F0595SGL0"
click at [132, 291] on link "Transfers" at bounding box center [96, 297] width 192 height 33
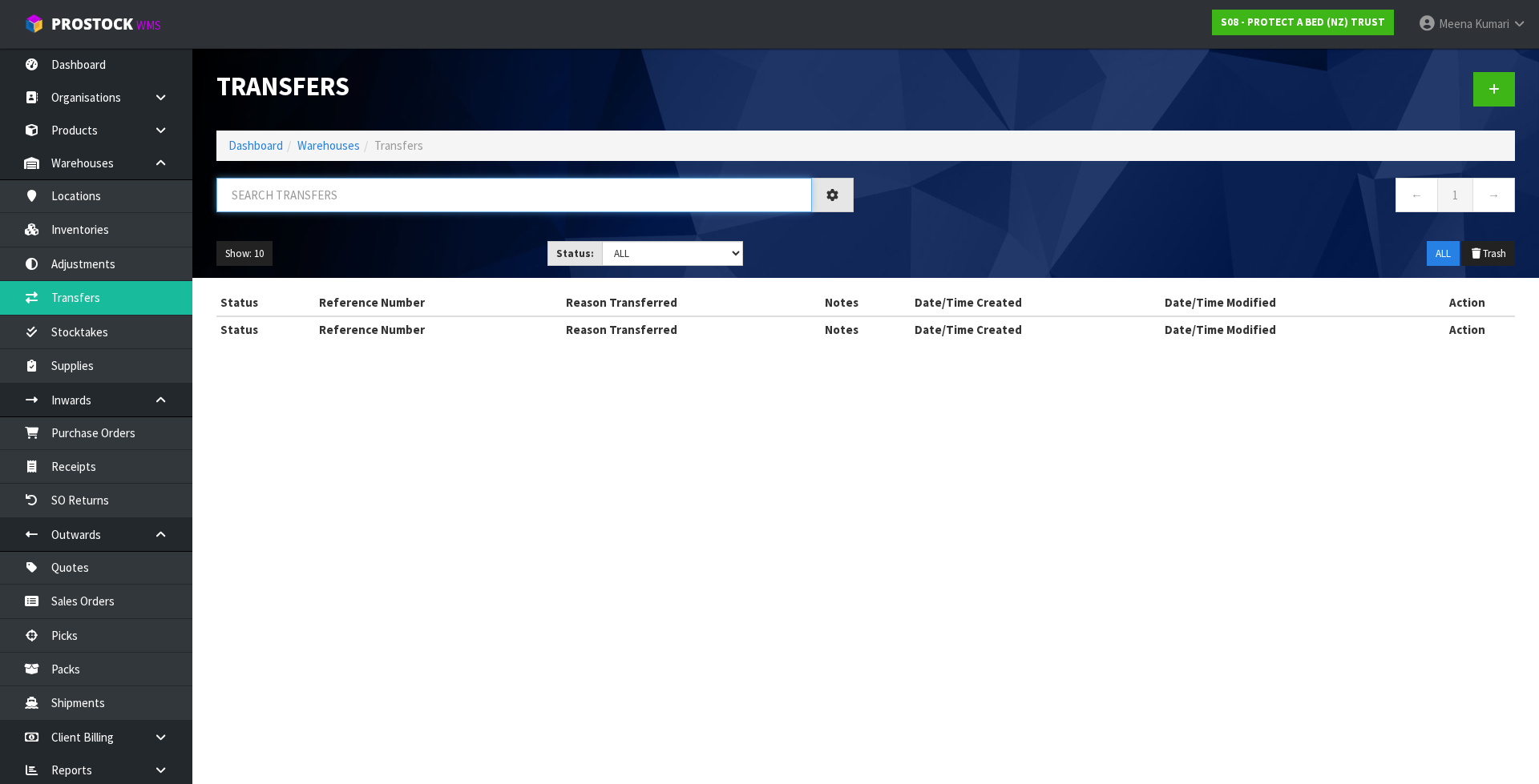
click at [312, 188] on input "text" at bounding box center [514, 195] width 595 height 35
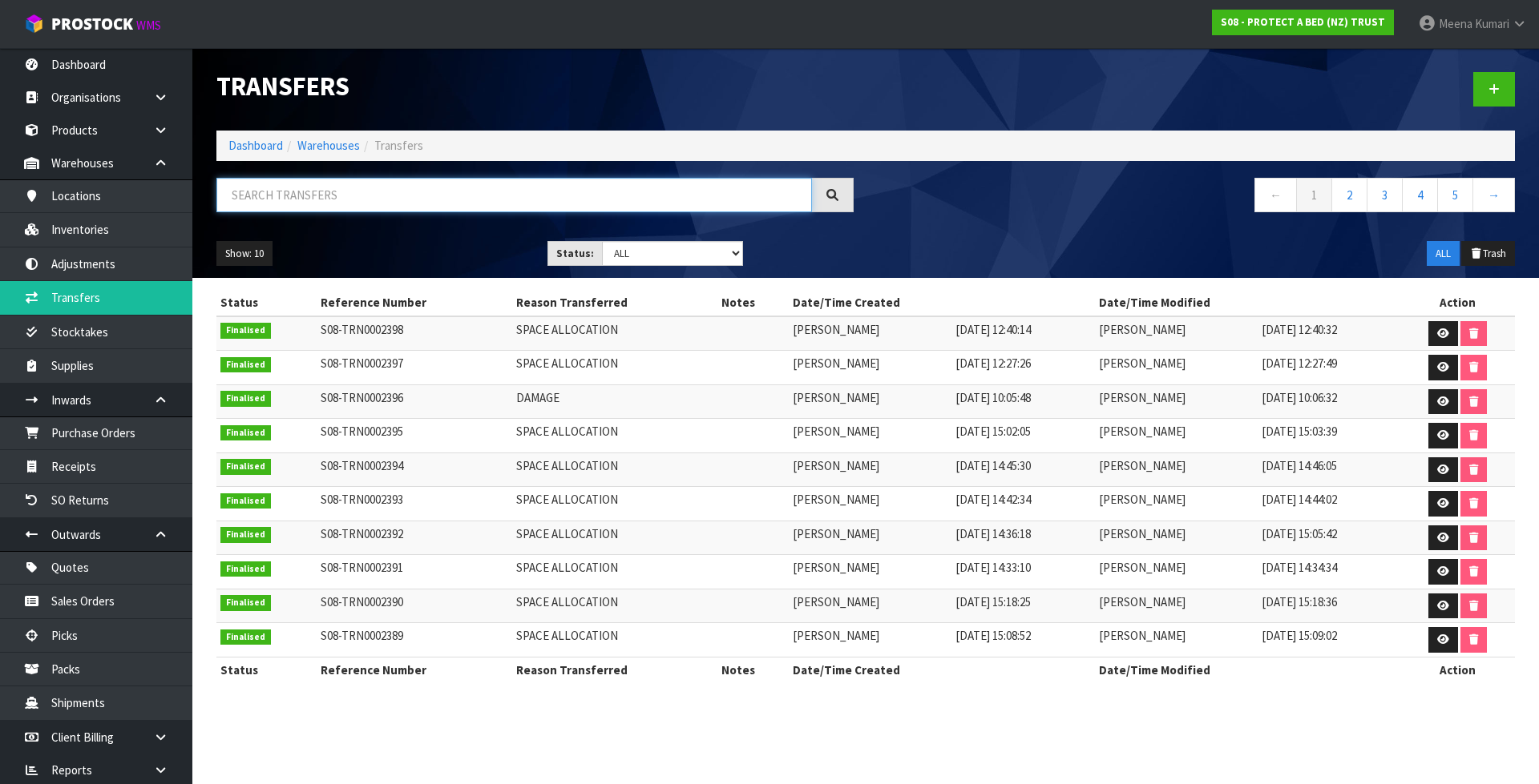
paste input "F0595SGL0"
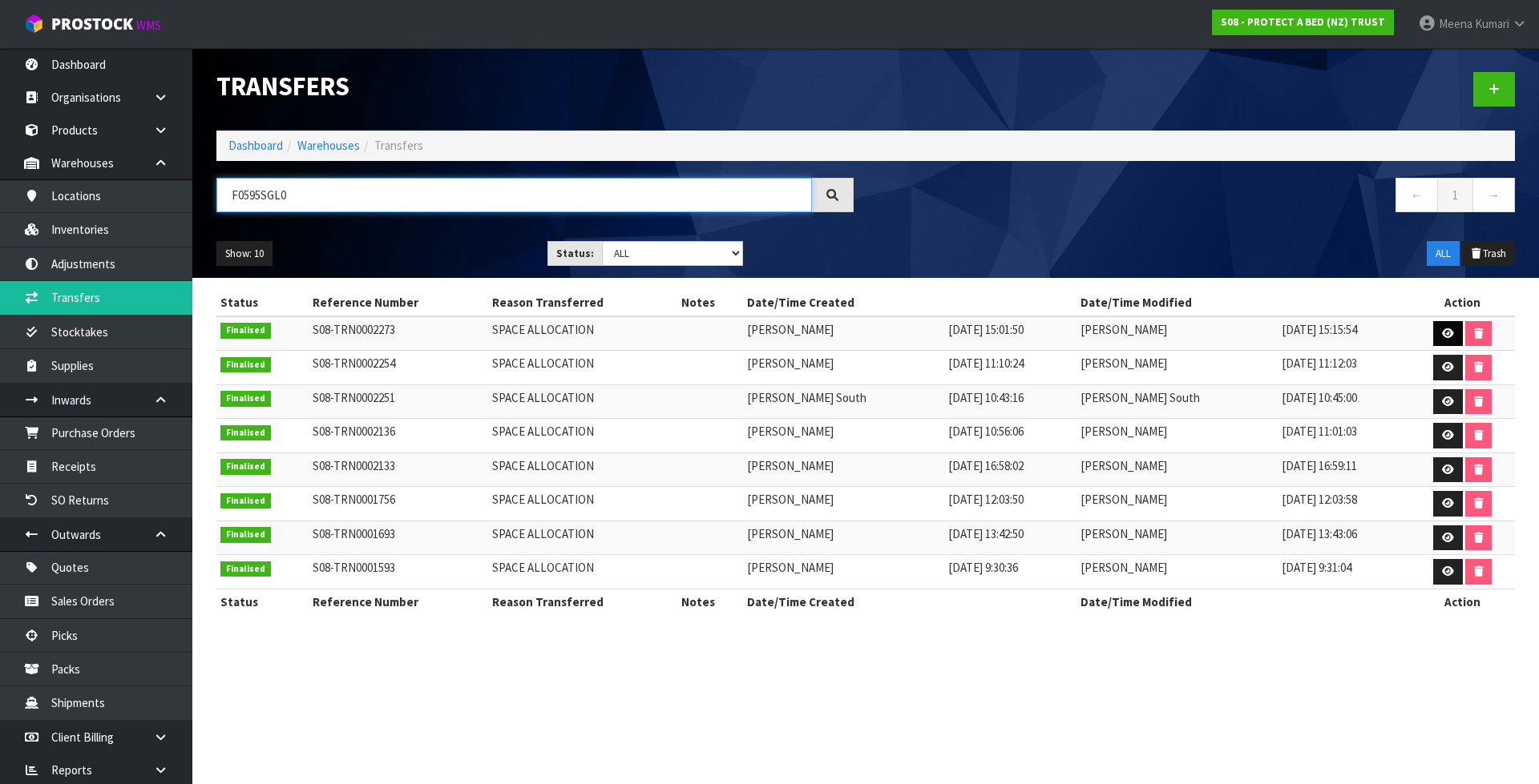
type input "F0595SGL0"
click at [1442, 333] on icon at bounding box center [1448, 334] width 12 height 11
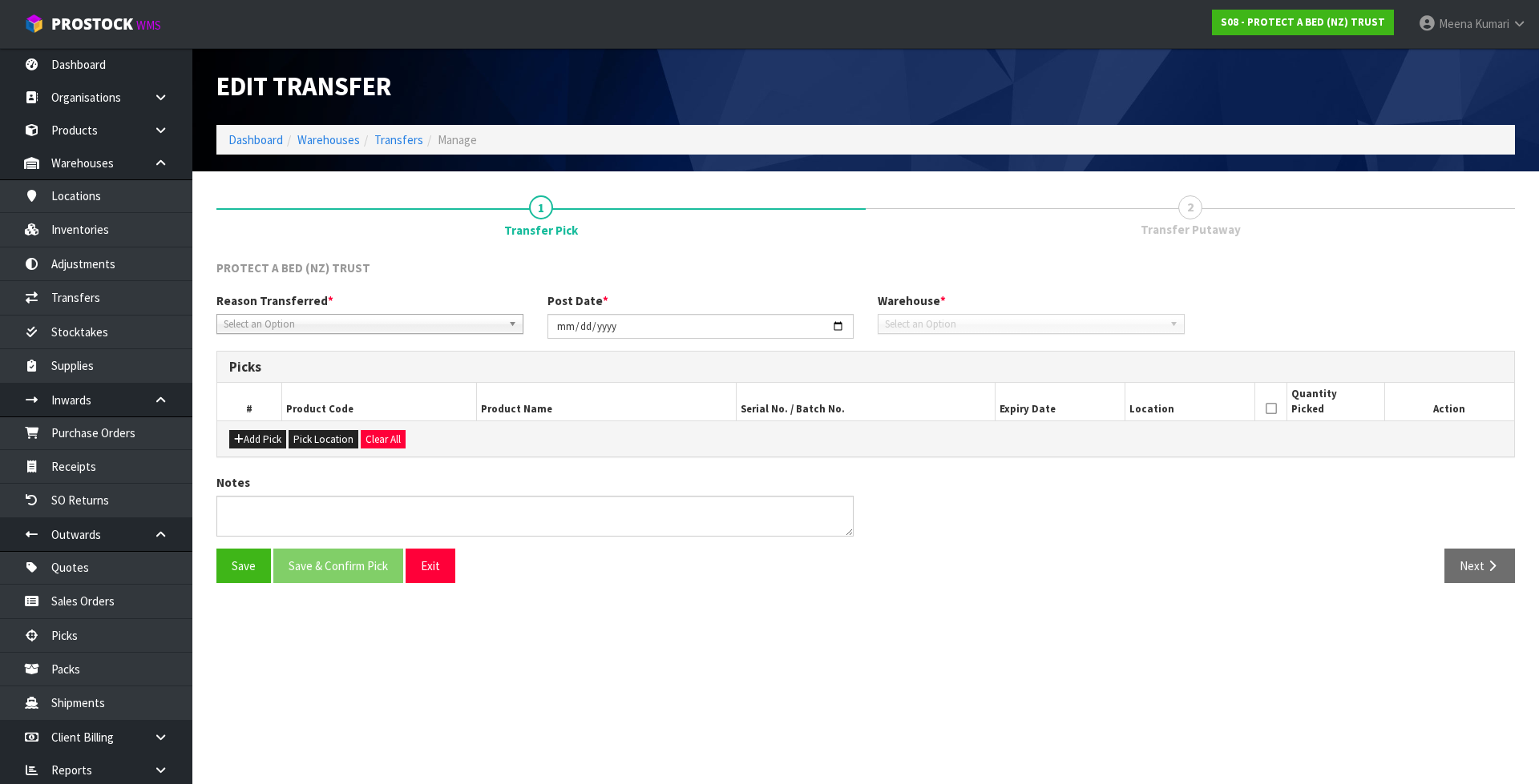
type input "2025-07-16"
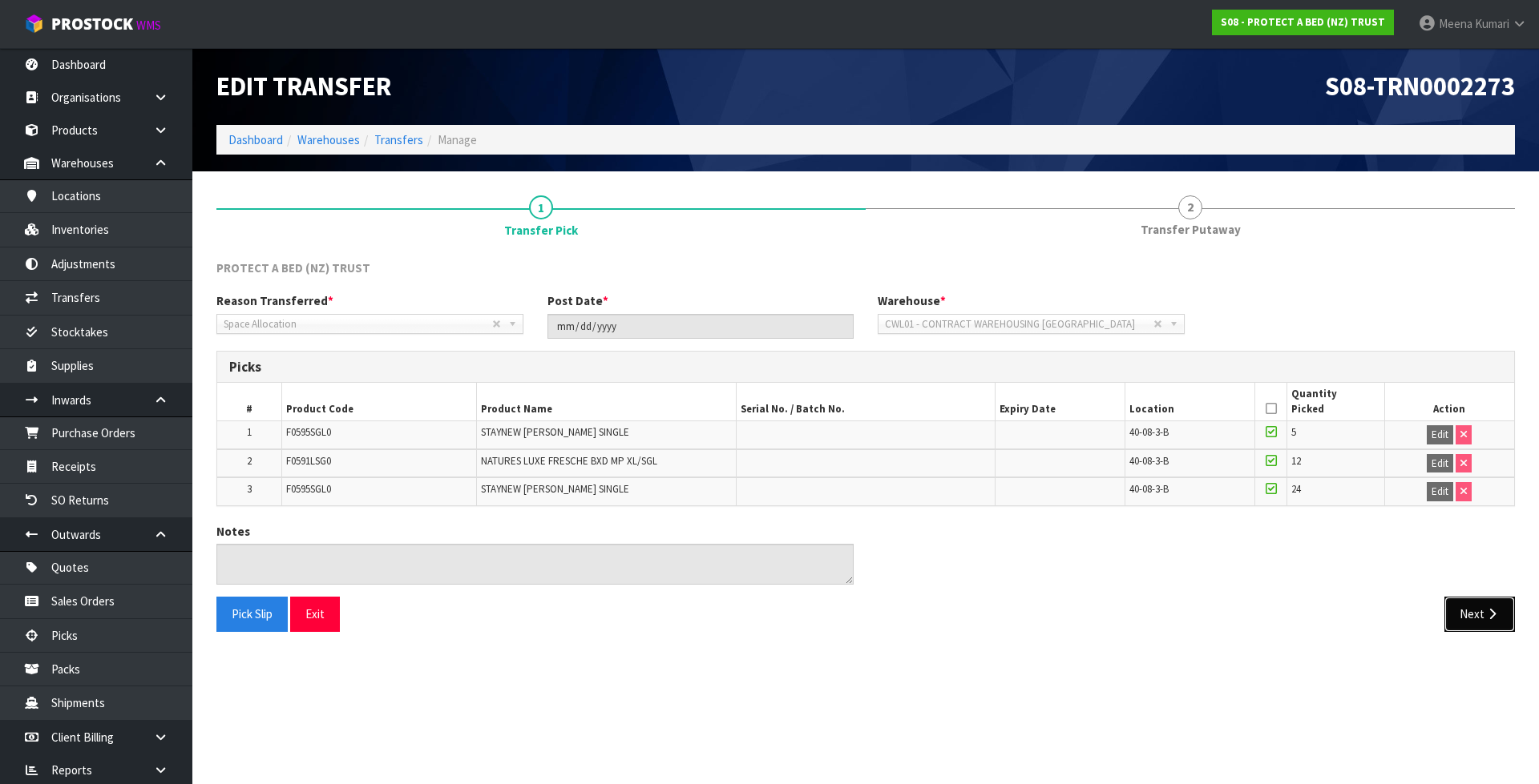
click at [1482, 611] on button "Next" at bounding box center [1480, 614] width 71 height 35
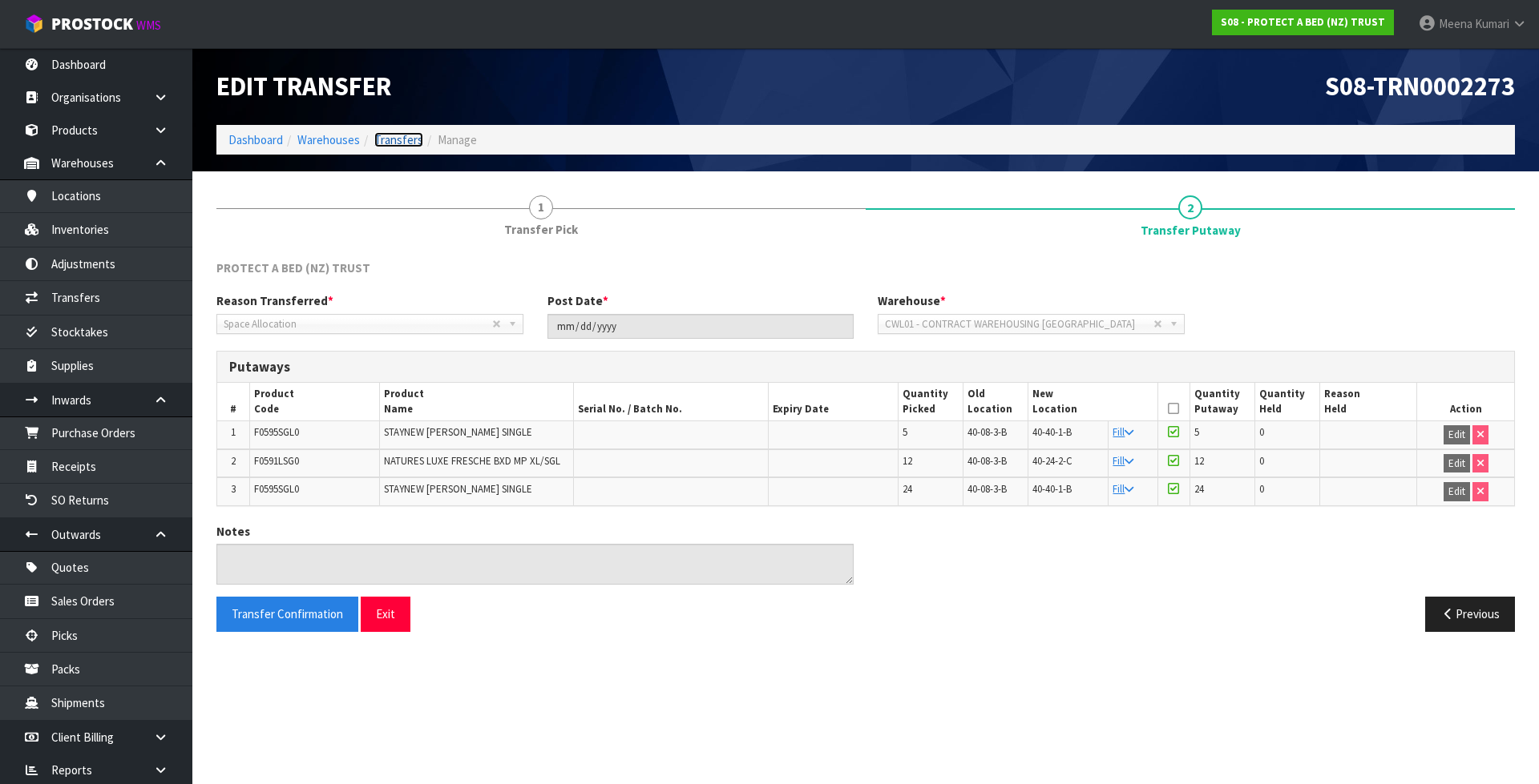
click at [389, 141] on link "Transfers" at bounding box center [398, 140] width 49 height 16
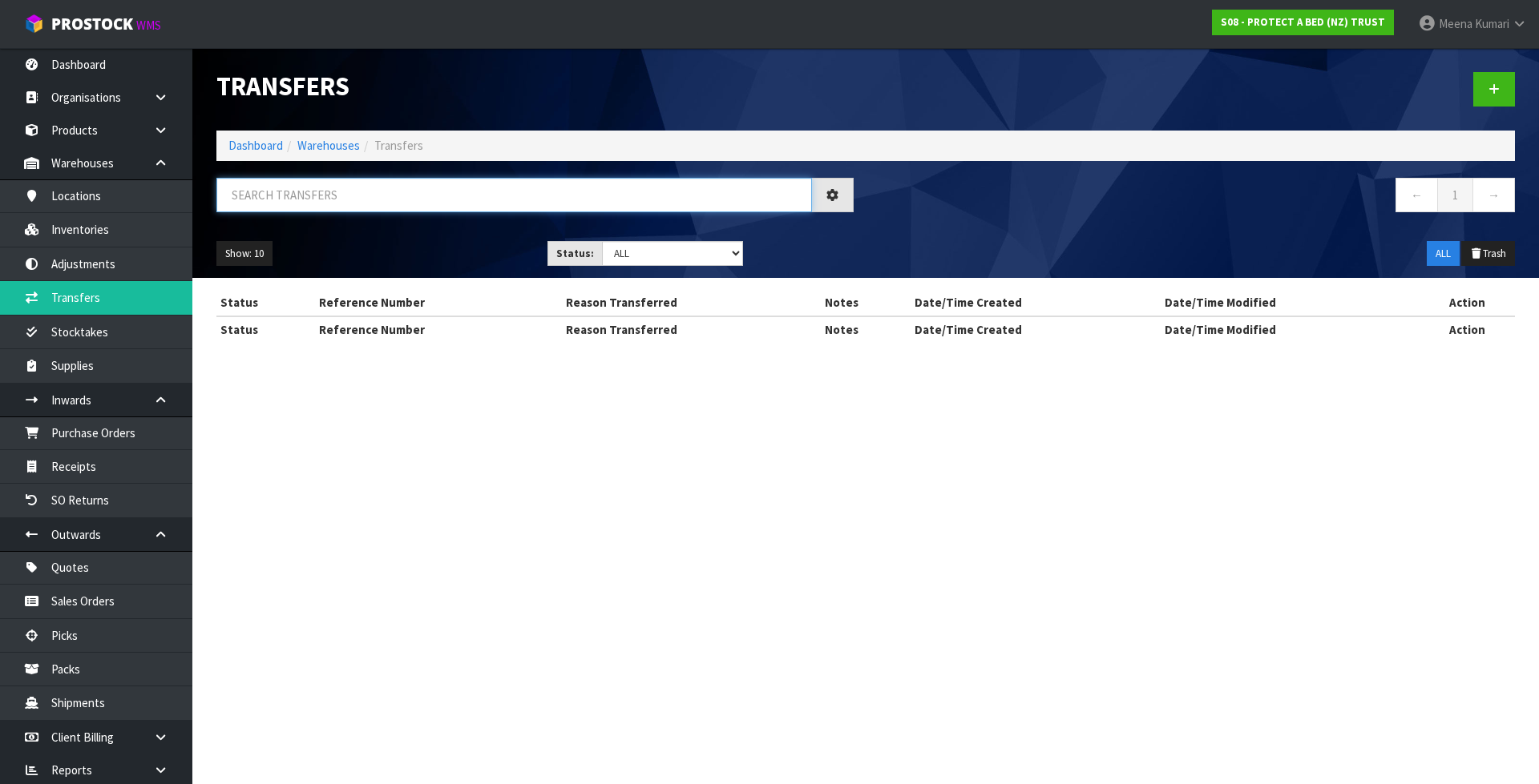
click at [368, 205] on input "text" at bounding box center [514, 195] width 595 height 35
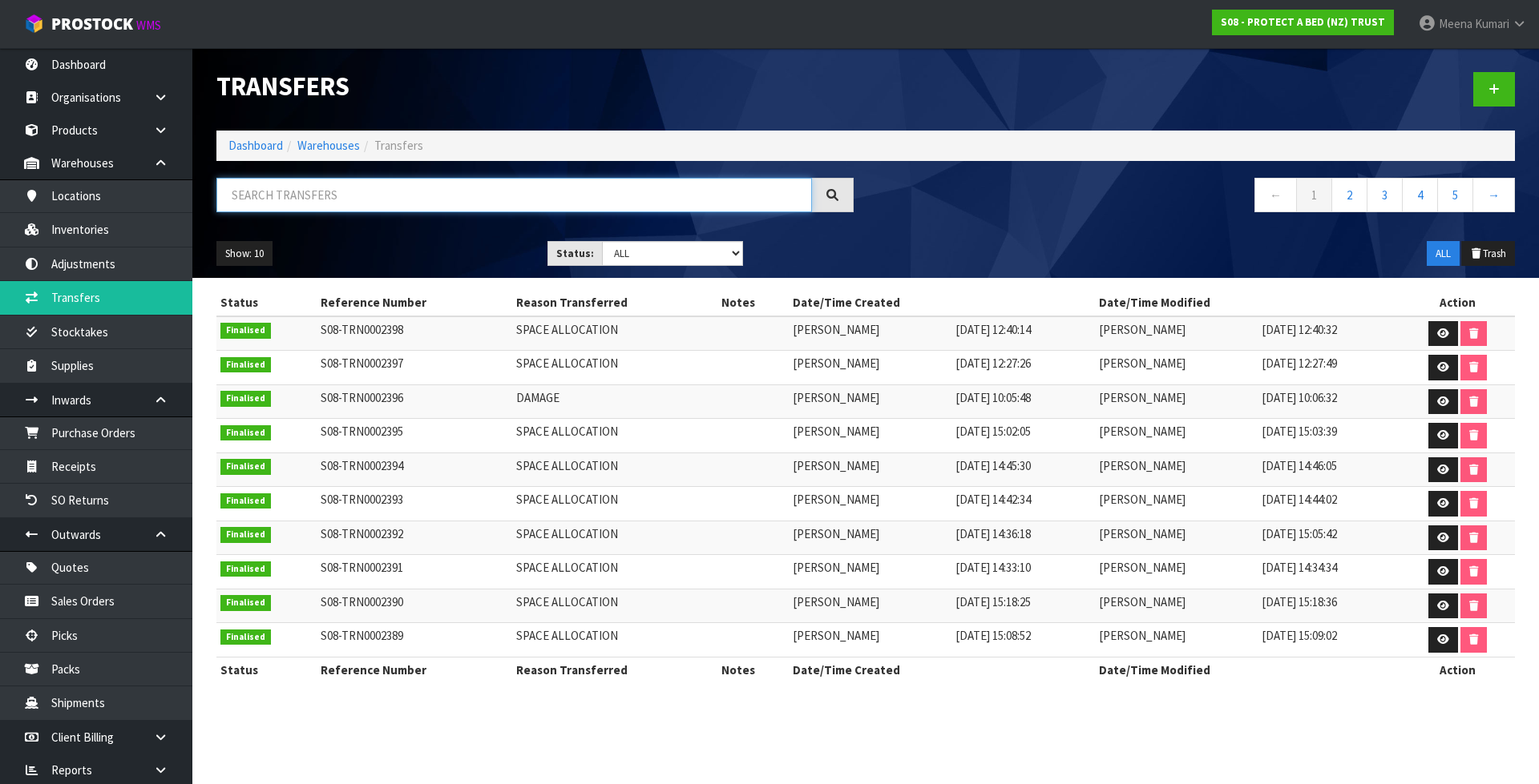
paste input "F0595SGL0"
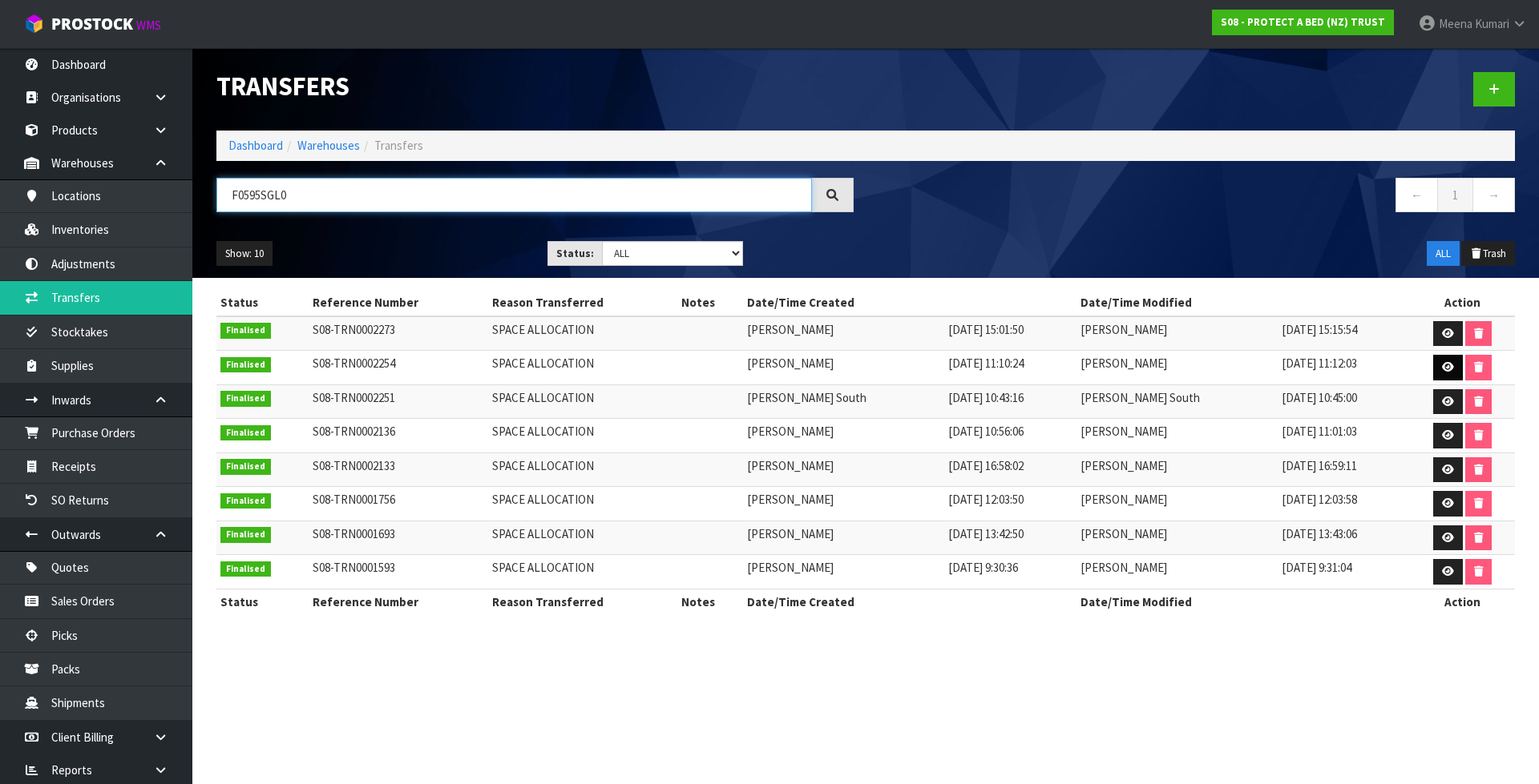
type input "F0595SGL0"
click at [1444, 363] on icon at bounding box center [1448, 367] width 12 height 11
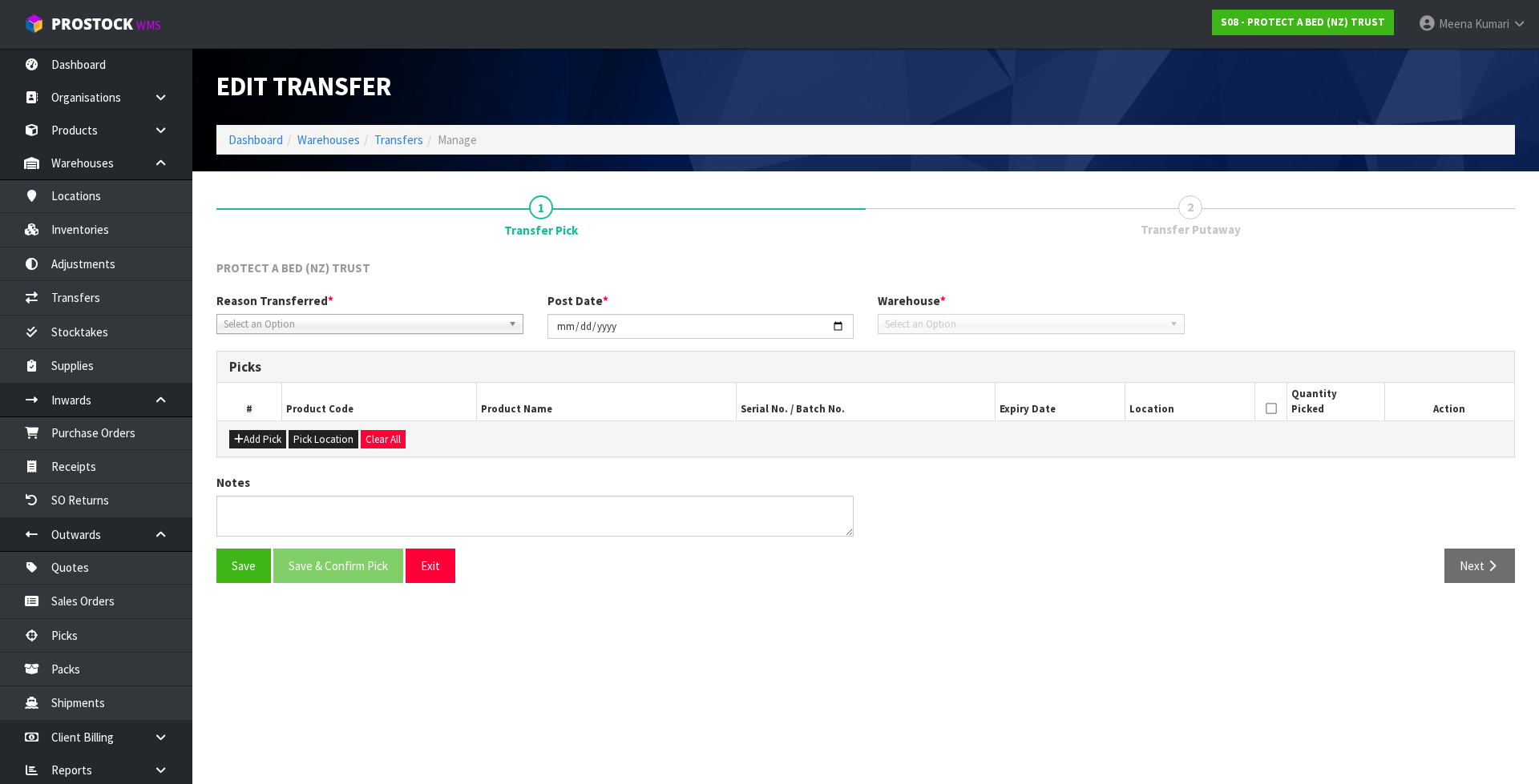
type input "2025-06-27"
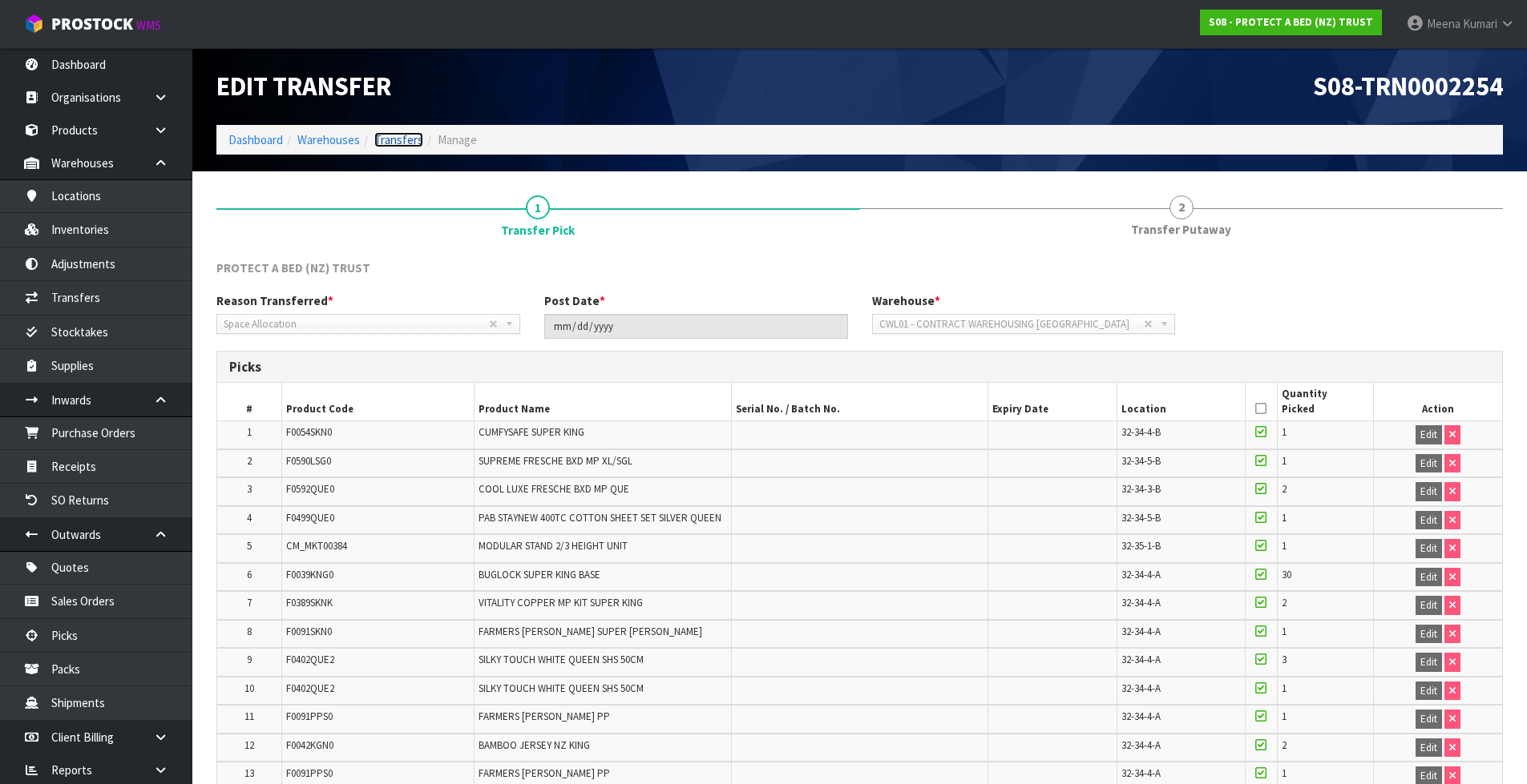
click at [386, 136] on link "Transfers" at bounding box center [398, 140] width 49 height 16
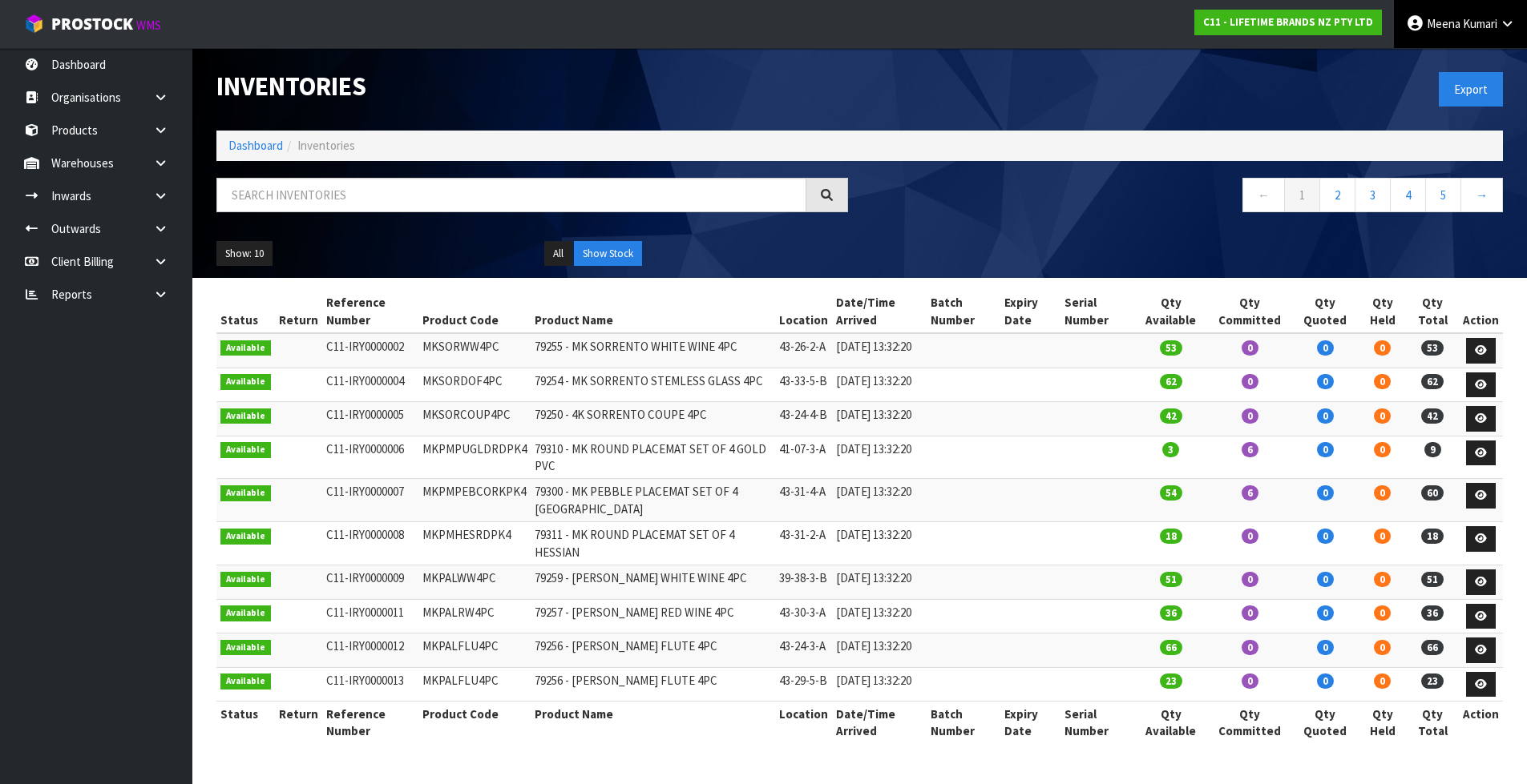
click at [1489, 31] on link "[PERSON_NAME]" at bounding box center [1460, 24] width 133 height 48
click at [1483, 62] on link "Logout" at bounding box center [1463, 63] width 127 height 21
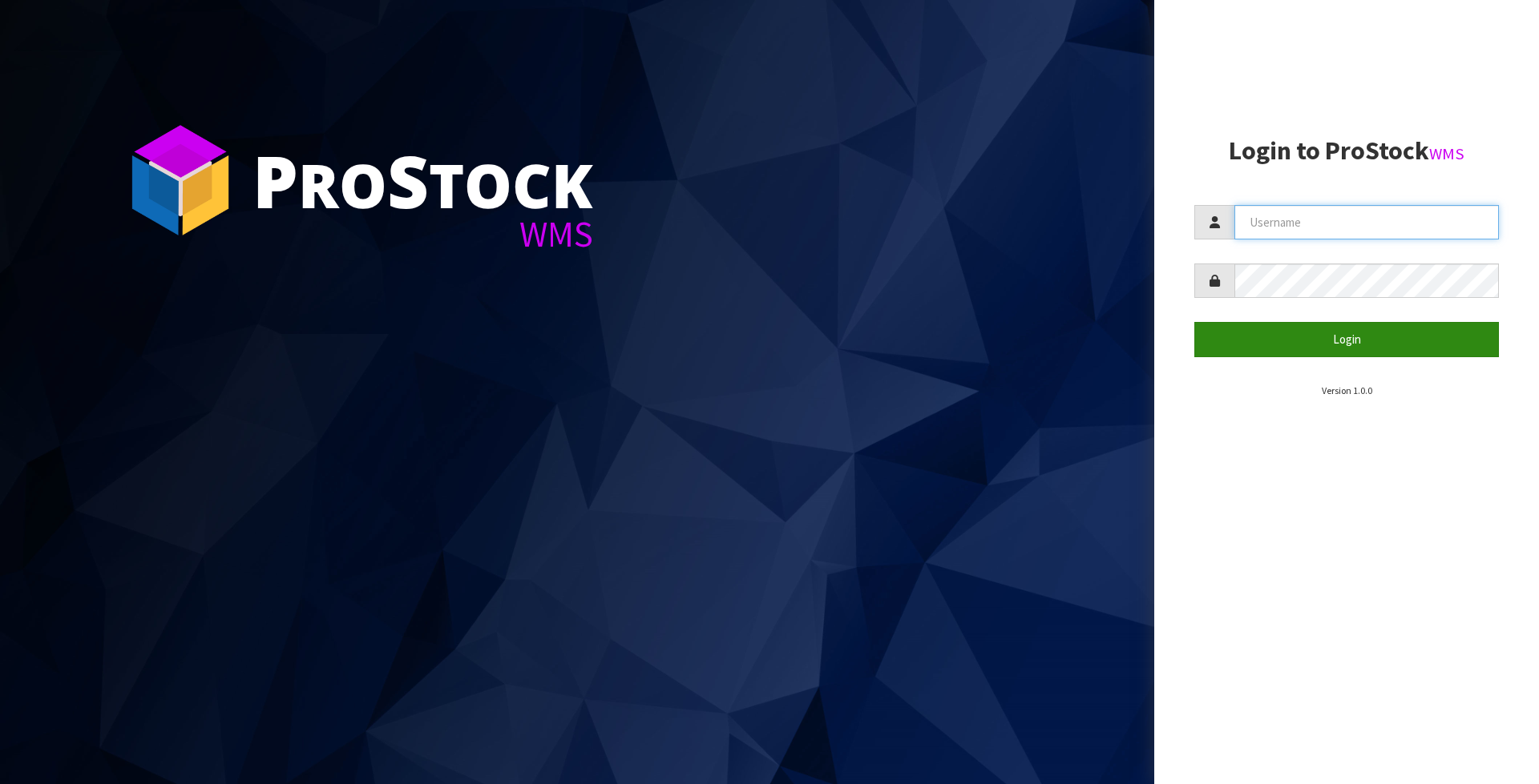
type input "Meena"
click at [1381, 343] on button "Login" at bounding box center [1346, 339] width 304 height 35
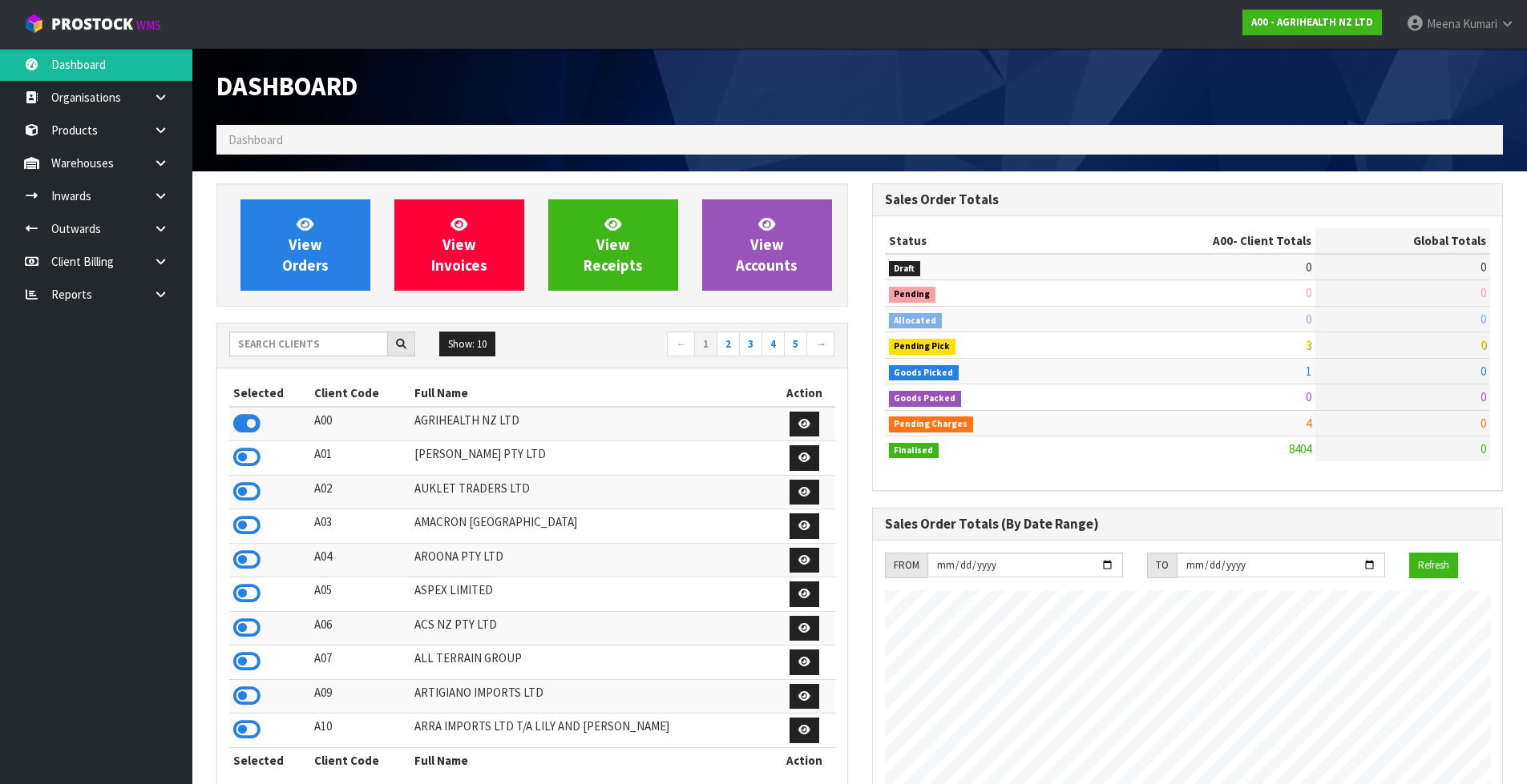
scroll to position [1214, 655]
click at [260, 340] on input "text" at bounding box center [308, 344] width 159 height 25
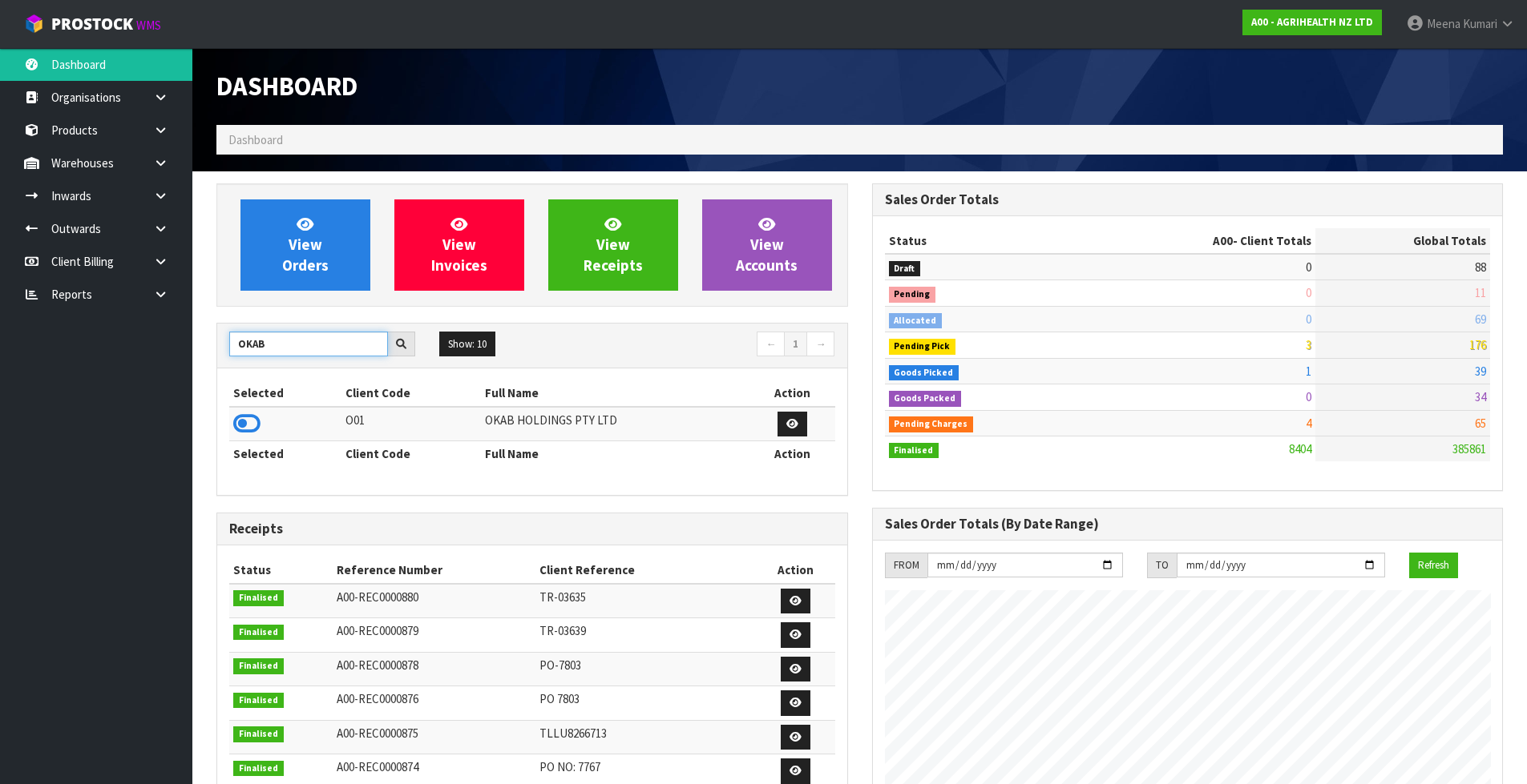
type input "OKAB"
click at [177, 157] on link at bounding box center [167, 163] width 51 height 33
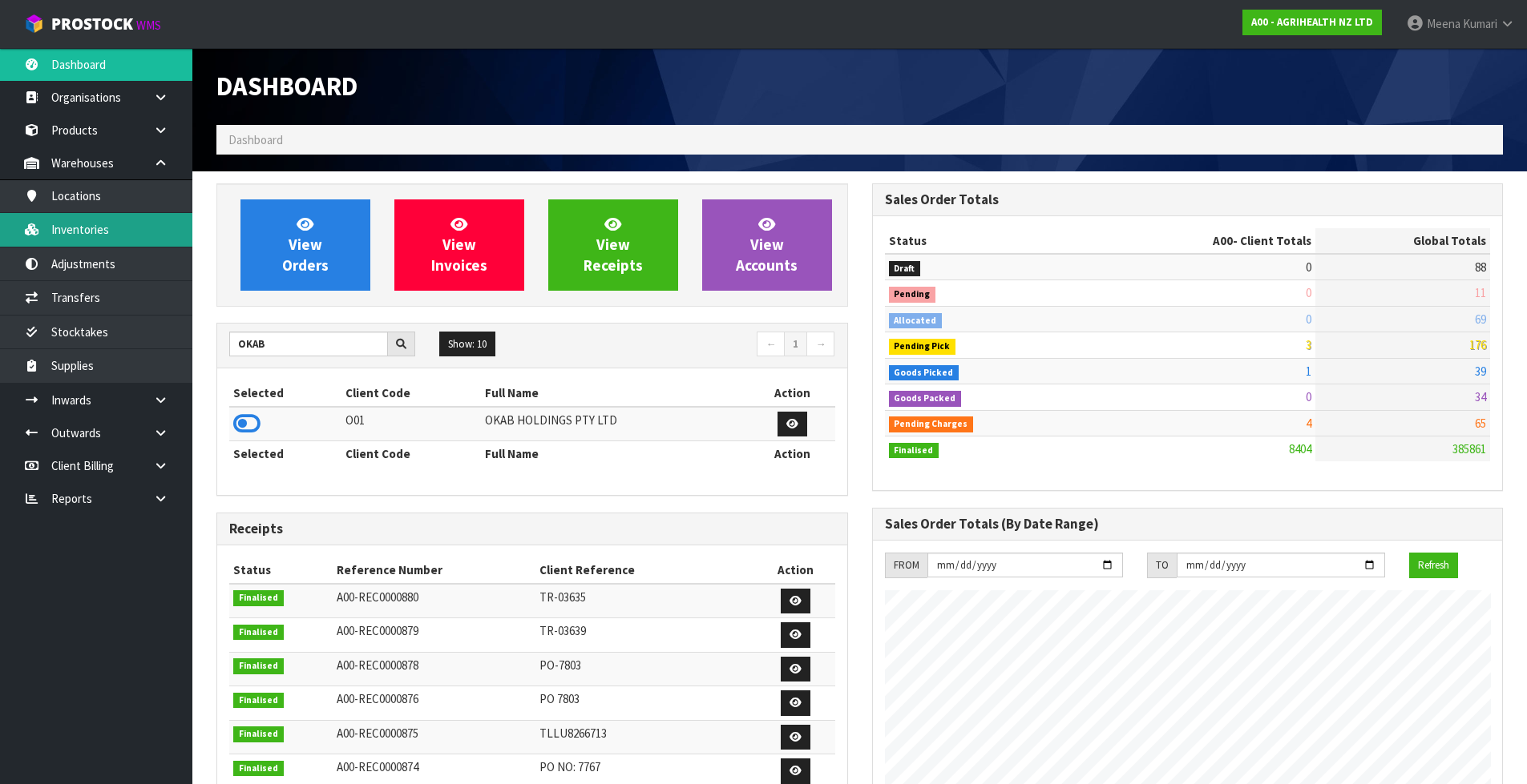
click at [109, 224] on link "Inventories" at bounding box center [96, 229] width 192 height 33
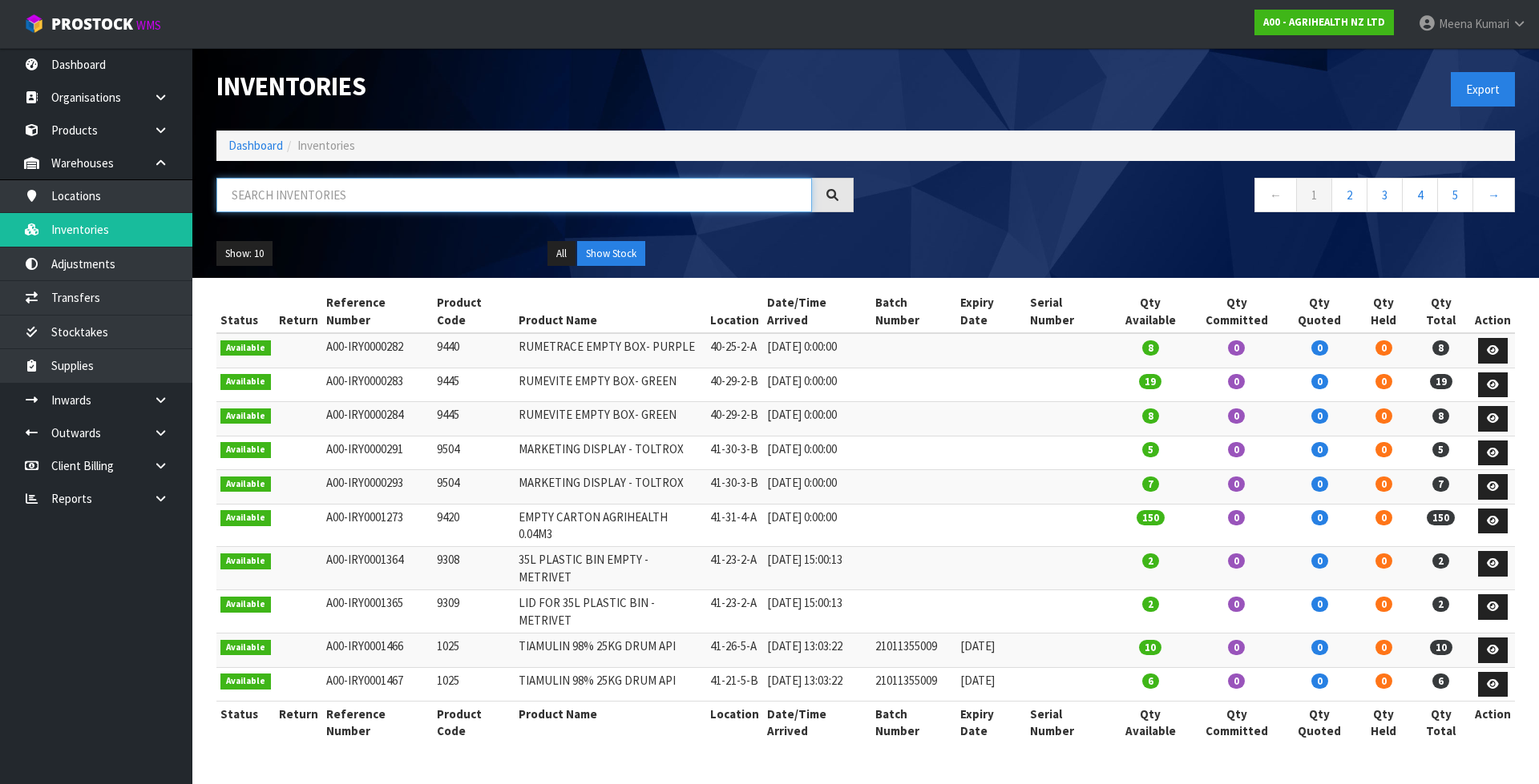
click at [349, 182] on input "text" at bounding box center [514, 195] width 595 height 35
paste input "BUT-755 GRID"
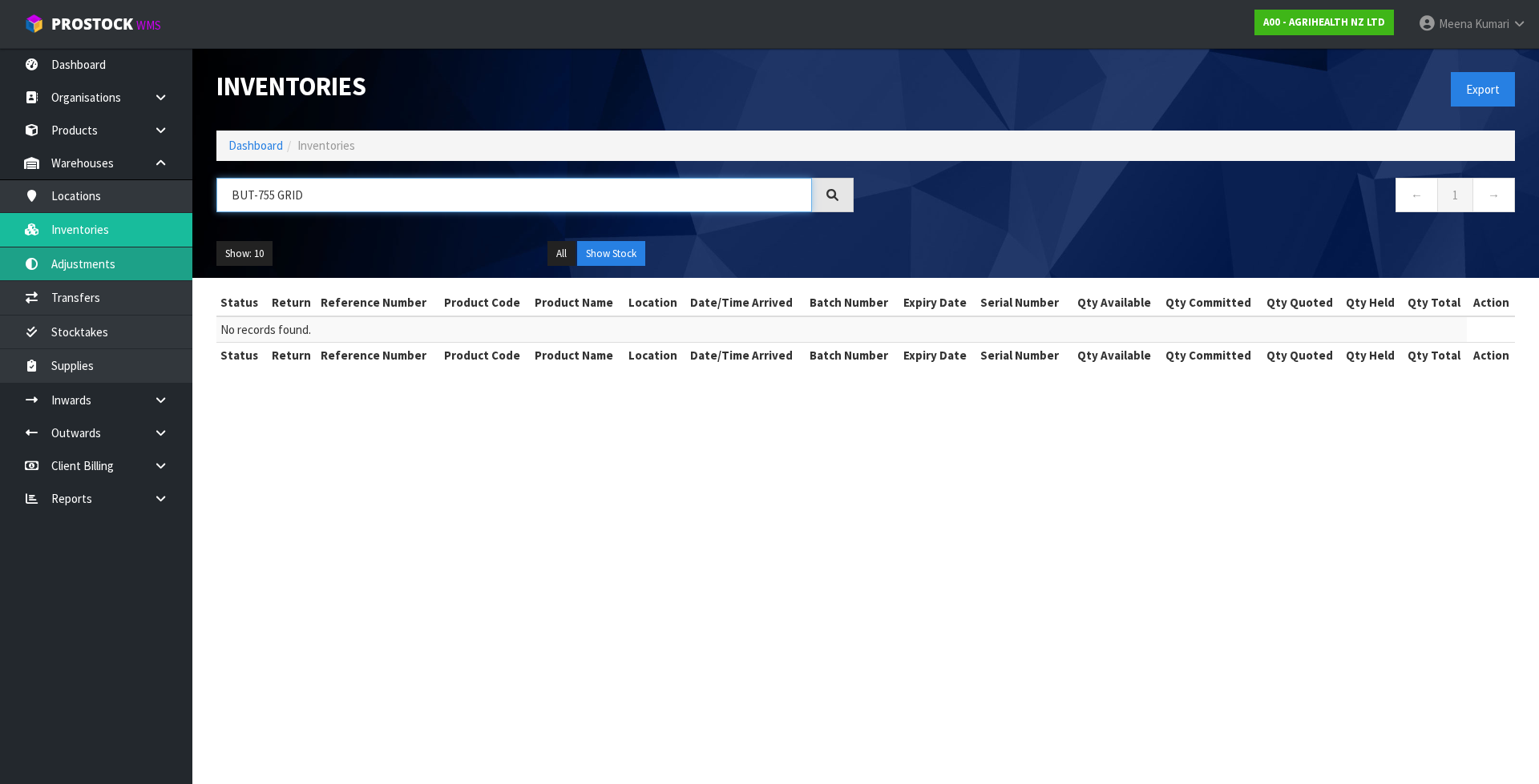
type input "BUT-755 GRID"
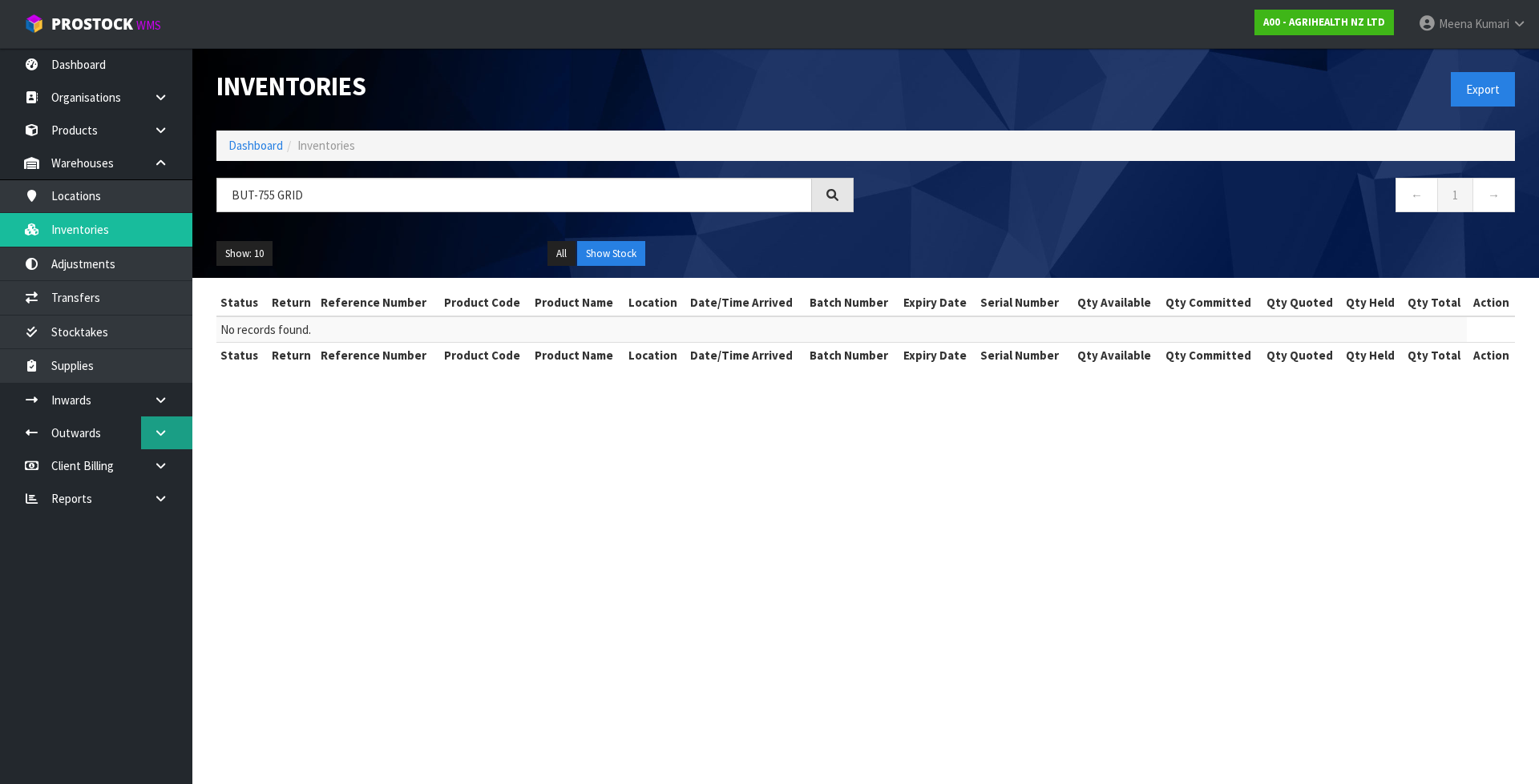
click at [172, 429] on link at bounding box center [167, 433] width 51 height 33
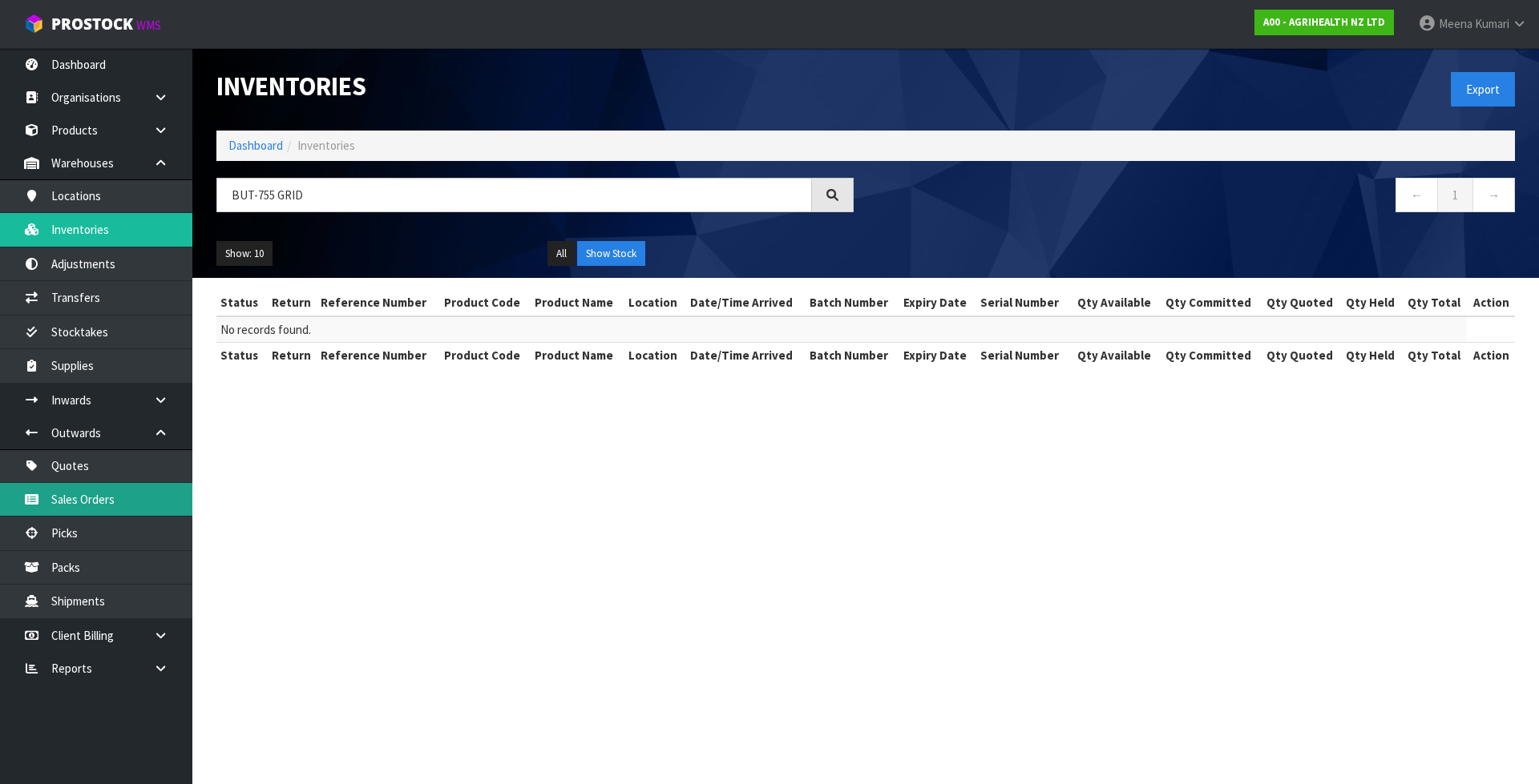
click at [112, 500] on link "Sales Orders" at bounding box center [96, 500] width 192 height 33
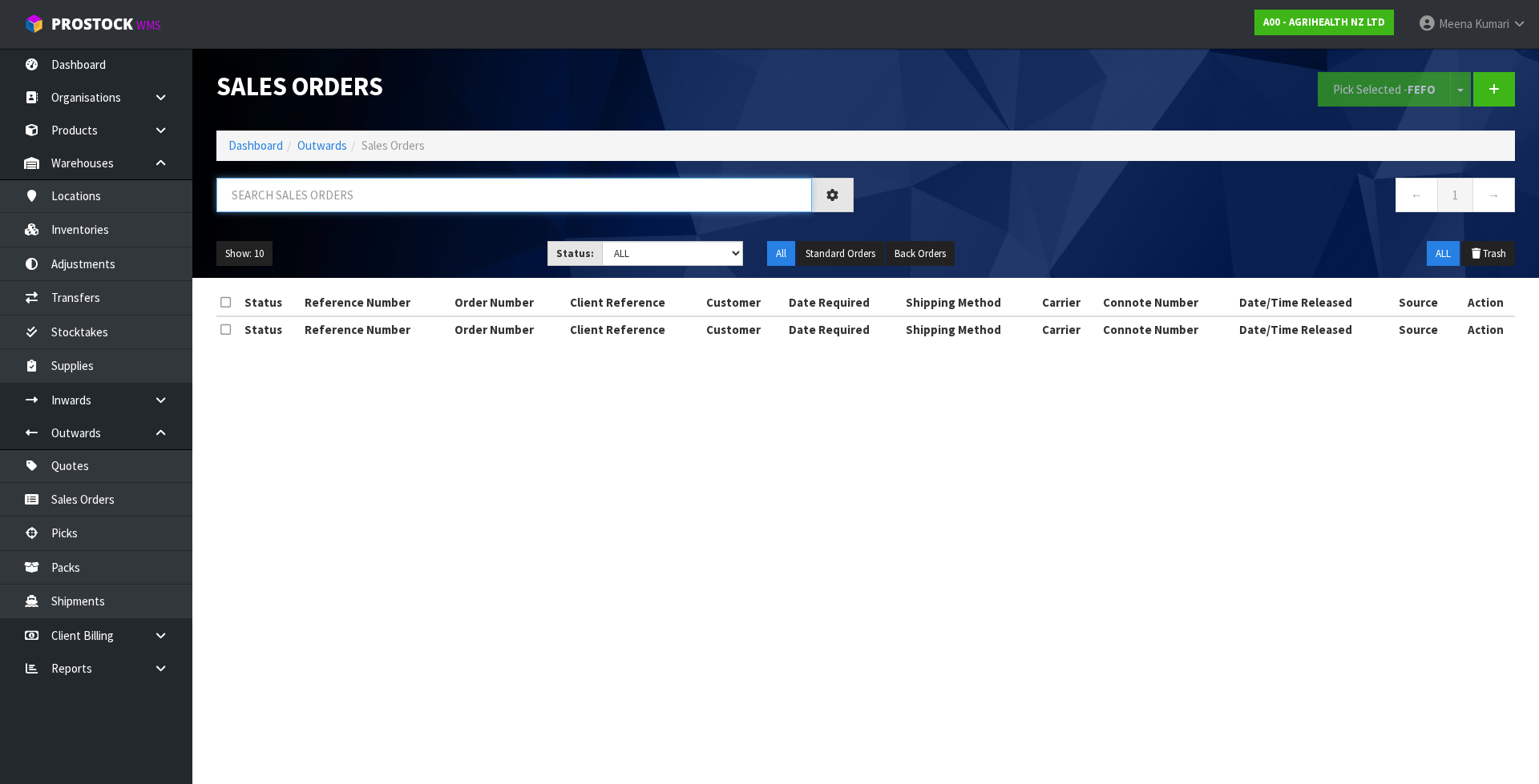
click at [335, 202] on input "text" at bounding box center [514, 195] width 595 height 35
paste input "ORD0000858"
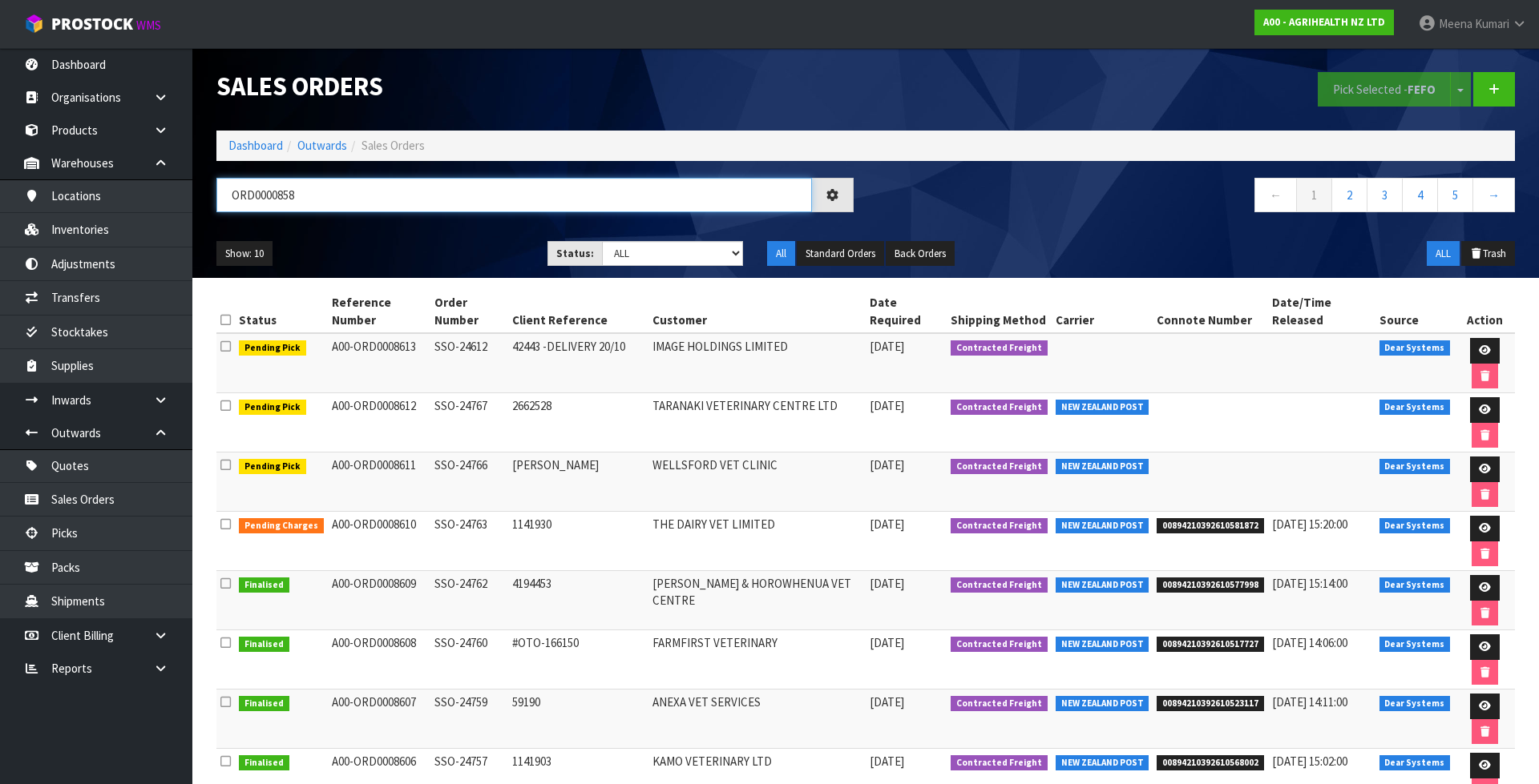
type input "ORD0000858"
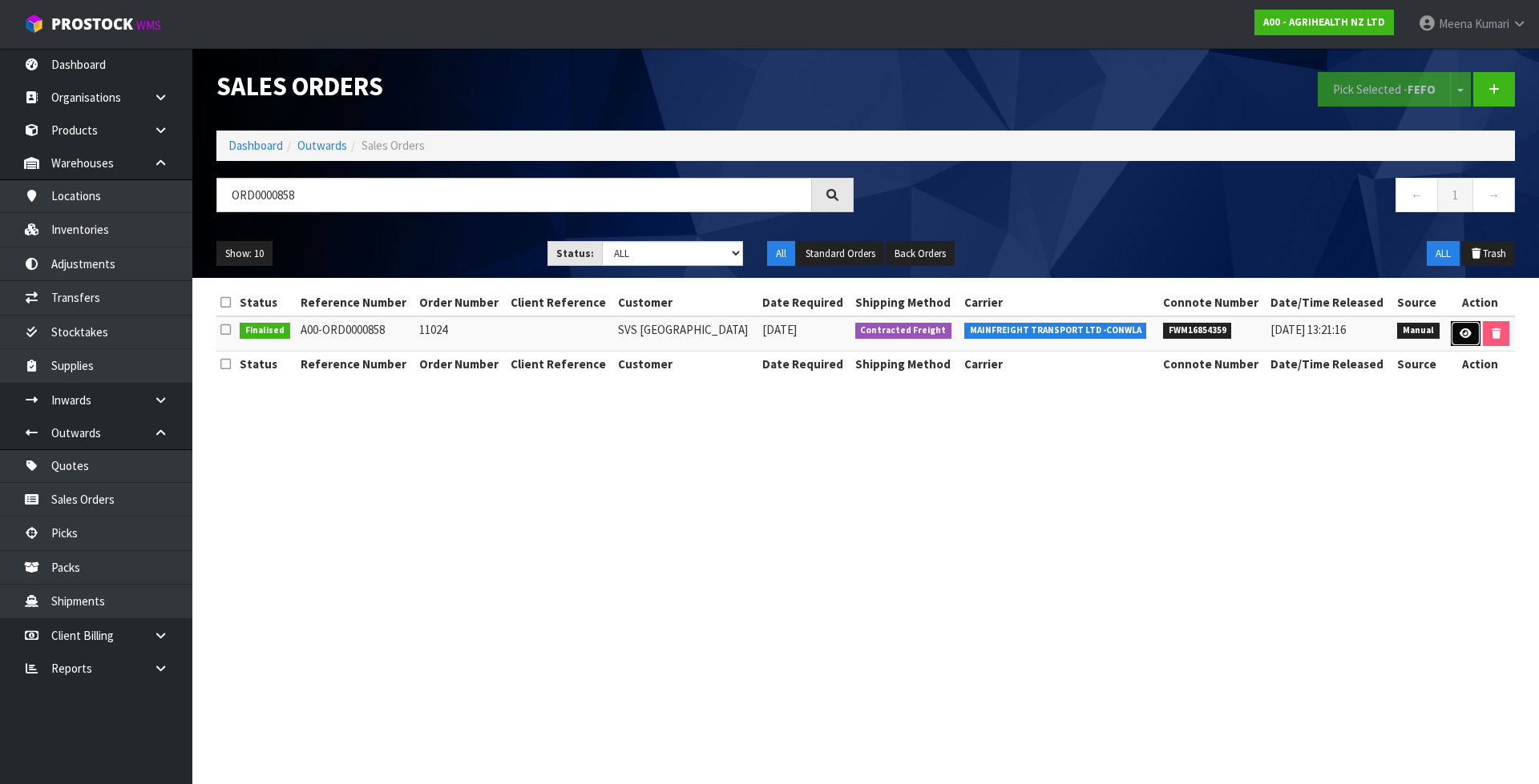
click at [1468, 334] on icon at bounding box center [1465, 334] width 12 height 11
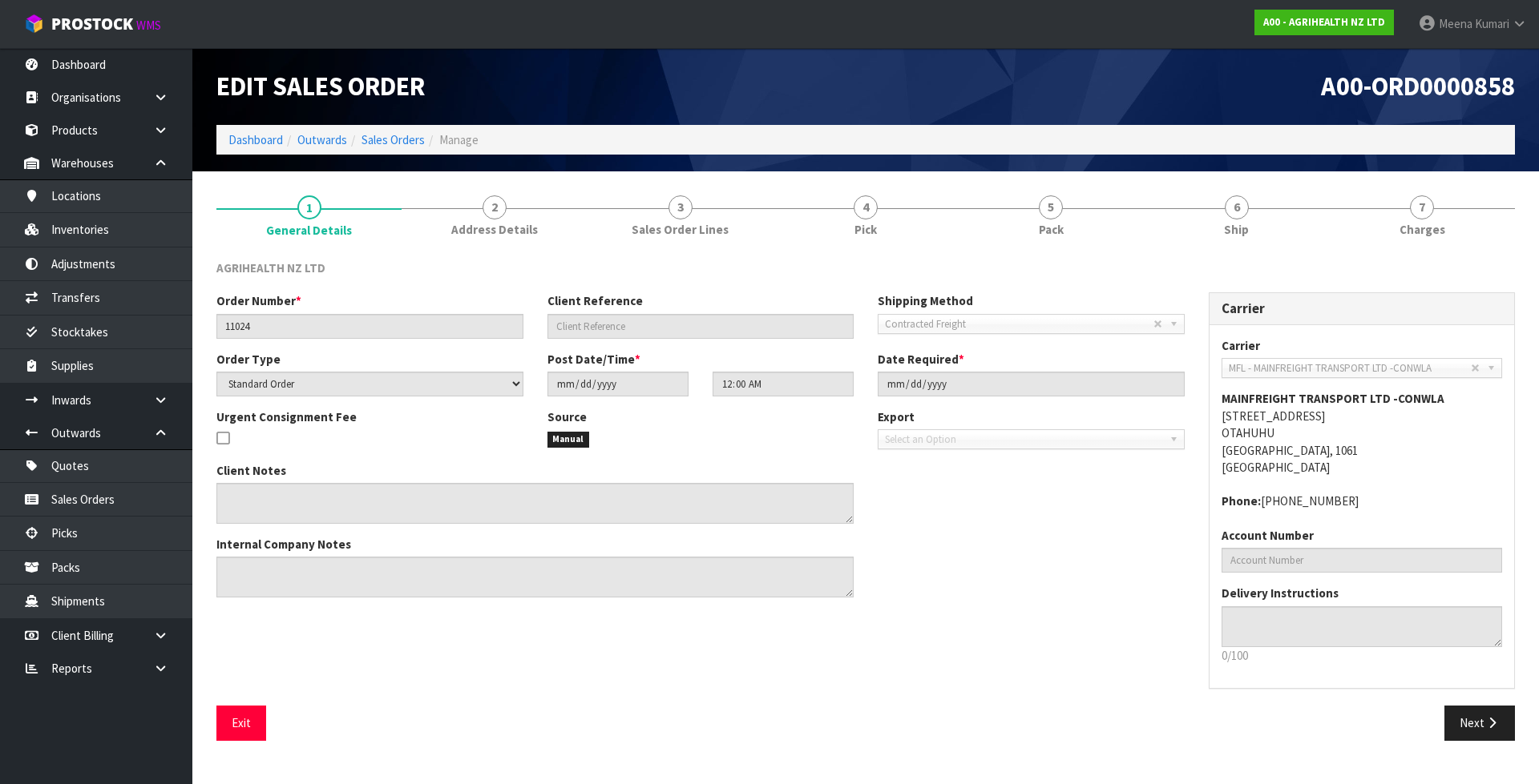
click at [1042, 262] on div "AGRIHEALTH NZ LTD" at bounding box center [866, 276] width 1322 height 33
click at [1074, 224] on link "5 Pack" at bounding box center [1051, 214] width 185 height 63
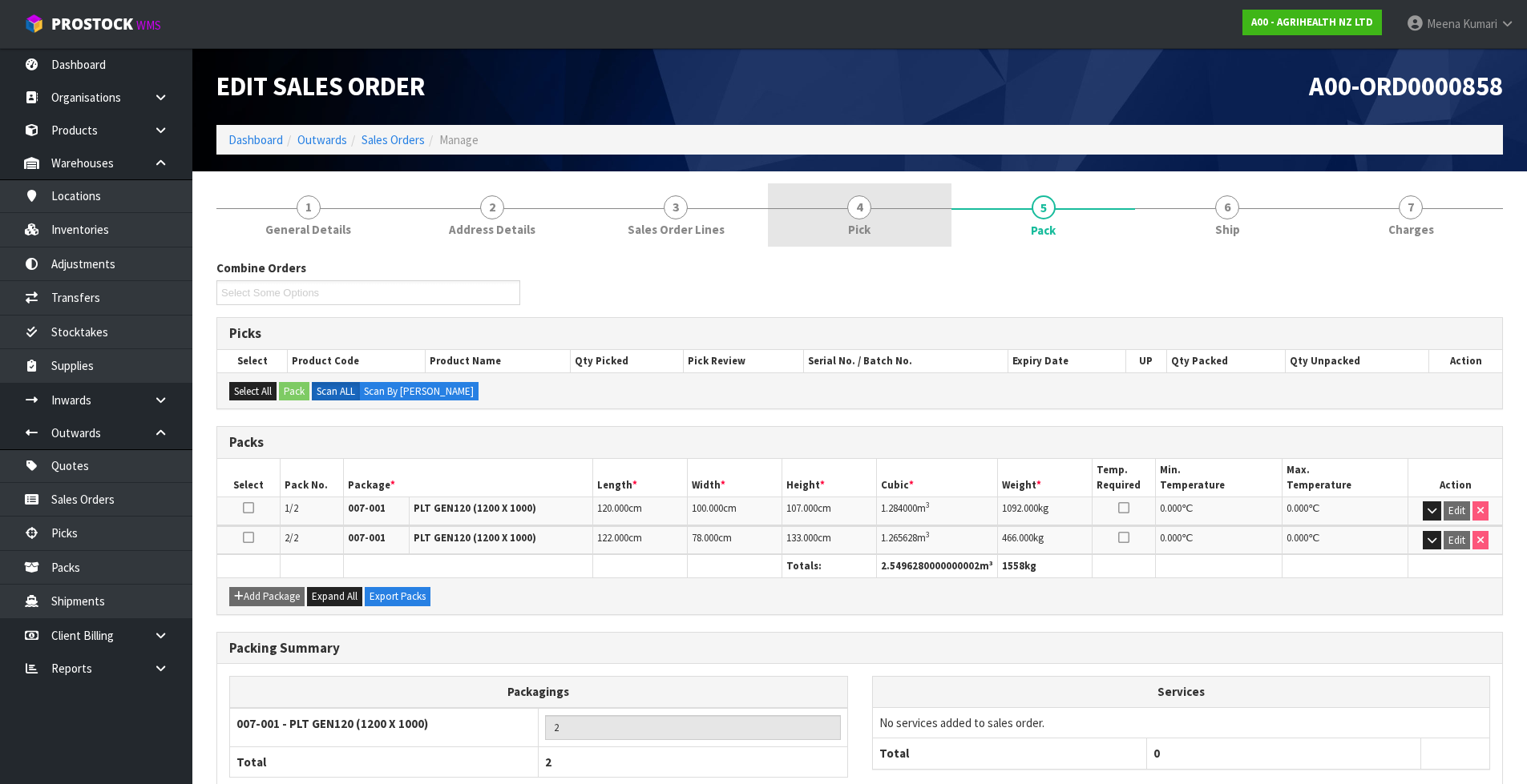
click at [864, 191] on link "4 Pick" at bounding box center [859, 214] width 183 height 63
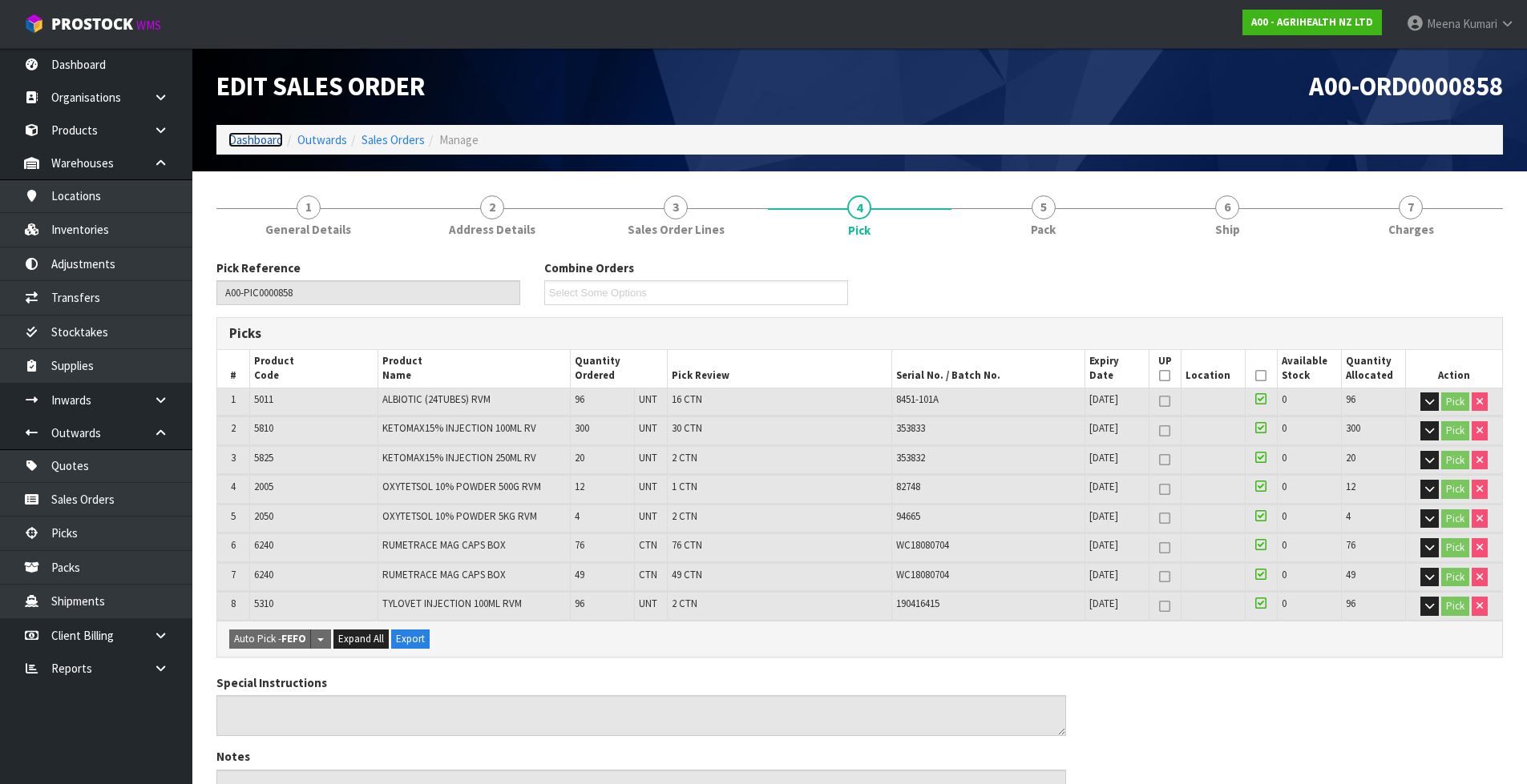
click at [253, 136] on link "Dashboard" at bounding box center [256, 140] width 54 height 16
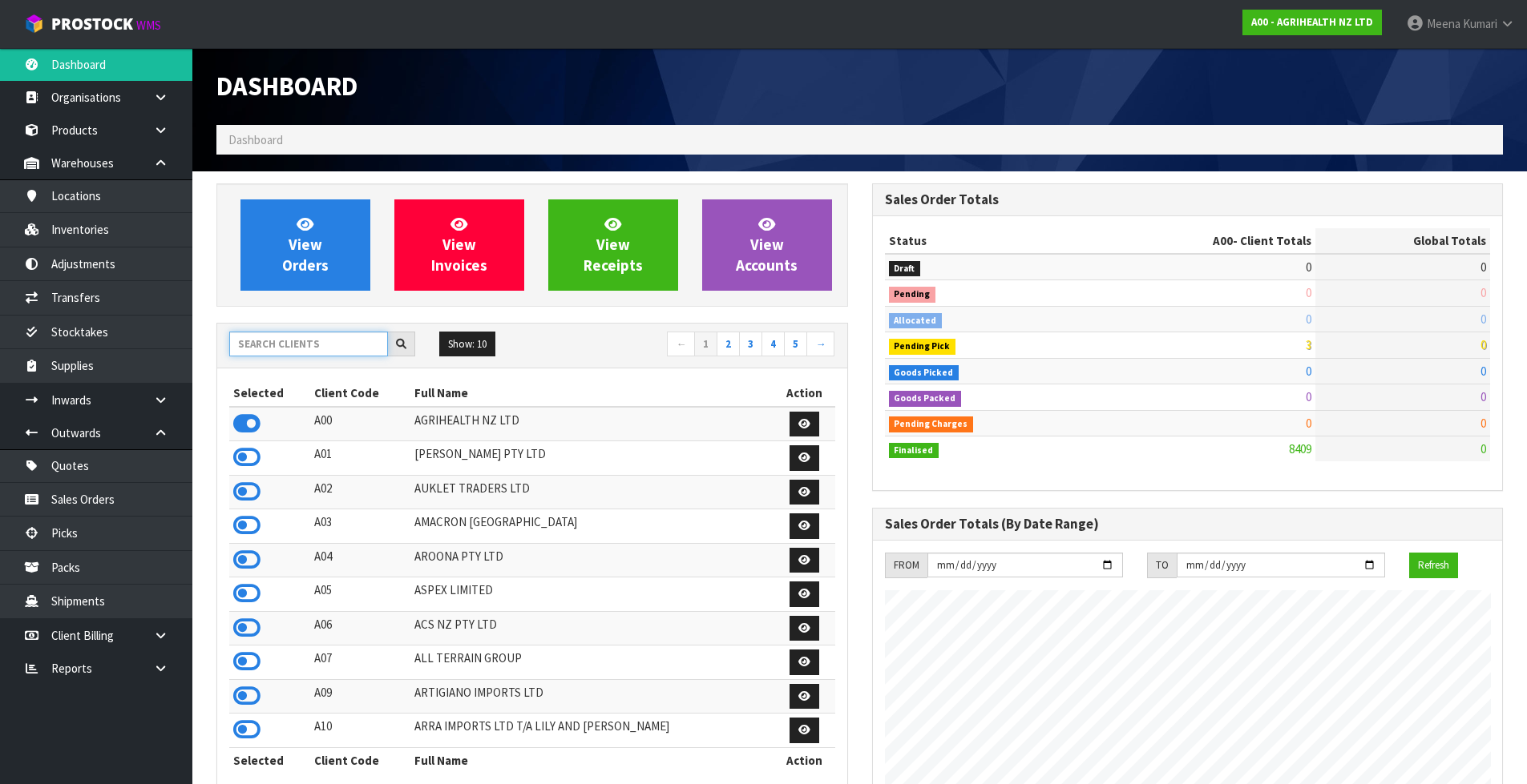
click at [322, 345] on input "text" at bounding box center [308, 344] width 159 height 25
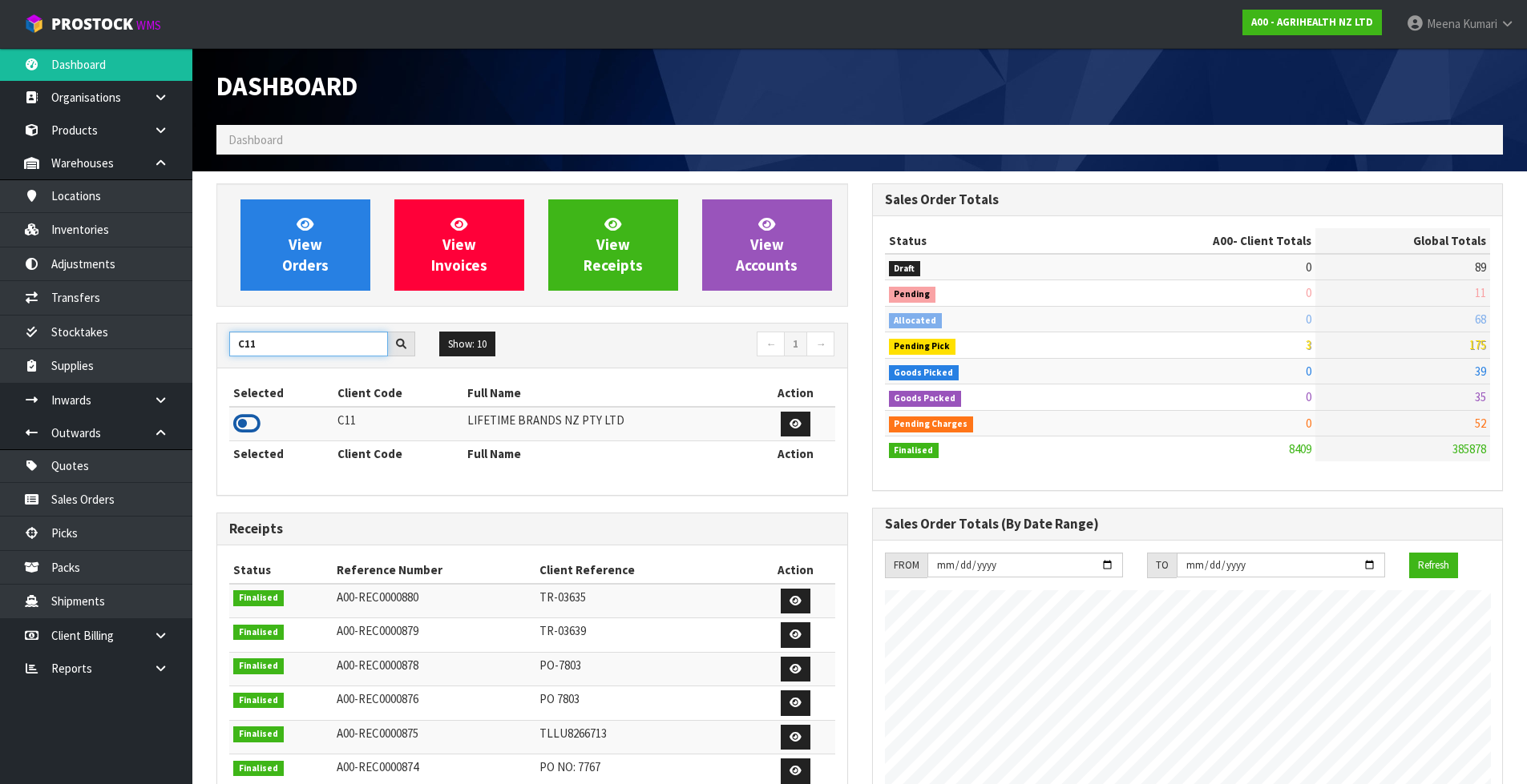
type input "C11"
drag, startPoint x: 258, startPoint y: 422, endPoint x: 239, endPoint y: 413, distance: 21.0
click at [257, 422] on icon at bounding box center [247, 423] width 27 height 24
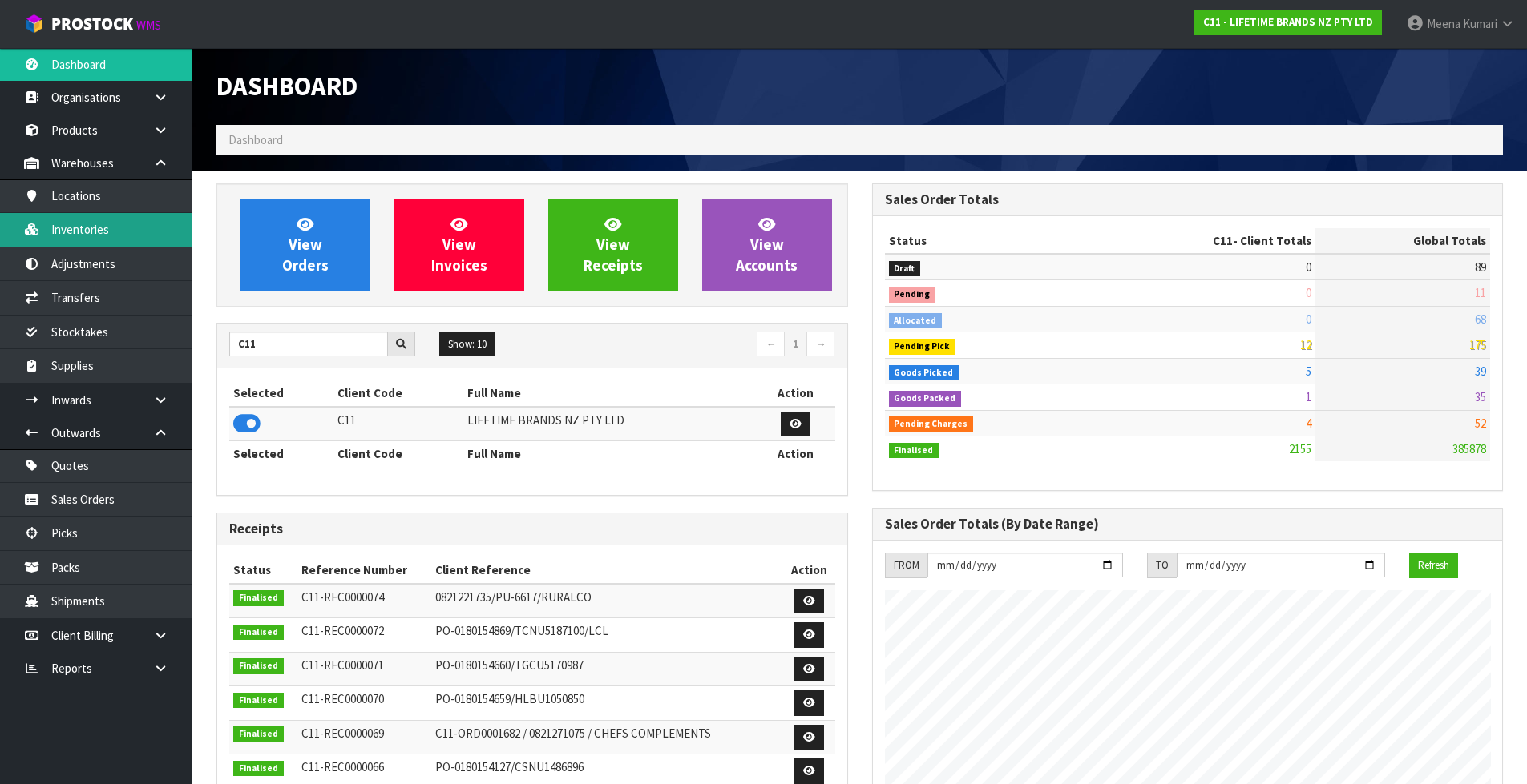
click at [138, 224] on link "Inventories" at bounding box center [96, 229] width 192 height 33
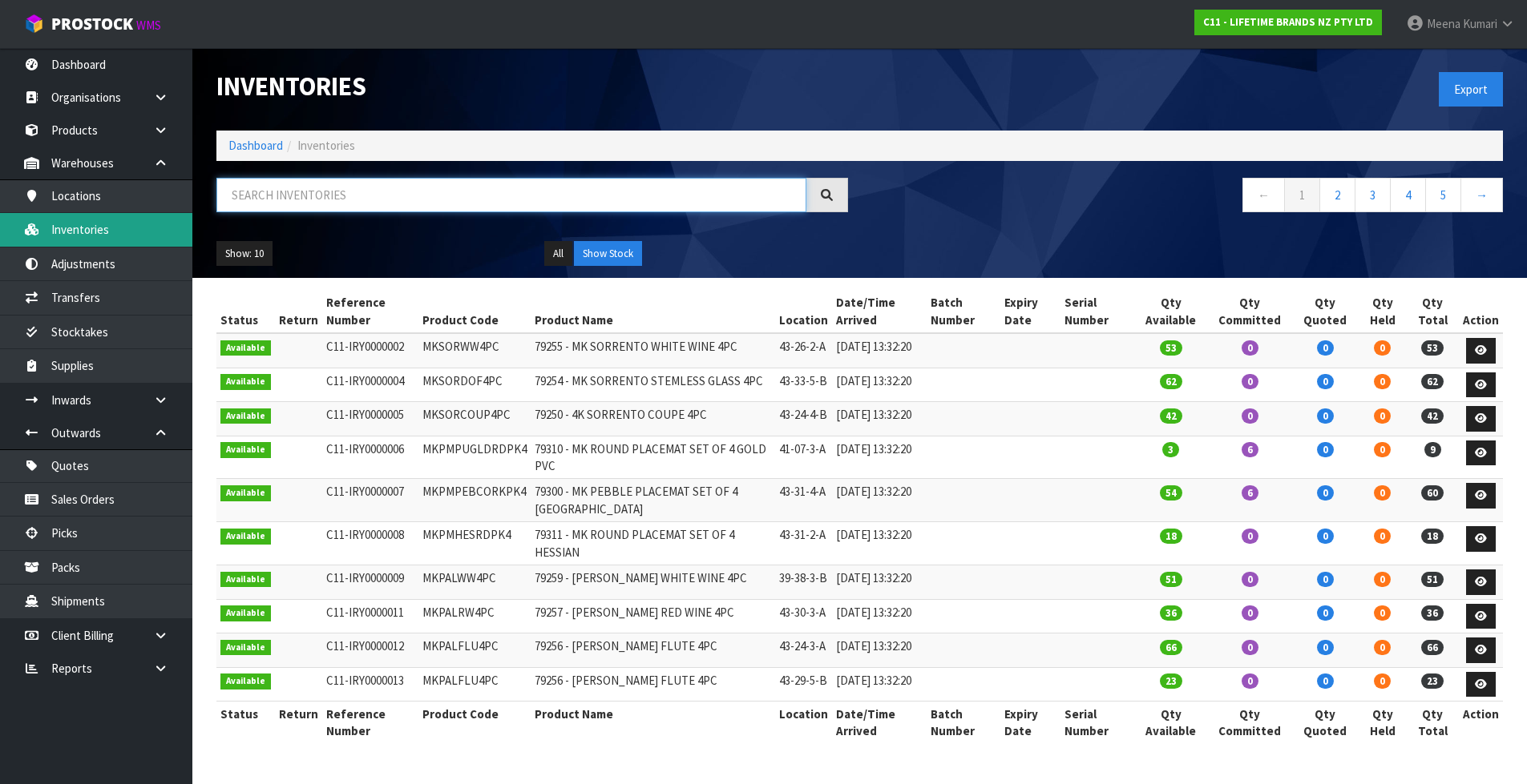
click at [326, 203] on input "text" at bounding box center [511, 195] width 590 height 35
paste input "KES199OHOBW"
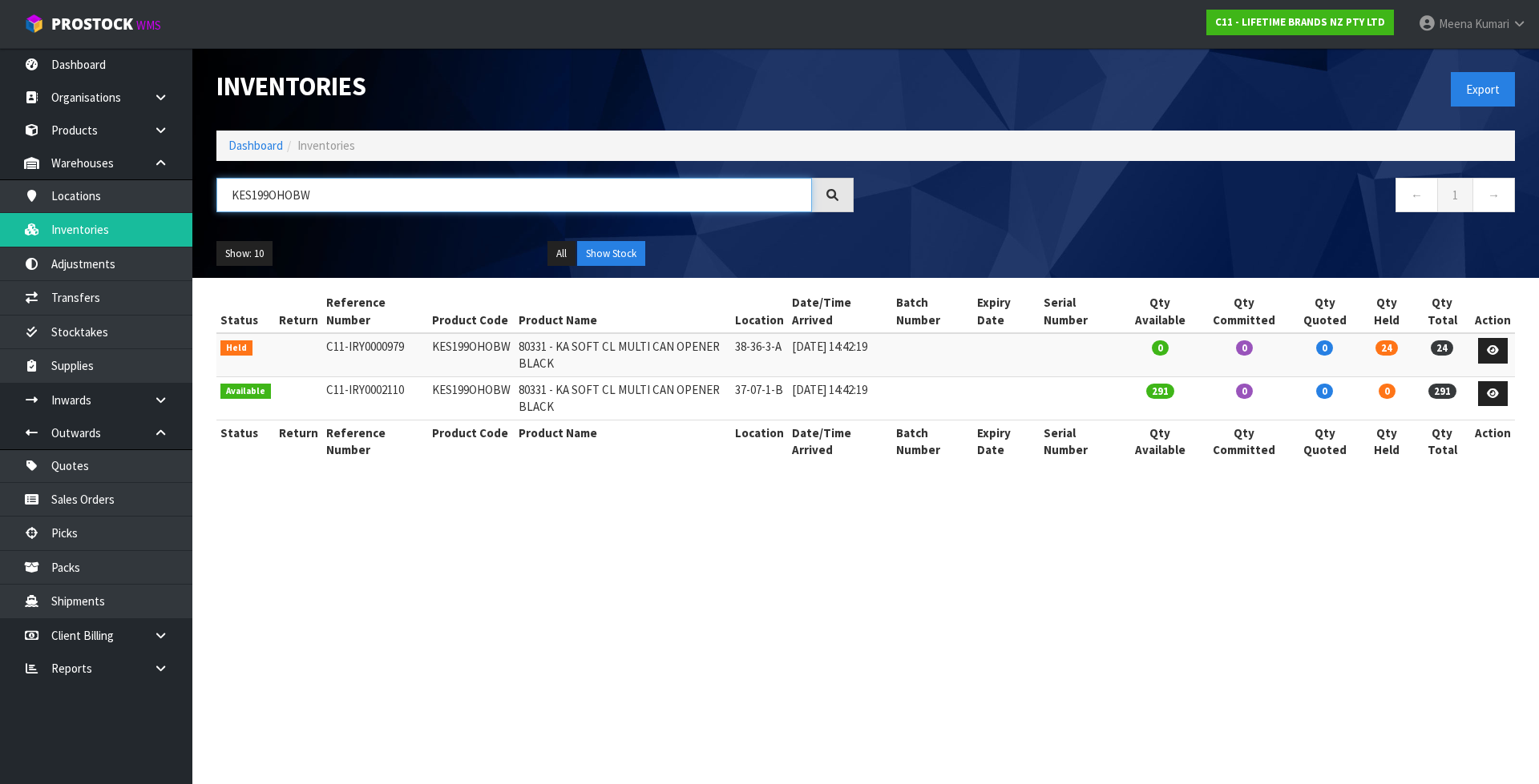
type input "KES199OHOBW"
click at [475, 583] on section "Inventories Export Dashboard Inventories KES199OHOBW ← 1 → Show: 10 5 10 25 50 …" at bounding box center [770, 392] width 1539 height 784
click at [1529, 348] on section "Status Return Reference Number Product Code Product Name Location Date/Time Arr…" at bounding box center [866, 384] width 1347 height 213
click at [1500, 345] on link at bounding box center [1493, 350] width 30 height 25
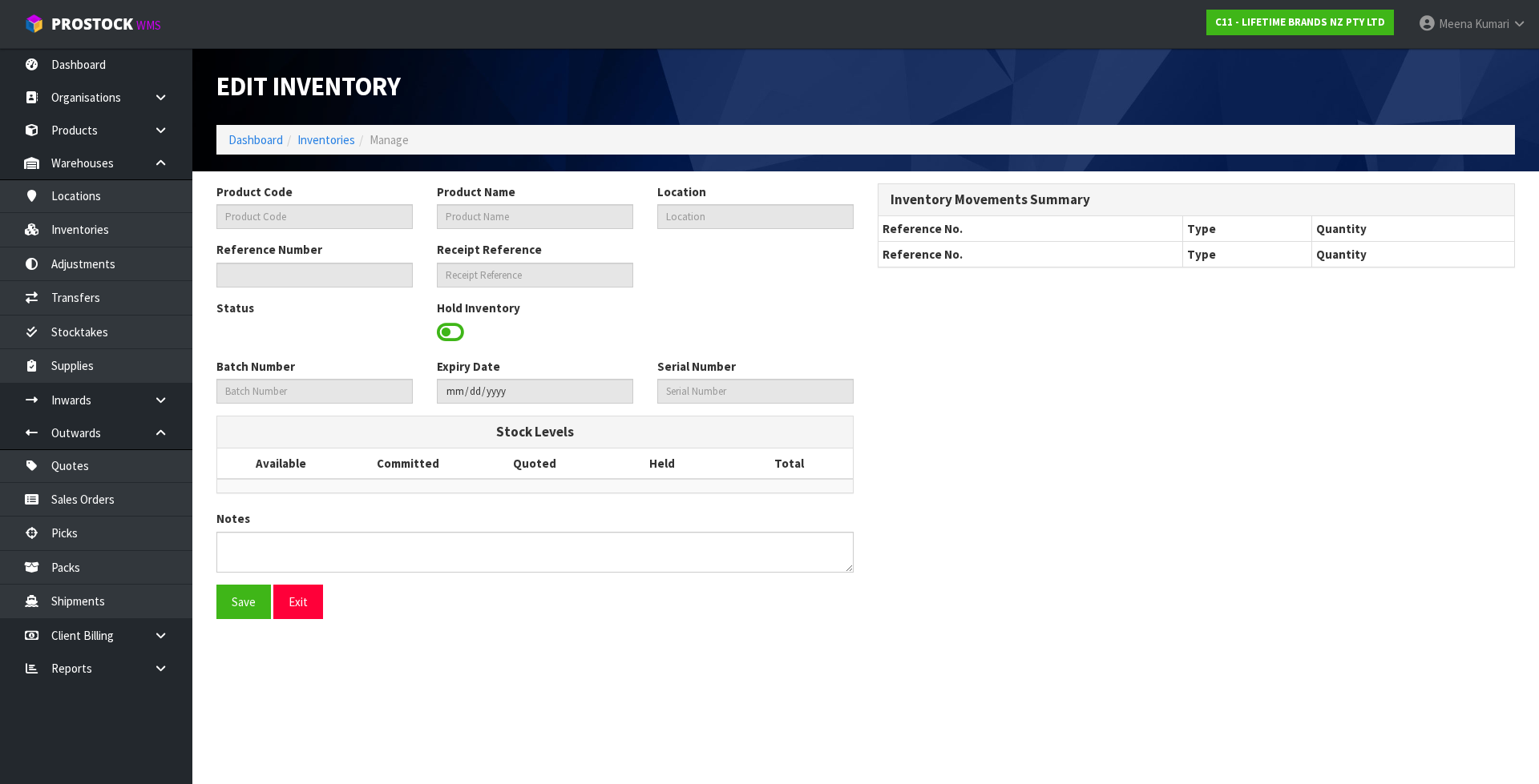
type input "KES199OHOBW"
type input "80331 - KA SOFT CL MULTI CAN OPENER BLACK"
type input "38-36-3-A"
type input "C11-IRY0000979"
type input "C11-REC0000023"
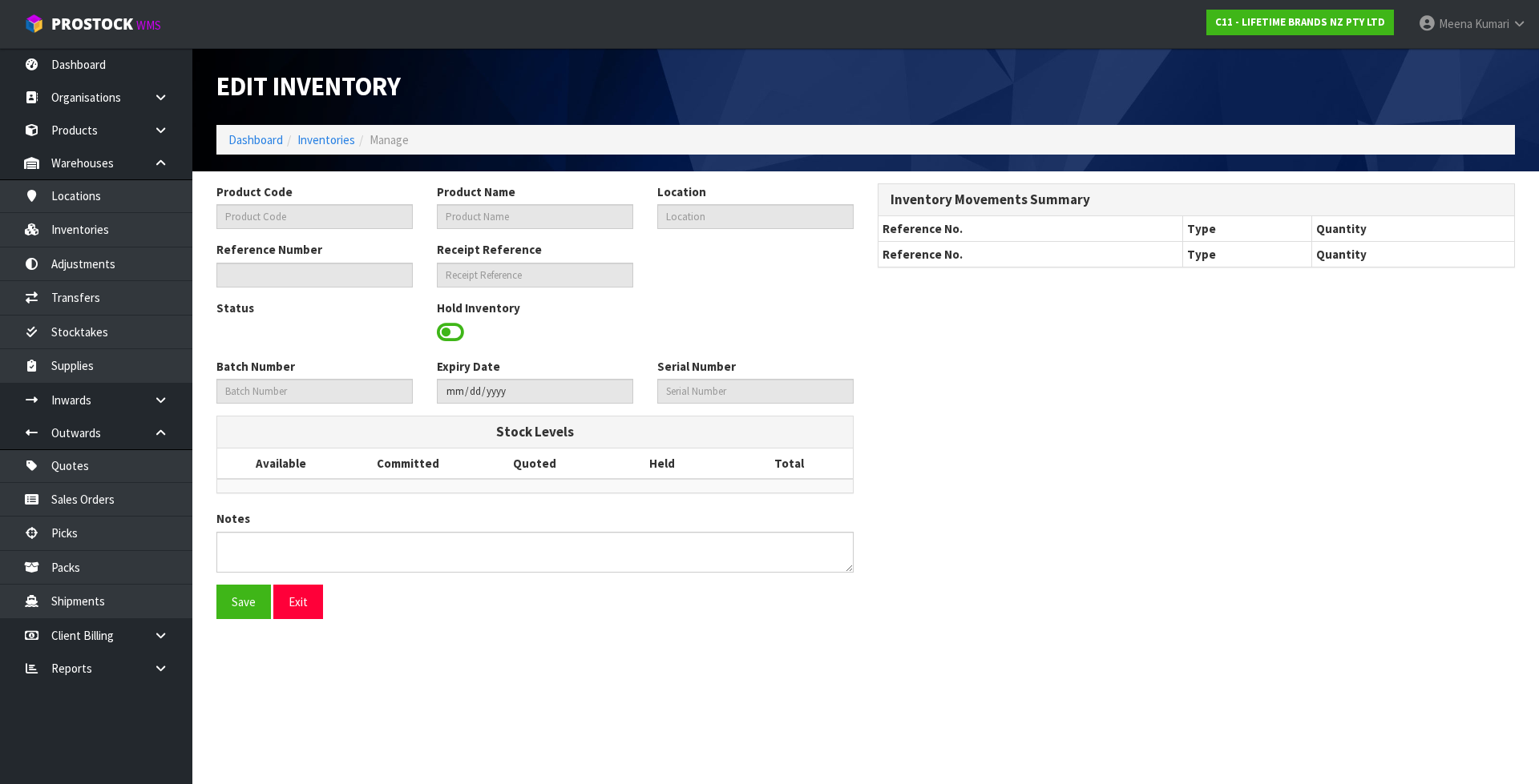
type textarea "PICKER COULD NOT LOCATE"
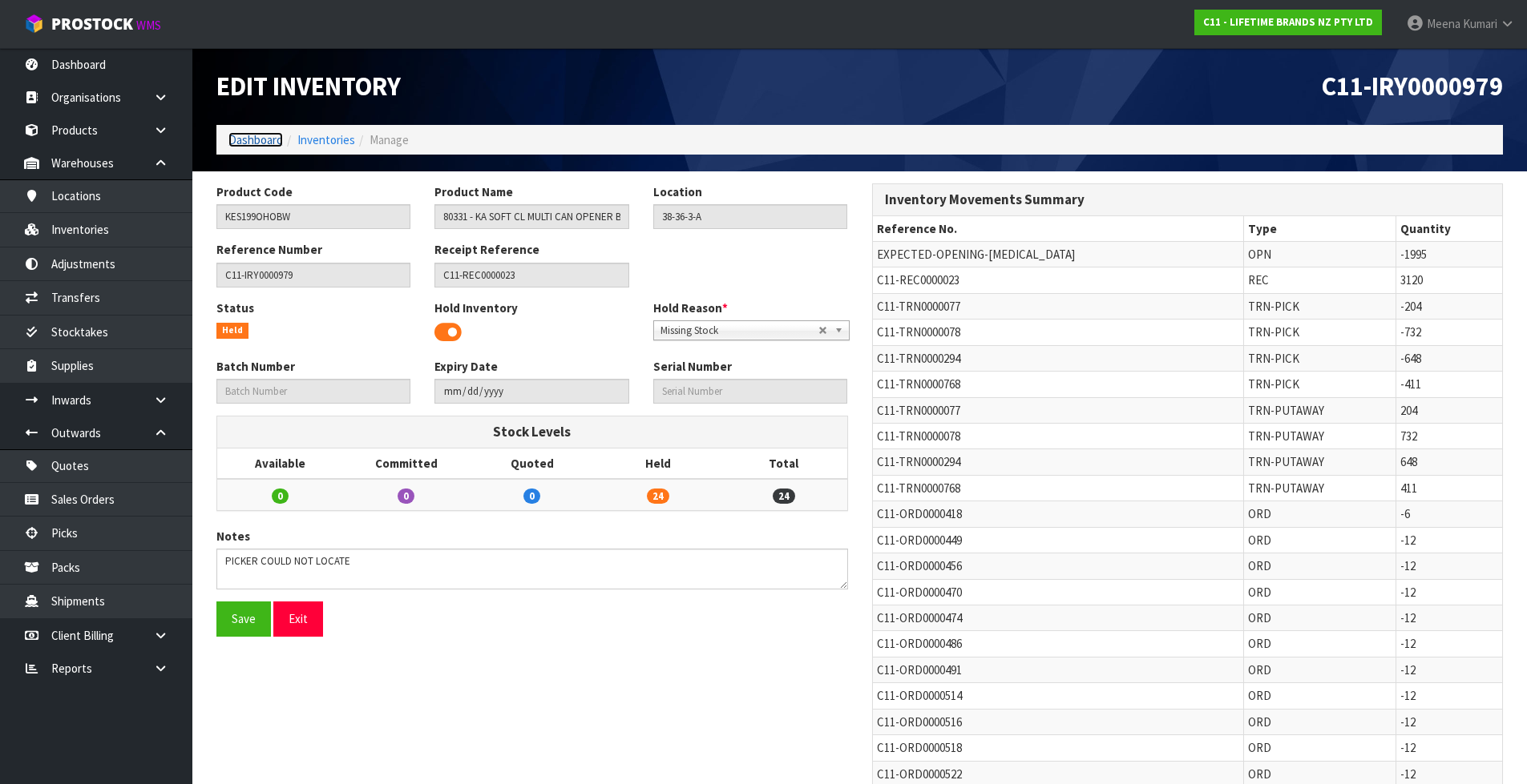
click at [262, 138] on link "Dashboard" at bounding box center [256, 140] width 54 height 16
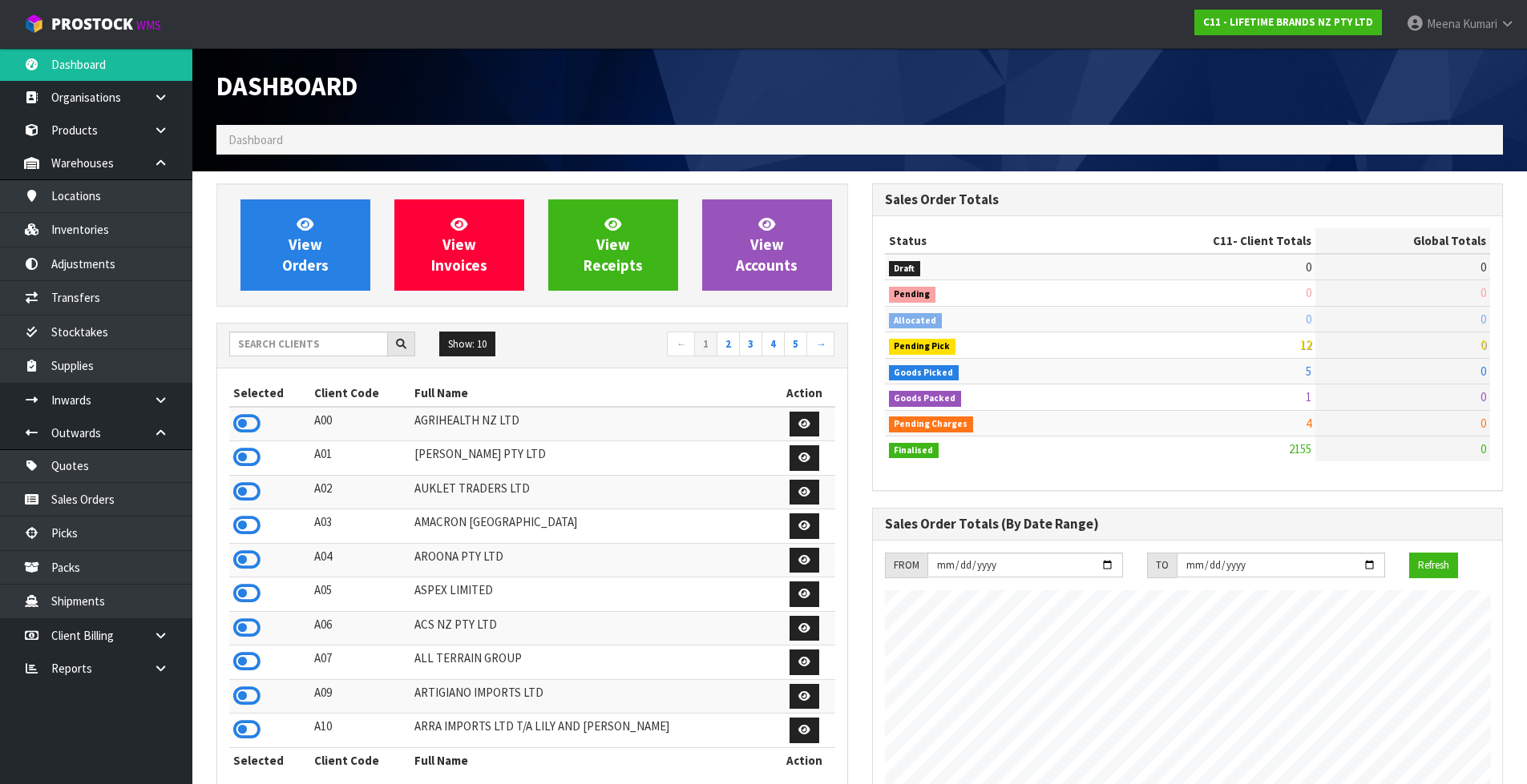
scroll to position [1214, 655]
drag, startPoint x: 262, startPoint y: 358, endPoint x: 264, endPoint y: 344, distance: 14.1
click at [262, 357] on div "Show: 10 5 10 25 50 ← 1 2 3 4 5 →" at bounding box center [532, 346] width 630 height 28
click at [264, 344] on input "text" at bounding box center [308, 344] width 159 height 25
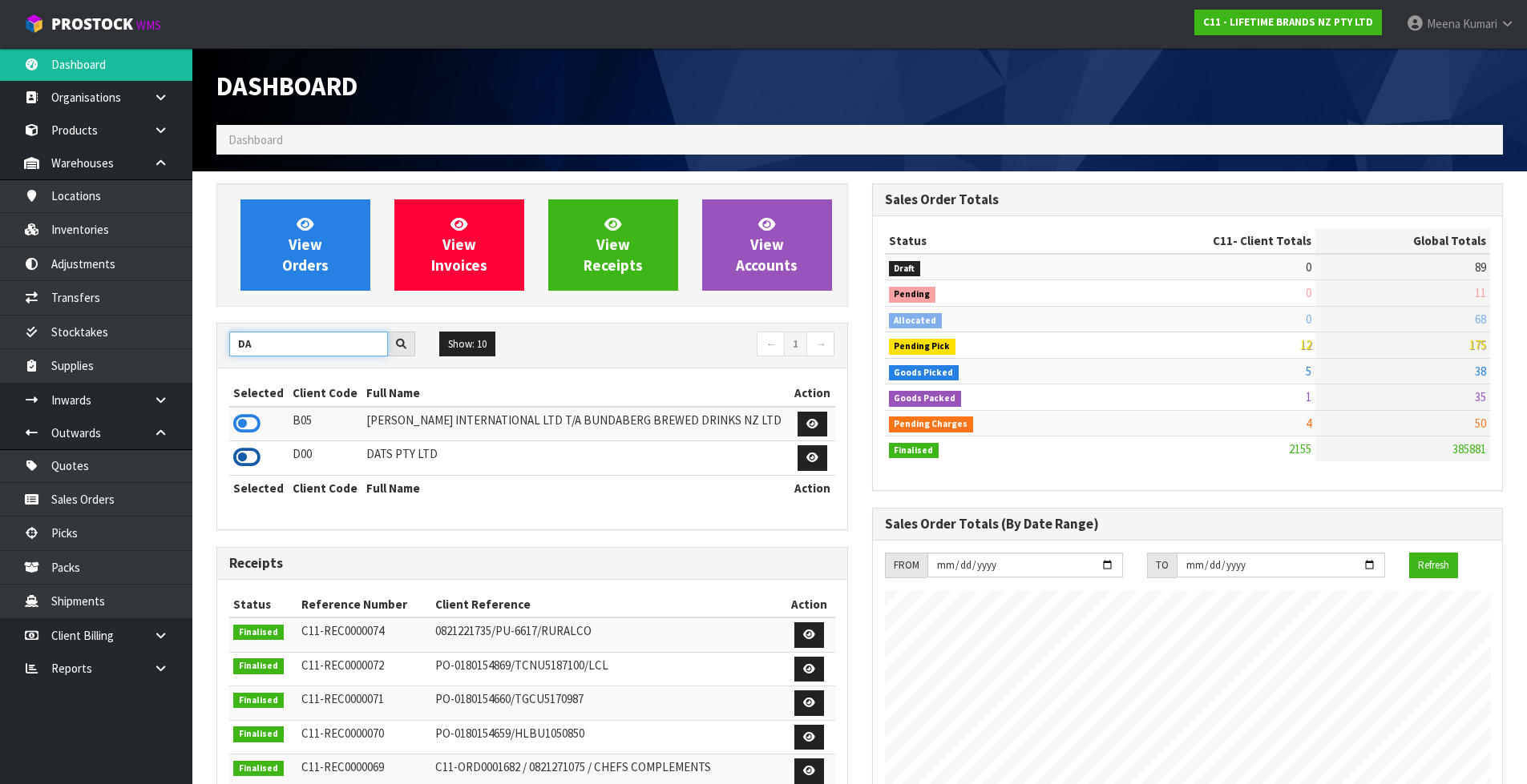
type input "DA"
click at [239, 457] on icon at bounding box center [247, 457] width 27 height 24
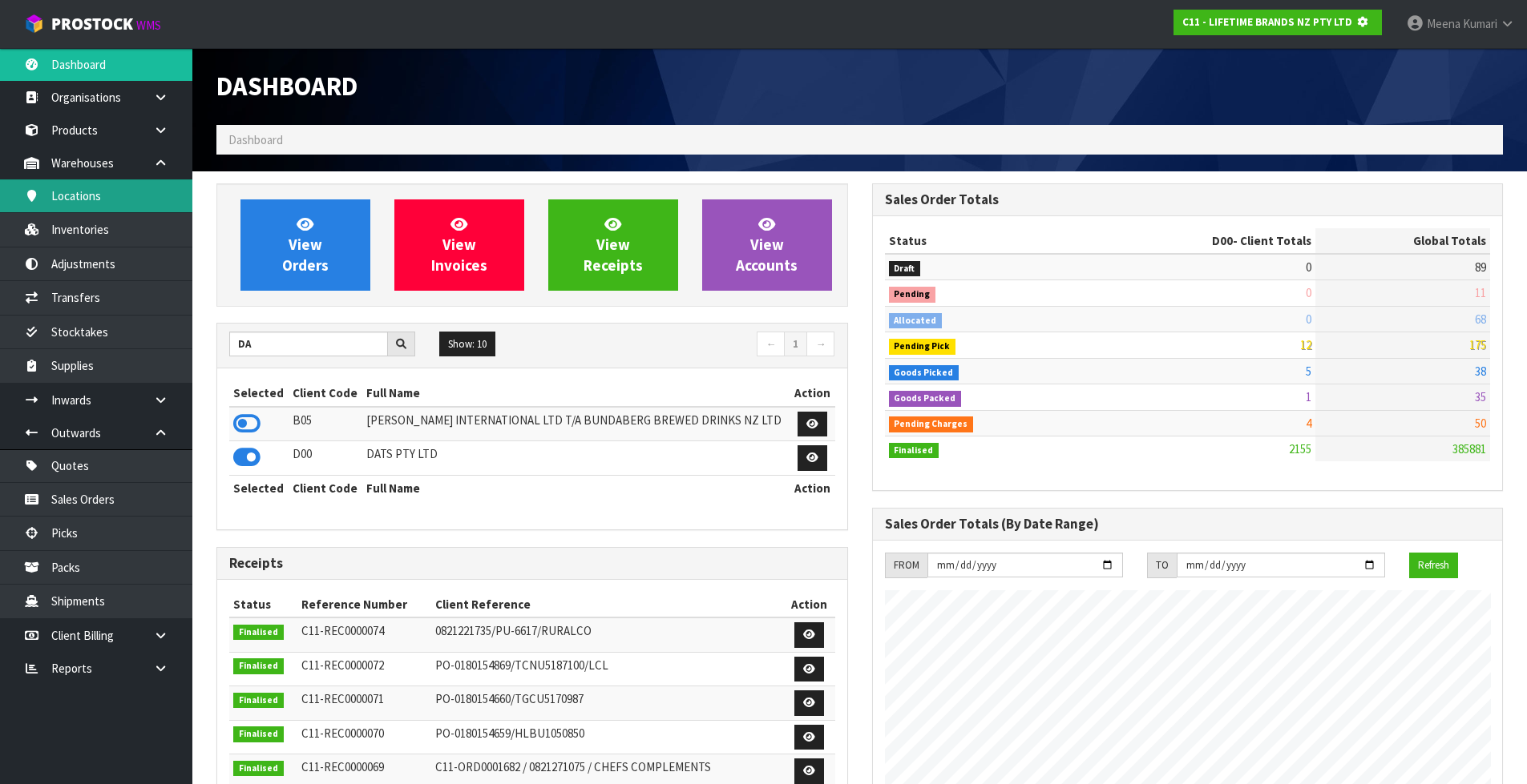
scroll to position [999, 655]
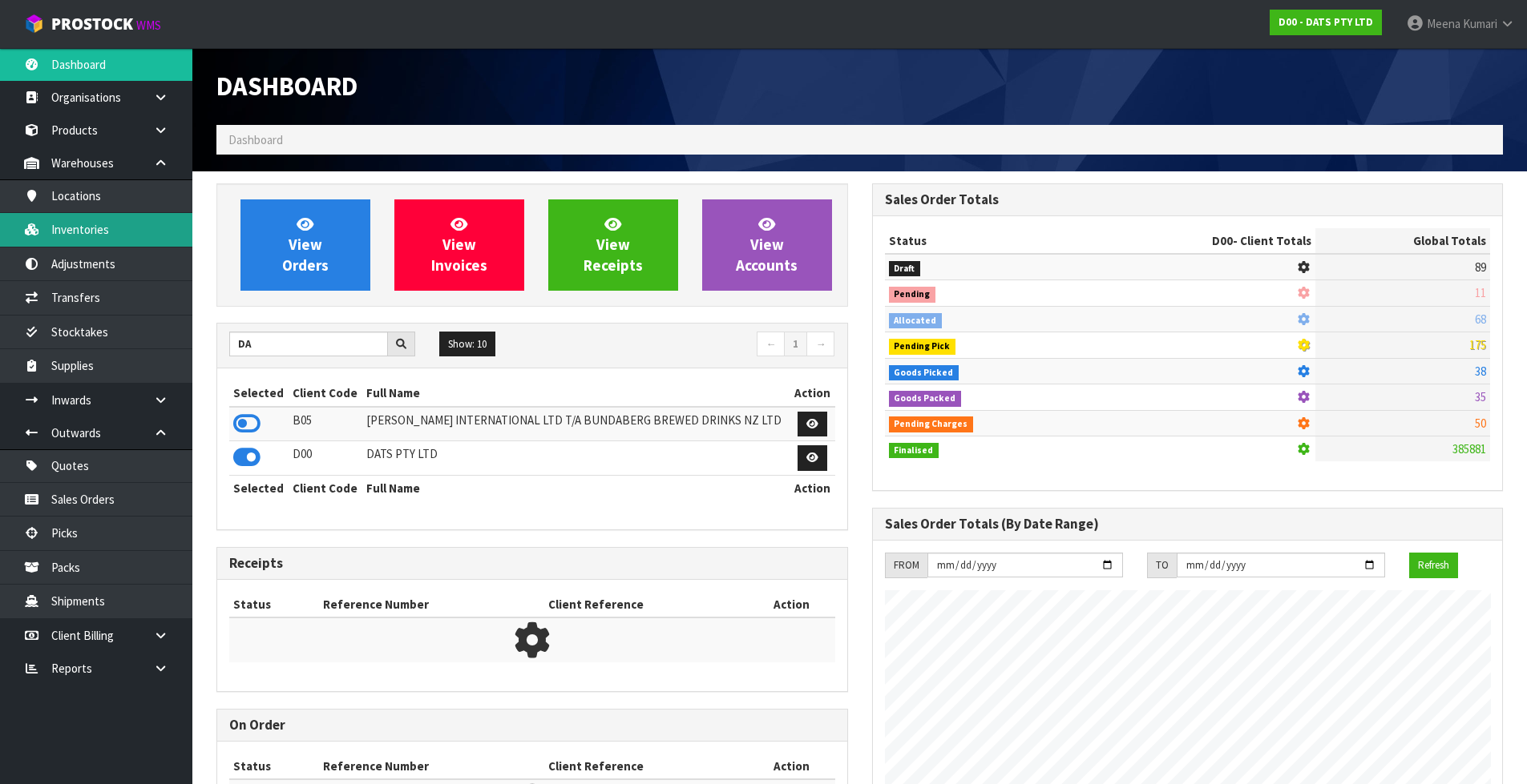
click at [90, 220] on link "Inventories" at bounding box center [96, 229] width 192 height 33
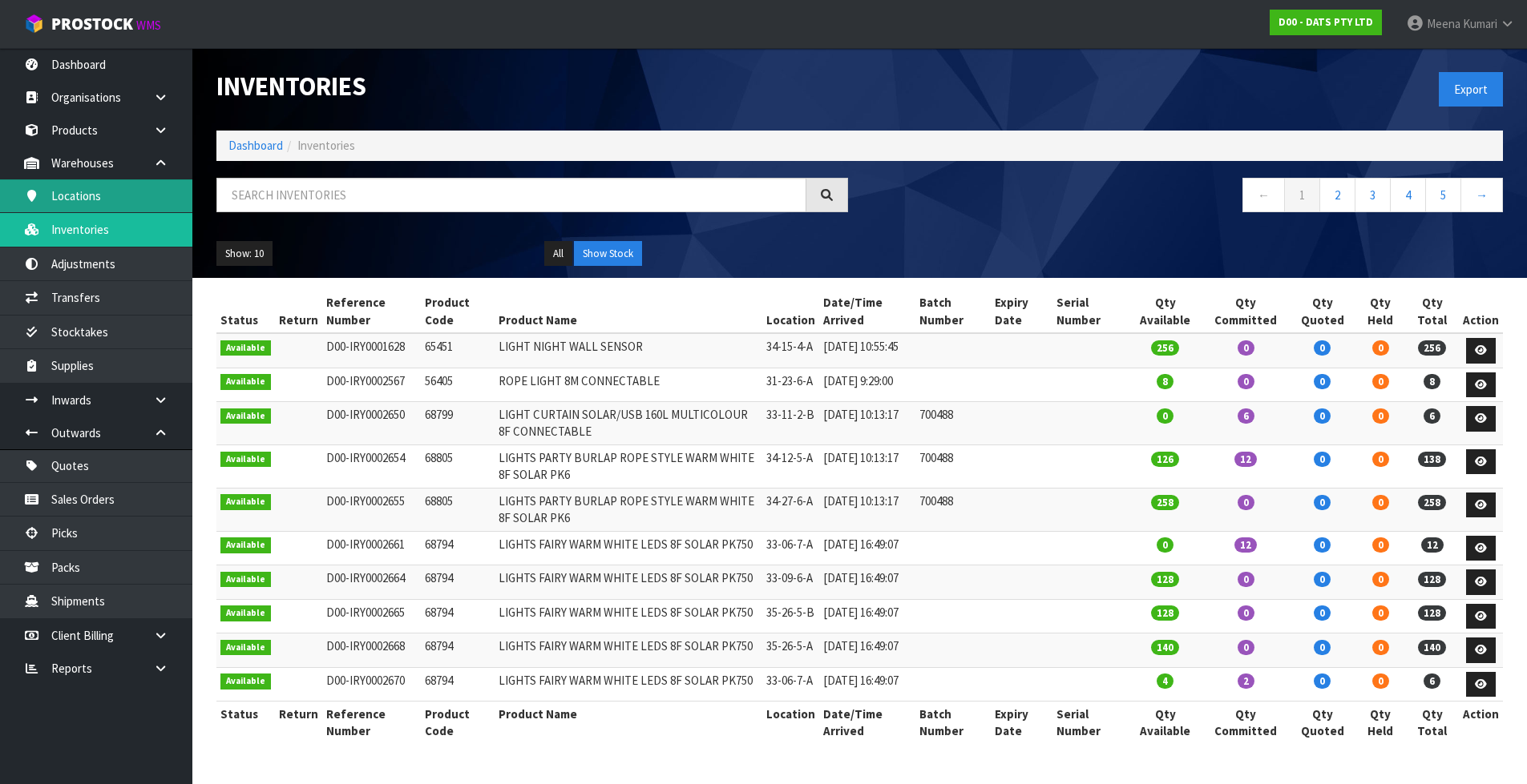
click at [280, 157] on ol "Dashboard Inventories" at bounding box center [859, 145] width 1287 height 30
click at [285, 201] on input "text" at bounding box center [511, 195] width 590 height 35
paste input "67164"
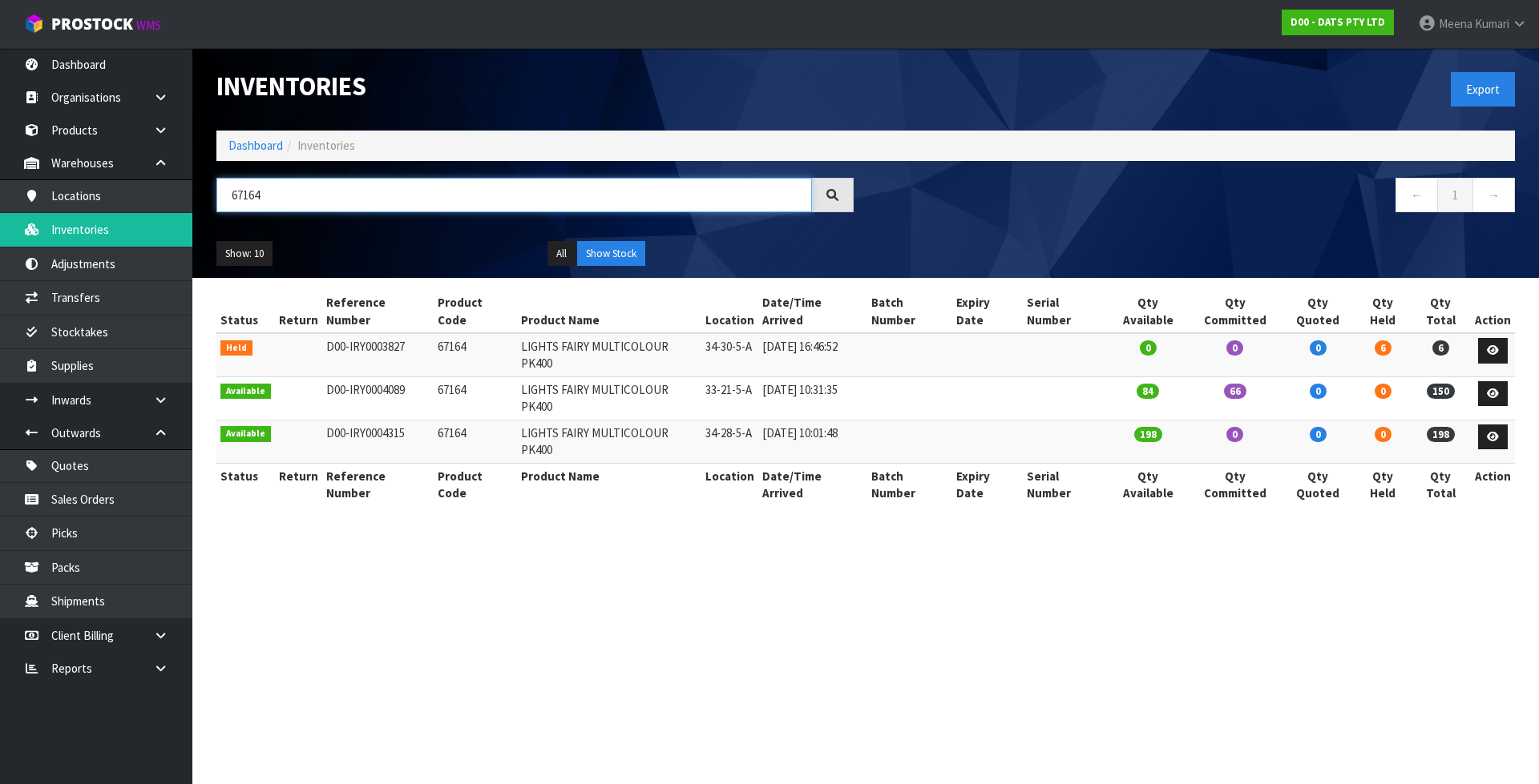
type input "67164"
click at [387, 493] on section "Inventories Export Dashboard Inventories 67164 ← 1 → Show: 10 5 10 25 50 All Sh…" at bounding box center [770, 392] width 1539 height 784
click at [243, 145] on link "Dashboard" at bounding box center [256, 145] width 54 height 16
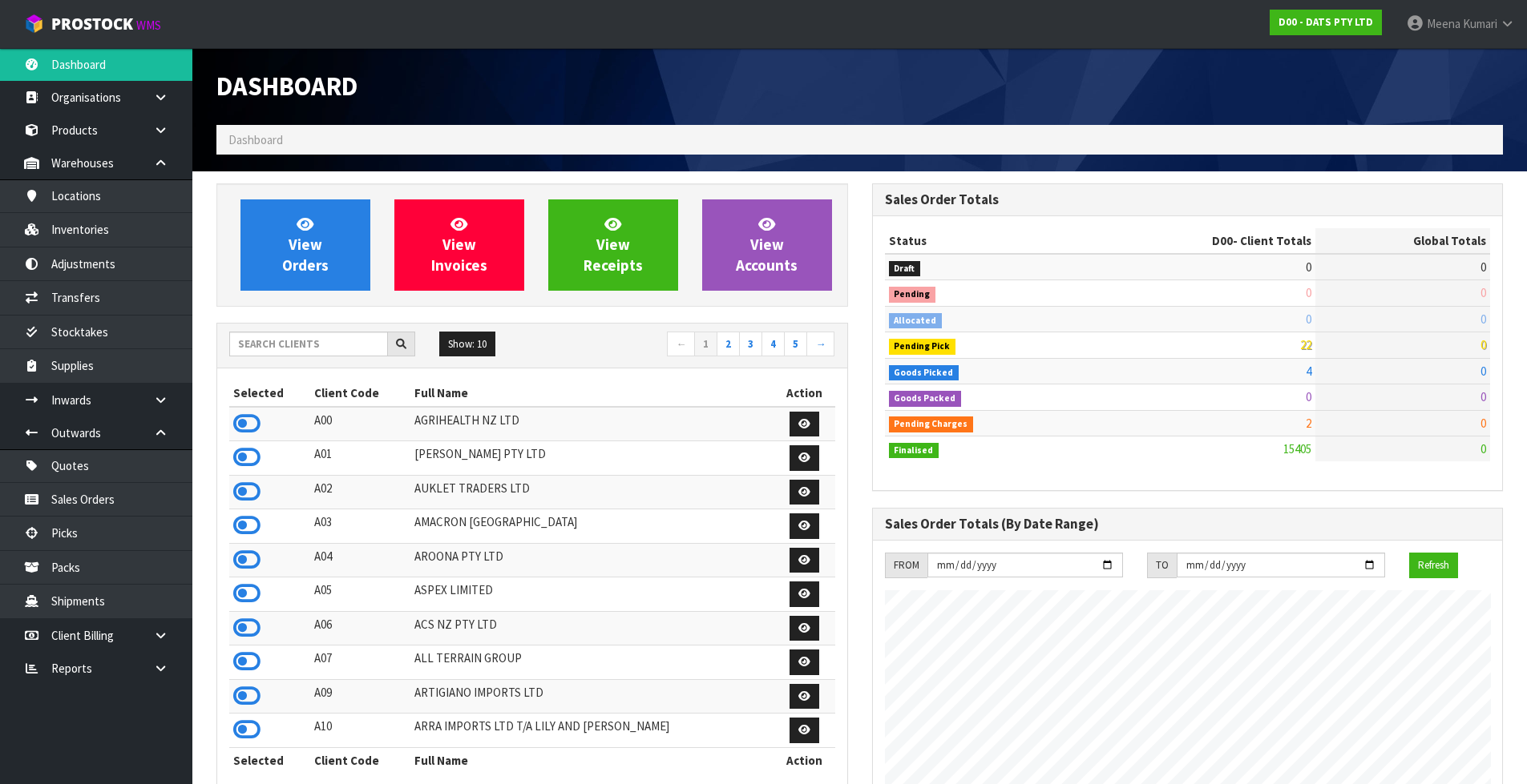
scroll to position [999, 655]
click at [303, 334] on input "text" at bounding box center [308, 344] width 159 height 25
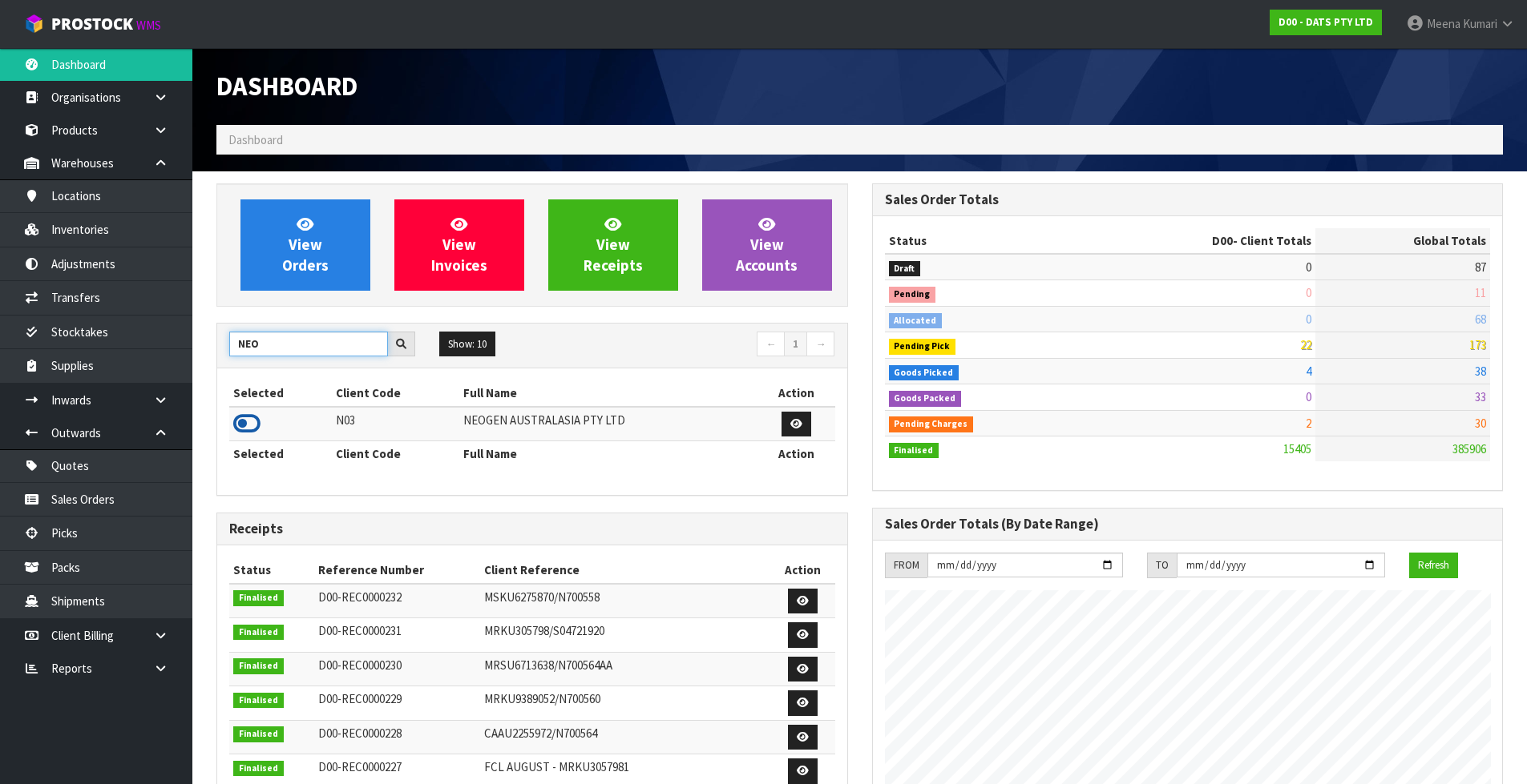
type input "NEO"
click at [252, 419] on icon at bounding box center [247, 423] width 27 height 24
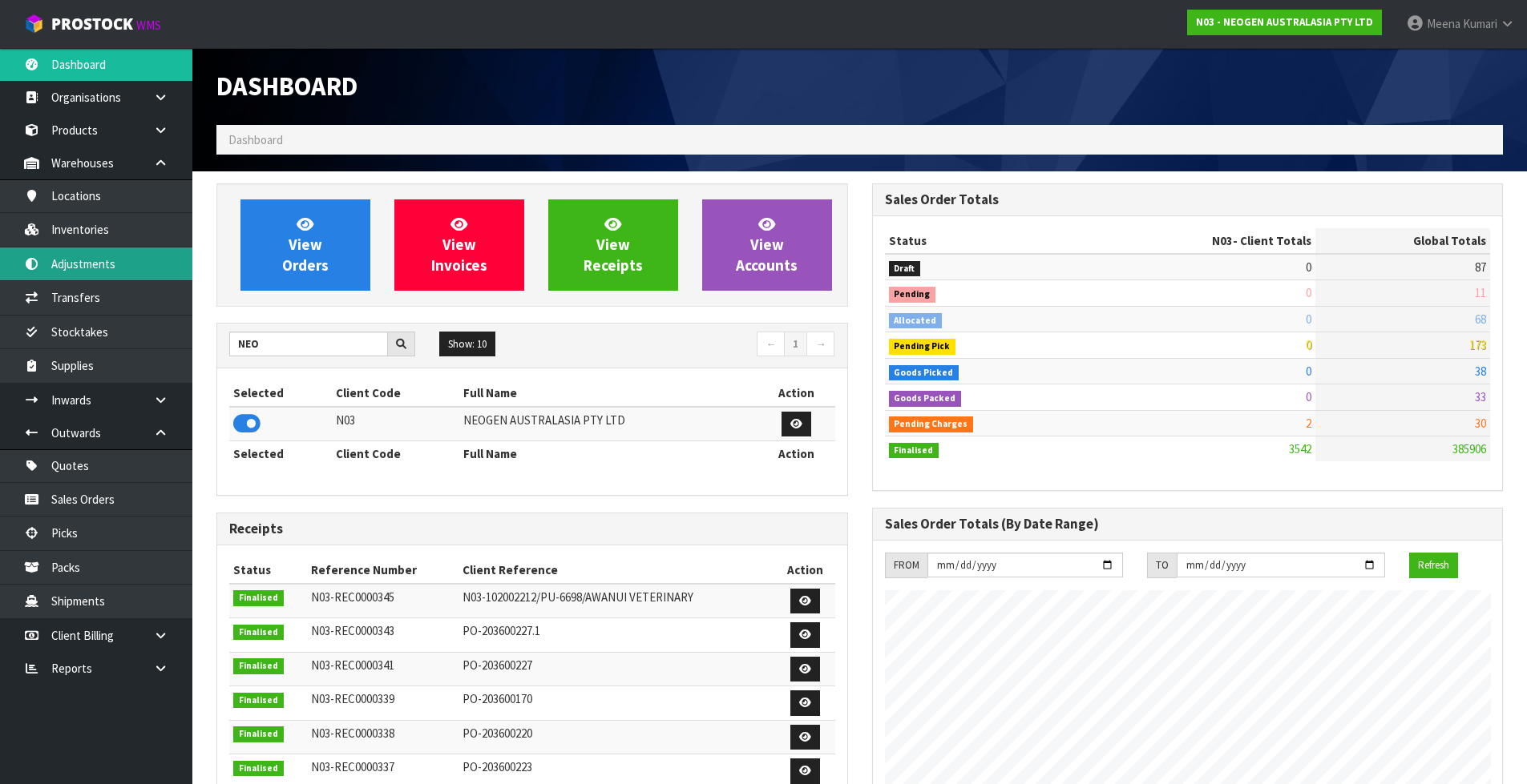
click at [174, 270] on link "Adjustments" at bounding box center [96, 264] width 192 height 33
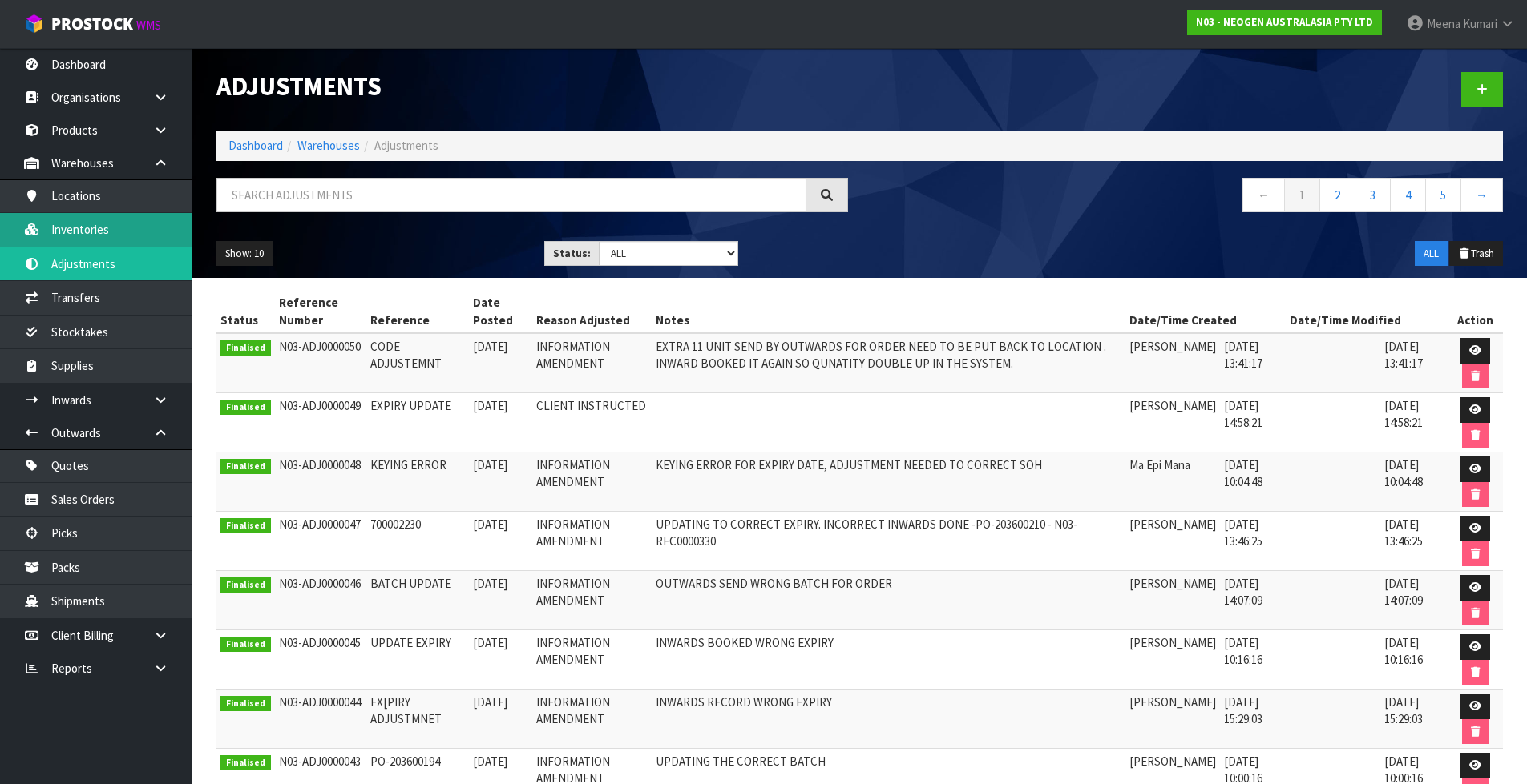
click at [125, 235] on link "Inventories" at bounding box center [96, 229] width 192 height 33
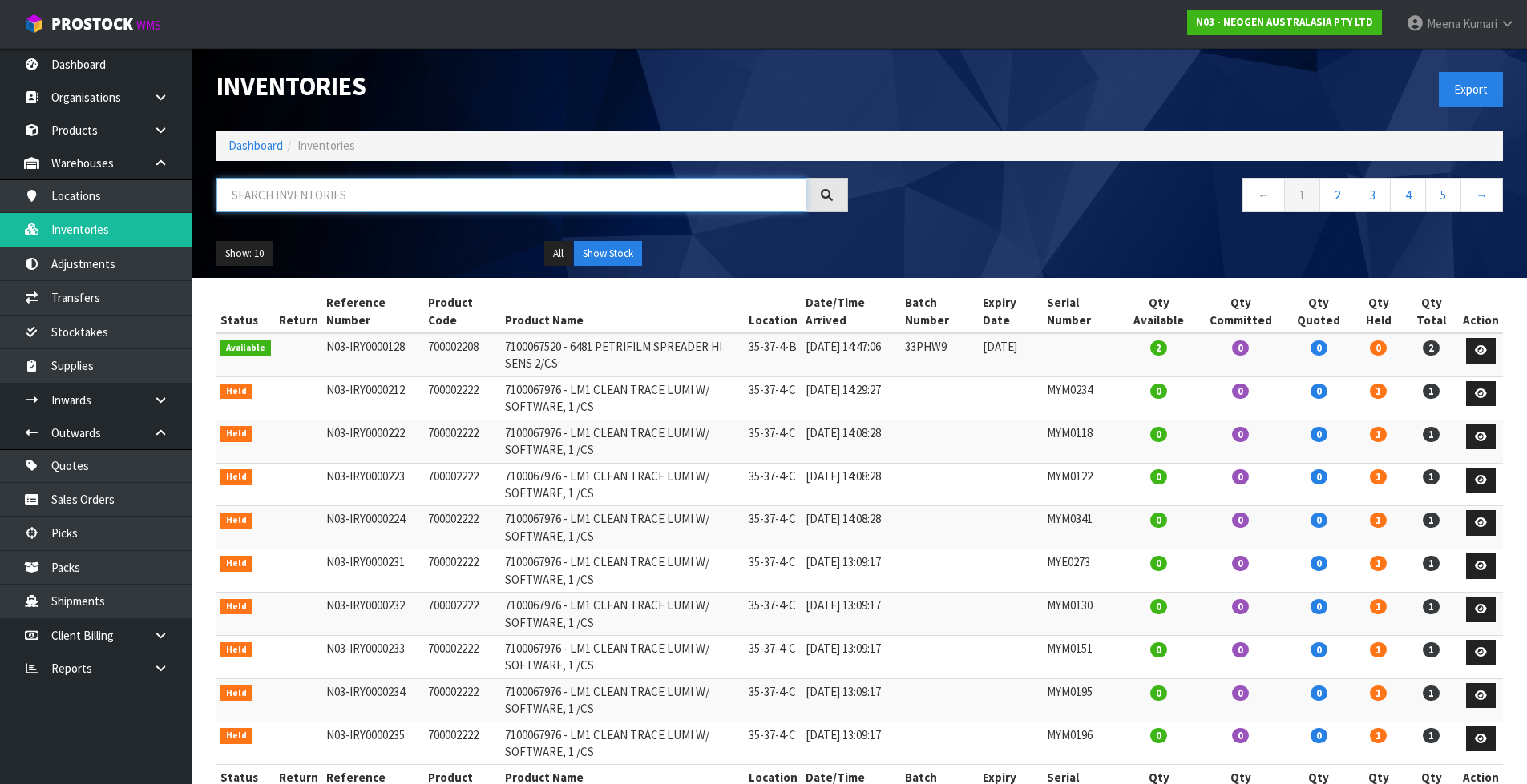
click at [459, 191] on input "text" at bounding box center [511, 195] width 590 height 35
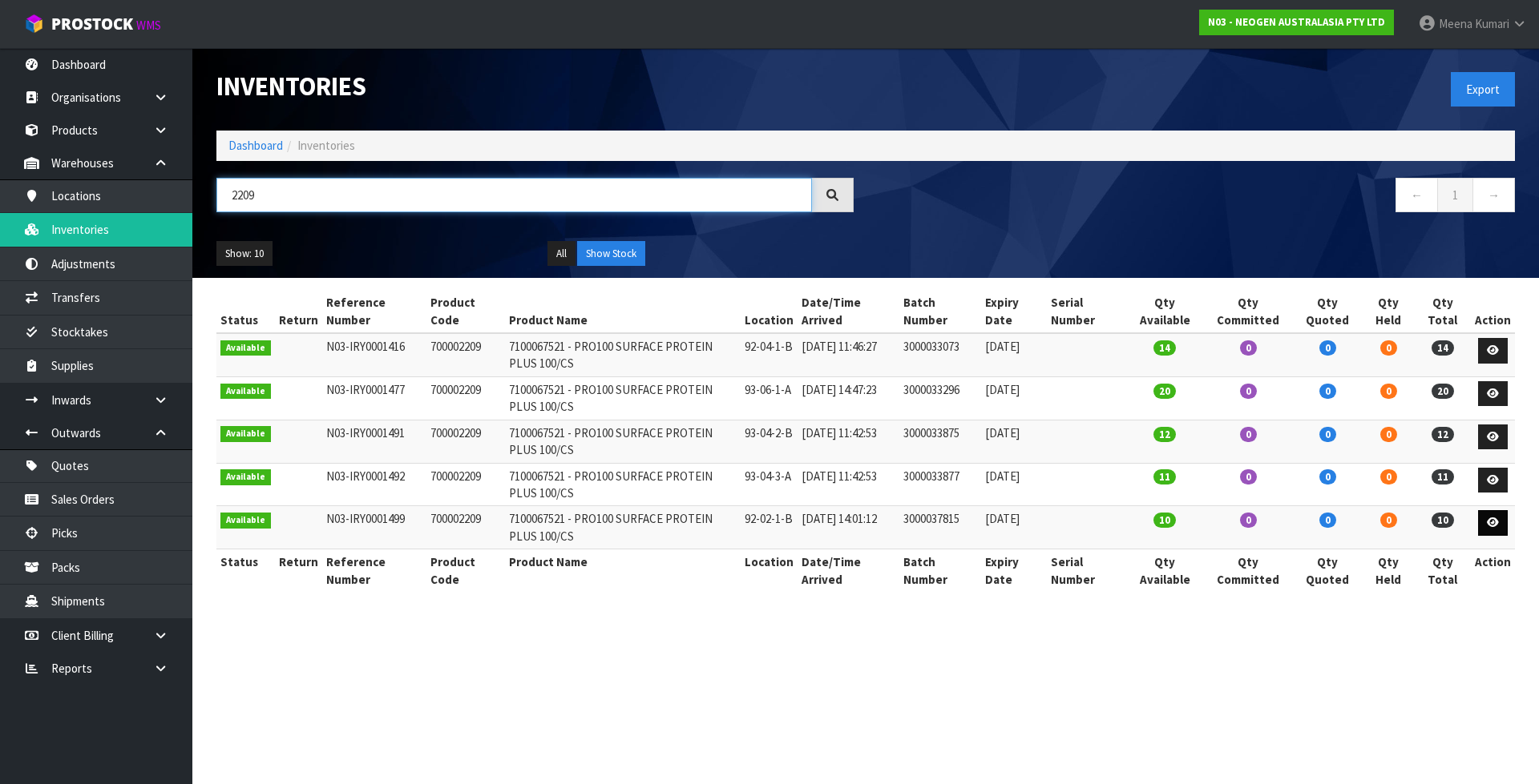
type input "2209"
click at [1495, 523] on icon at bounding box center [1492, 523] width 12 height 11
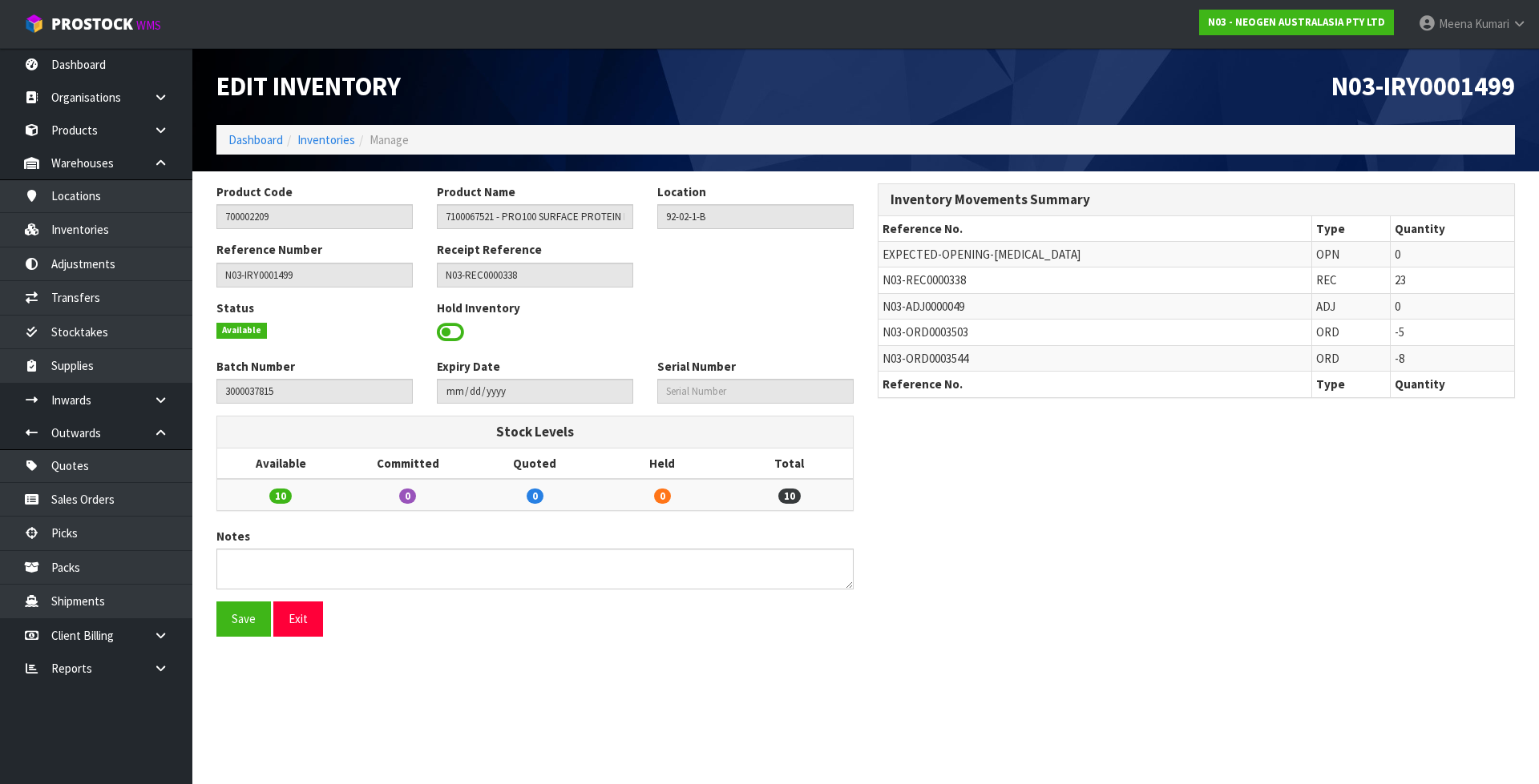
click at [896, 309] on span "N03-ADJ0000049" at bounding box center [922, 307] width 81 height 16
copy tr "N03-ADJ0000049"
click at [95, 264] on link "Adjustments" at bounding box center [96, 264] width 192 height 33
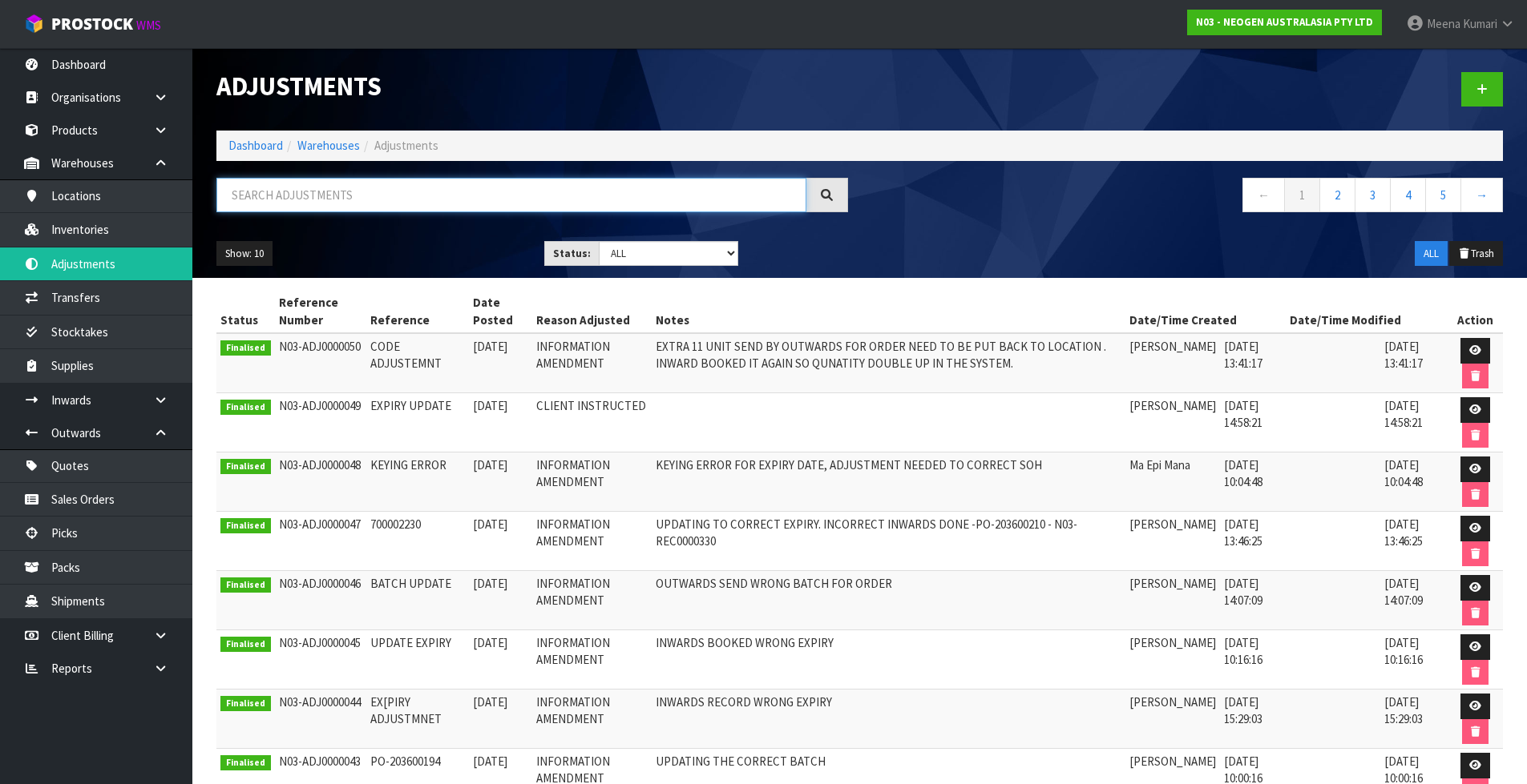
click at [409, 200] on input "text" at bounding box center [511, 195] width 590 height 35
paste input "N03-ADJ0000049"
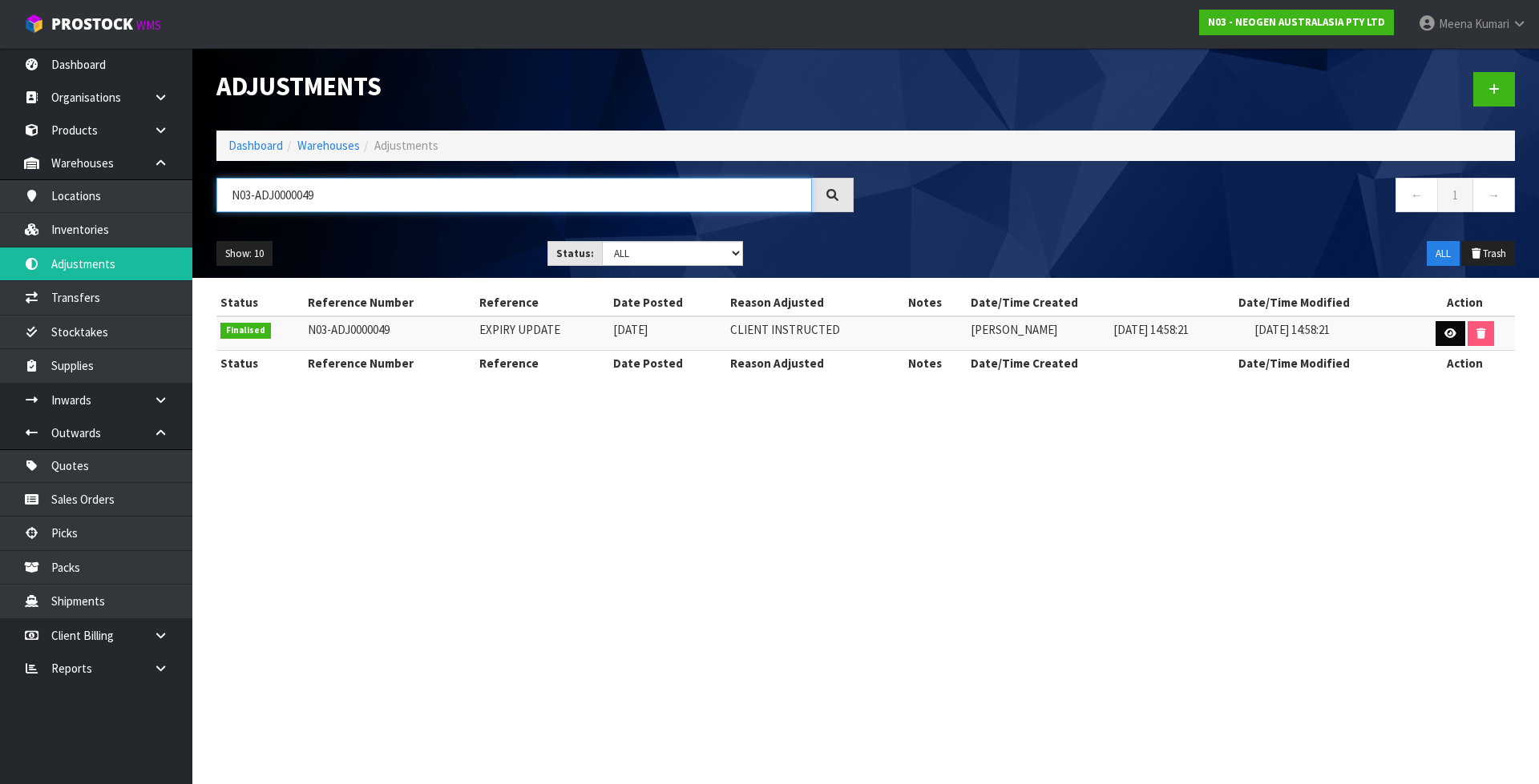
type input "N03-ADJ0000049"
click at [1449, 333] on icon at bounding box center [1450, 334] width 12 height 11
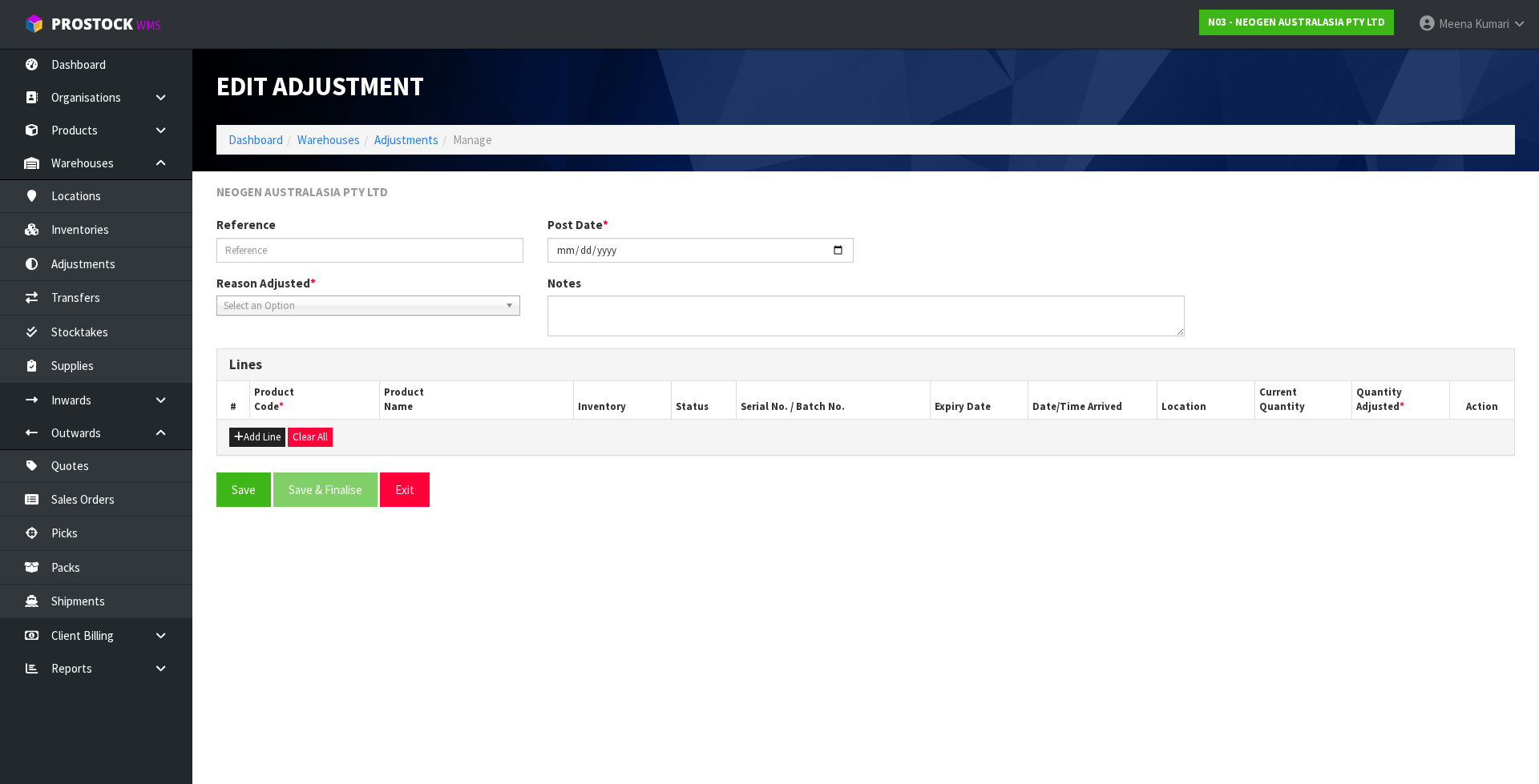
type input "EXPIRY UPDATE"
type input "[DATE]"
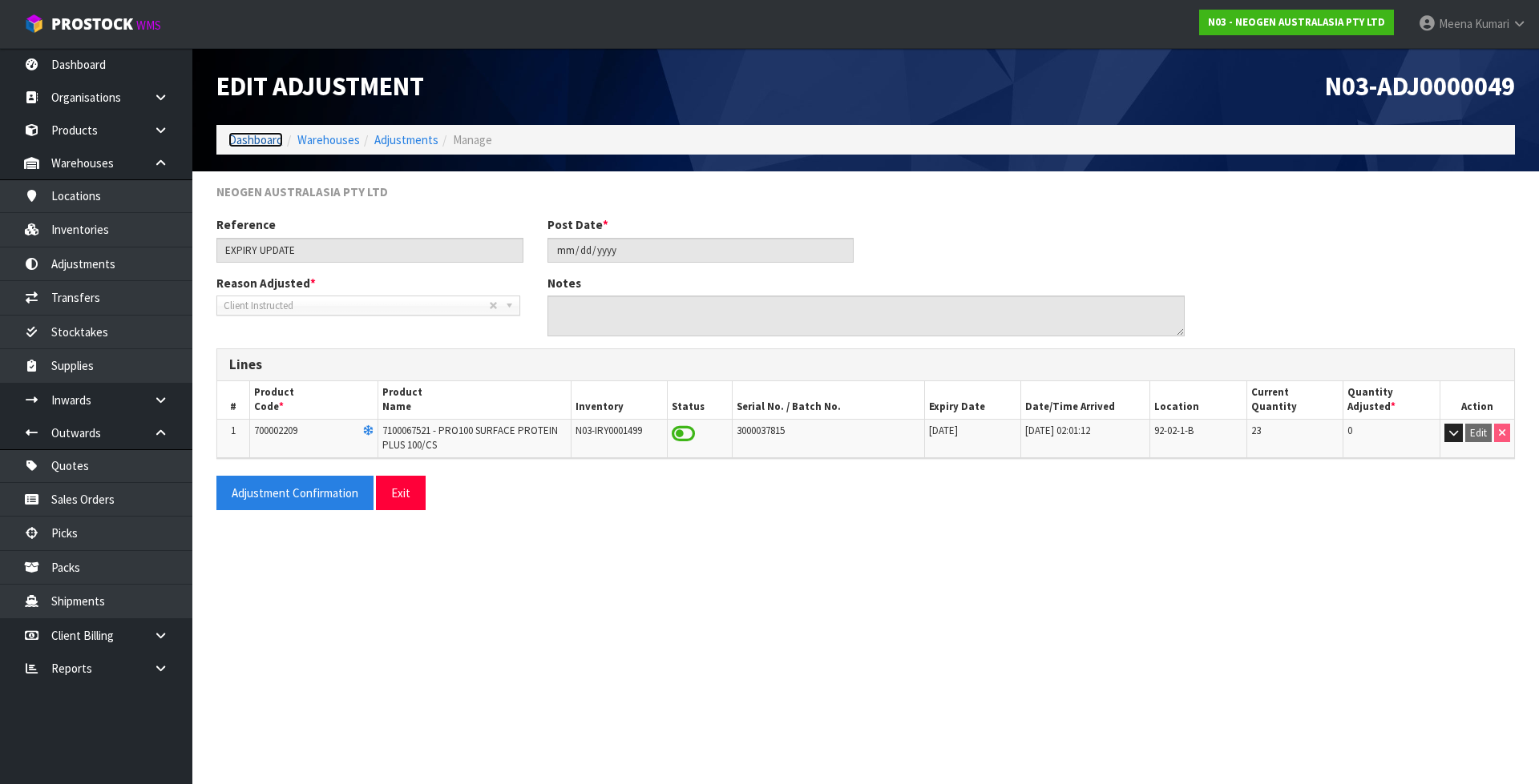
click at [261, 136] on link "Dashboard" at bounding box center [256, 140] width 54 height 16
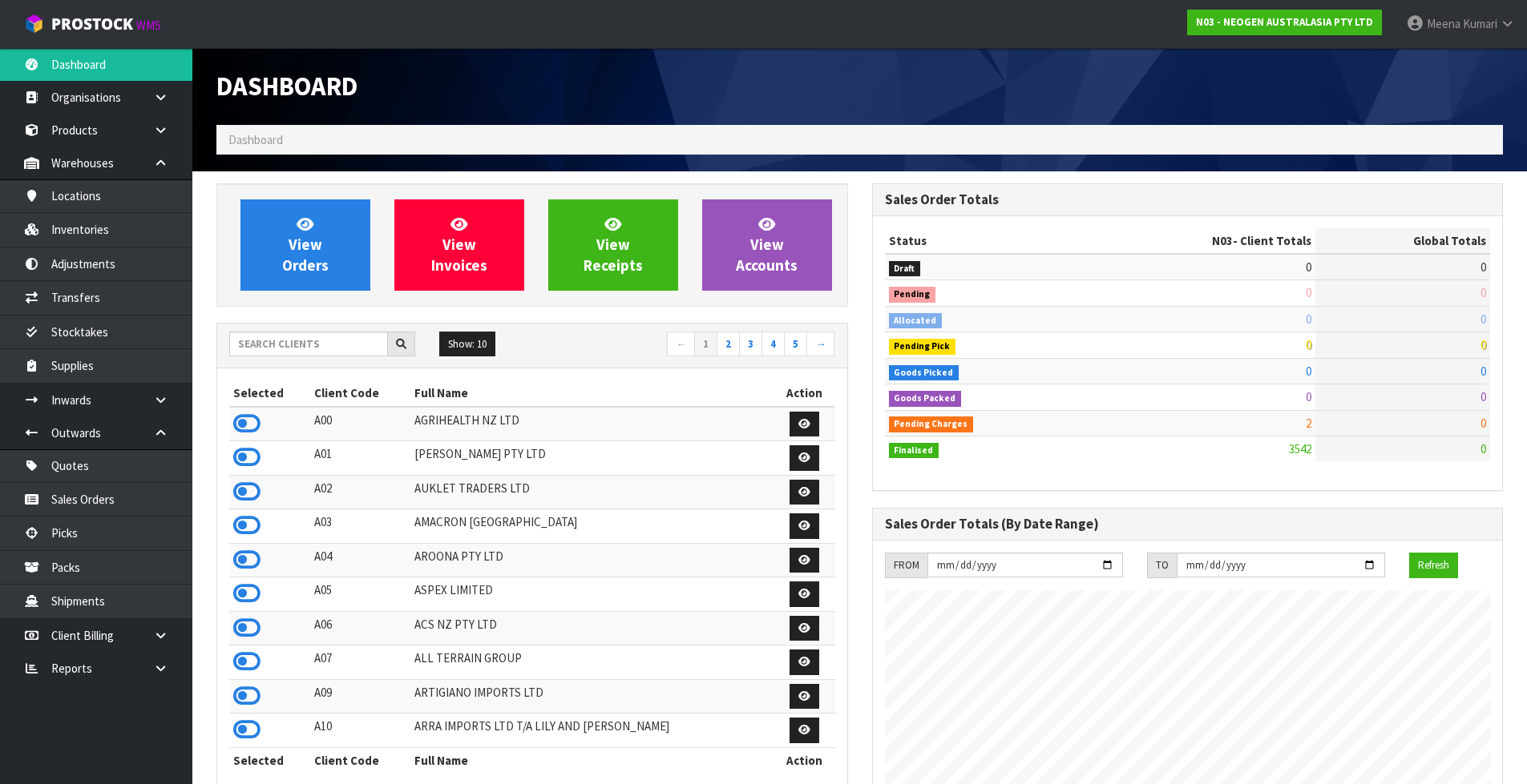
scroll to position [1214, 655]
click at [317, 348] on input "text" at bounding box center [308, 344] width 159 height 25
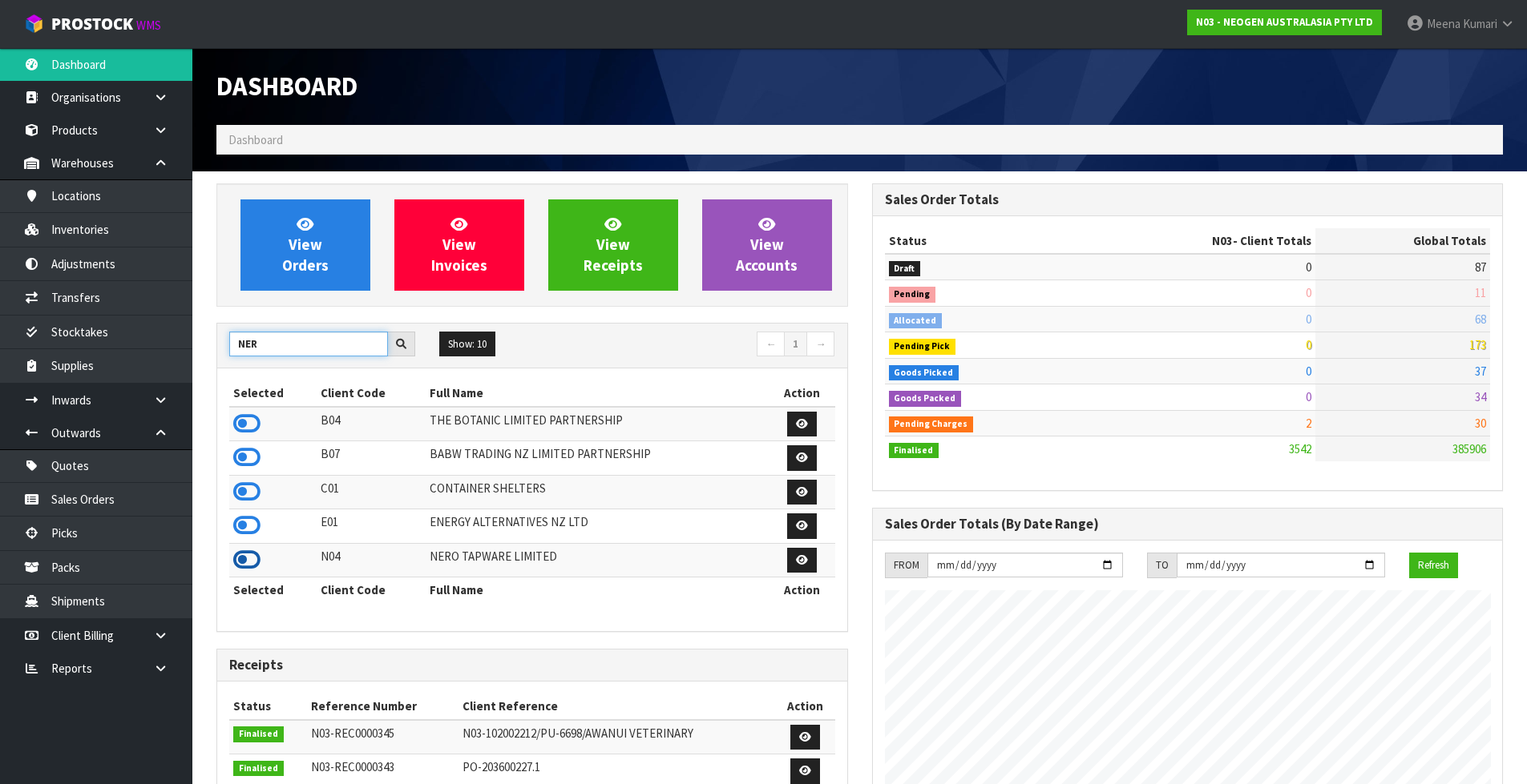
type input "NER"
click at [247, 559] on icon at bounding box center [247, 560] width 27 height 24
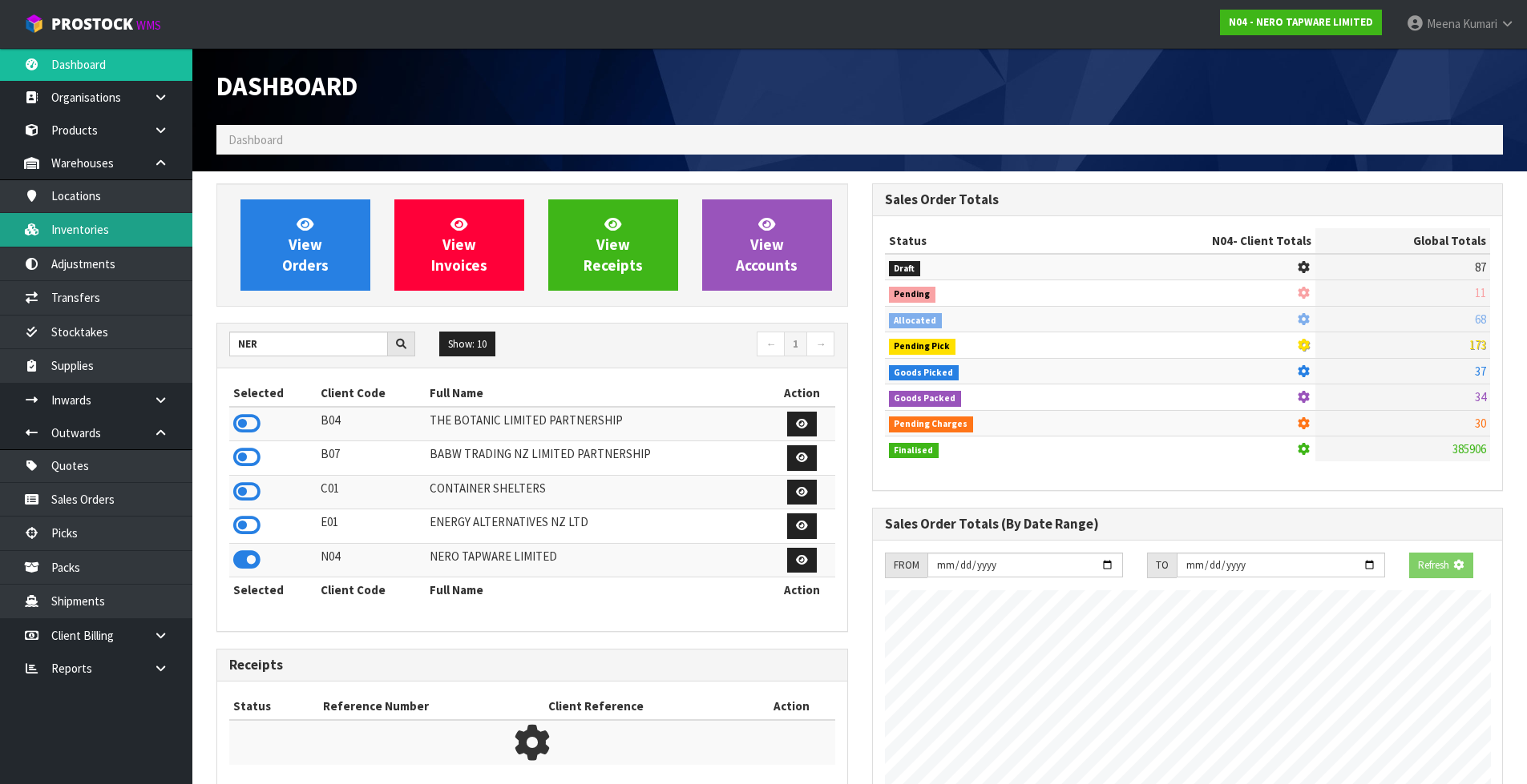
click at [125, 216] on link "Inventories" at bounding box center [96, 229] width 192 height 33
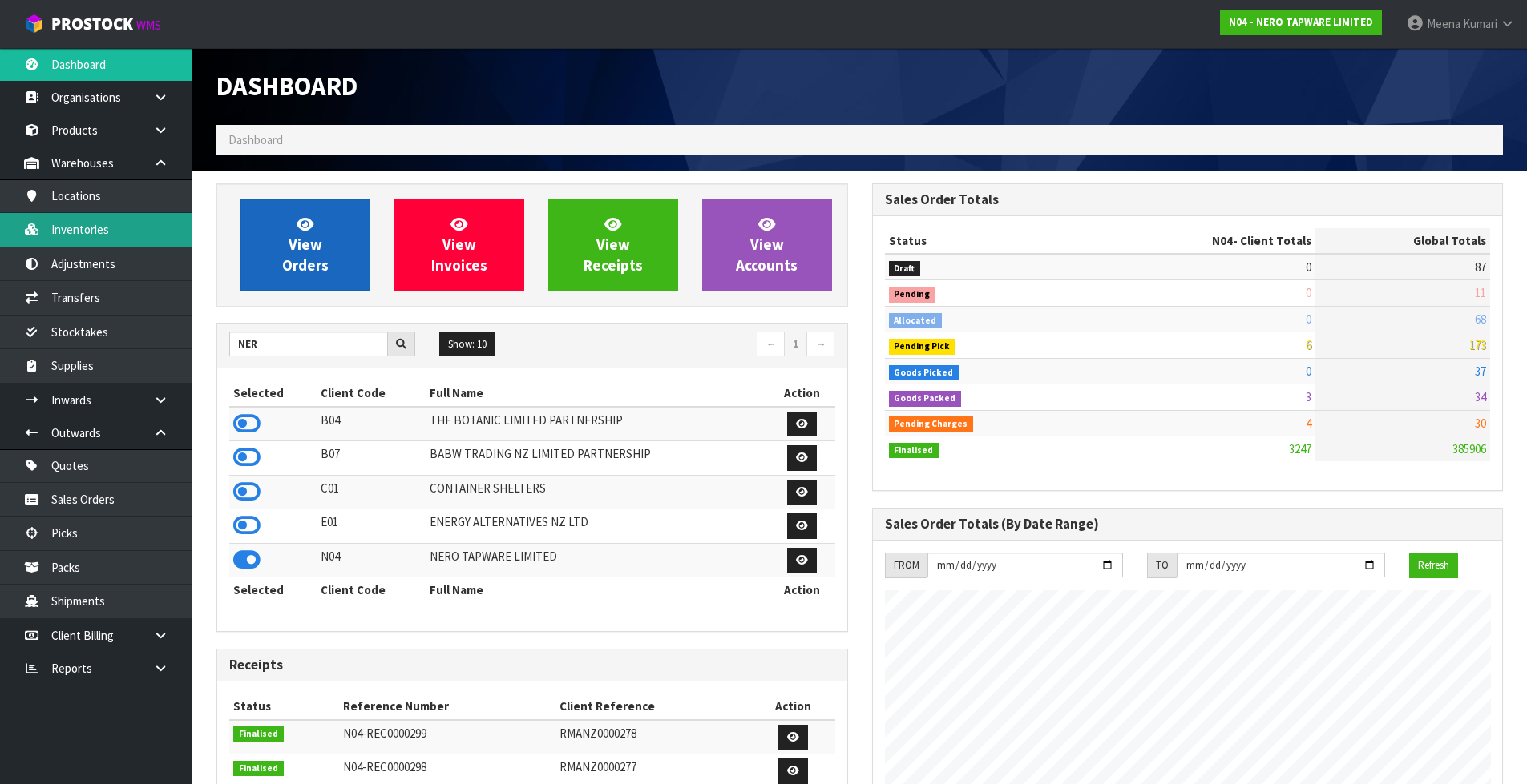
scroll to position [1248, 655]
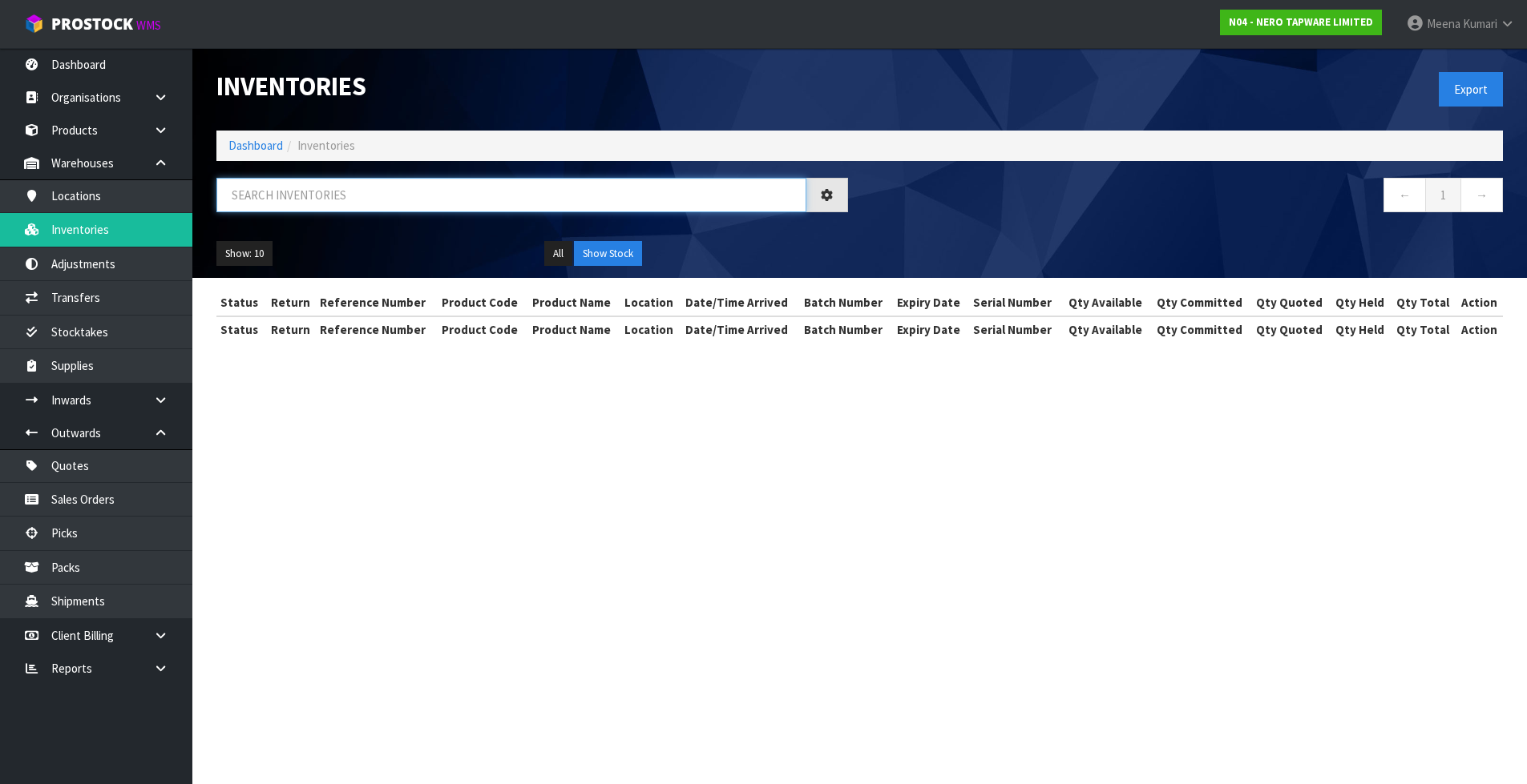
click at [372, 204] on input "text" at bounding box center [511, 195] width 590 height 35
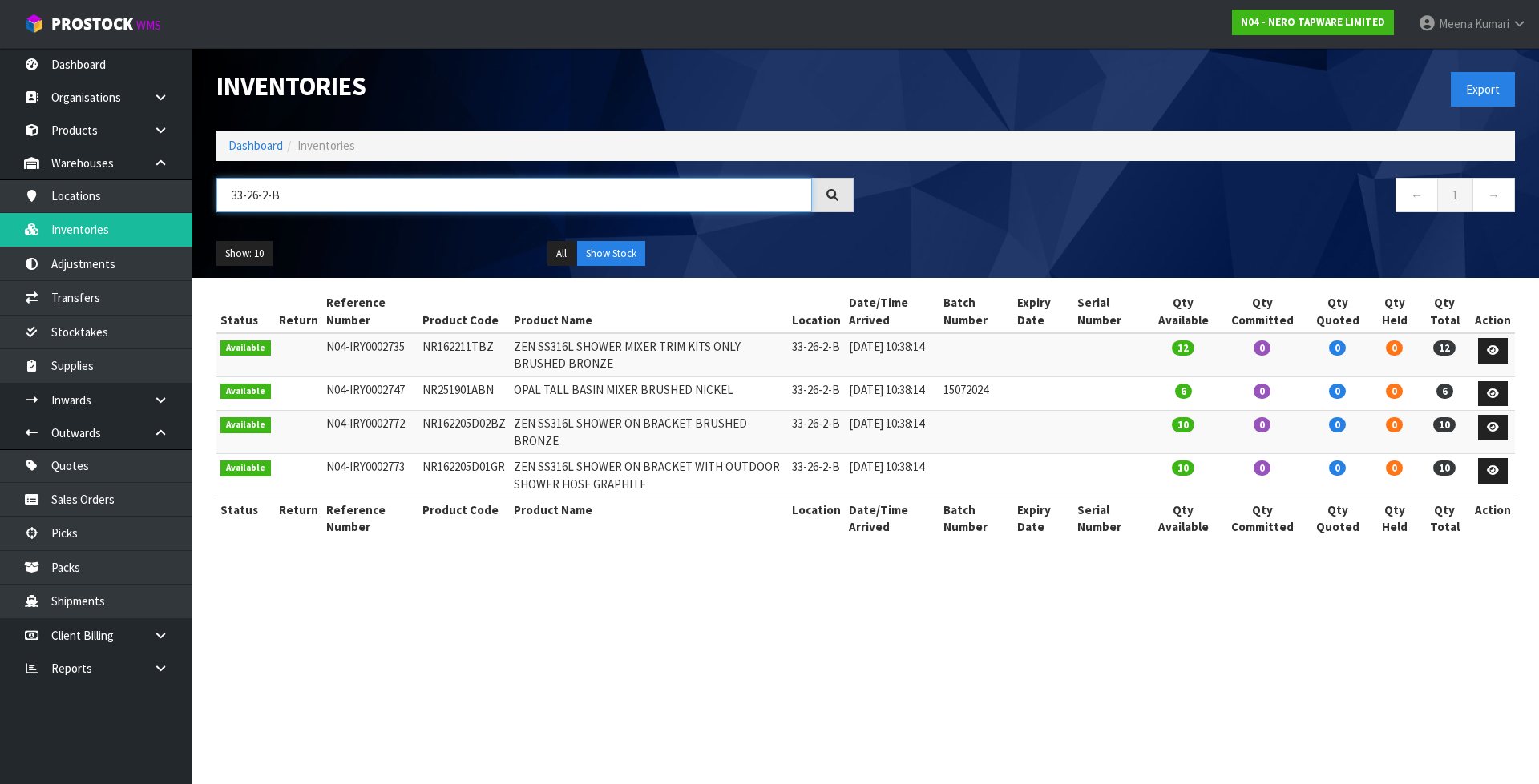
click at [326, 187] on input "33-26-2-B" at bounding box center [514, 195] width 595 height 35
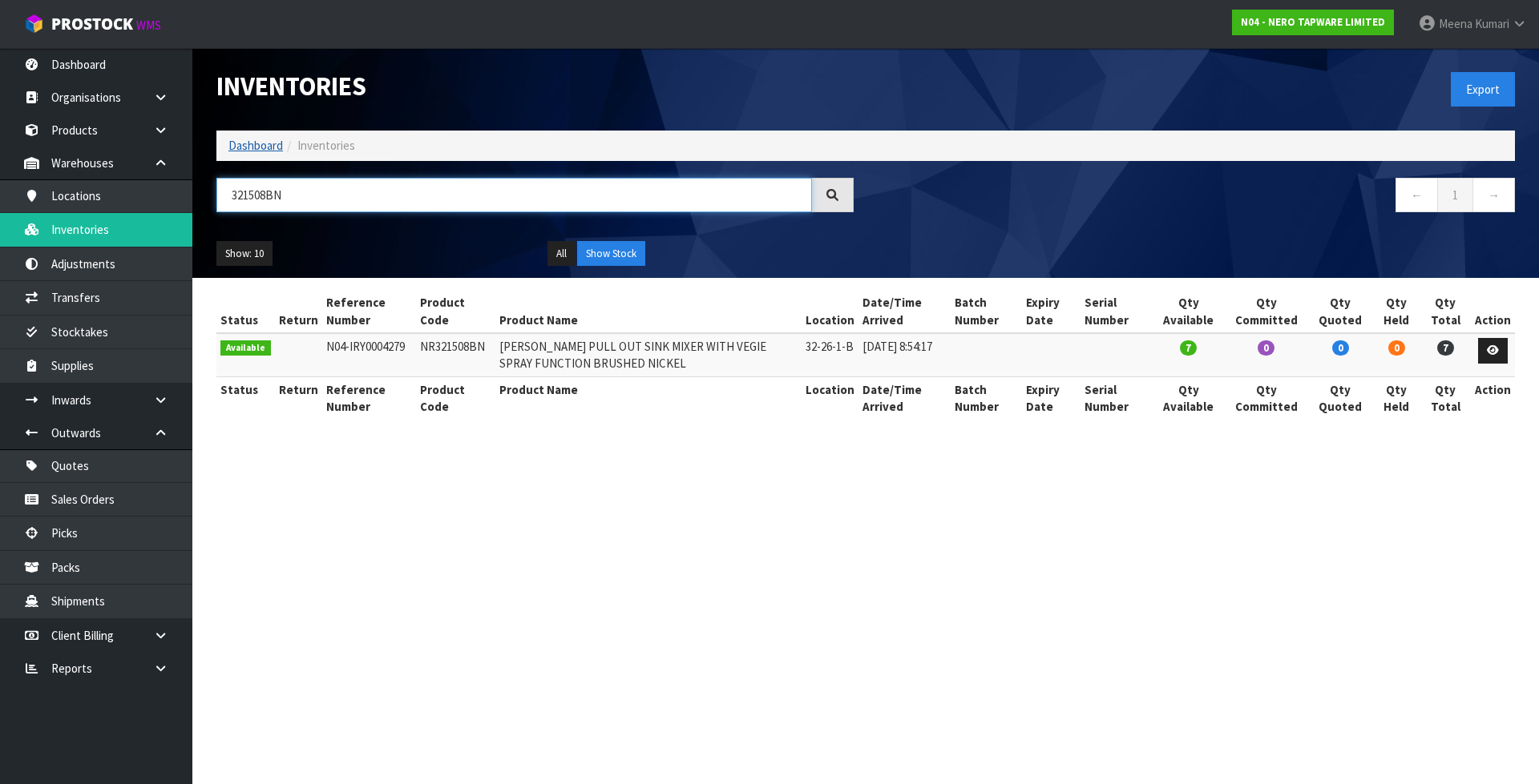
type input "321508BN"
click at [260, 144] on link "Dashboard" at bounding box center [256, 145] width 54 height 16
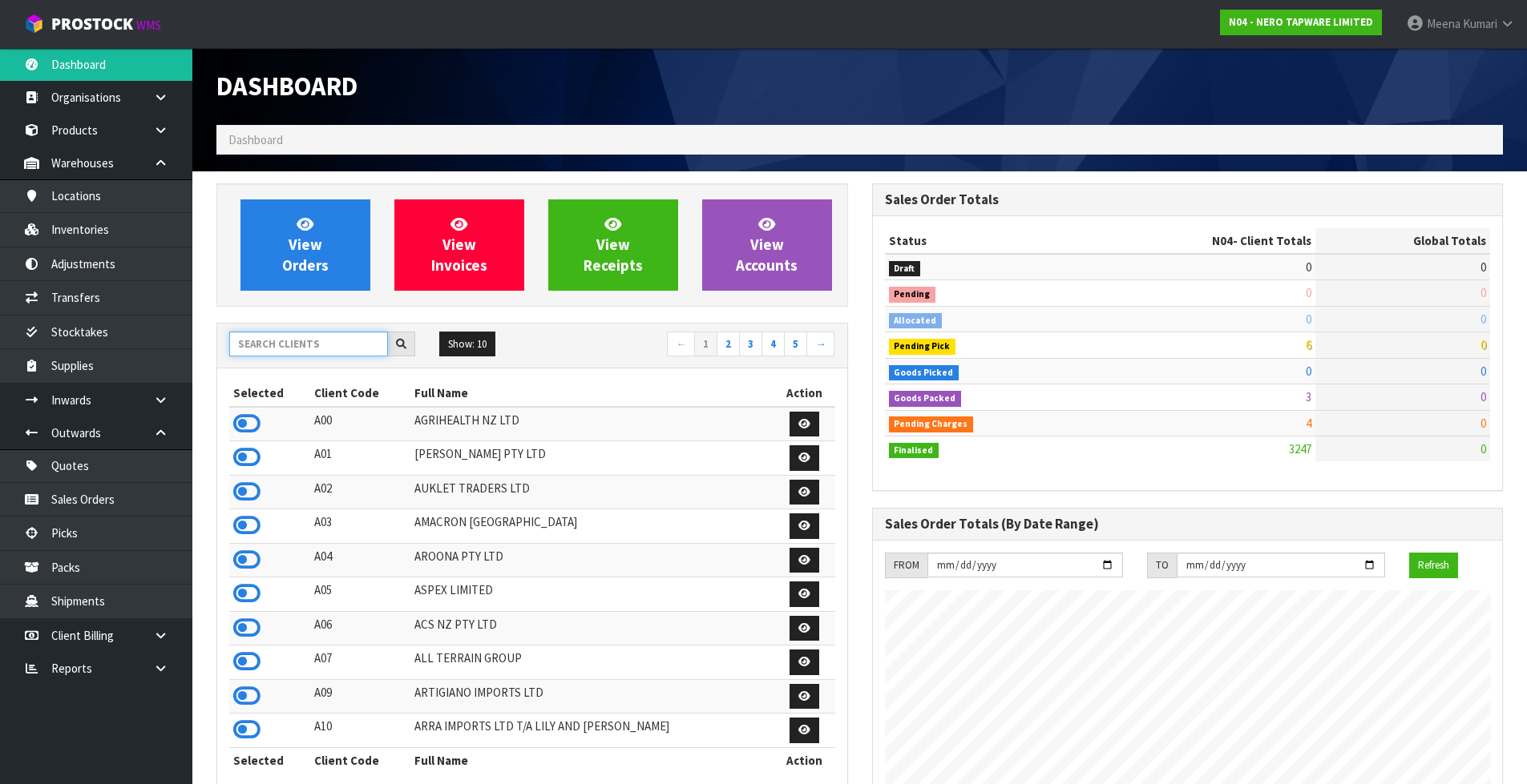
scroll to position [1248, 655]
click at [280, 339] on input "text" at bounding box center [308, 344] width 159 height 25
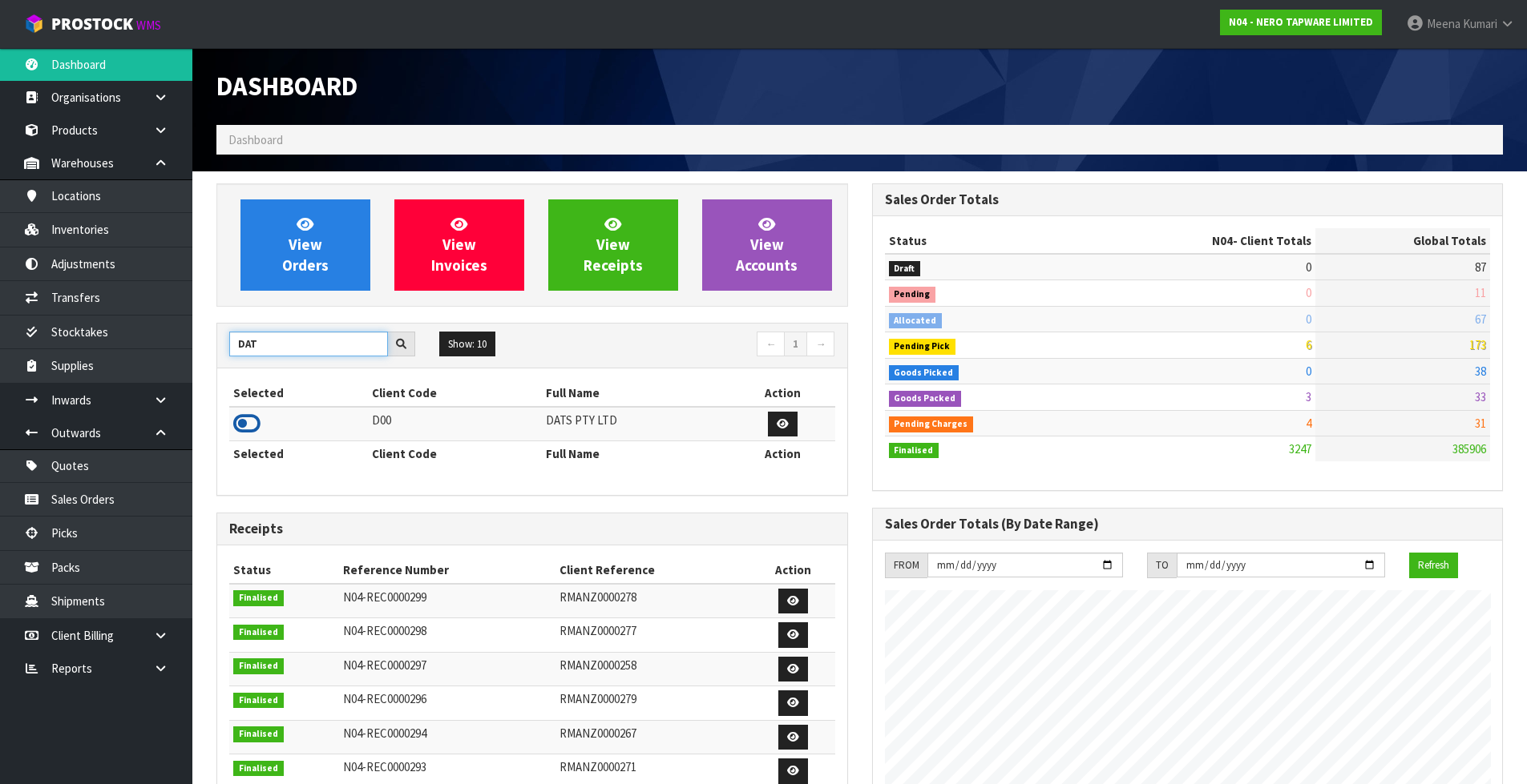
type input "DAT"
click at [254, 425] on icon at bounding box center [247, 423] width 27 height 24
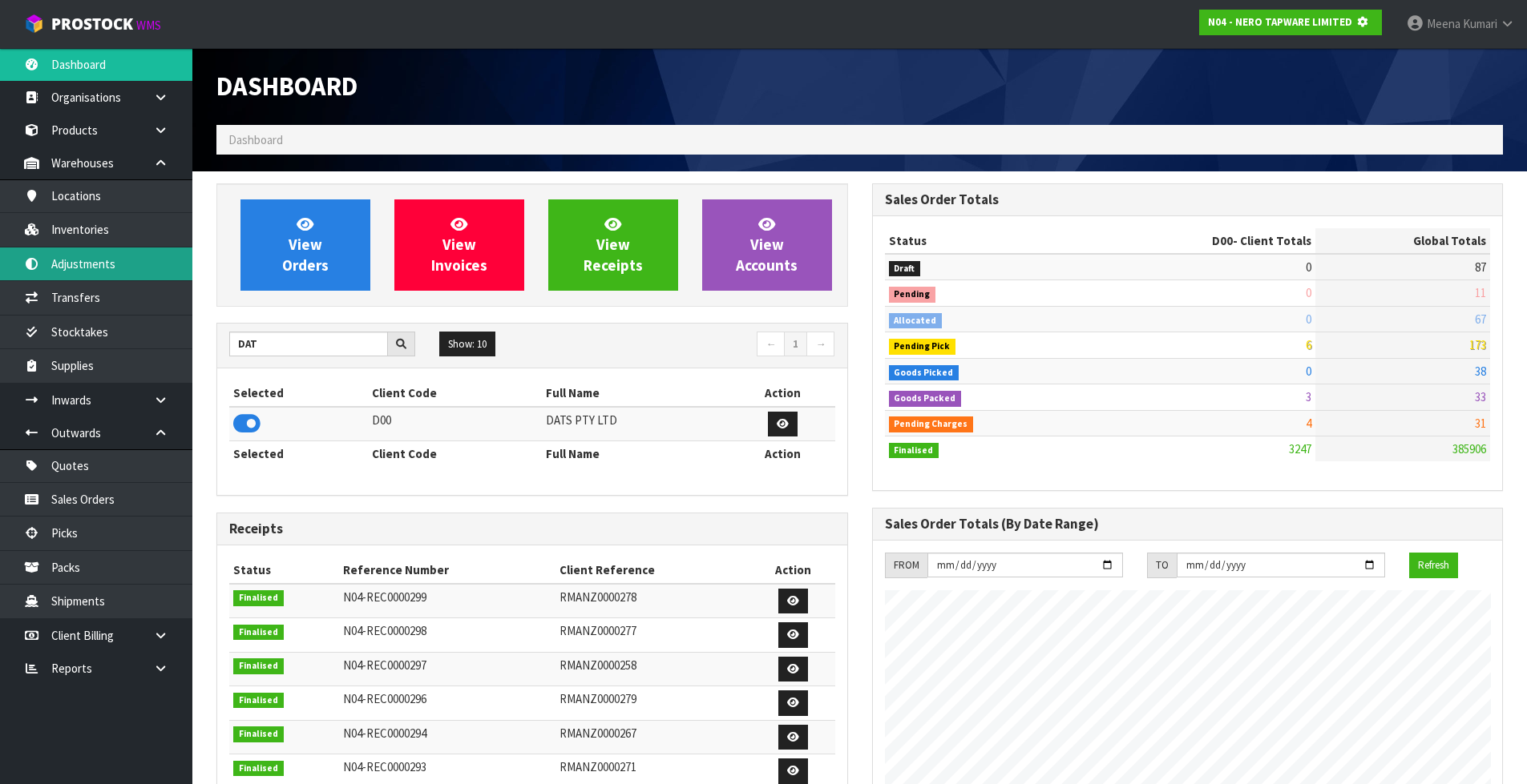
scroll to position [800112, 800935]
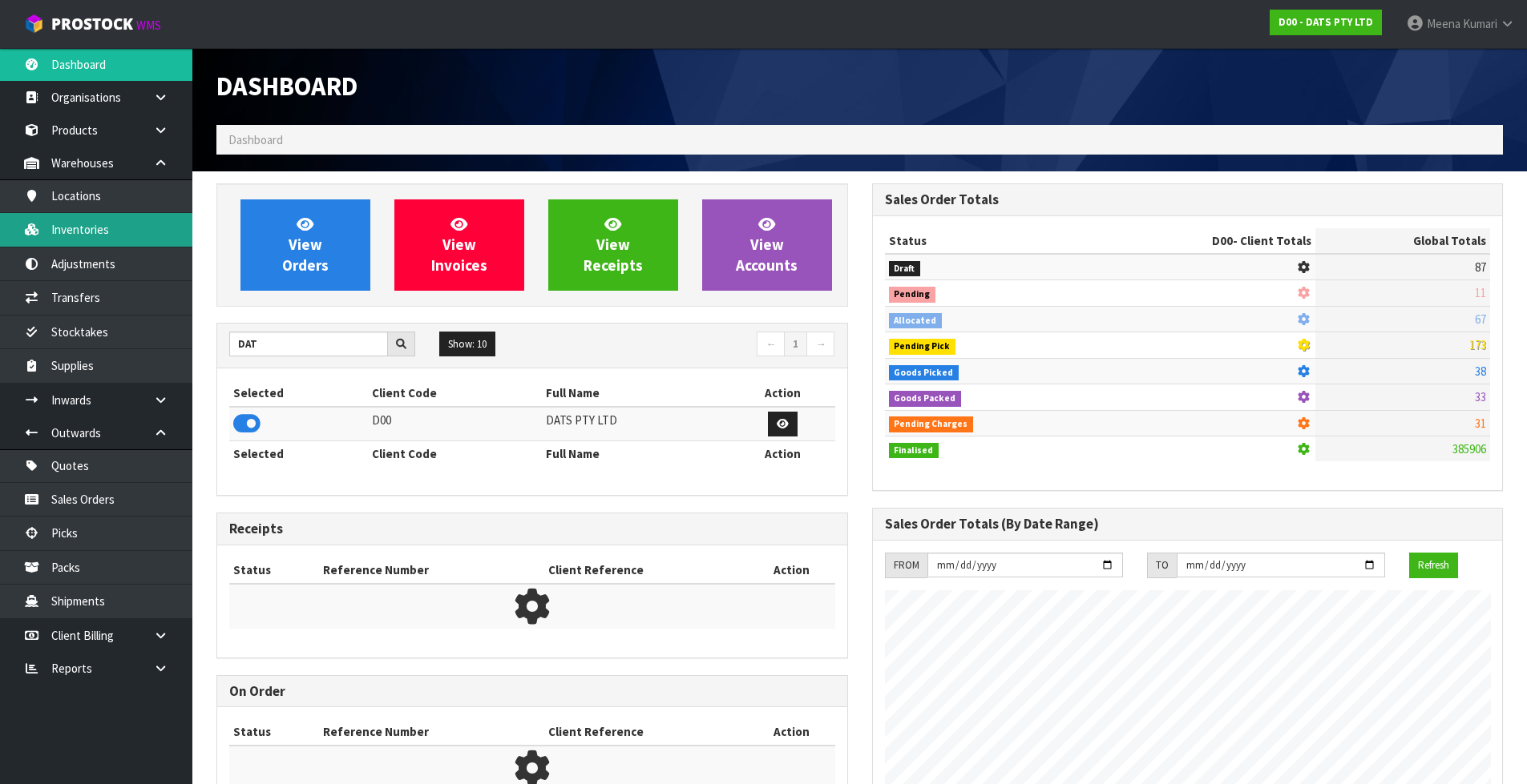
click at [120, 232] on link "Inventories" at bounding box center [96, 229] width 192 height 33
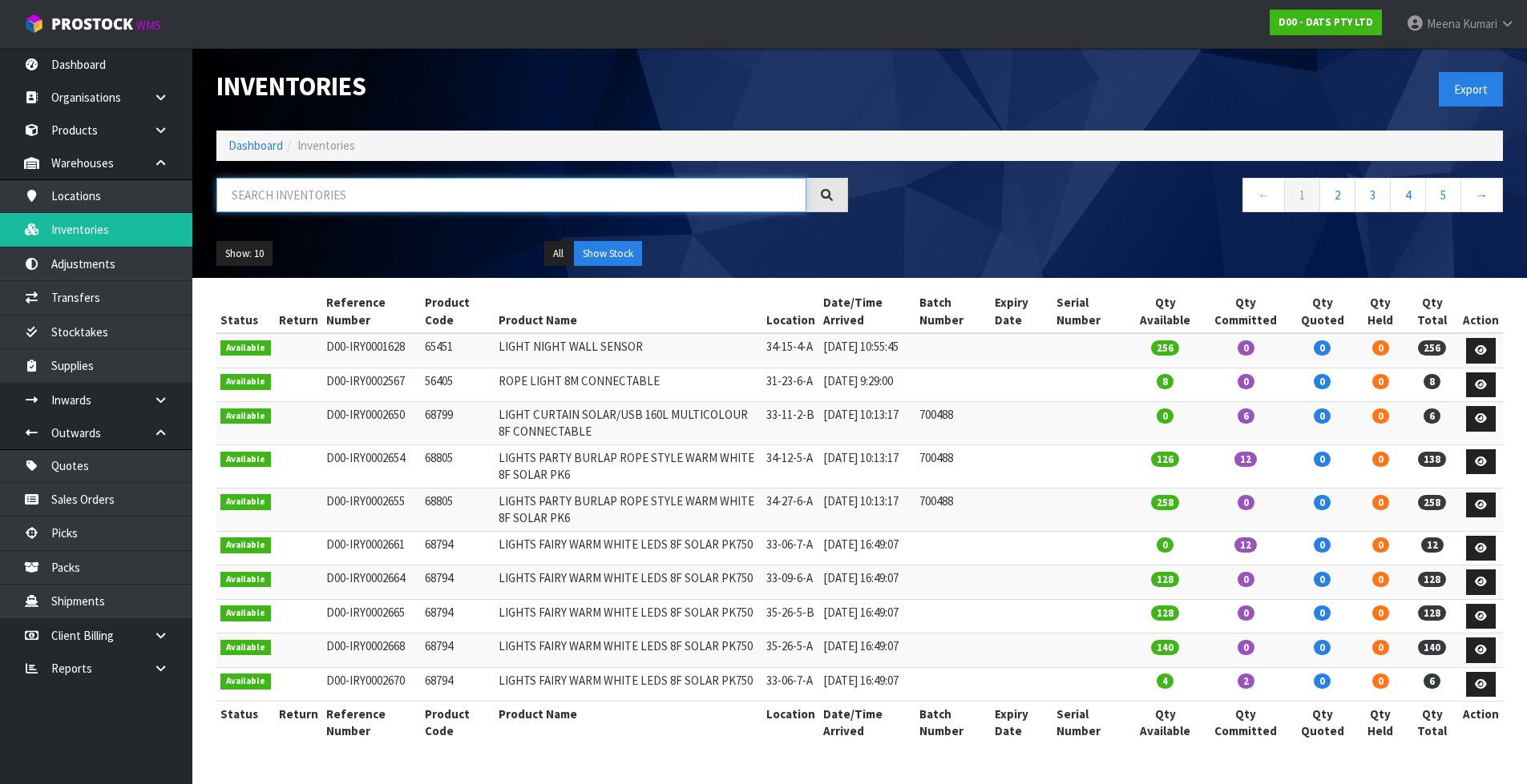
drag, startPoint x: 147, startPoint y: 229, endPoint x: 392, endPoint y: 208, distance: 245.9
click at [392, 208] on input "text" at bounding box center [511, 195] width 590 height 35
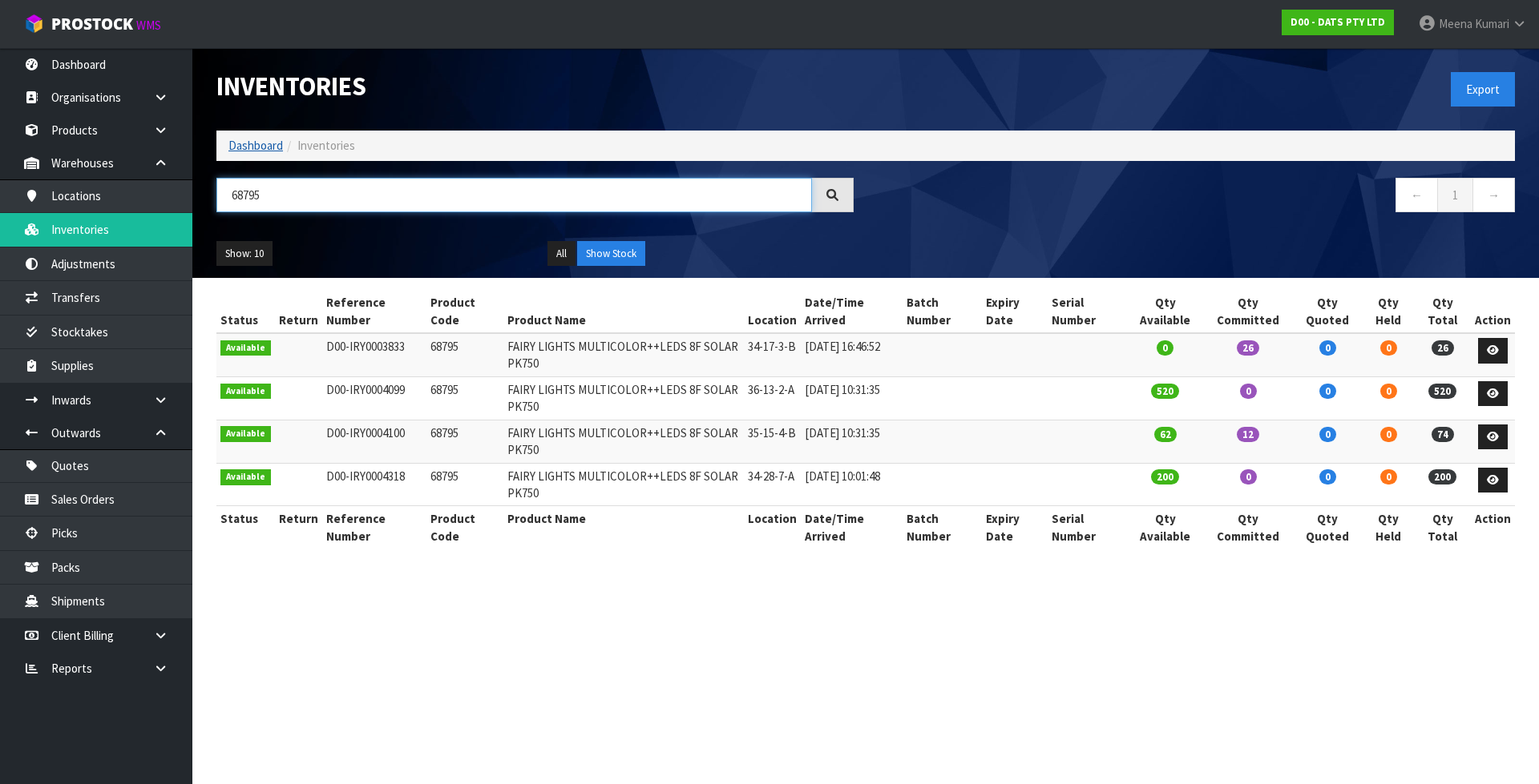
type input "68795"
click at [272, 145] on link "Dashboard" at bounding box center [256, 145] width 54 height 16
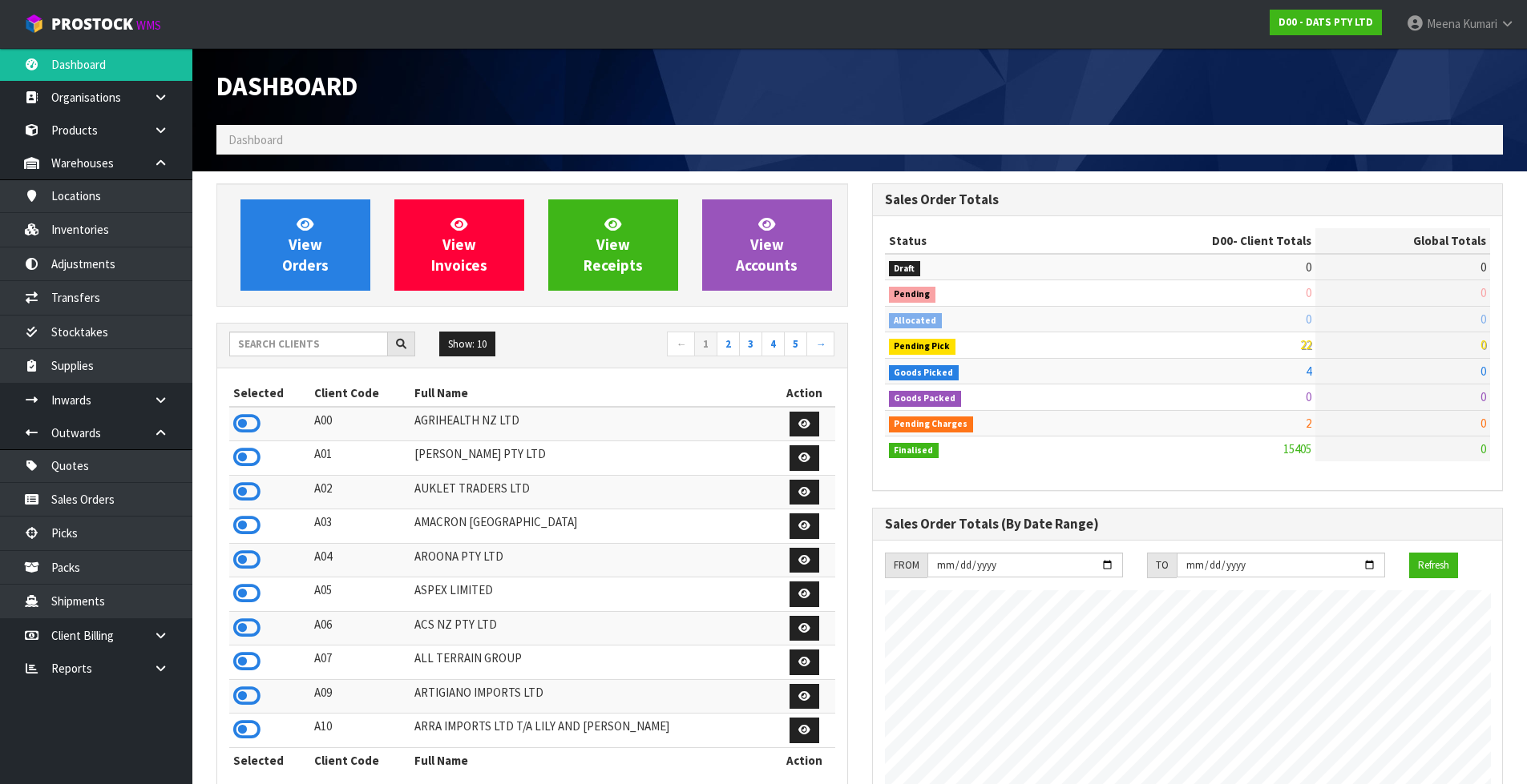
scroll to position [1214, 655]
click at [305, 349] on input "text" at bounding box center [308, 344] width 159 height 25
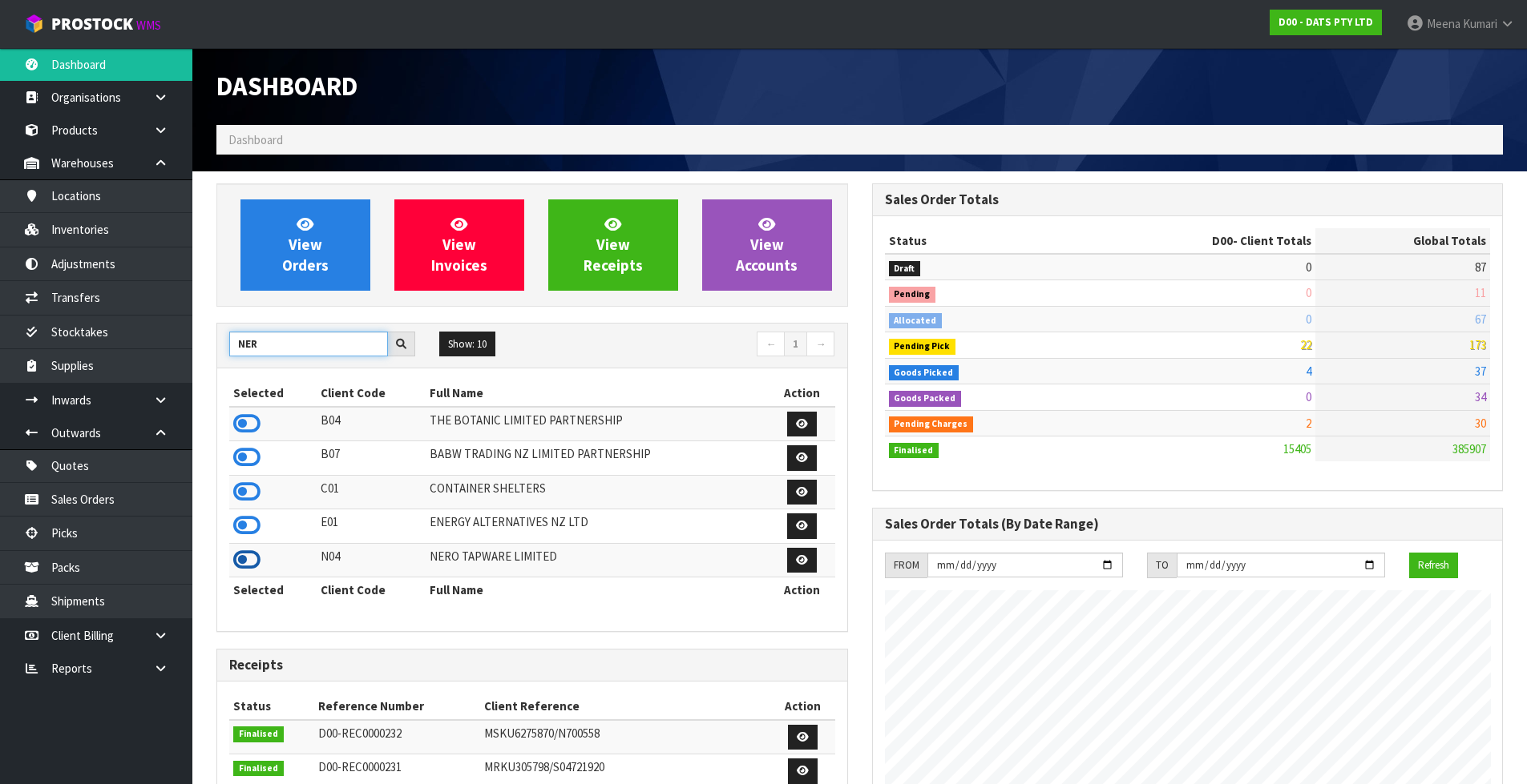
type input "NER"
click at [247, 562] on icon at bounding box center [247, 560] width 27 height 24
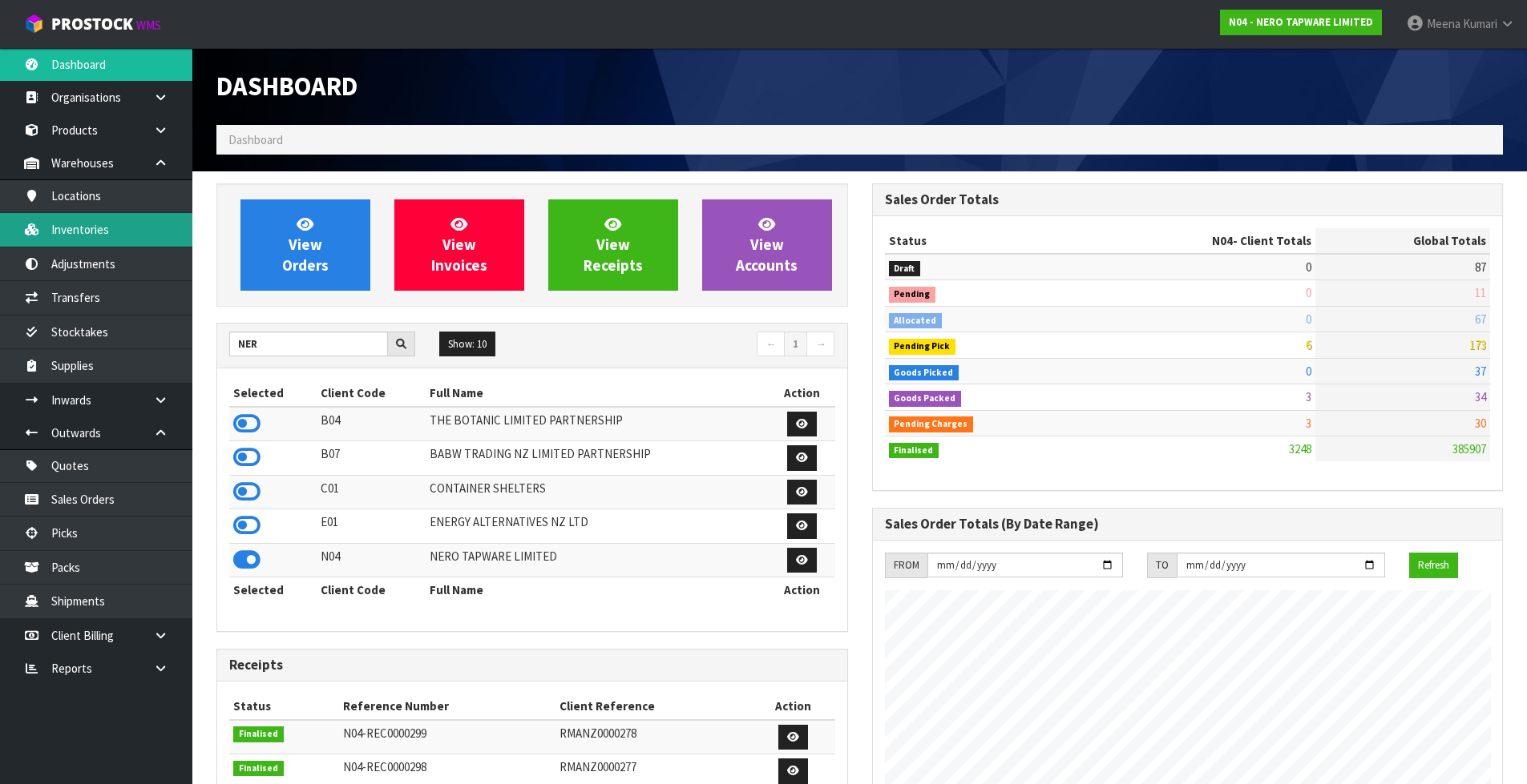
scroll to position [1248, 655]
click at [122, 234] on link "Inventories" at bounding box center [96, 229] width 192 height 33
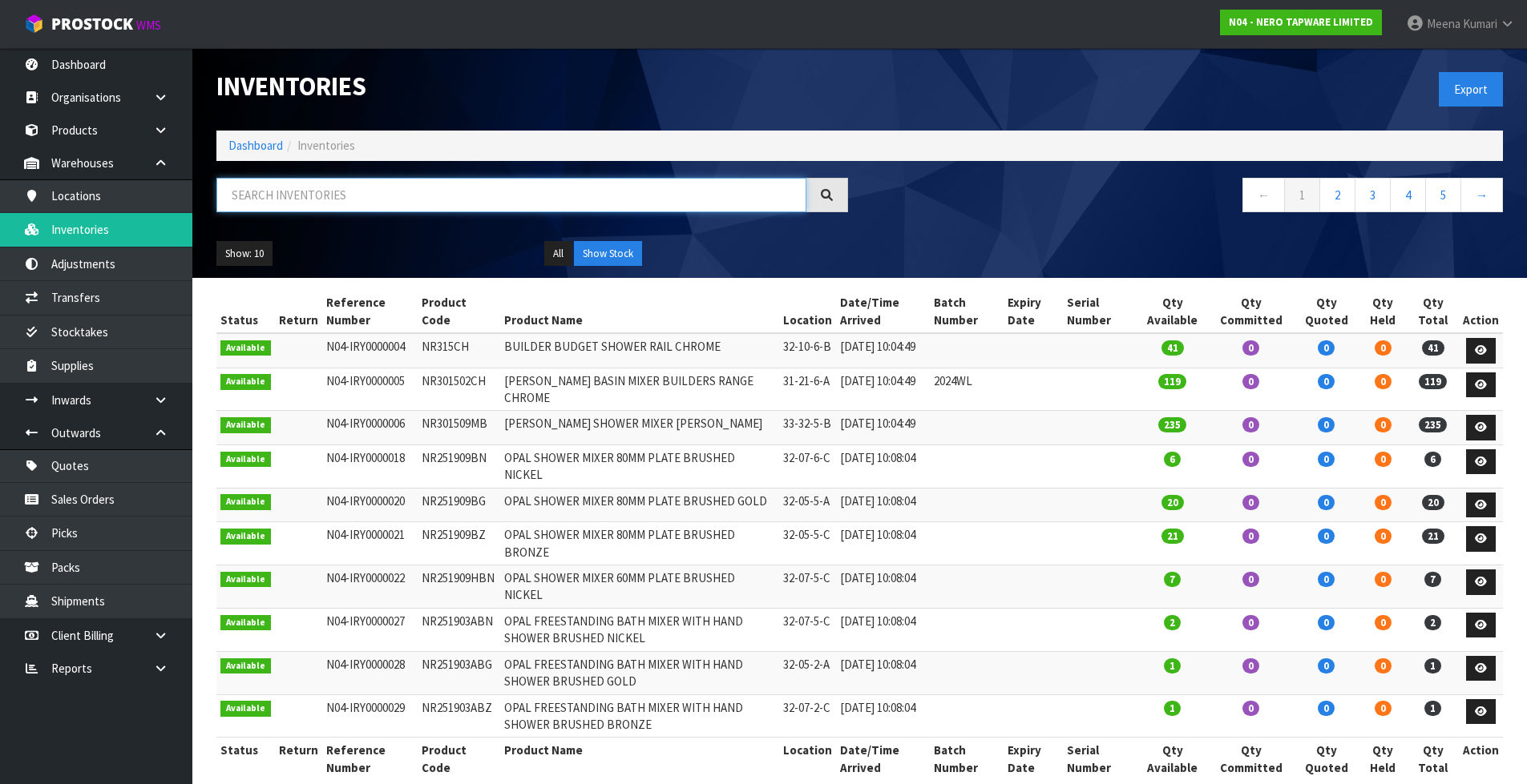
click at [322, 190] on input "text" at bounding box center [511, 195] width 590 height 35
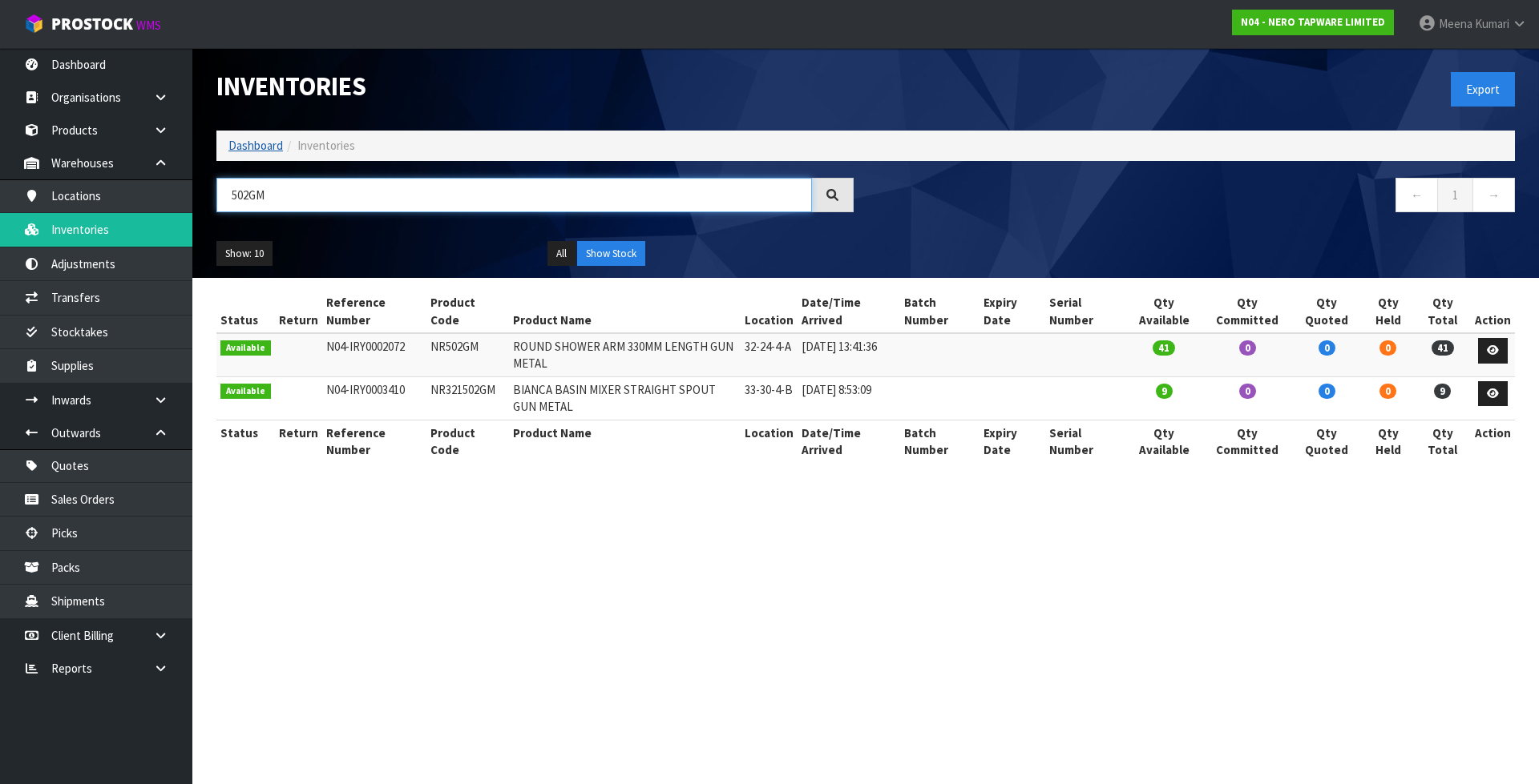
type input "502GM"
click at [245, 145] on link "Dashboard" at bounding box center [256, 145] width 54 height 16
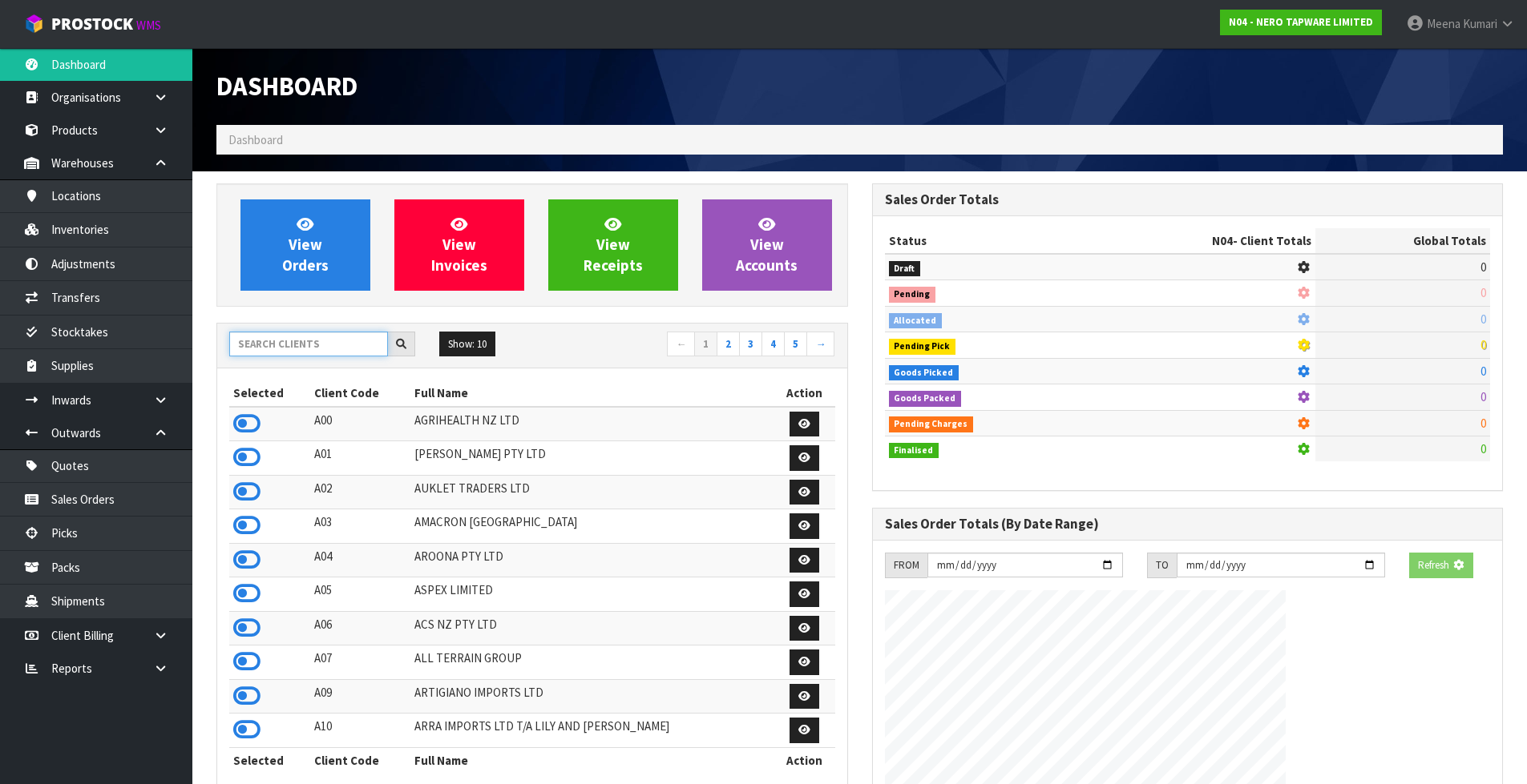
click at [281, 334] on input "text" at bounding box center [308, 344] width 159 height 25
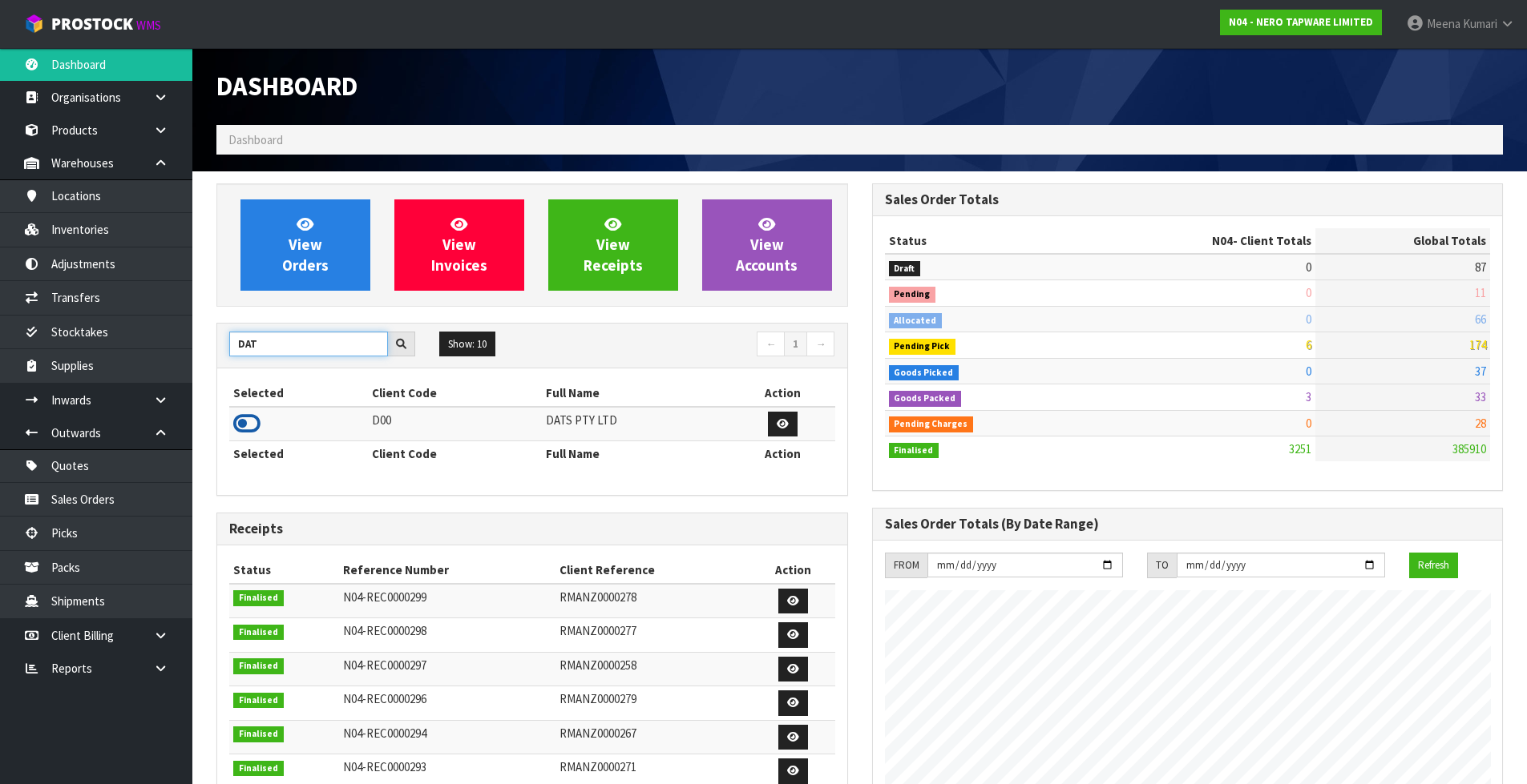
type input "DAT"
click at [249, 417] on icon at bounding box center [247, 423] width 27 height 24
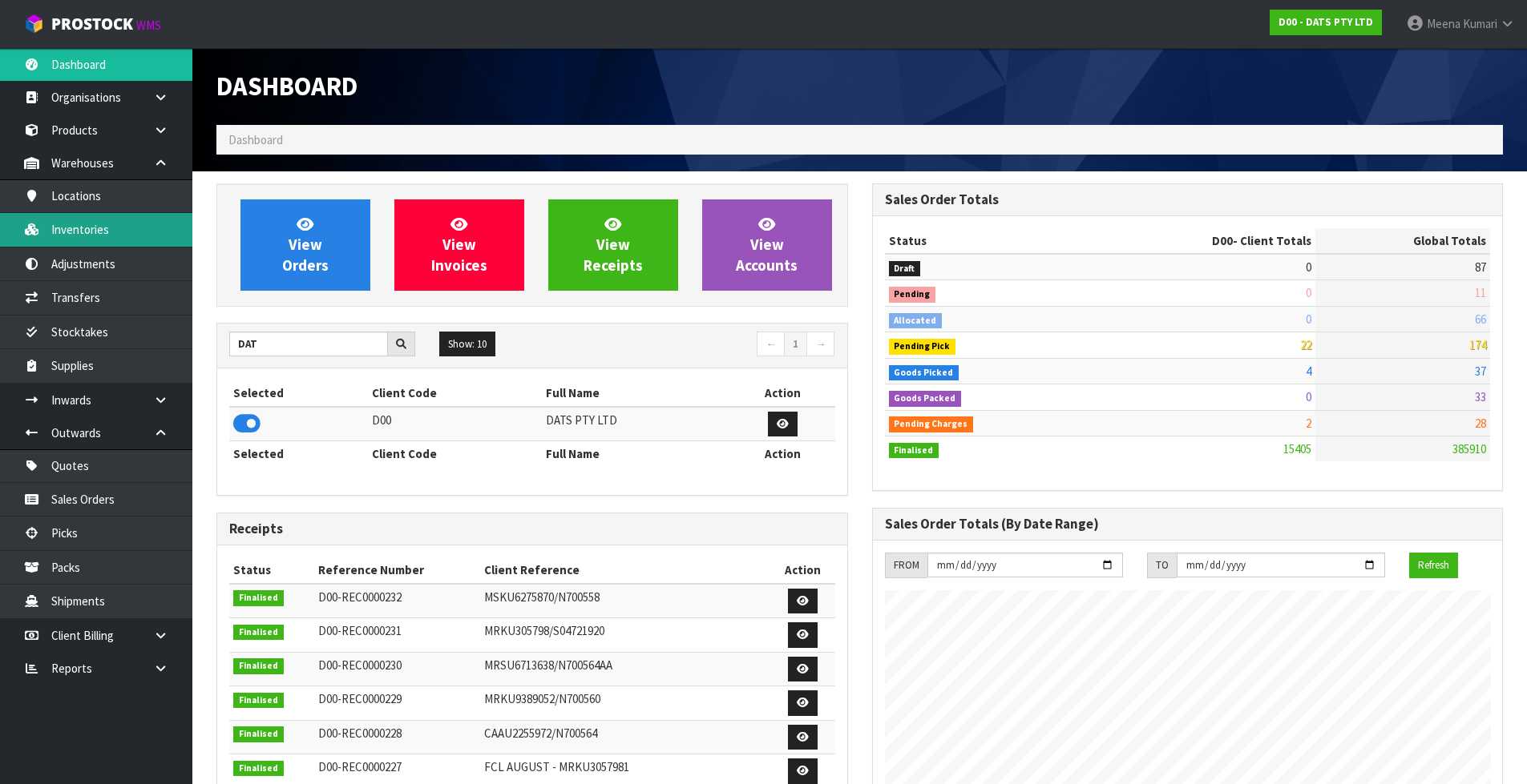
scroll to position [1214, 655]
click at [137, 233] on link "Inventories" at bounding box center [96, 229] width 192 height 33
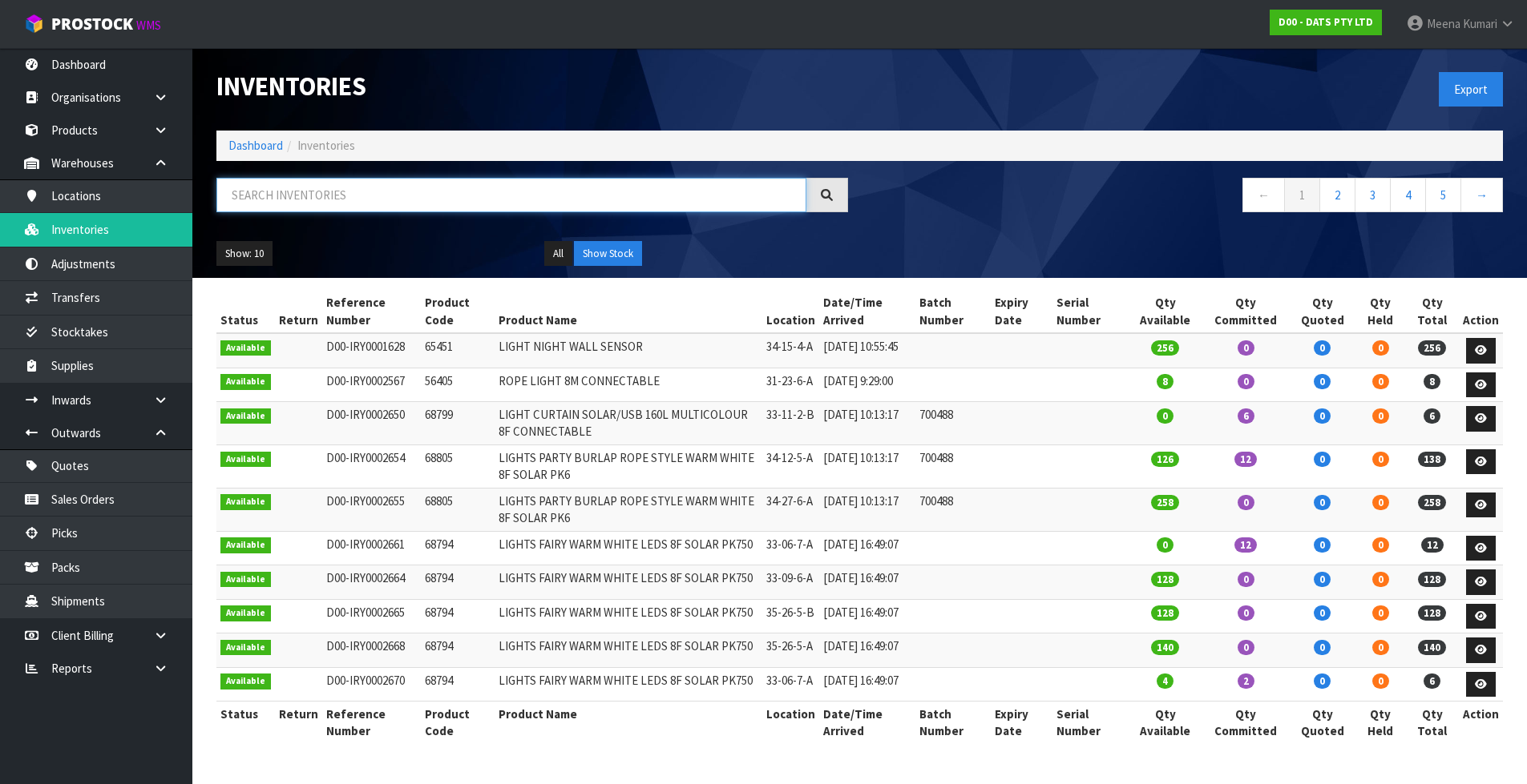
click at [397, 199] on input "text" at bounding box center [511, 195] width 590 height 35
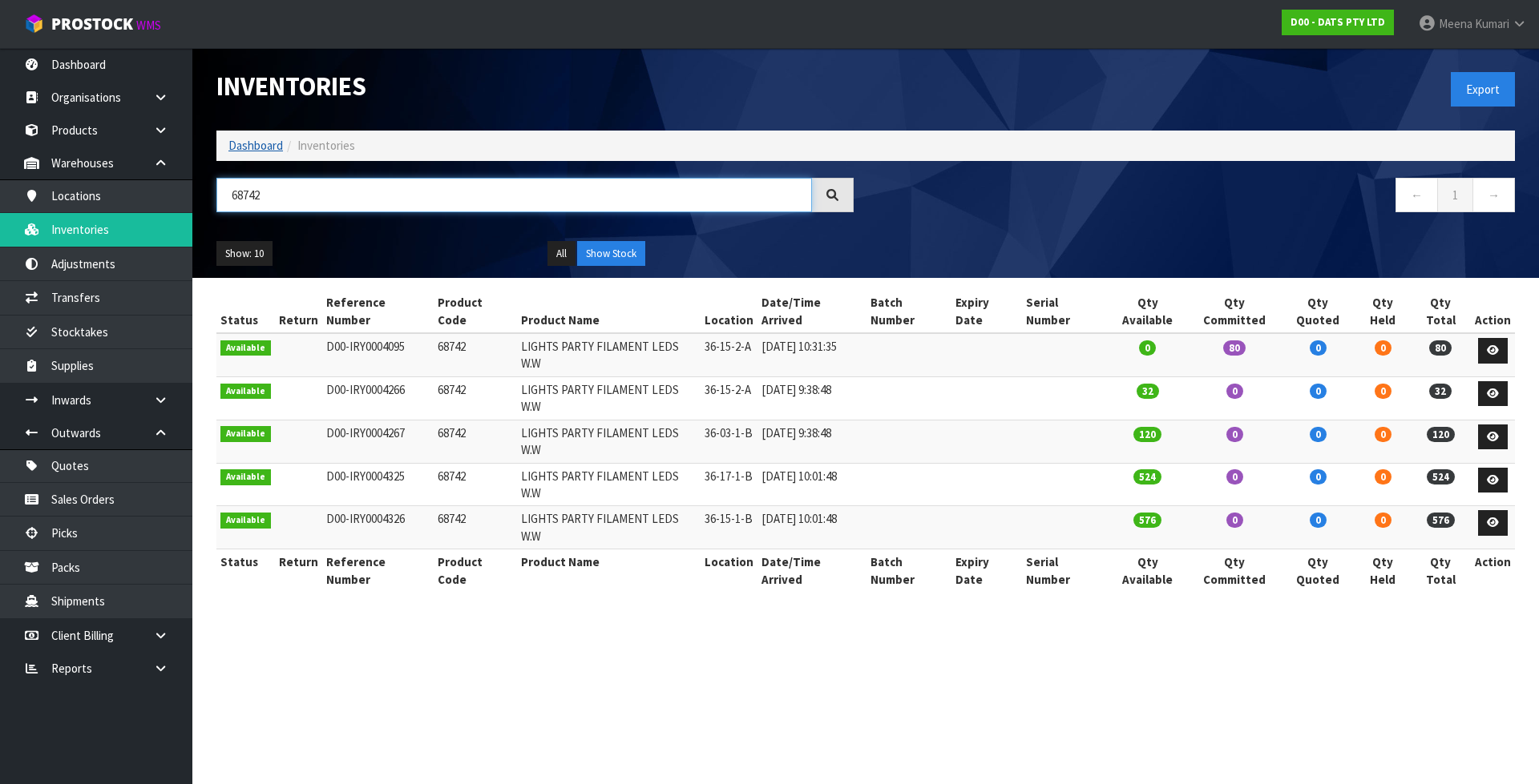
type input "68742"
click at [253, 143] on link "Dashboard" at bounding box center [256, 145] width 54 height 16
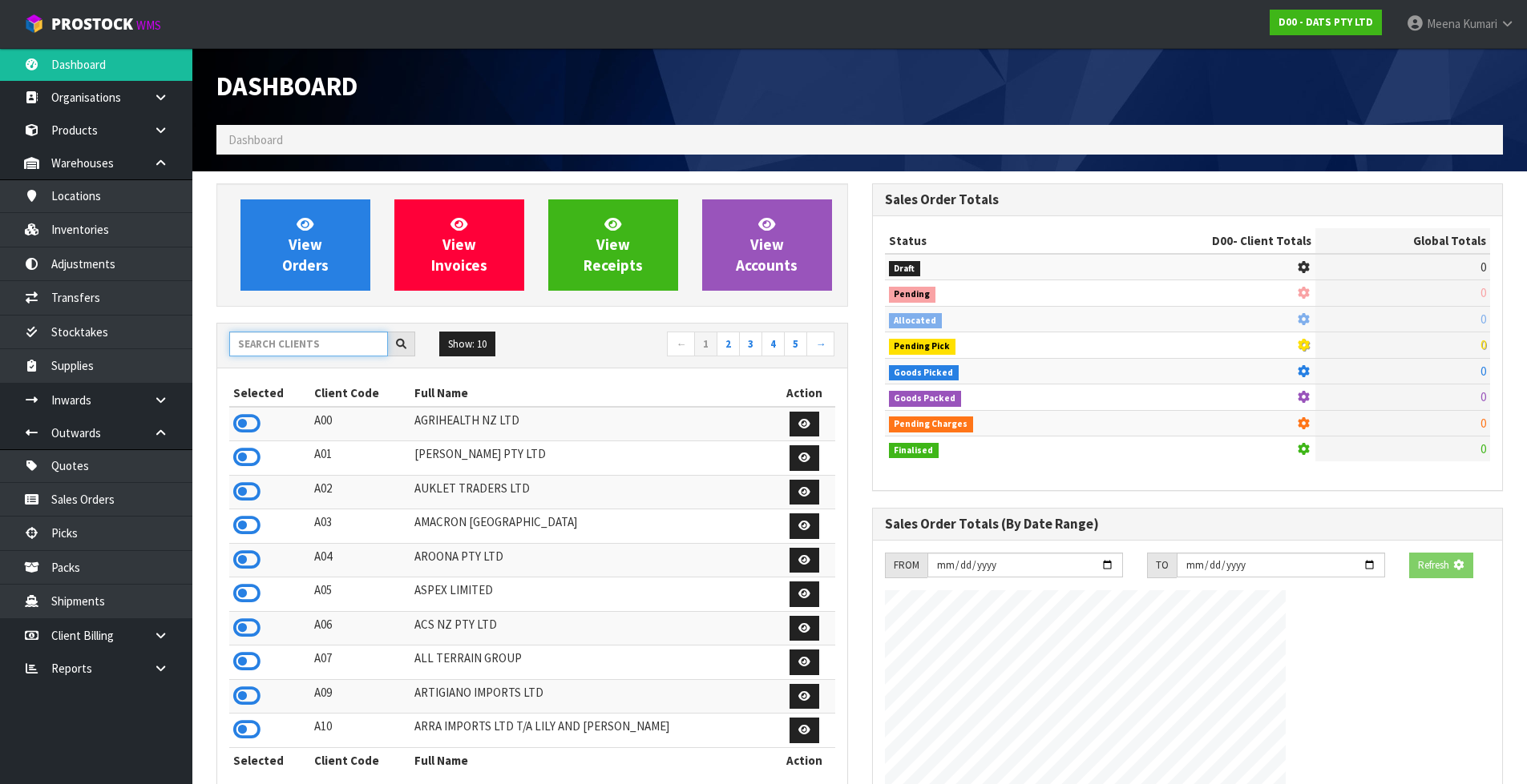
click at [316, 348] on input "text" at bounding box center [308, 344] width 159 height 25
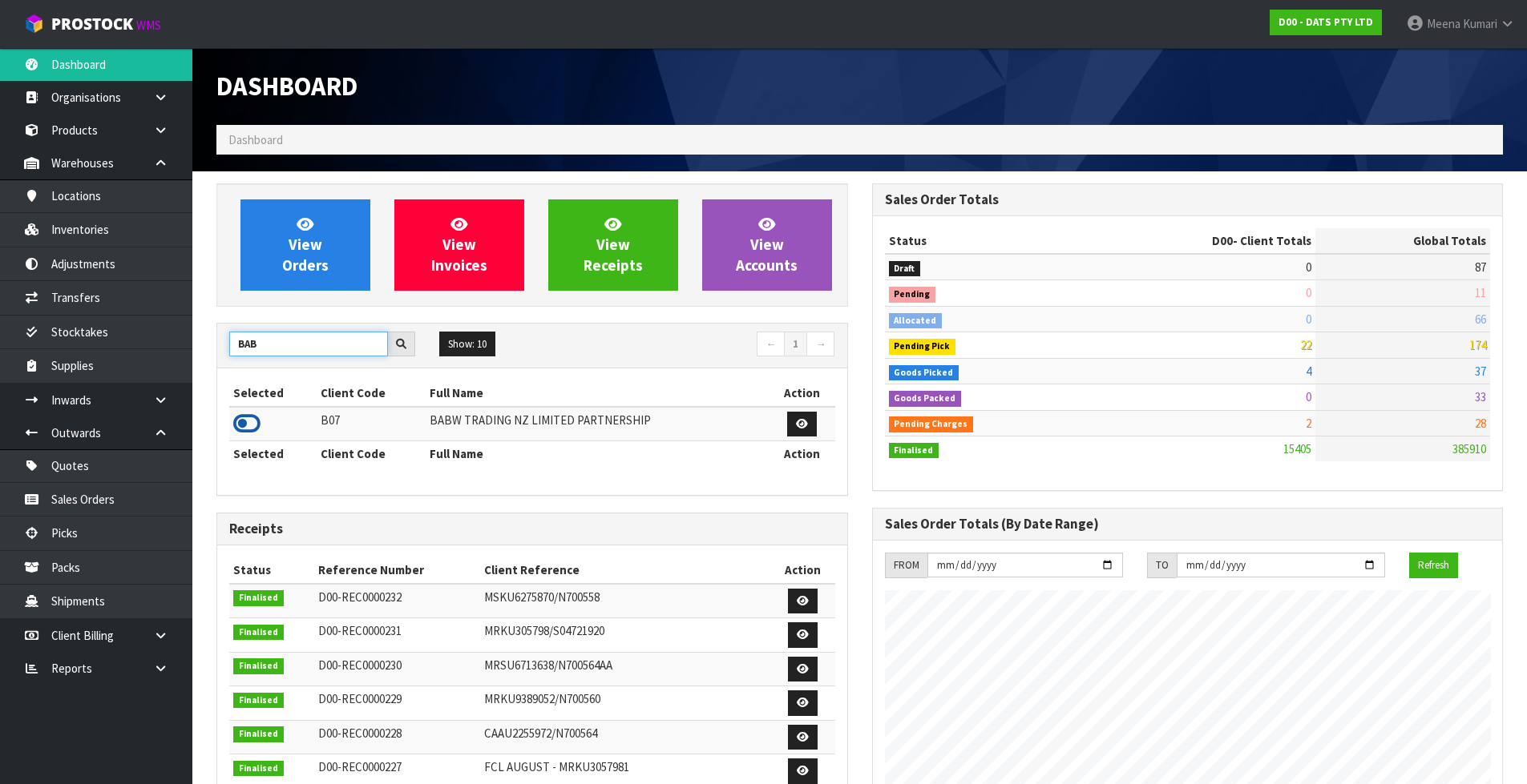
type input "BAB"
click at [252, 425] on icon at bounding box center [247, 423] width 27 height 24
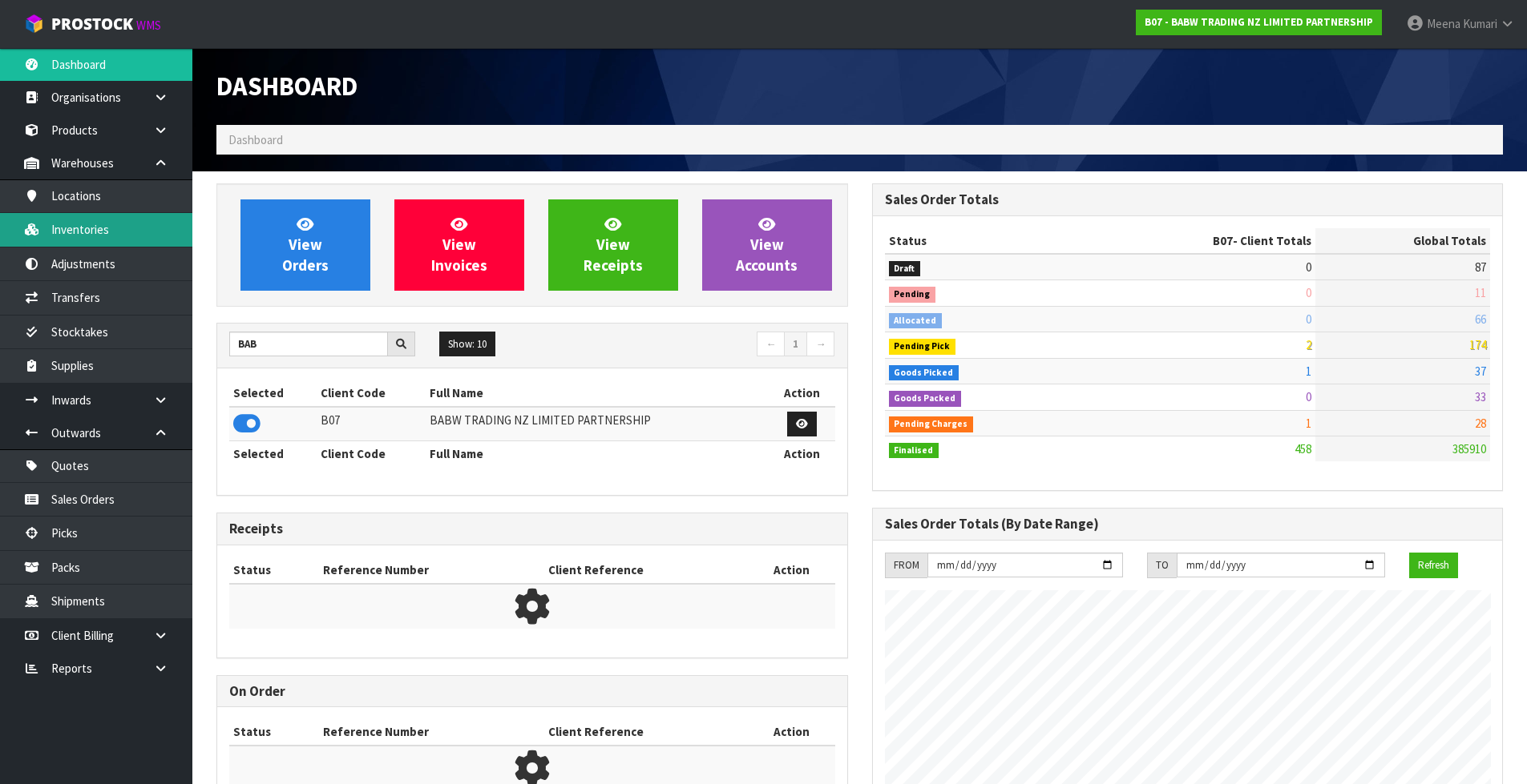
click at [134, 241] on link "Inventories" at bounding box center [96, 229] width 192 height 33
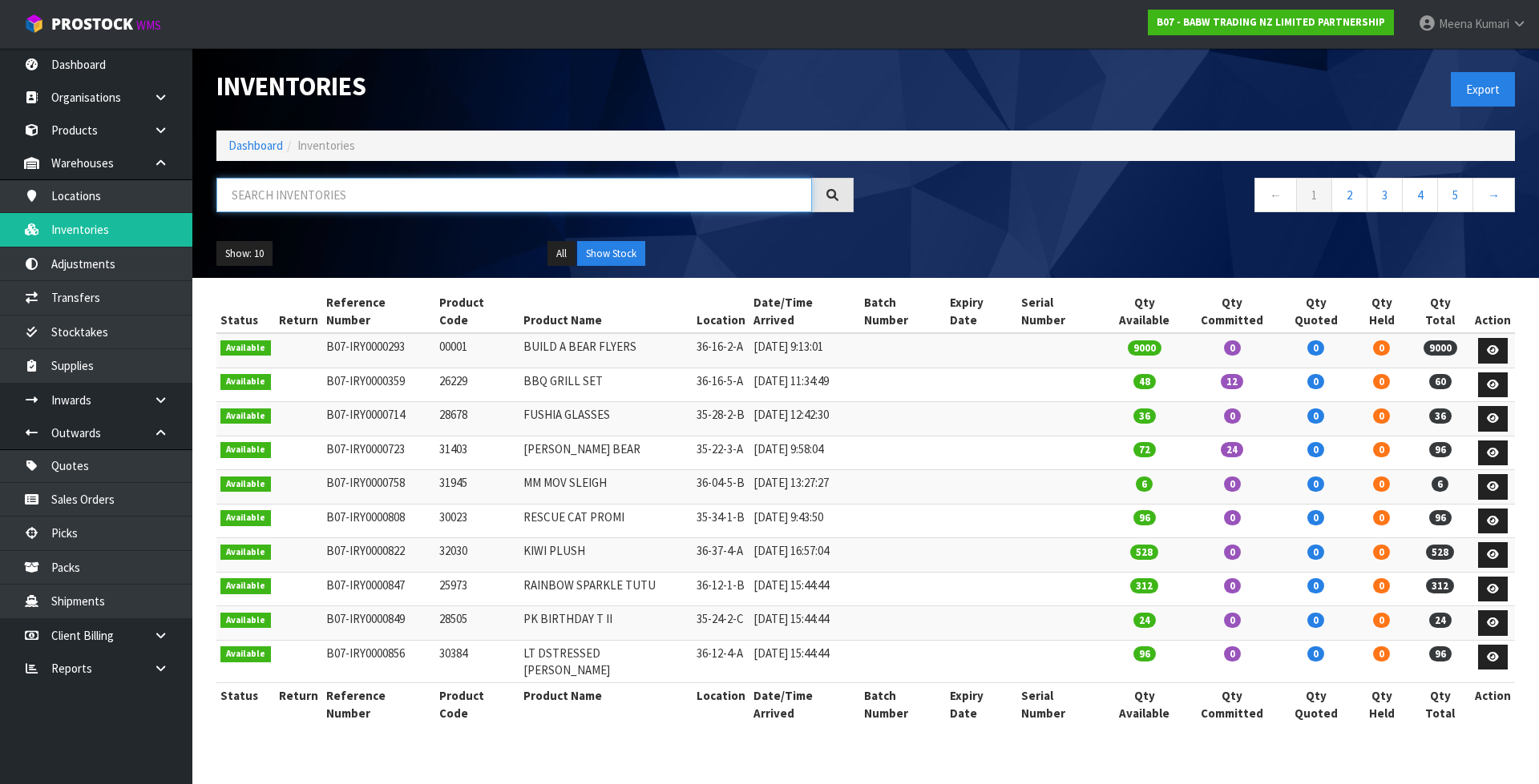
click at [333, 201] on input "text" at bounding box center [514, 195] width 595 height 35
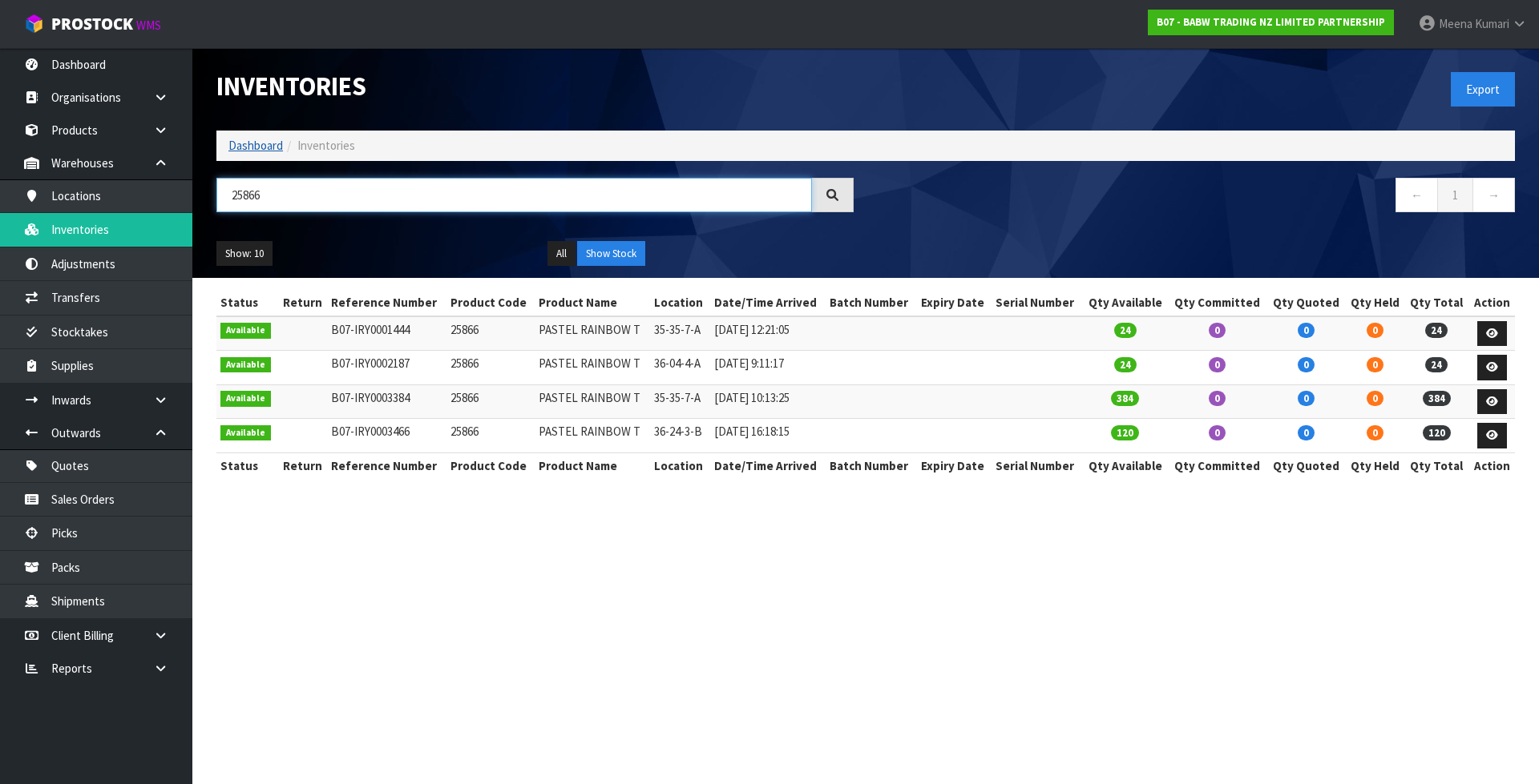
type input "25866"
click at [270, 150] on link "Dashboard" at bounding box center [256, 145] width 54 height 16
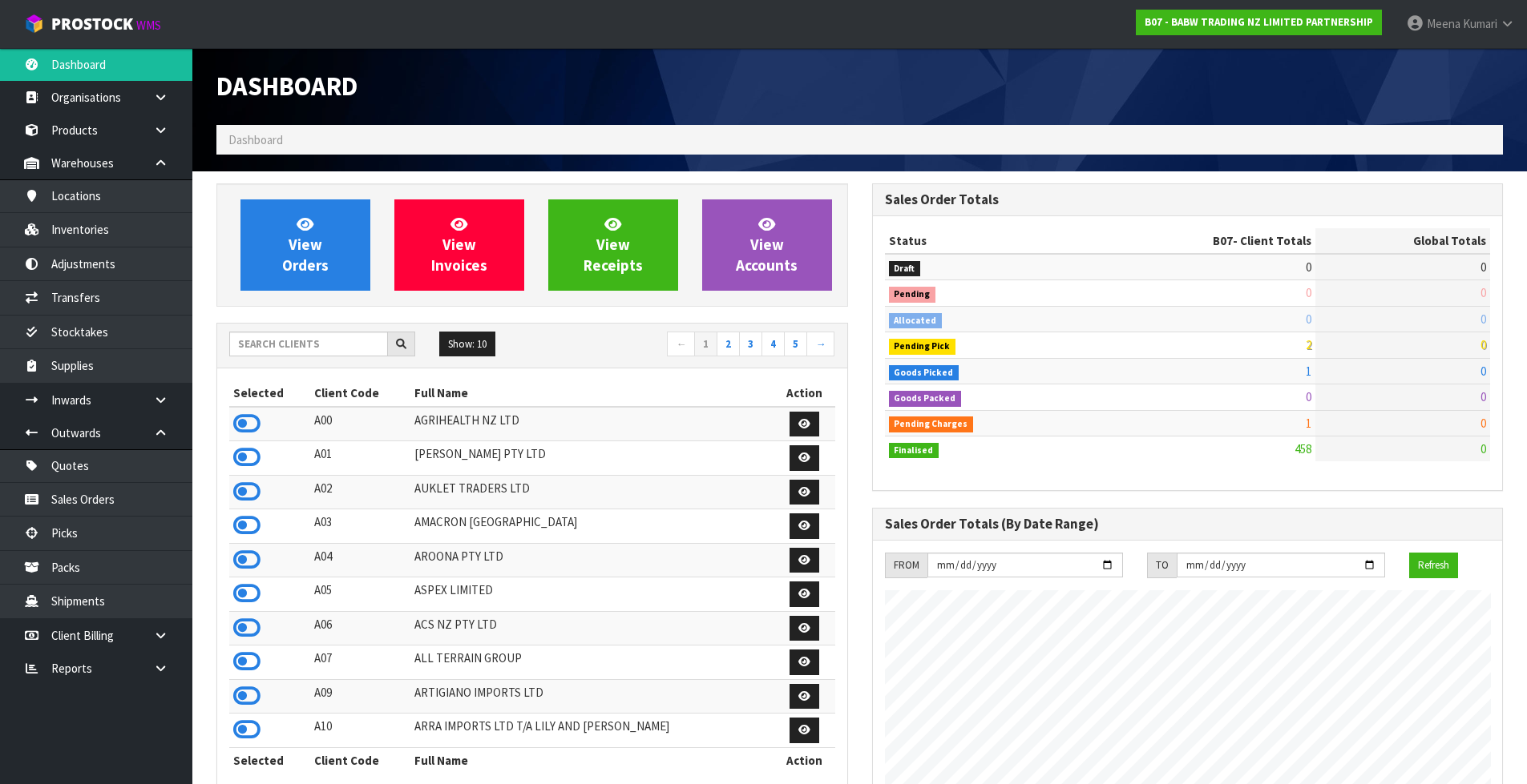
scroll to position [1214, 655]
click at [330, 341] on input "text" at bounding box center [308, 344] width 159 height 25
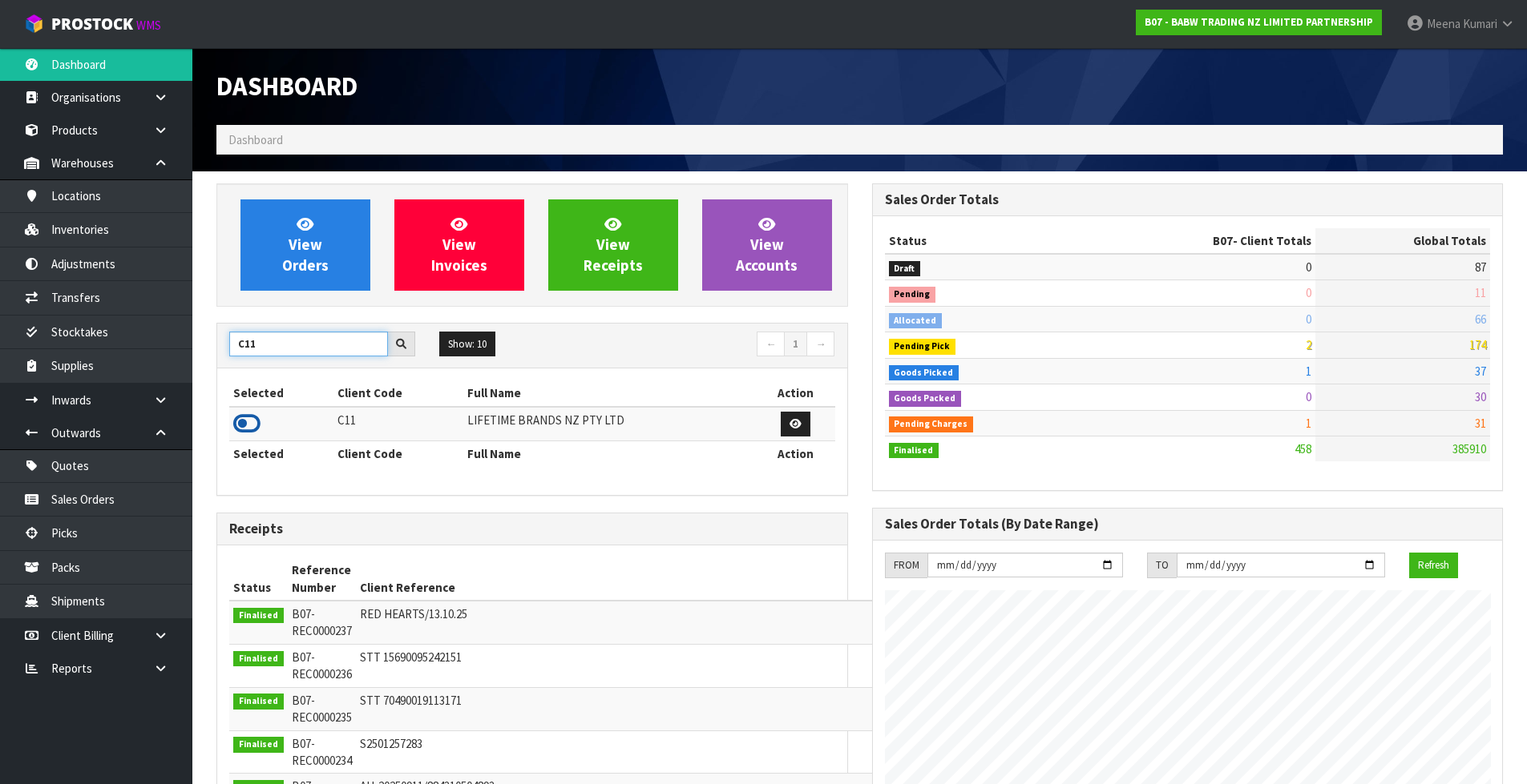
type input "C11"
click at [251, 416] on icon at bounding box center [247, 423] width 27 height 24
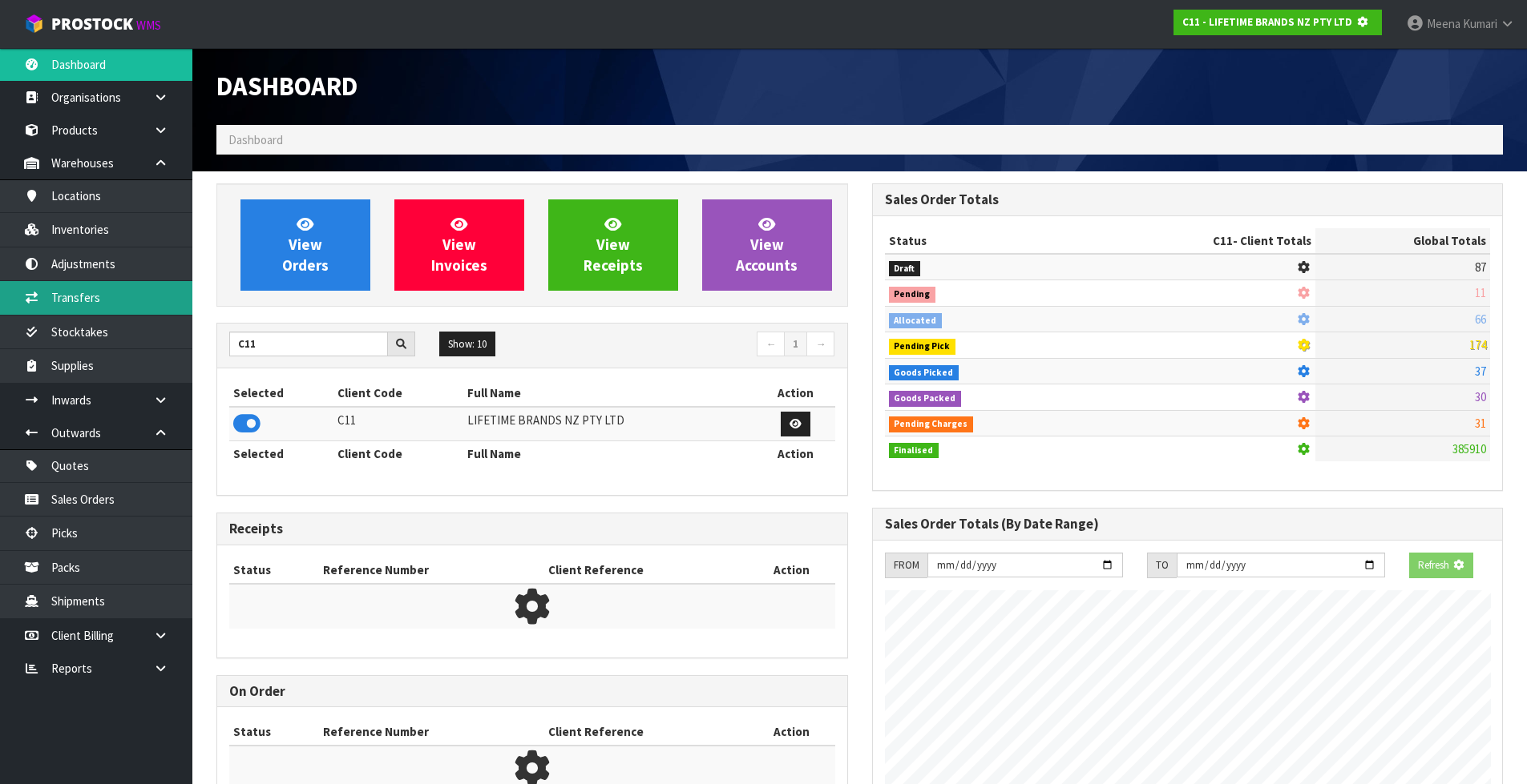
scroll to position [999, 655]
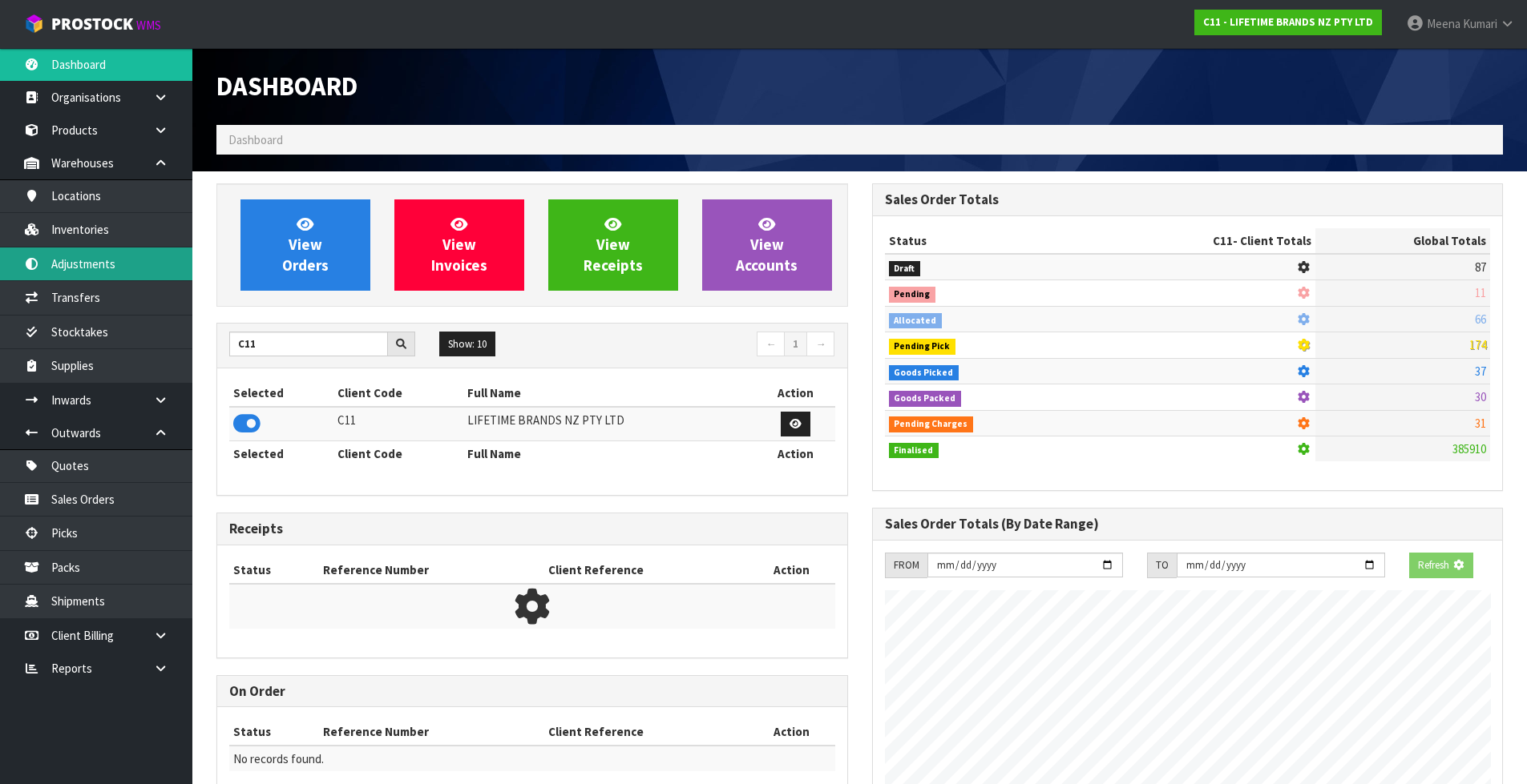
click at [147, 247] on link "Adjustments" at bounding box center [96, 264] width 192 height 33
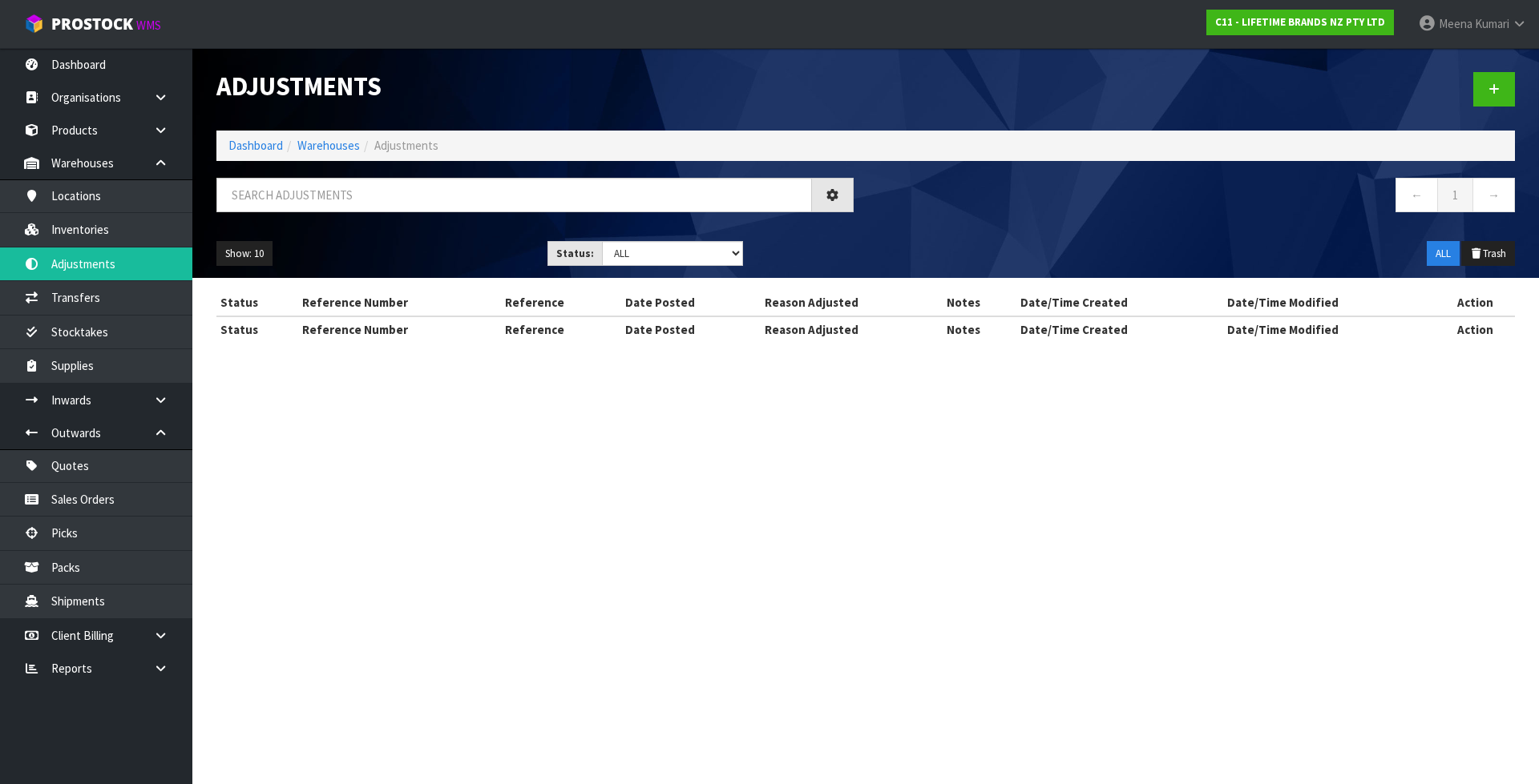
click at [132, 232] on div "Adjustments Dashboard Warehouses Adjustments ← 1 → Show: 10 5 10 25 50 Status: …" at bounding box center [770, 185] width 1539 height 371
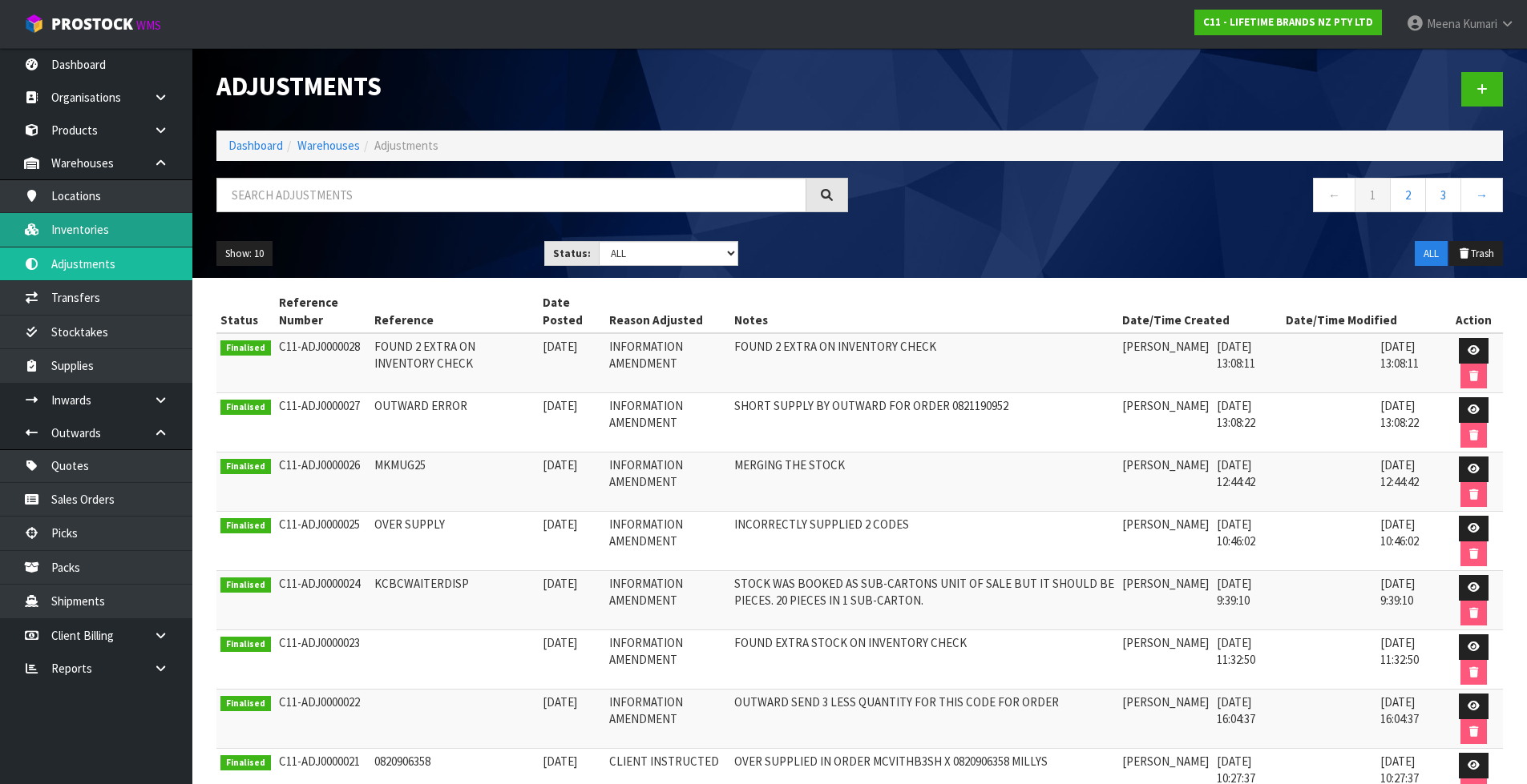
click at [115, 224] on link "Inventories" at bounding box center [96, 229] width 192 height 33
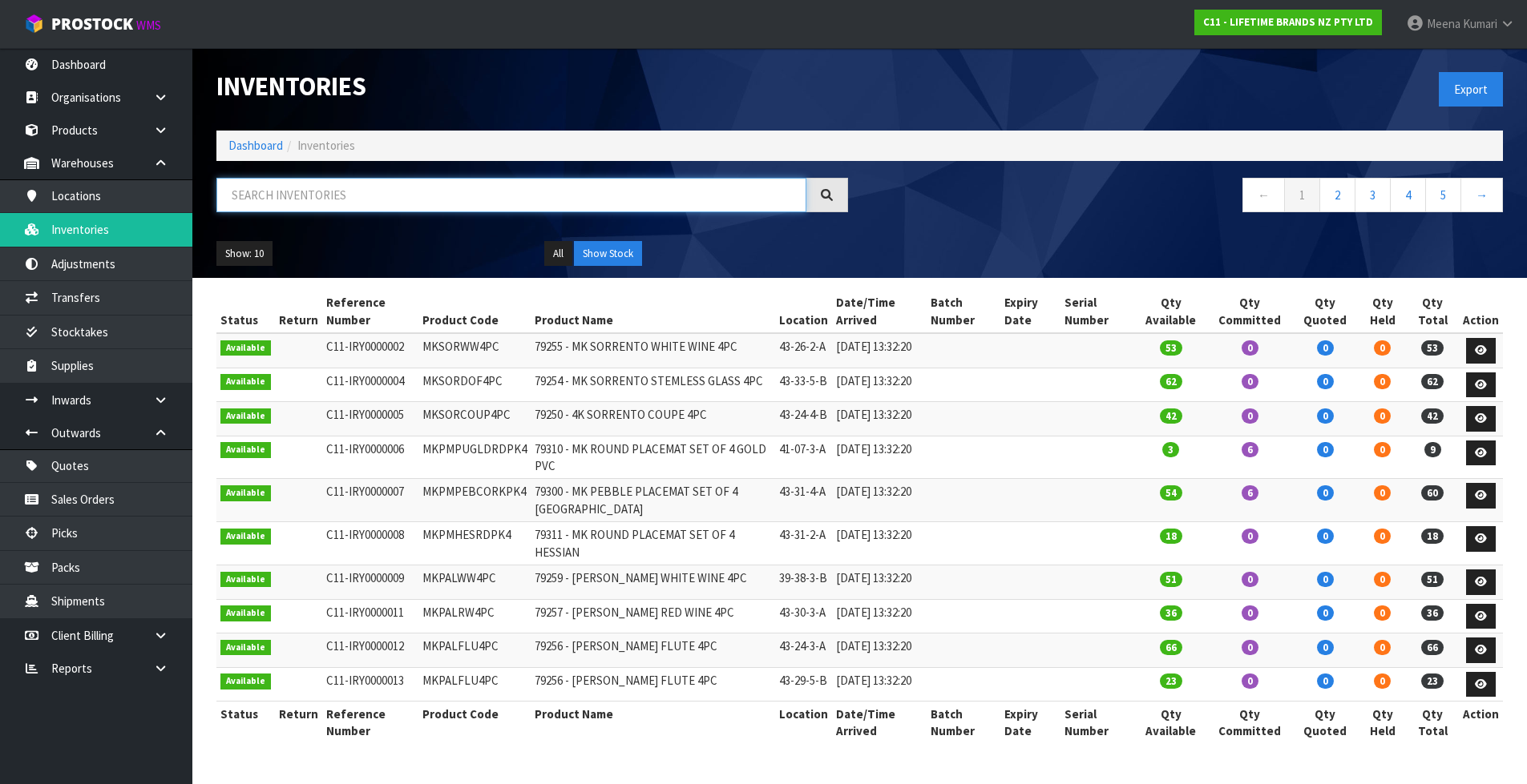
click at [359, 189] on input "text" at bounding box center [511, 195] width 590 height 35
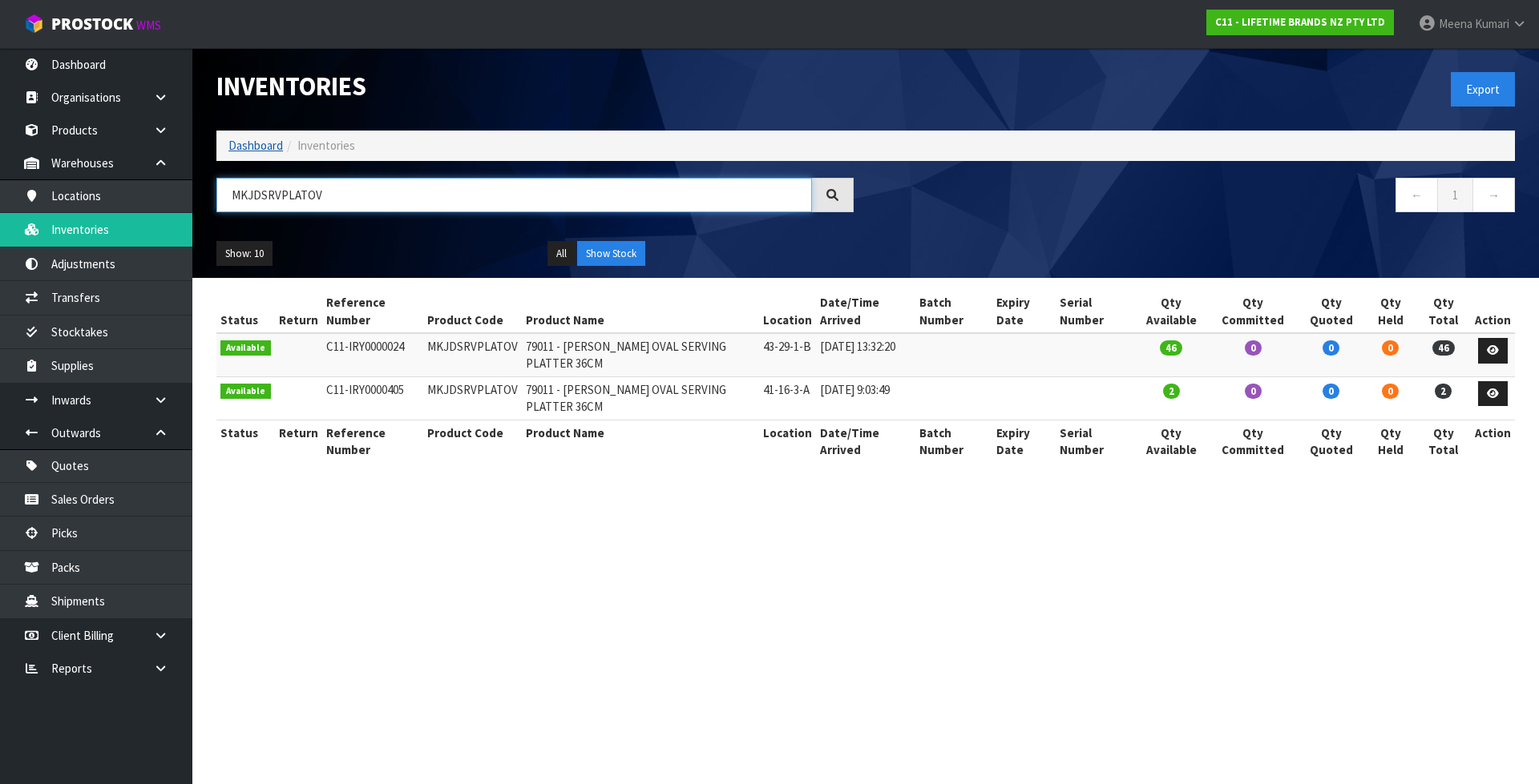
type input "MKJDSRVPLATOV"
click at [260, 143] on link "Dashboard" at bounding box center [256, 145] width 54 height 16
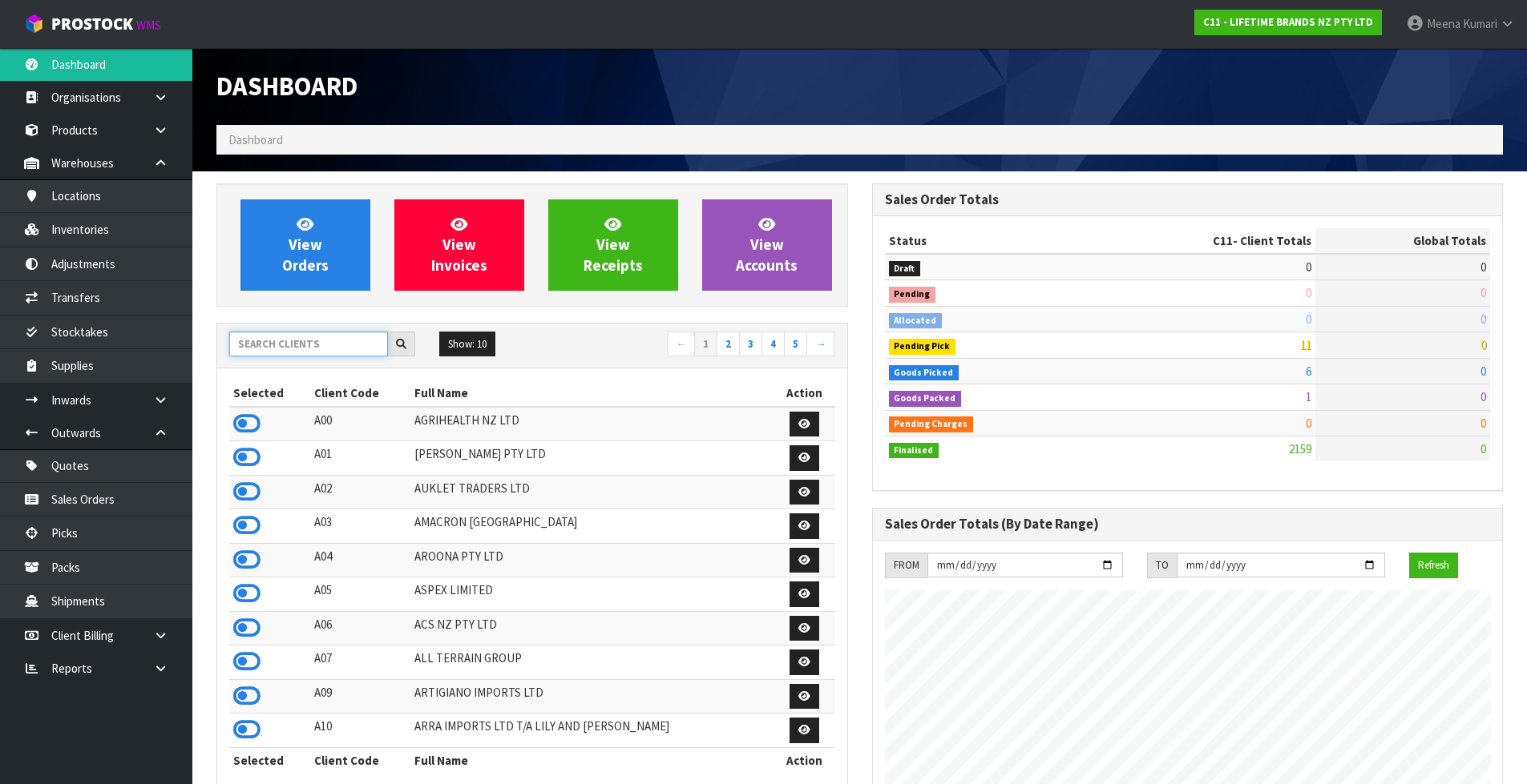
scroll to position [1214, 655]
click at [321, 347] on input "text" at bounding box center [308, 344] width 159 height 25
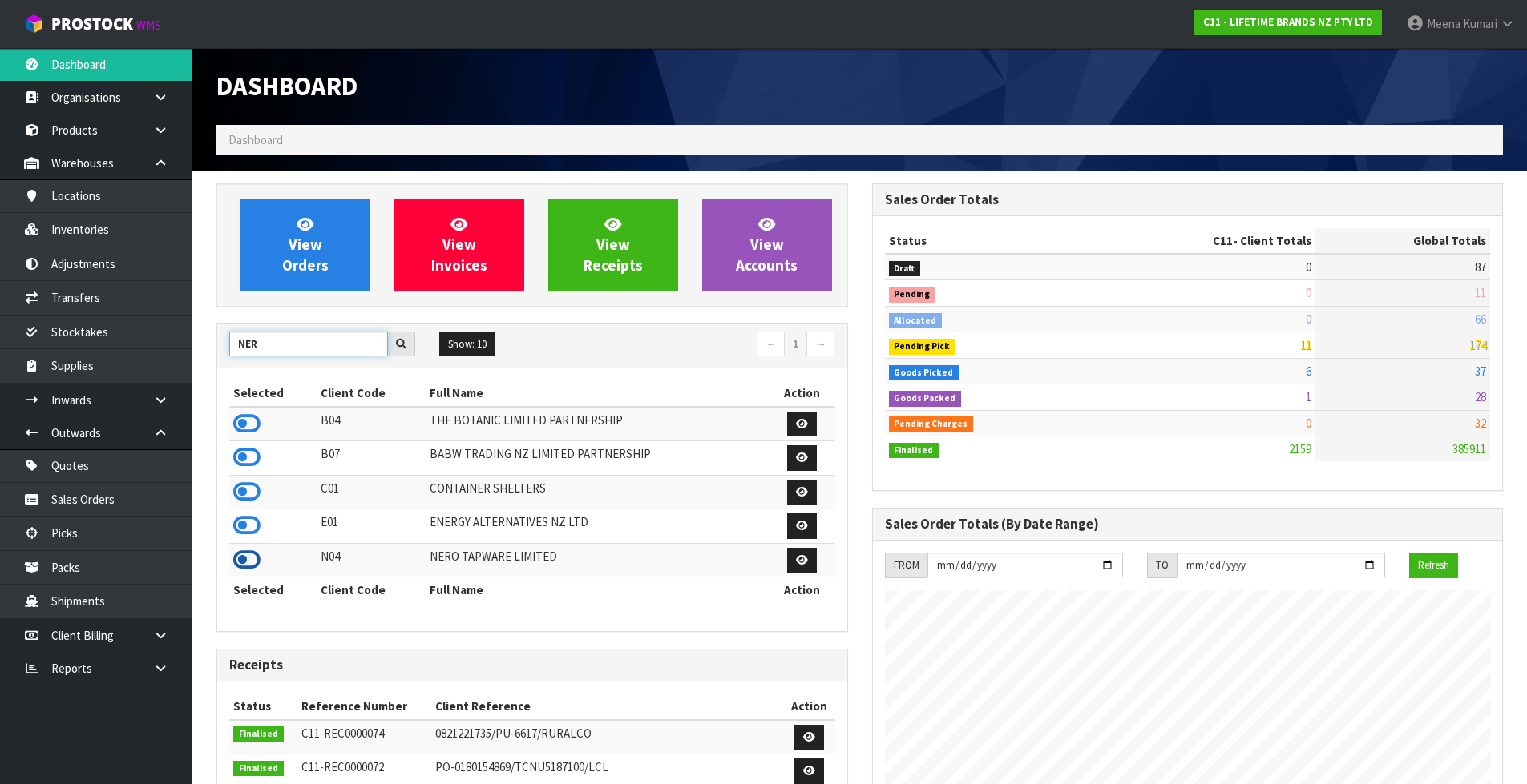
type input "NER"
click at [243, 555] on icon at bounding box center [247, 560] width 27 height 24
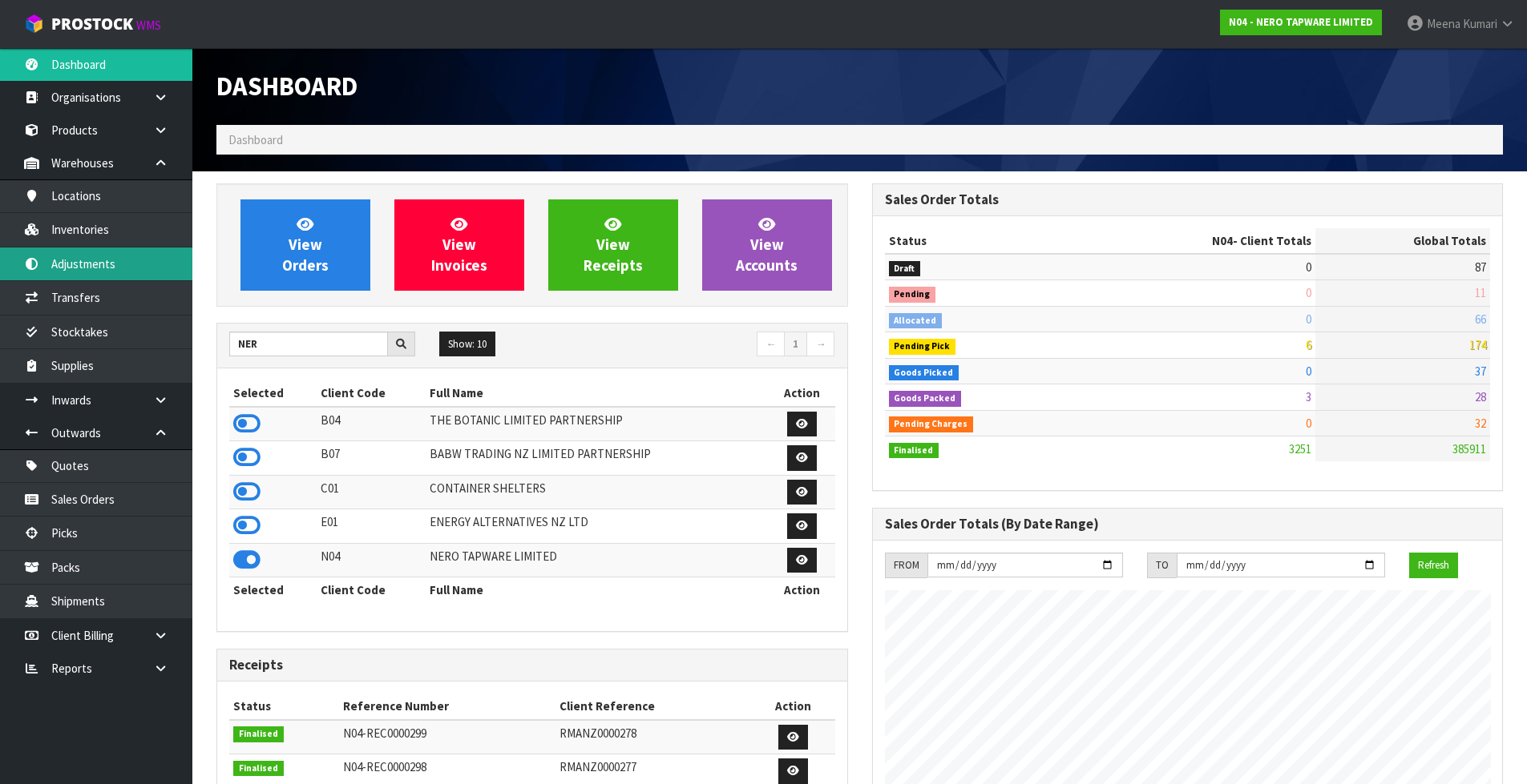
scroll to position [1248, 655]
click at [121, 234] on link "Inventories" at bounding box center [96, 229] width 192 height 33
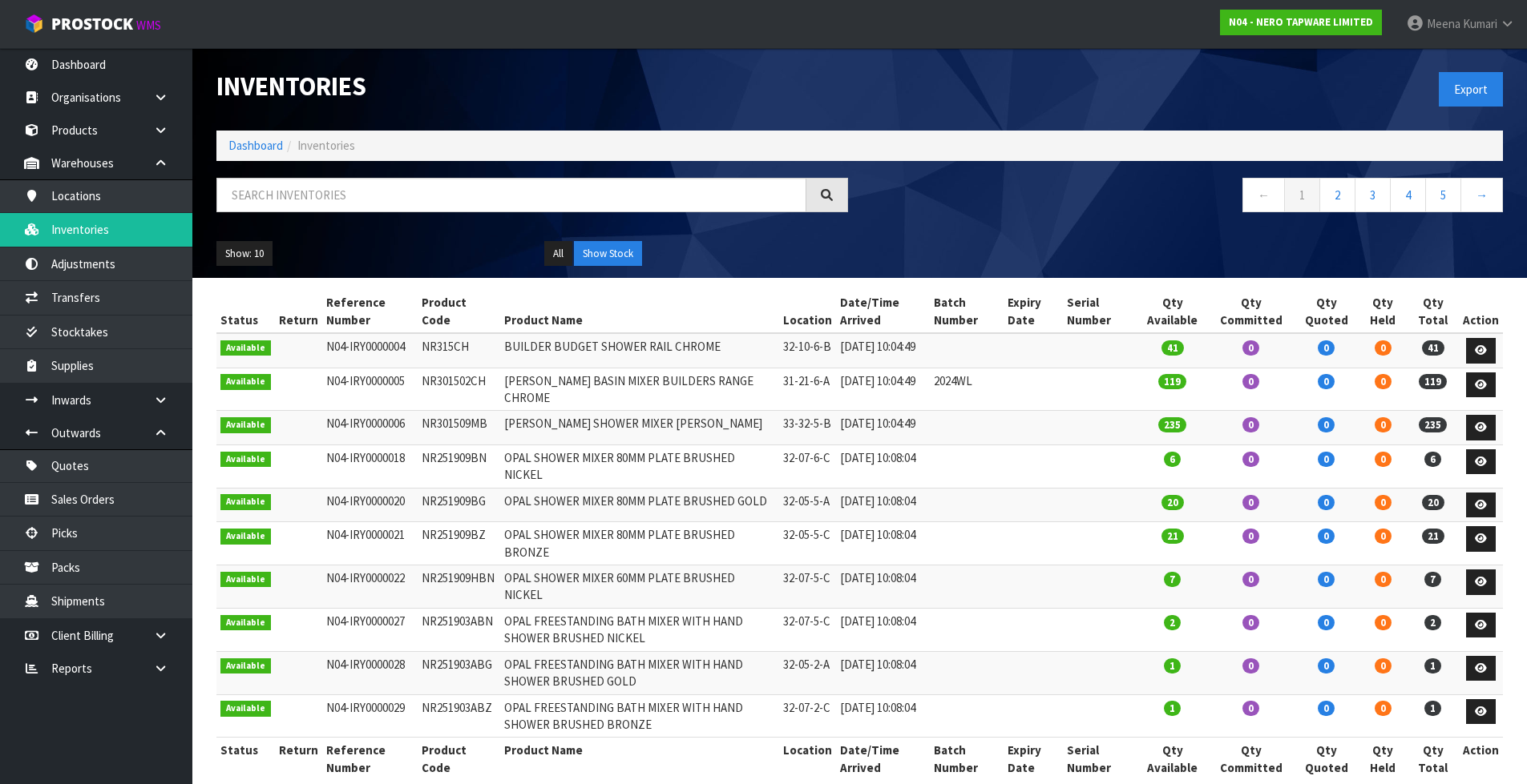
click at [334, 212] on div at bounding box center [532, 201] width 655 height 47
click at [341, 199] on input "text" at bounding box center [511, 195] width 590 height 35
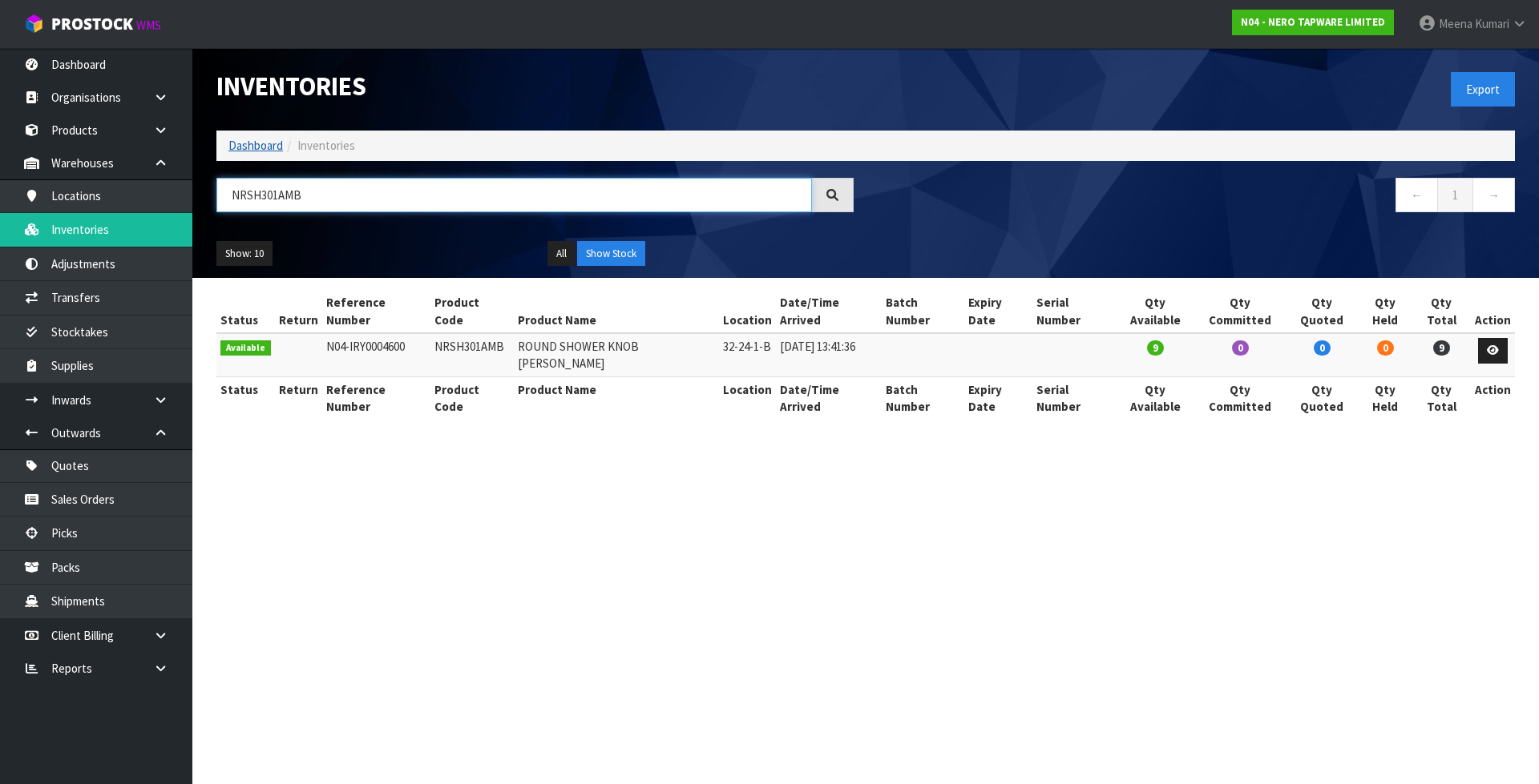
type input "NRSH301AMB"
click at [235, 140] on link "Dashboard" at bounding box center [256, 145] width 54 height 16
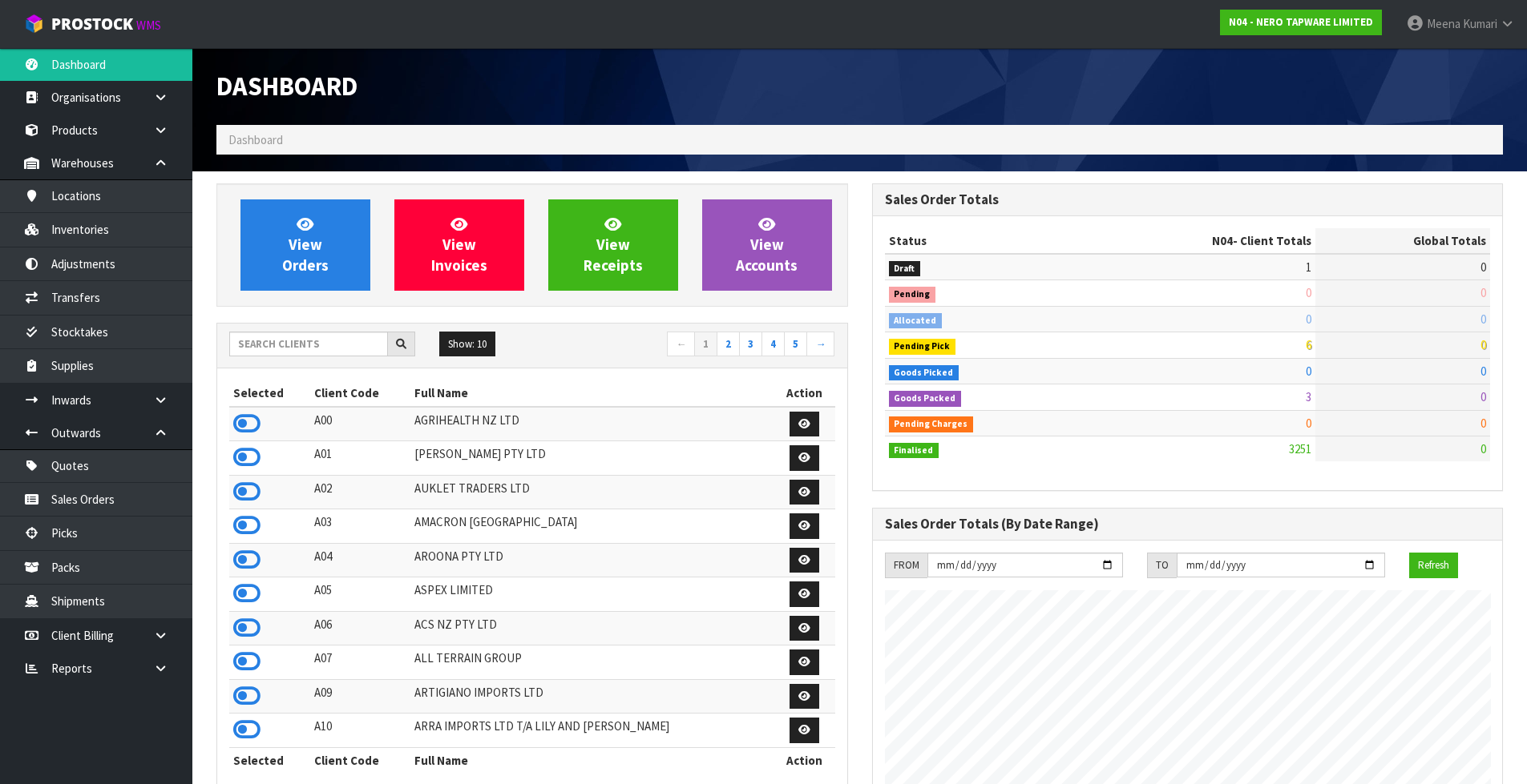
scroll to position [1248, 655]
click at [335, 335] on input "text" at bounding box center [308, 344] width 159 height 25
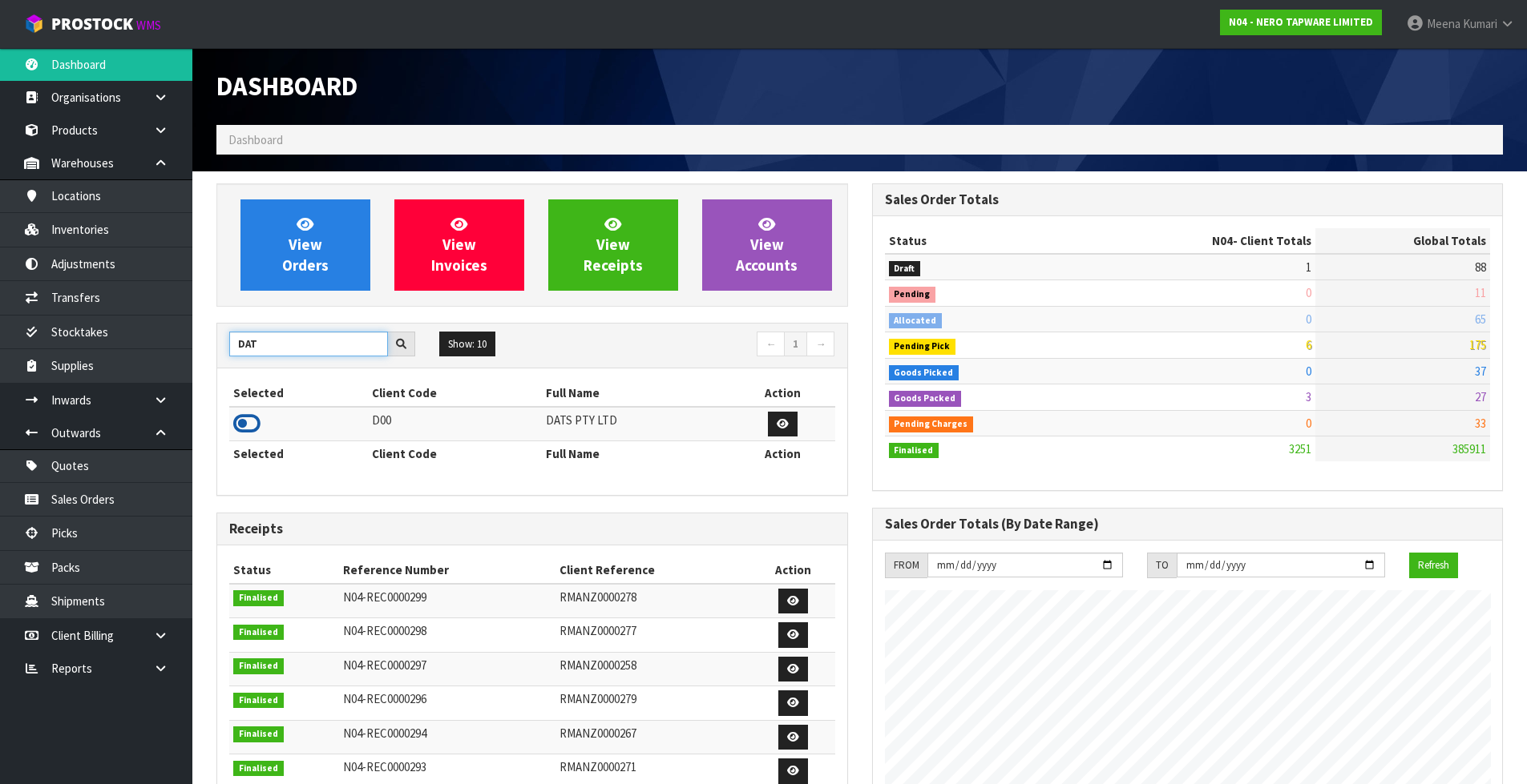
type input "DAT"
click at [245, 426] on icon at bounding box center [247, 423] width 27 height 24
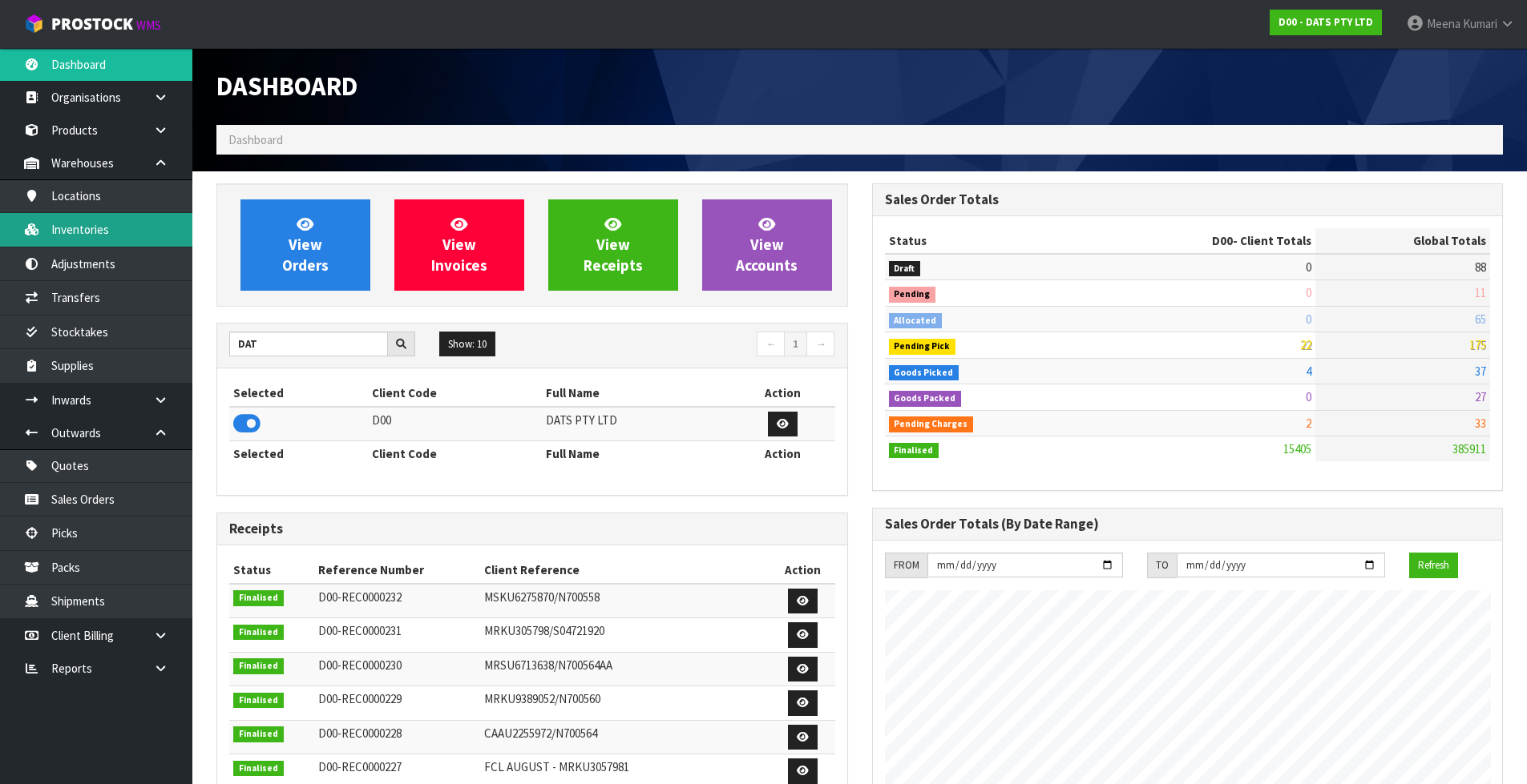
click at [144, 242] on link "Inventories" at bounding box center [96, 229] width 192 height 33
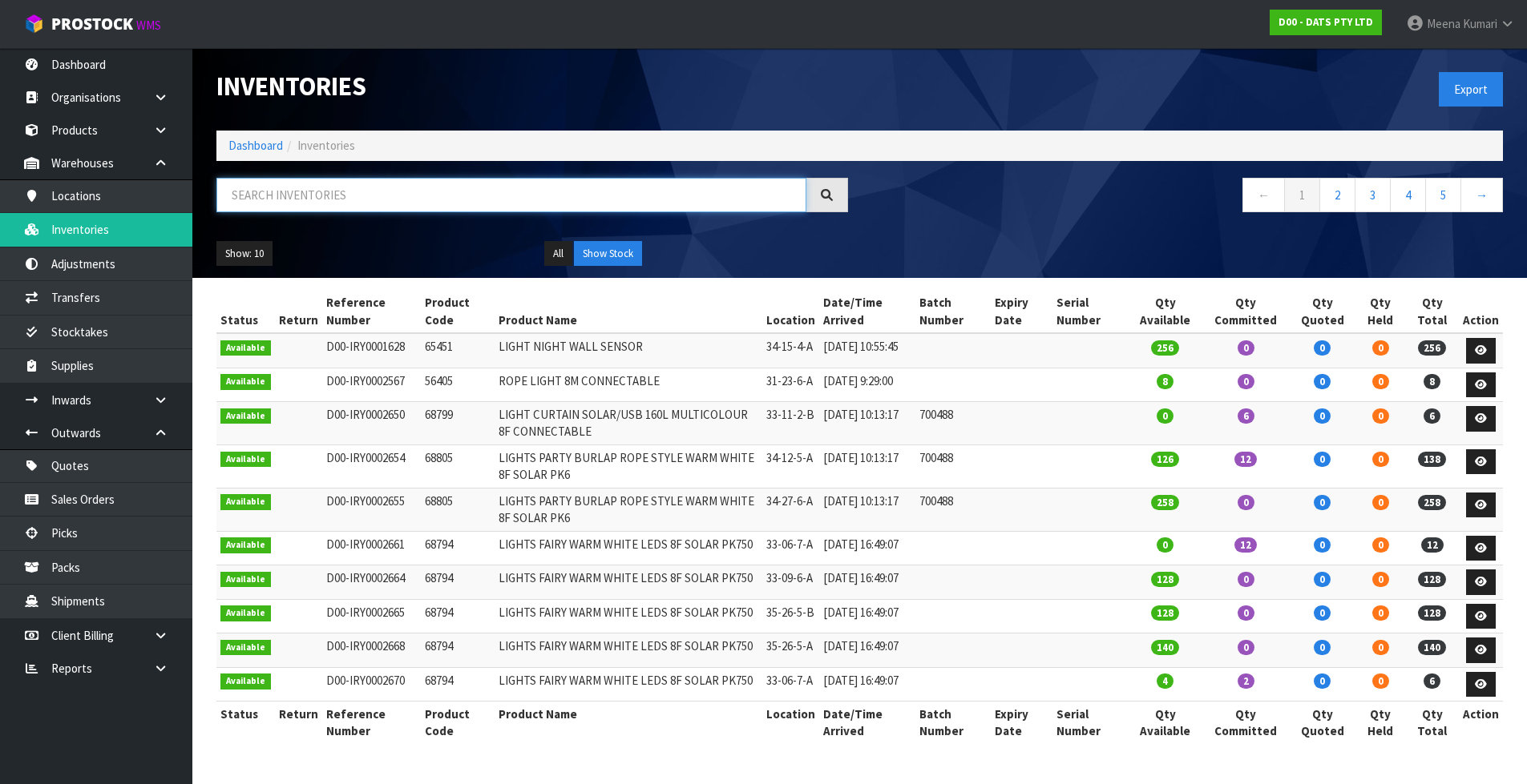
click at [433, 209] on input "text" at bounding box center [511, 195] width 590 height 35
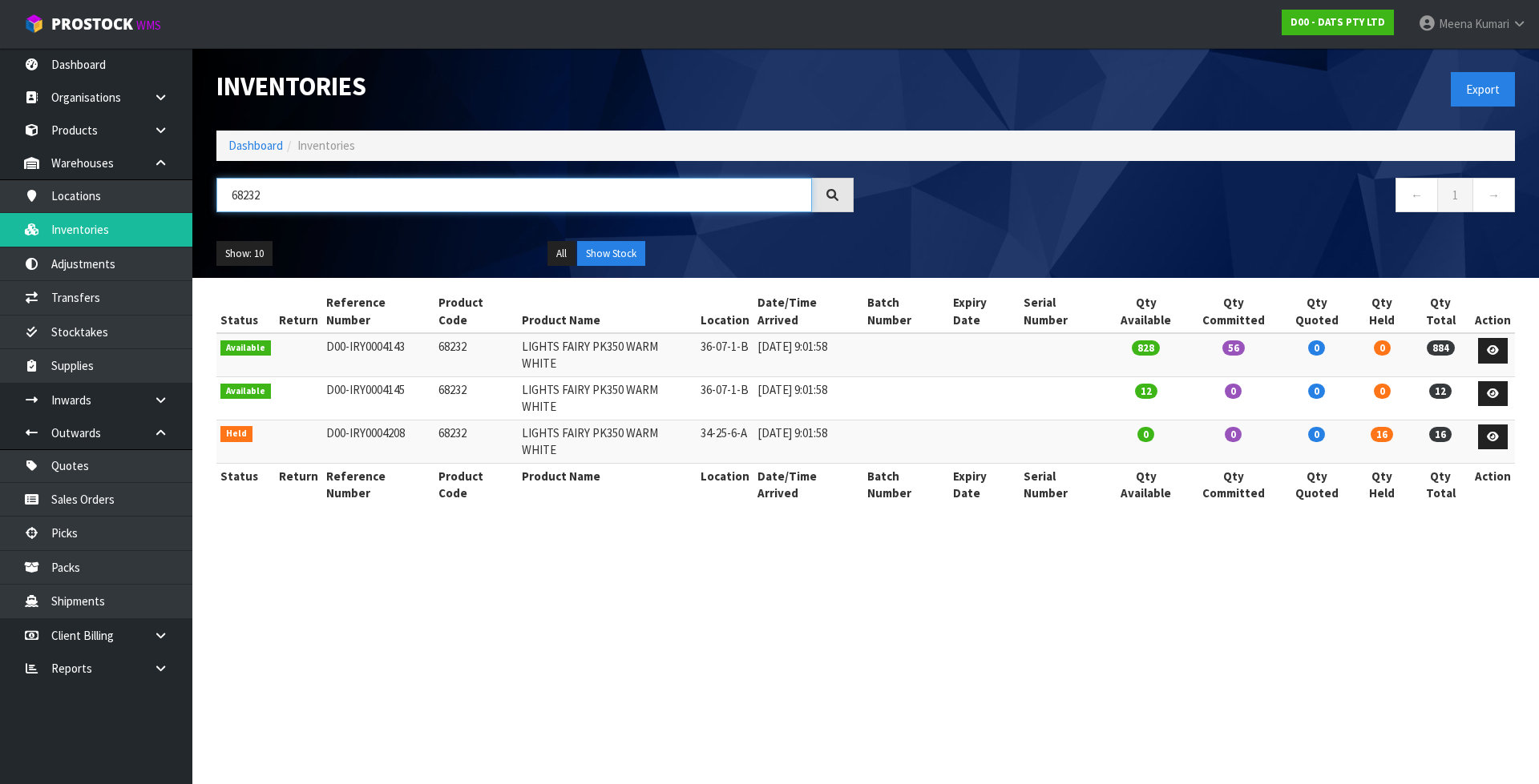
type input "68232"
click at [1190, 578] on section "Inventories Export Dashboard Inventories 68232 ← 1 → Show: 10 5 10 25 50 All Sh…" at bounding box center [770, 392] width 1539 height 784
click at [262, 150] on link "Dashboard" at bounding box center [256, 145] width 54 height 16
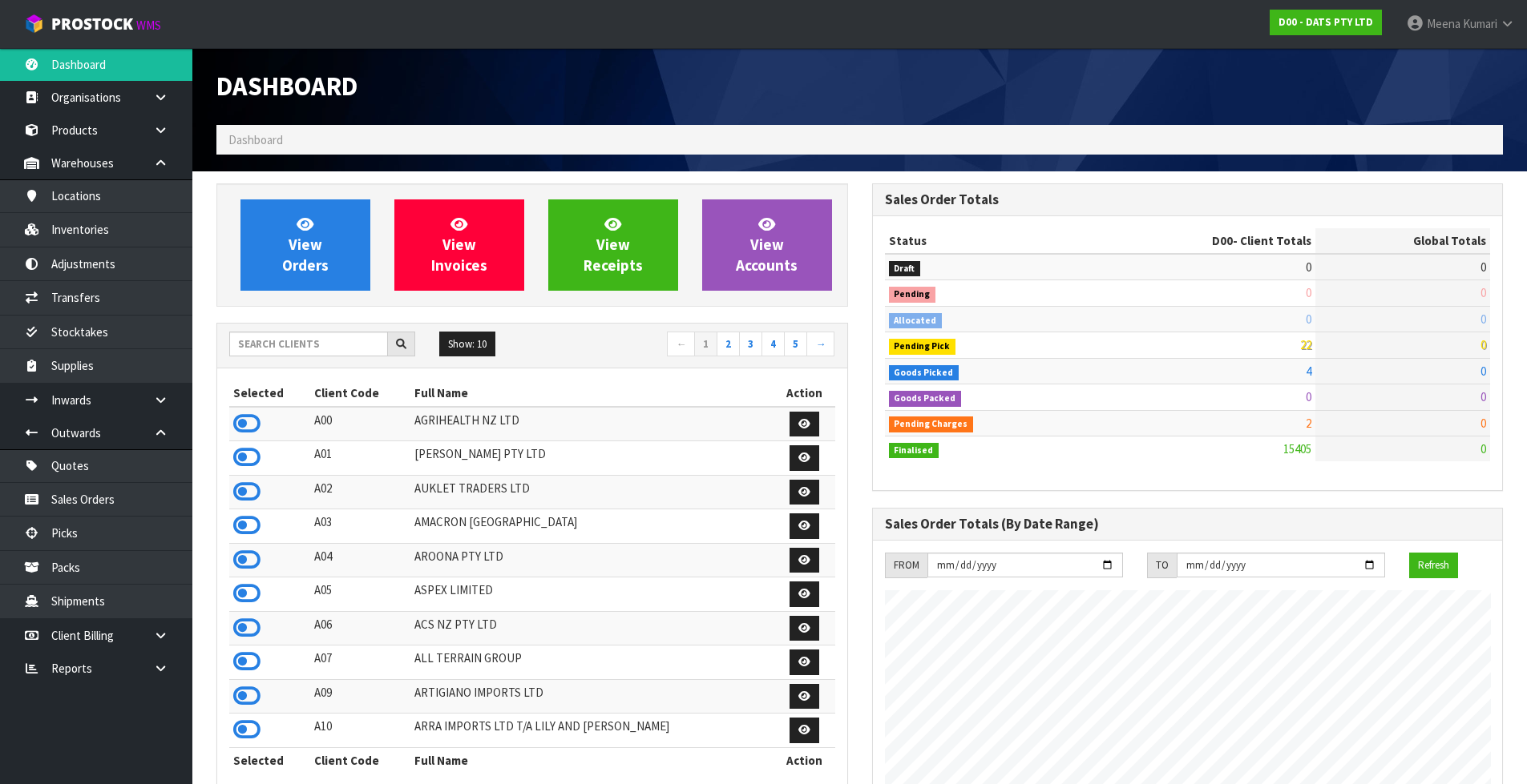
scroll to position [999, 655]
click at [312, 336] on input "text" at bounding box center [308, 344] width 159 height 25
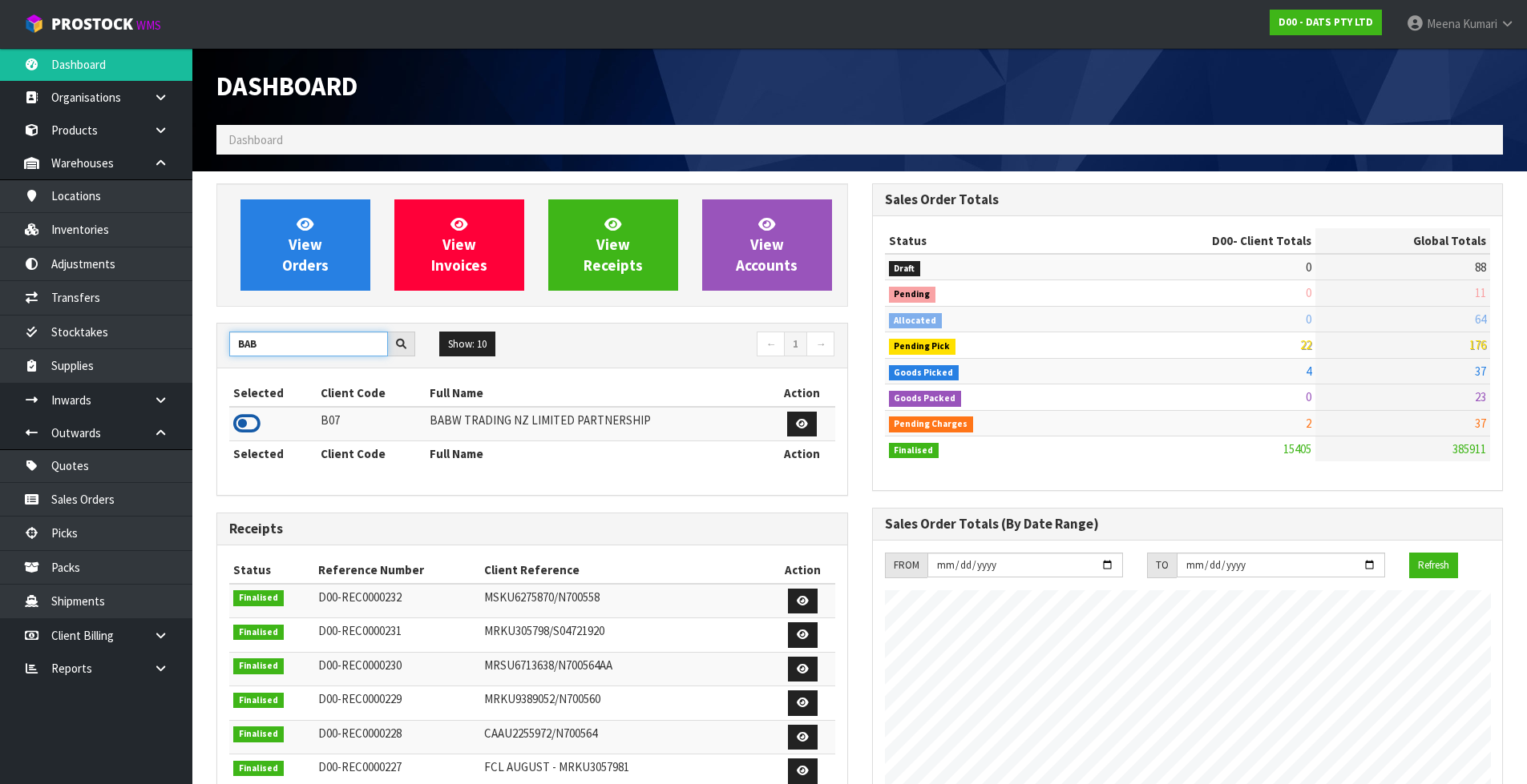
type input "BAB"
click at [248, 425] on icon at bounding box center [247, 423] width 27 height 24
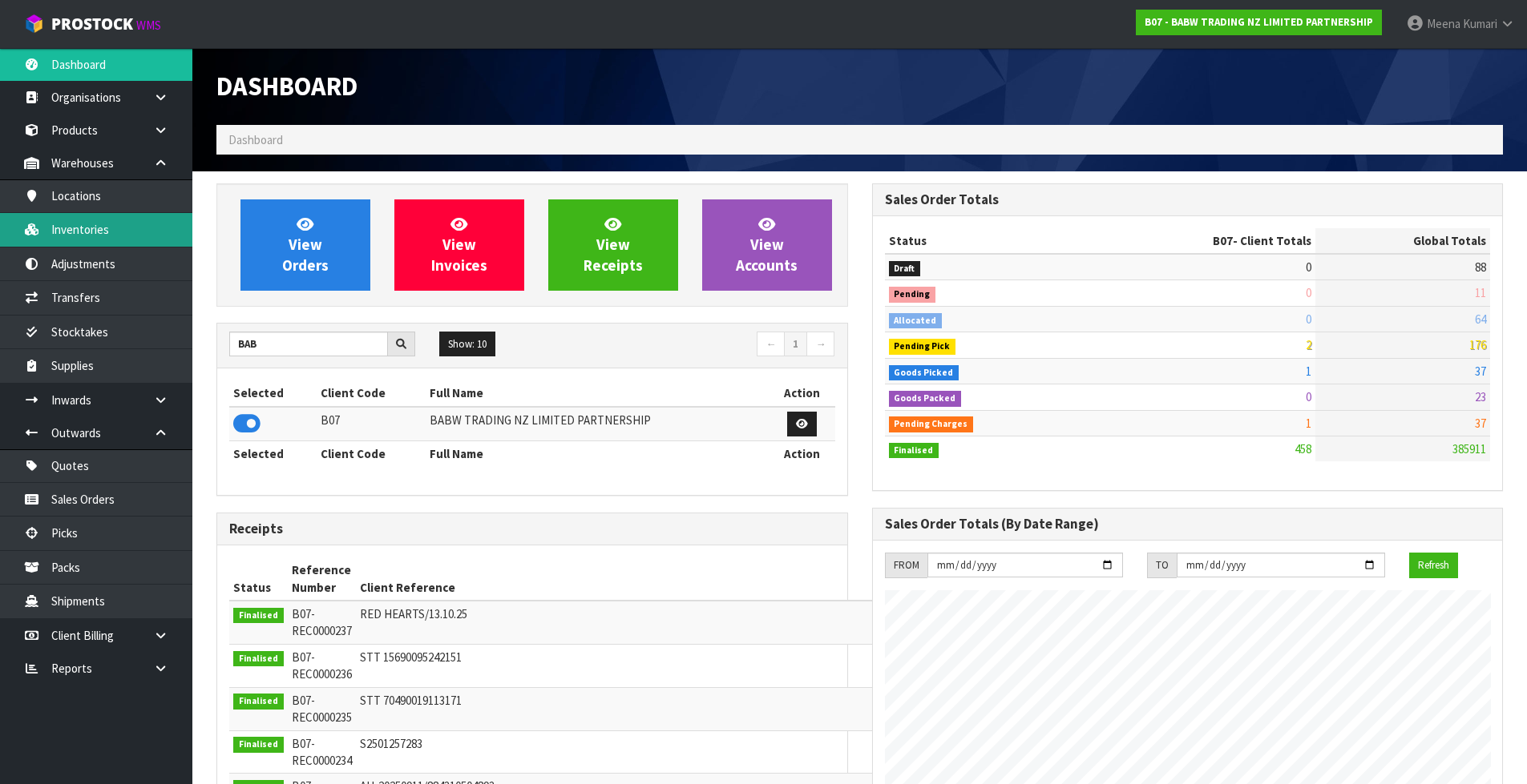
click at [109, 242] on link "Inventories" at bounding box center [96, 229] width 192 height 33
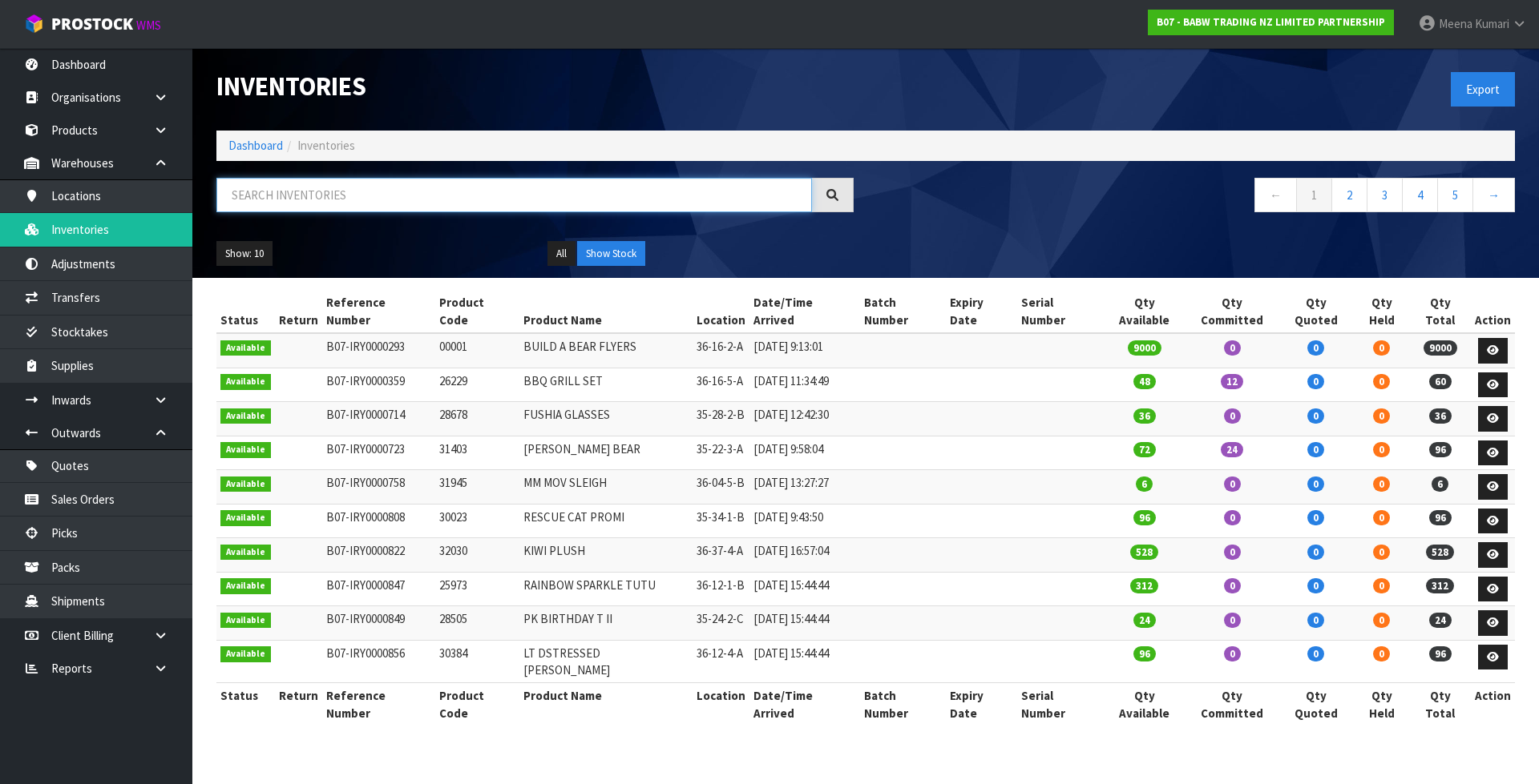
click at [297, 201] on input "text" at bounding box center [514, 195] width 595 height 35
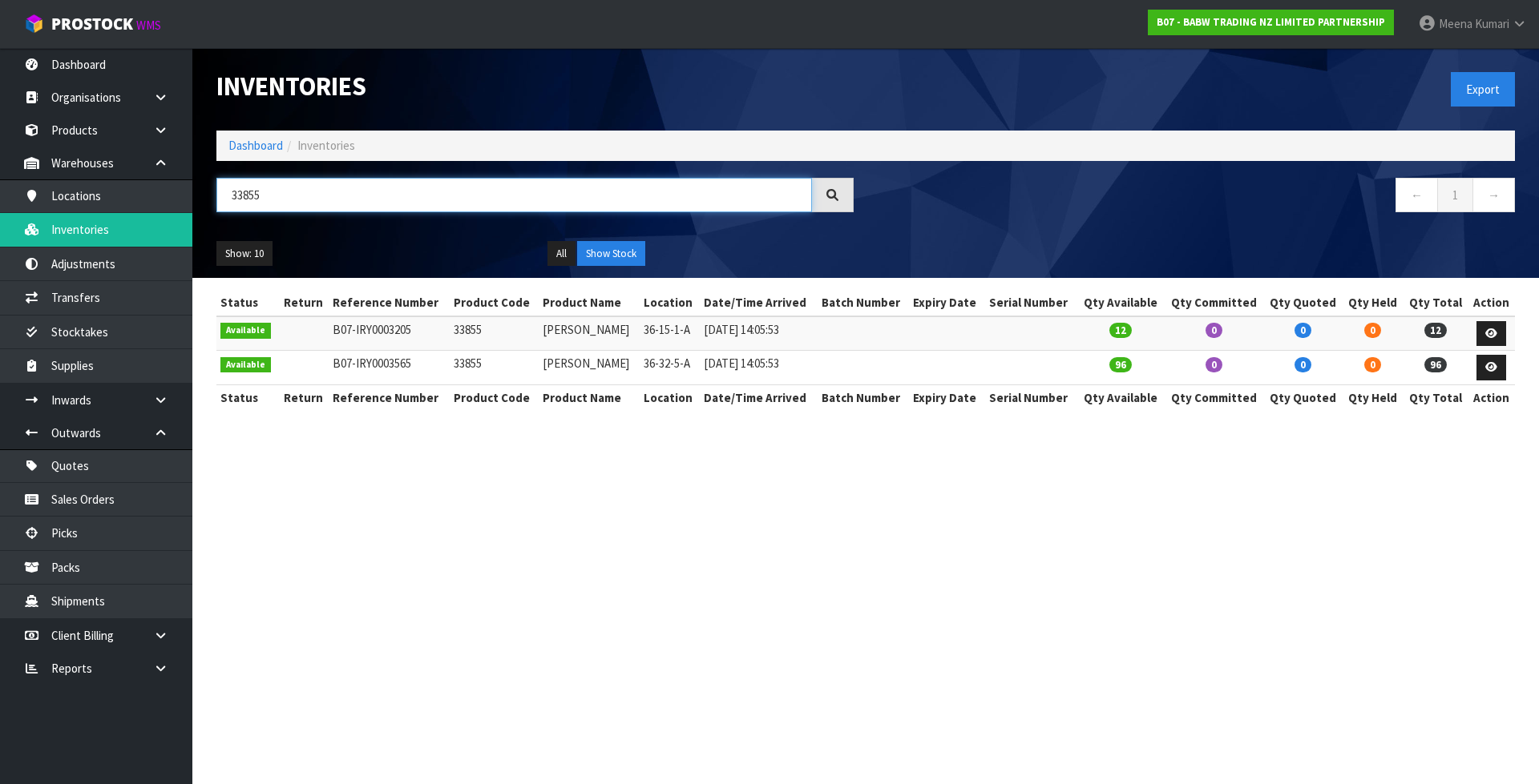
type input "33855"
click at [266, 134] on ol "Dashboard Inventories" at bounding box center [865, 145] width 1298 height 30
click at [262, 152] on link "Dashboard" at bounding box center [256, 145] width 54 height 16
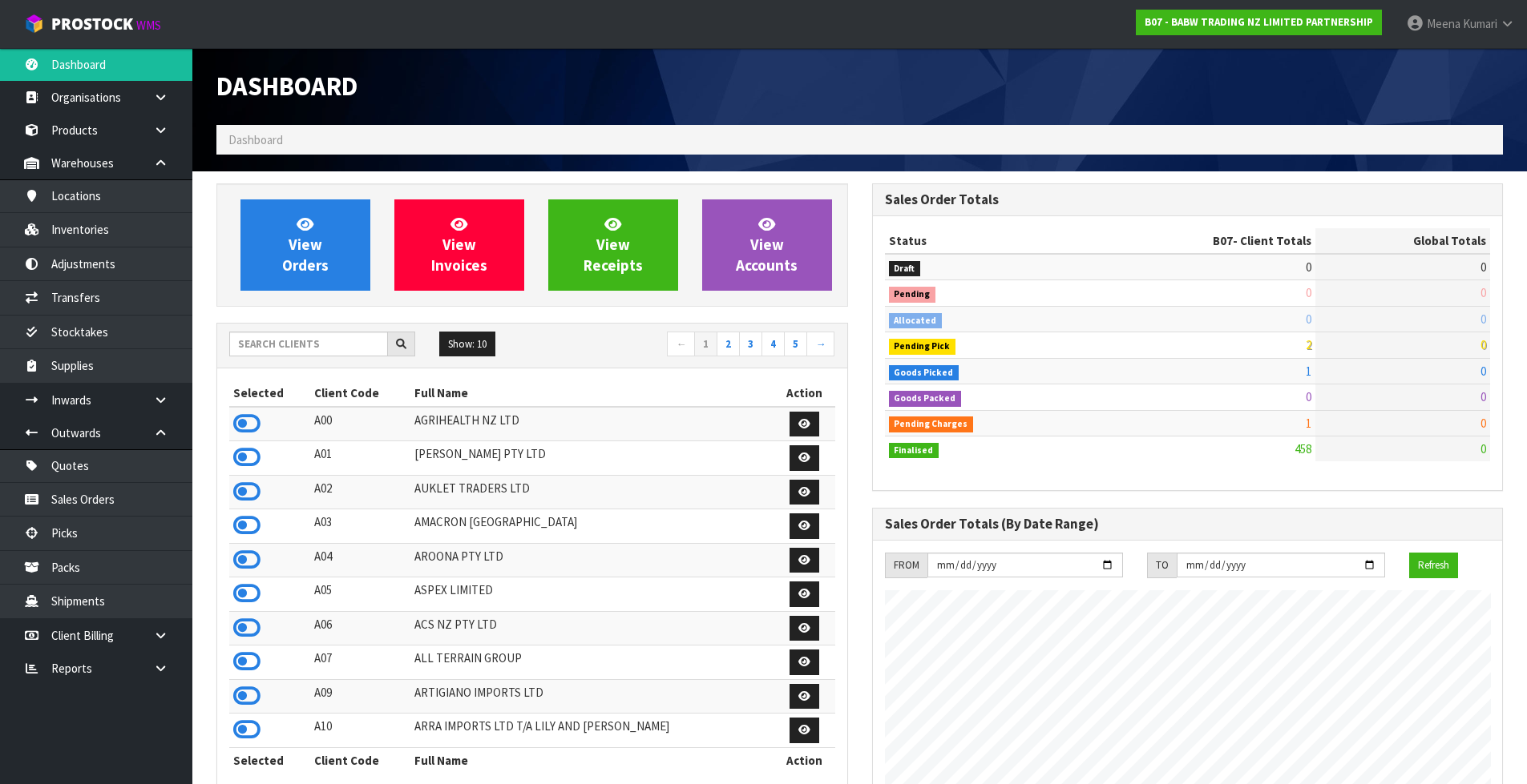
scroll to position [1214, 655]
click at [240, 361] on div "Show: 10 5 10 25 50 ← 1 2 3 4 5 →" at bounding box center [532, 346] width 630 height 45
click at [248, 339] on input "text" at bounding box center [308, 344] width 159 height 25
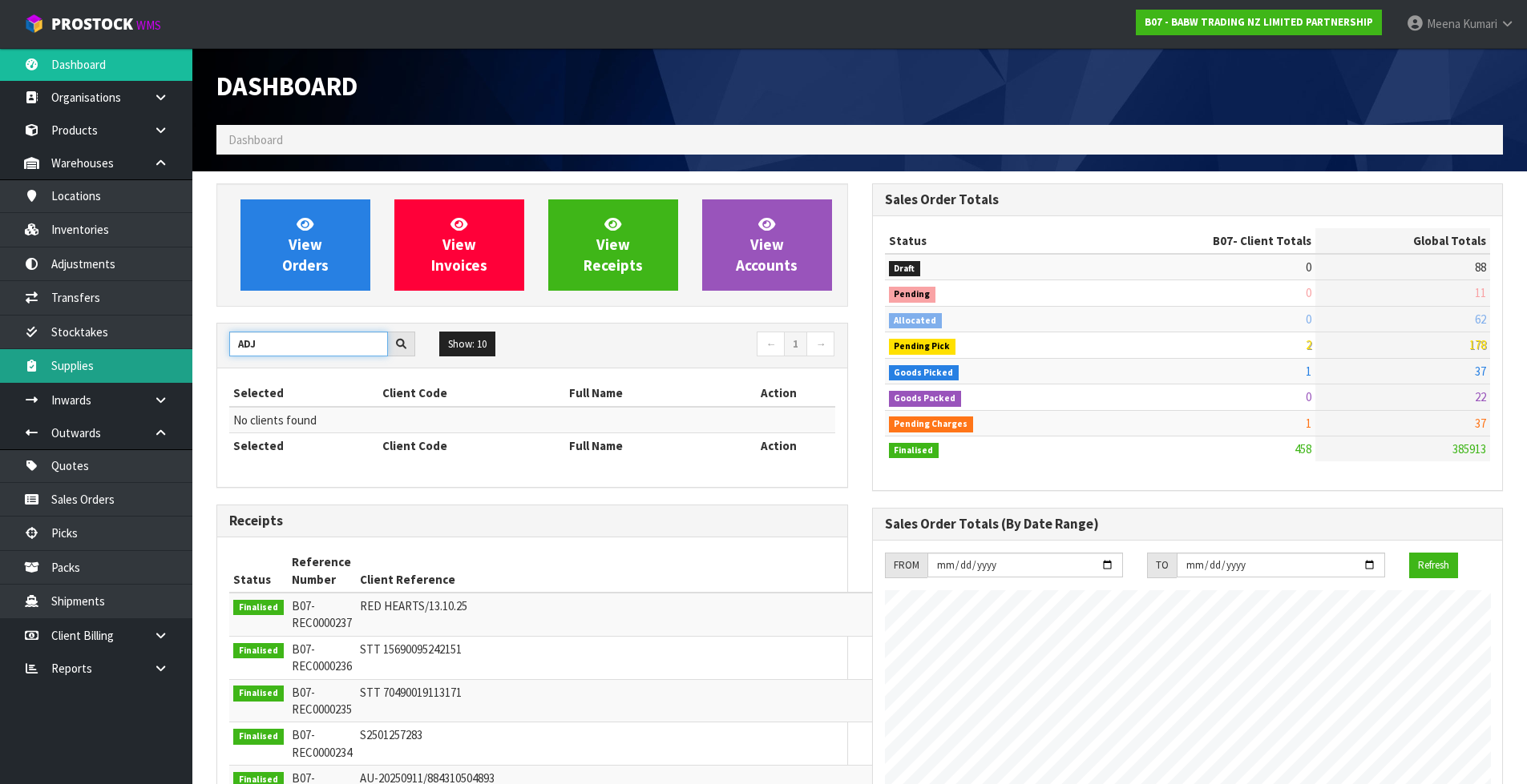
drag, startPoint x: 268, startPoint y: 349, endPoint x: 157, endPoint y: 357, distance: 111.3
click at [157, 357] on body "Toggle navigation ProStock WMS B07 - BABW TRADING NZ LIMITED PARTNERSHIP [PERSO…" at bounding box center [763, 392] width 1527 height 784
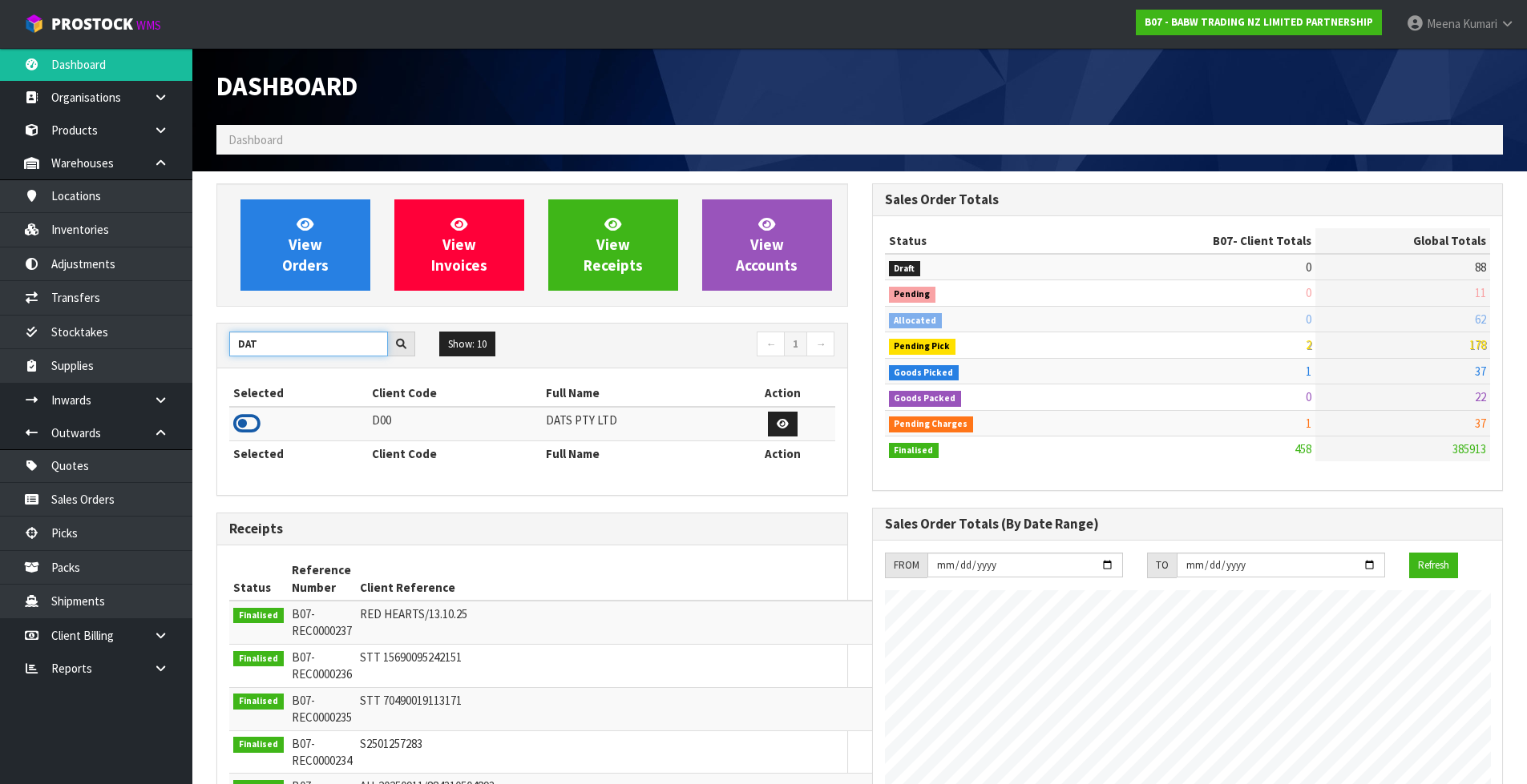
type input "DAT"
click at [249, 422] on icon at bounding box center [247, 423] width 27 height 24
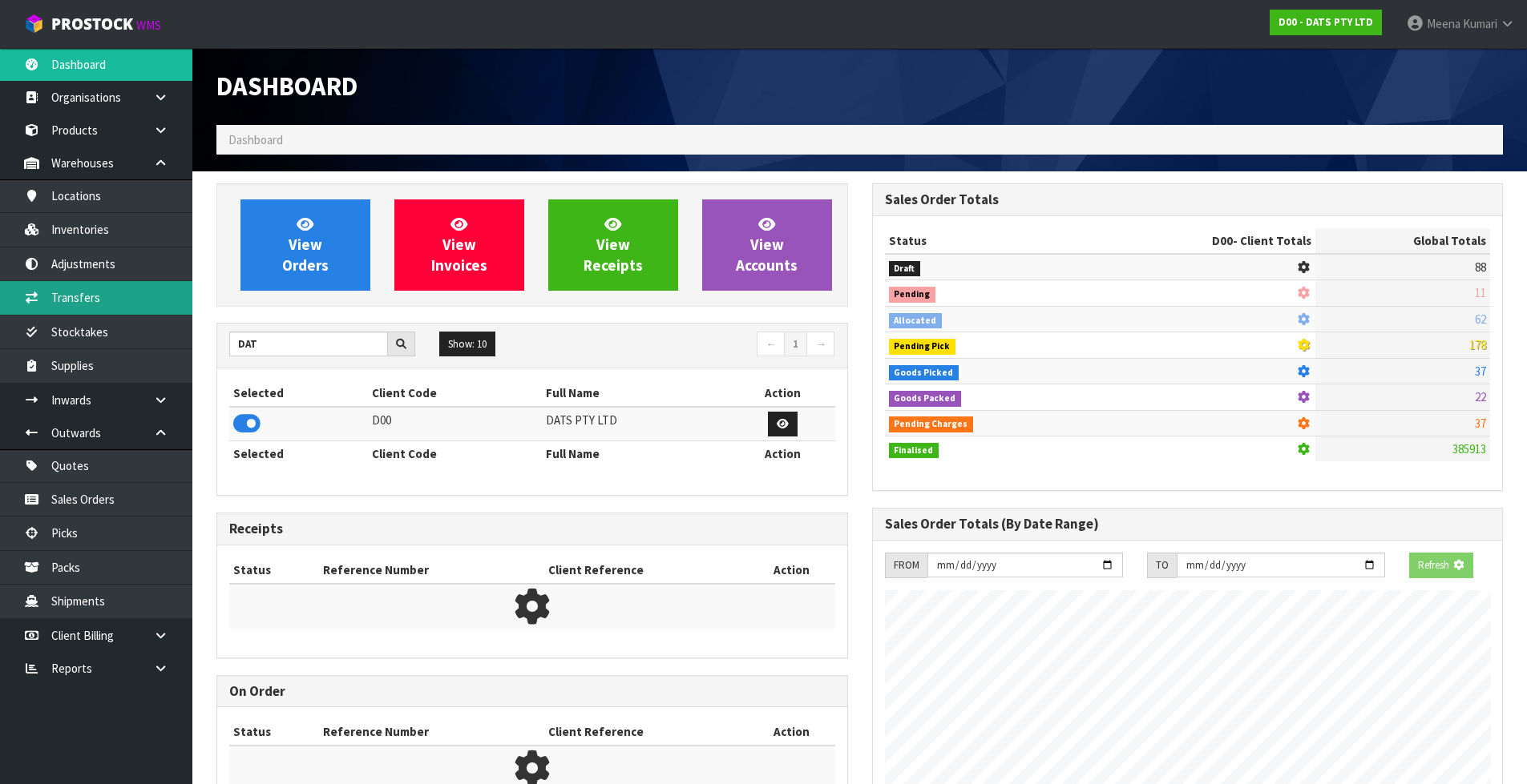
scroll to position [999, 655]
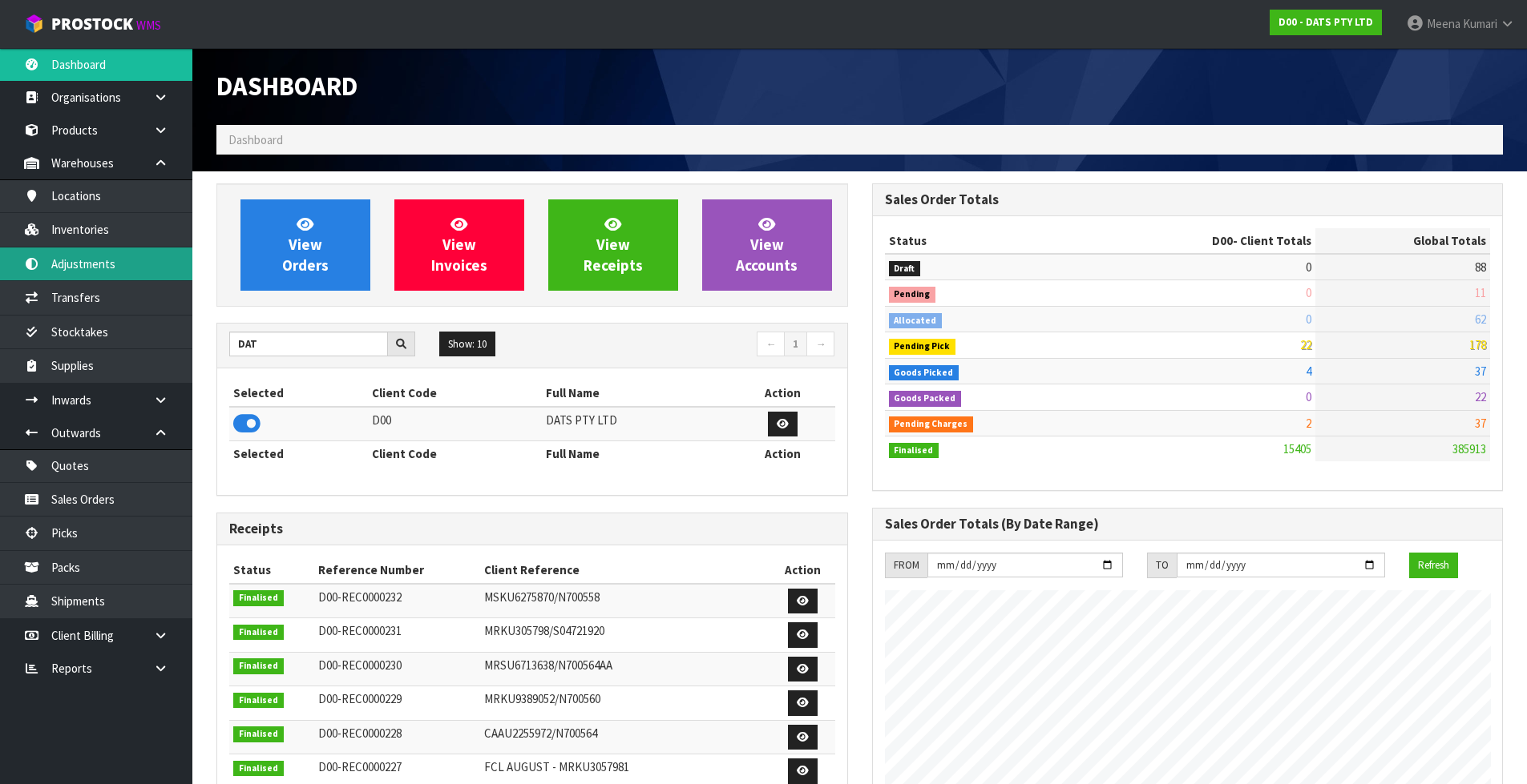
click at [109, 268] on link "Adjustments" at bounding box center [96, 264] width 192 height 33
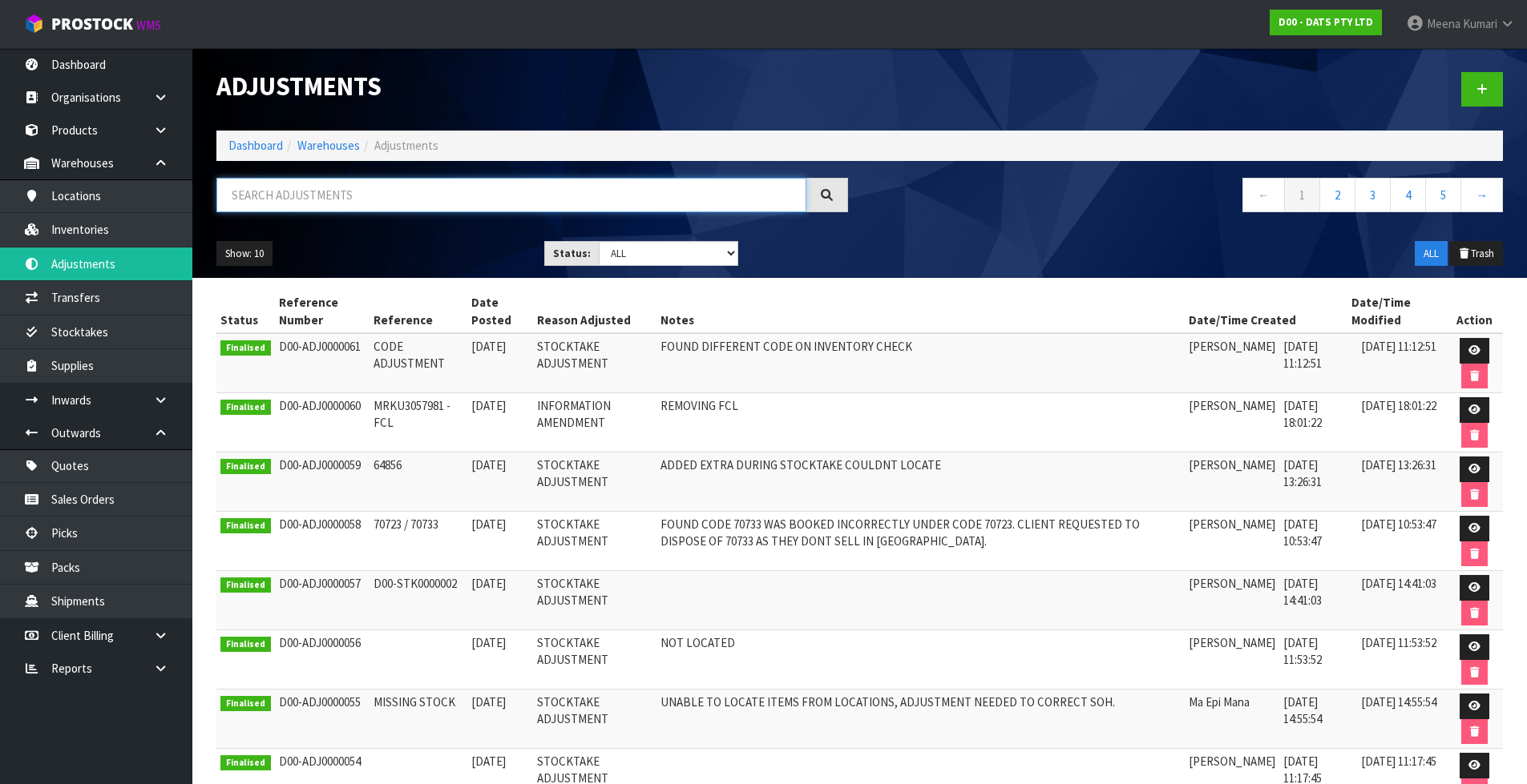
click at [418, 197] on input "text" at bounding box center [511, 195] width 590 height 35
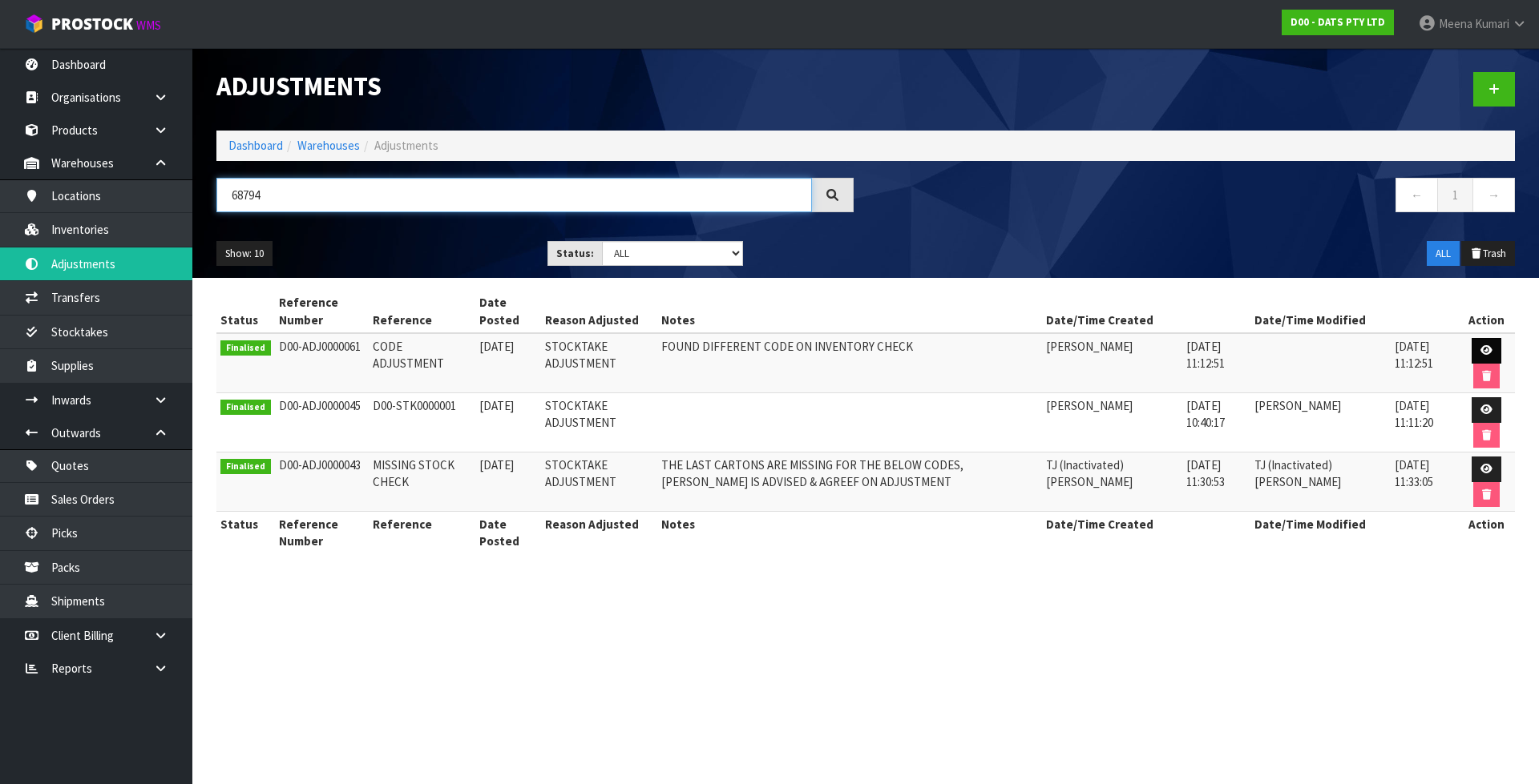
type input "68794"
click at [1488, 355] on icon at bounding box center [1486, 350] width 12 height 11
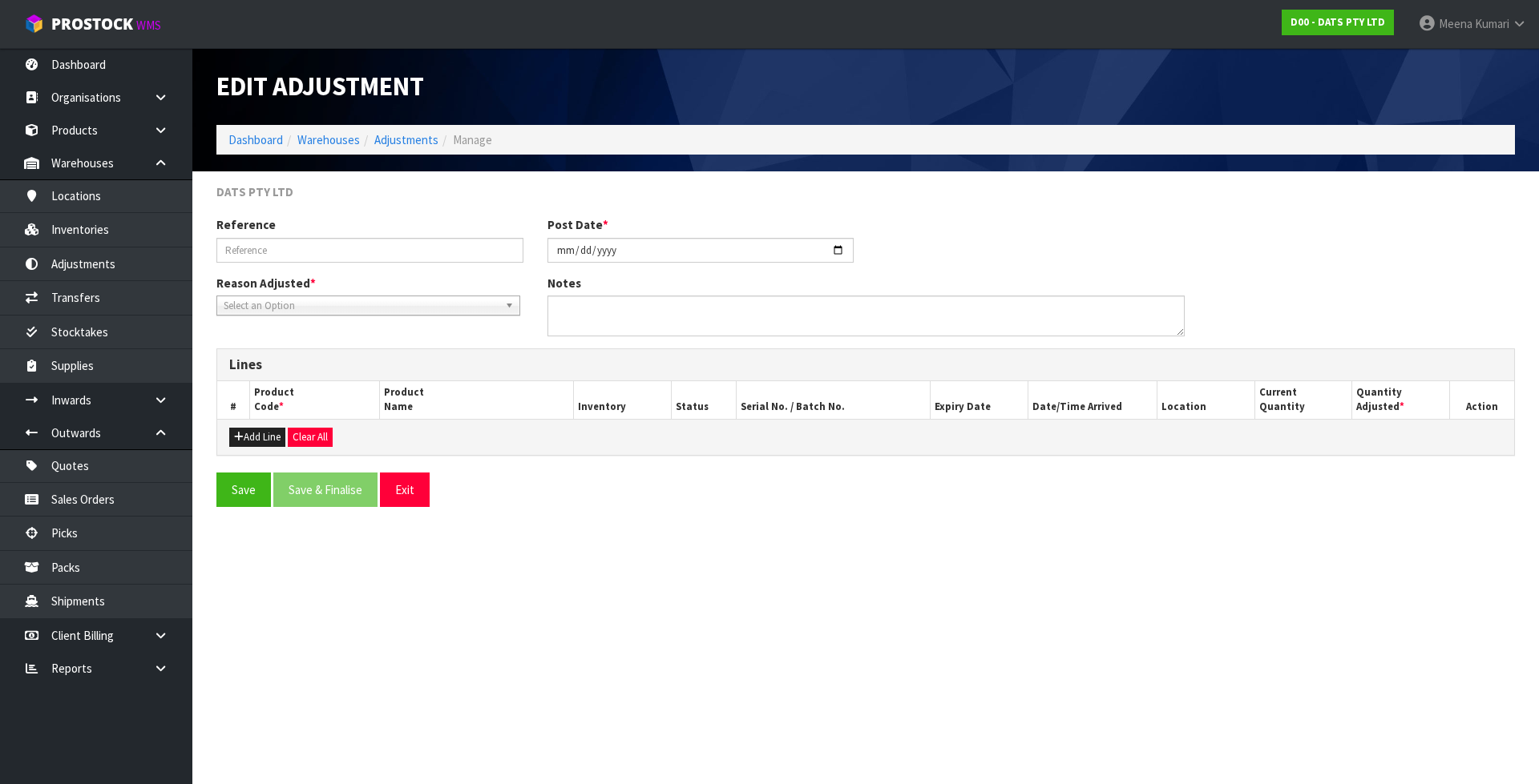
type input "CODE ADJUSTMENT"
type input "[DATE]"
type textarea "FOUND DIFFERENT CODE ON INVENTORY CHECK"
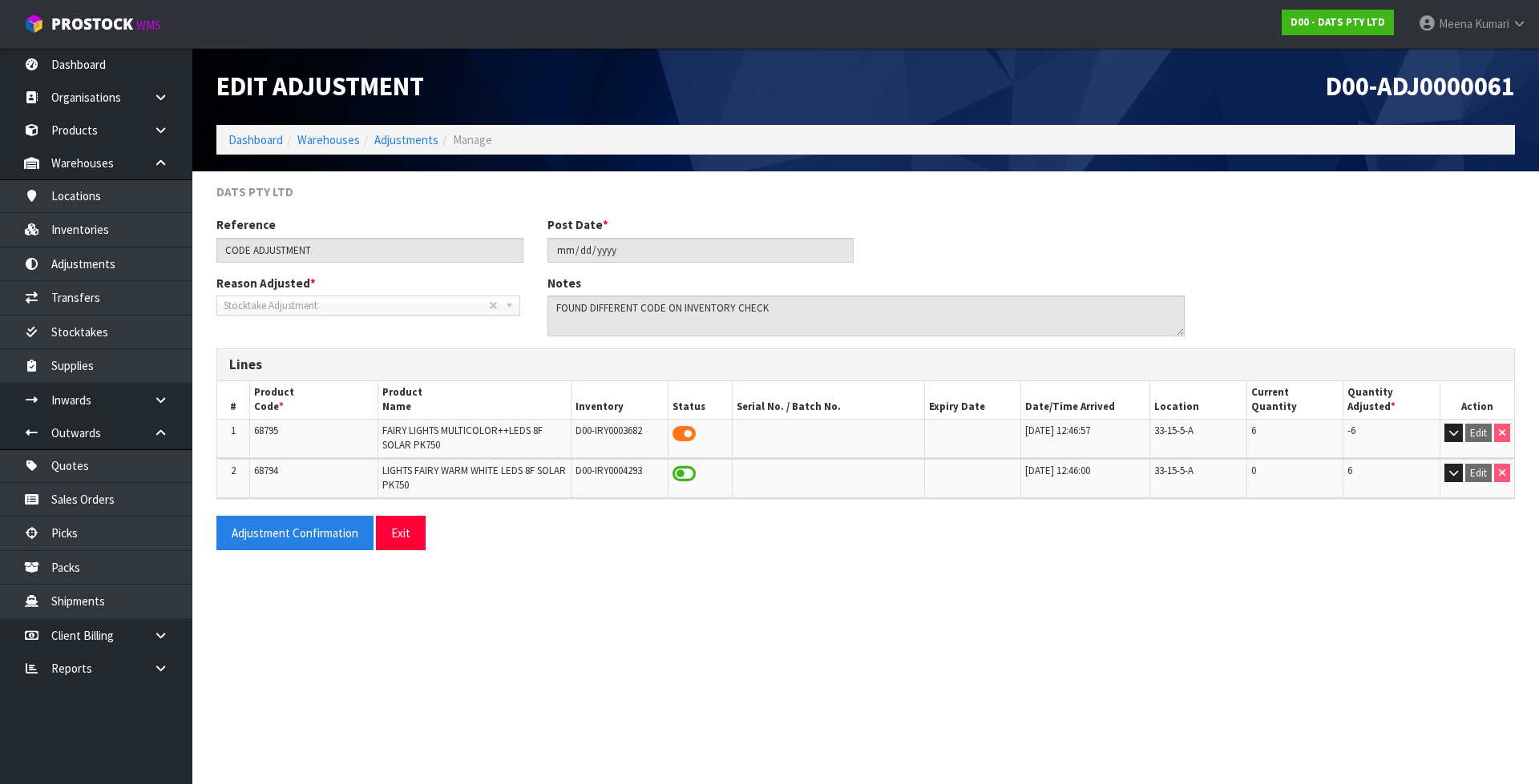
click at [255, 127] on ol "Dashboard Warehouses Adjustments Manage" at bounding box center [865, 140] width 1298 height 30
click at [259, 141] on link "Dashboard" at bounding box center [256, 140] width 54 height 16
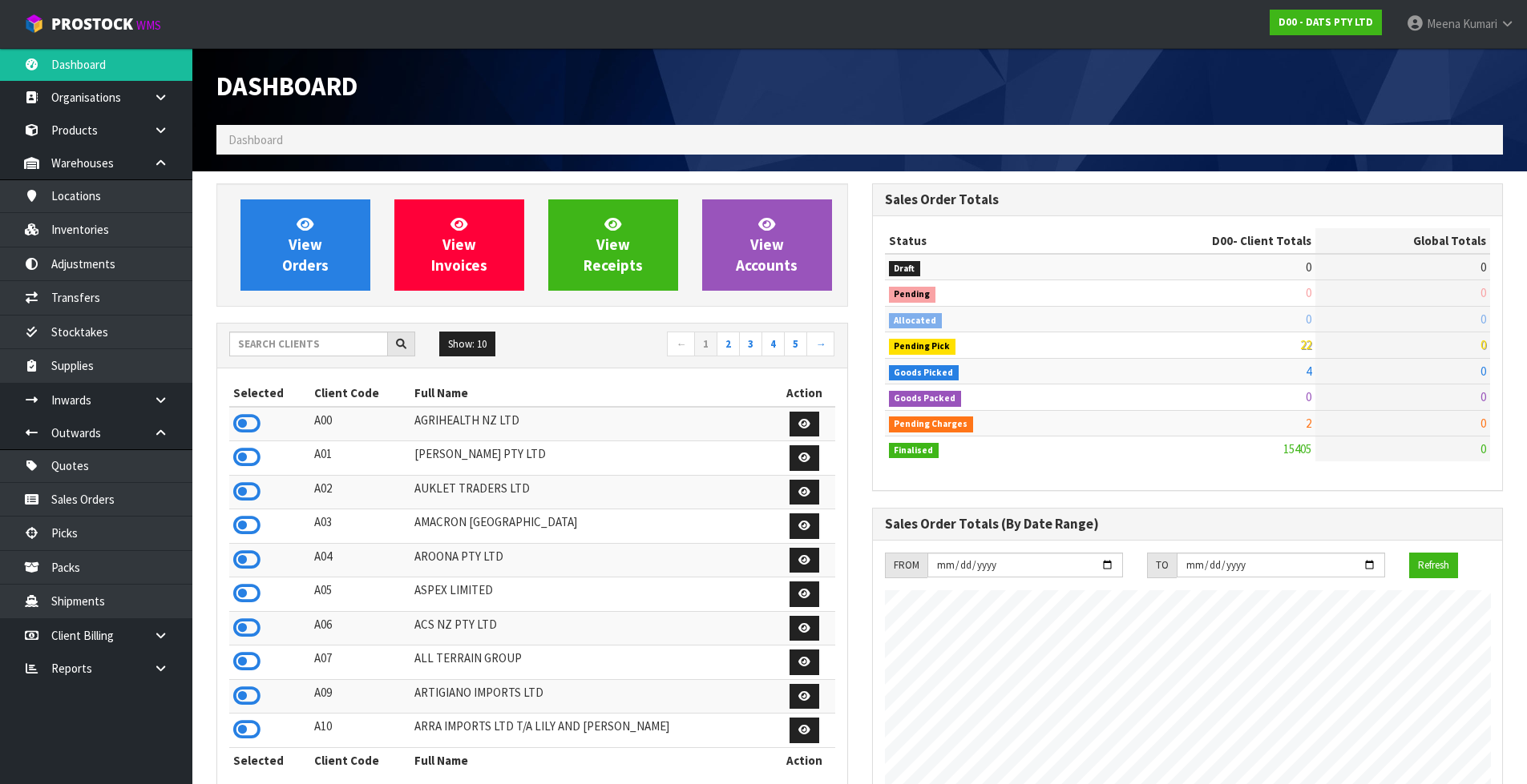
scroll to position [1214, 655]
click at [331, 340] on input "text" at bounding box center [308, 344] width 159 height 25
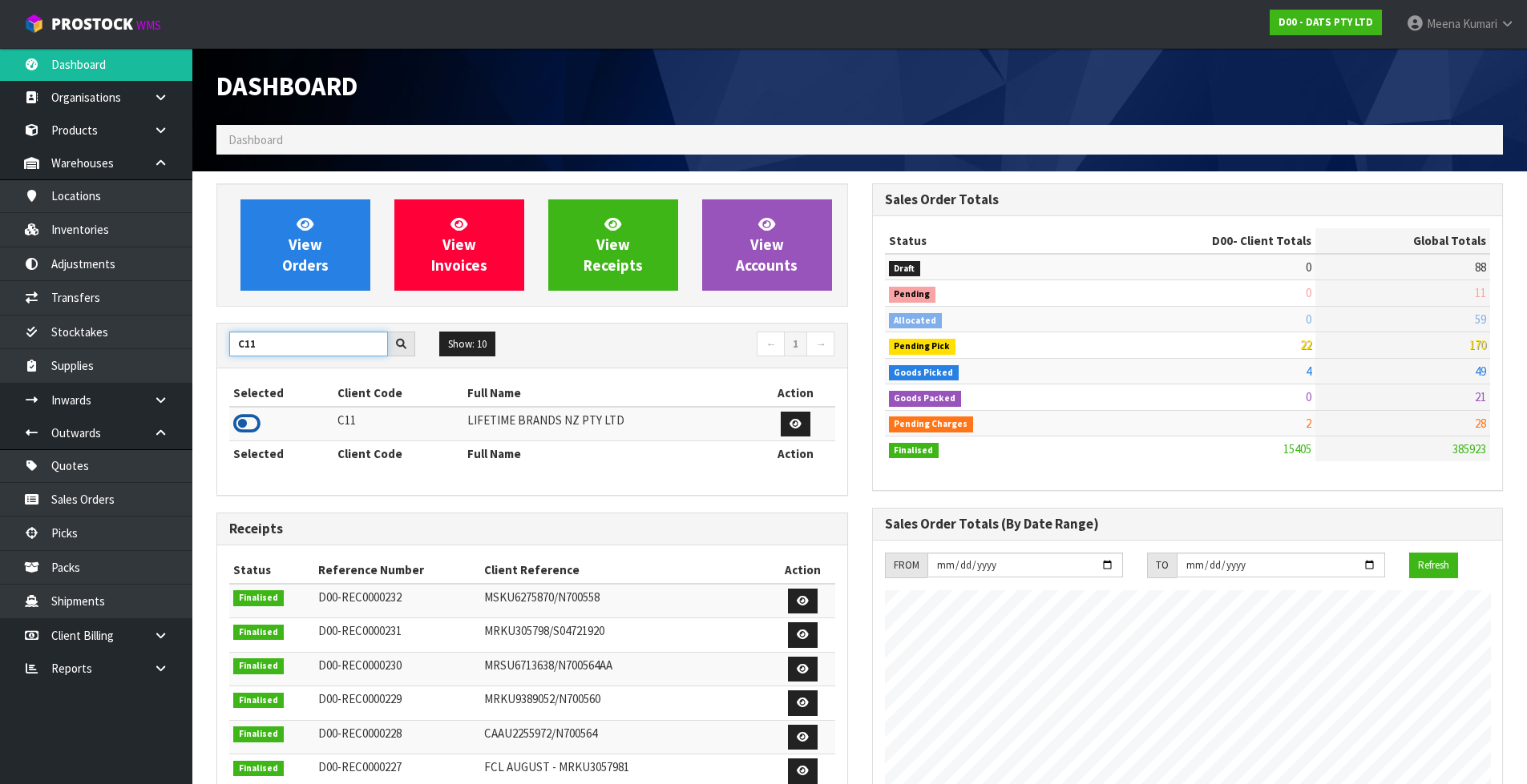
type input "C11"
click at [252, 418] on icon at bounding box center [247, 423] width 27 height 24
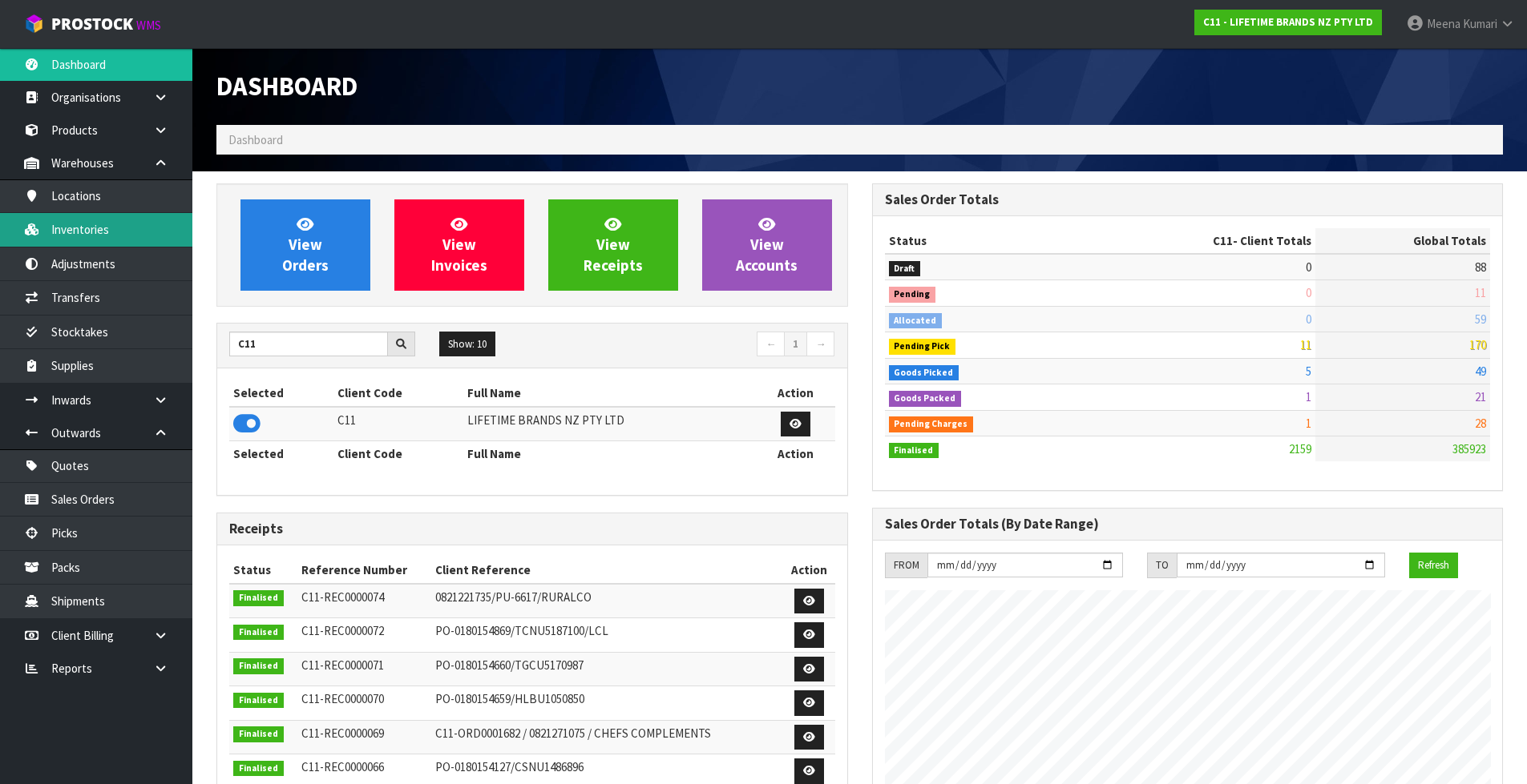
click at [134, 241] on link "Inventories" at bounding box center [96, 229] width 192 height 33
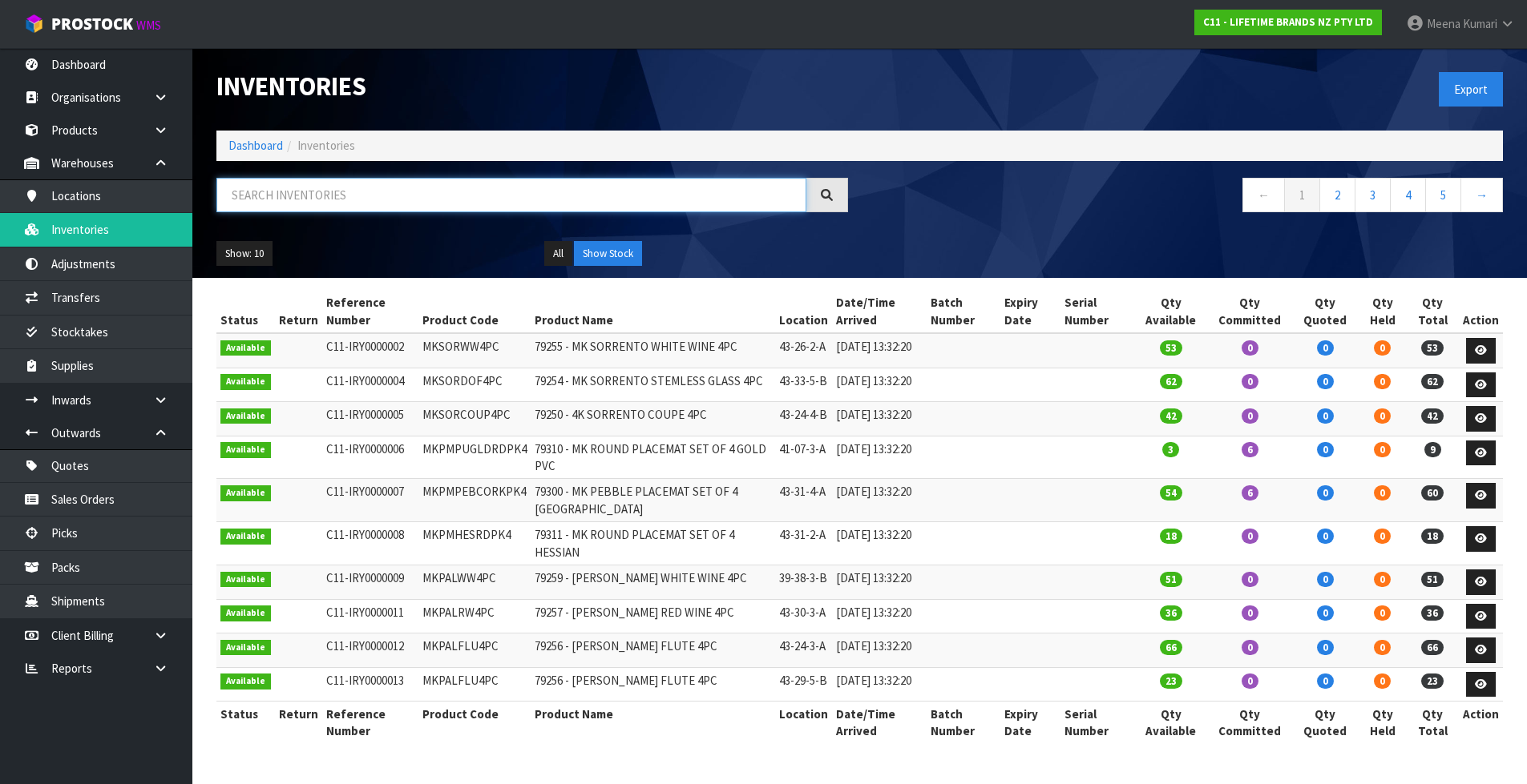
click at [428, 189] on input "text" at bounding box center [511, 195] width 590 height 35
paste input "KCBOWL29"
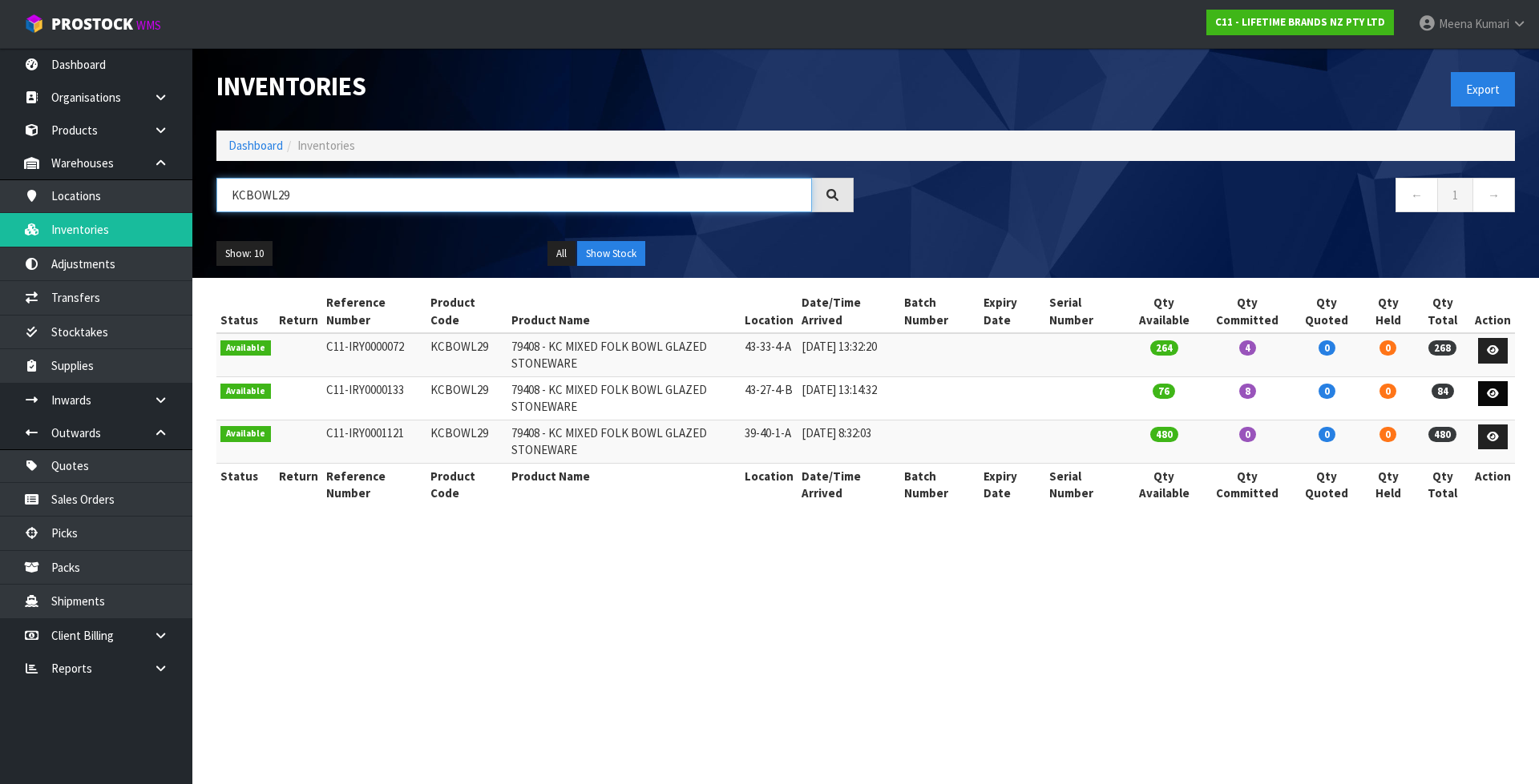
type input "KCBOWL29"
click at [1495, 398] on icon at bounding box center [1492, 394] width 12 height 11
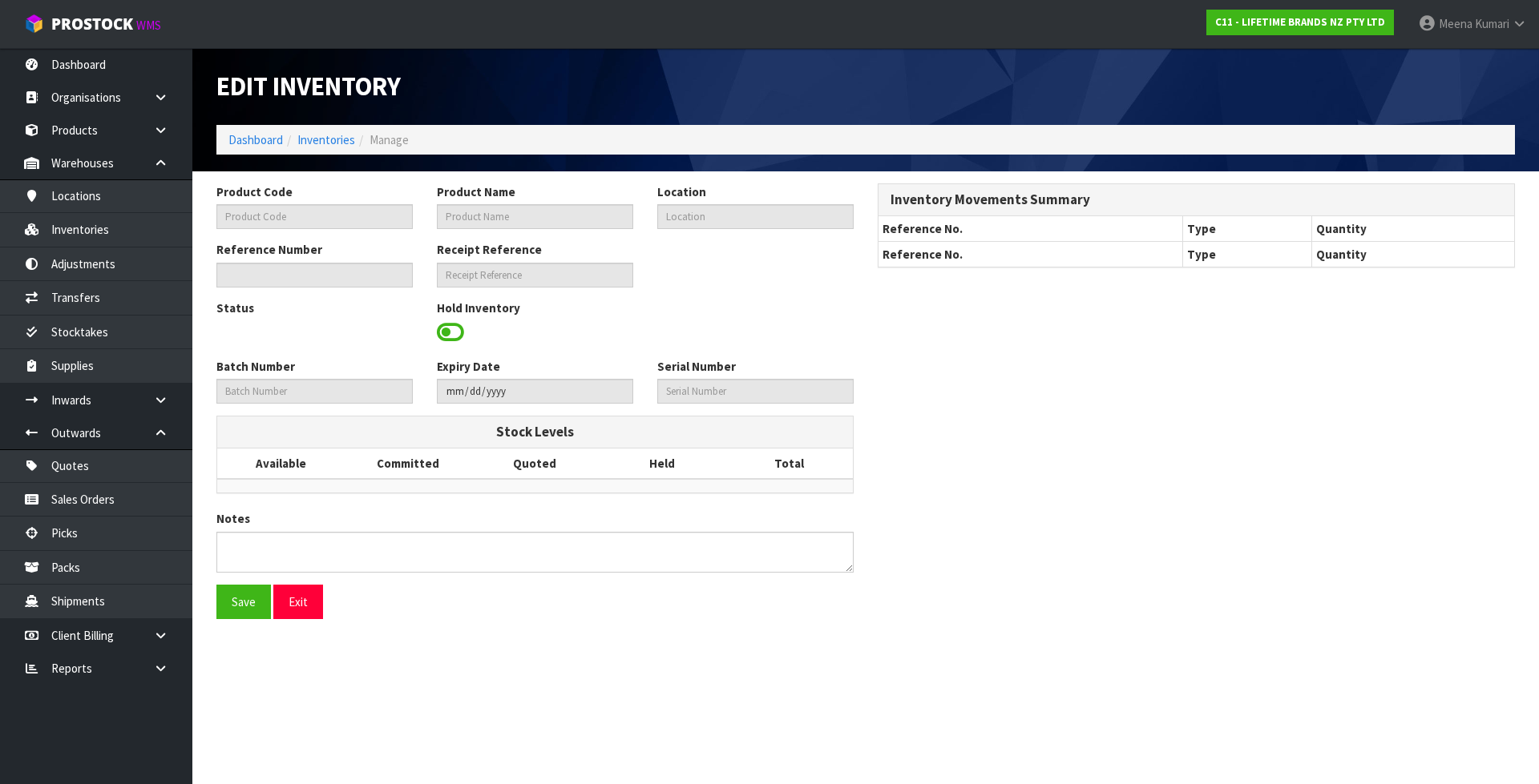
type input "KCBOWL29"
type input "79408 - KC MIXED FOLK BOWL GLAZED STONEWARE"
type input "43-27-4-B"
type input "C11-IRY0000133"
type input "C11-REC0000005"
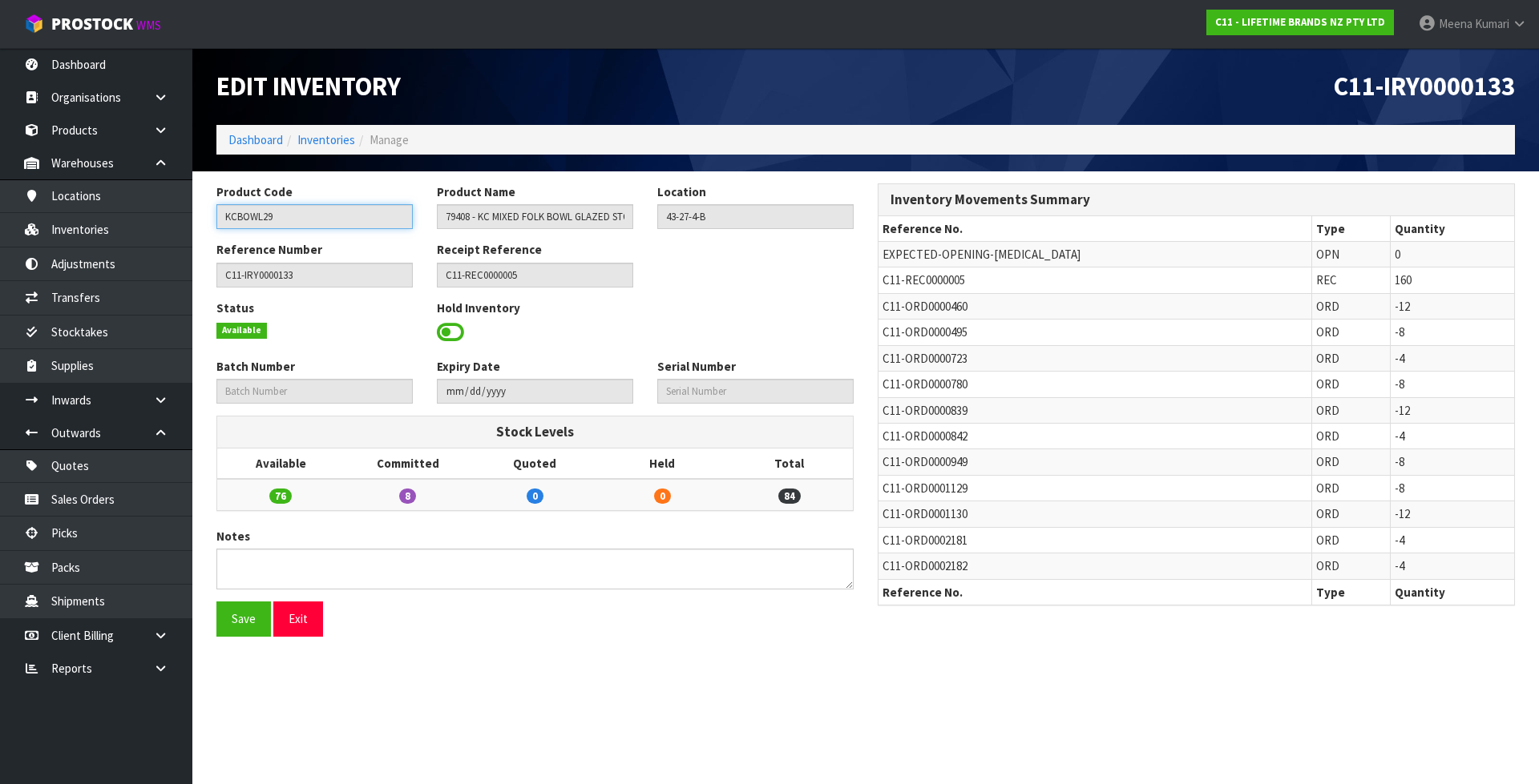
click at [303, 212] on input "KCBOWL29" at bounding box center [314, 217] width 196 height 25
click at [65, 231] on link "Inventories" at bounding box center [96, 229] width 192 height 33
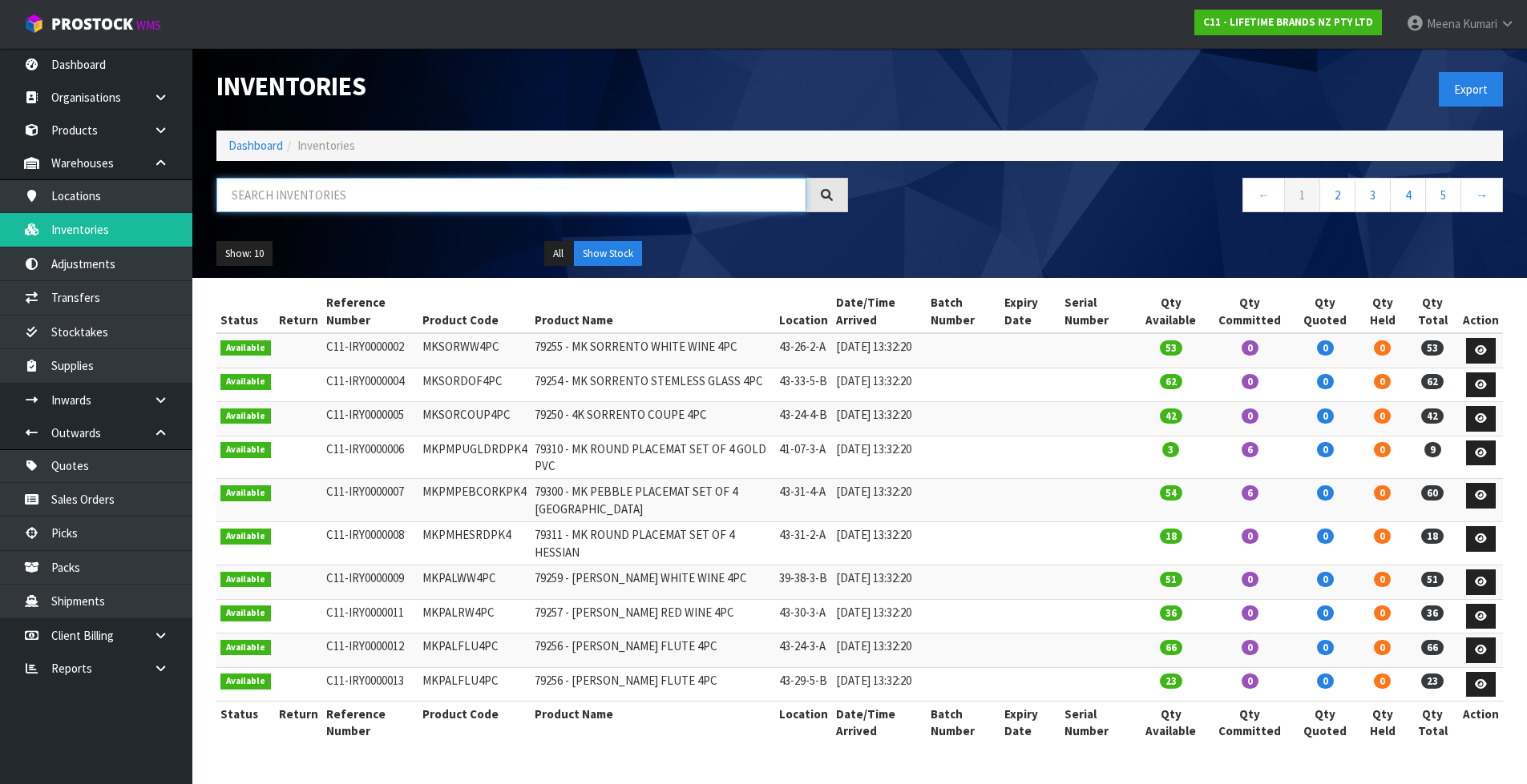
click at [375, 187] on input "text" at bounding box center [511, 195] width 590 height 35
paste input "KCBOWL29"
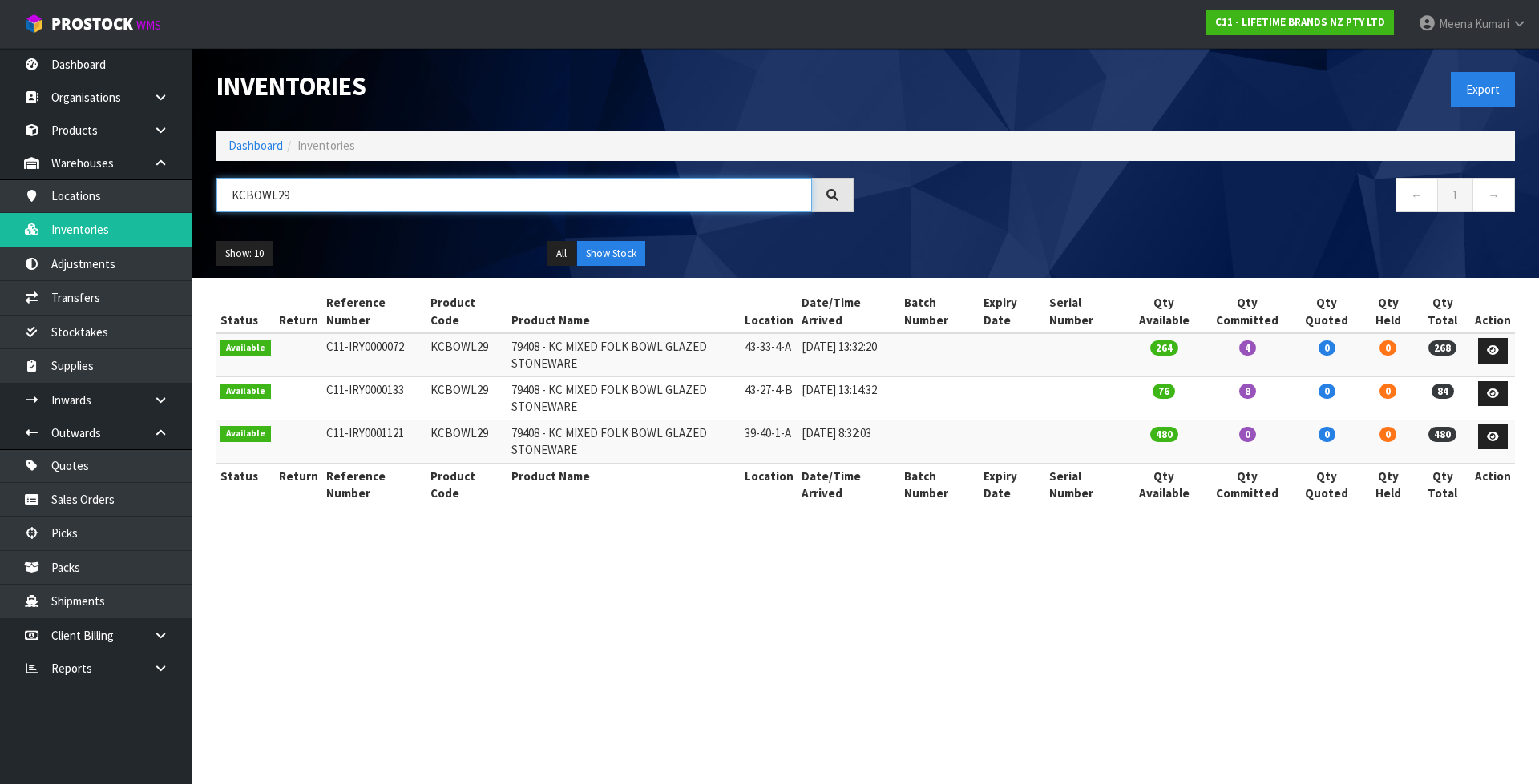
type input "KCBOWL29"
drag, startPoint x: 1186, startPoint y: 590, endPoint x: 1005, endPoint y: 754, distance: 244.2
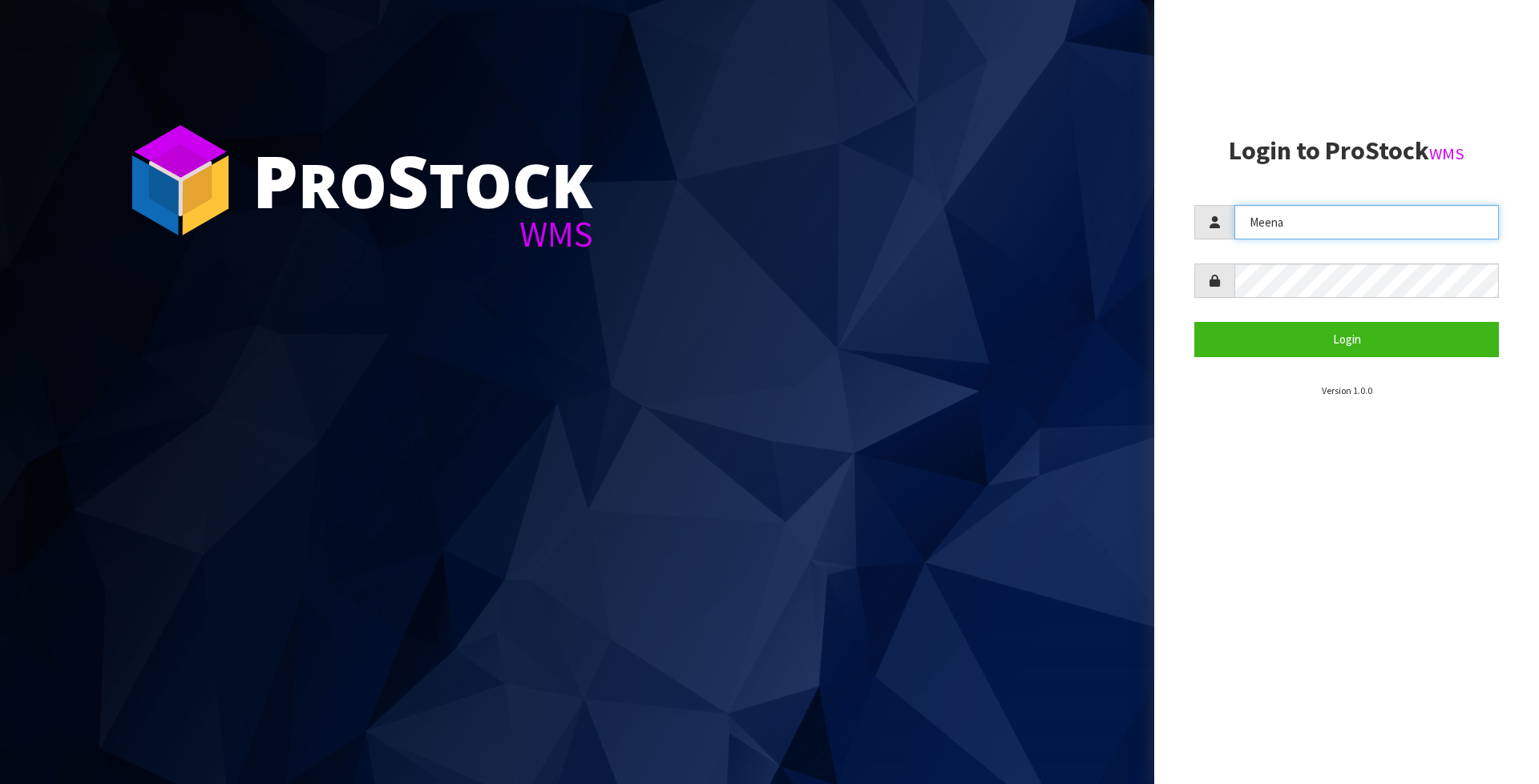
drag, startPoint x: 1346, startPoint y: 219, endPoint x: 987, endPoint y: 250, distance: 360.3
click at [987, 250] on div "P ro S tock WMS Login to ProStock WMS Meena Login Version 1.0.0" at bounding box center [770, 392] width 1539 height 784
type input "KARLENE"
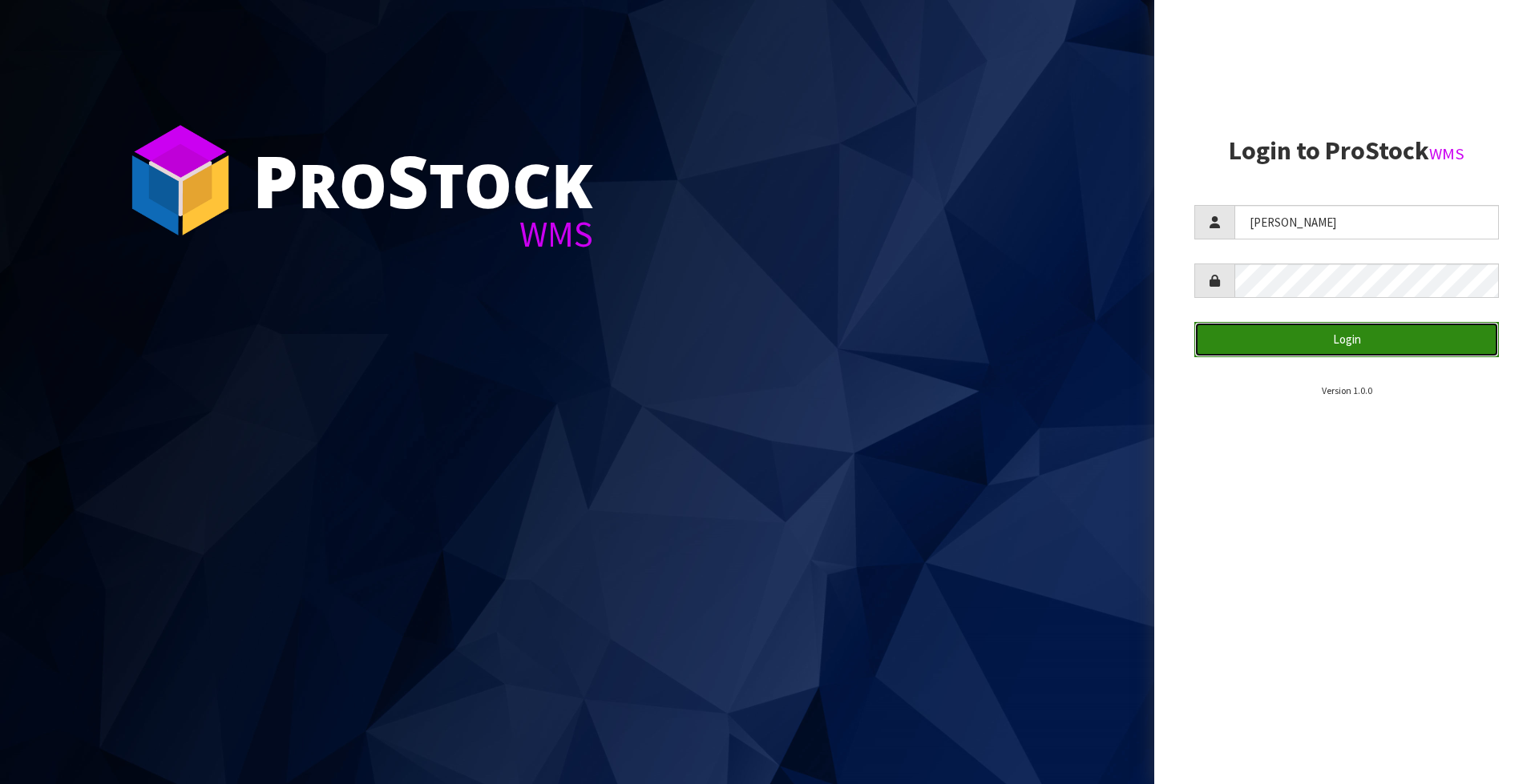
click at [1349, 347] on button "Login" at bounding box center [1346, 339] width 304 height 35
